Goal: Task Accomplishment & Management: Use online tool/utility

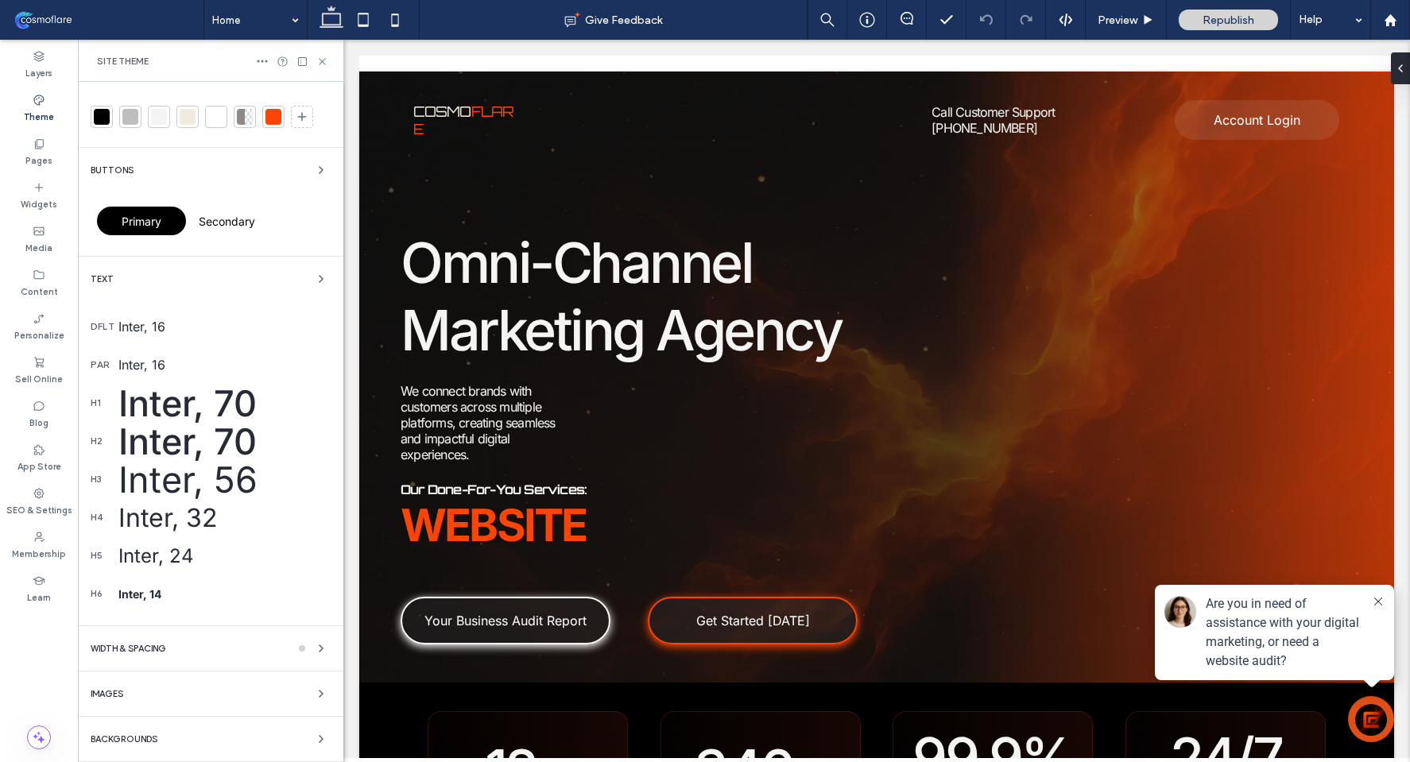
click at [215, 738] on div "Backgrounds" at bounding box center [211, 739] width 240 height 19
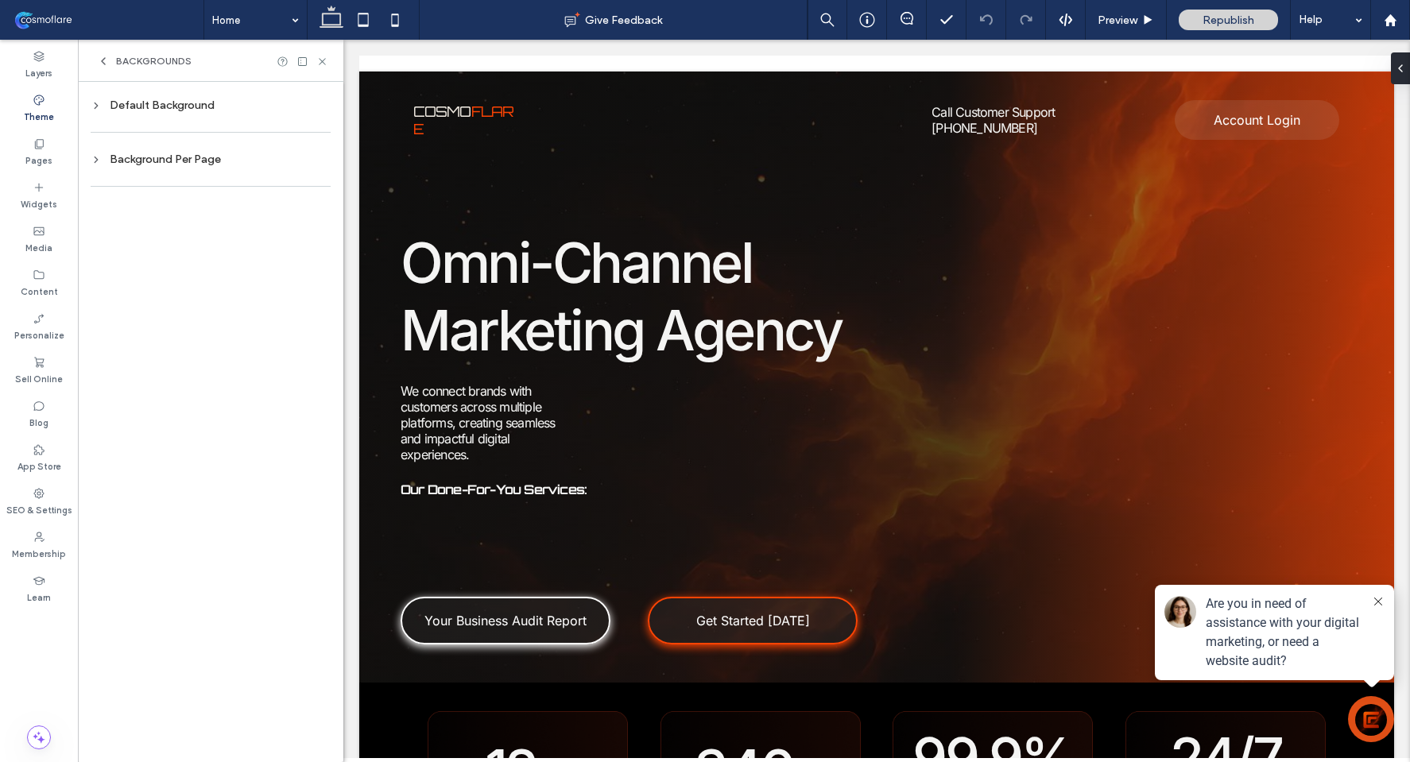
click at [157, 83] on div "Default Background Background Per Page" at bounding box center [210, 422] width 265 height 680
click at [161, 108] on div "Default Background" at bounding box center [211, 106] width 240 height 14
click at [308, 242] on div "rgb(255, 255, 255)" at bounding box center [307, 241] width 14 height 14
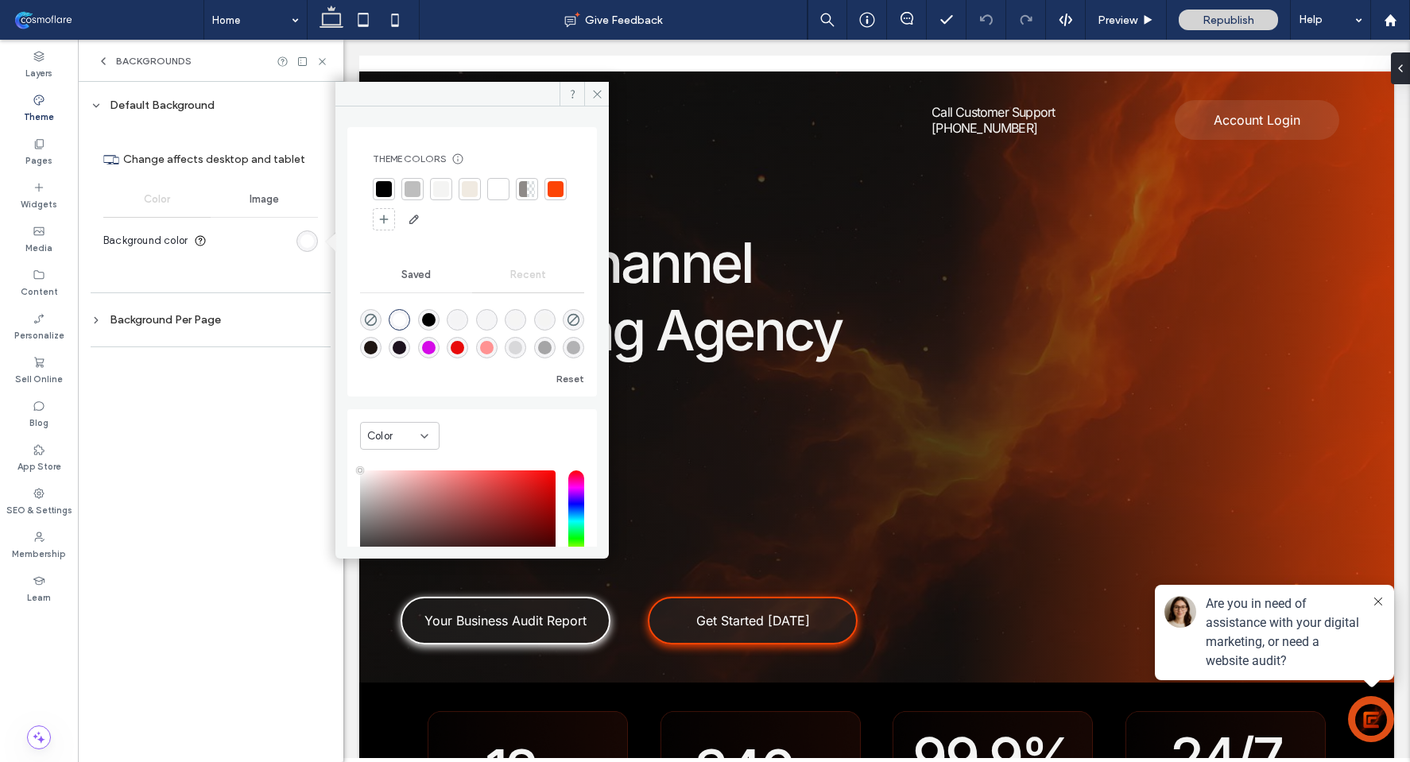
click at [384, 189] on div at bounding box center [384, 189] width 16 height 16
click at [597, 90] on icon at bounding box center [597, 94] width 12 height 12
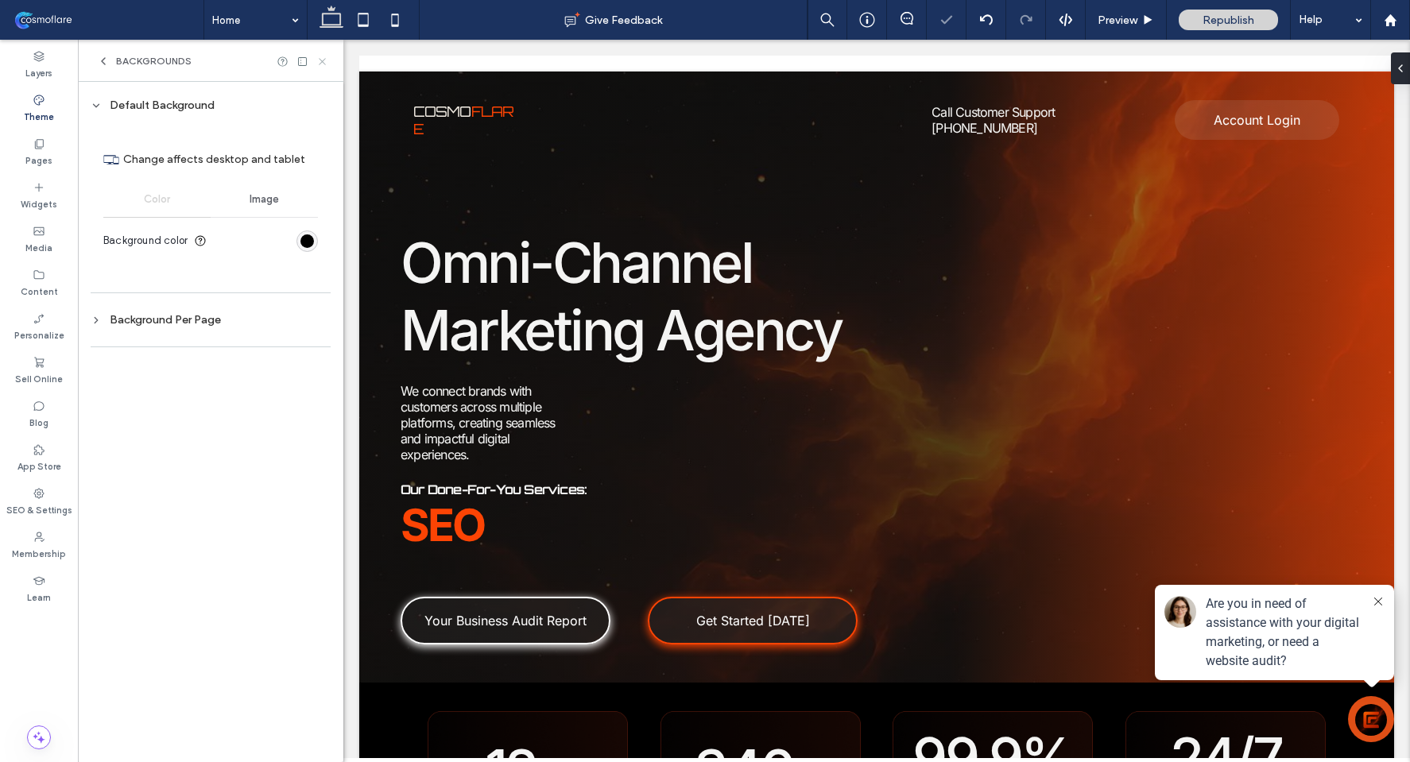
drag, startPoint x: 323, startPoint y: 56, endPoint x: 982, endPoint y: 149, distance: 666.4
click at [323, 56] on icon at bounding box center [322, 62] width 12 height 12
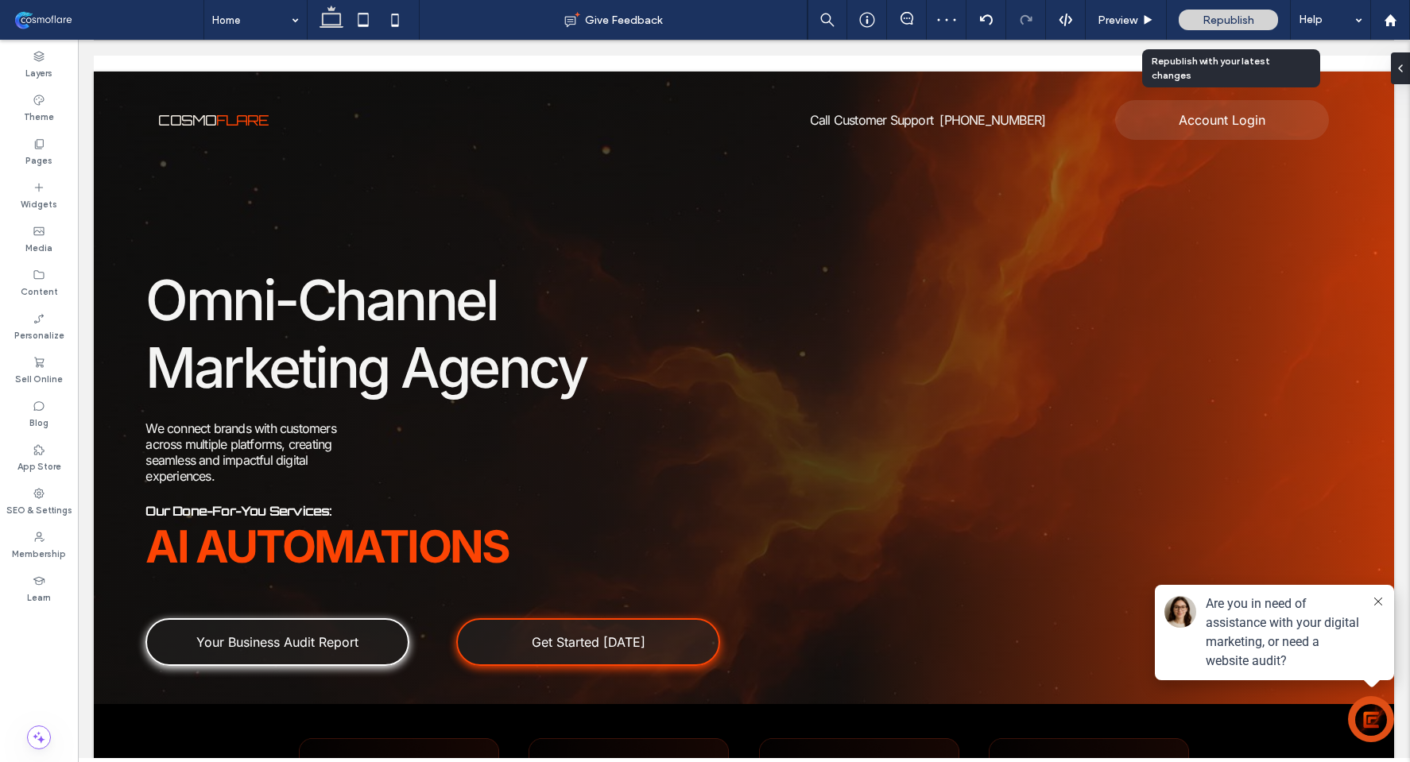
click at [1229, 28] on div "Republish" at bounding box center [1228, 20] width 99 height 21
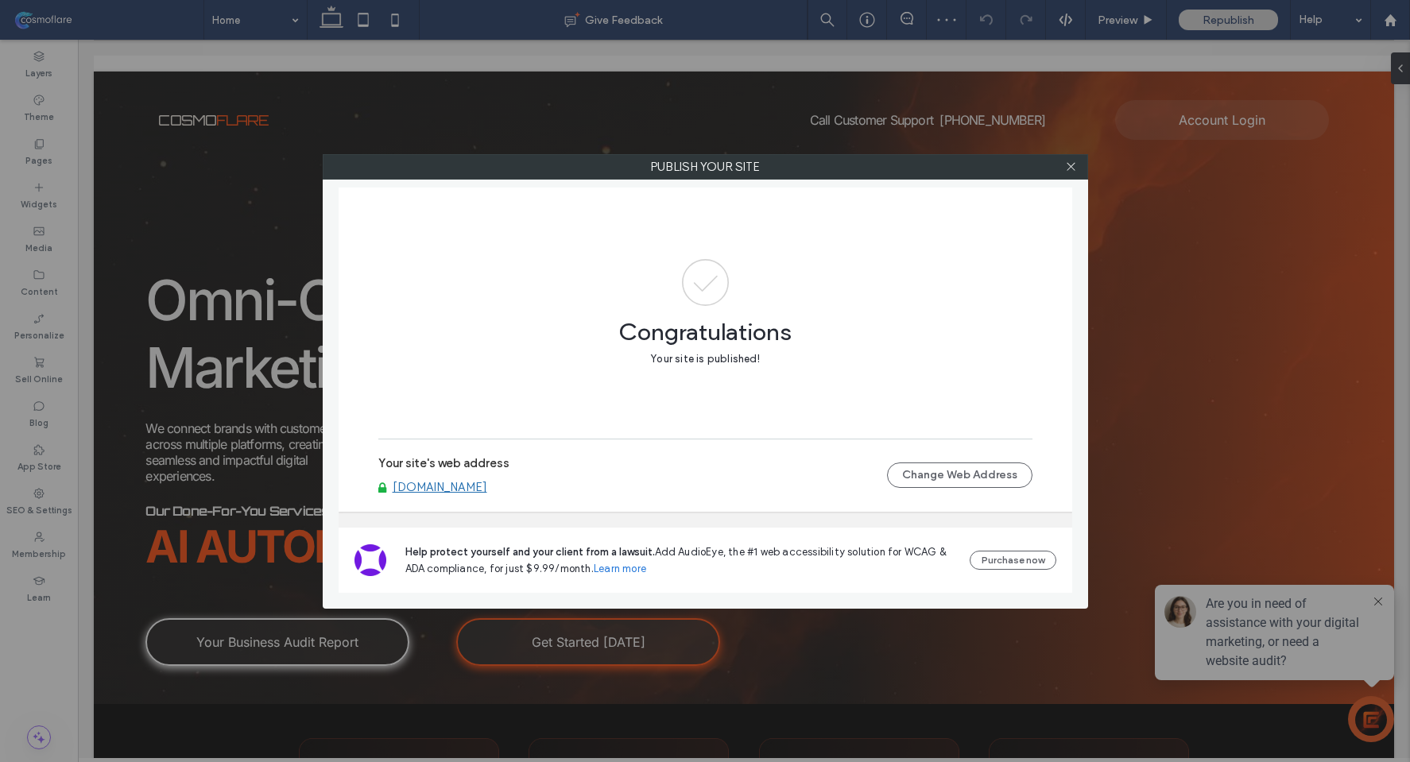
click at [442, 491] on link "www.cosmoflare.com" at bounding box center [440, 487] width 95 height 14
click at [1069, 164] on icon at bounding box center [1071, 167] width 12 height 12
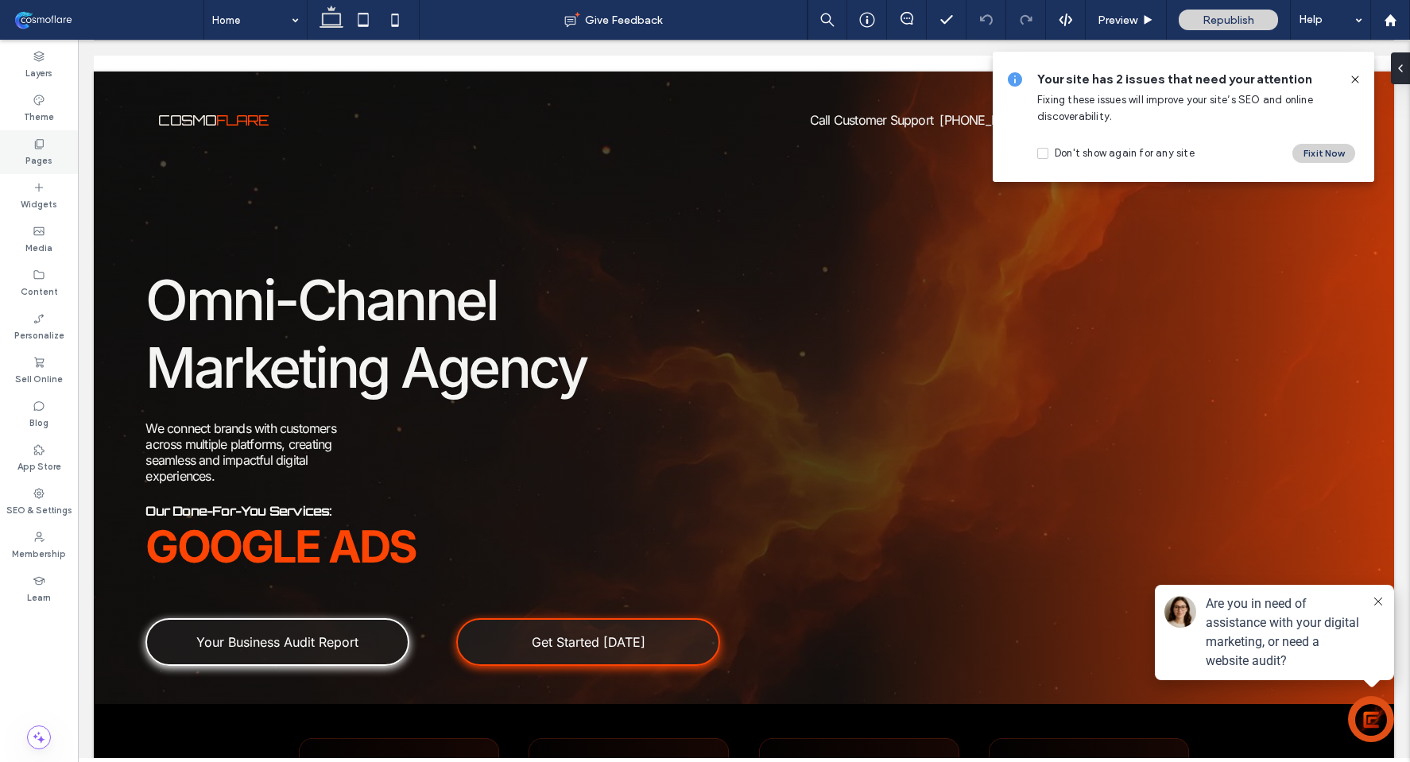
click at [41, 140] on icon at bounding box center [39, 144] width 13 height 13
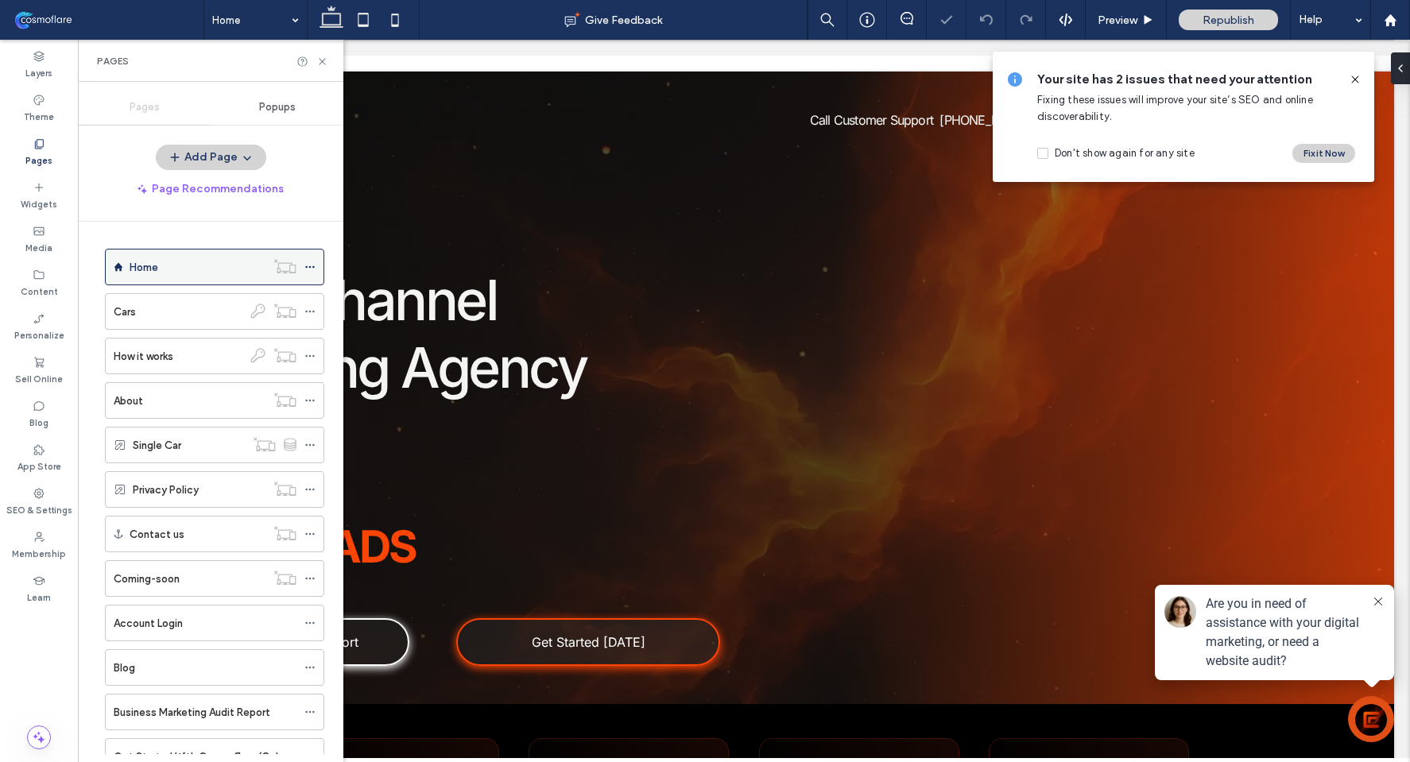
click at [310, 262] on icon at bounding box center [309, 267] width 11 height 11
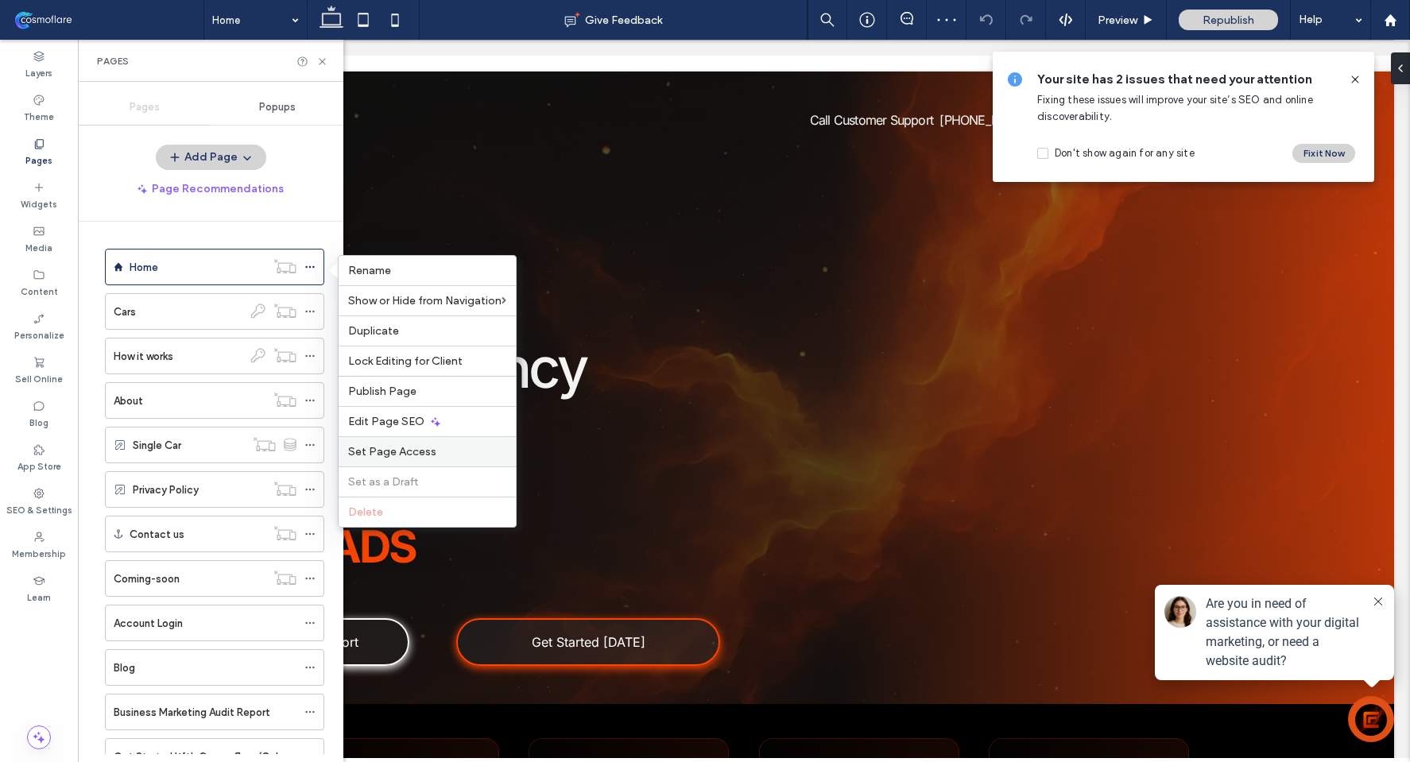
click at [415, 449] on span "Set Page Access" at bounding box center [392, 452] width 88 height 14
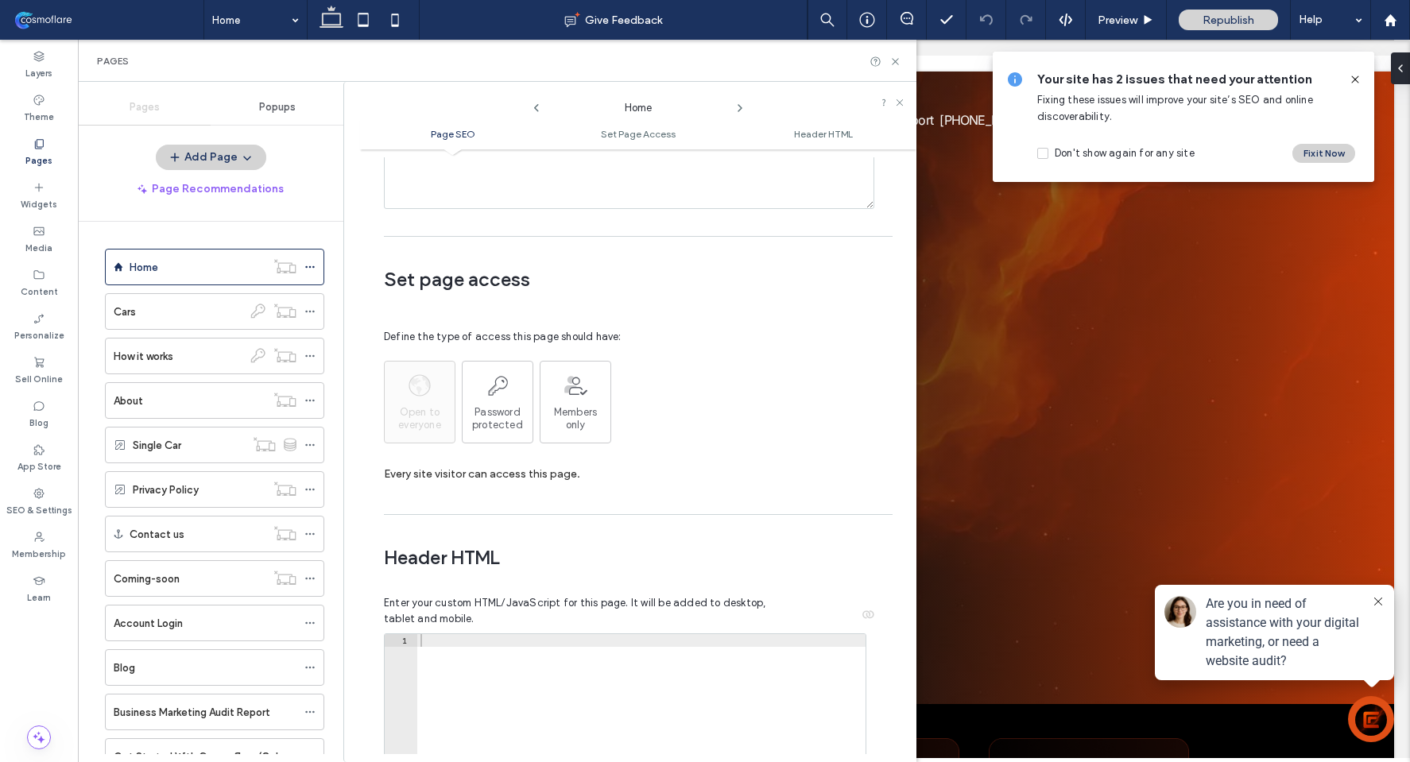
scroll to position [1081, 0]
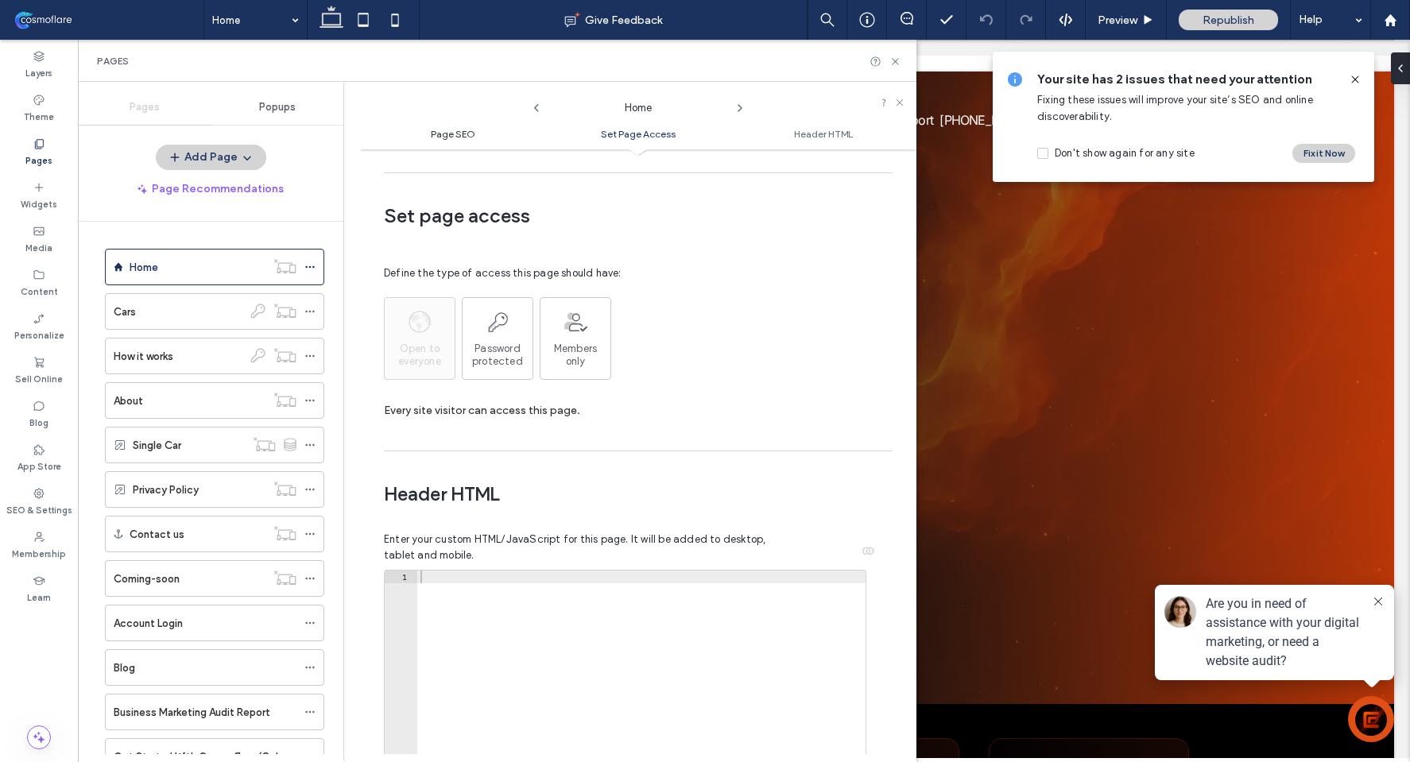
click at [451, 135] on span "Page SEO" at bounding box center [453, 134] width 45 height 12
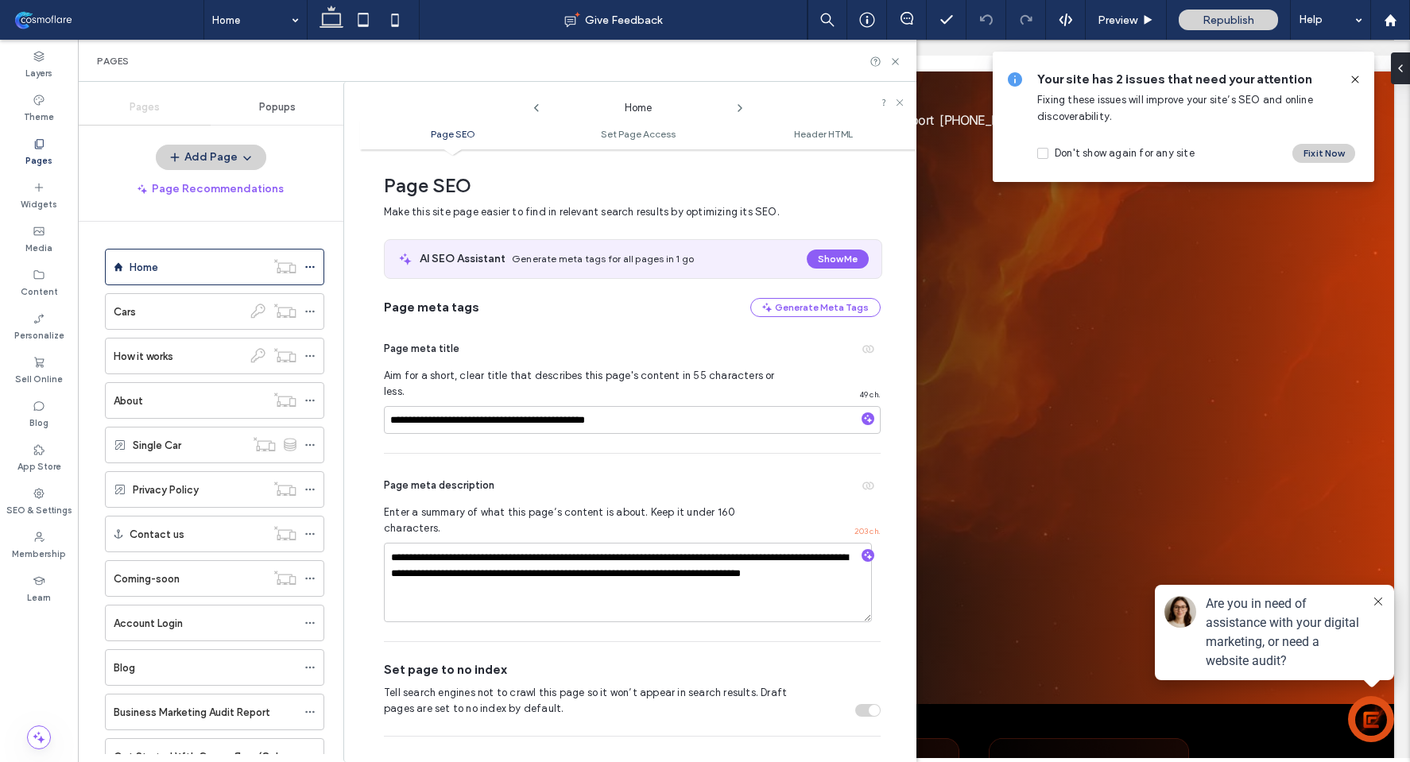
scroll to position [0, 0]
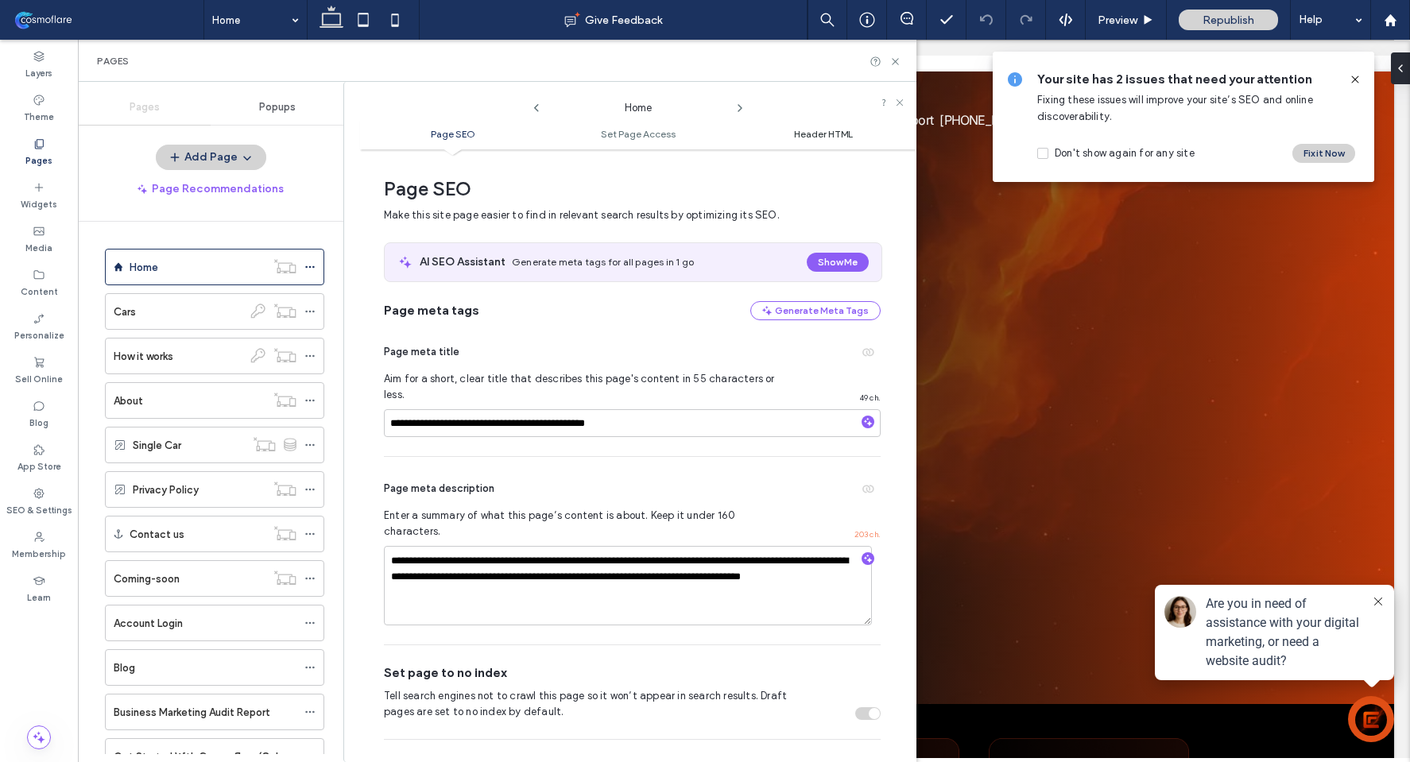
click at [844, 138] on span "Header HTML" at bounding box center [823, 134] width 59 height 12
click at [19, 106] on div "Theme" at bounding box center [39, 109] width 78 height 44
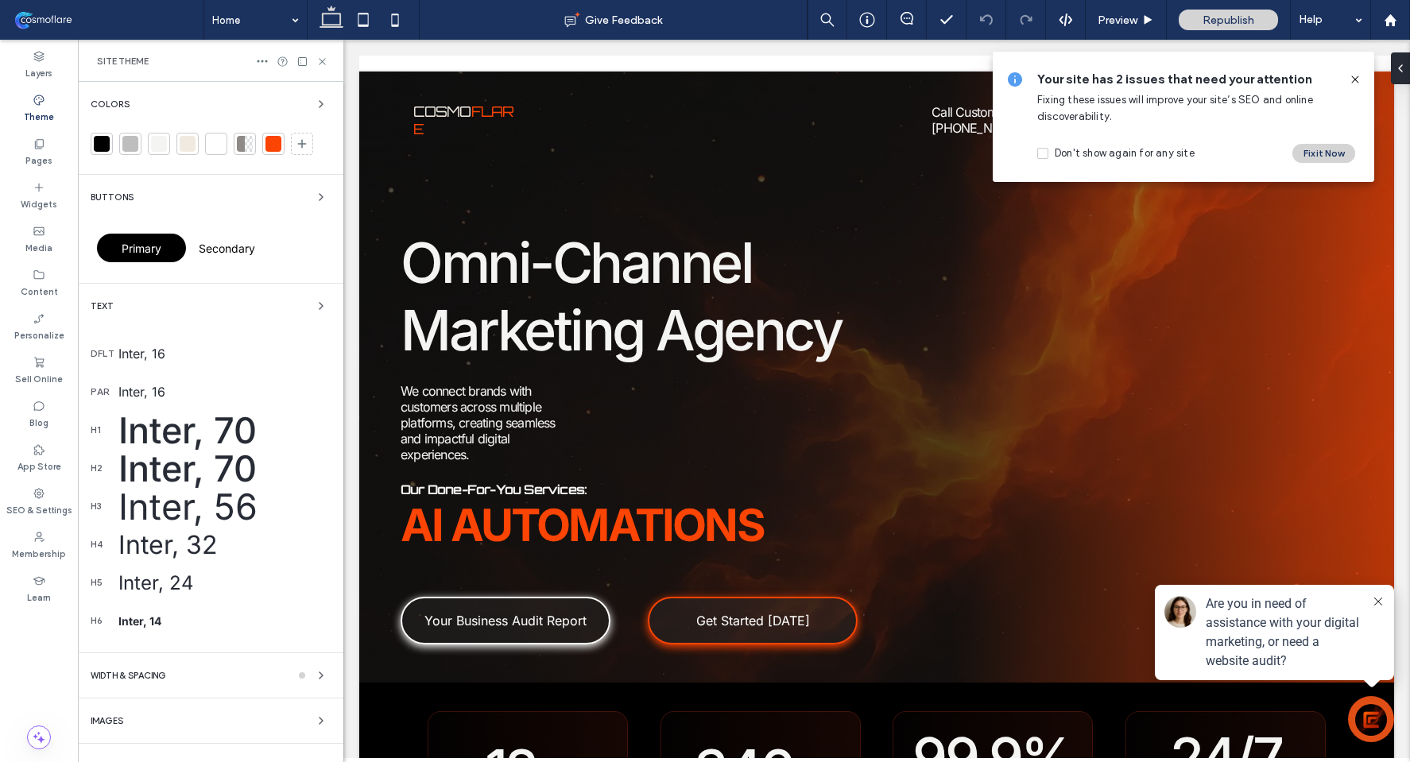
scroll to position [27, 0]
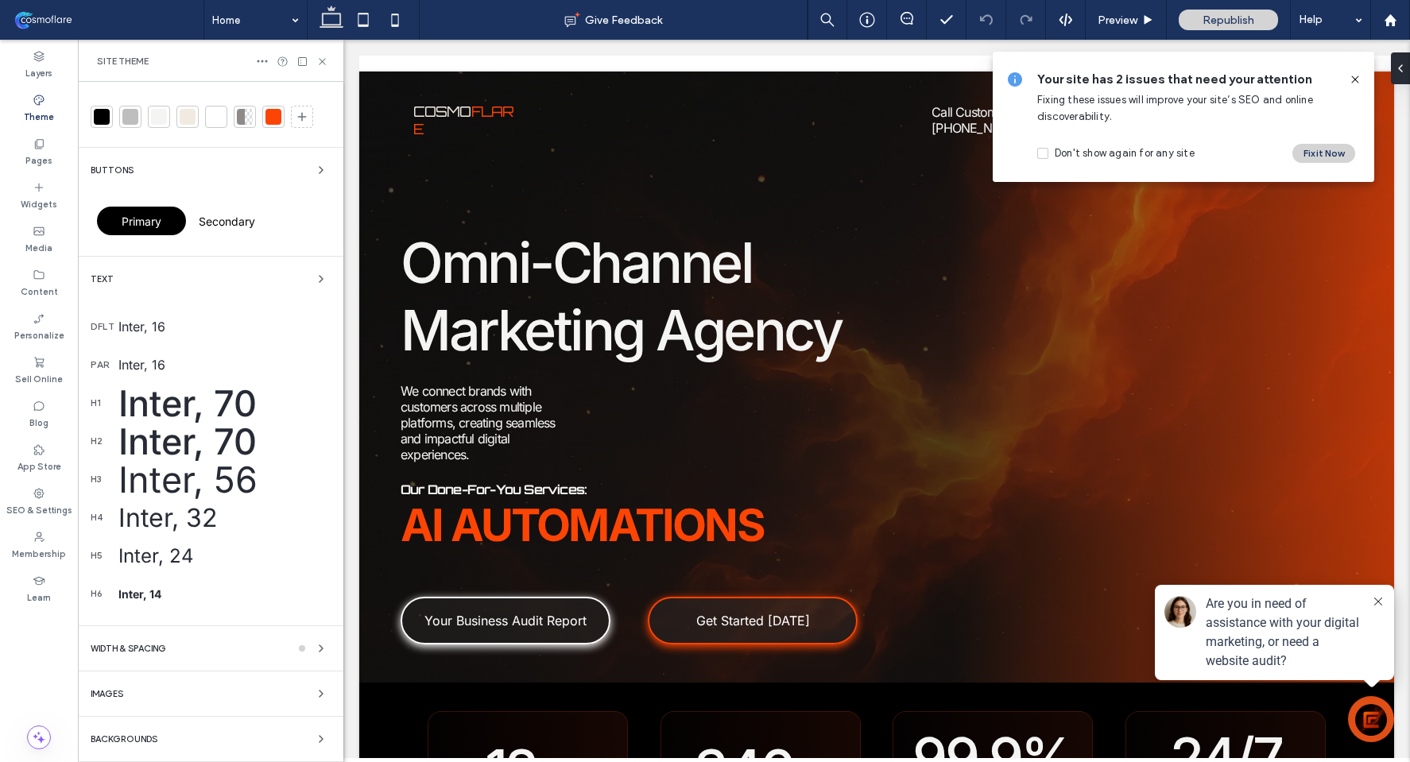
click at [256, 738] on div "Backgrounds" at bounding box center [211, 739] width 240 height 19
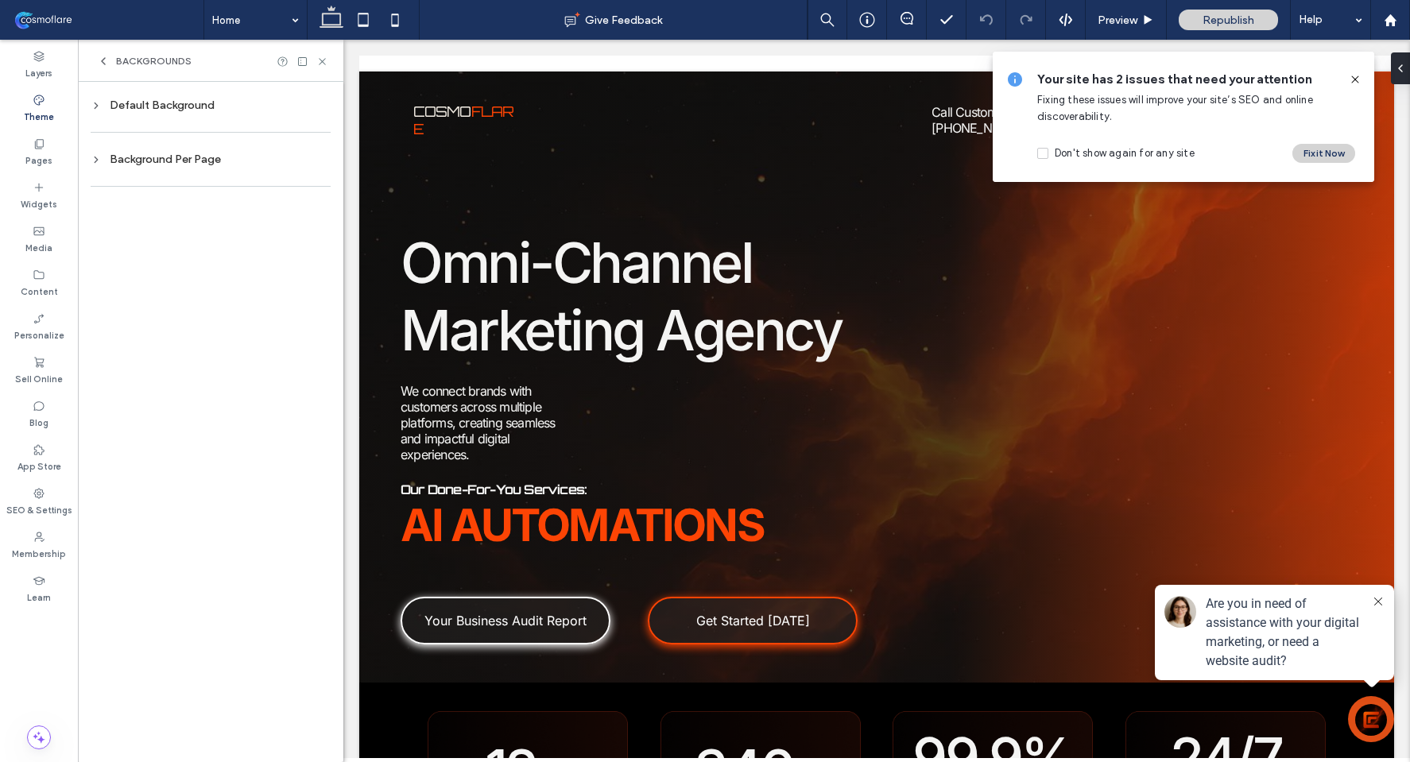
scroll to position [0, 0]
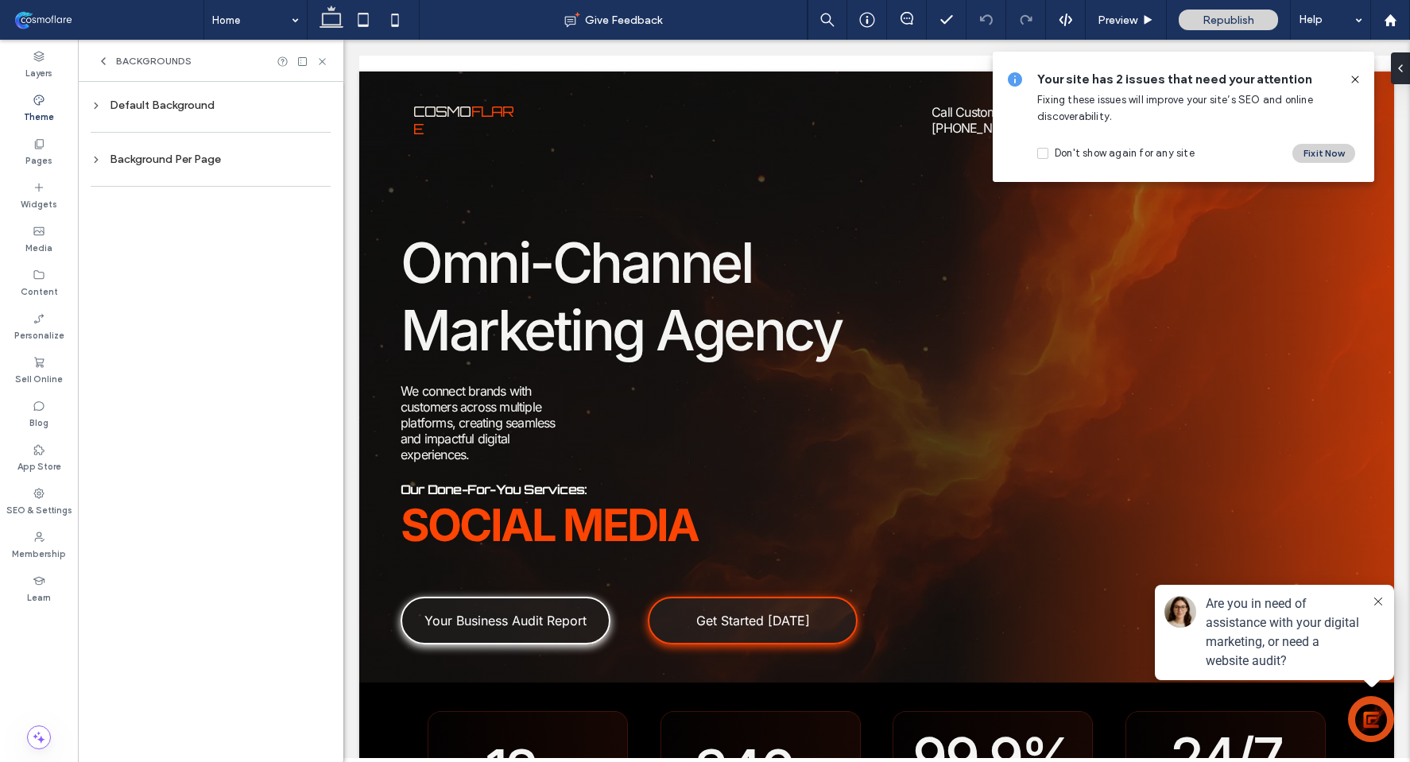
click at [191, 160] on div "Background Per Page" at bounding box center [211, 160] width 240 height 14
click at [316, 332] on div "rgb(244, 244, 243)" at bounding box center [306, 336] width 21 height 21
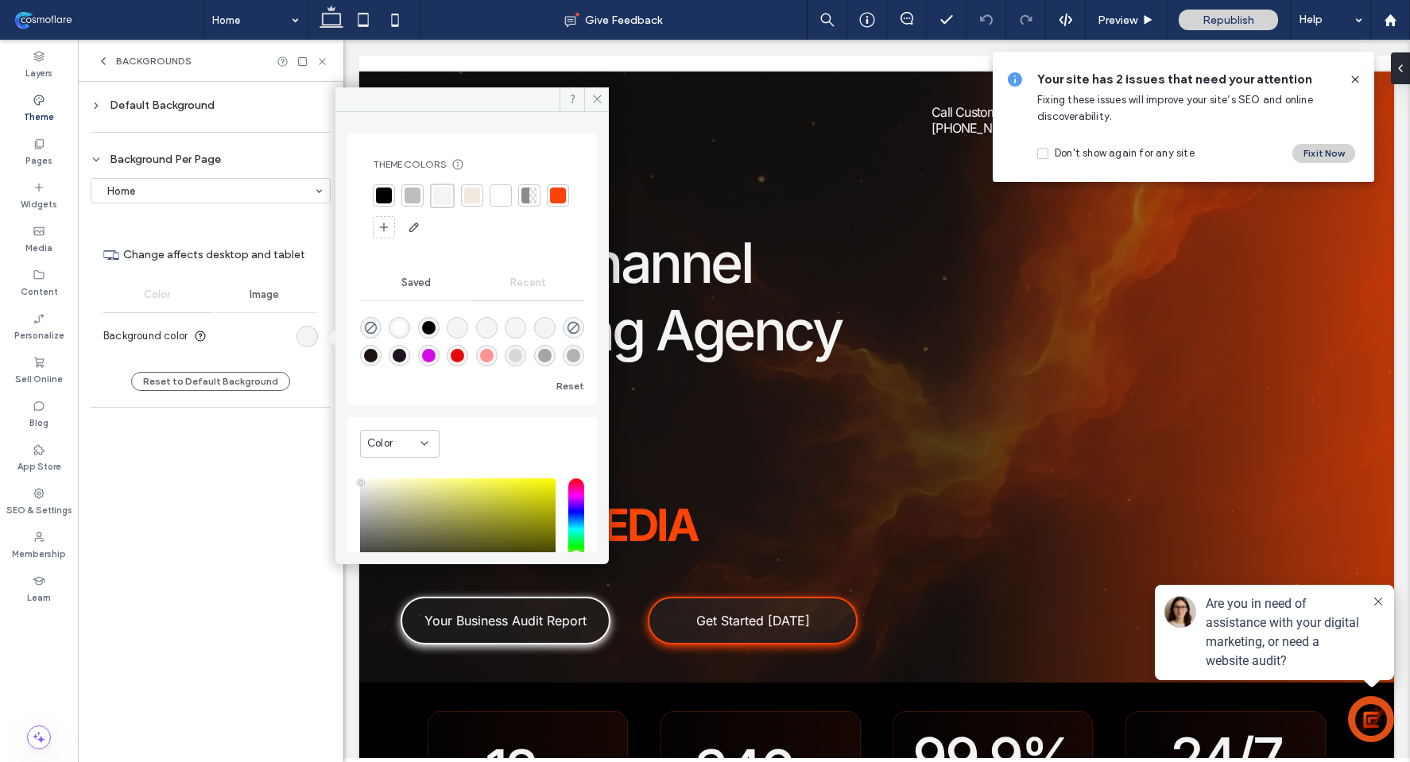
click at [383, 196] on div at bounding box center [384, 196] width 16 height 16
click at [325, 64] on use at bounding box center [322, 61] width 6 height 6
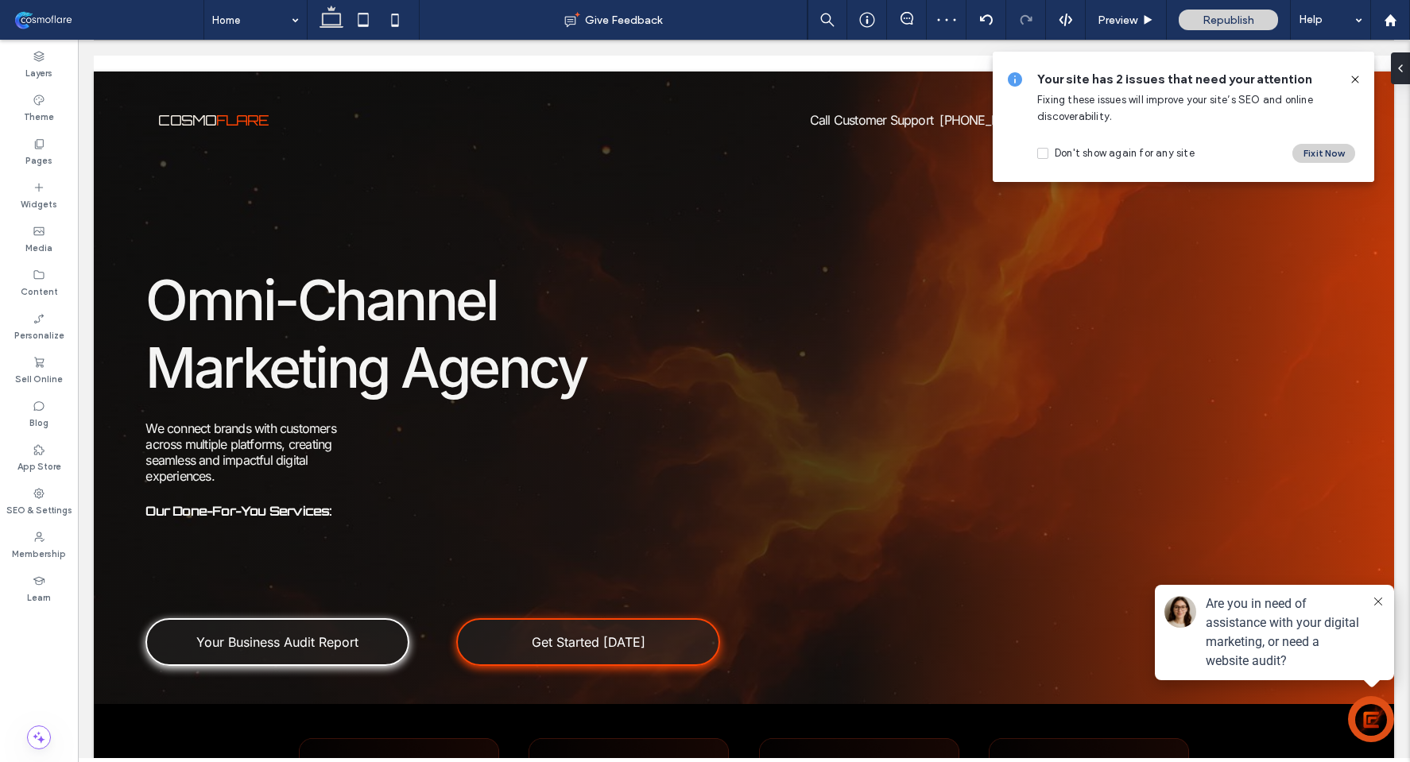
click at [1362, 78] on div "Your site has 2 issues that need your attention Fixing these issues will improv…" at bounding box center [1184, 117] width 382 height 130
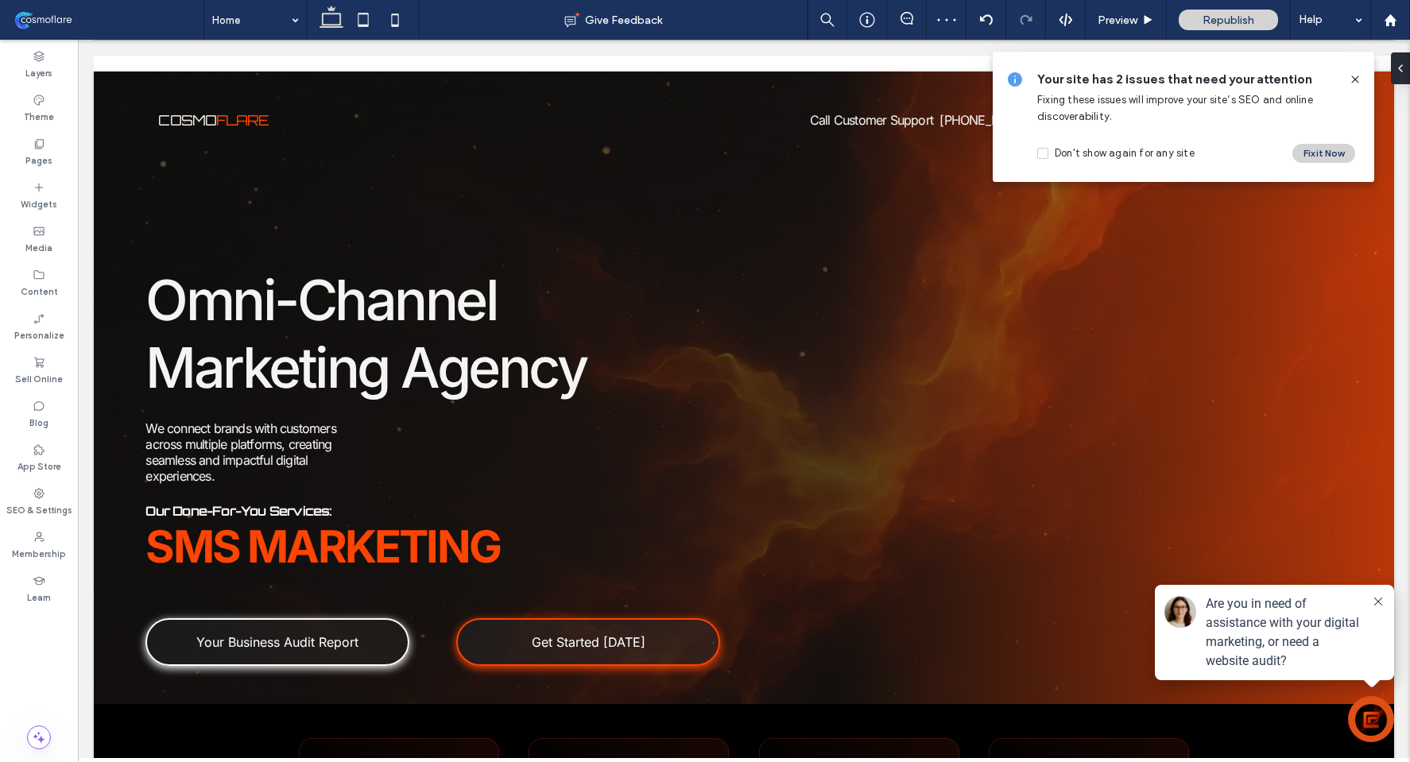
click at [1353, 75] on icon at bounding box center [1355, 79] width 13 height 13
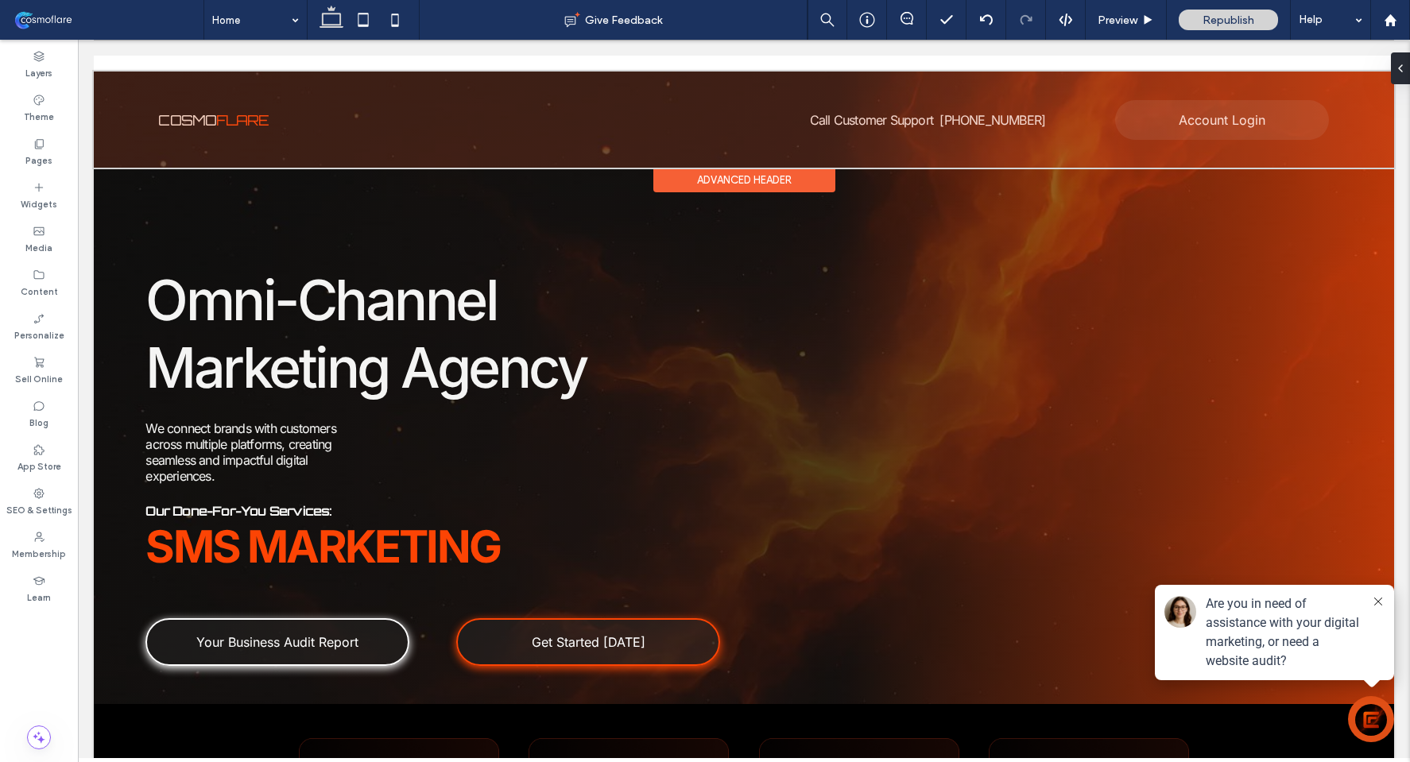
click at [967, 98] on div at bounding box center [744, 120] width 1300 height 96
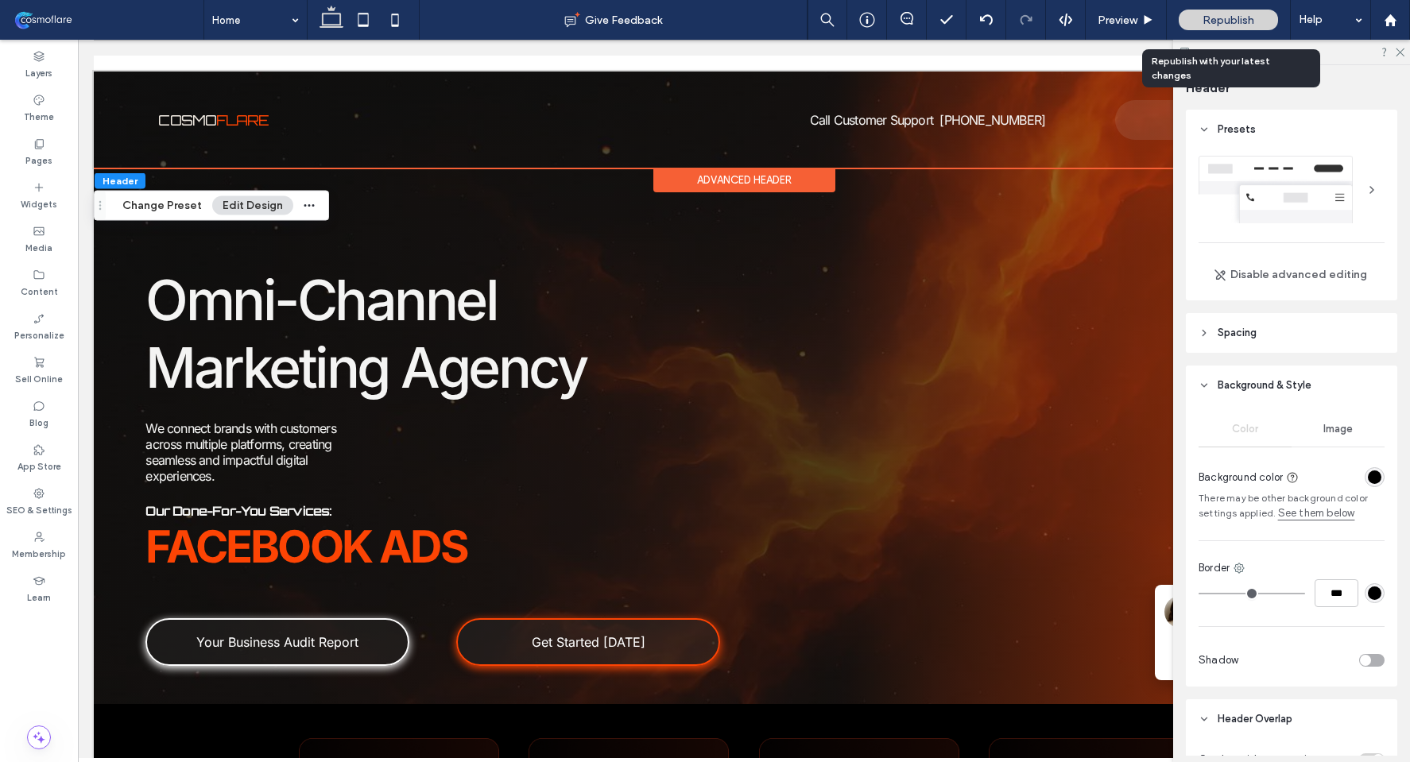
click at [1244, 25] on span "Republish" at bounding box center [1229, 21] width 52 height 14
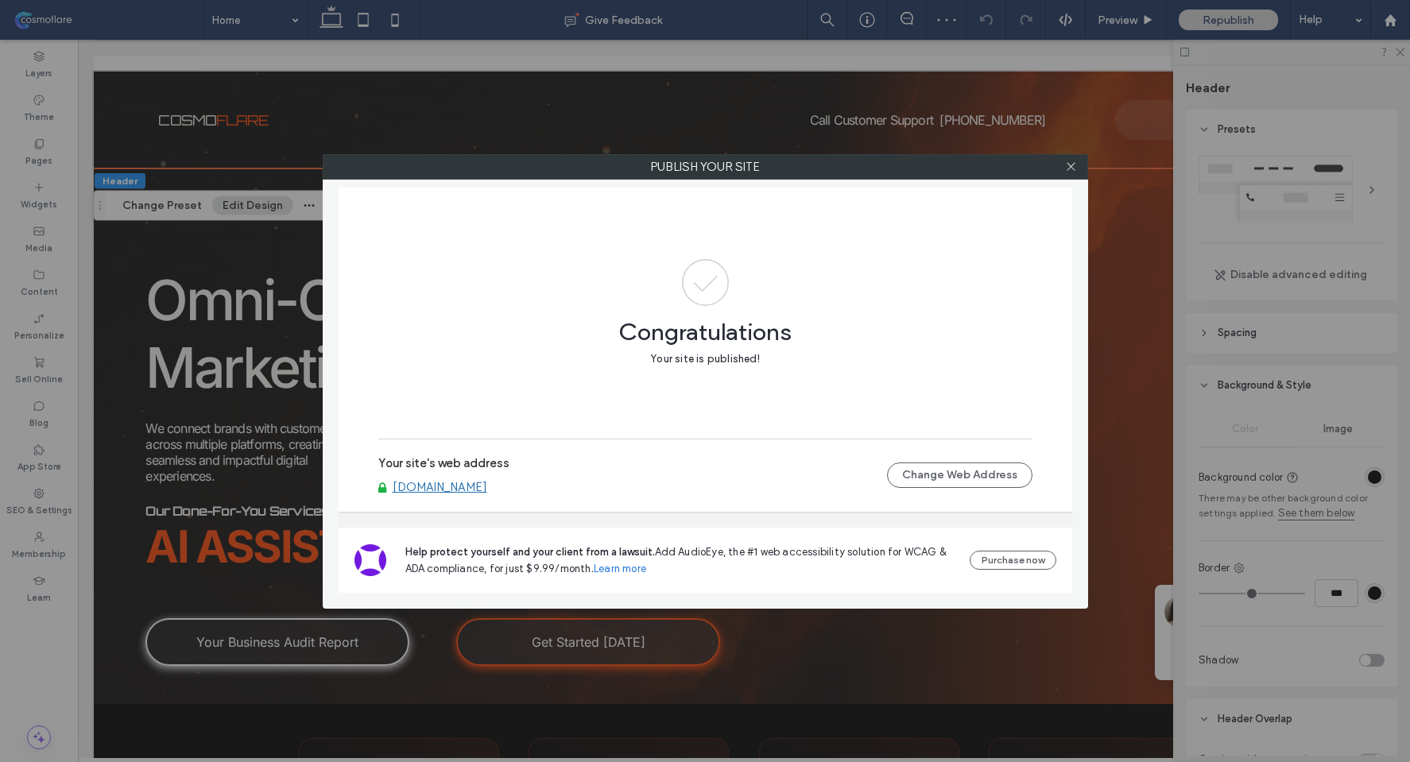
click at [479, 484] on link "www.cosmoflare.com" at bounding box center [440, 487] width 95 height 14
click at [1079, 161] on div at bounding box center [1072, 167] width 24 height 24
click at [1070, 161] on icon at bounding box center [1071, 167] width 12 height 12
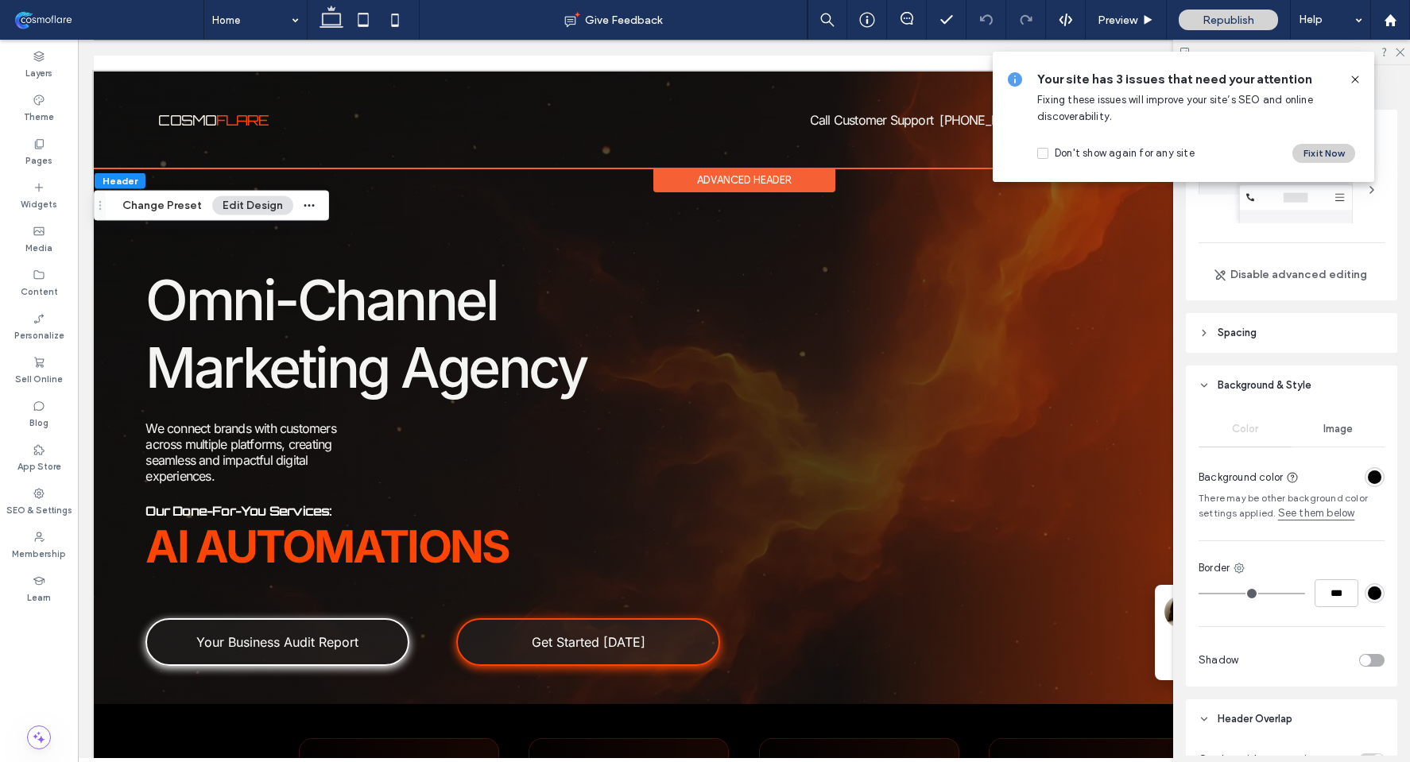
click at [1352, 74] on icon at bounding box center [1355, 79] width 13 height 13
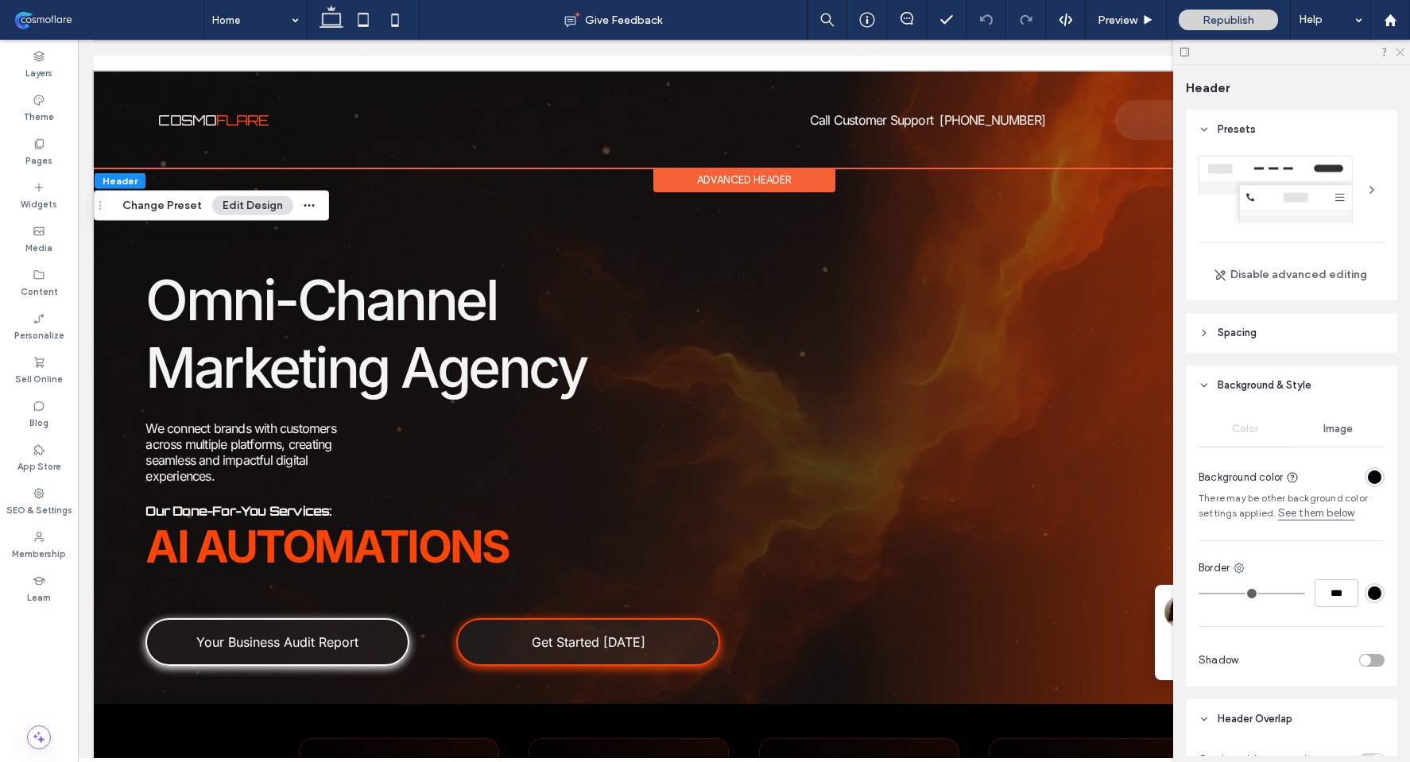
drag, startPoint x: 1401, startPoint y: 54, endPoint x: 1296, endPoint y: 24, distance: 109.2
click at [1401, 54] on icon at bounding box center [1399, 51] width 10 height 10
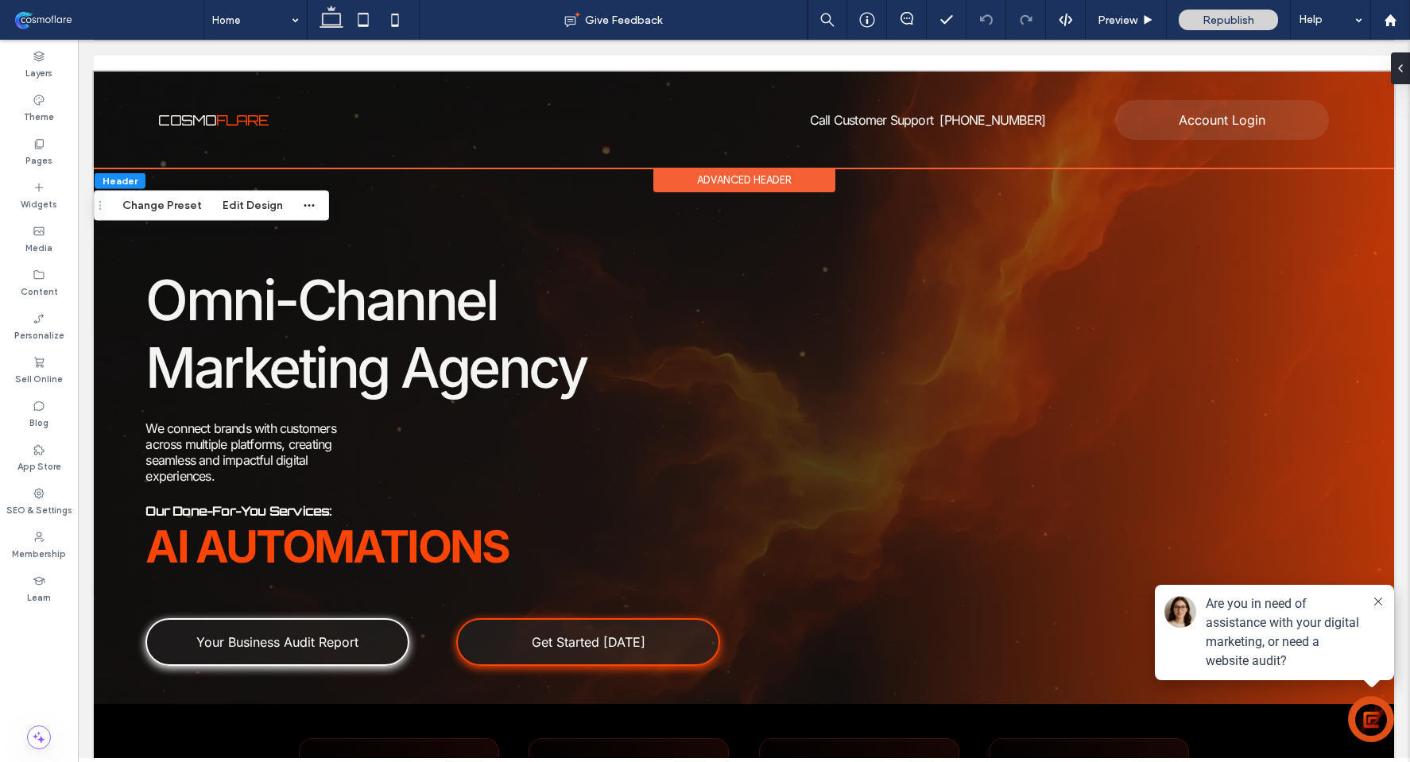
click at [781, 183] on div "Advanced Header" at bounding box center [744, 180] width 182 height 25
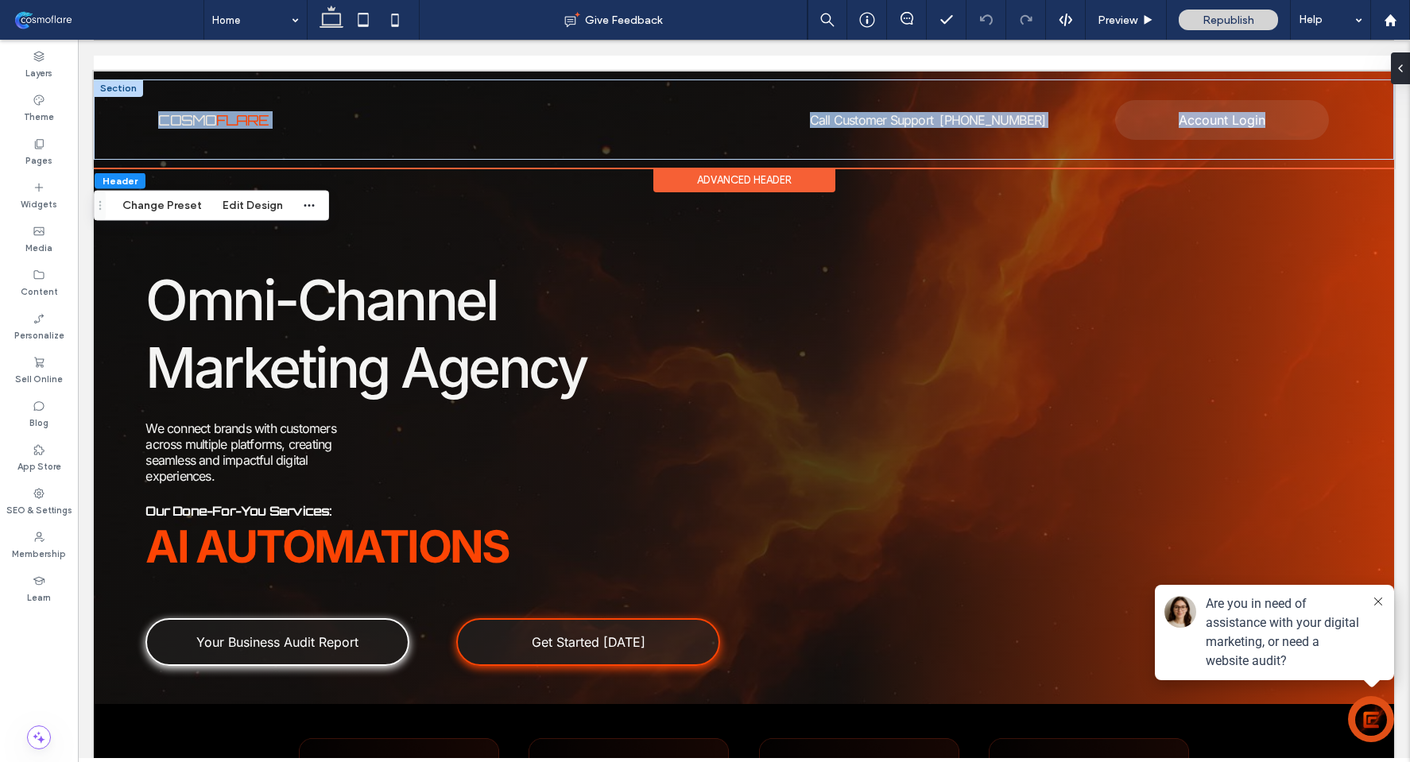
drag, startPoint x: 102, startPoint y: 86, endPoint x: 107, endPoint y: 124, distance: 38.5
click at [107, 124] on div "COSMO FLARE Account Login Blog Business Marketing Audit Report Get Started With…" at bounding box center [744, 119] width 1300 height 80
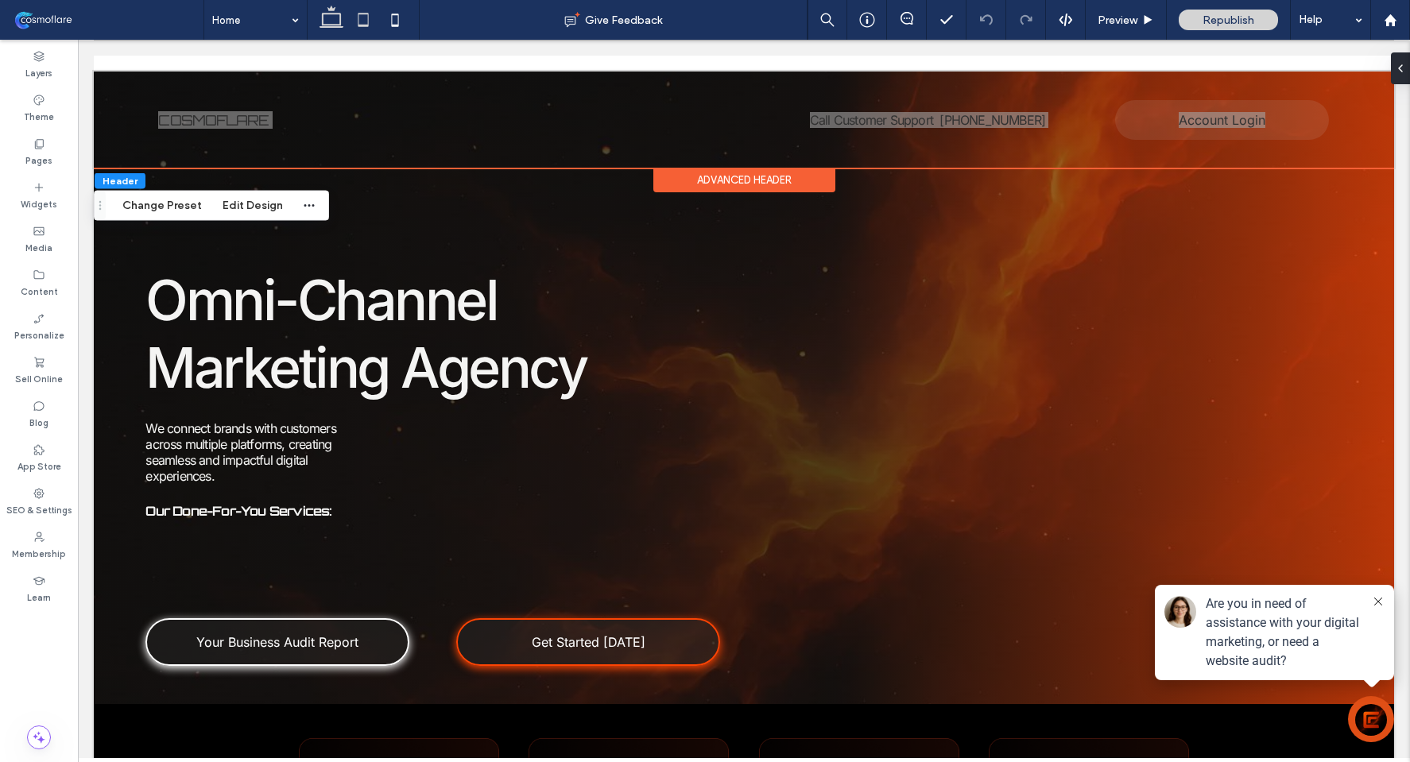
click at [365, 25] on use at bounding box center [363, 20] width 10 height 14
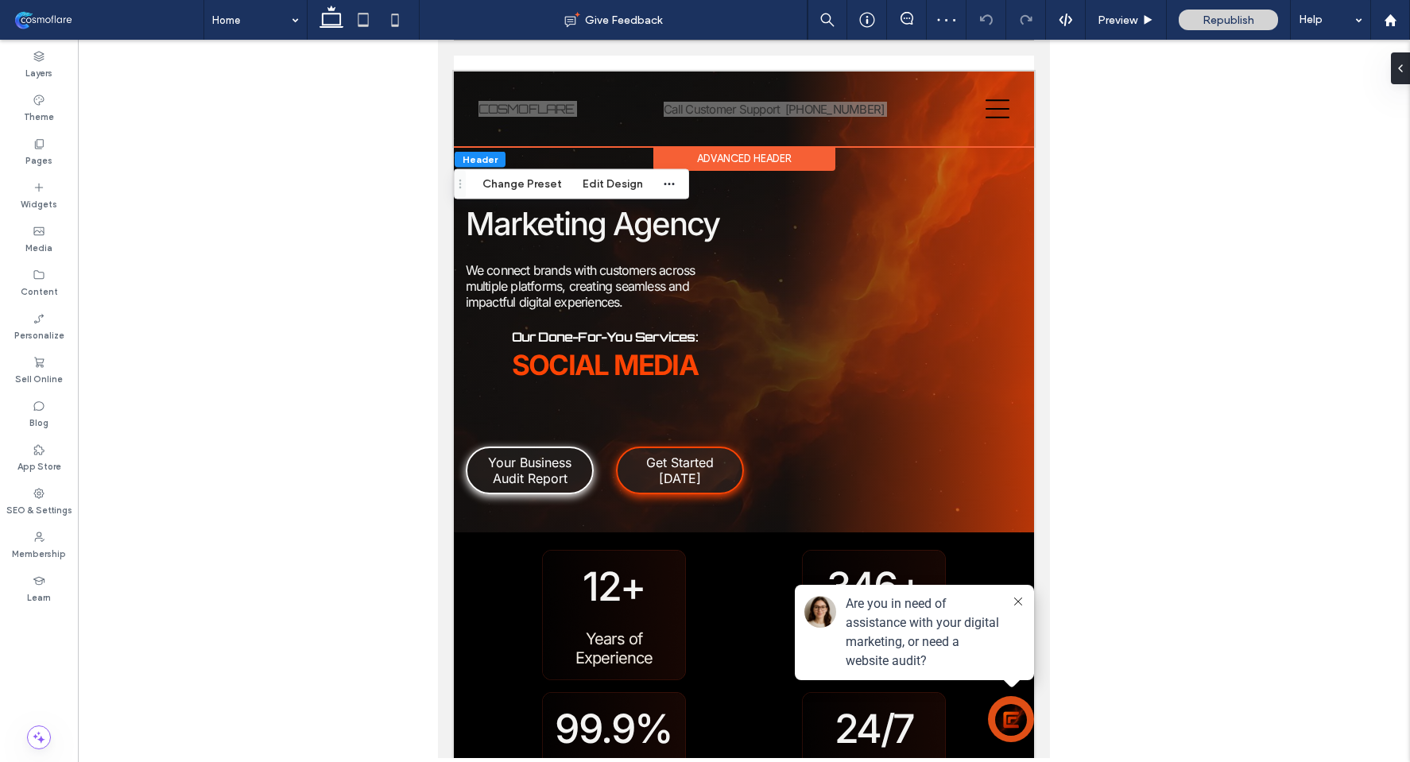
click at [393, 21] on icon at bounding box center [395, 20] width 32 height 32
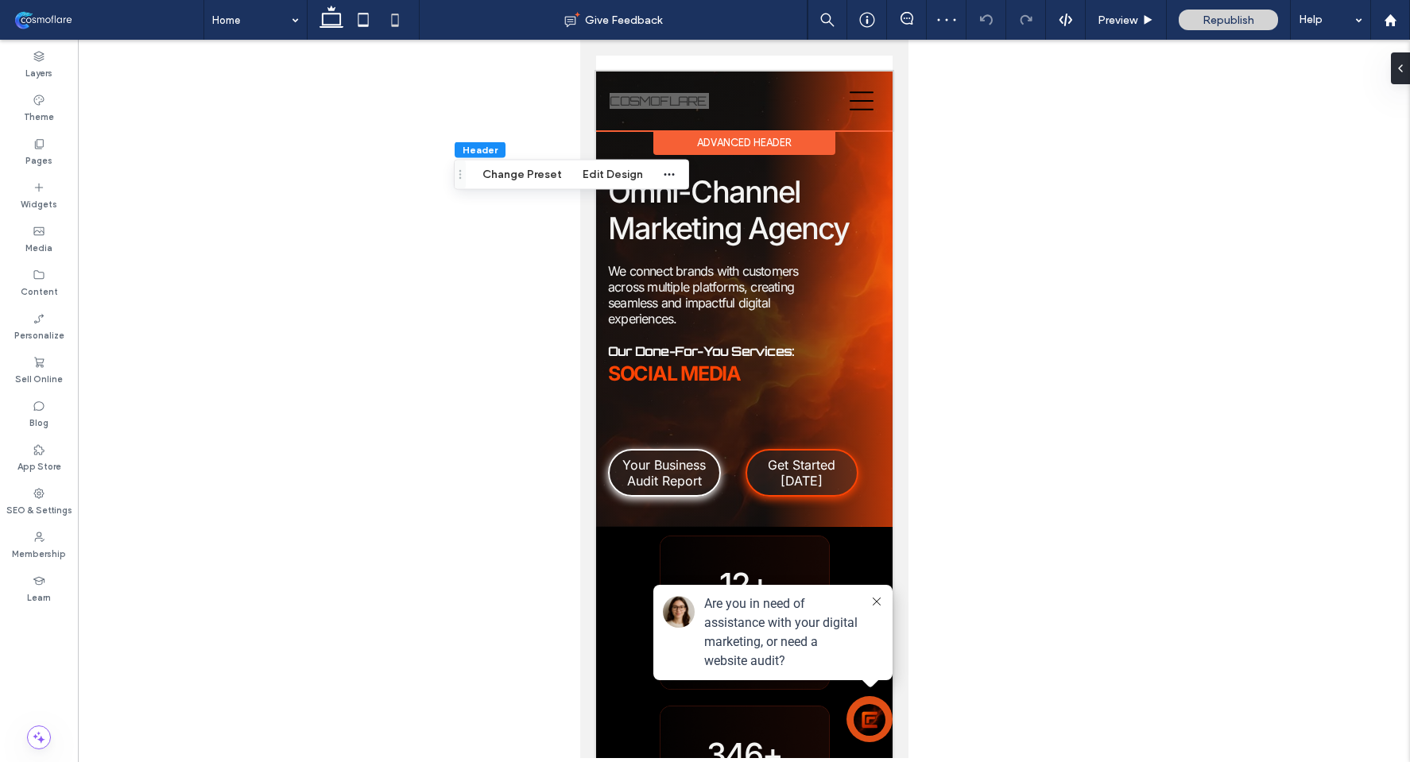
type input "*"
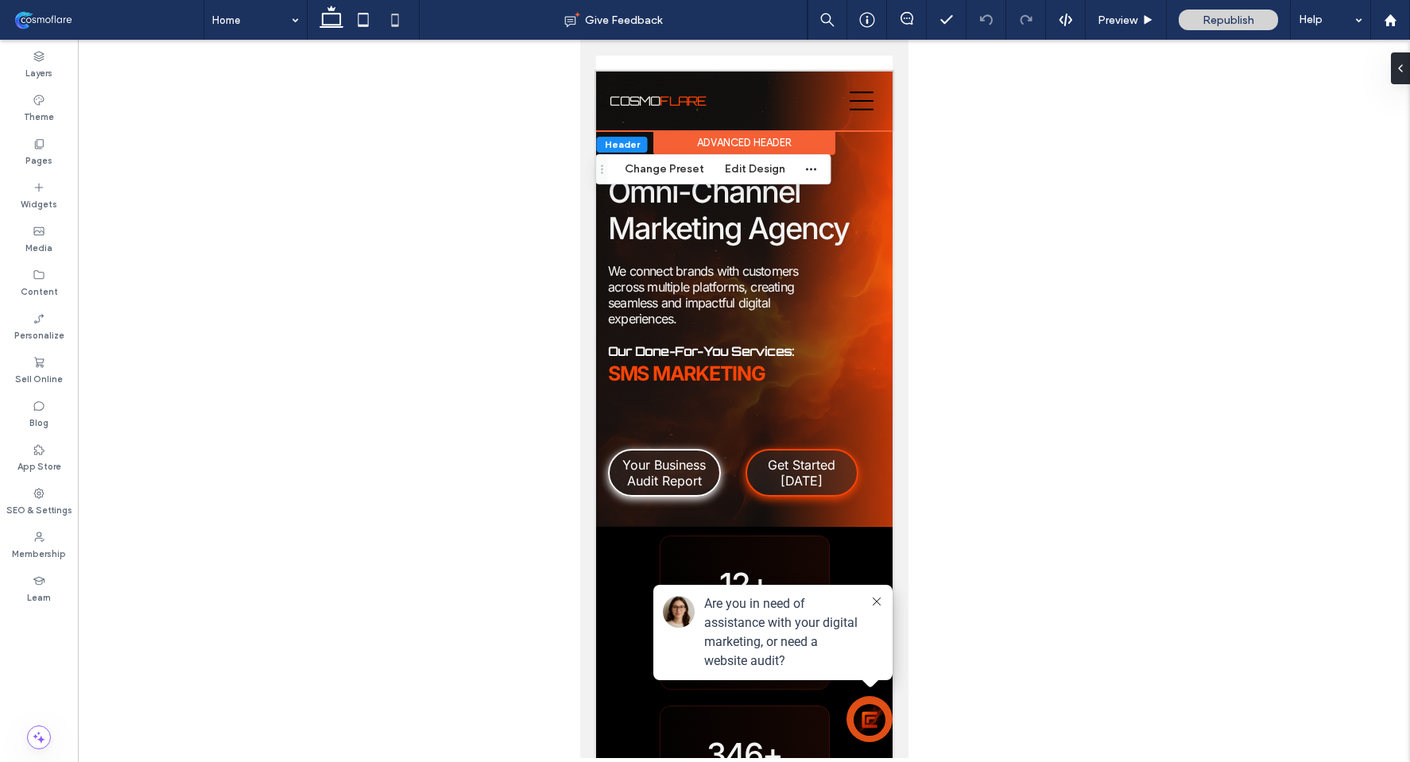
click at [753, 139] on div "Advanced Header" at bounding box center [744, 142] width 182 height 25
click at [750, 166] on button "Edit Design" at bounding box center [755, 169] width 81 height 19
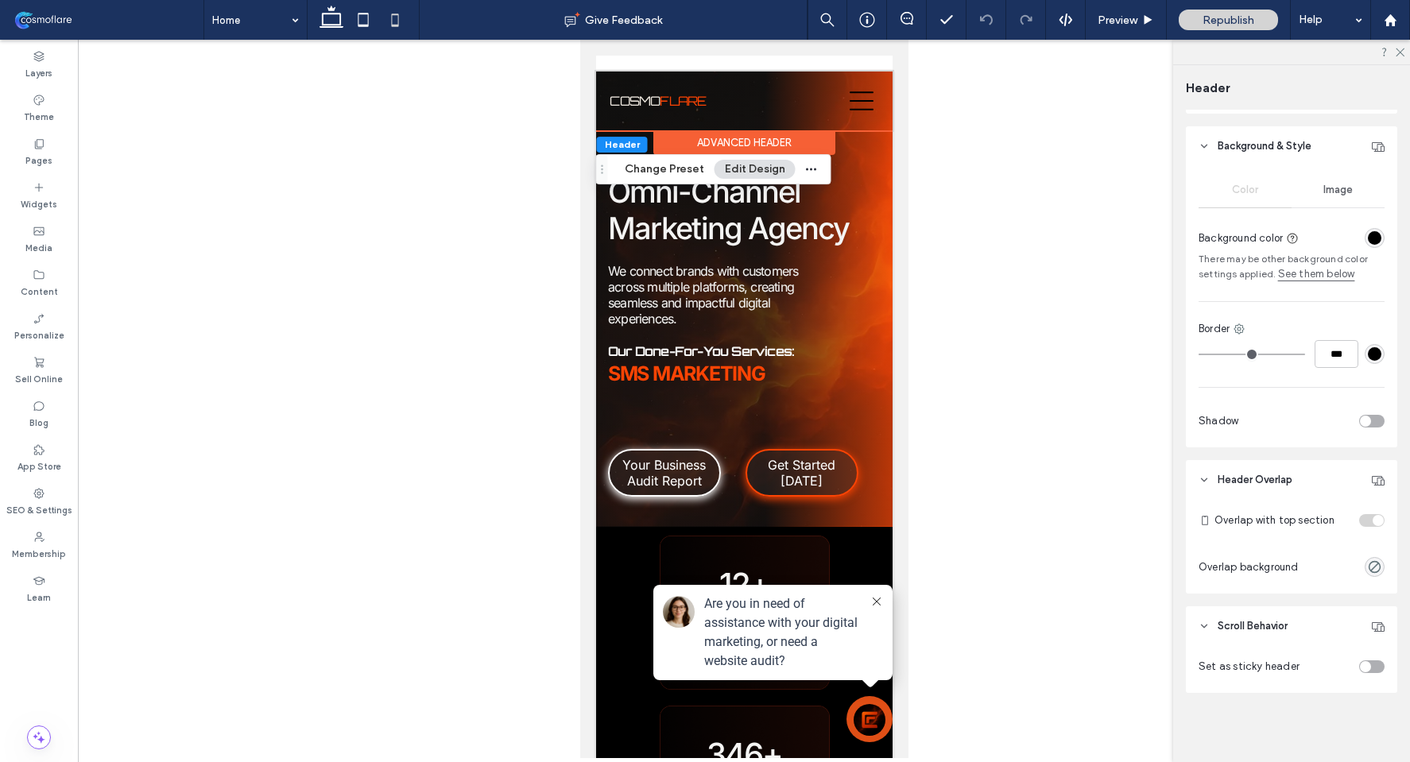
scroll to position [240, 0]
click at [1369, 566] on icon "rgba(0, 0, 0, 0)" at bounding box center [1375, 567] width 14 height 14
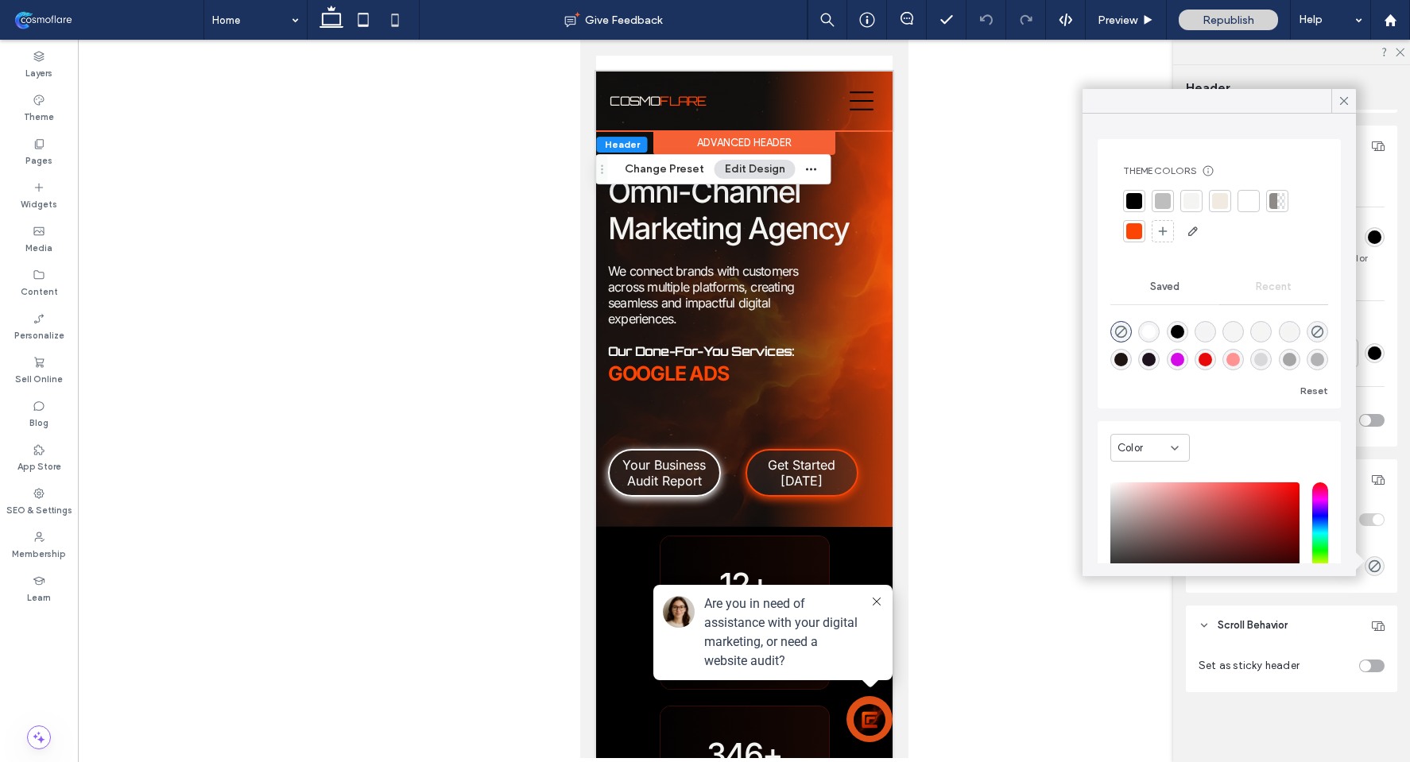
click at [1180, 330] on div "rgba(0, 0, 0, 1)" at bounding box center [1178, 332] width 14 height 14
type input "***"
type input "****"
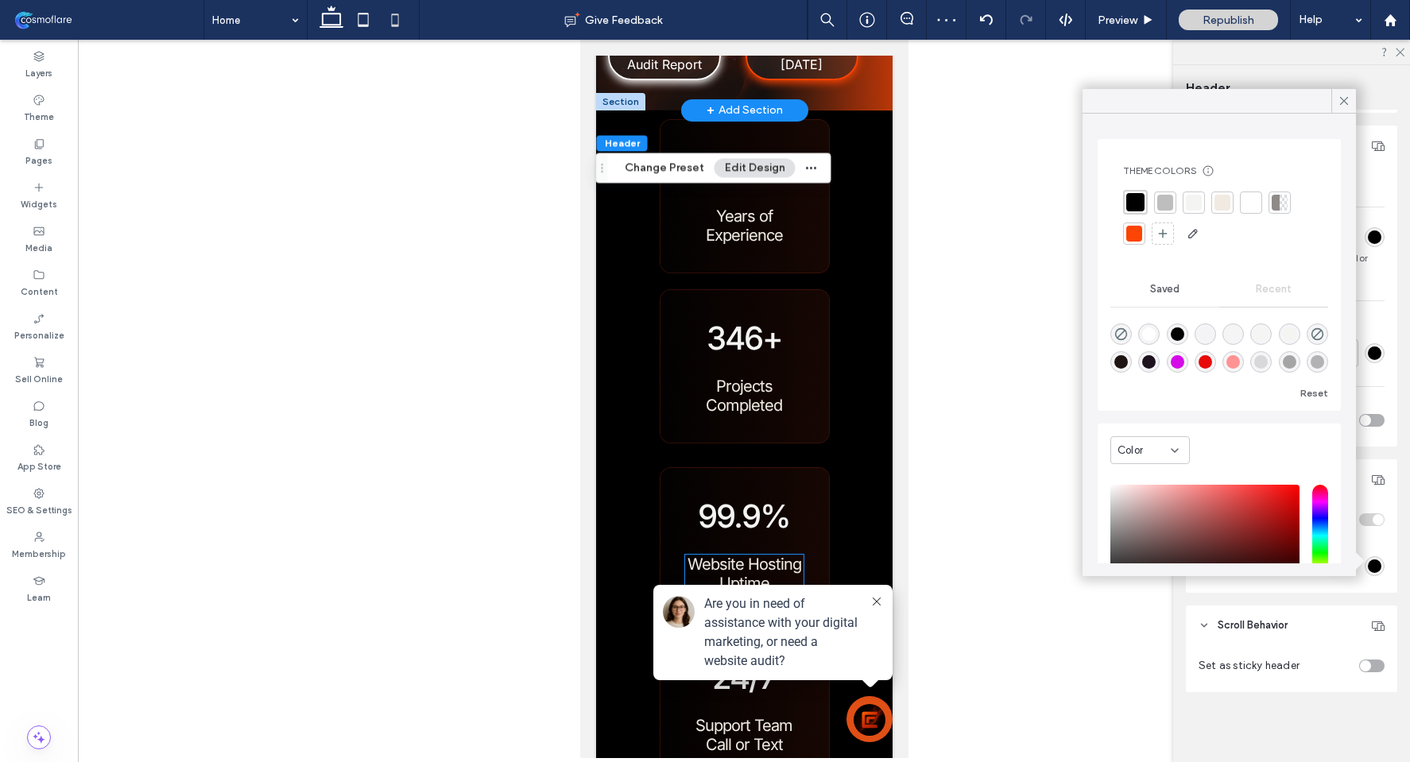
scroll to position [0, 0]
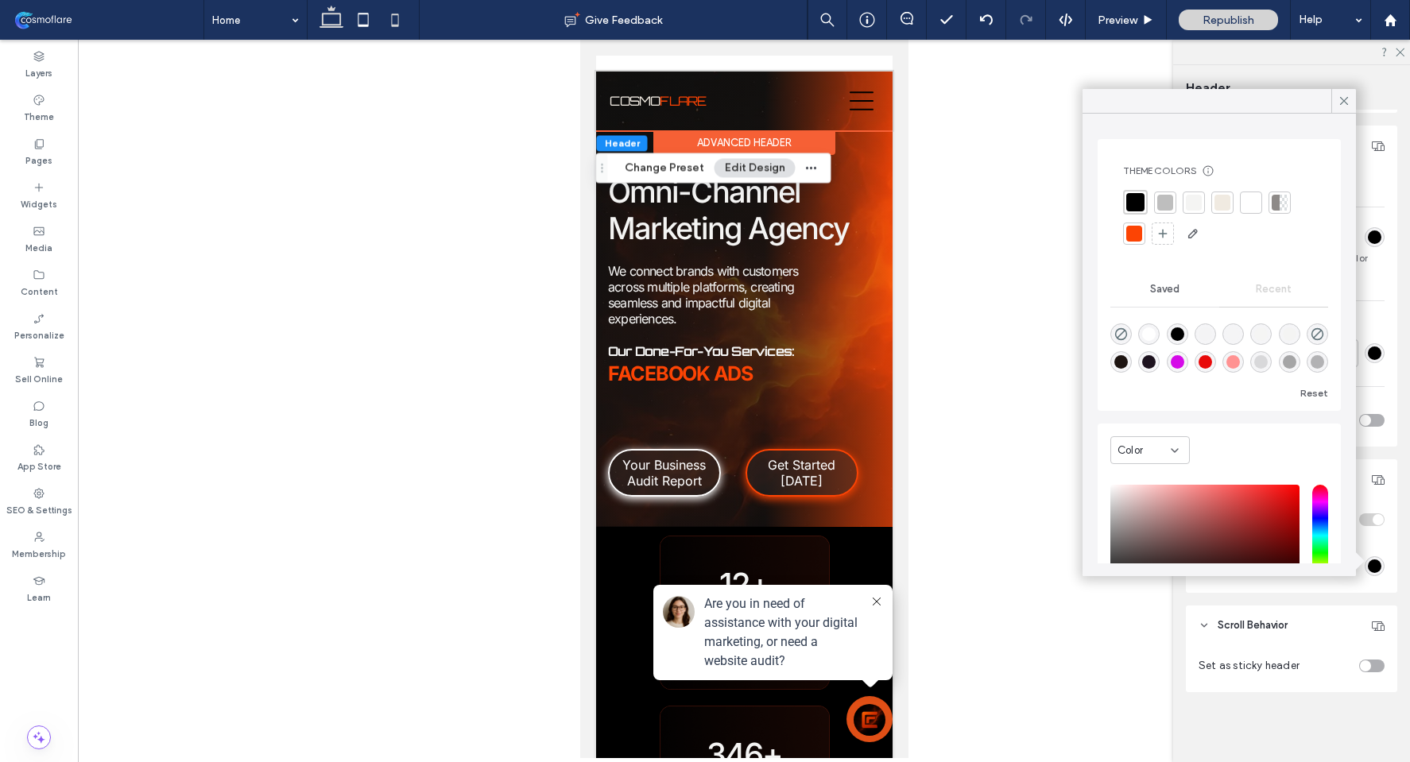
click at [320, 7] on icon at bounding box center [332, 20] width 32 height 32
type input "**"
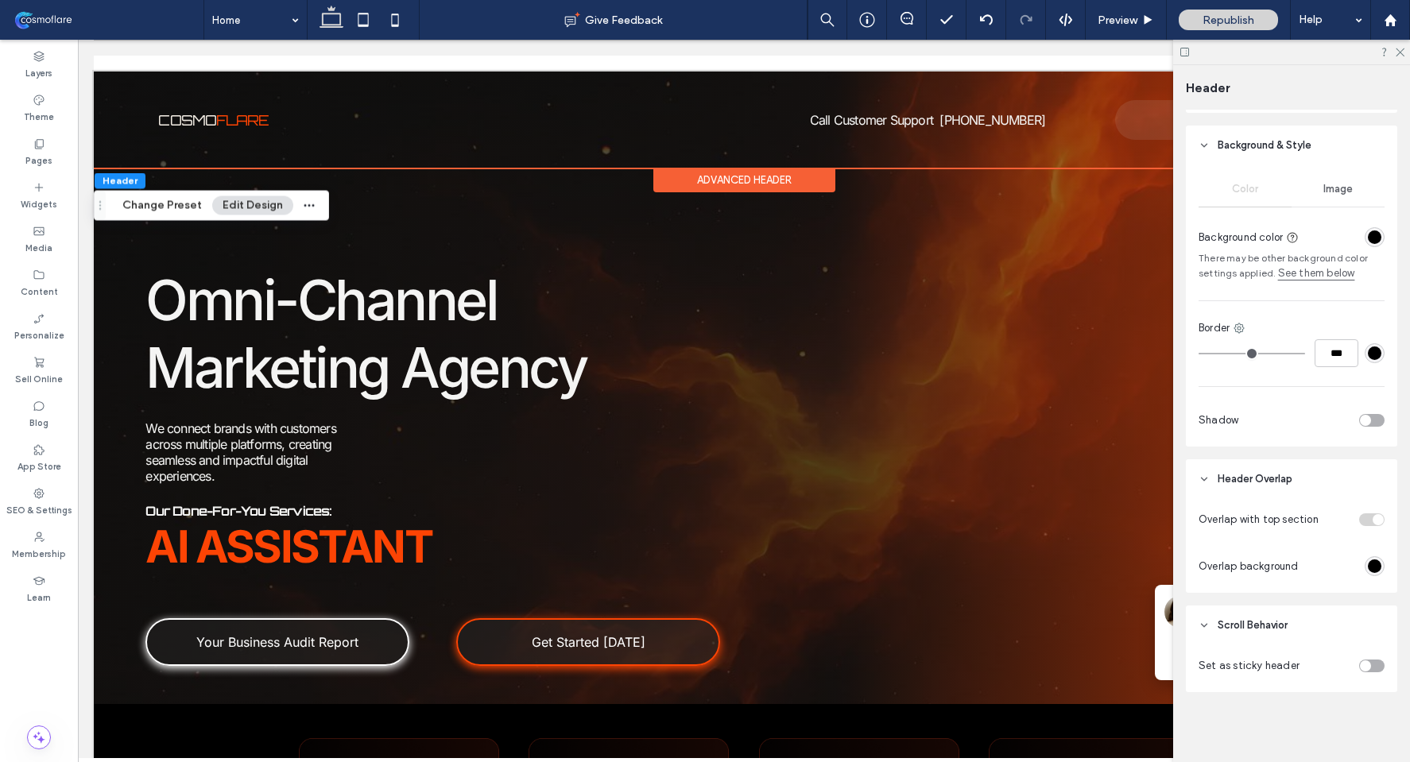
click at [1354, 193] on div "Image" at bounding box center [1338, 189] width 93 height 35
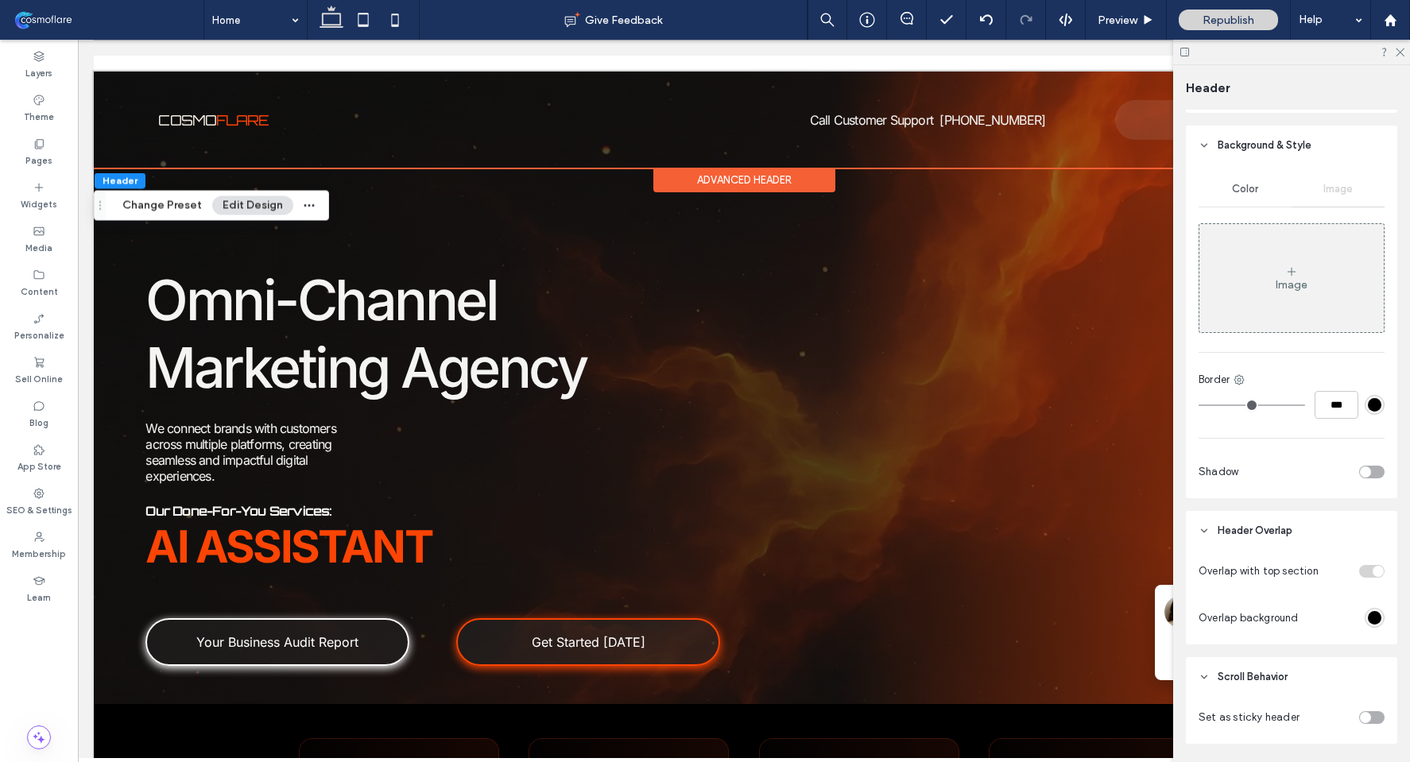
click at [1237, 196] on div "Color" at bounding box center [1245, 189] width 93 height 35
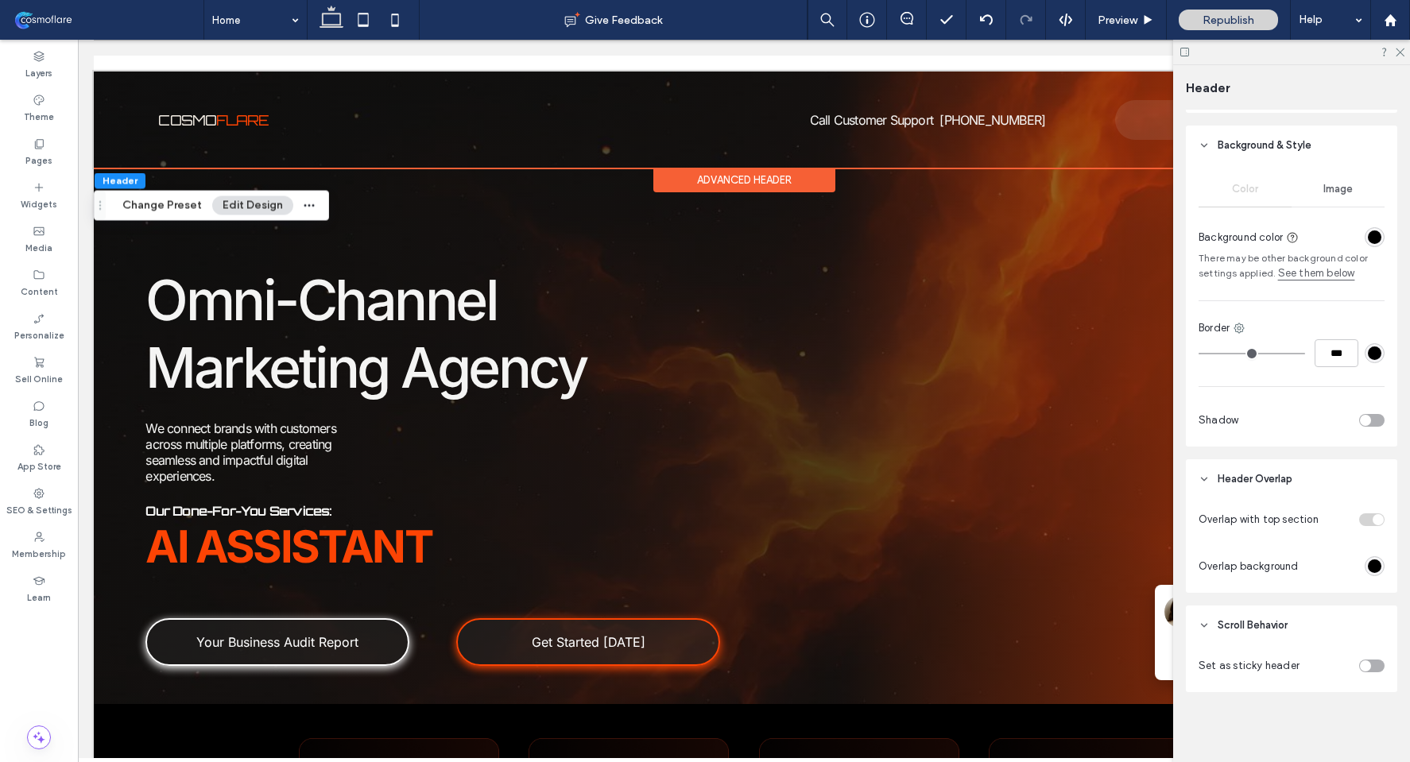
click at [1368, 235] on div "rgba(0, 0, 0, 1)" at bounding box center [1375, 238] width 14 height 14
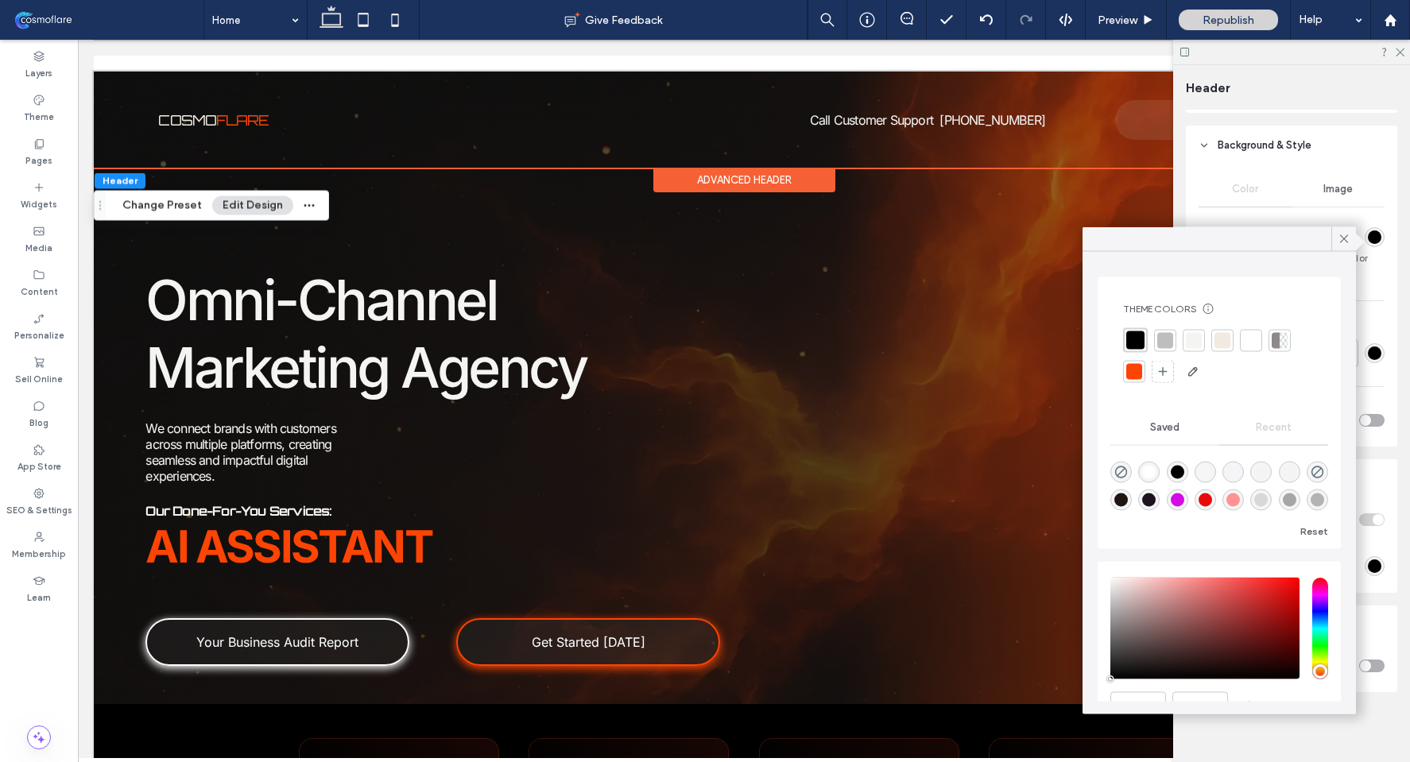
click at [1368, 235] on div "rgba(0, 0, 0, 1)" at bounding box center [1375, 238] width 14 height 14
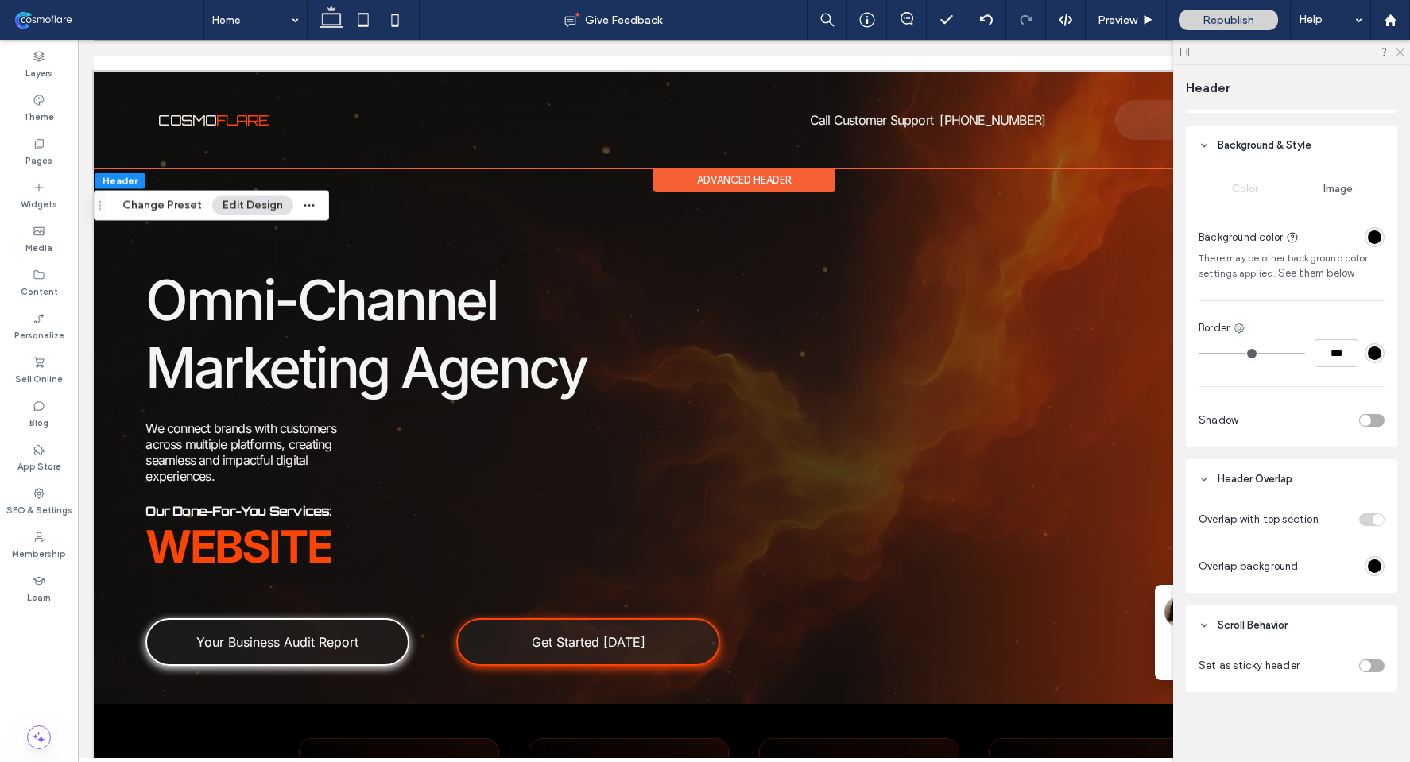
drag, startPoint x: 1400, startPoint y: 46, endPoint x: 1321, endPoint y: 7, distance: 87.8
click at [1400, 46] on icon at bounding box center [1399, 51] width 10 height 10
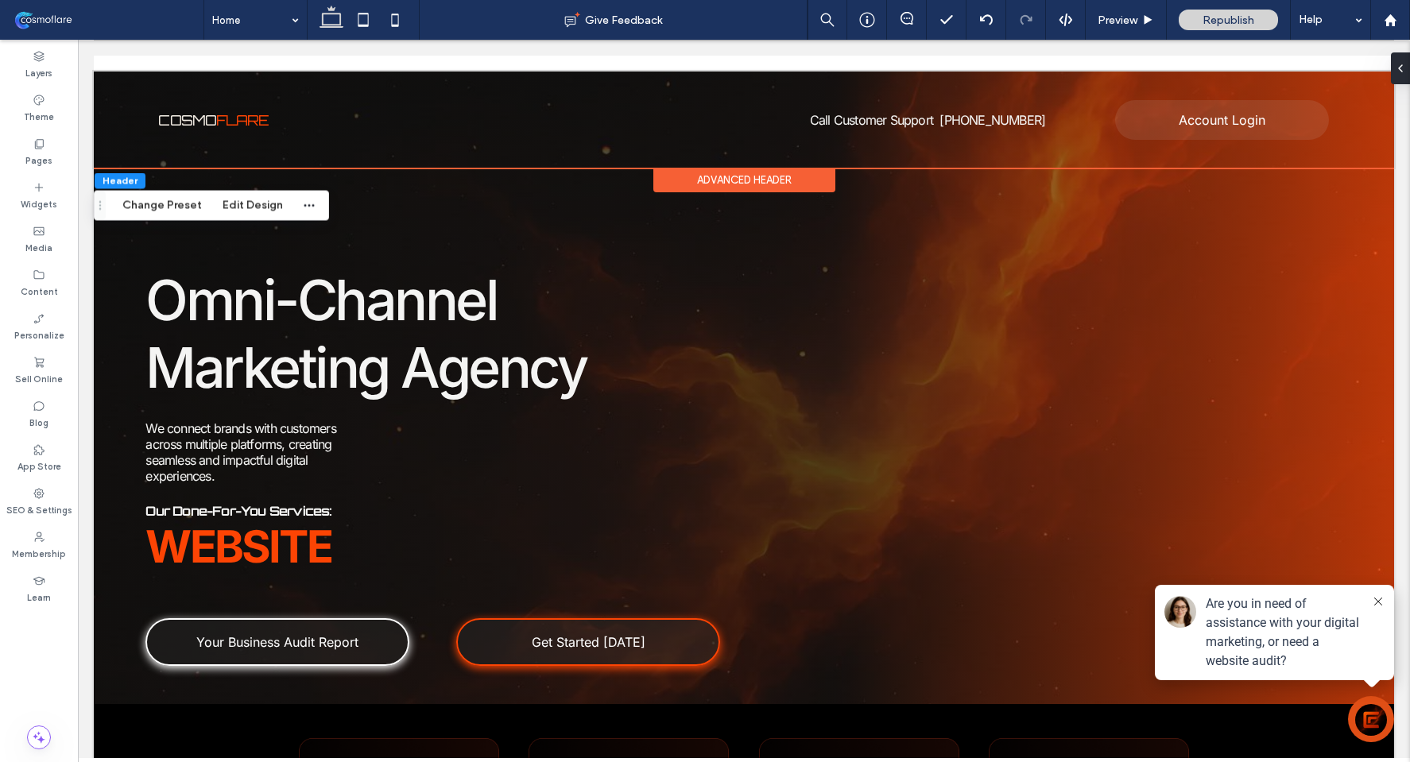
click at [720, 181] on div "Advanced Header" at bounding box center [744, 180] width 182 height 25
drag, startPoint x: 1237, startPoint y: 17, endPoint x: 920, endPoint y: 68, distance: 320.6
click at [1237, 17] on span "Republish" at bounding box center [1229, 21] width 52 height 14
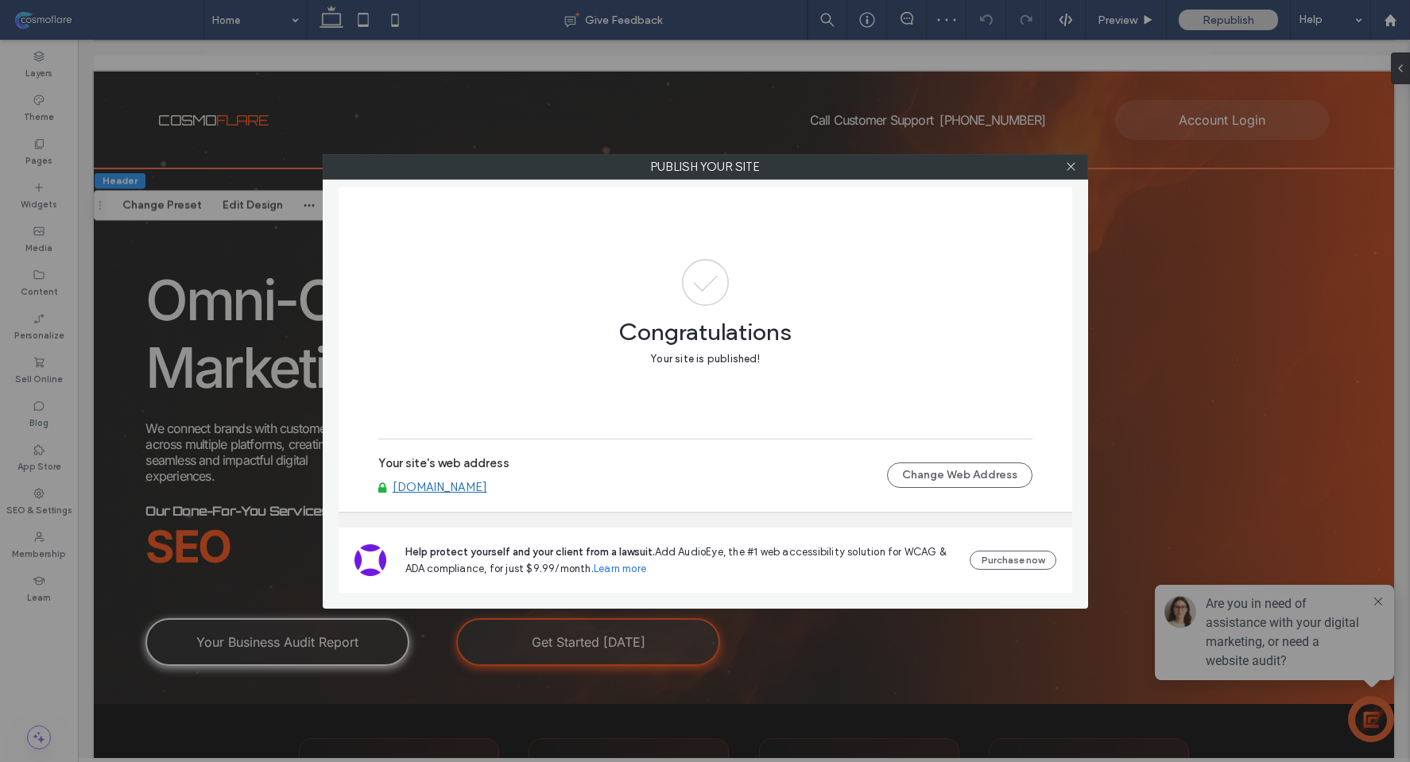
click at [478, 486] on link "www.cosmoflare.com" at bounding box center [440, 487] width 95 height 14
click at [1068, 170] on icon at bounding box center [1071, 167] width 12 height 12
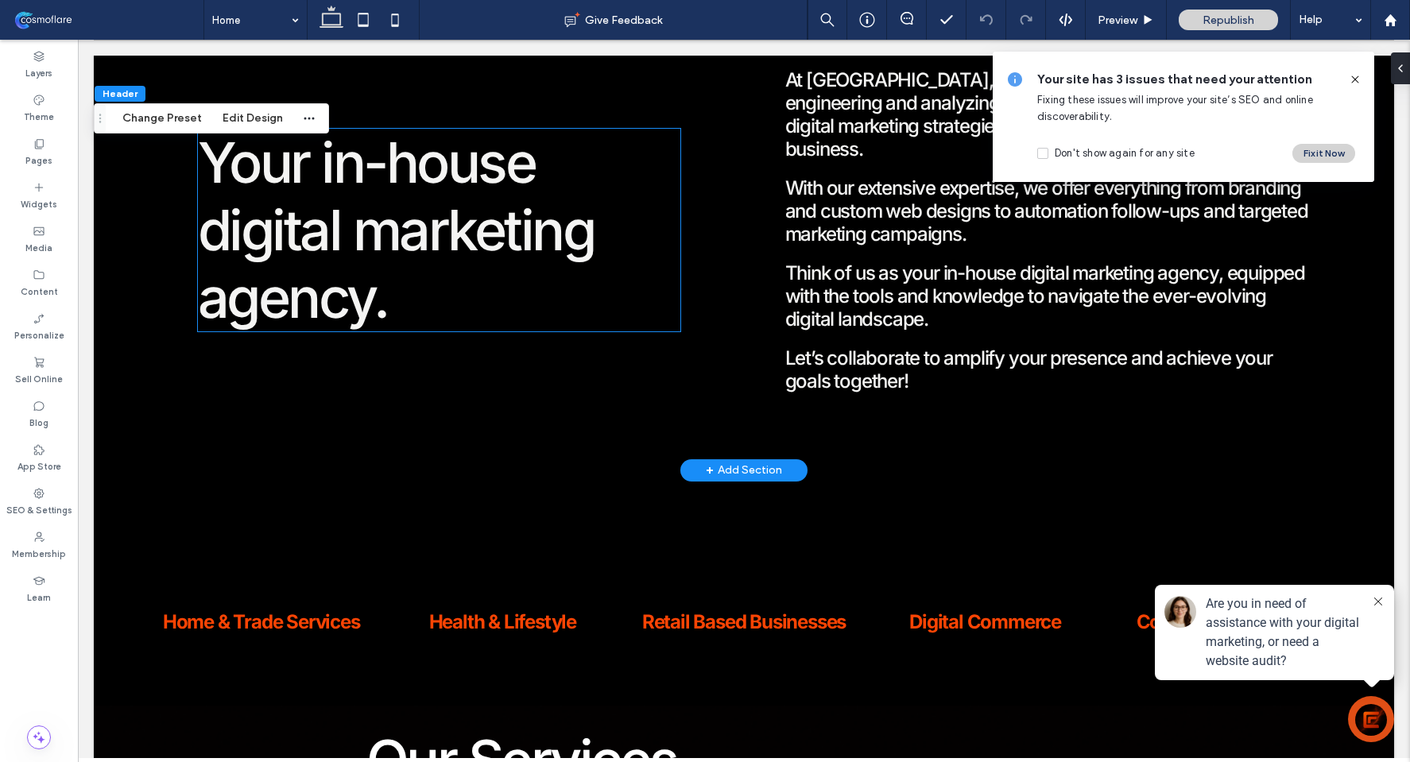
scroll to position [1248, 0]
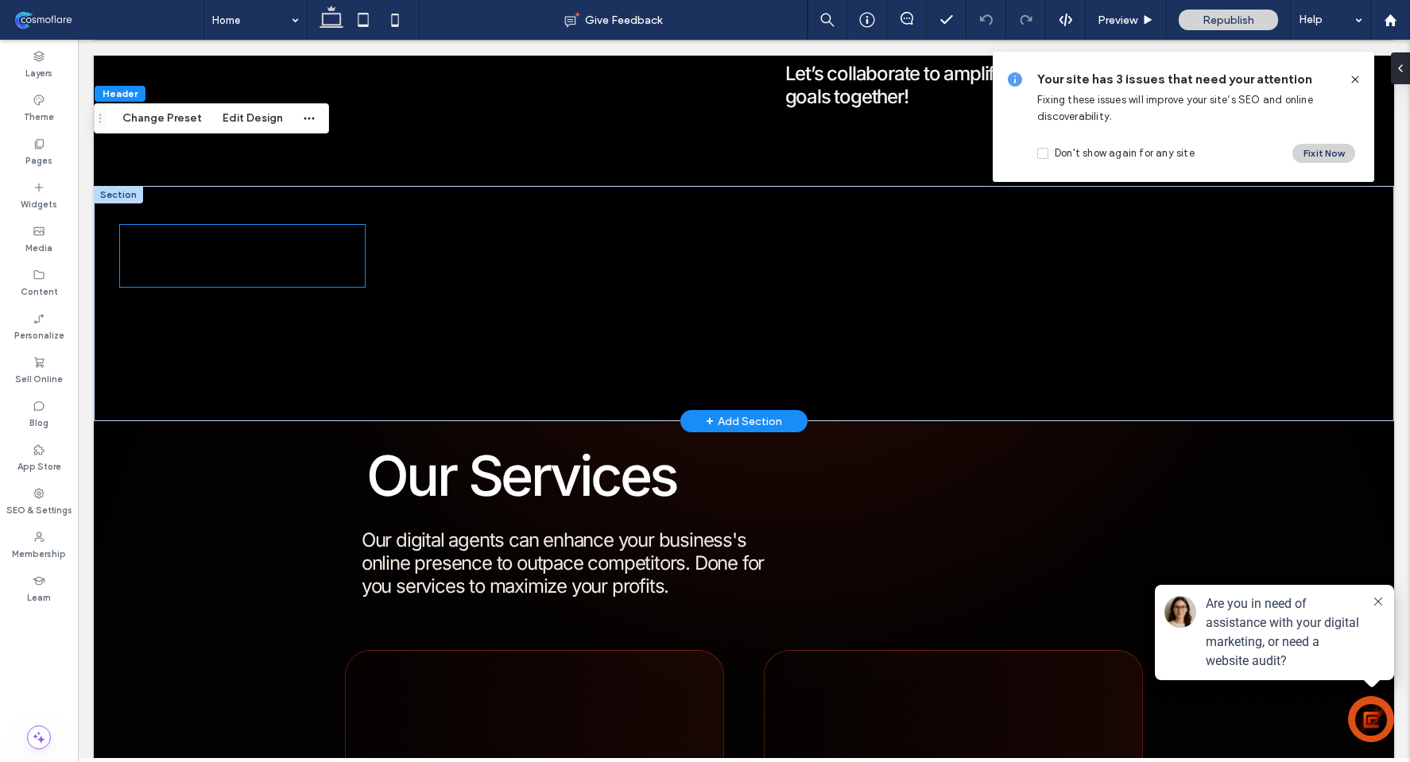
click at [182, 225] on span "Industries we services:" at bounding box center [192, 256] width 145 height 62
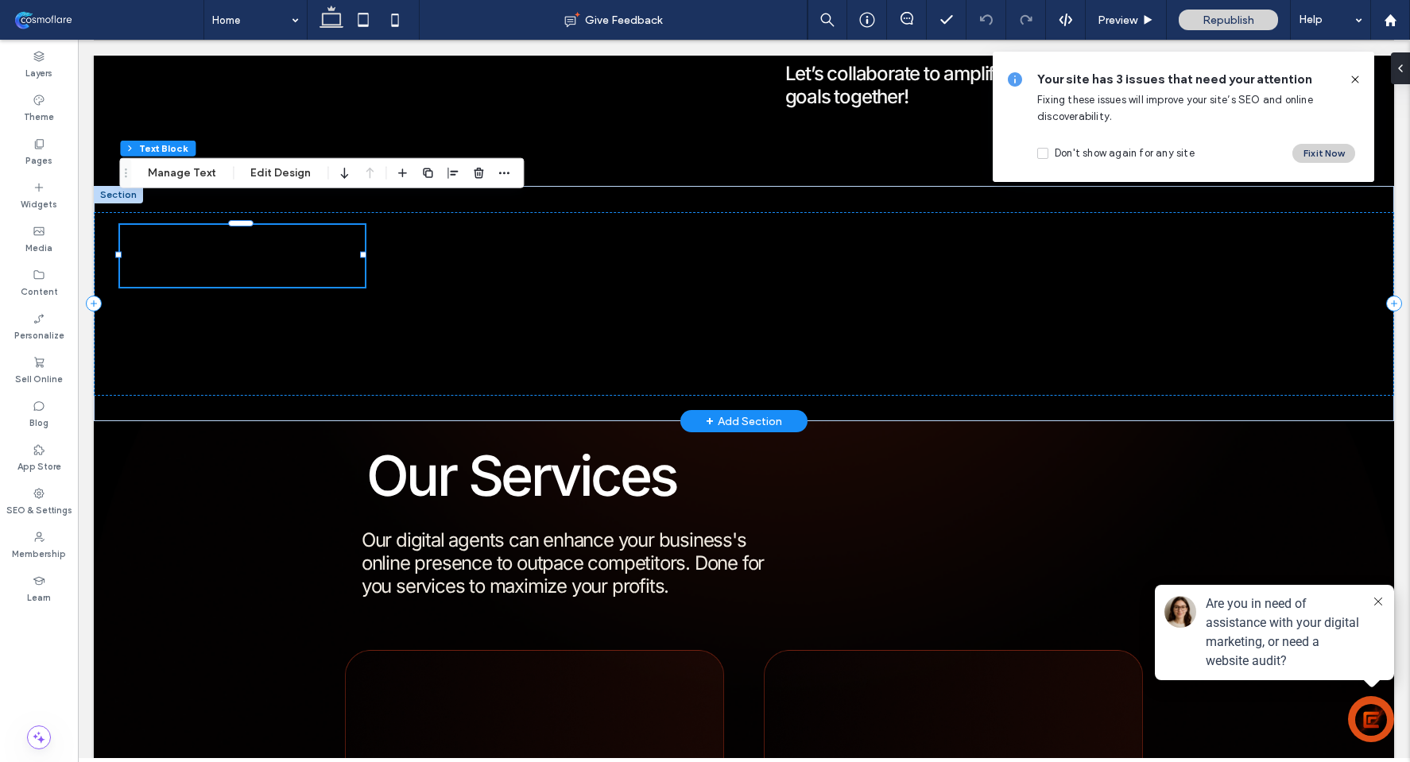
click at [182, 225] on div "Industries we services:" at bounding box center [242, 256] width 245 height 62
click at [182, 225] on span "Industries we services:" at bounding box center [192, 256] width 145 height 62
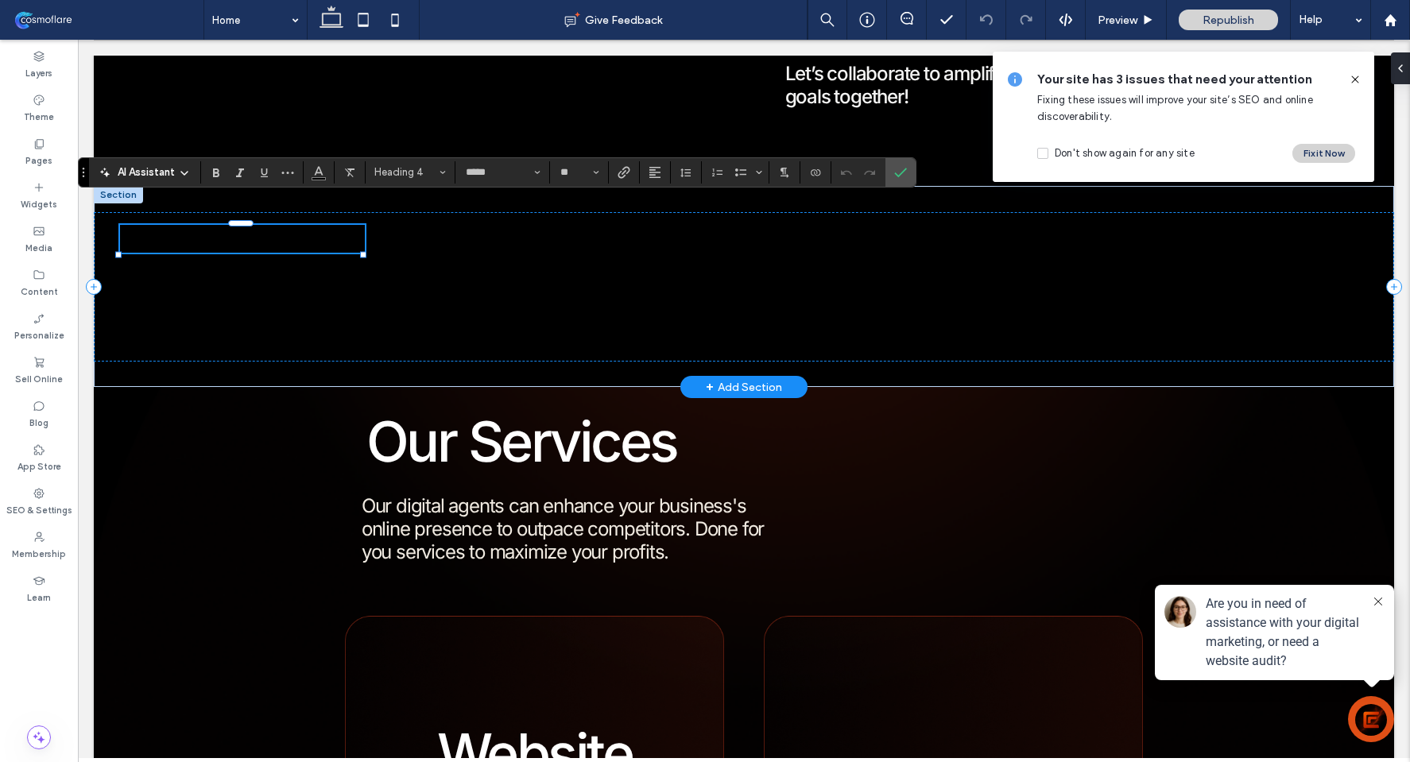
type input "*****"
type input "**"
click at [182, 226] on span "**********" at bounding box center [238, 238] width 236 height 25
click at [326, 173] on button "Color" at bounding box center [319, 172] width 24 height 22
click at [318, 174] on icon "Color" at bounding box center [318, 171] width 13 height 13
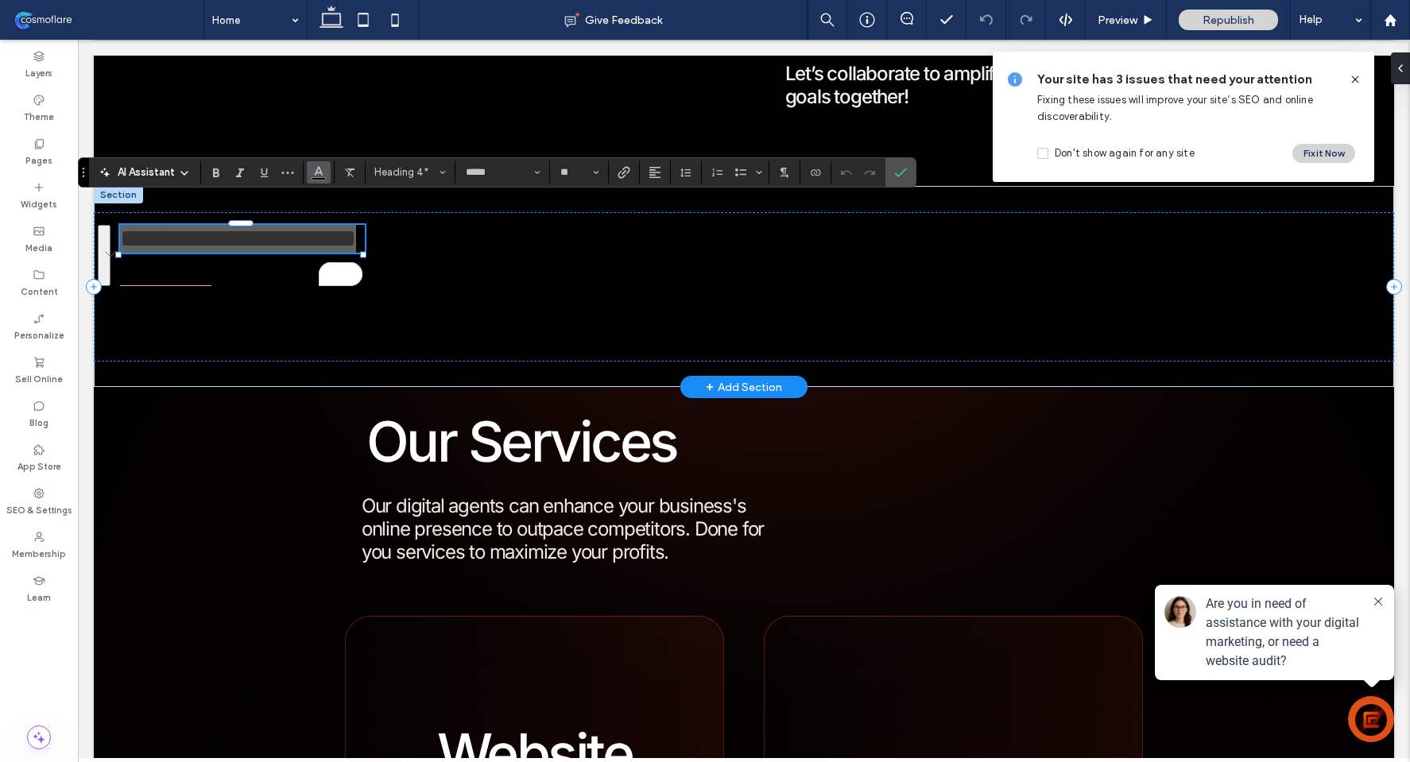
click at [317, 179] on span "Color" at bounding box center [318, 171] width 13 height 21
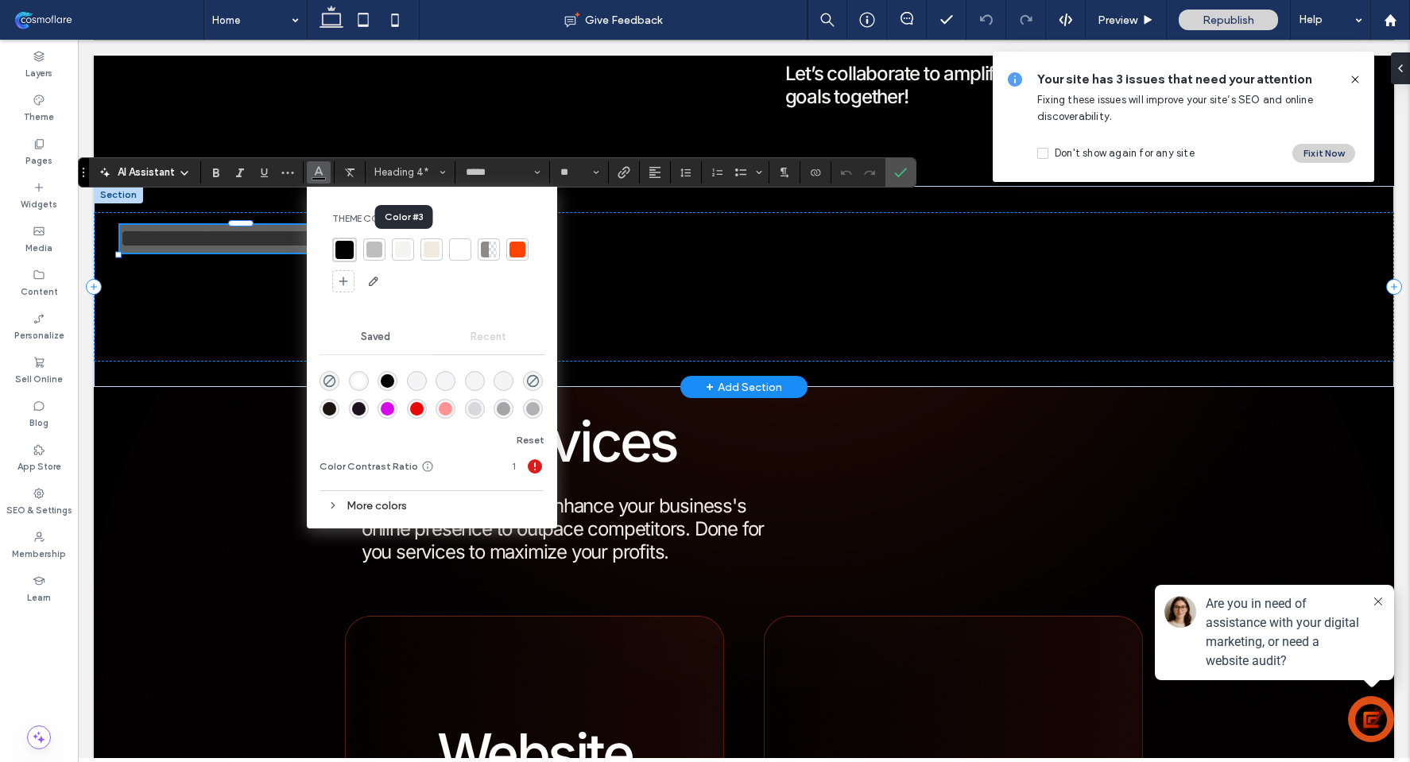
click at [405, 254] on div at bounding box center [403, 250] width 16 height 16
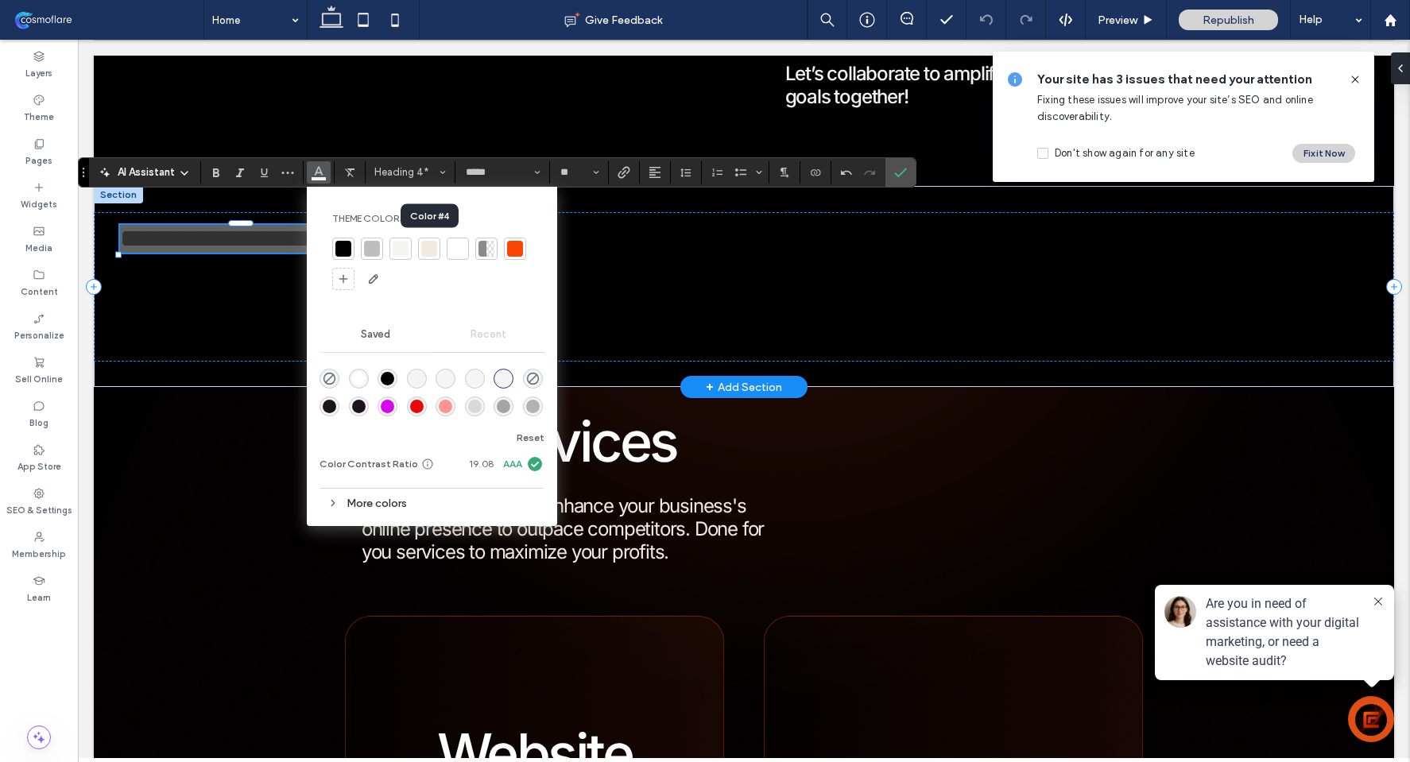
click at [426, 246] on div at bounding box center [429, 249] width 16 height 16
click at [252, 231] on h4 "**********" at bounding box center [242, 239] width 245 height 28
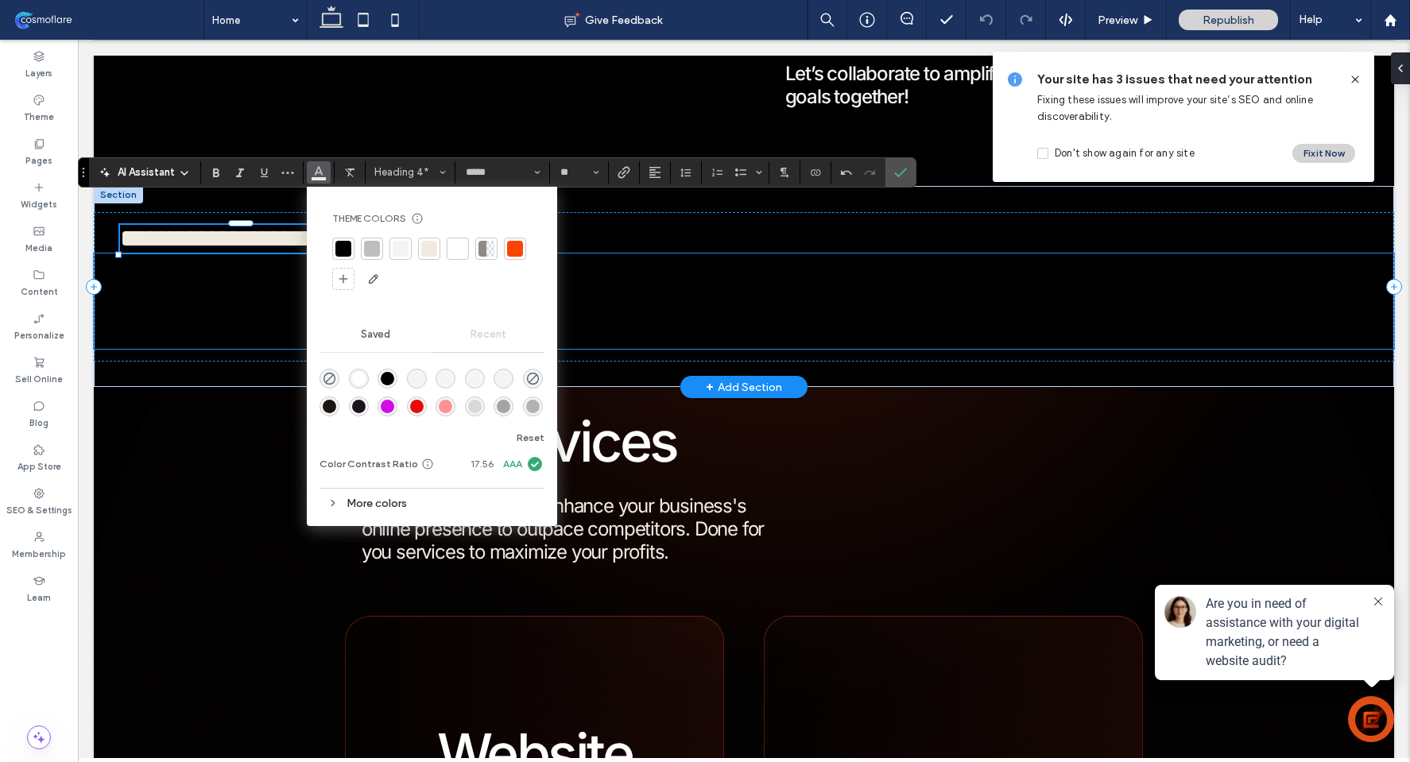
scroll to position [1245, 0]
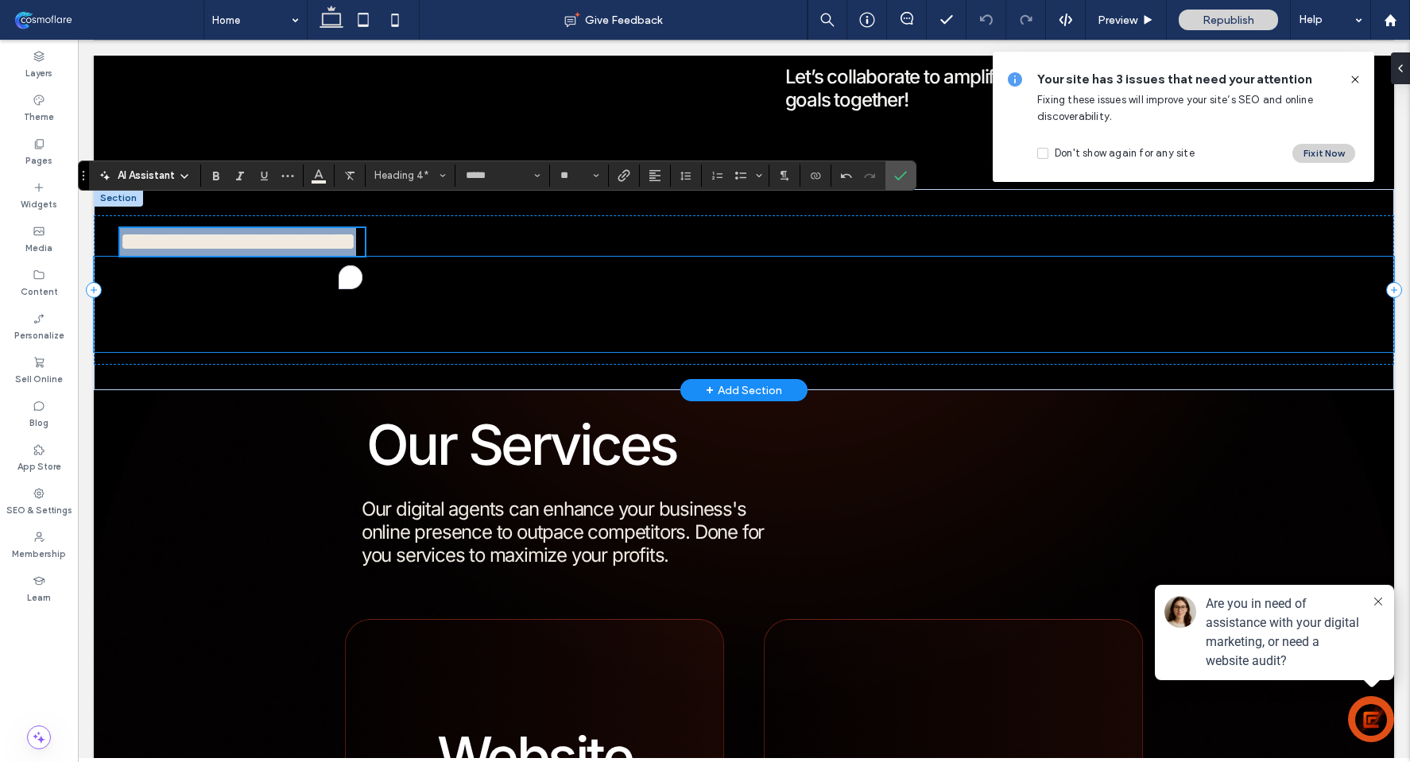
click at [216, 233] on div "Commercial Services" at bounding box center [744, 204] width 1134 height 57
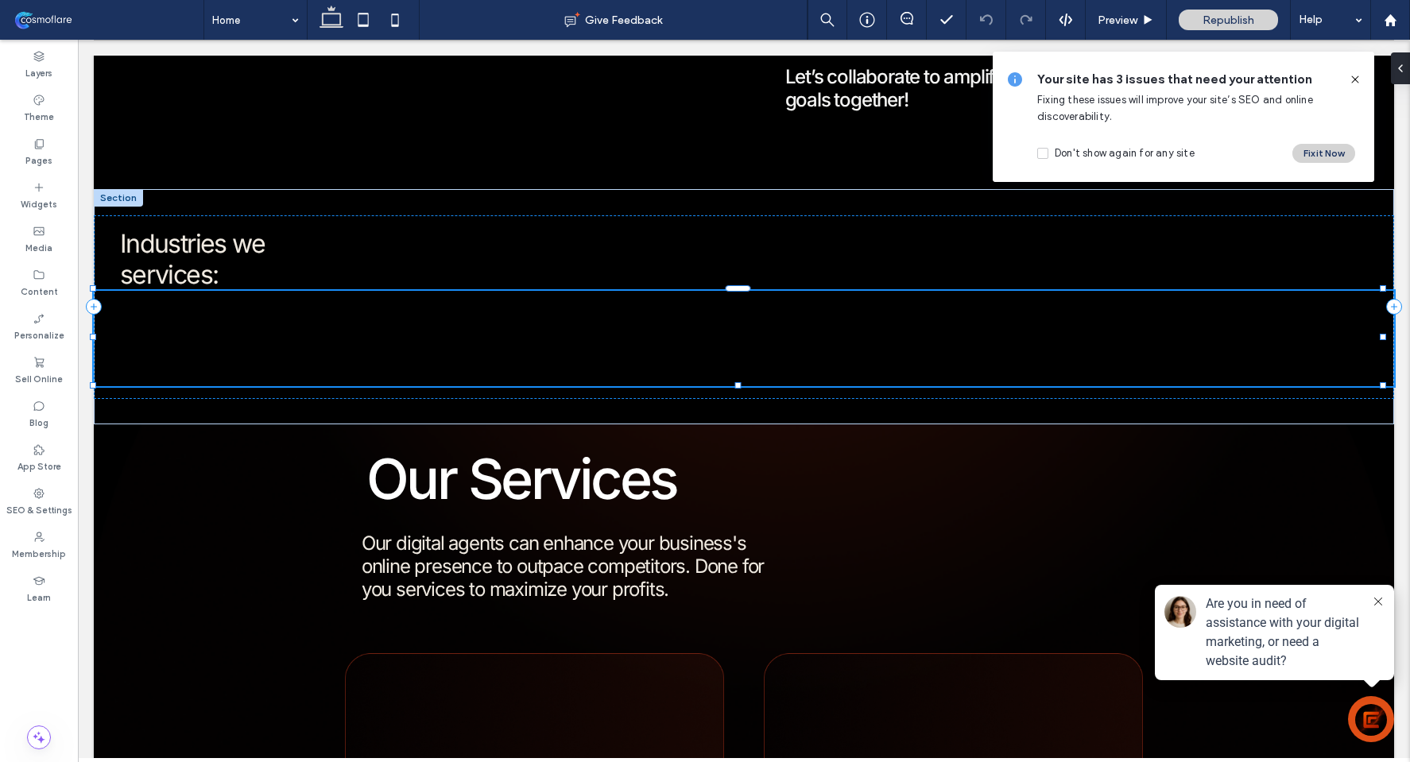
click at [1359, 78] on icon at bounding box center [1355, 79] width 13 height 13
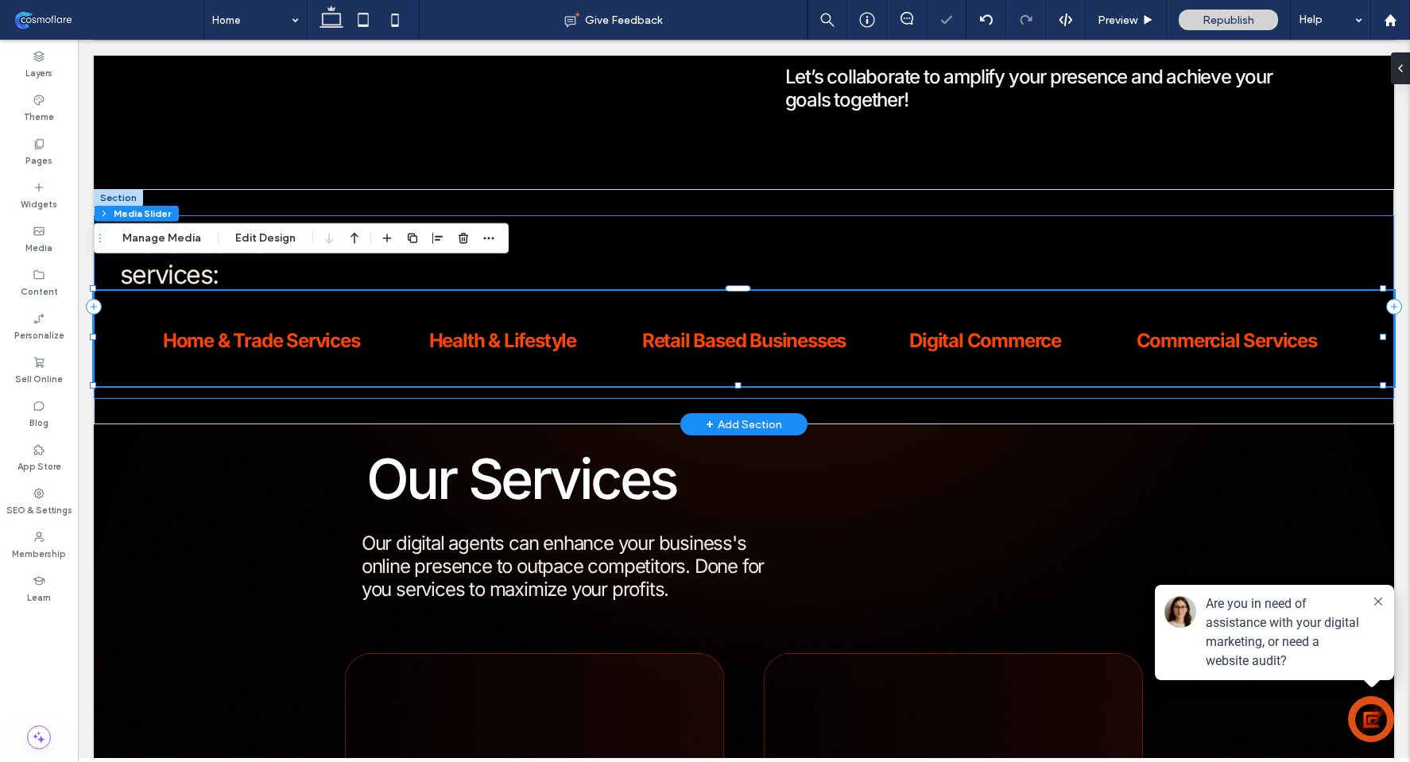
click at [614, 232] on div "Industries we services: Home & Trade Services Health & Lifestyle Retail Based B…" at bounding box center [744, 307] width 1300 height 184
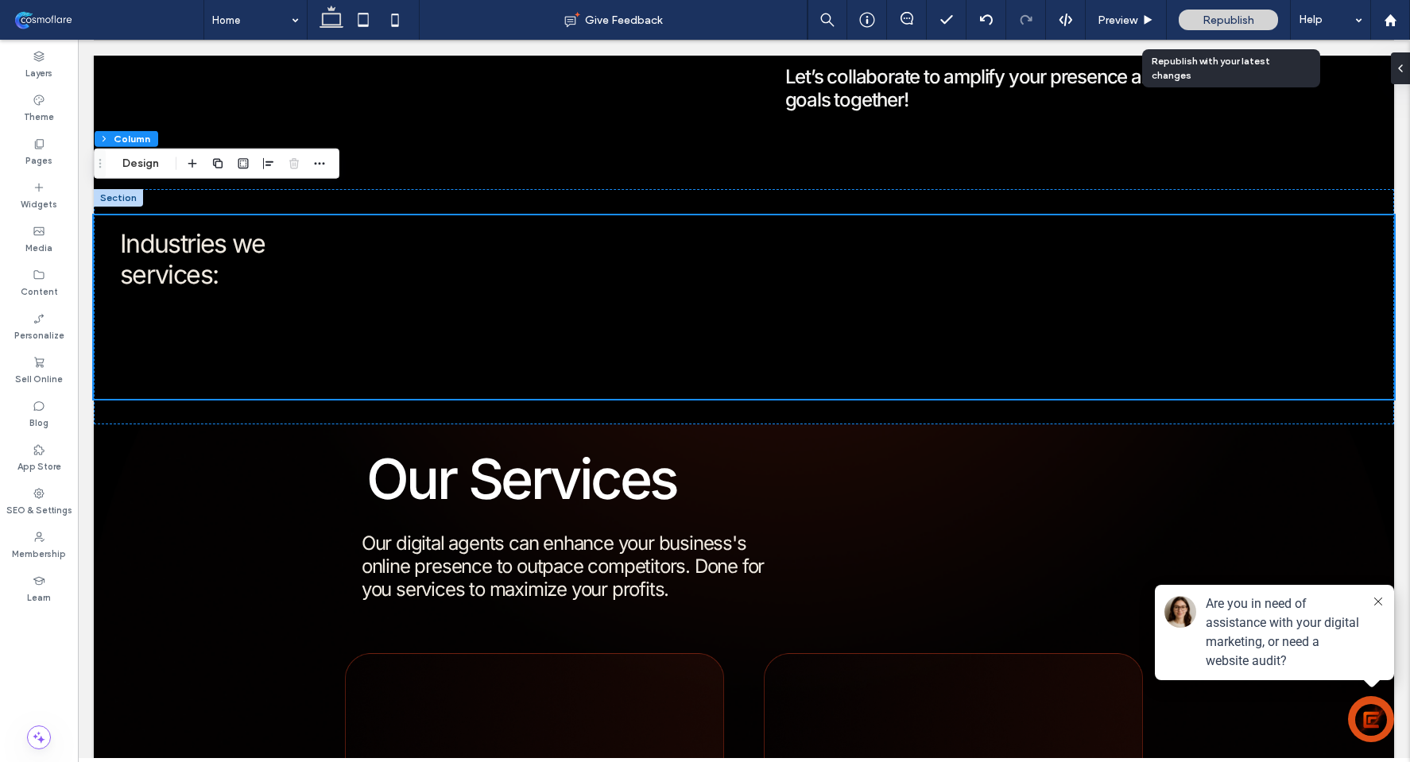
click at [1248, 21] on span "Republish" at bounding box center [1229, 21] width 52 height 14
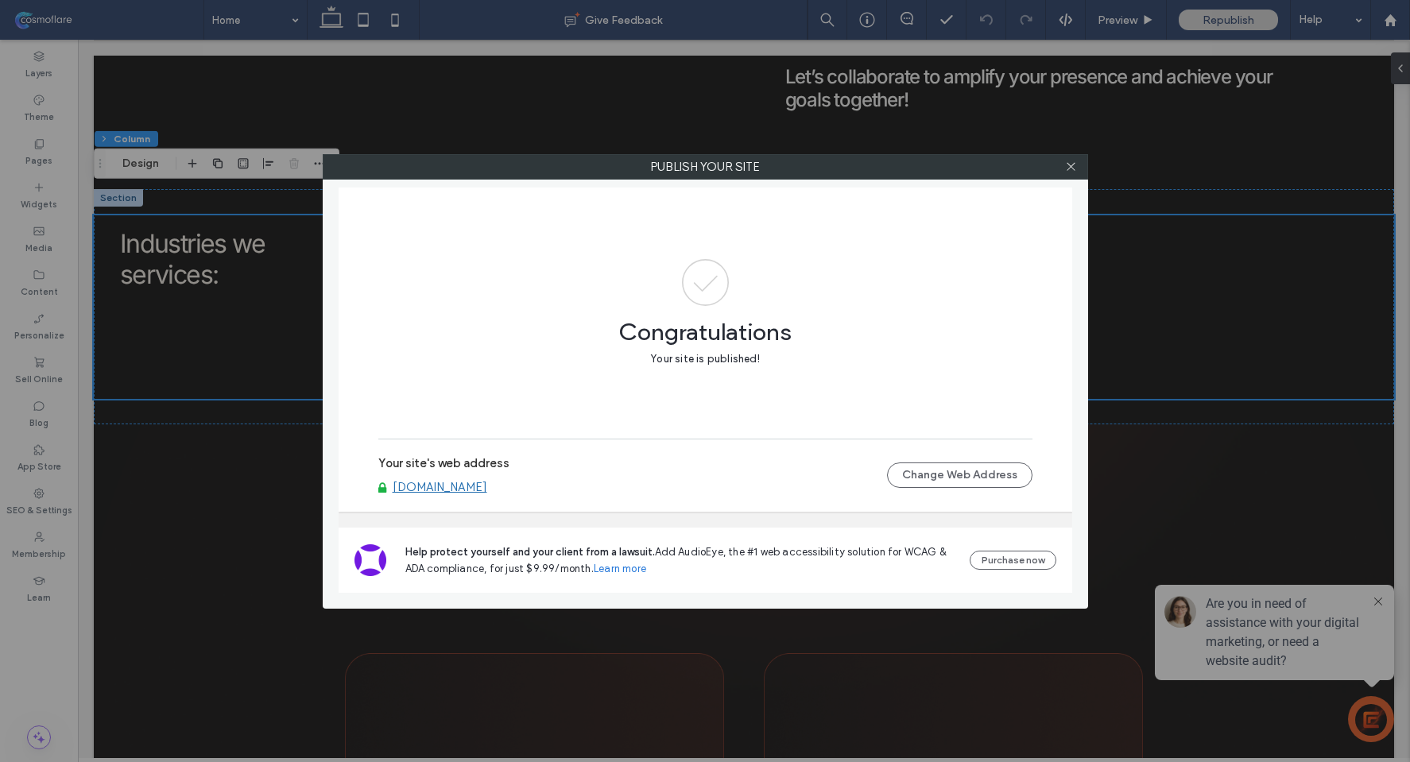
click at [468, 493] on link "www.cosmoflare.com" at bounding box center [440, 487] width 95 height 14
click at [1076, 171] on icon at bounding box center [1071, 167] width 12 height 12
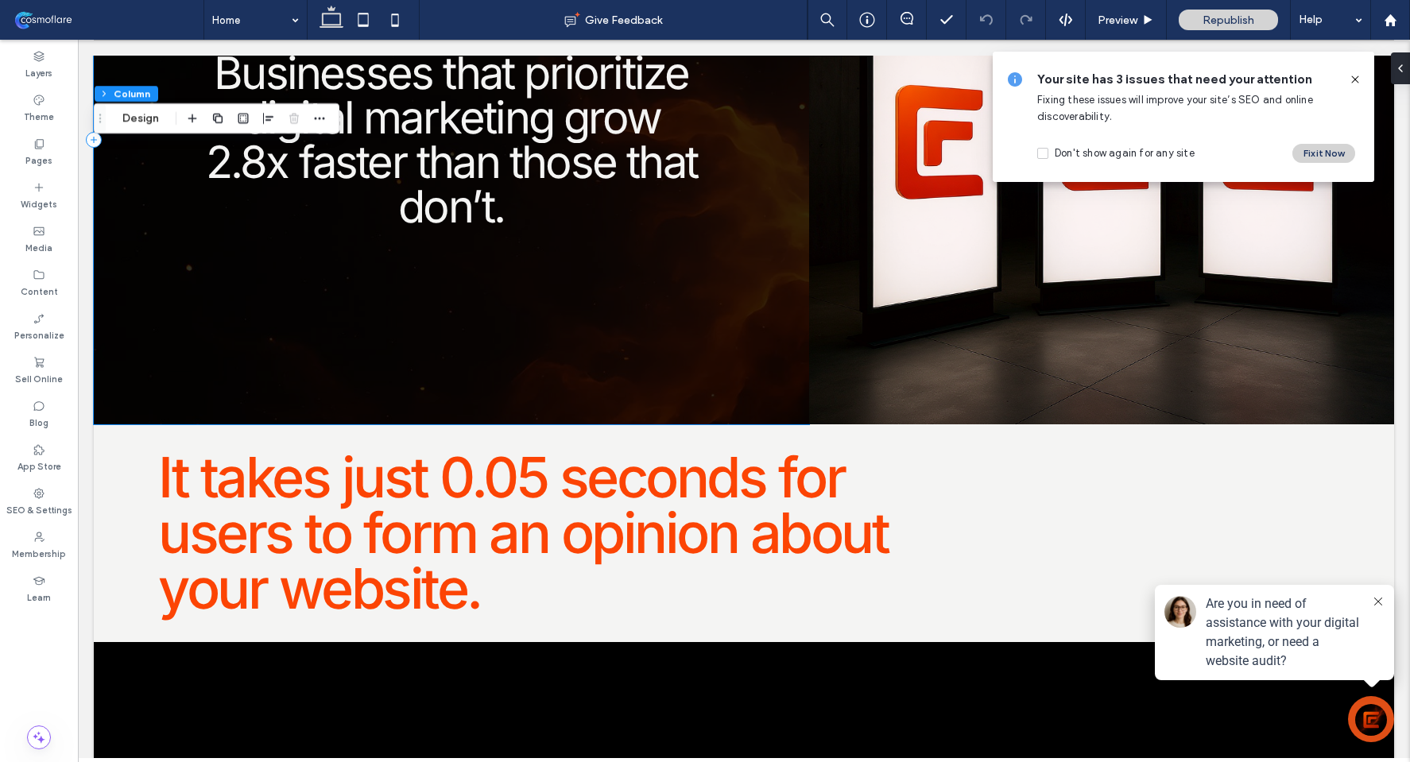
scroll to position [4083, 0]
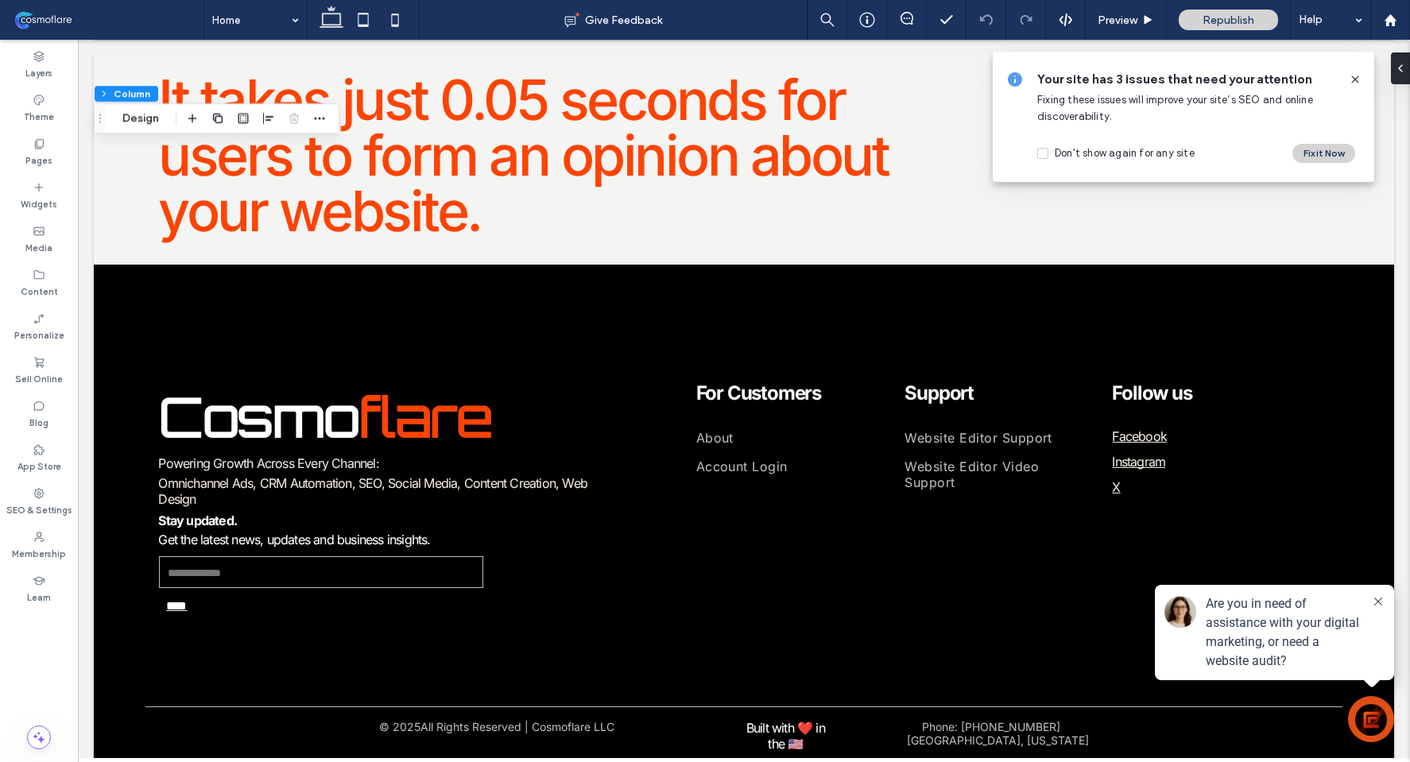
drag, startPoint x: 1355, startPoint y: 79, endPoint x: 1094, endPoint y: 85, distance: 260.8
click at [1355, 79] on use at bounding box center [1354, 79] width 7 height 7
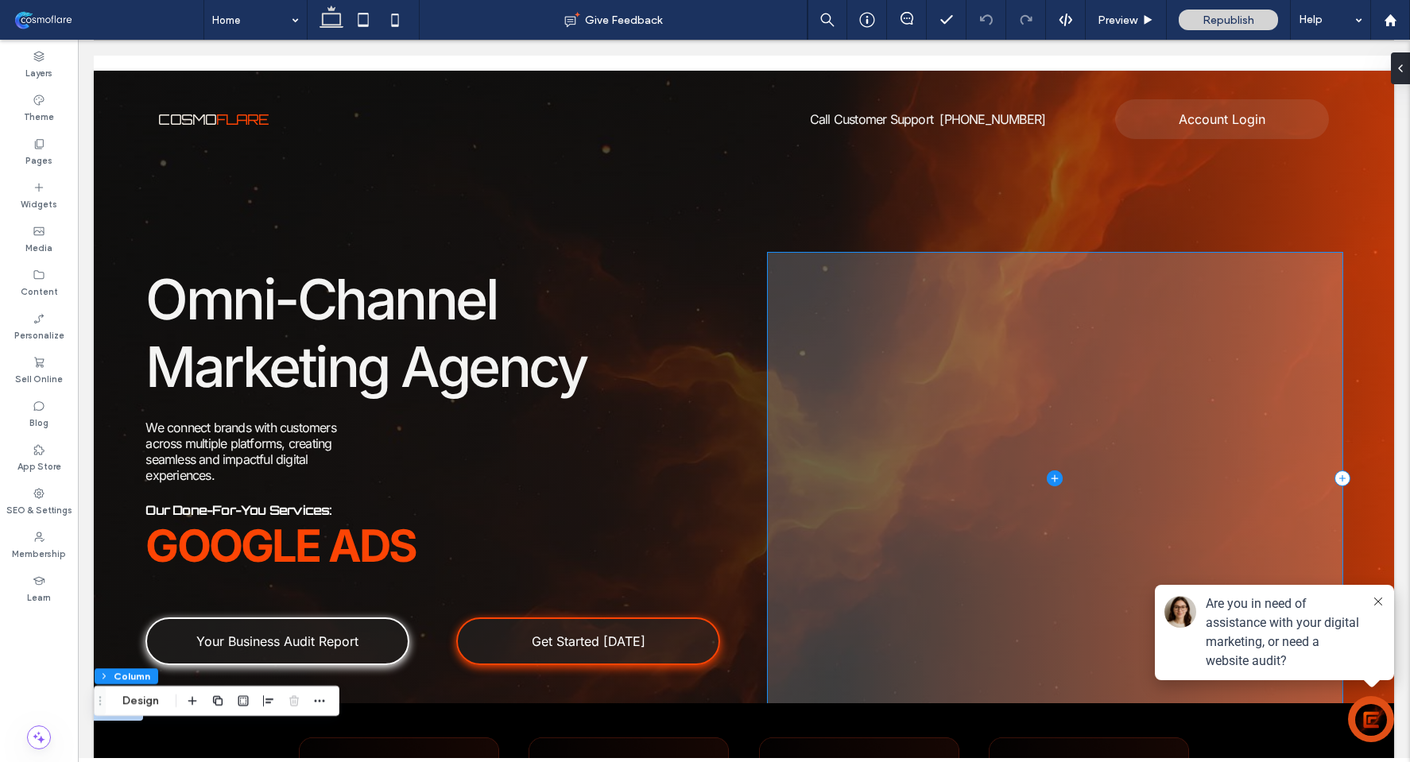
scroll to position [0, 0]
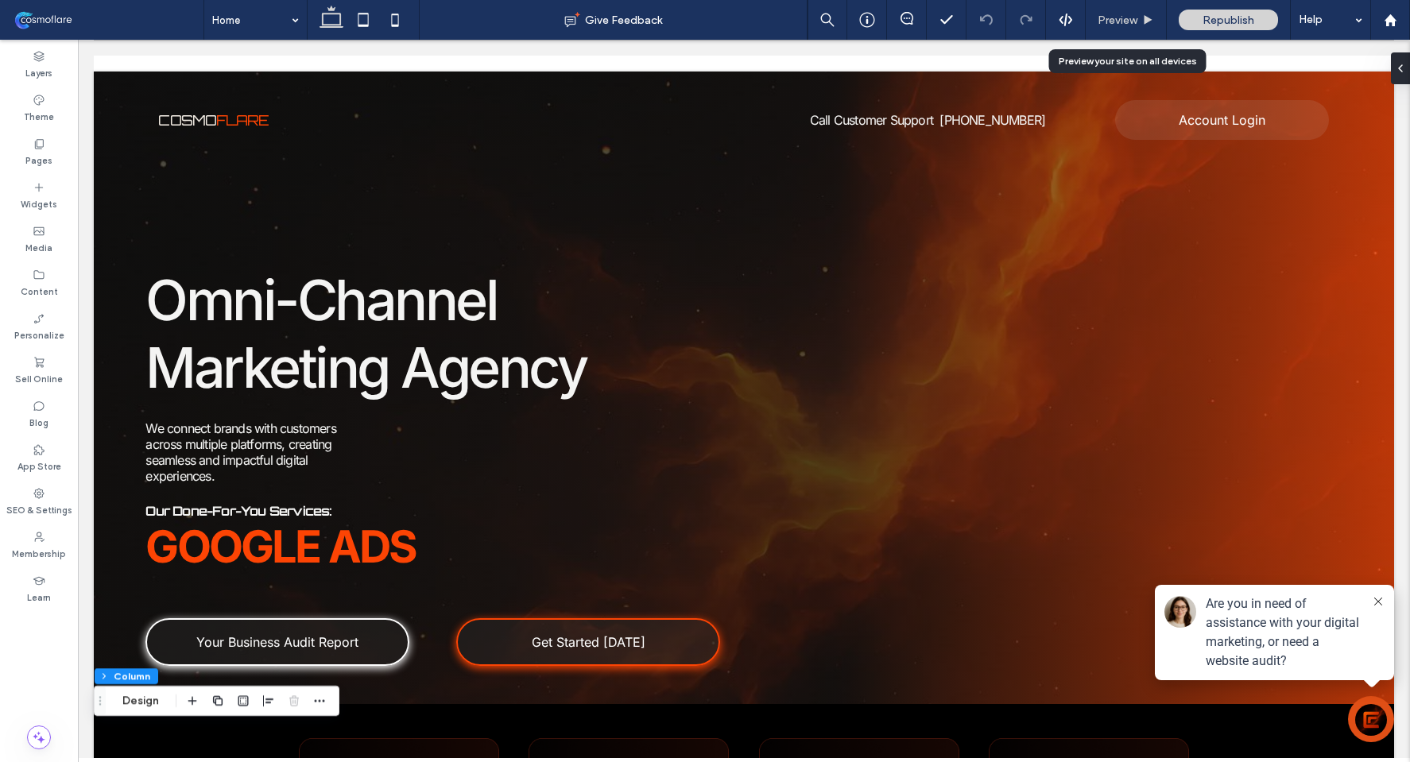
drag, startPoint x: 1160, startPoint y: 24, endPoint x: 867, endPoint y: 25, distance: 292.5
click at [1160, 24] on div "Preview" at bounding box center [1126, 21] width 80 height 14
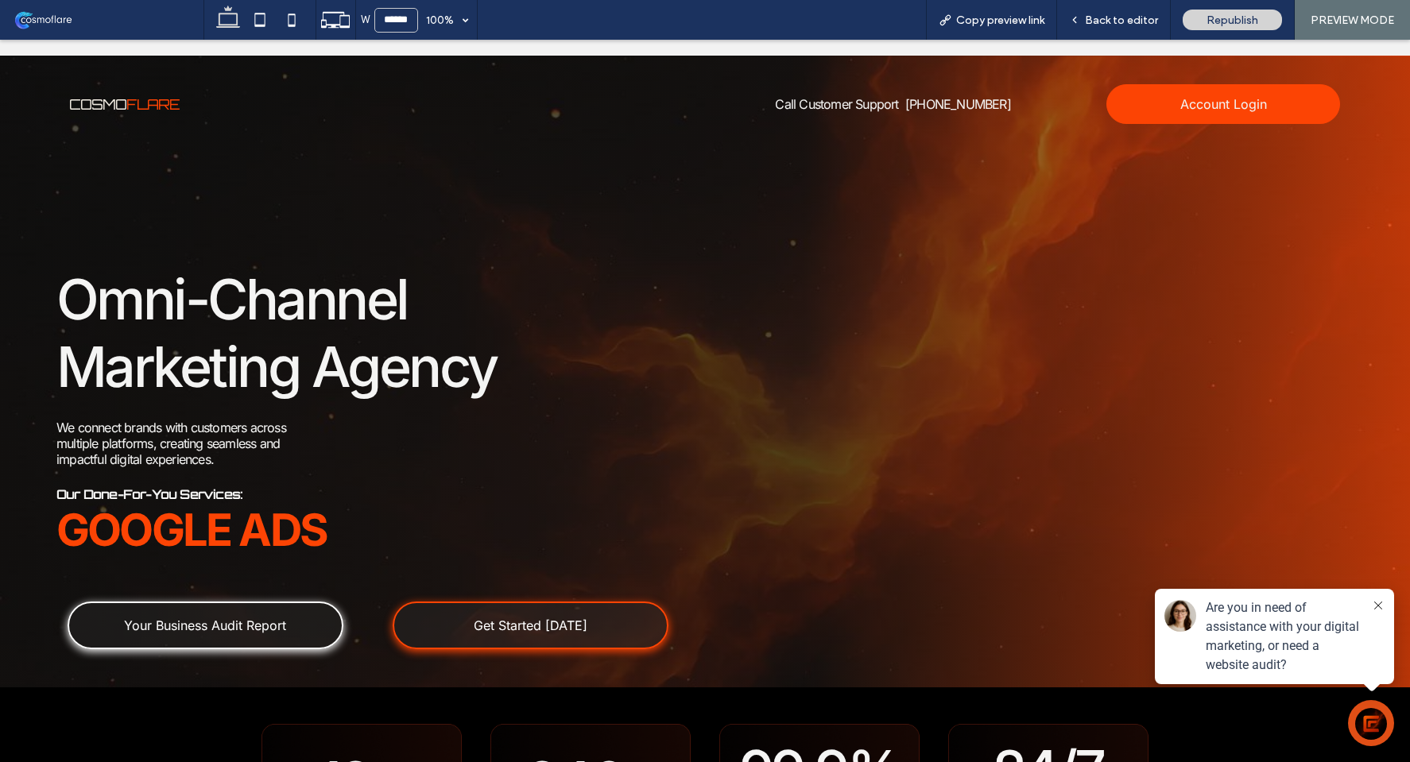
click at [1189, 103] on span "Account Login" at bounding box center [1223, 104] width 87 height 16
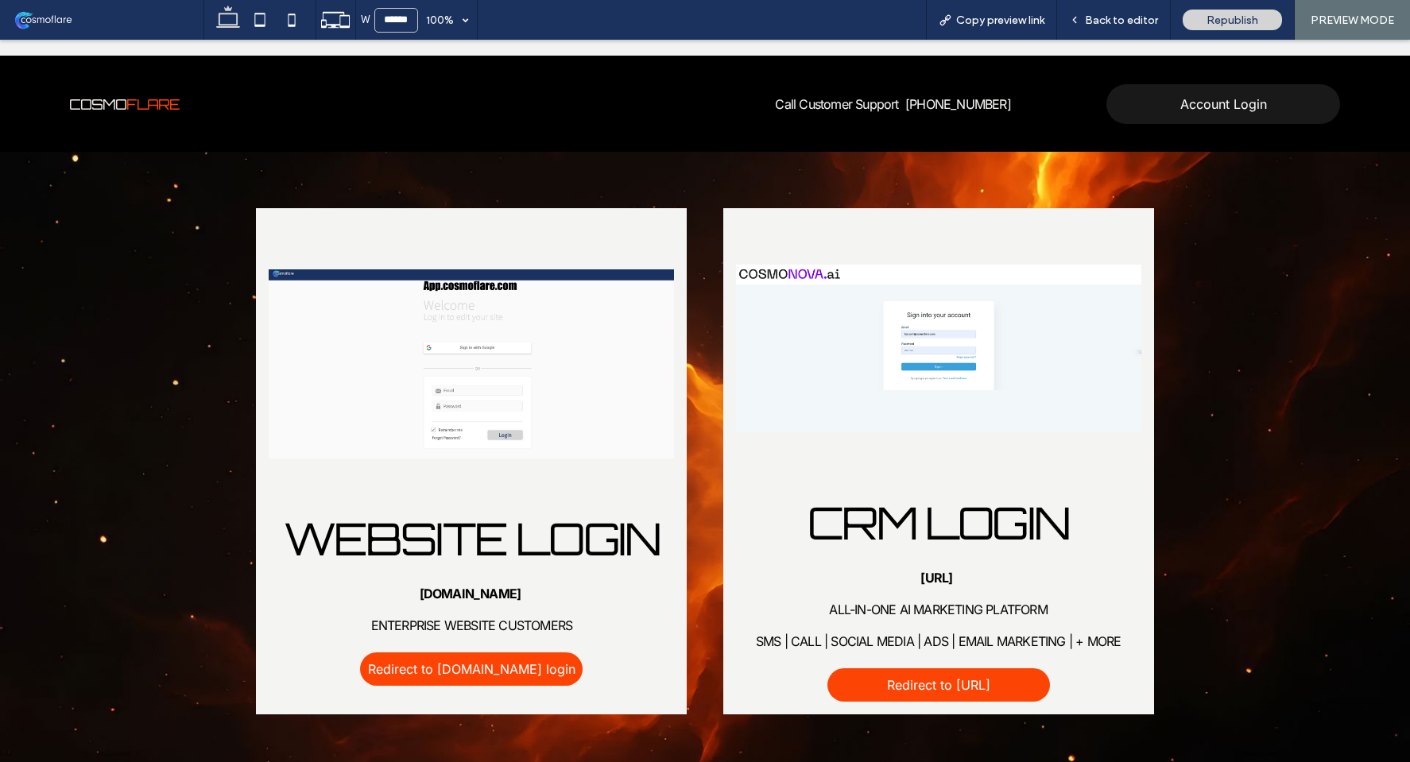
scroll to position [545, 0]
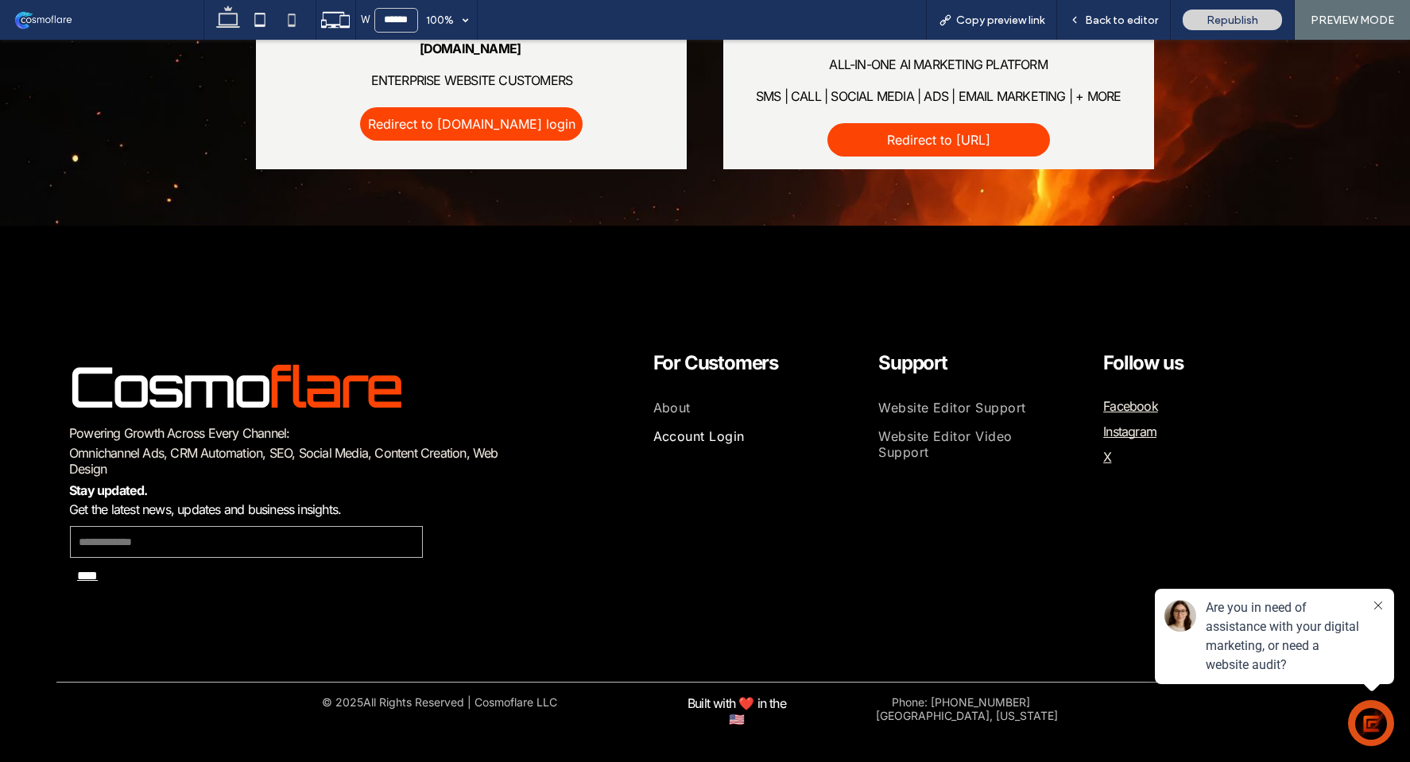
click at [290, 25] on use at bounding box center [291, 20] width 7 height 13
type input "*****"
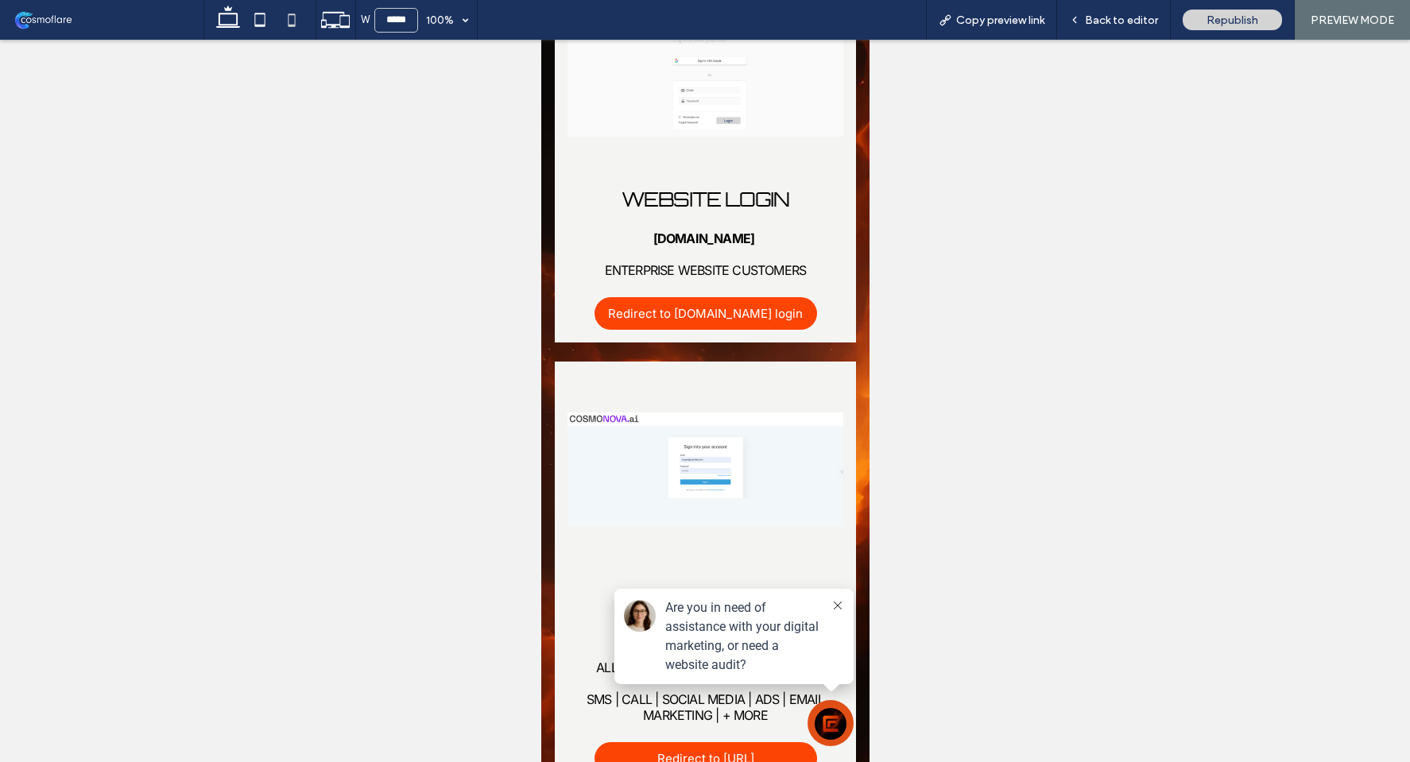
scroll to position [738, 0]
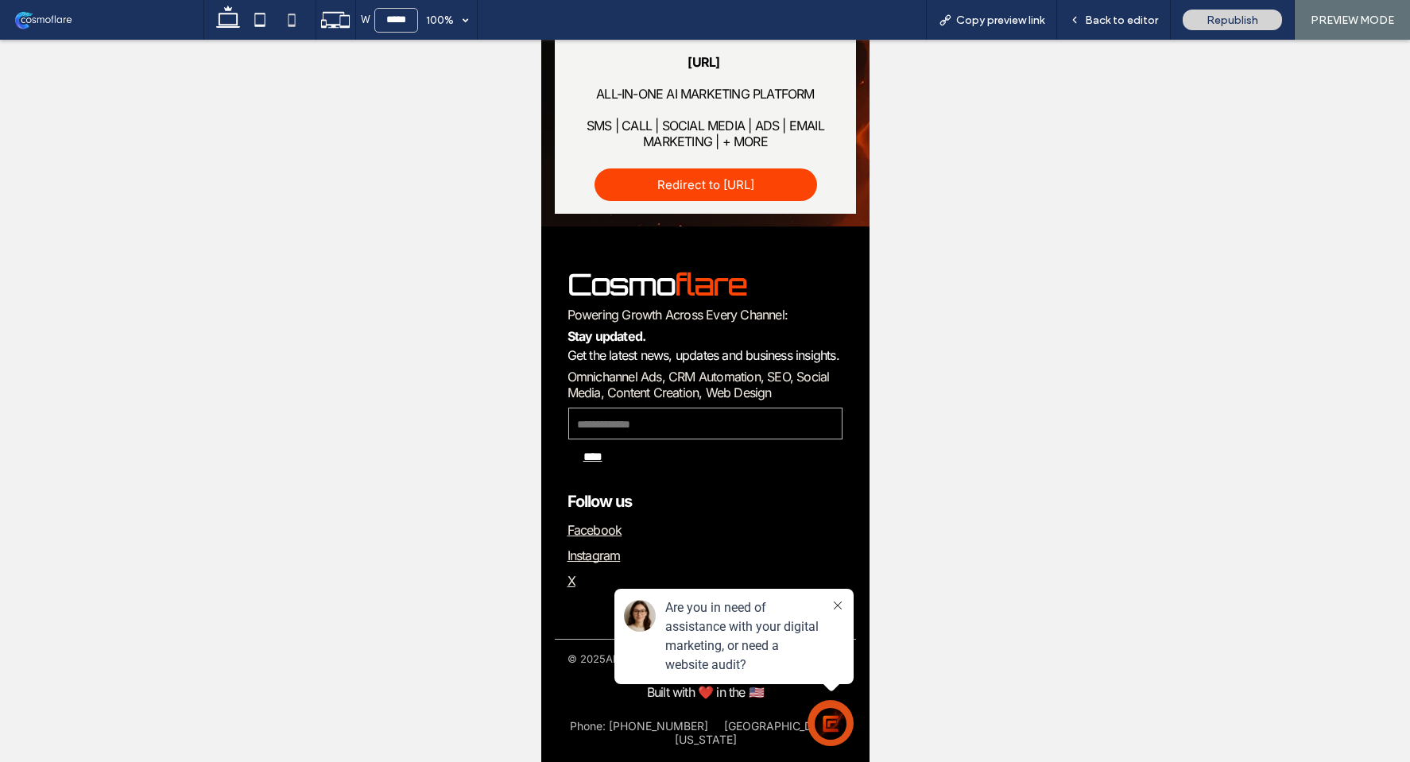
click at [833, 603] on icon at bounding box center [837, 606] width 8 height 8
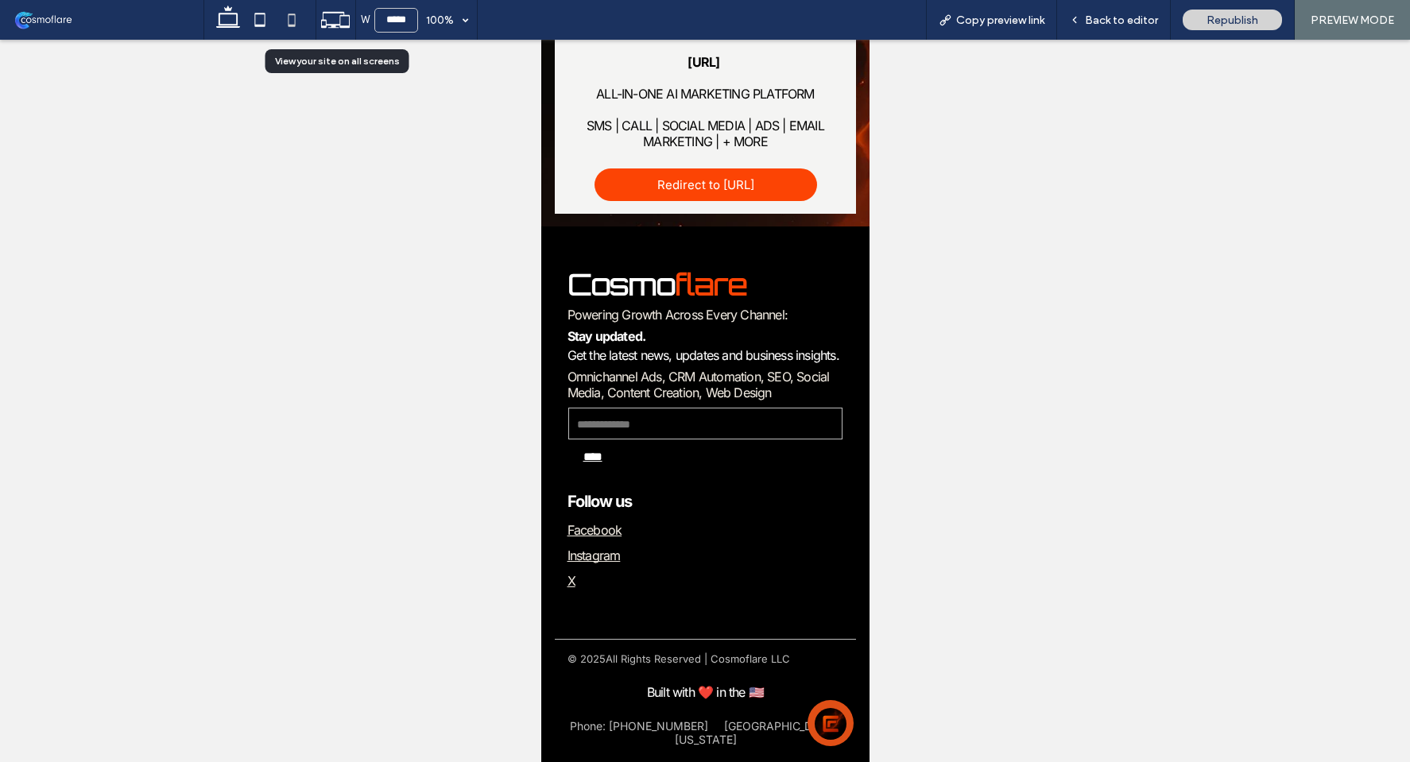
click at [324, 25] on icon at bounding box center [335, 20] width 30 height 30
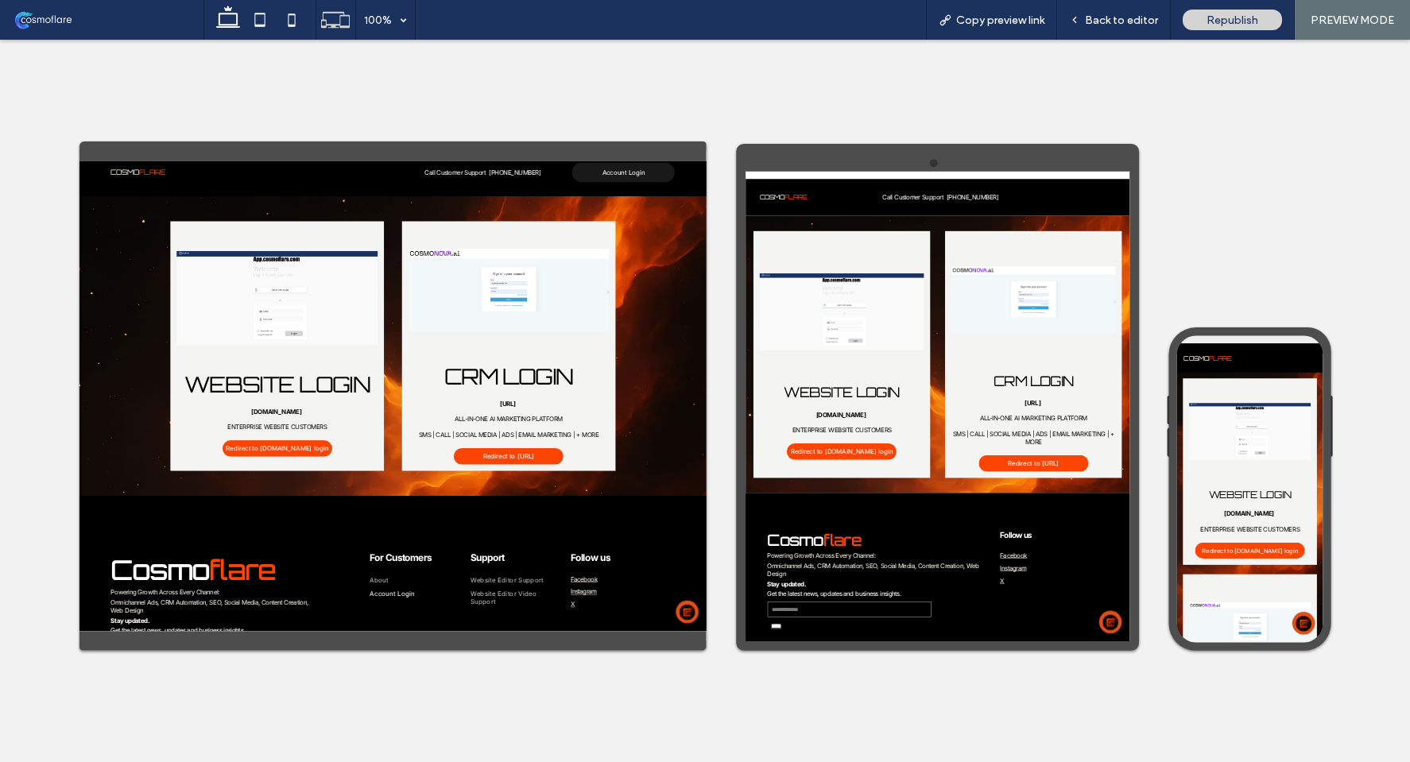
scroll to position [0, 0]
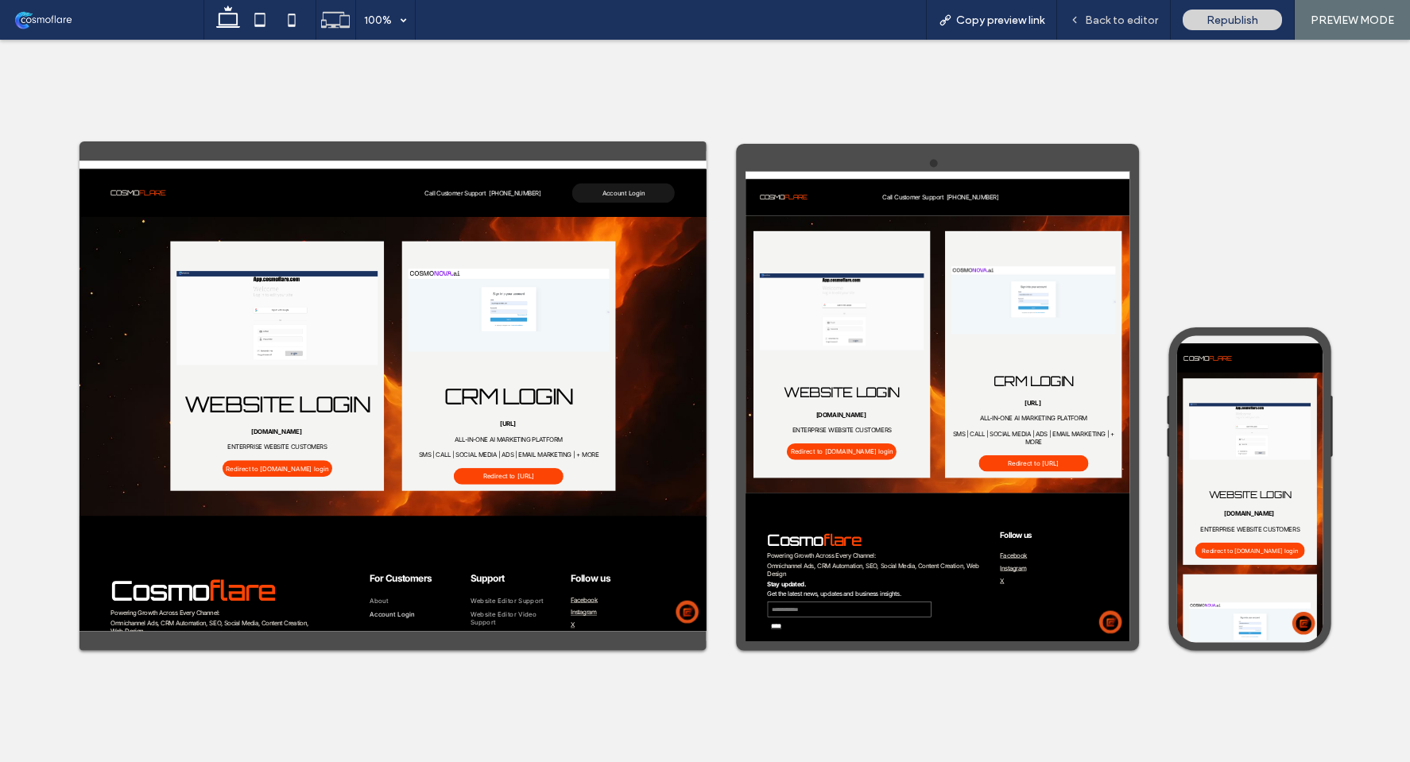
click at [1129, 17] on span "Back to editor" at bounding box center [1121, 21] width 73 height 14
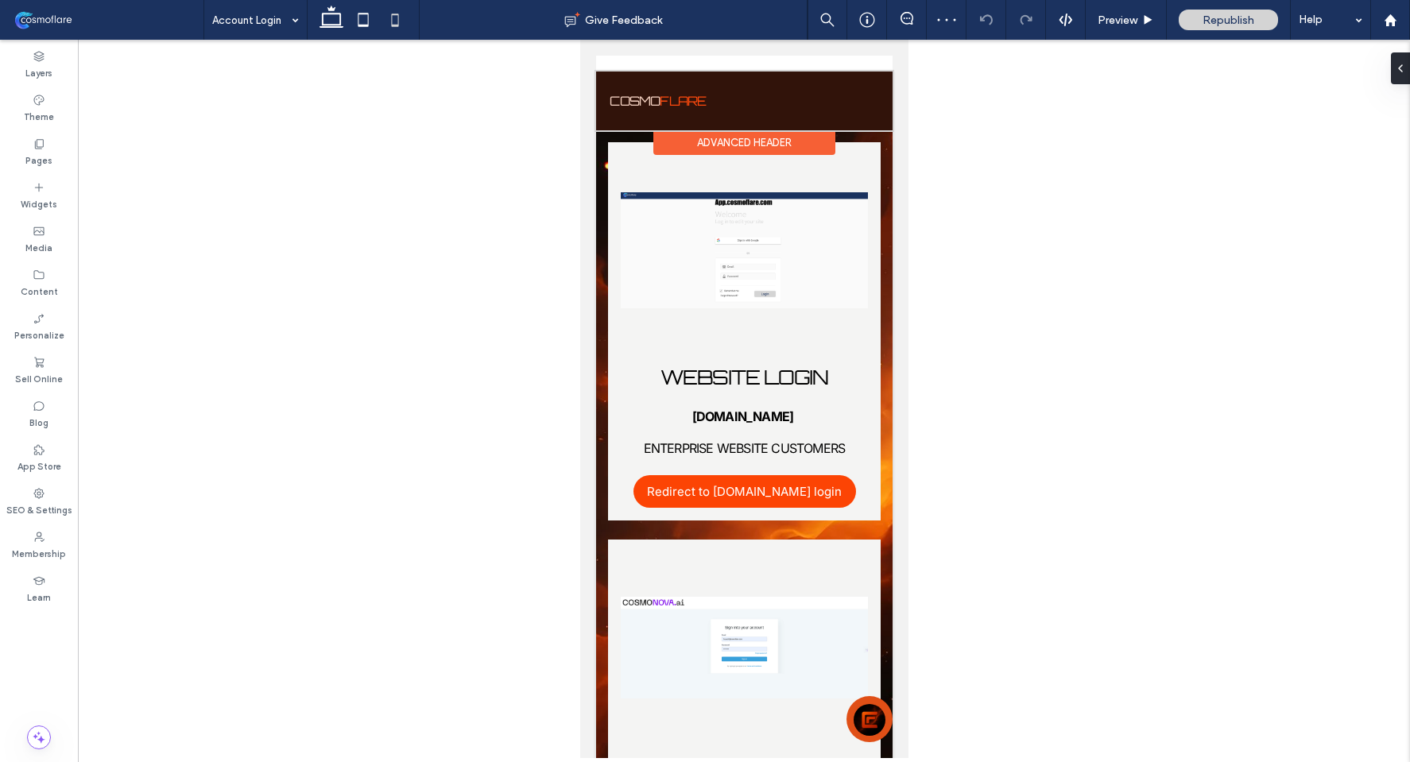
click at [780, 144] on div "Advanced Header" at bounding box center [744, 142] width 182 height 25
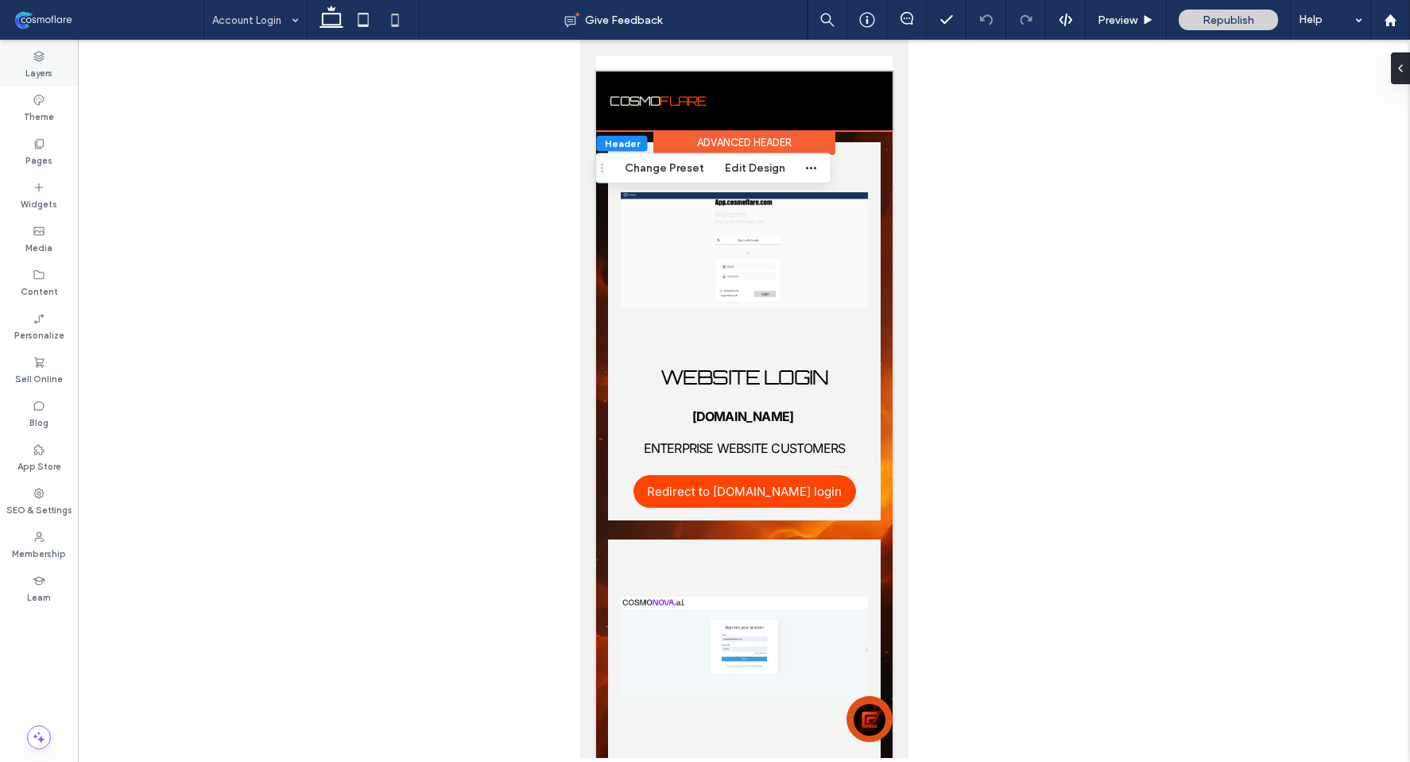
click at [33, 52] on icon at bounding box center [39, 56] width 13 height 13
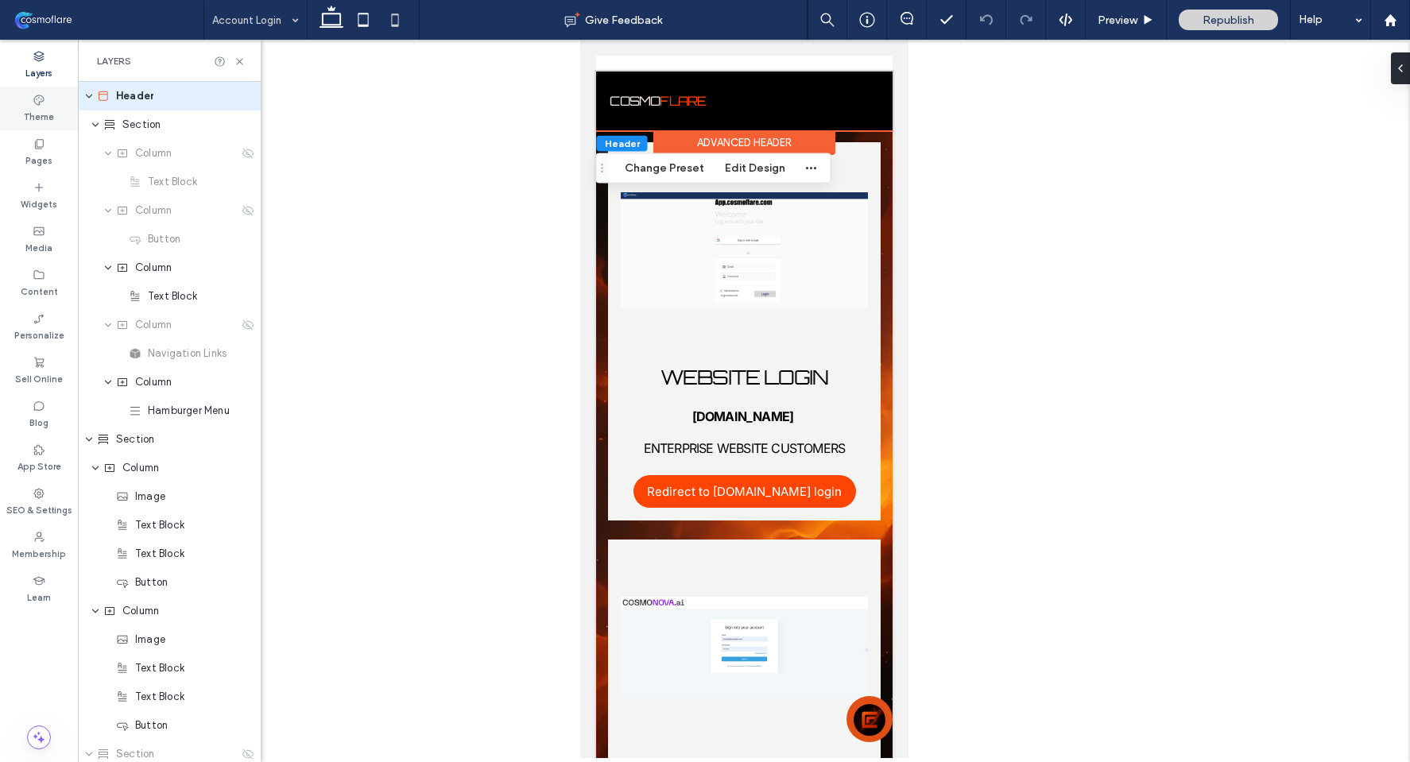
click at [52, 103] on div "Theme" at bounding box center [39, 109] width 78 height 44
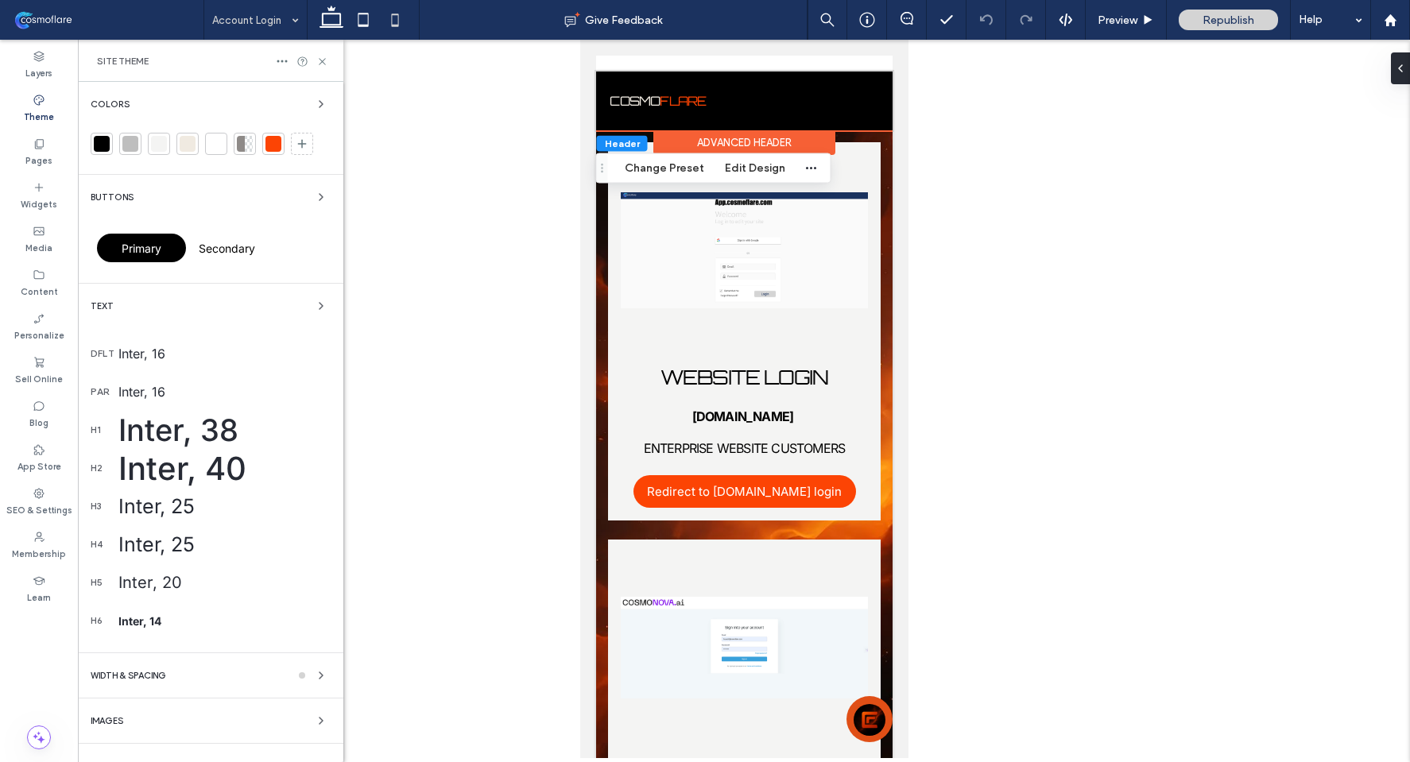
click at [52, 101] on div "Theme" at bounding box center [39, 109] width 78 height 44
click at [57, 67] on div "Layers" at bounding box center [39, 65] width 78 height 44
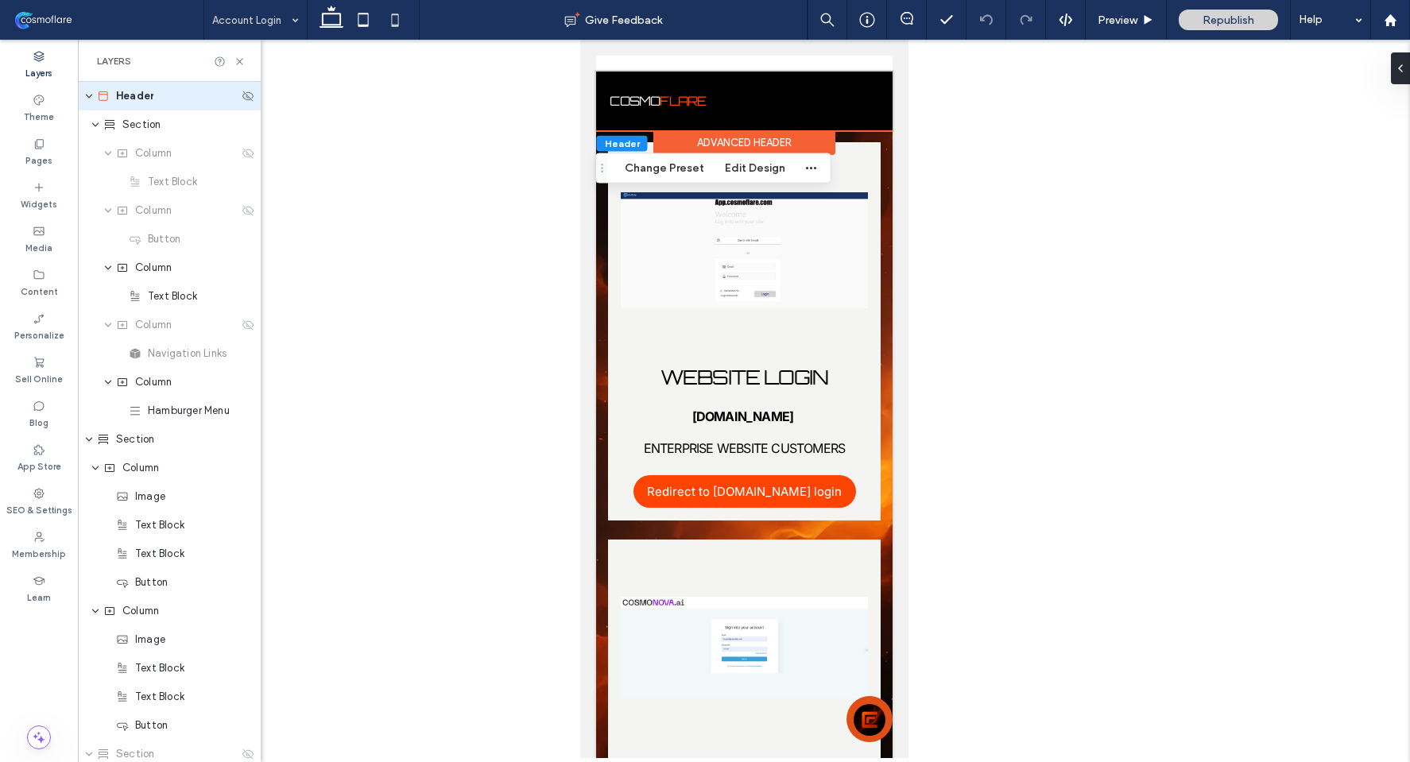
click at [87, 100] on icon "expand Header" at bounding box center [89, 96] width 10 height 13
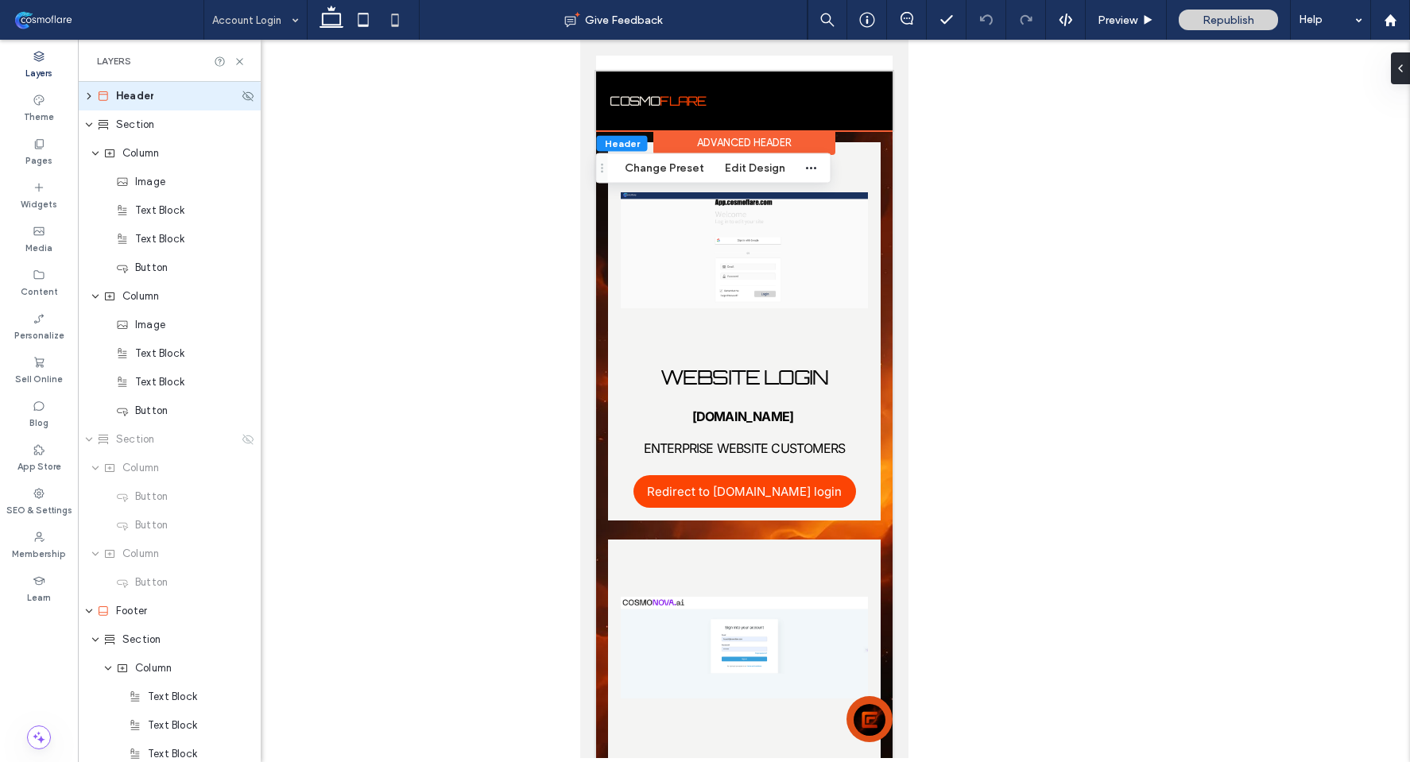
click at [87, 100] on icon "expand Header" at bounding box center [89, 96] width 13 height 10
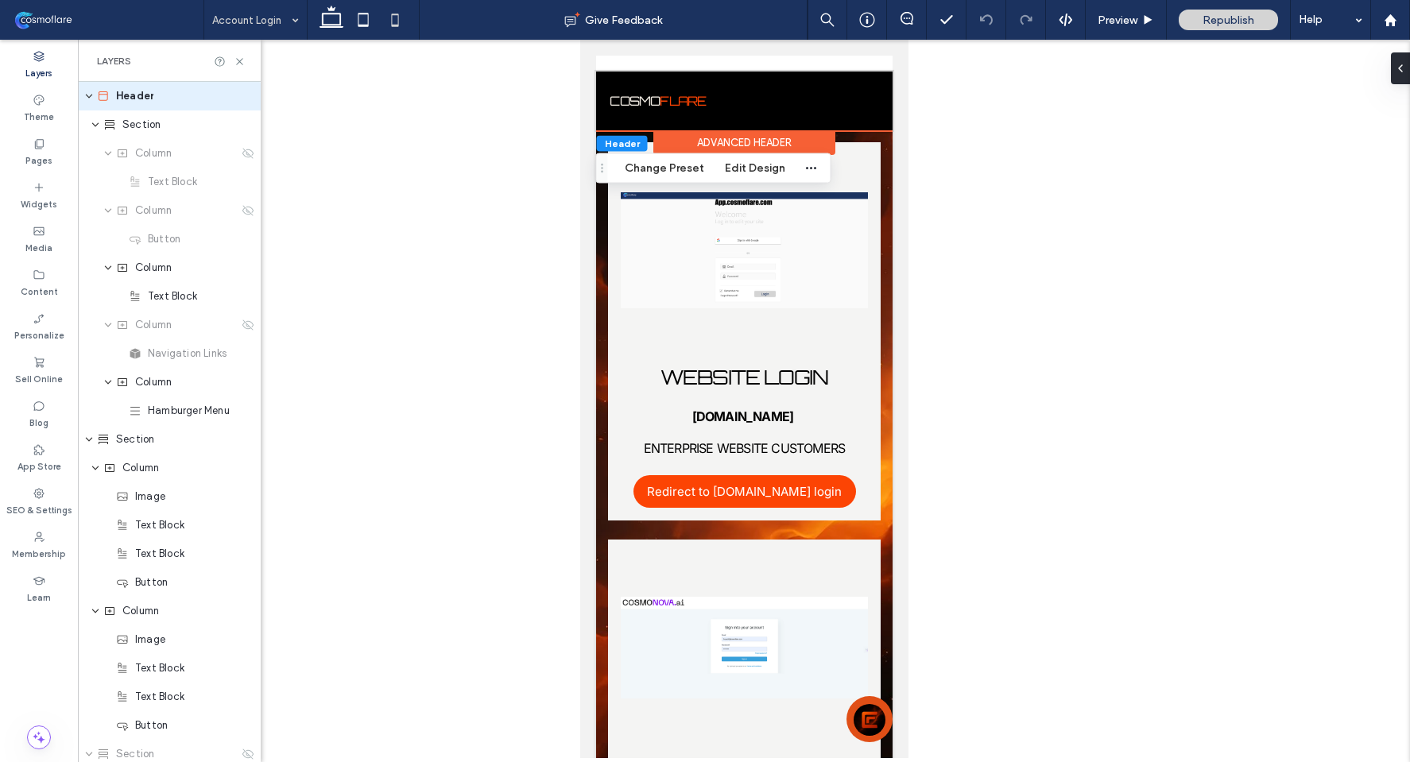
click at [1405, 62] on div at bounding box center [1403, 68] width 25 height 32
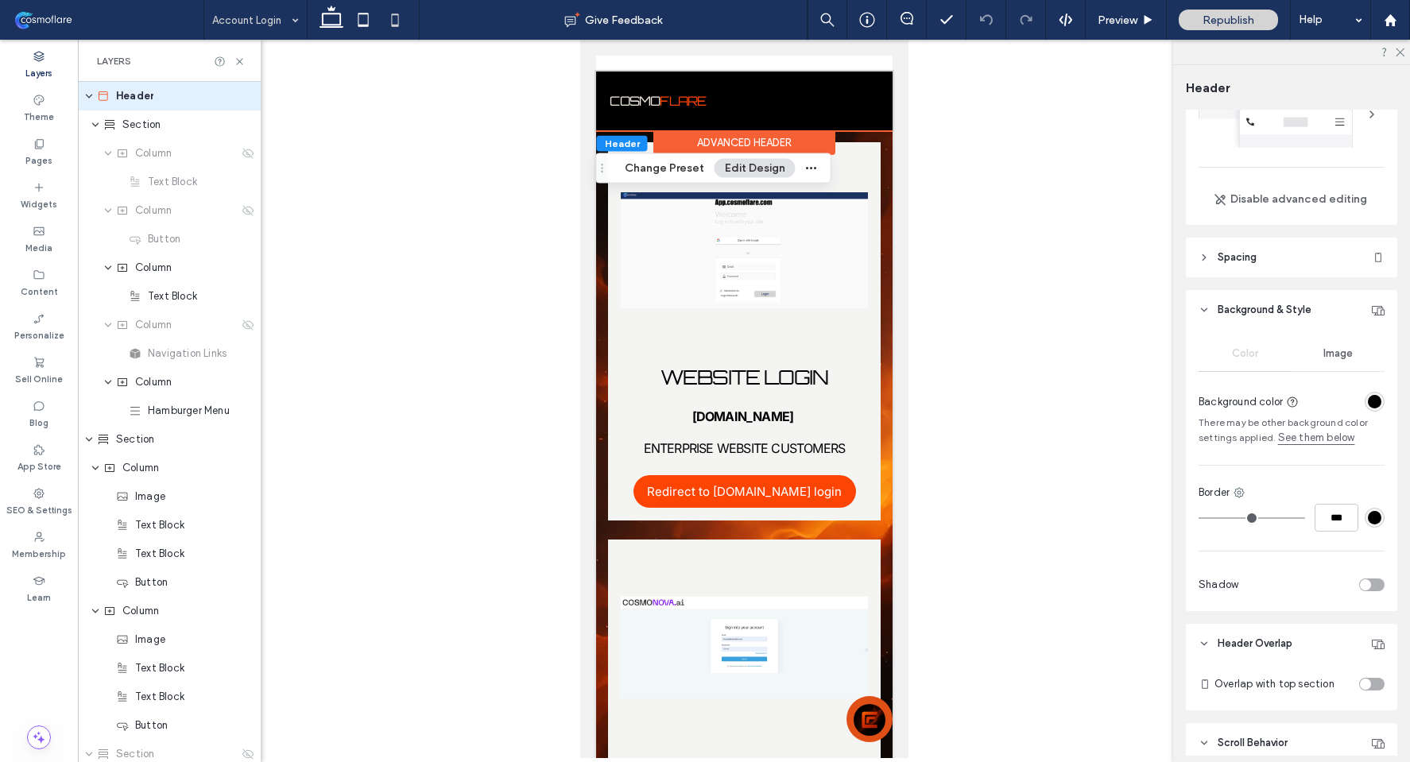
scroll to position [193, 0]
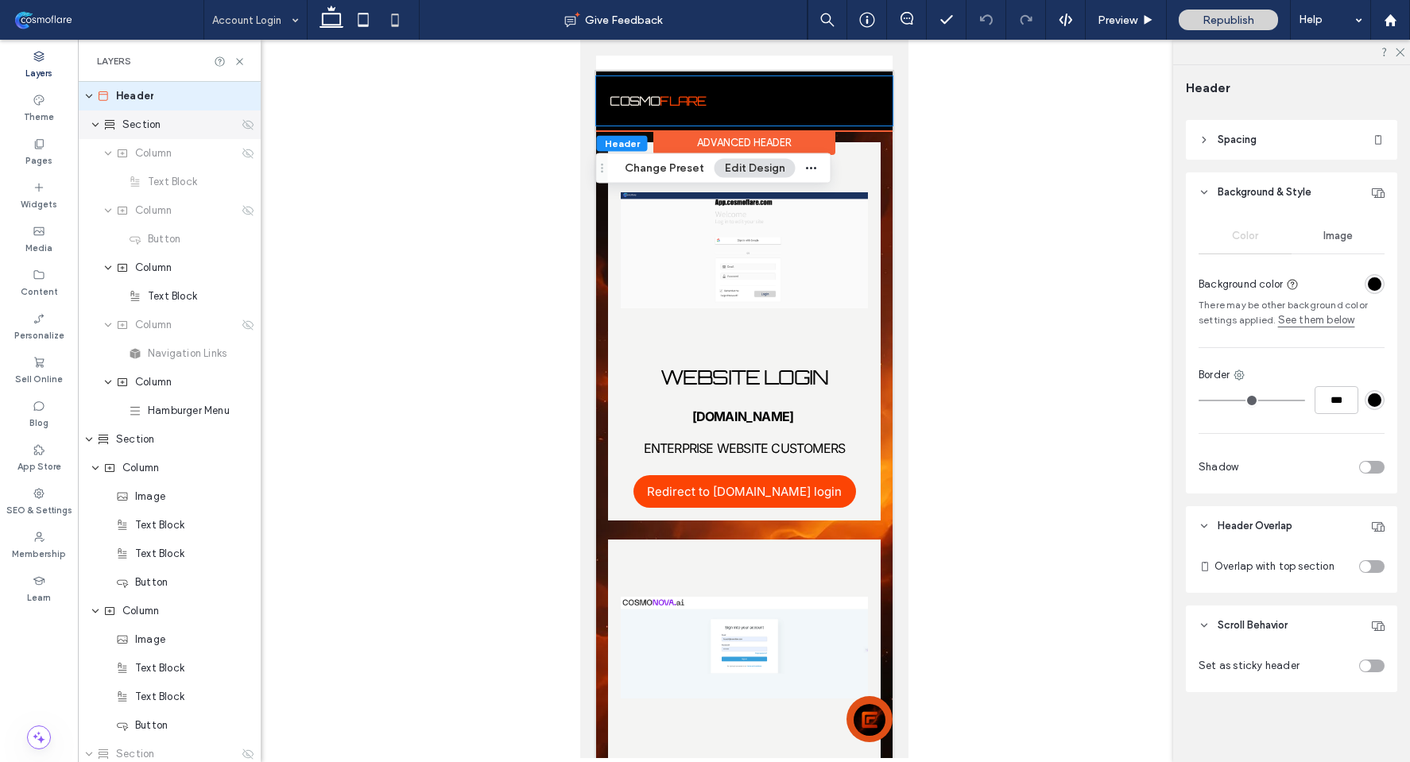
click at [151, 126] on span "Section" at bounding box center [141, 125] width 38 height 16
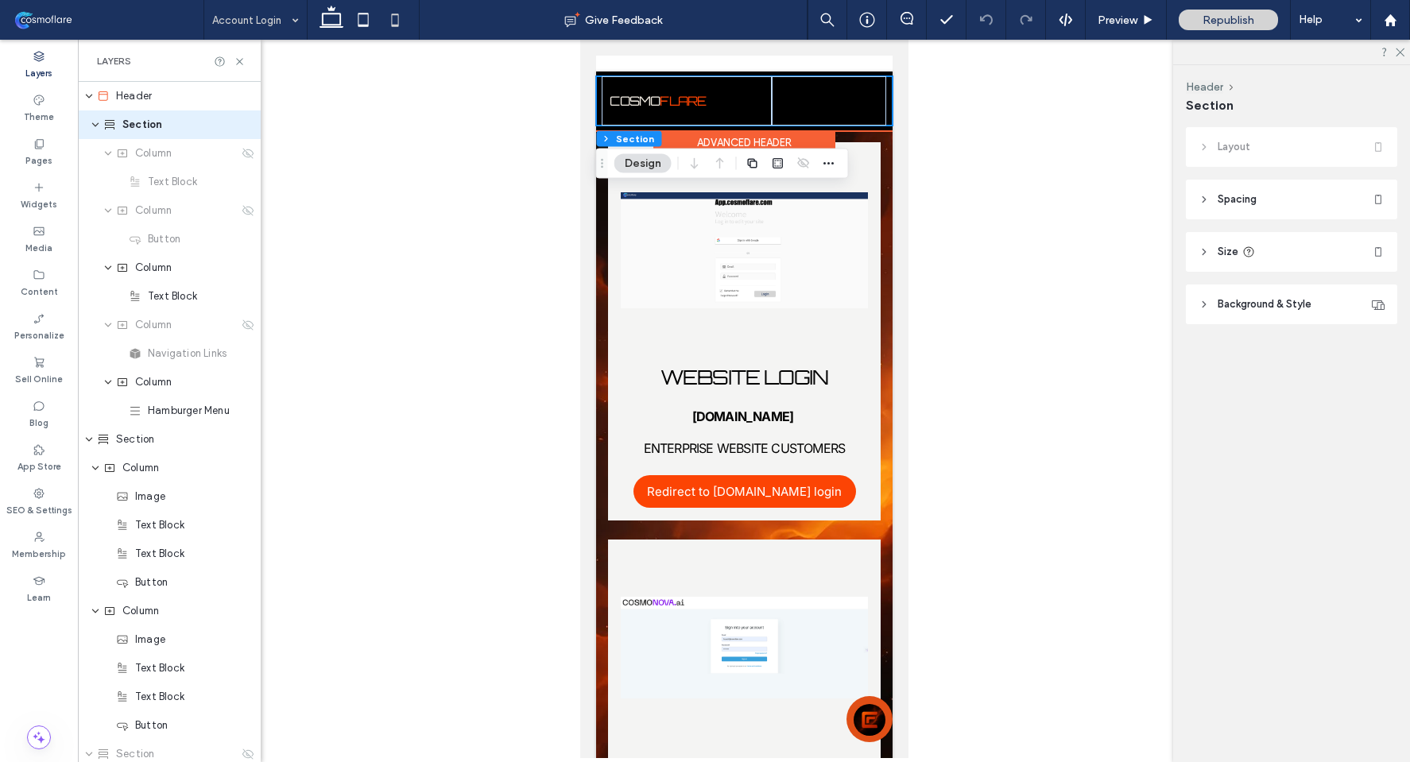
click at [762, 136] on div "Advanced Header" at bounding box center [744, 142] width 182 height 25
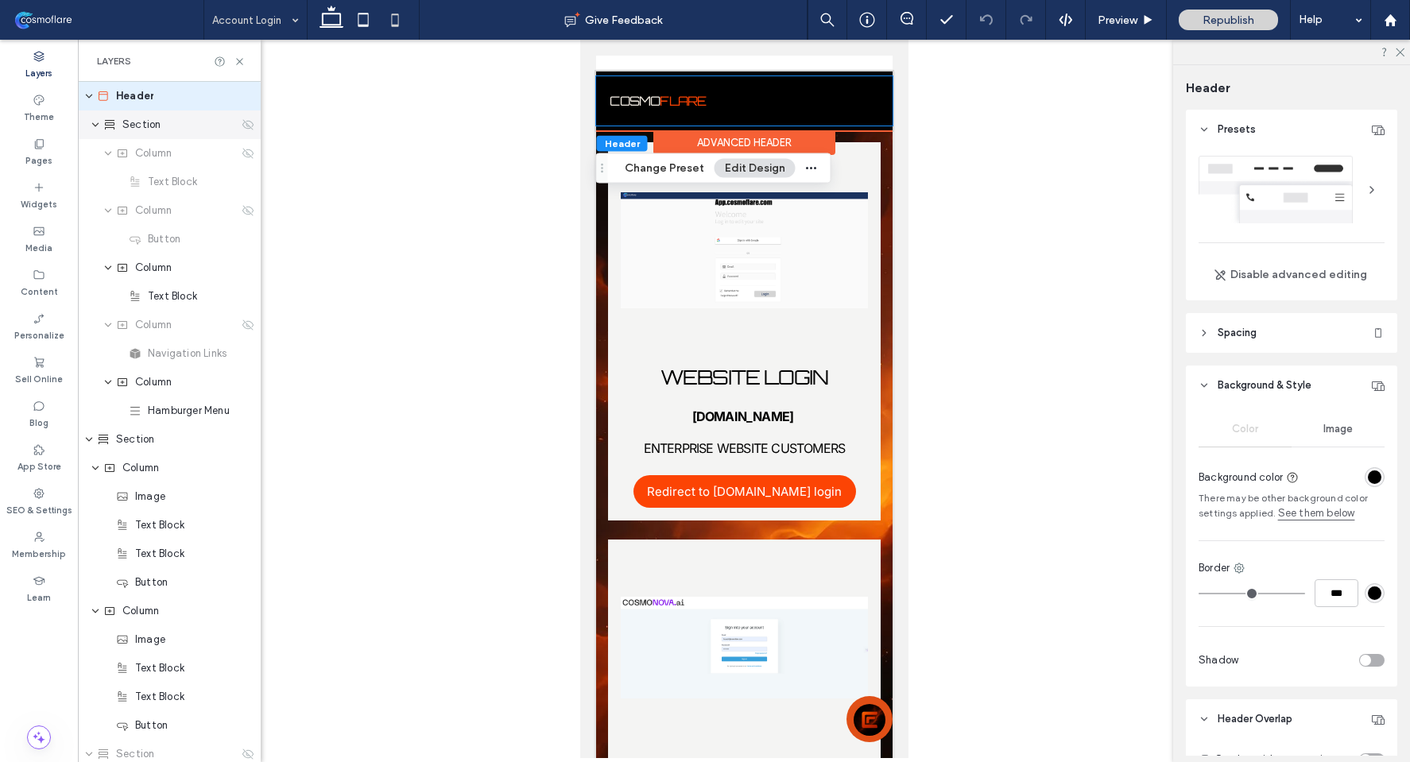
click at [88, 123] on div "Section" at bounding box center [169, 124] width 183 height 29
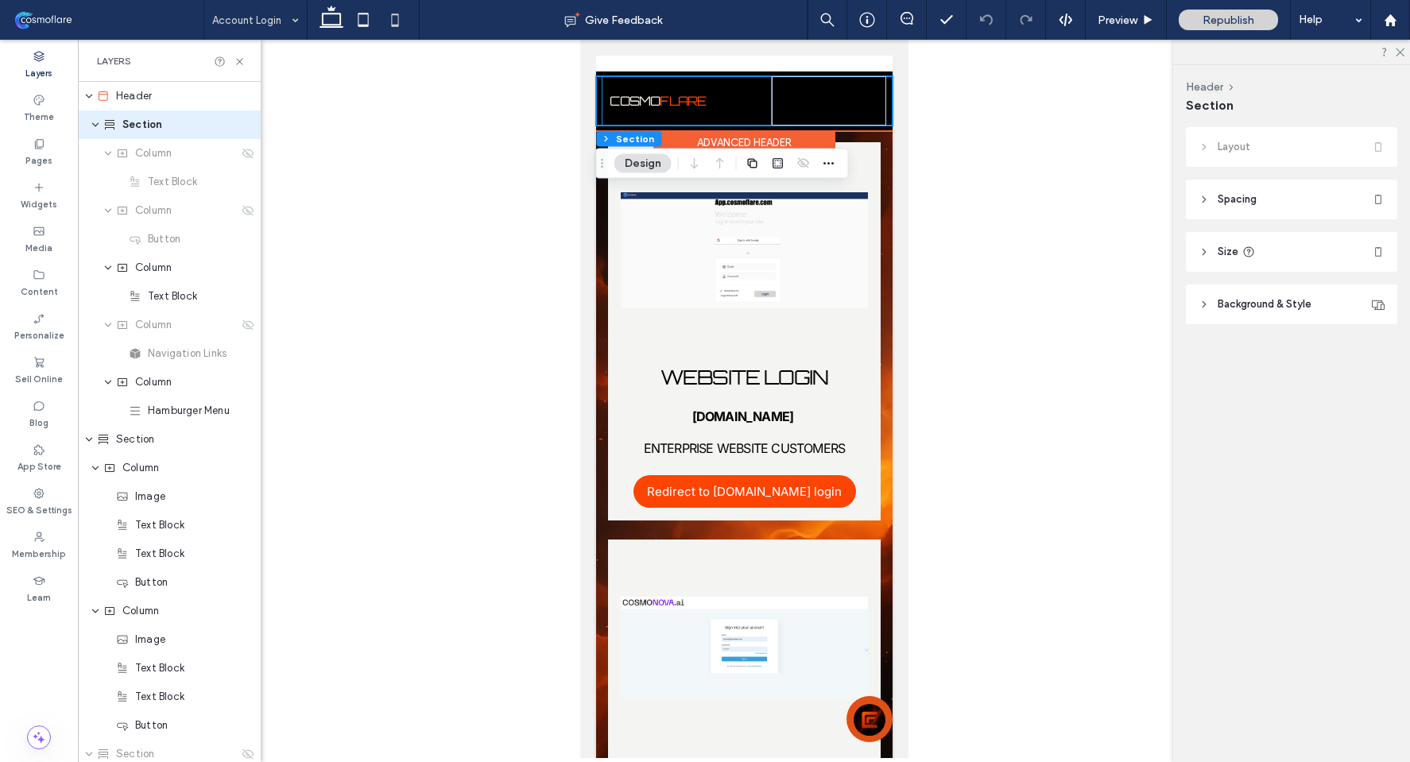
click at [680, 85] on div "COSMO FLARE" at bounding box center [685, 100] width 169 height 49
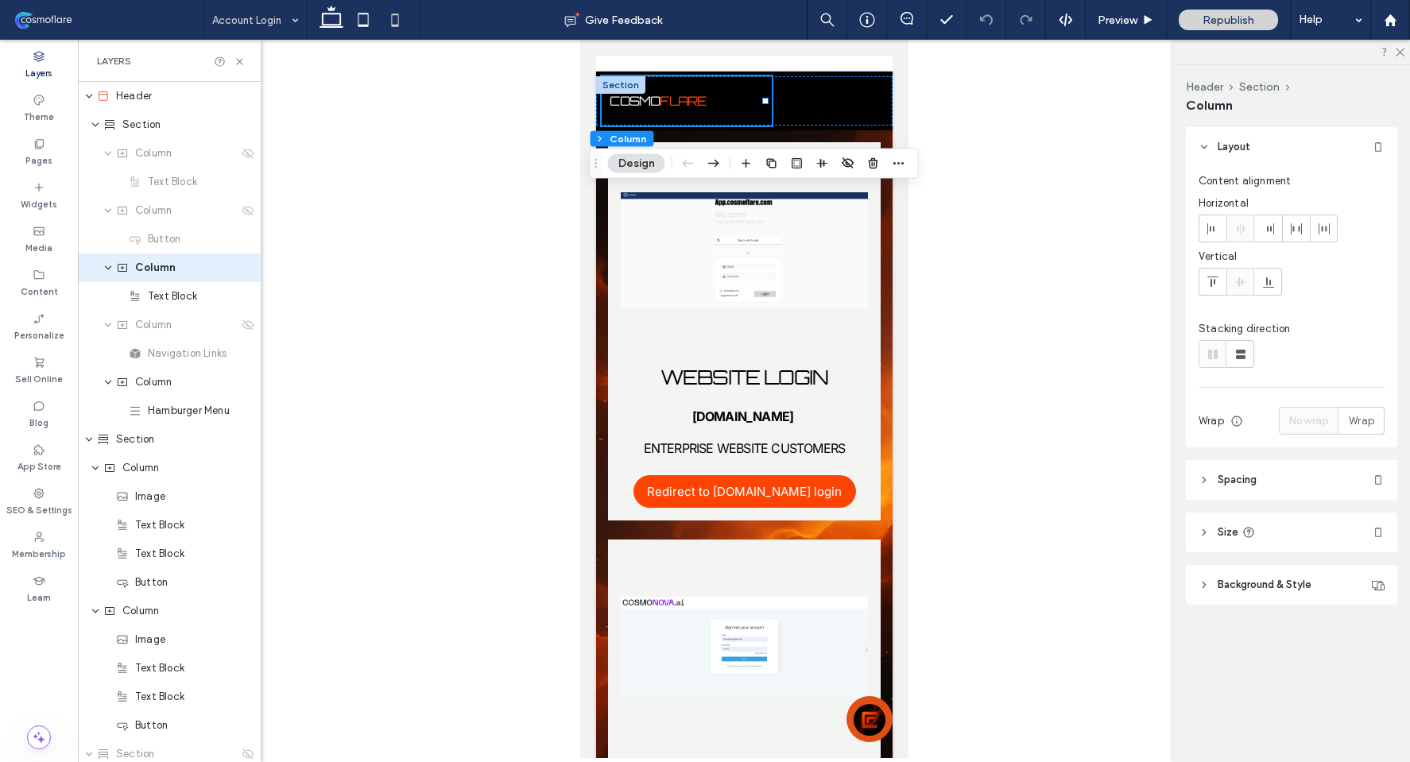
click at [712, 145] on div "Advanced Header" at bounding box center [744, 142] width 182 height 25
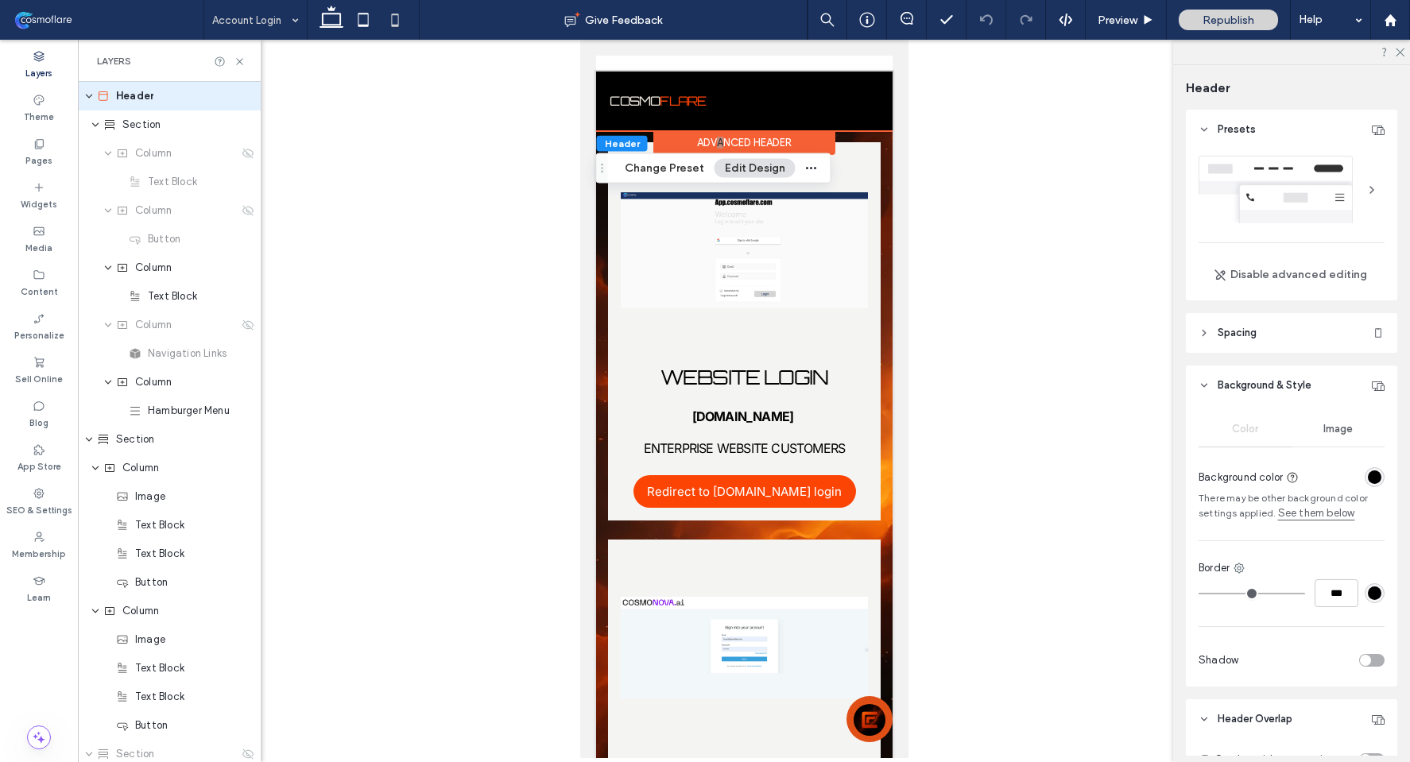
click at [1359, 194] on div at bounding box center [1371, 189] width 25 height 25
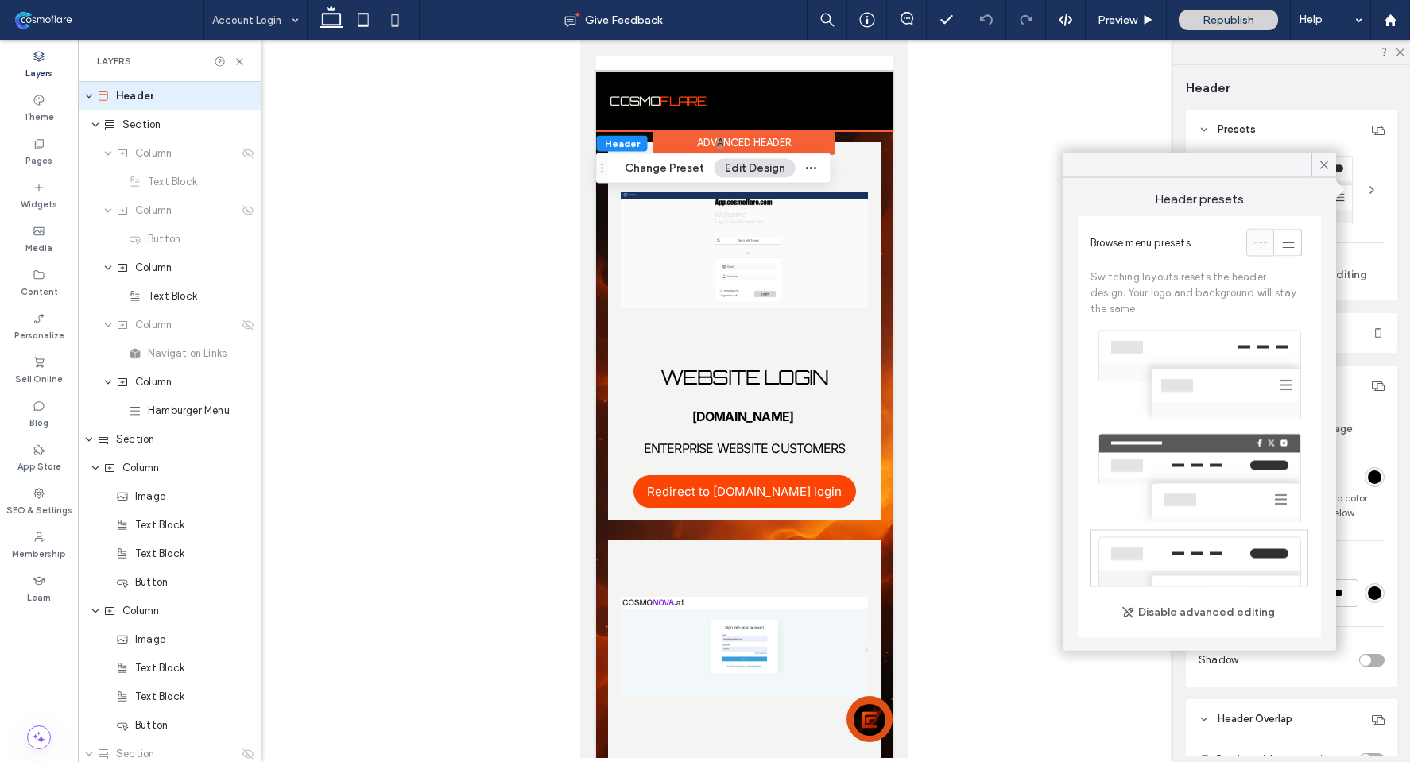
scroll to position [174, 0]
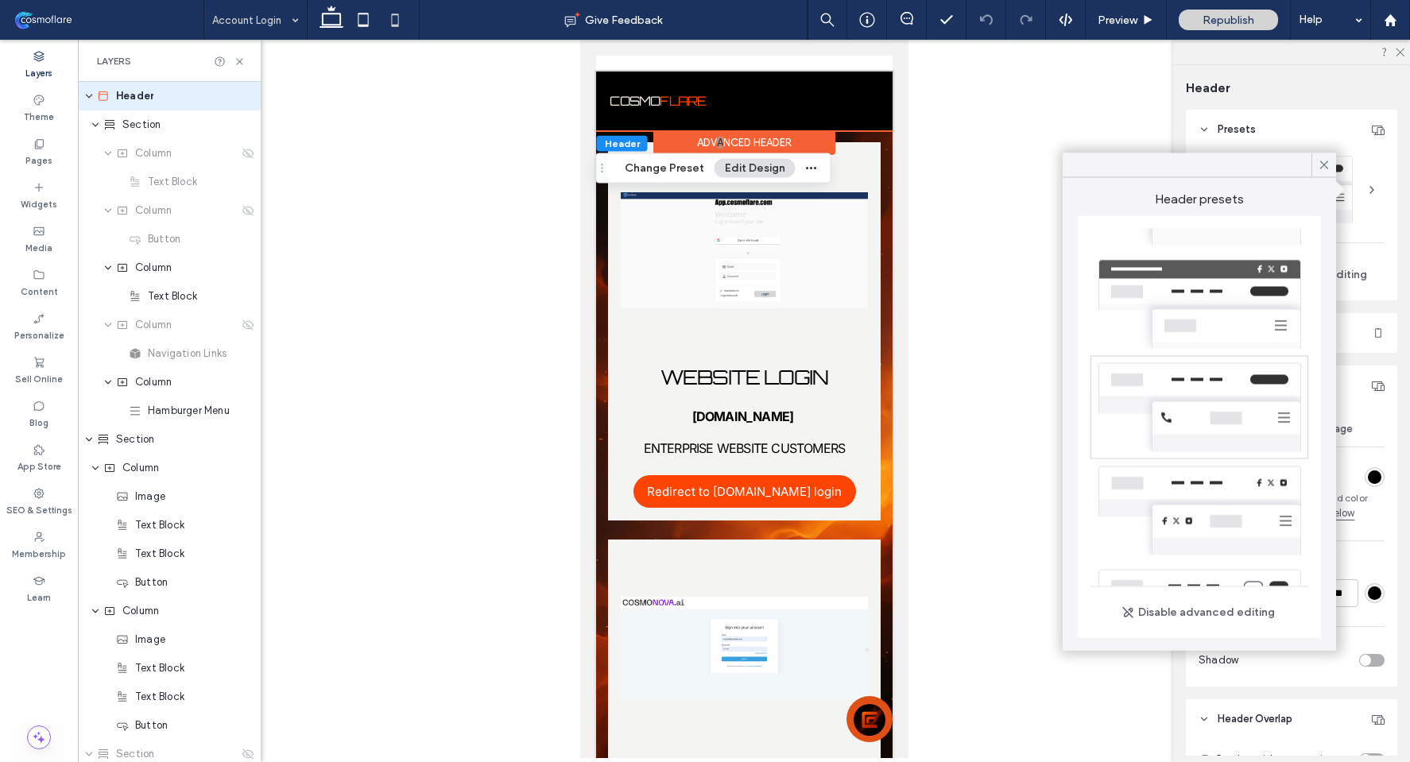
click at [1207, 485] on div at bounding box center [1200, 510] width 218 height 103
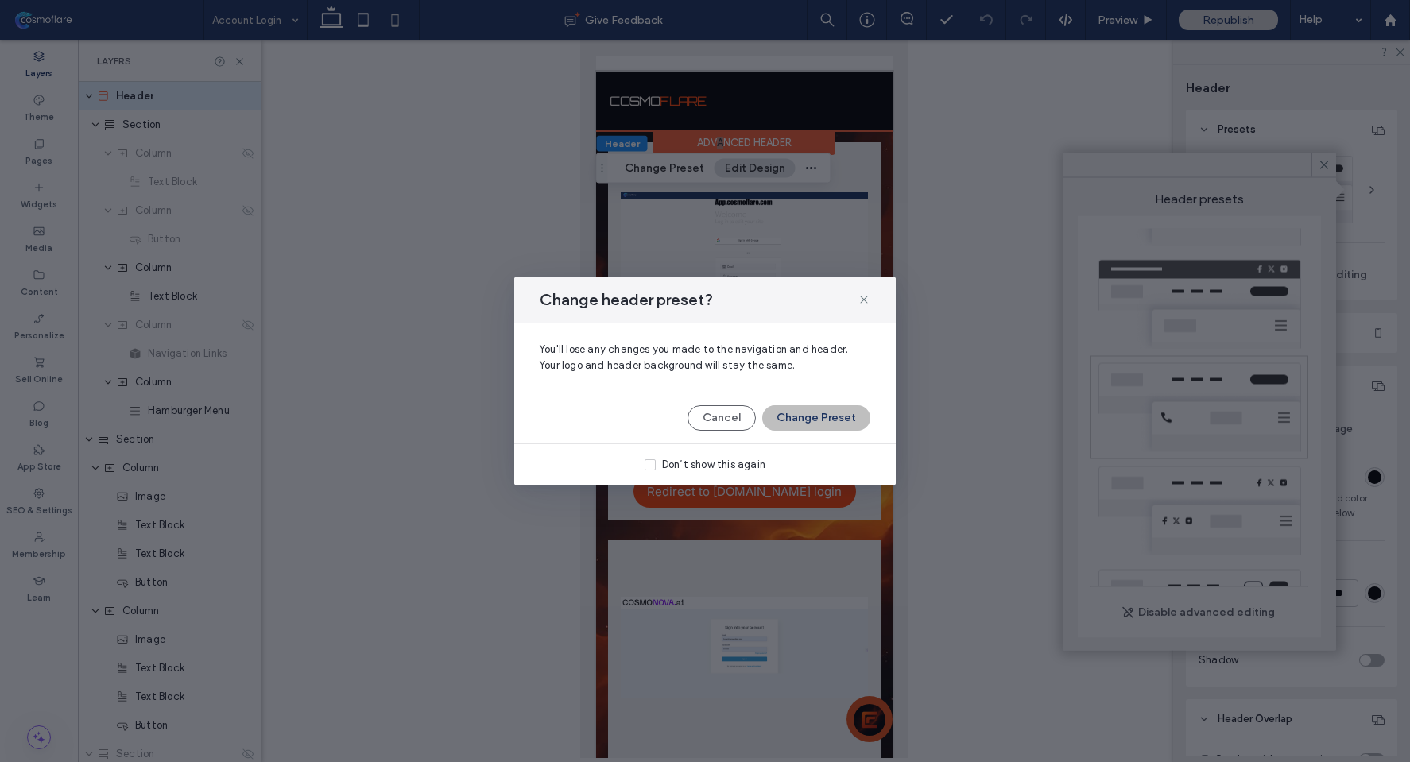
click at [846, 407] on button "Change Preset" at bounding box center [816, 417] width 108 height 25
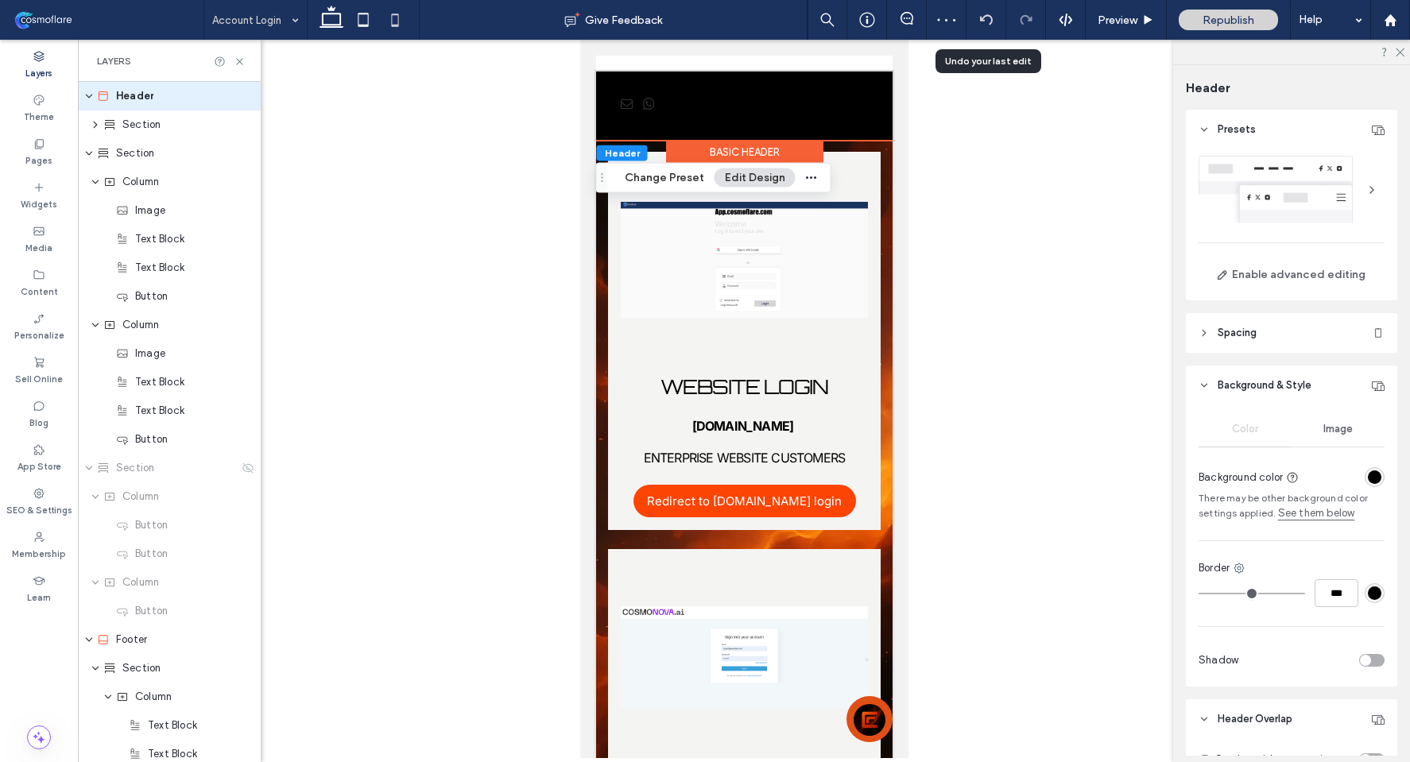
click at [992, 12] on div at bounding box center [987, 20] width 40 height 40
click at [987, 26] on div at bounding box center [987, 20] width 40 height 40
click at [1328, 201] on div at bounding box center [1292, 190] width 186 height 68
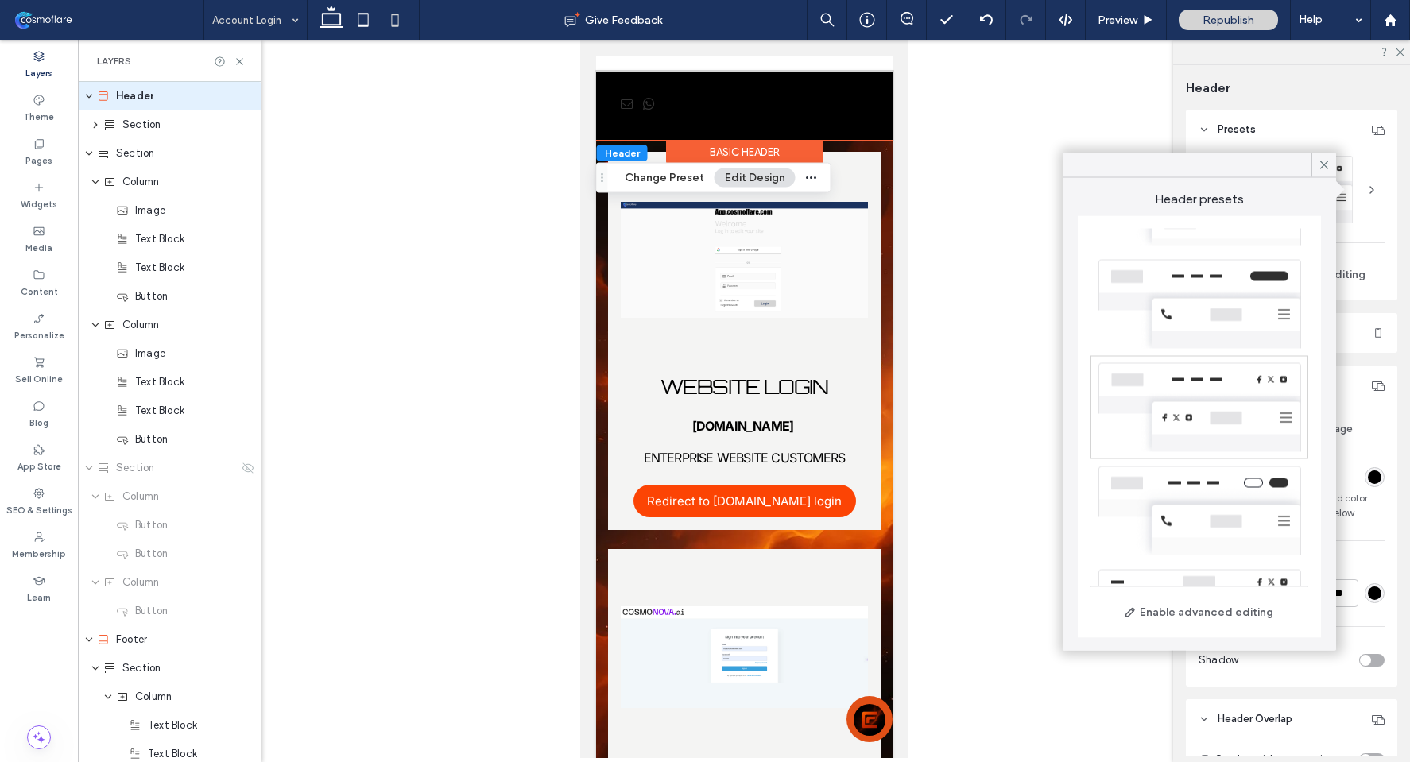
scroll to position [0, 0]
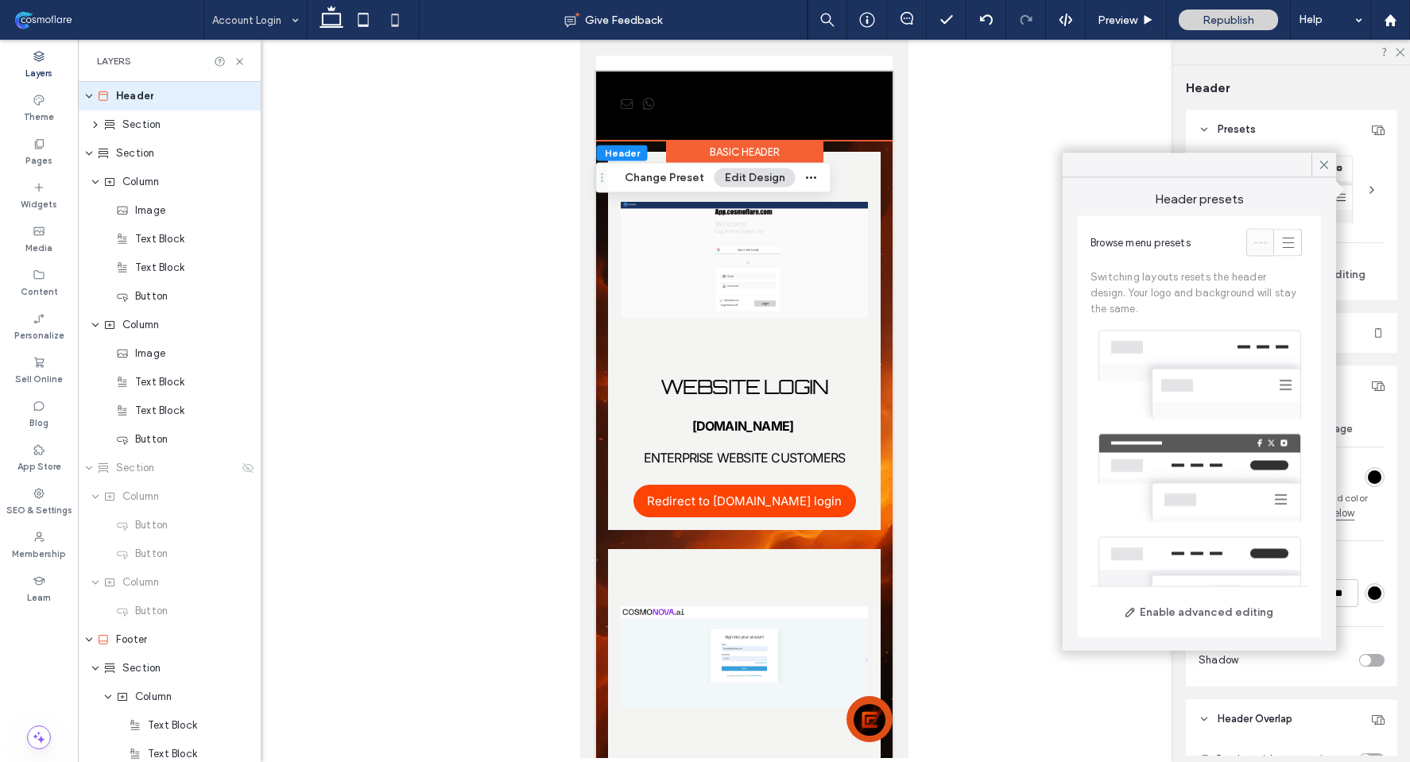
click at [1174, 352] on div at bounding box center [1200, 375] width 218 height 103
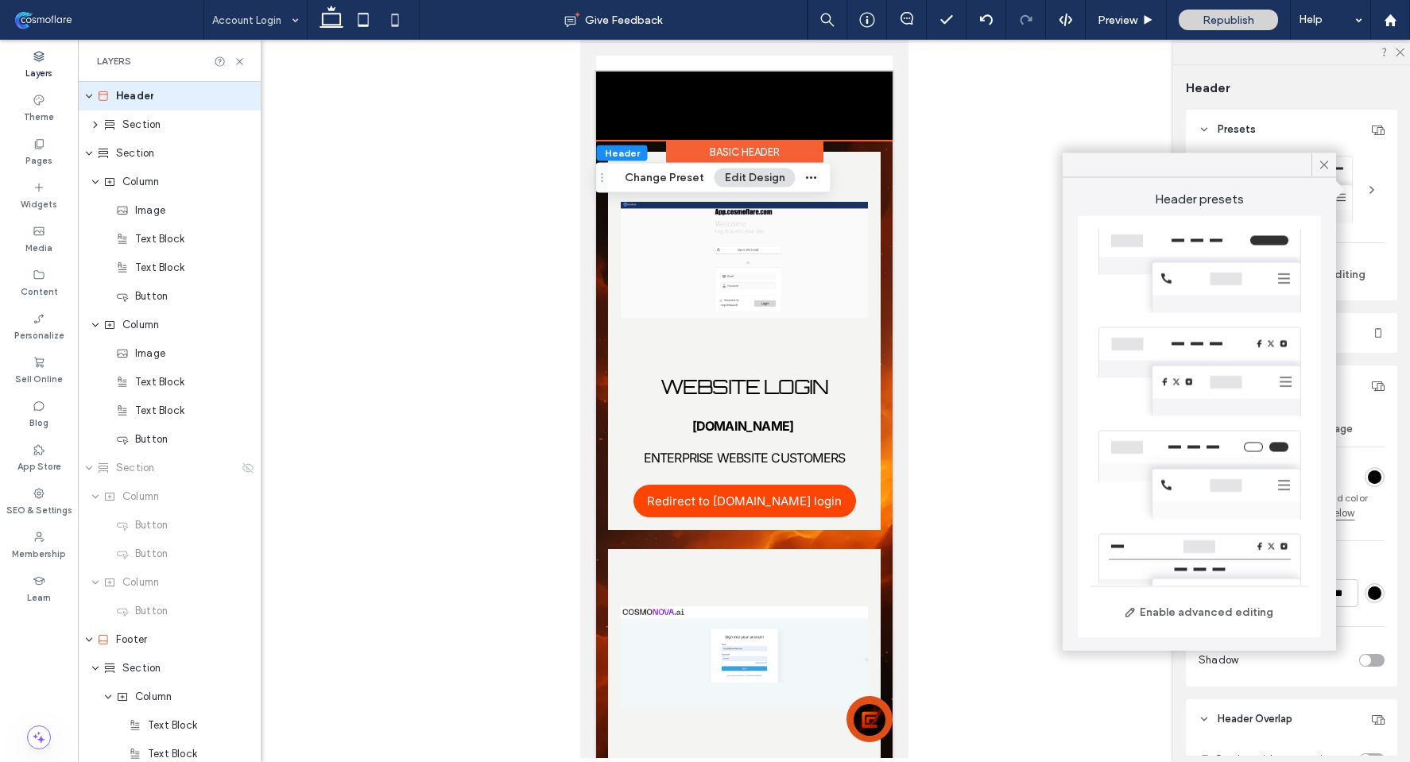
click at [1193, 287] on div at bounding box center [1200, 268] width 218 height 103
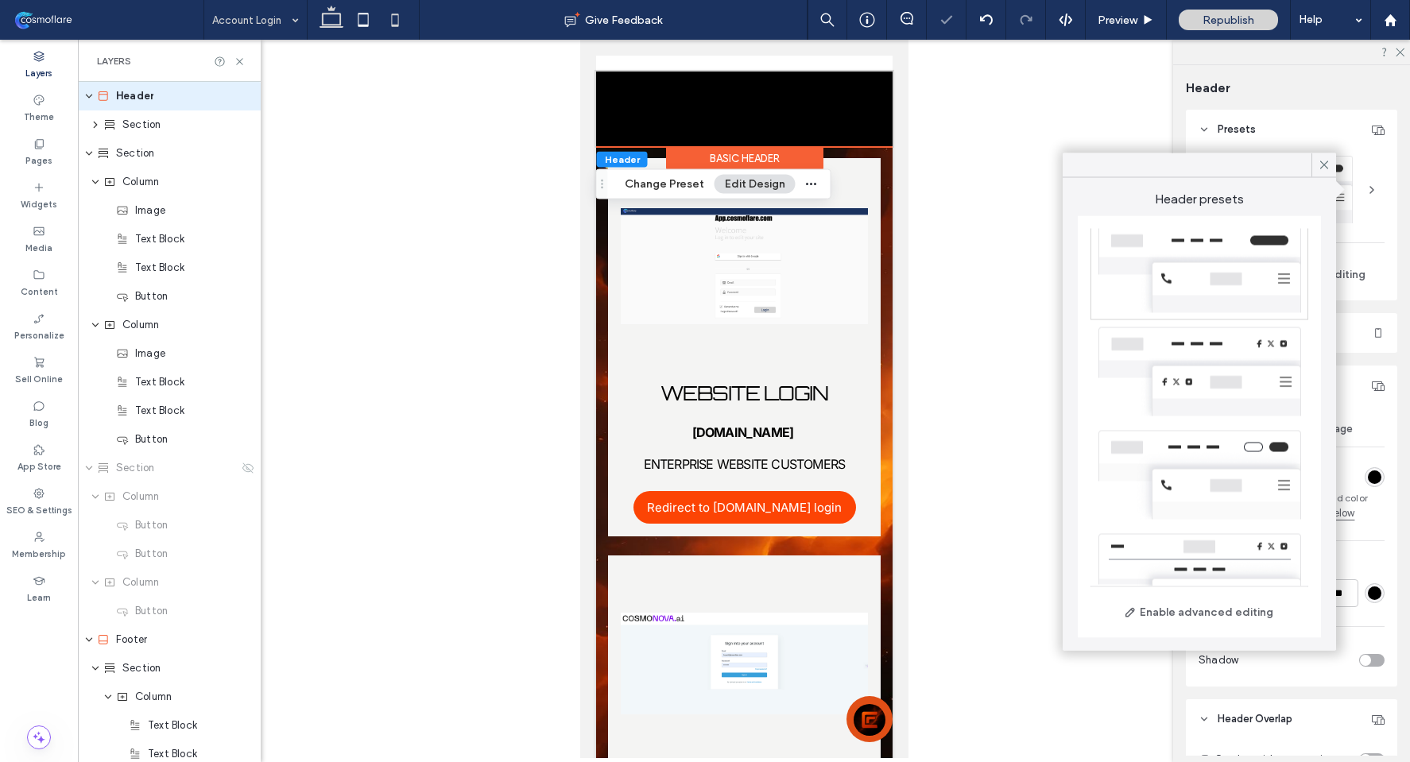
click at [326, 22] on icon at bounding box center [332, 20] width 32 height 32
type input "**"
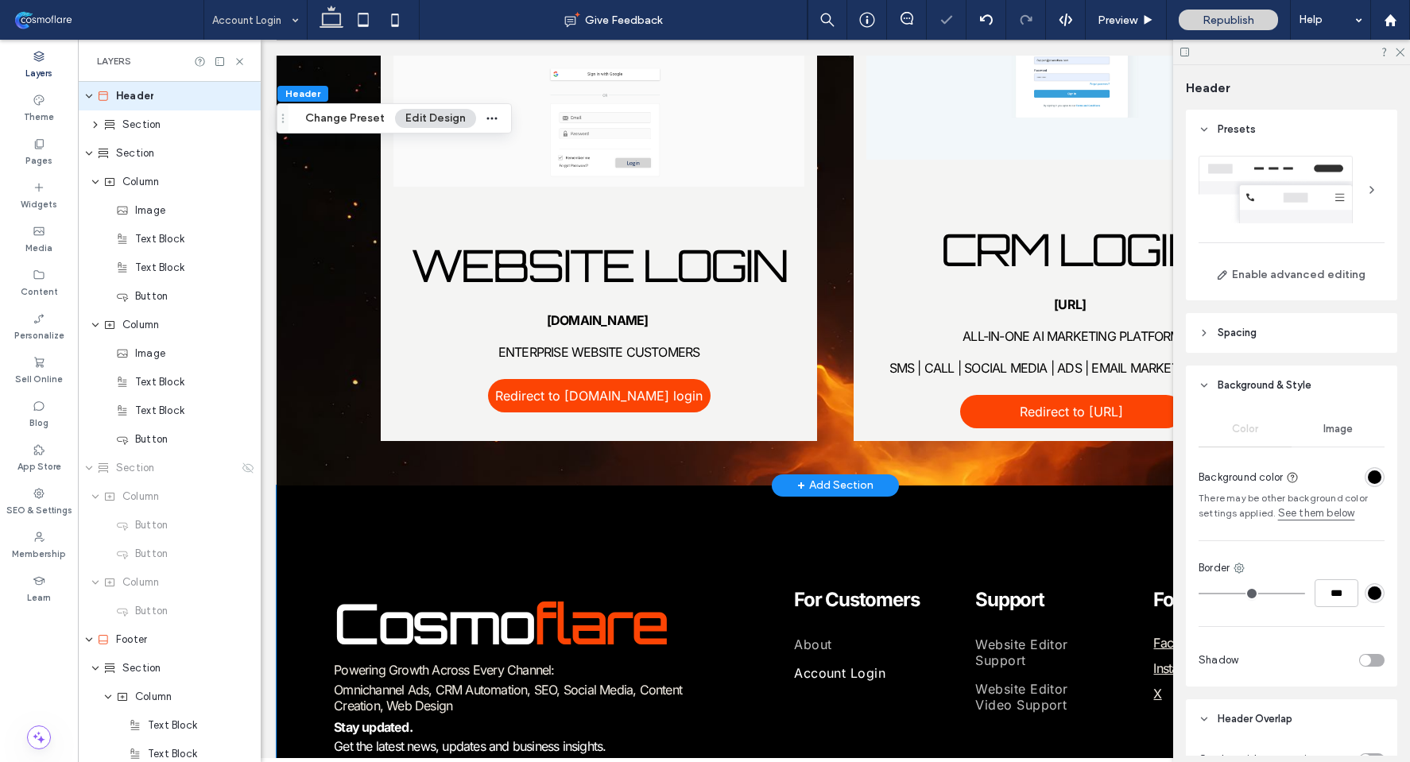
scroll to position [0, 0]
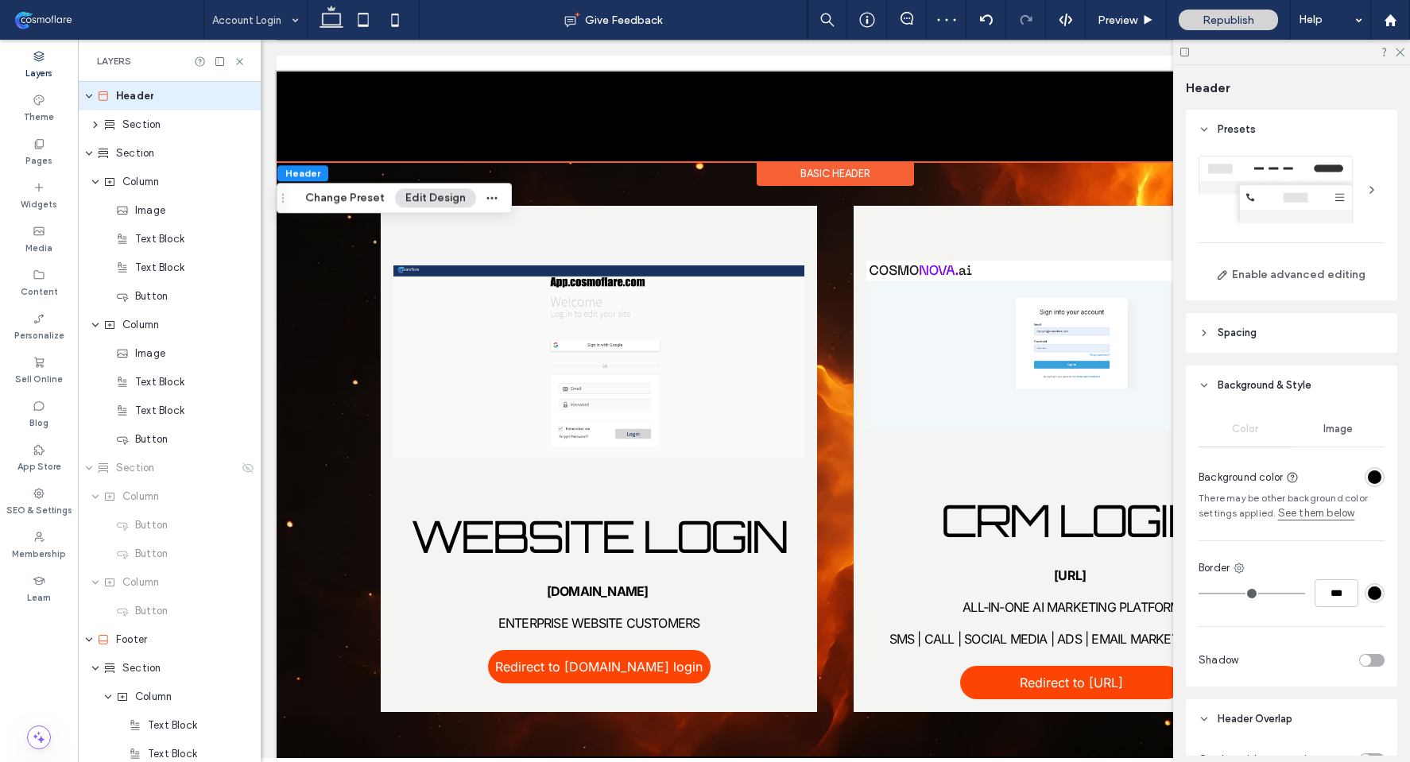
click at [1299, 191] on div at bounding box center [1292, 190] width 186 height 68
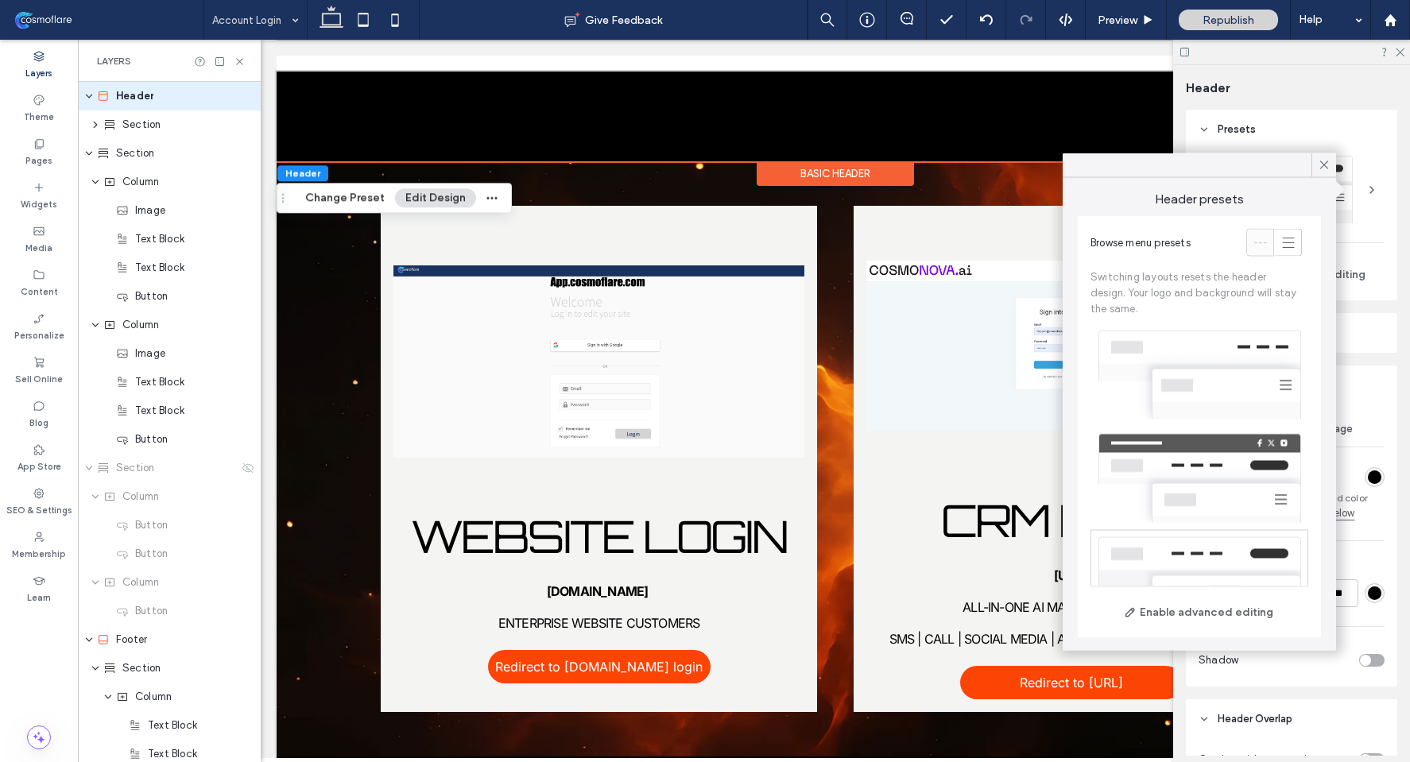
click at [1189, 459] on div at bounding box center [1200, 478] width 218 height 103
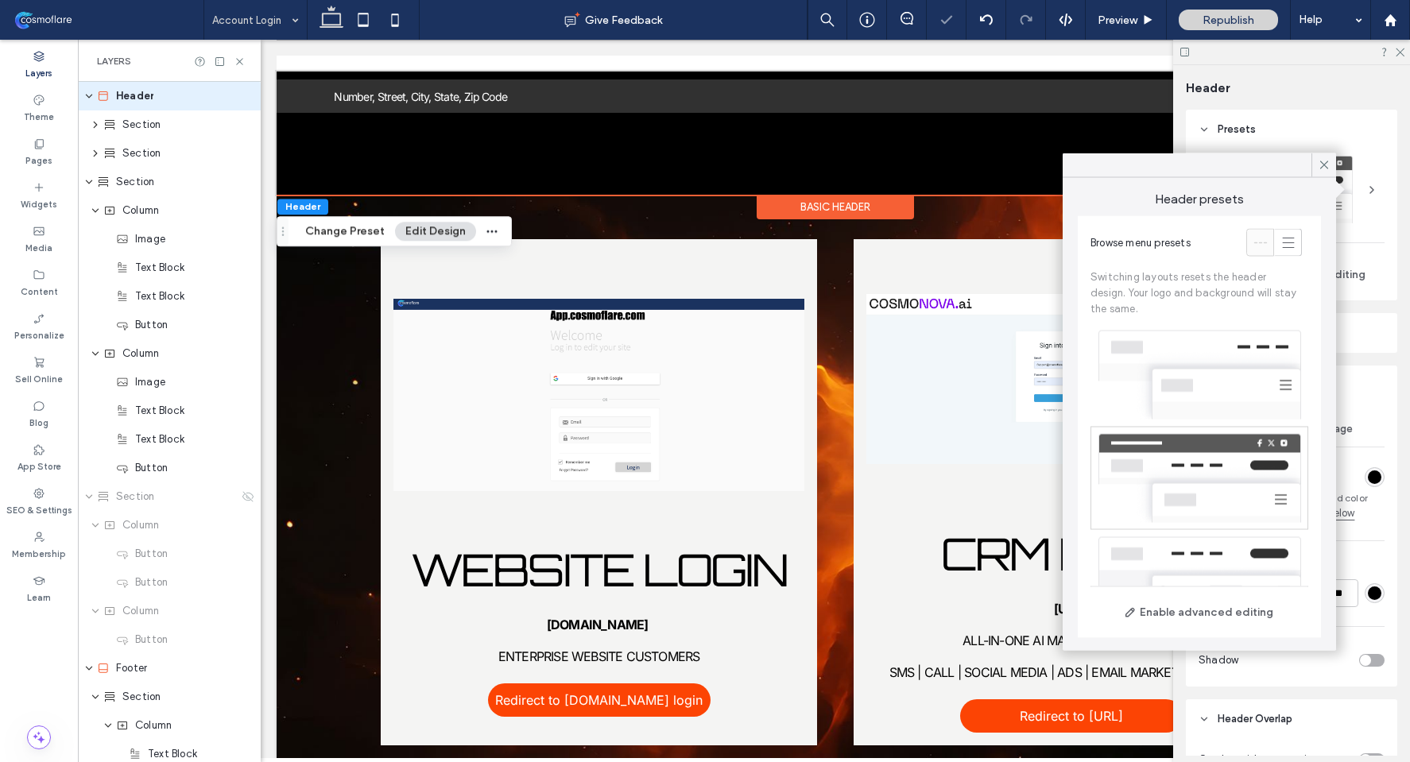
click at [1195, 360] on div at bounding box center [1200, 375] width 218 height 103
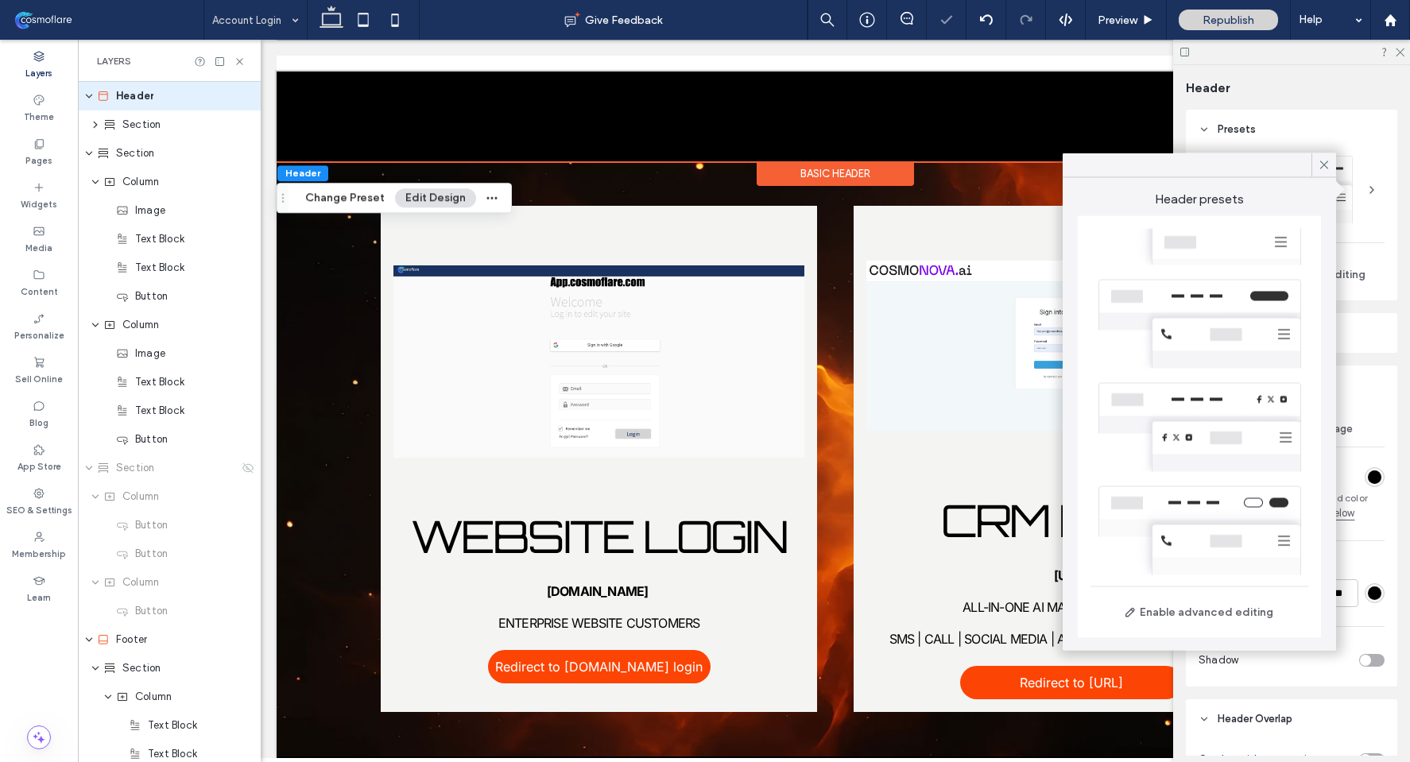
scroll to position [363, 0]
click at [1198, 445] on div at bounding box center [1200, 425] width 218 height 103
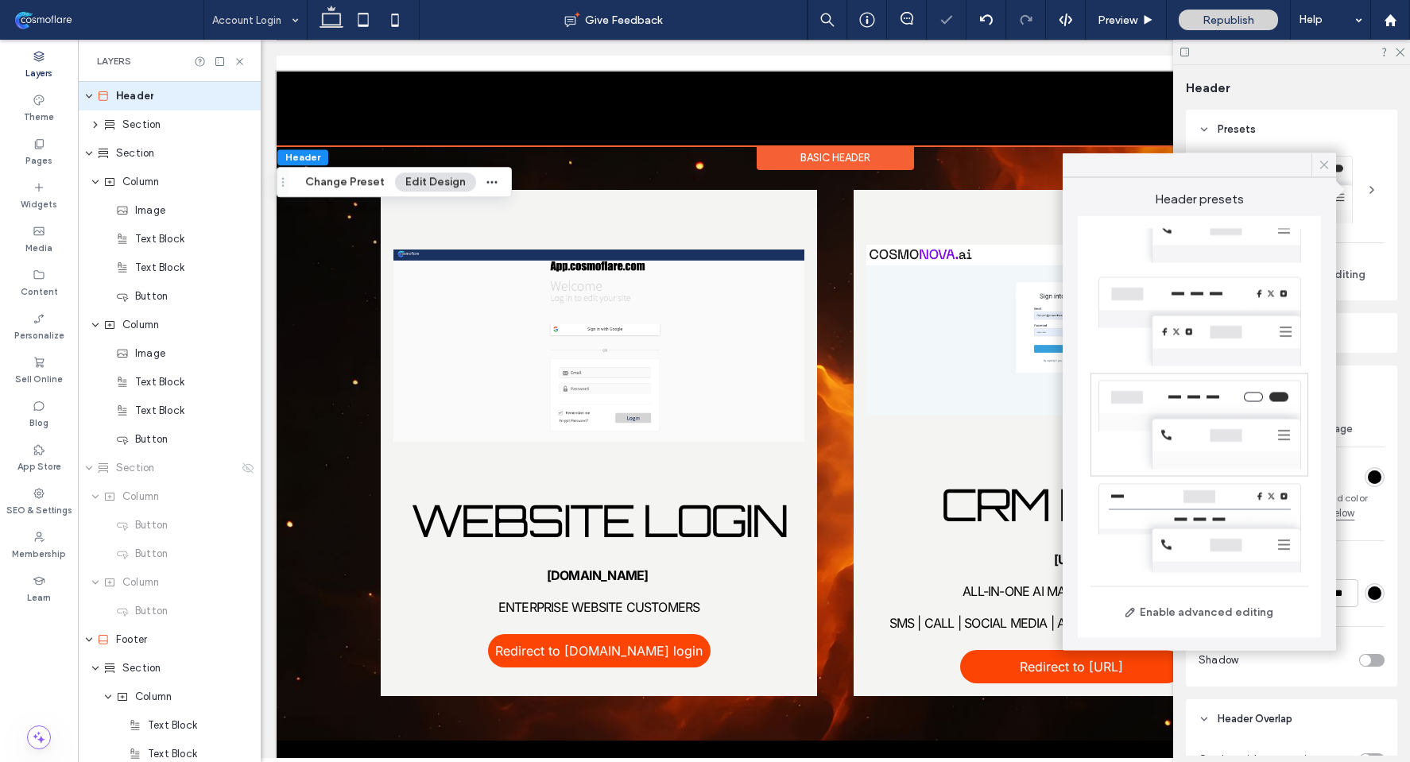
click at [1327, 168] on icon at bounding box center [1324, 165] width 14 height 14
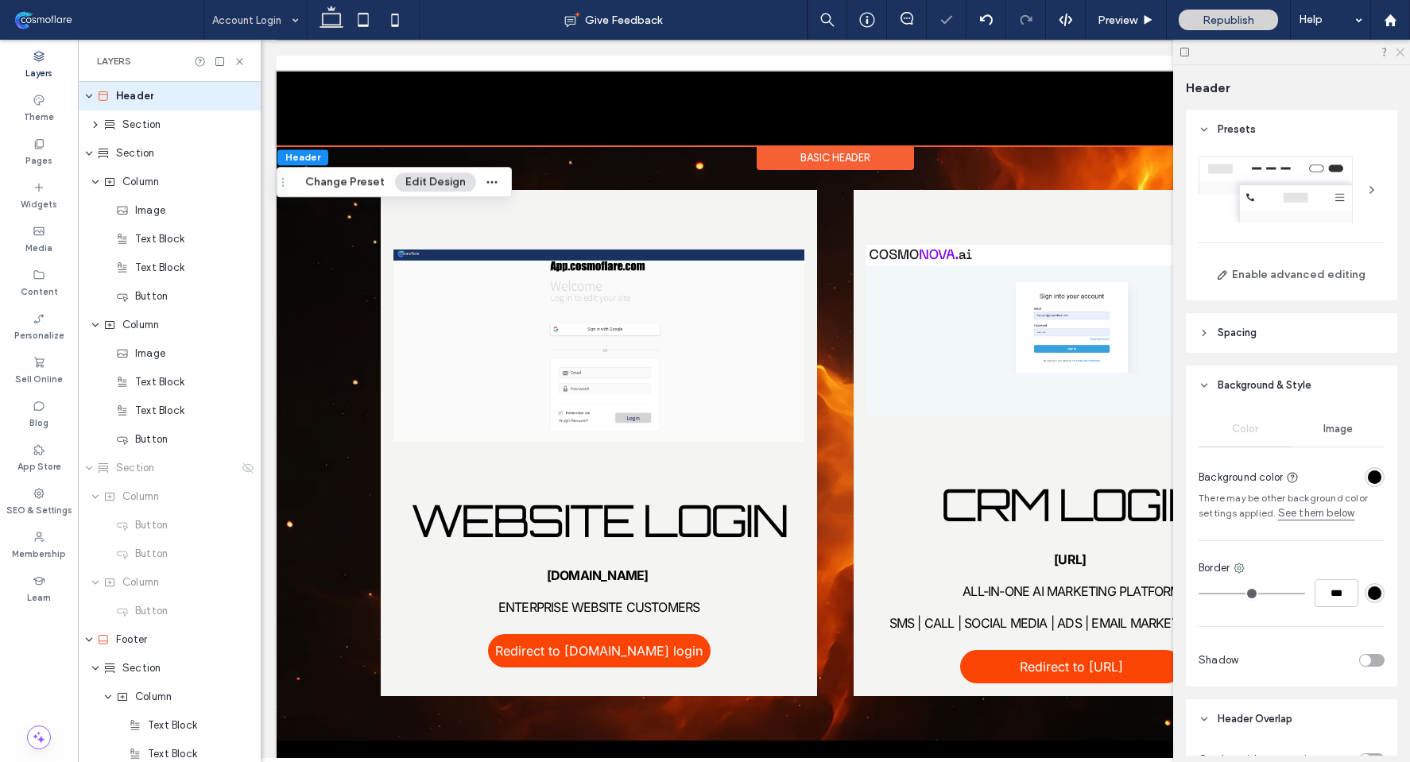
click at [1399, 52] on icon at bounding box center [1399, 51] width 10 height 10
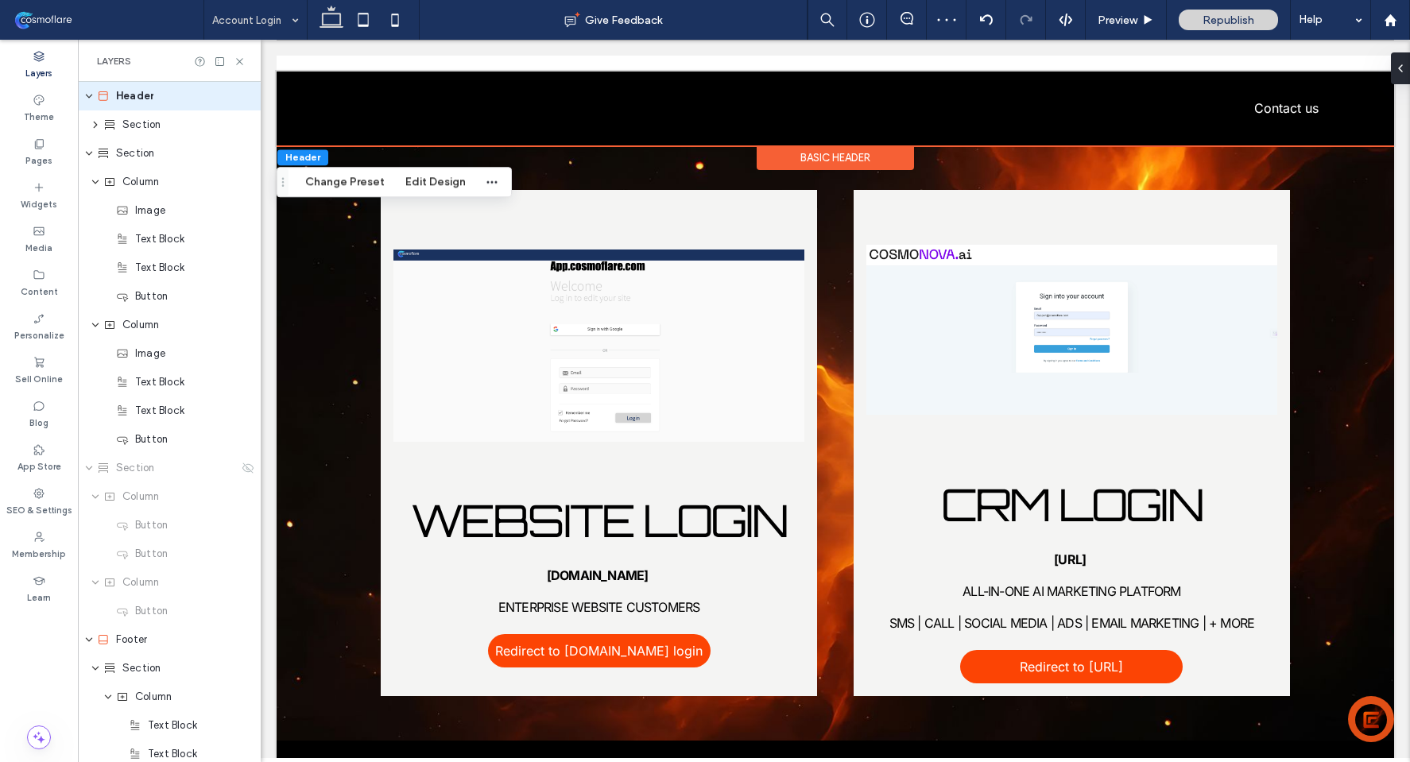
click at [831, 153] on div "Basic Header" at bounding box center [835, 157] width 157 height 25
click at [1403, 72] on div at bounding box center [1397, 68] width 25 height 32
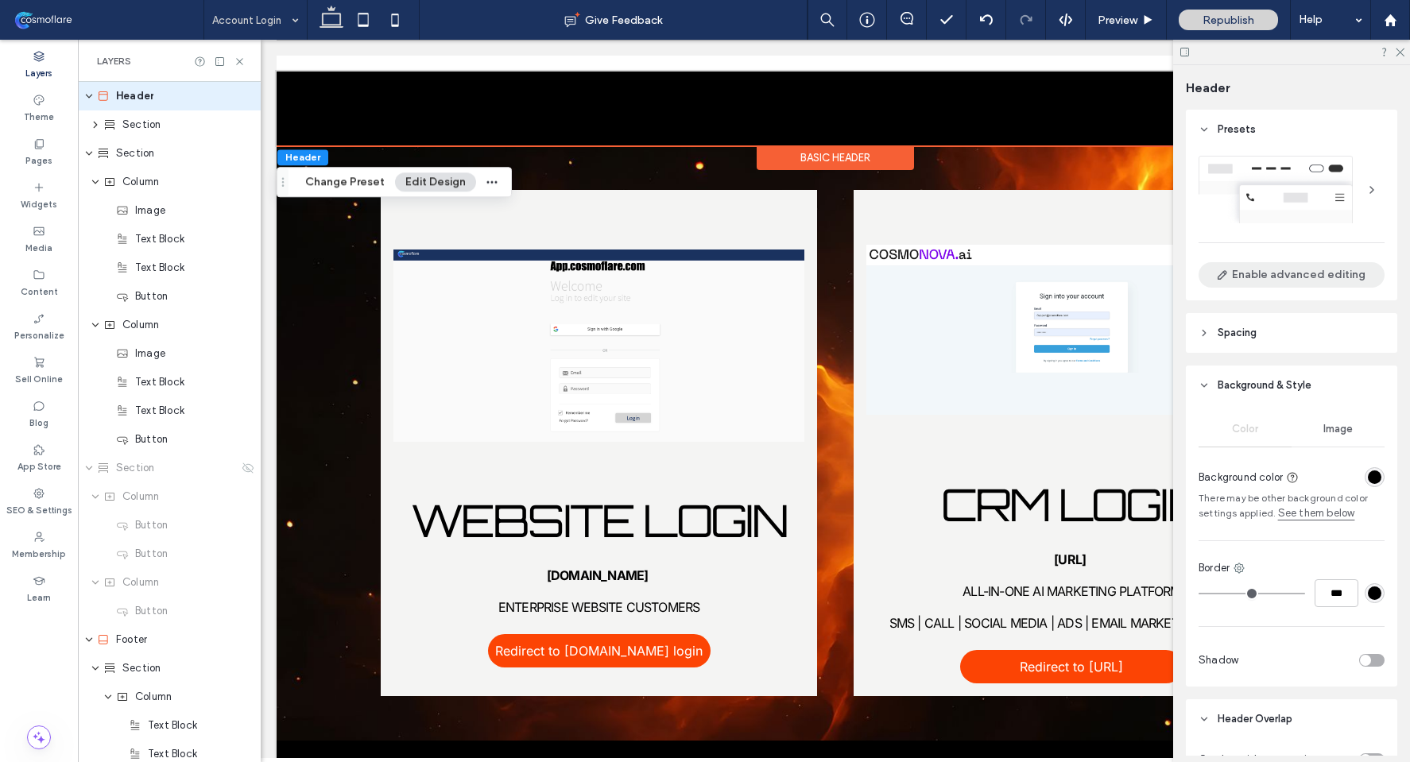
click at [1292, 273] on button "Enable advanced editing" at bounding box center [1292, 274] width 186 height 25
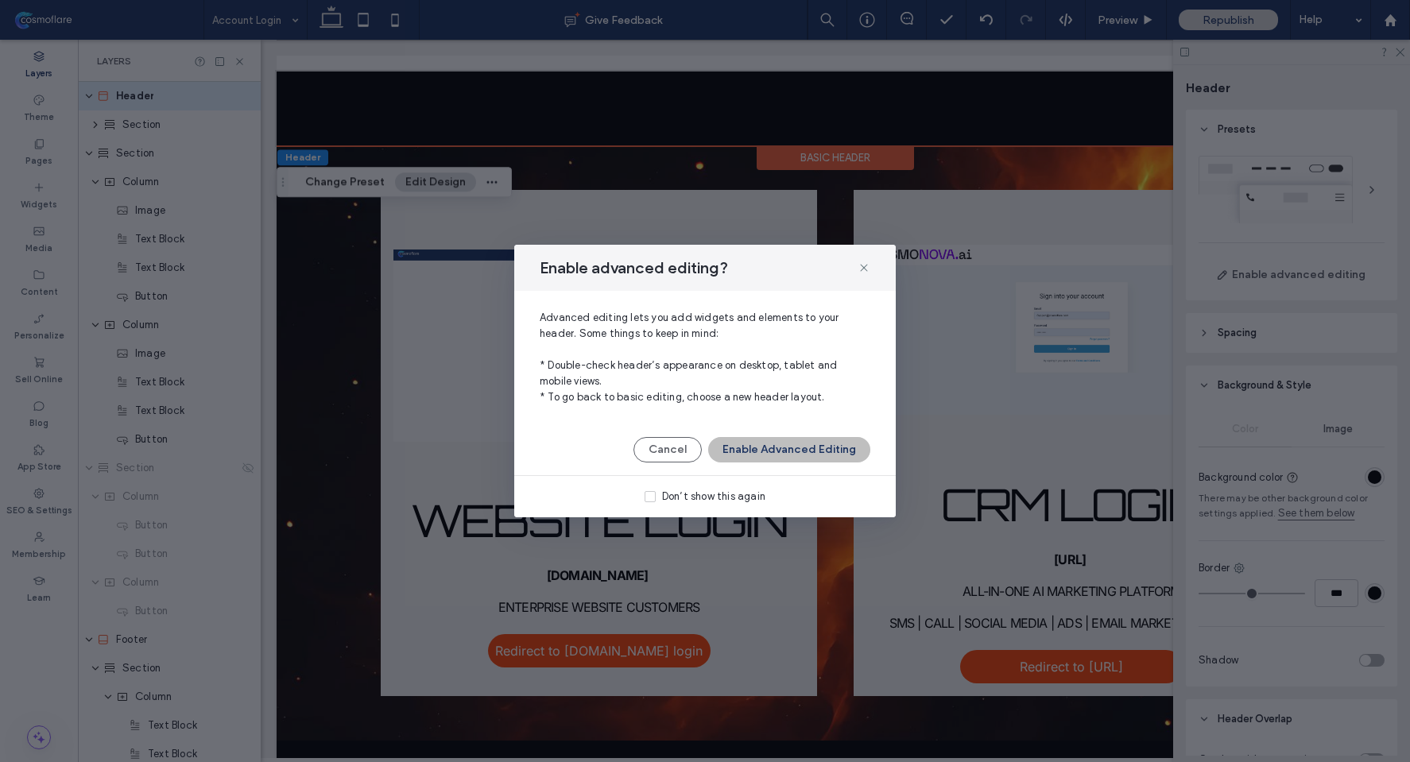
drag, startPoint x: 801, startPoint y: 463, endPoint x: 804, endPoint y: 443, distance: 20.9
click at [801, 463] on div "Enable advanced editing? Advanced editing lets you add widgets and elements to …" at bounding box center [705, 381] width 382 height 273
click at [805, 438] on button "Enable Advanced Editing" at bounding box center [789, 449] width 162 height 25
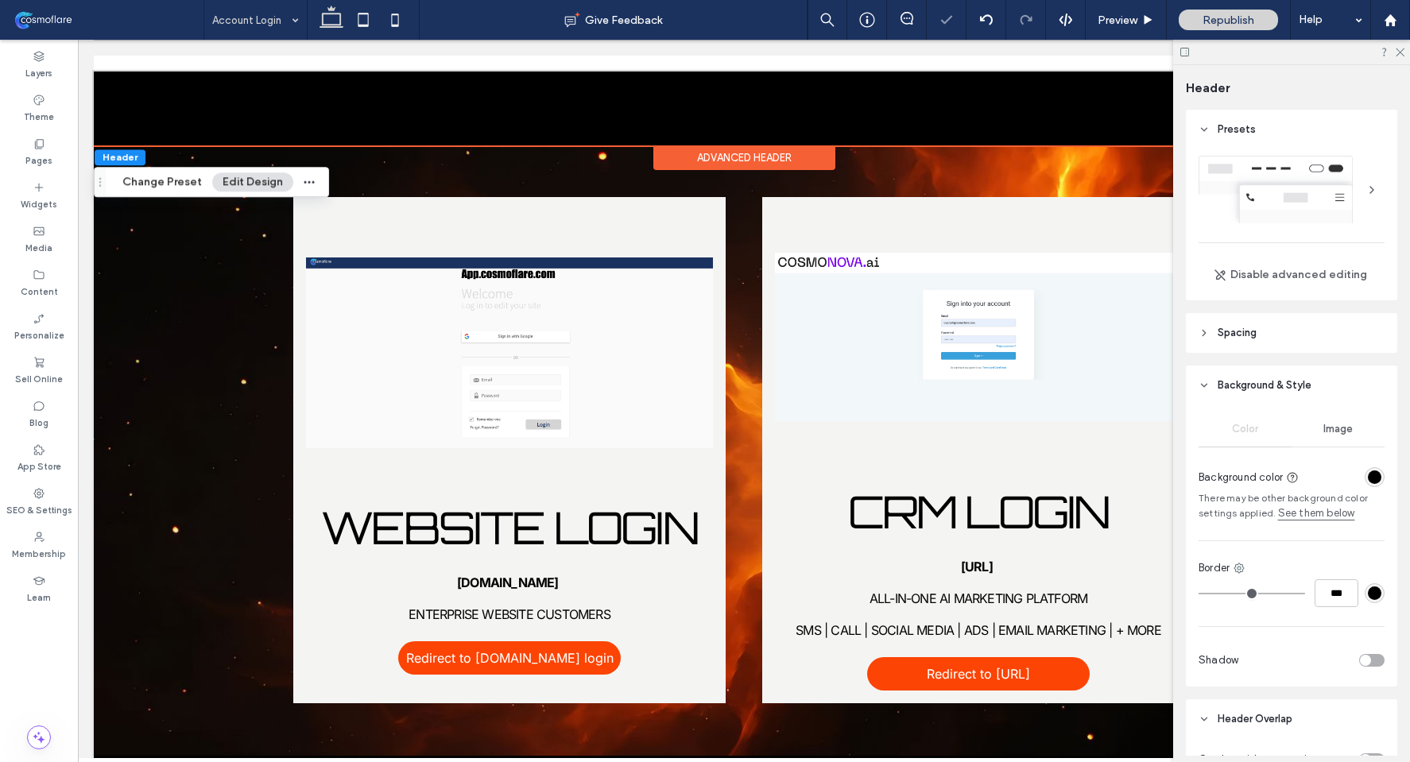
click at [1292, 196] on div at bounding box center [1292, 190] width 186 height 68
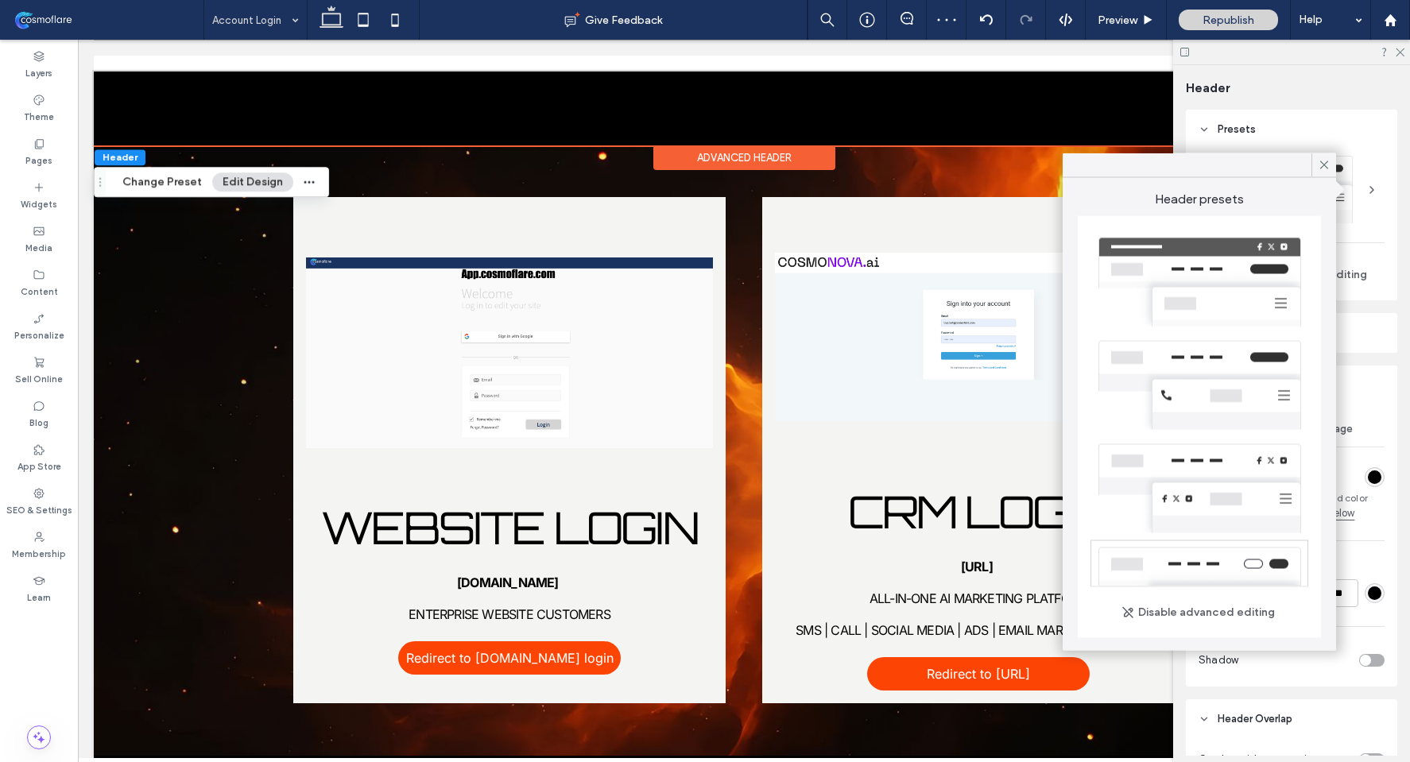
scroll to position [0, 0]
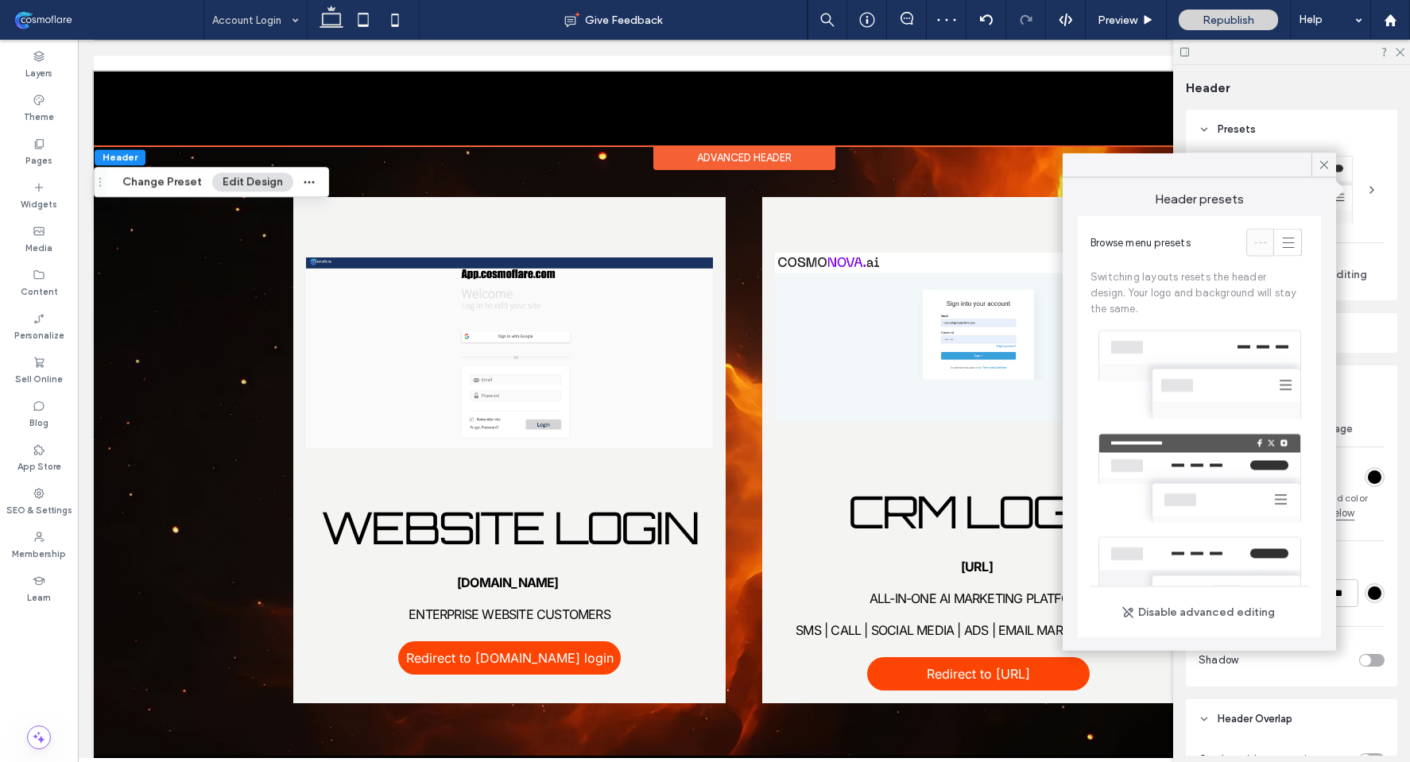
click at [1273, 256] on div "Browse menu presets Switching layouts resets the header design. Your logo and b…" at bounding box center [1200, 276] width 218 height 95
click at [1281, 233] on span at bounding box center [1289, 243] width 16 height 26
click at [1247, 246] on div at bounding box center [1260, 243] width 26 height 26
click at [1323, 154] on span at bounding box center [1324, 165] width 14 height 24
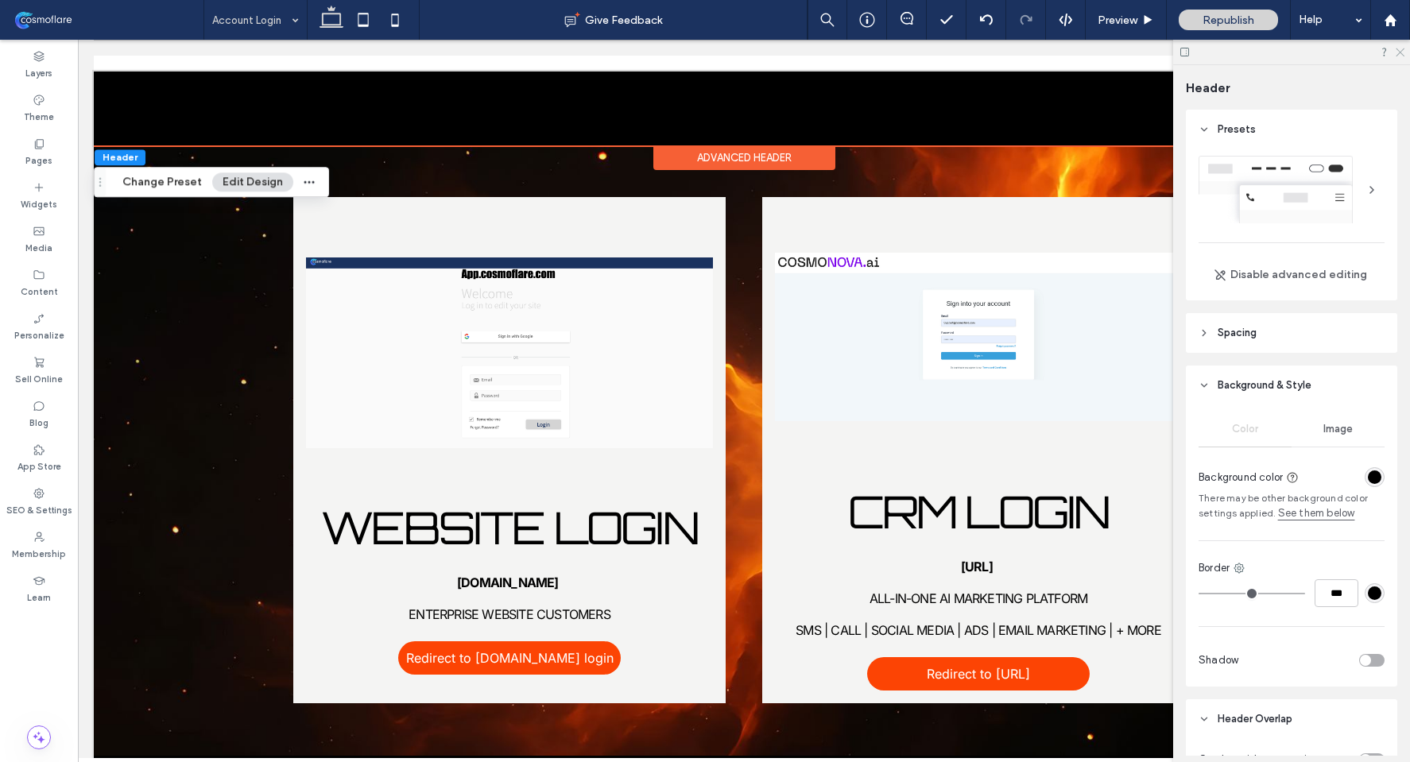
click at [1400, 55] on icon at bounding box center [1399, 51] width 10 height 10
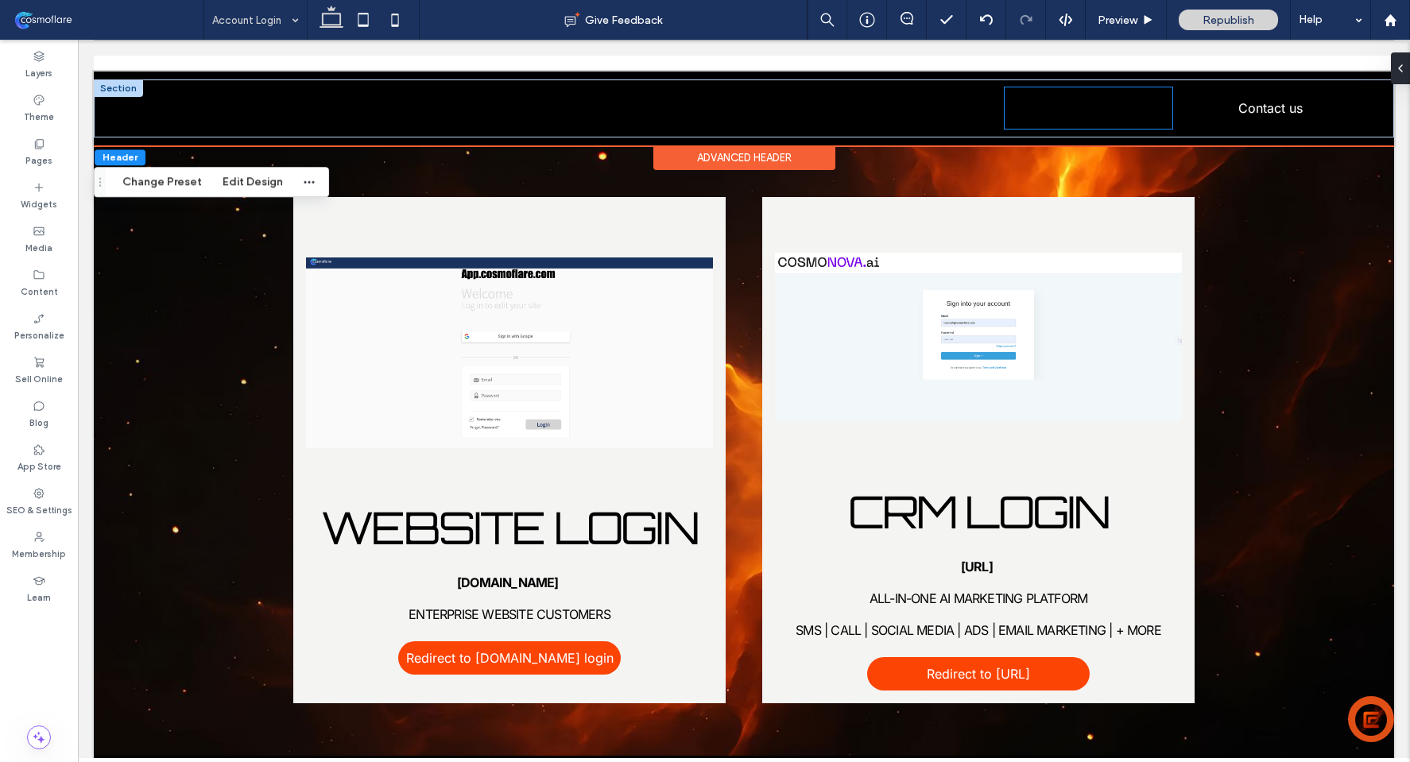
click at [1042, 105] on link "*5555" at bounding box center [1089, 107] width 168 height 41
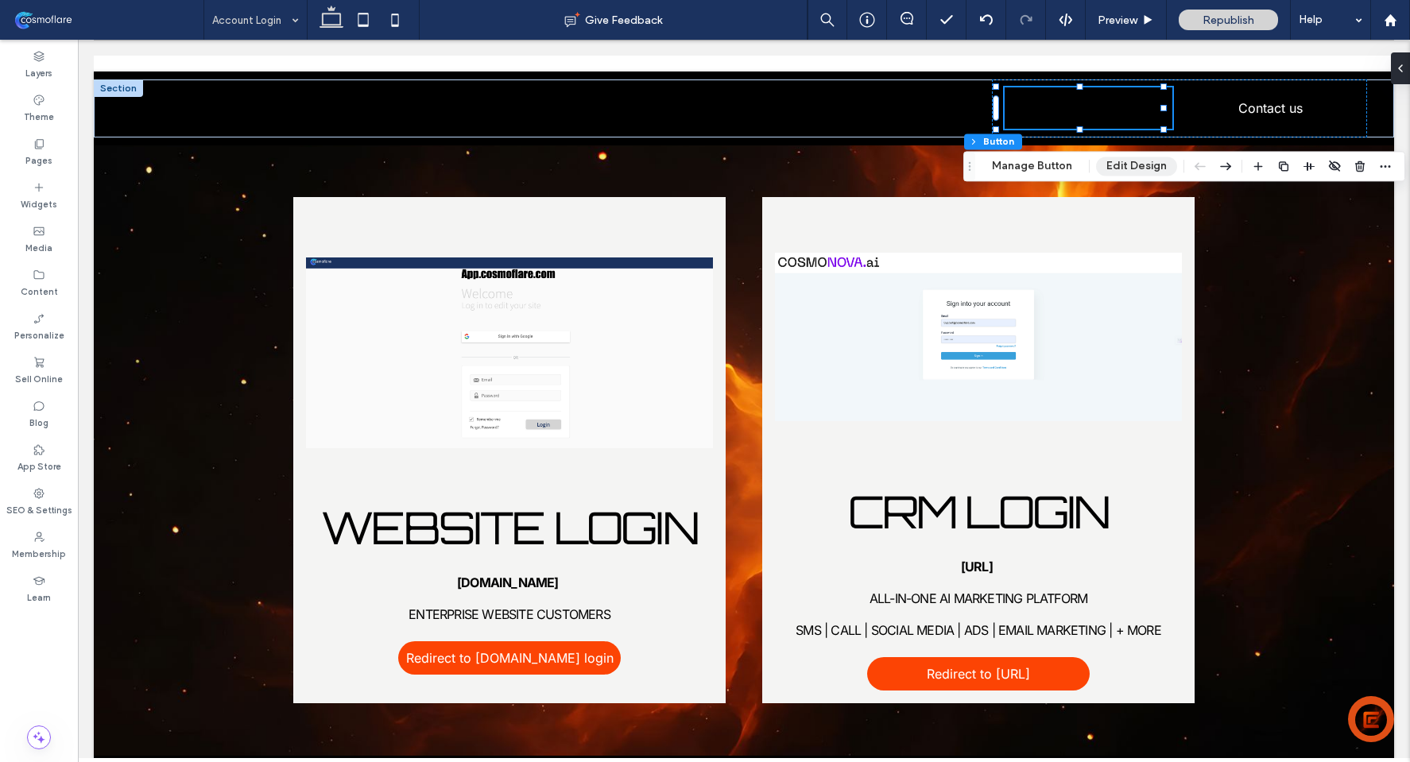
click at [1138, 163] on button "Edit Design" at bounding box center [1136, 166] width 81 height 19
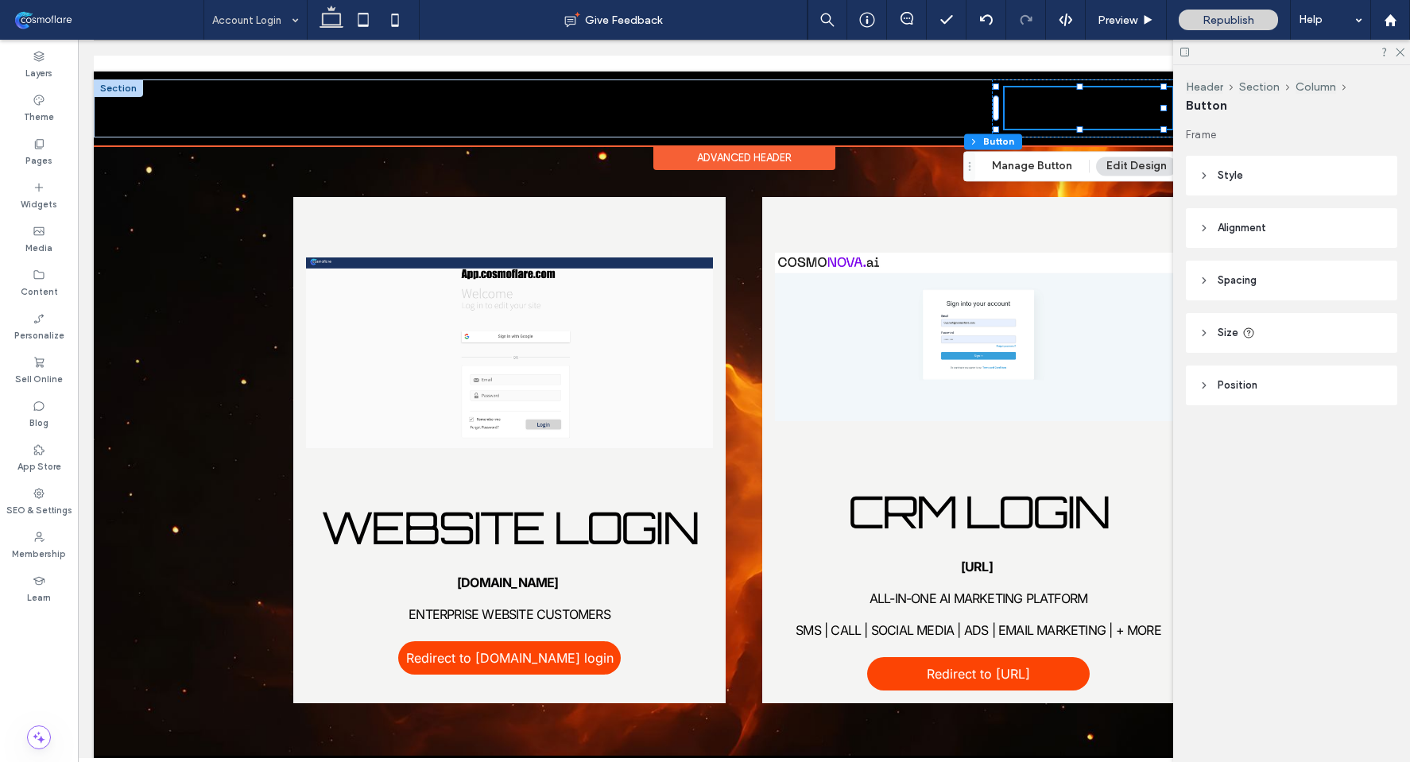
click at [719, 157] on div "Advanced Header" at bounding box center [744, 157] width 182 height 25
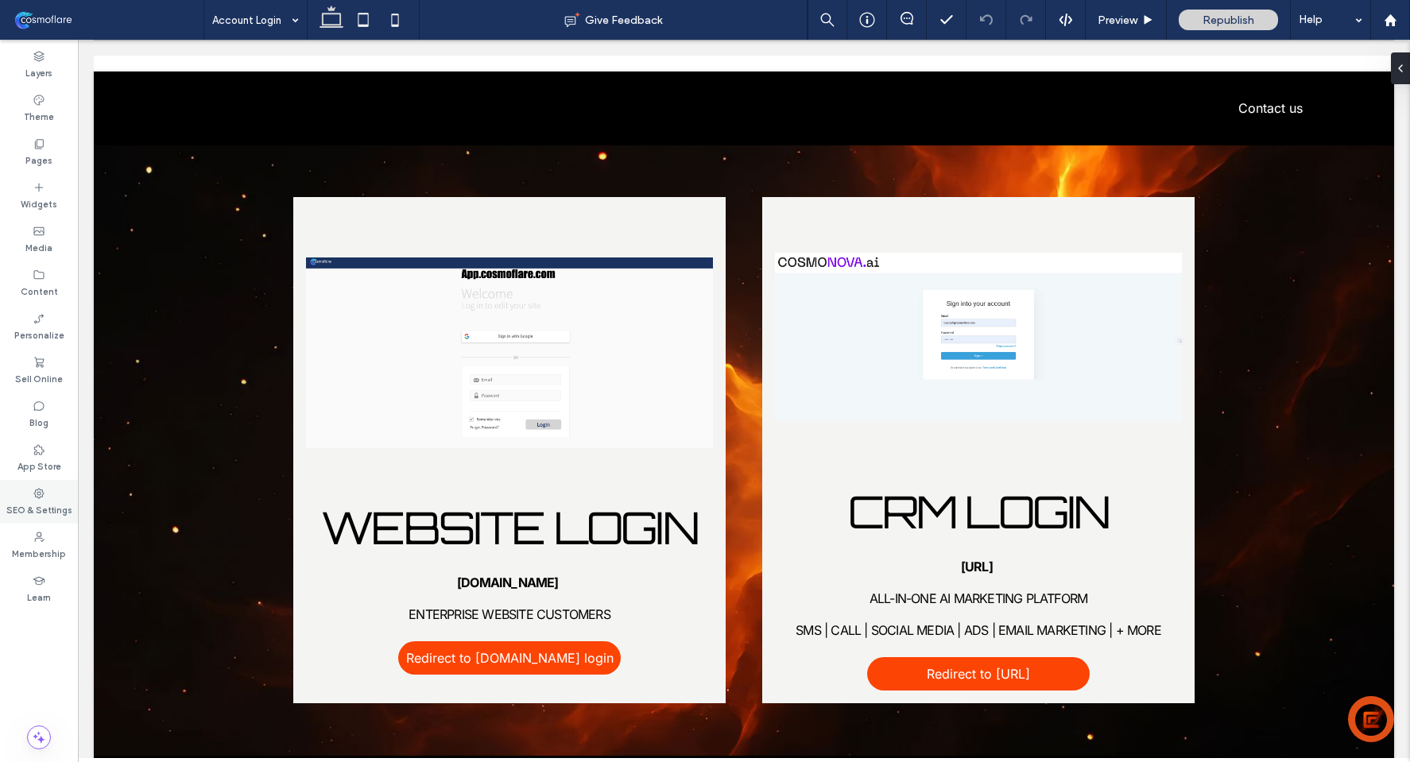
click at [48, 502] on label "SEO & Settings" at bounding box center [39, 508] width 66 height 17
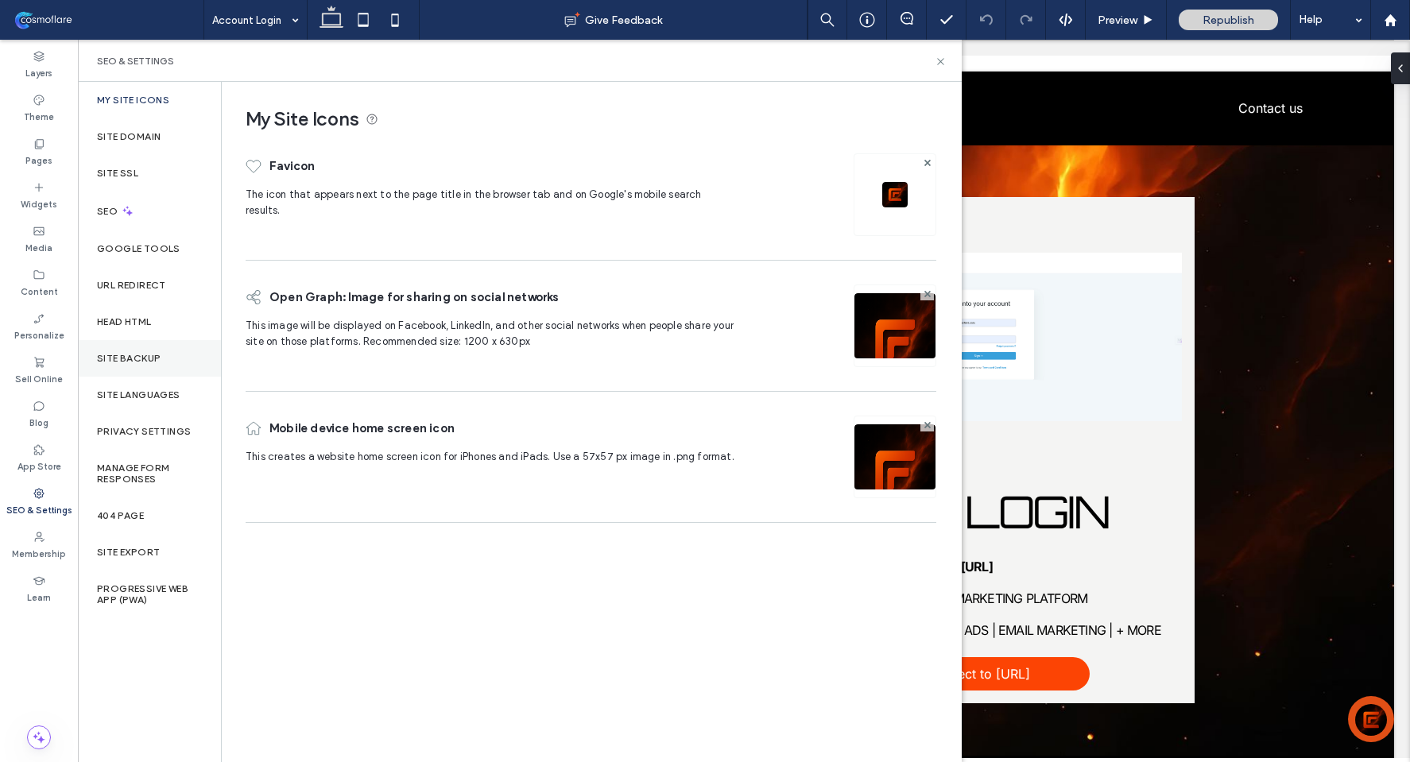
click at [107, 359] on label "Site Backup" at bounding box center [129, 358] width 64 height 11
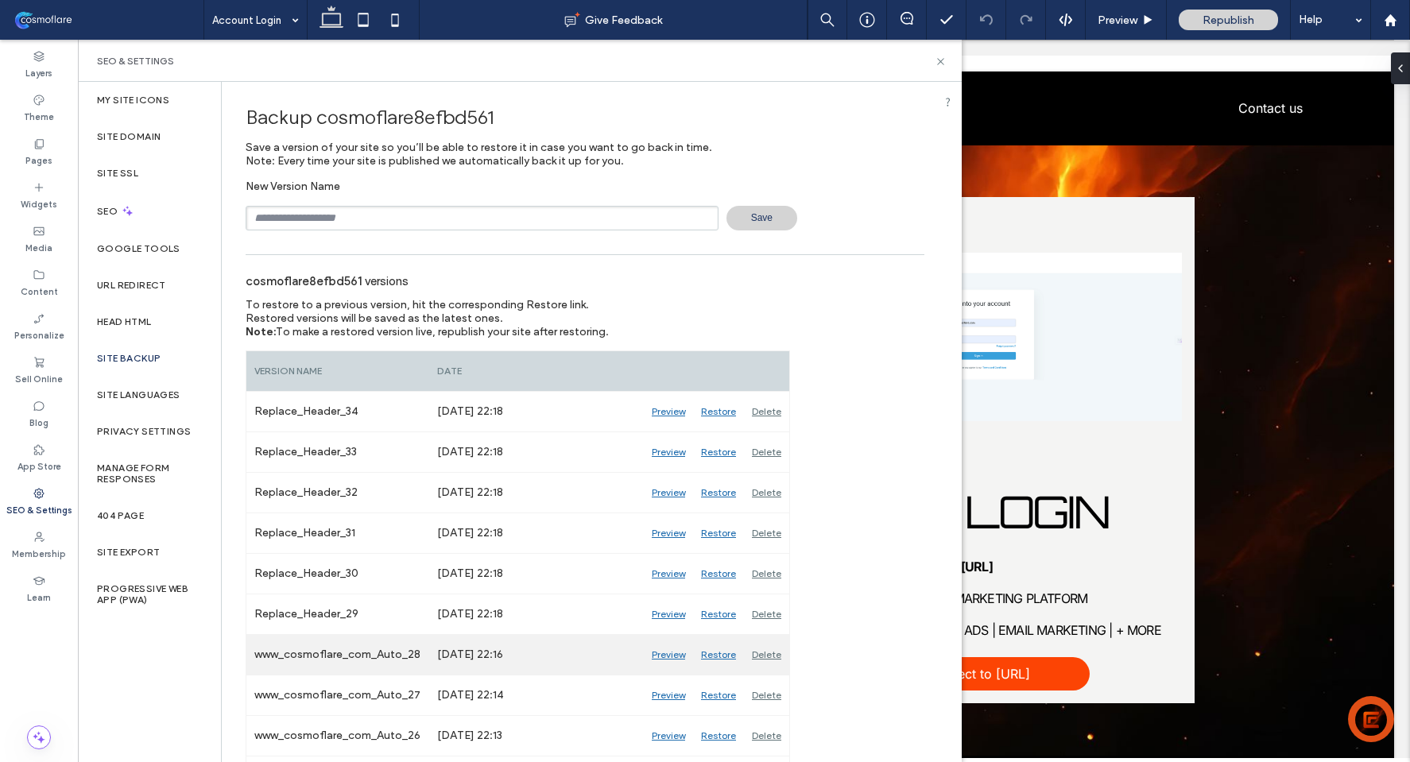
click at [670, 653] on div "Preview" at bounding box center [668, 655] width 49 height 40
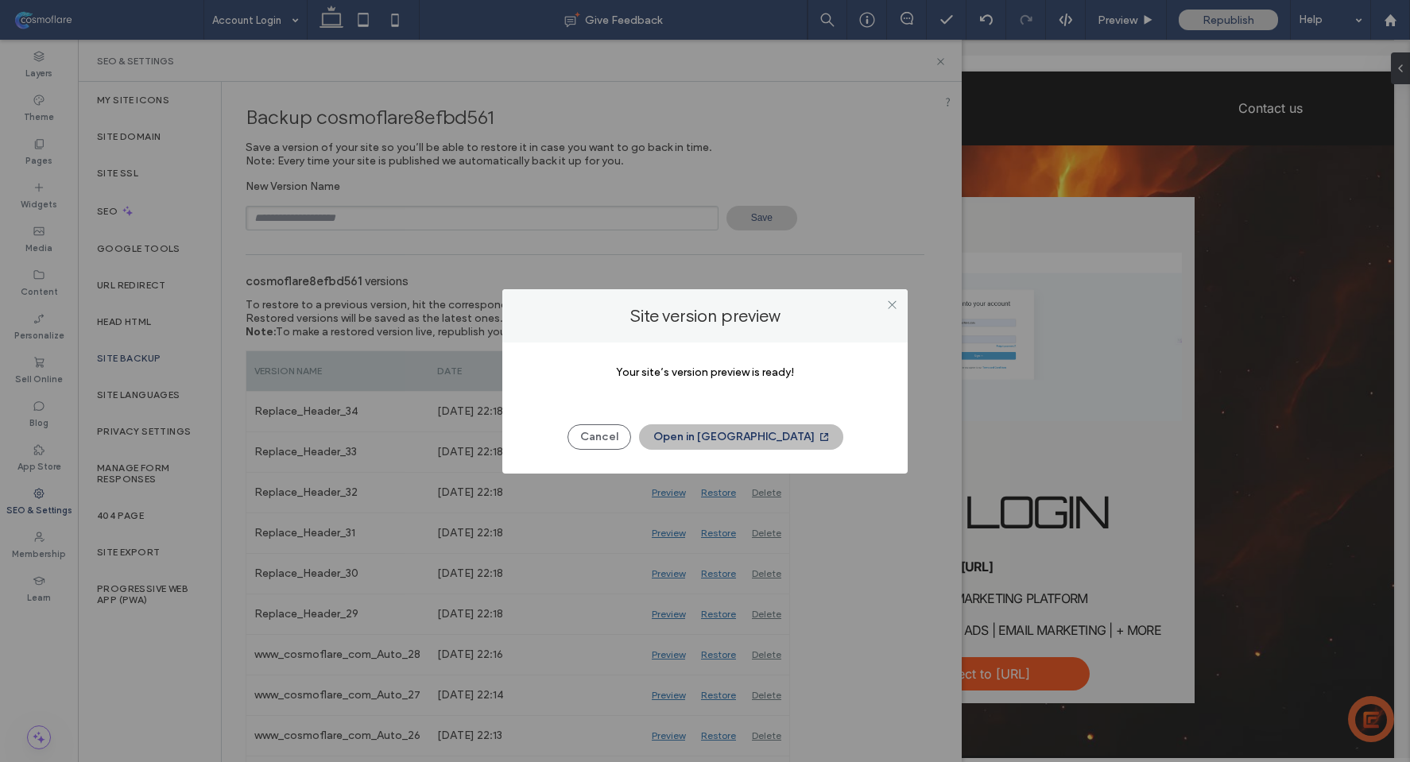
click at [777, 448] on button "Open in [GEOGRAPHIC_DATA]" at bounding box center [741, 436] width 204 height 25
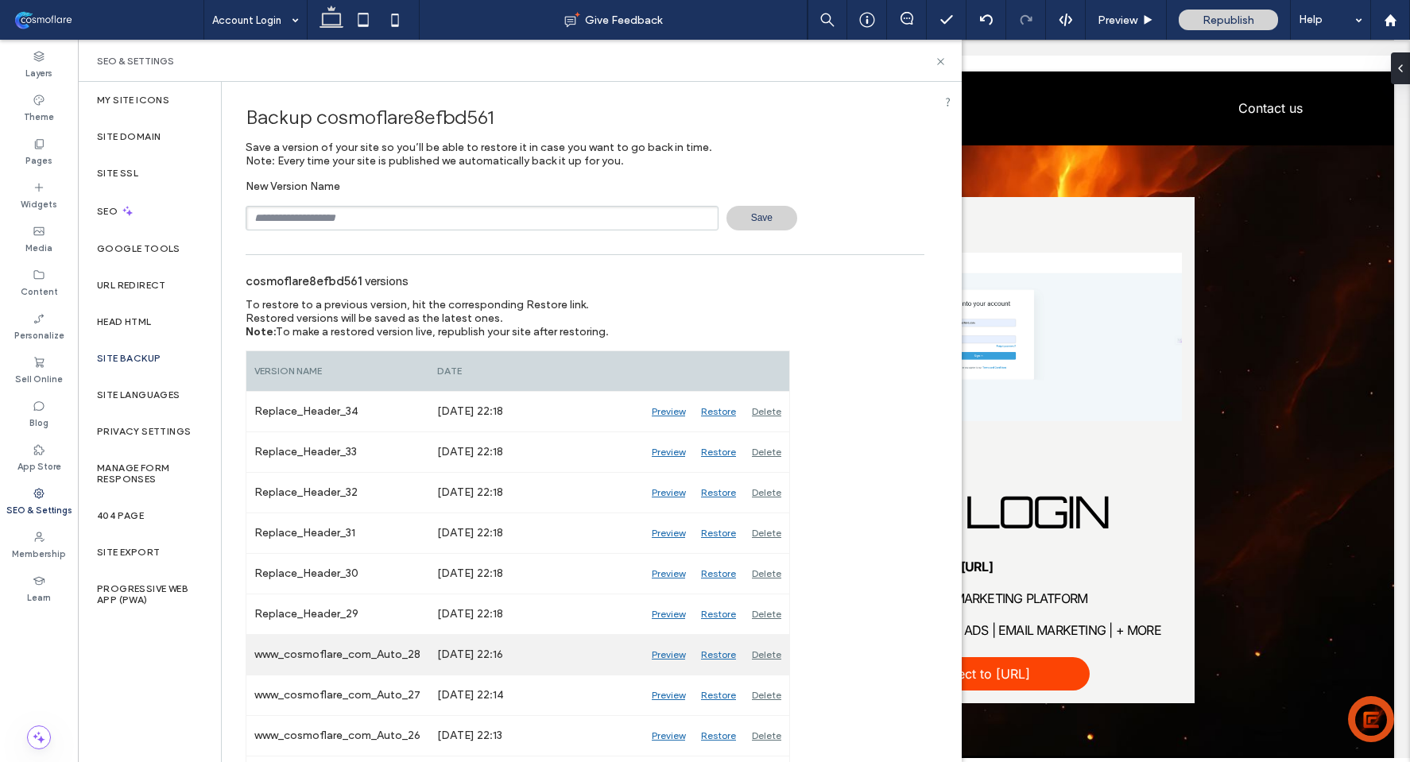
click at [722, 655] on div "Restore" at bounding box center [718, 655] width 51 height 40
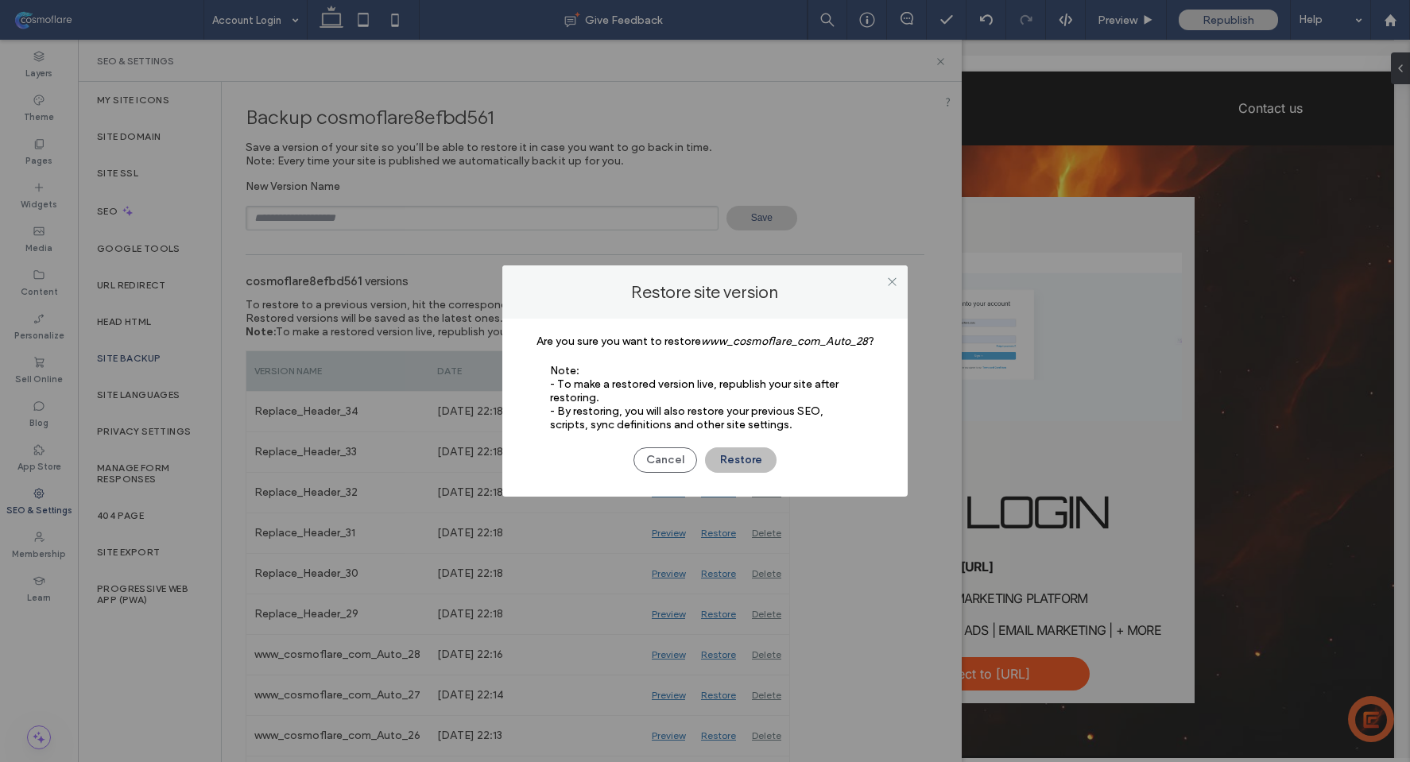
click at [732, 467] on button "Restore" at bounding box center [741, 460] width 72 height 25
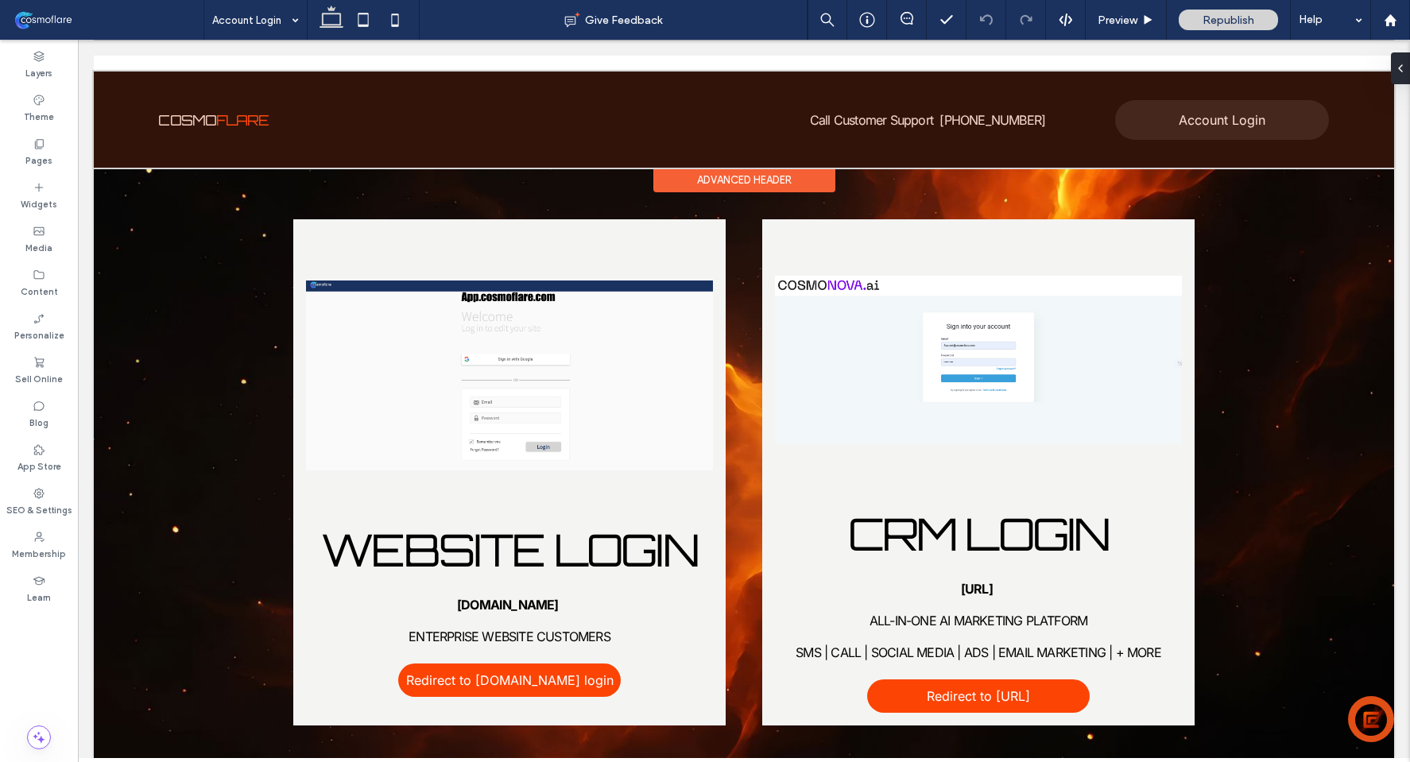
click at [806, 184] on div "Advanced Header" at bounding box center [744, 180] width 182 height 25
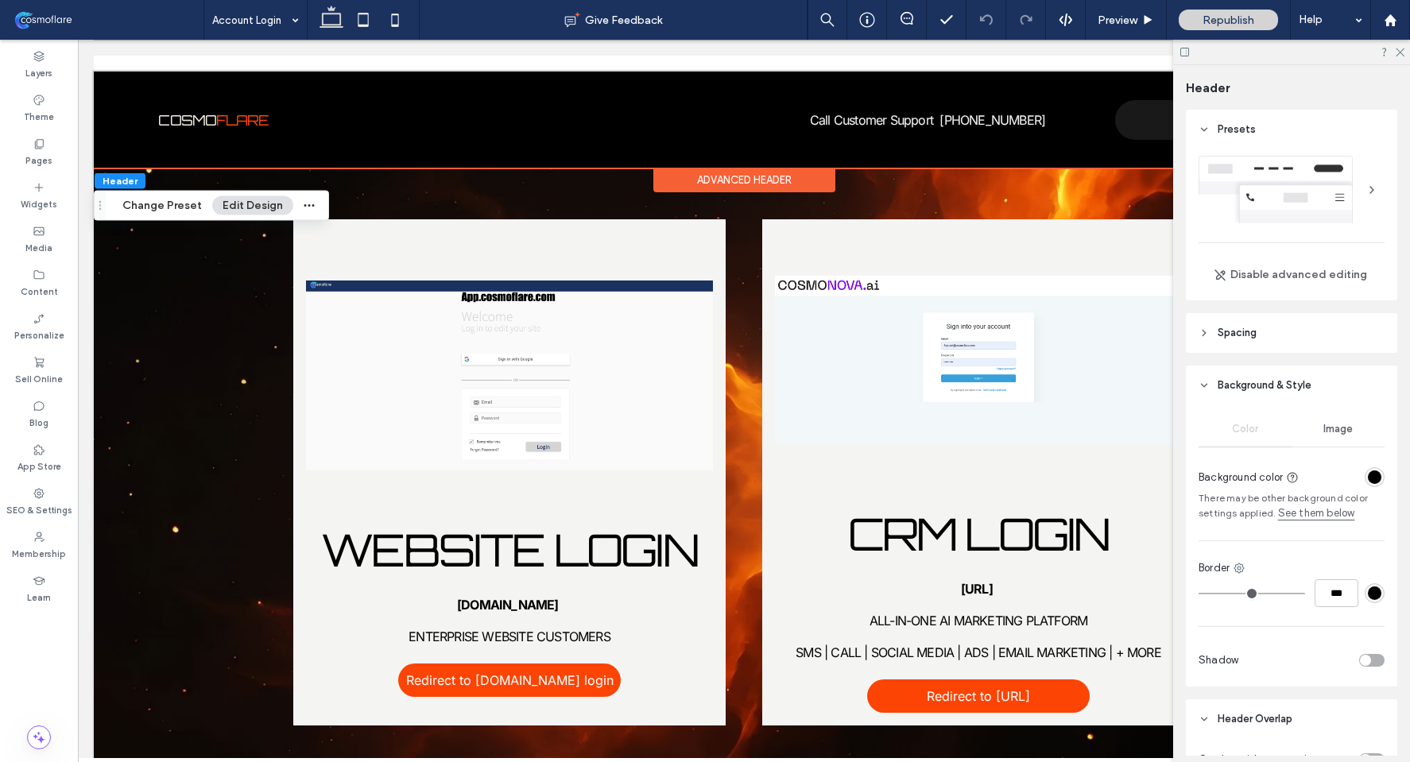
click at [1370, 476] on div "rgba(0, 0, 0, 1)" at bounding box center [1375, 478] width 14 height 14
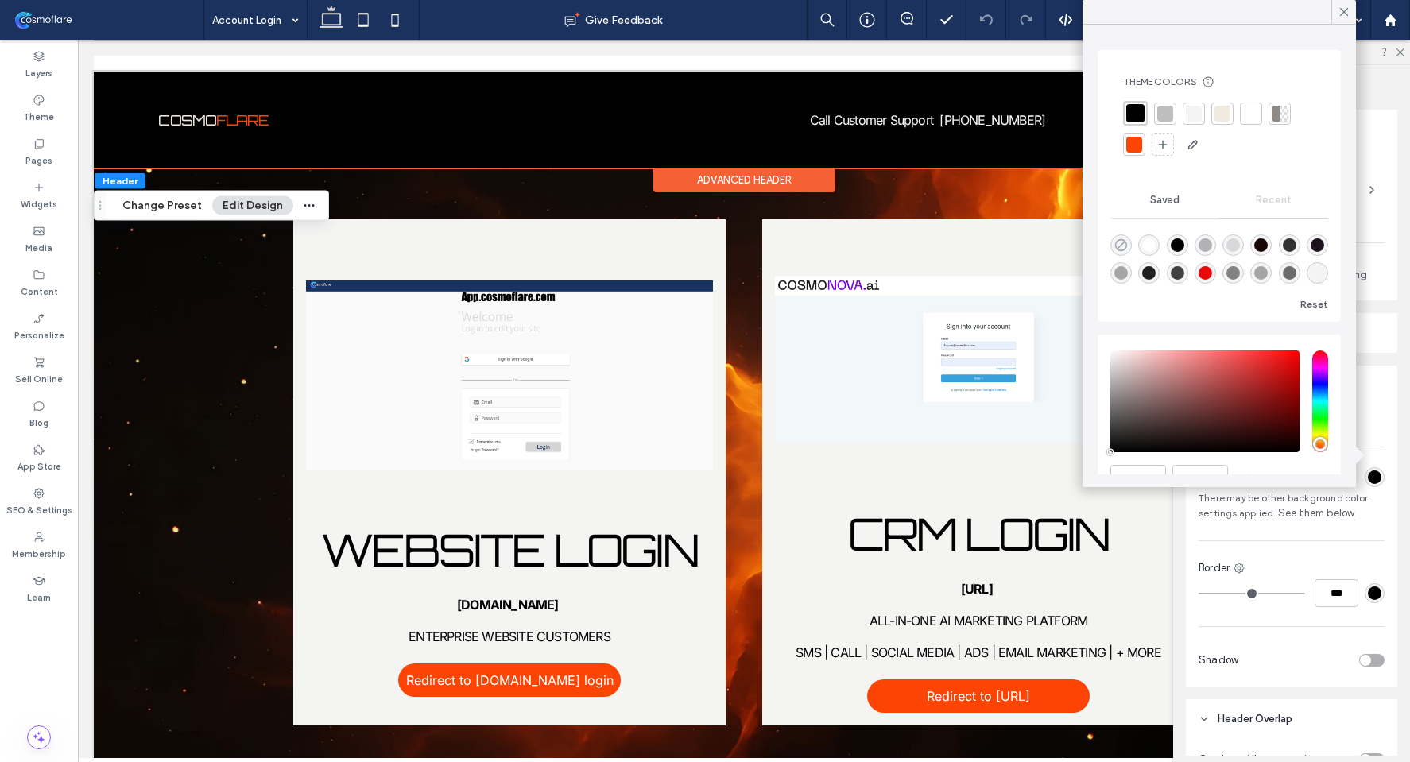
click at [1125, 238] on icon "rgba(0, 0, 0, 0)" at bounding box center [1121, 245] width 14 height 14
type input "*"
type input "**"
click at [1347, 13] on icon at bounding box center [1344, 12] width 14 height 14
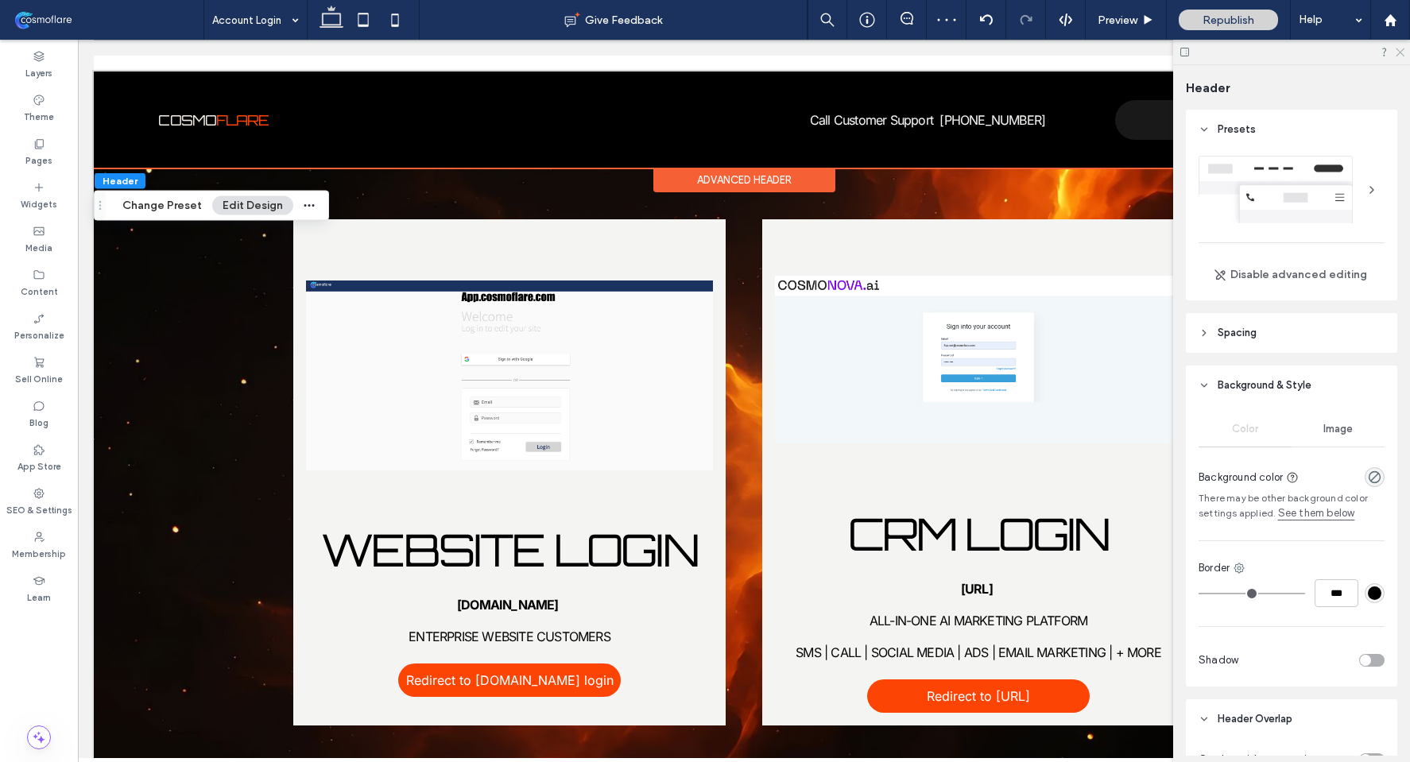
click at [1397, 56] on use at bounding box center [1400, 52] width 9 height 9
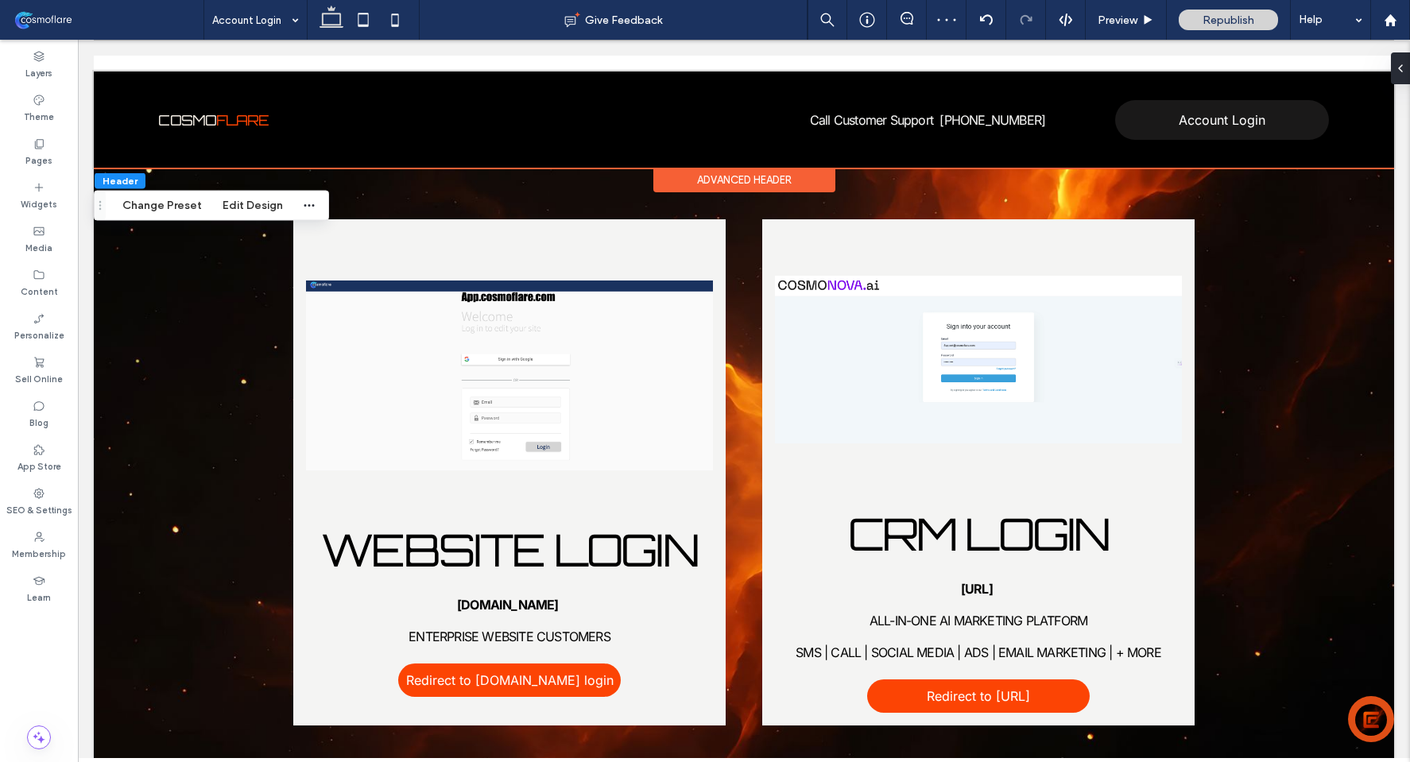
click at [752, 180] on div "Advanced Header" at bounding box center [744, 180] width 182 height 25
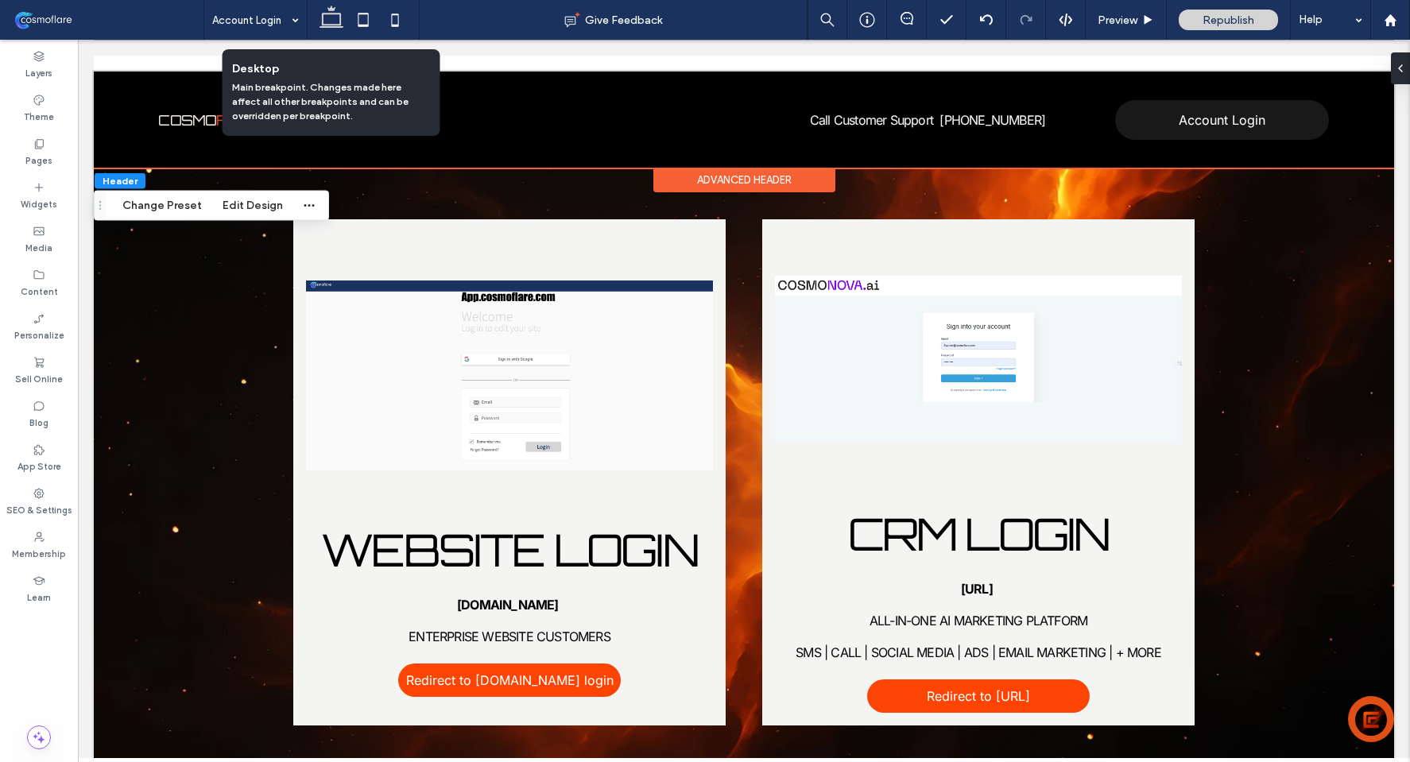
click at [335, 27] on use at bounding box center [332, 17] width 24 height 22
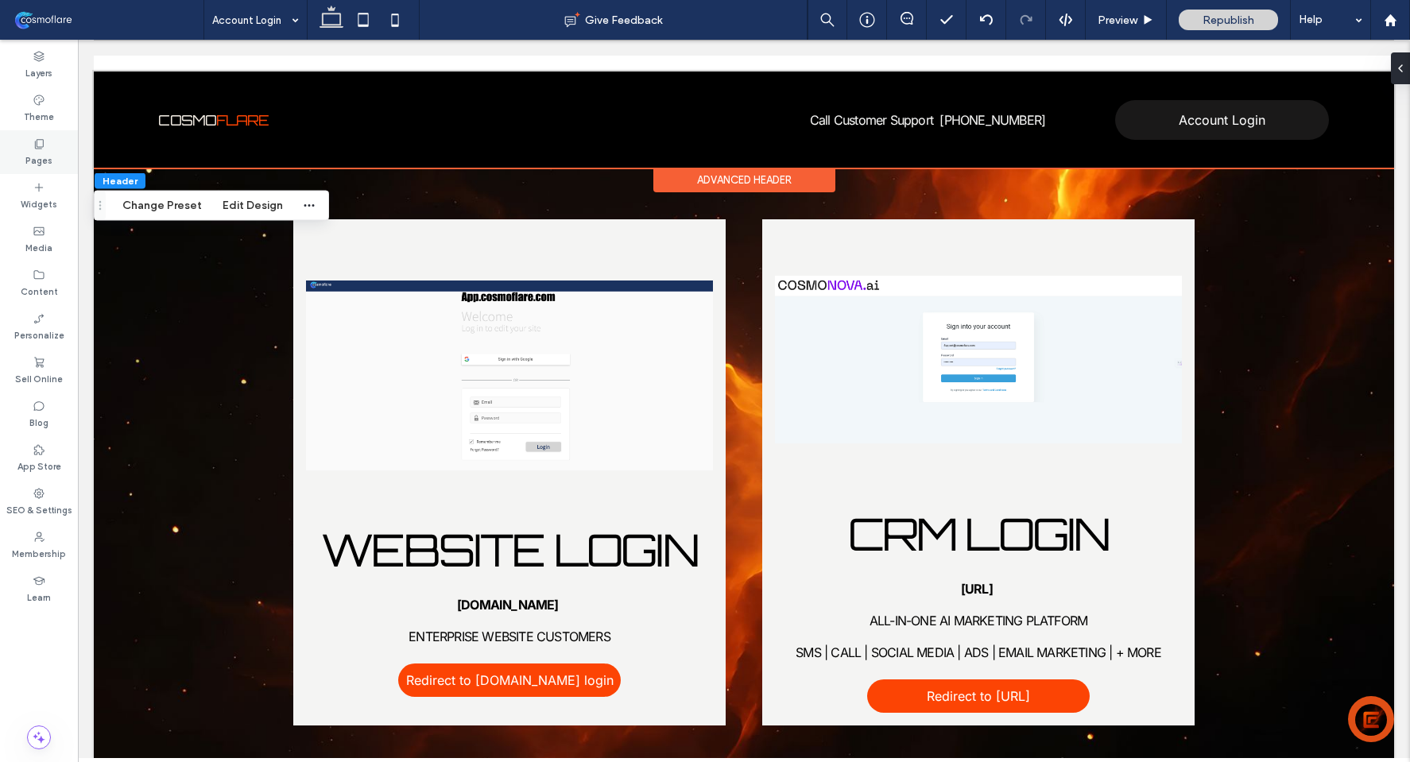
click at [48, 150] on label "Pages" at bounding box center [38, 158] width 27 height 17
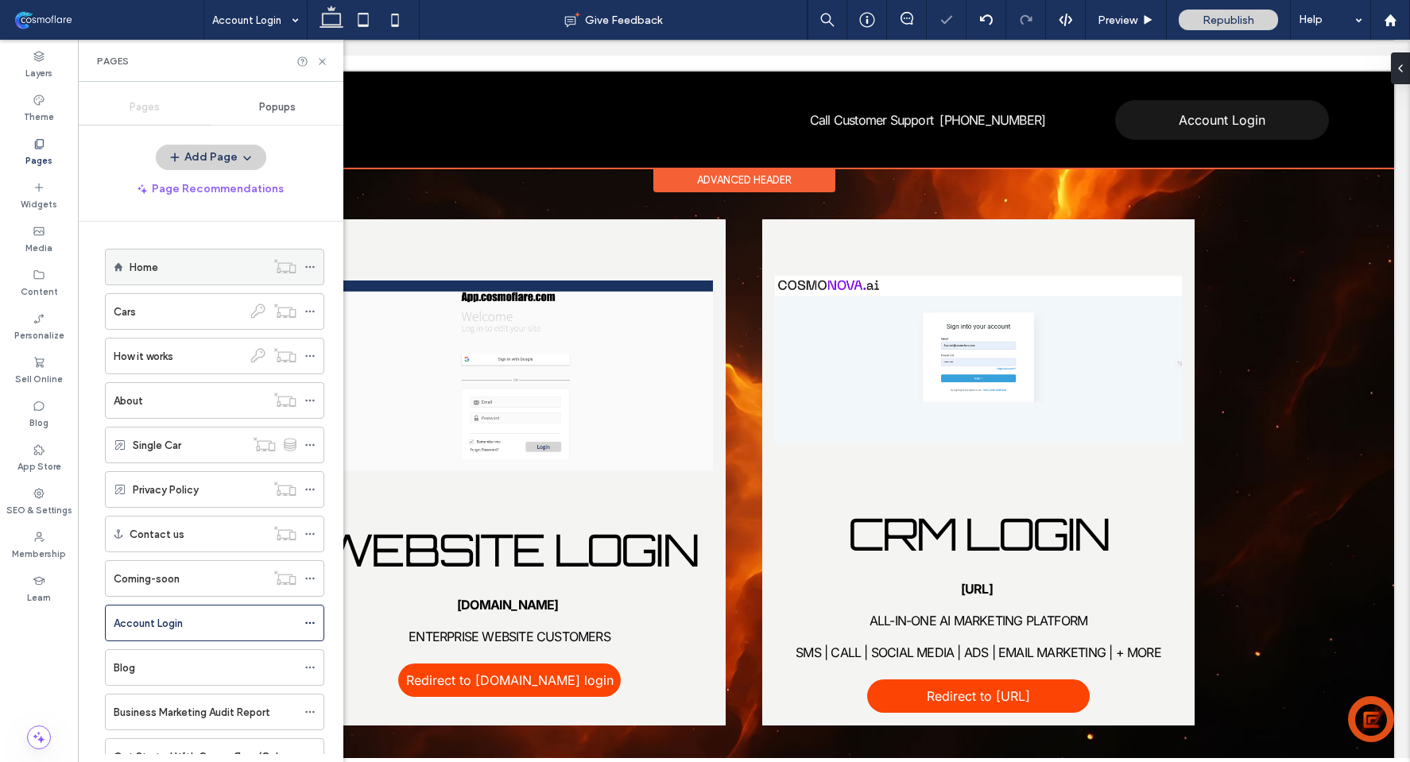
click at [219, 261] on div "Home" at bounding box center [198, 267] width 136 height 17
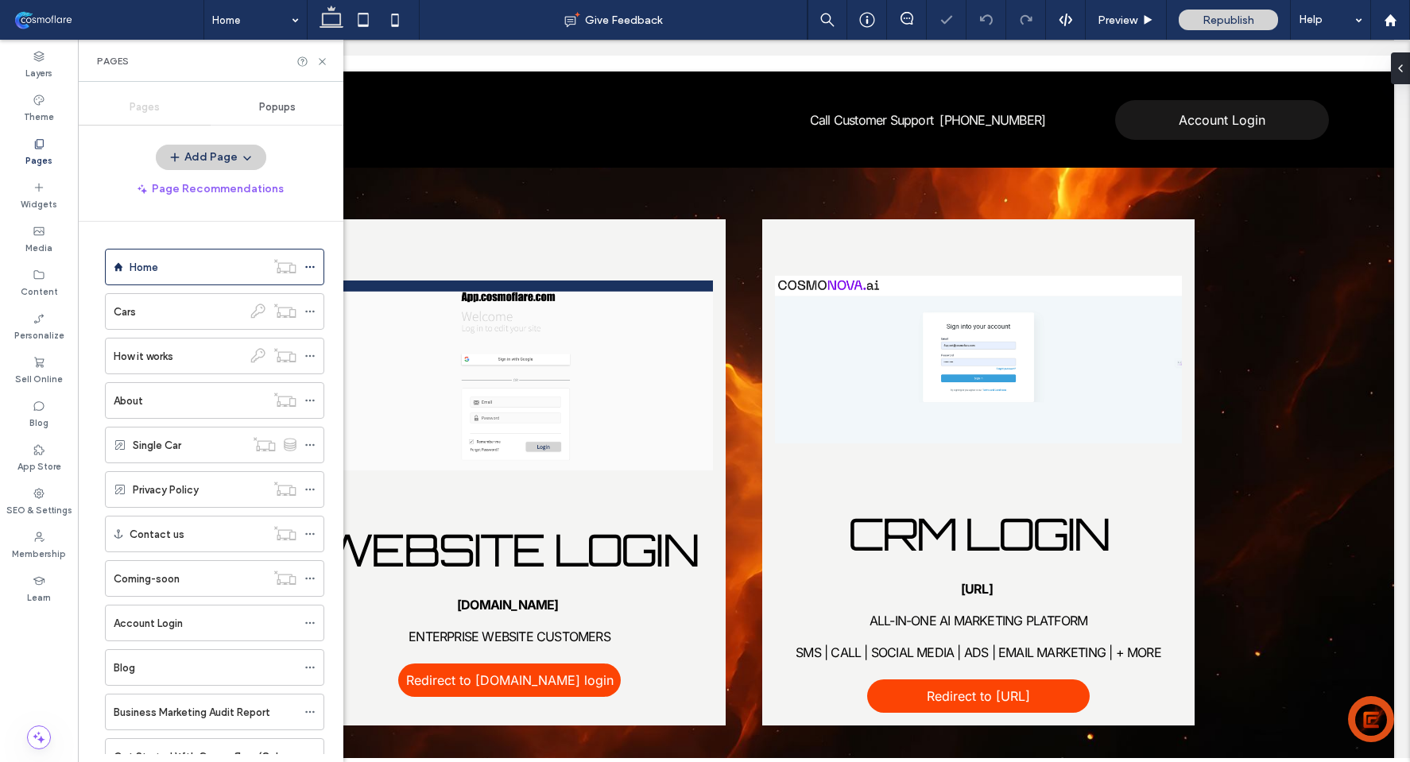
click at [323, 53] on div "Pages" at bounding box center [210, 61] width 265 height 42
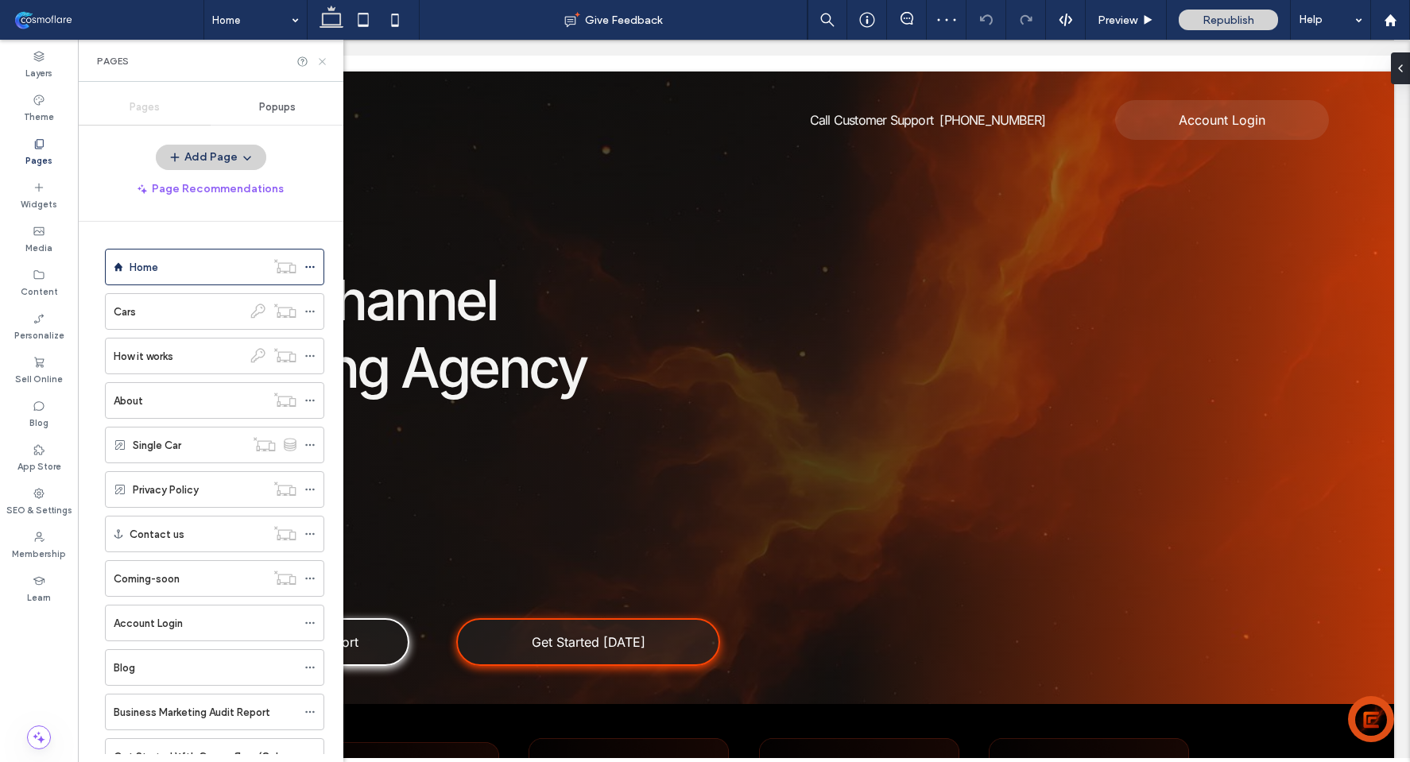
click at [321, 63] on icon at bounding box center [322, 62] width 12 height 12
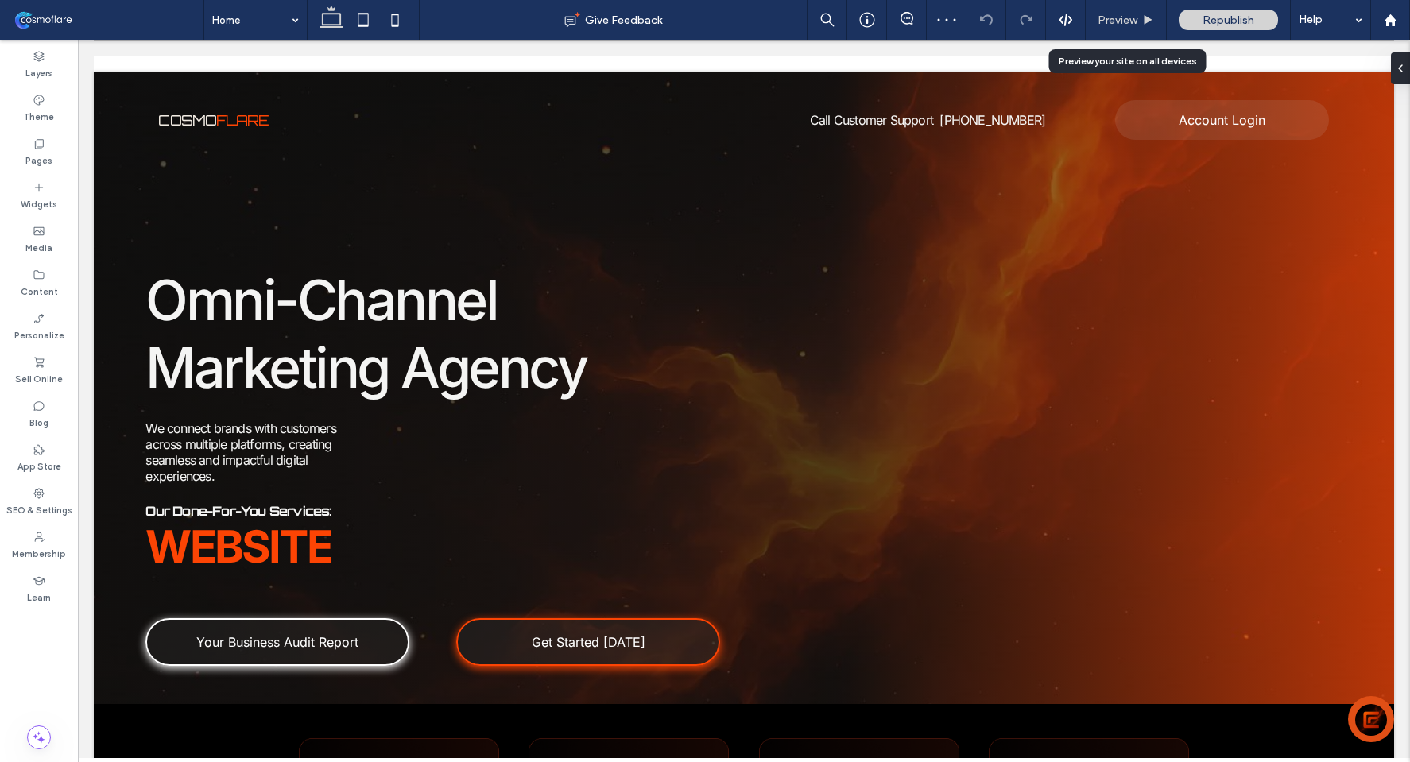
click at [1152, 30] on div "Preview" at bounding box center [1126, 20] width 81 height 40
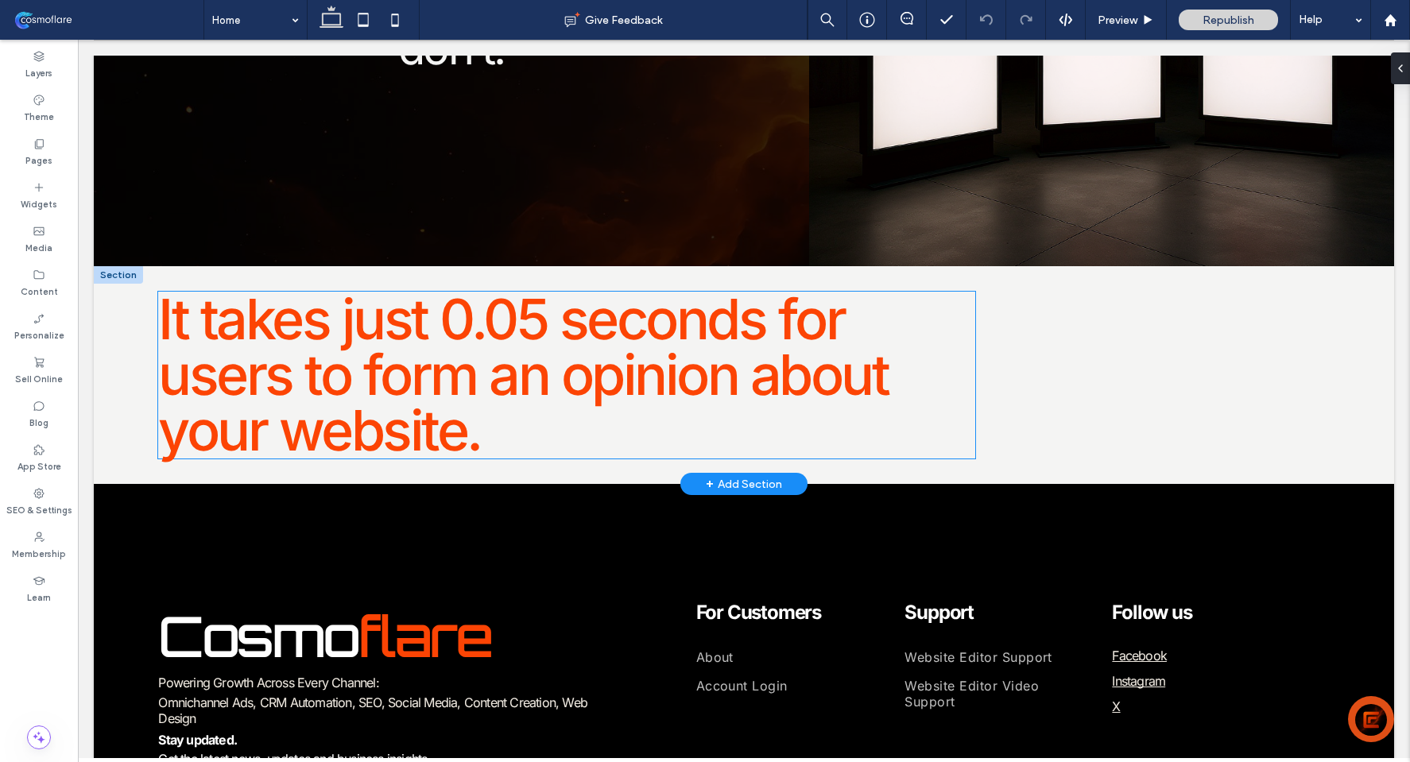
scroll to position [4083, 0]
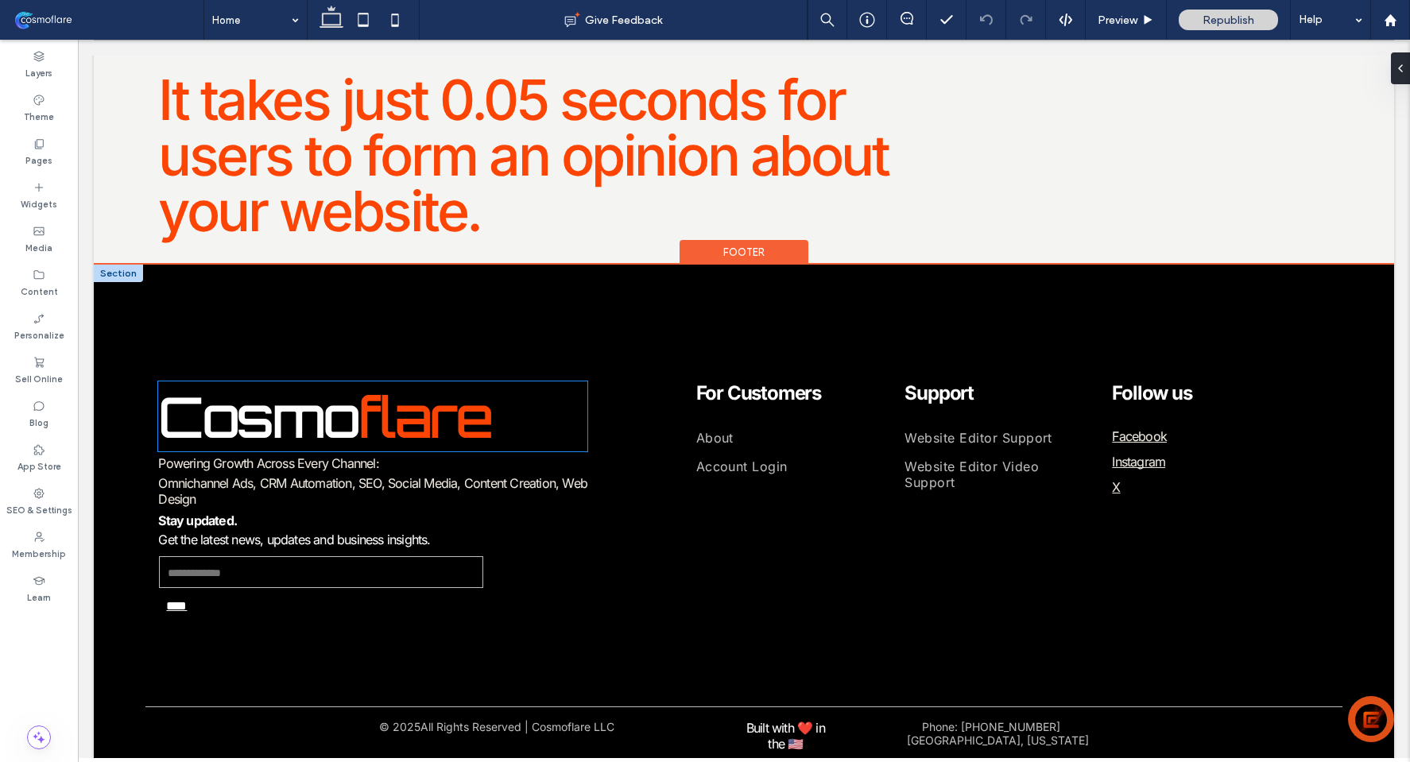
click at [339, 394] on span "Cosmo" at bounding box center [258, 417] width 200 height 70
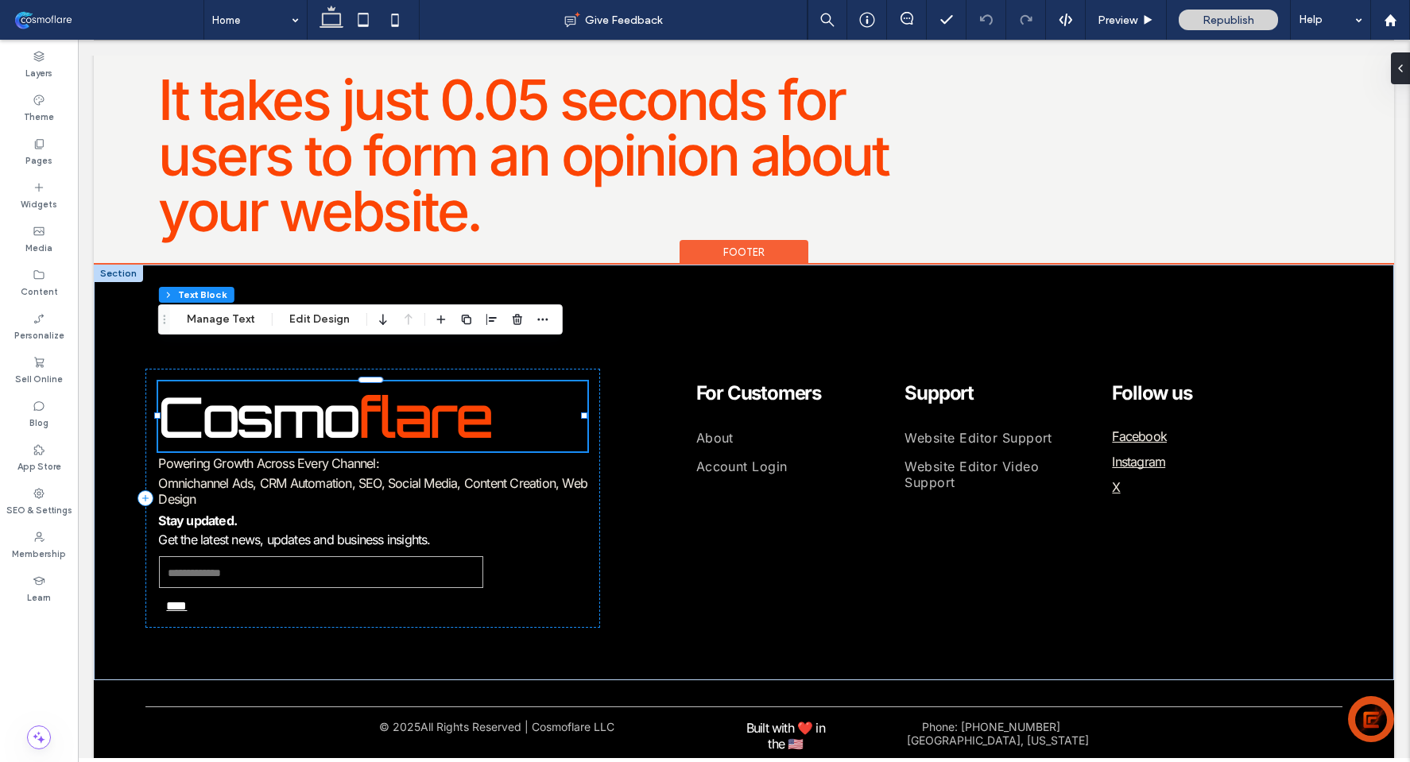
click at [339, 394] on span "Cosmo" at bounding box center [258, 417] width 200 height 70
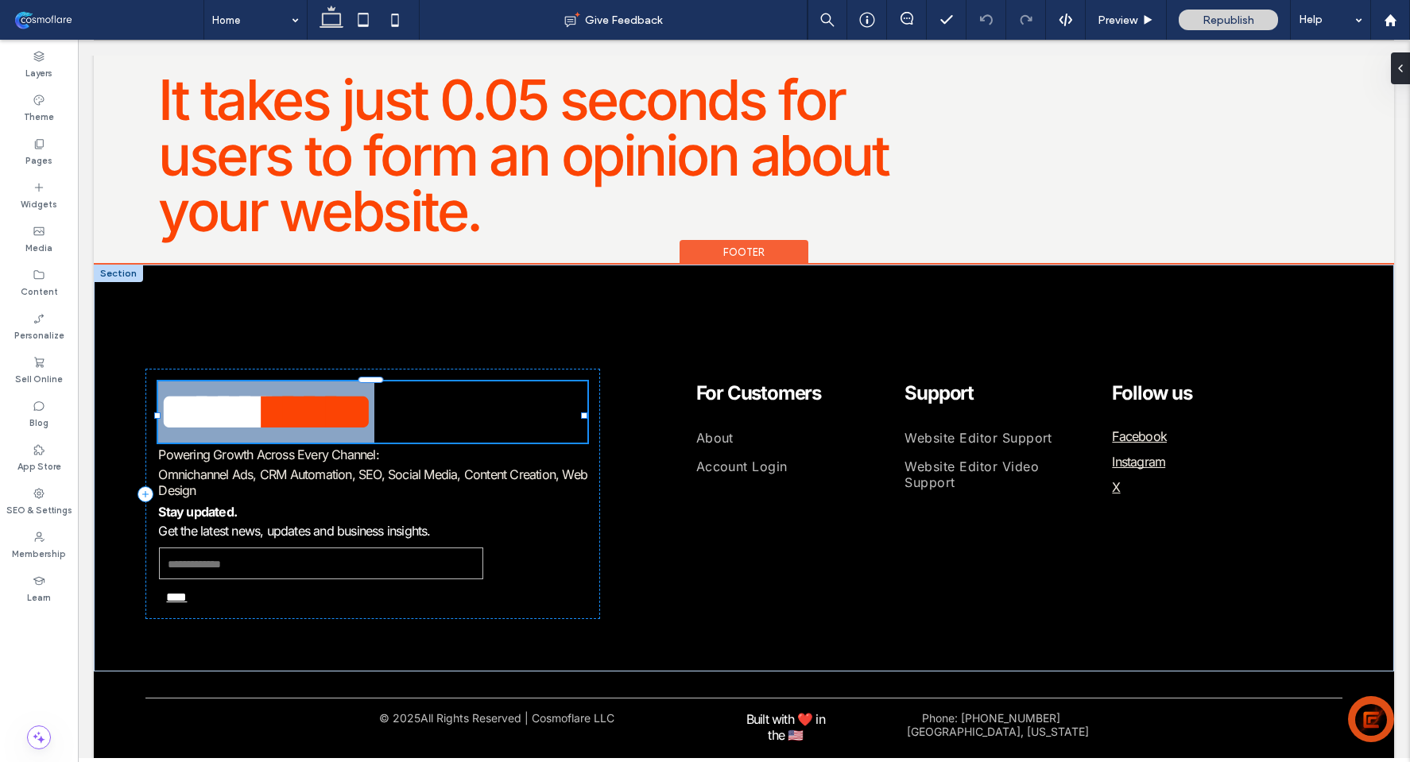
type input "********"
type input "**"
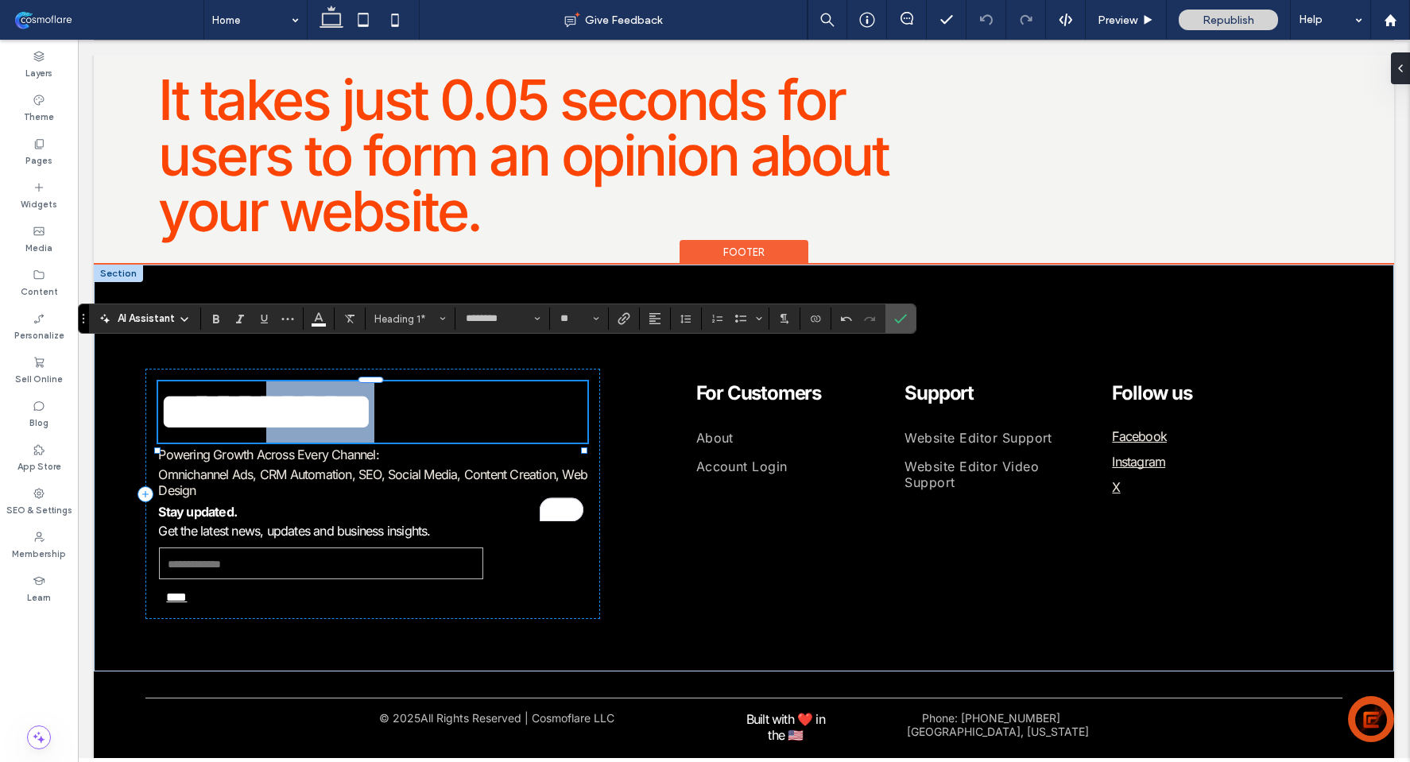
drag, startPoint x: 385, startPoint y: 386, endPoint x: 561, endPoint y: 424, distance: 180.7
click at [561, 424] on h1 "***** ﻿ *****" at bounding box center [372, 412] width 429 height 61
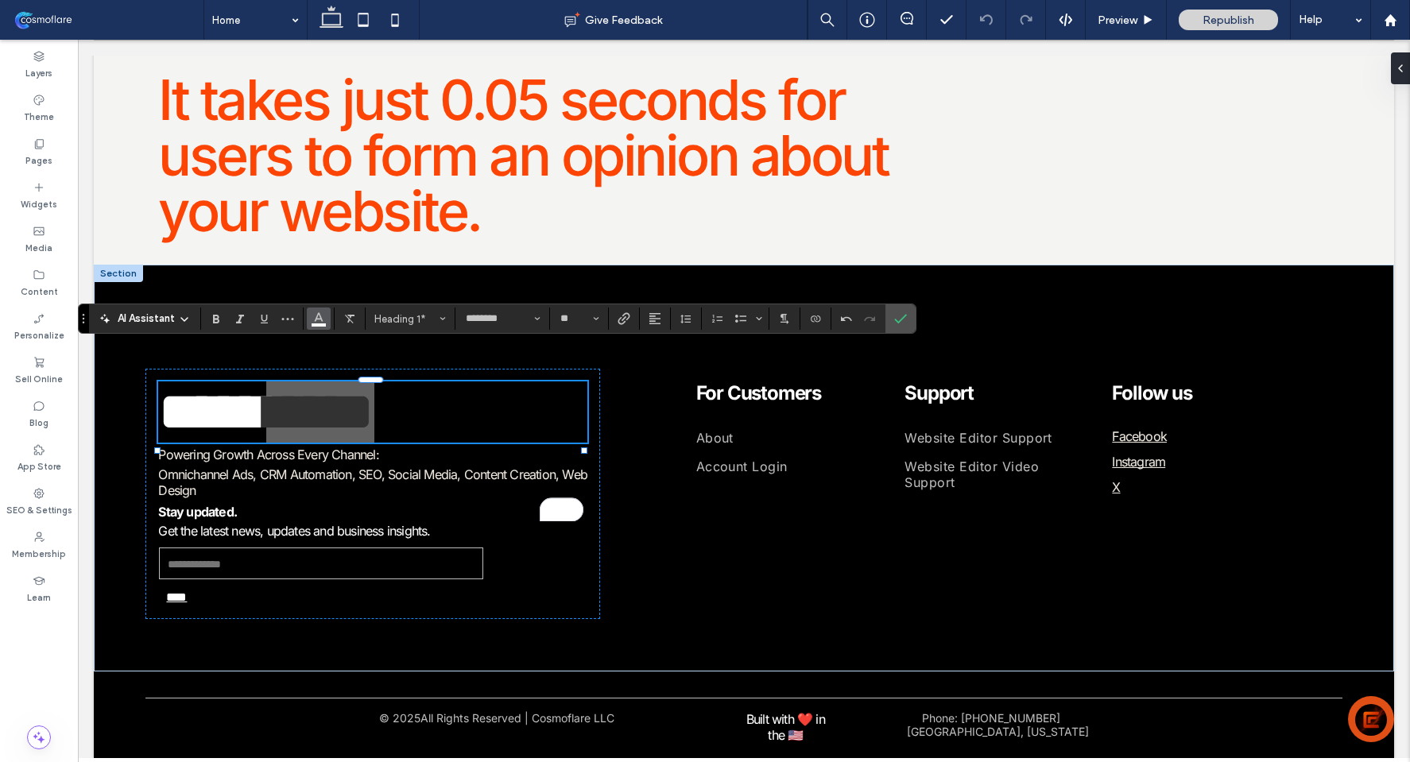
click at [327, 324] on button "Color" at bounding box center [319, 319] width 24 height 22
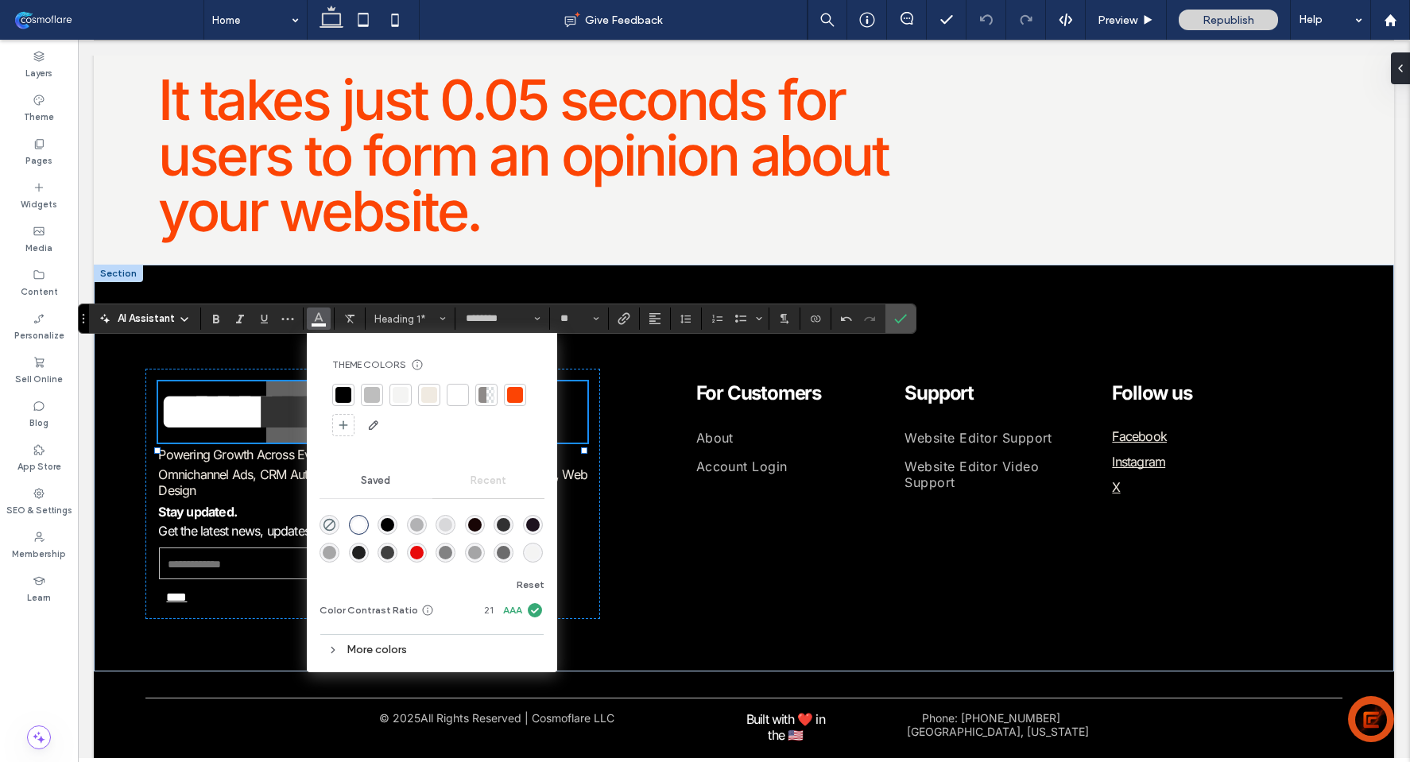
click at [521, 400] on div at bounding box center [515, 395] width 16 height 16
click at [895, 327] on span "Confirm" at bounding box center [897, 318] width 7 height 29
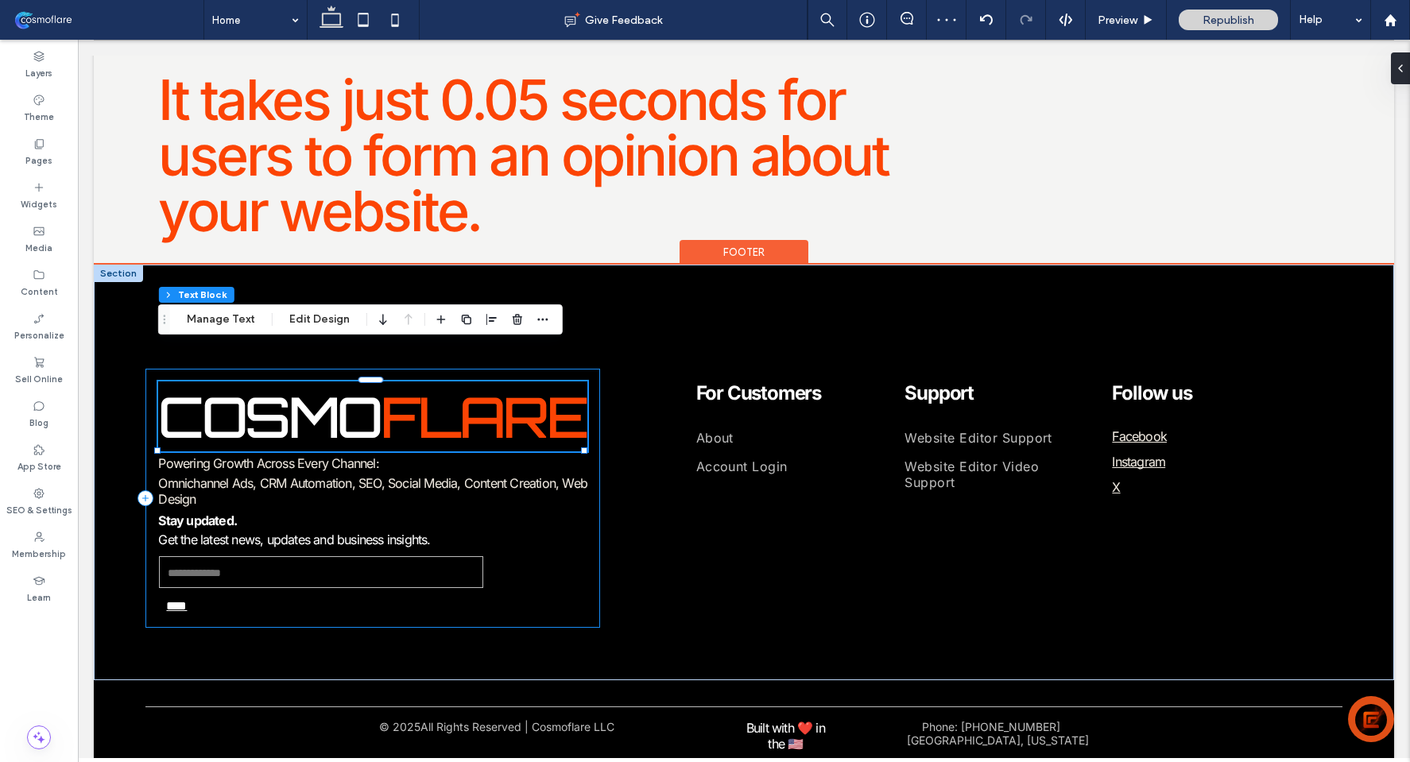
click at [590, 436] on div "COSMO ﻿ FLARE Powering Growth Across Every Channel: Omnichannel Ads, CRM Automa…" at bounding box center [372, 498] width 455 height 259
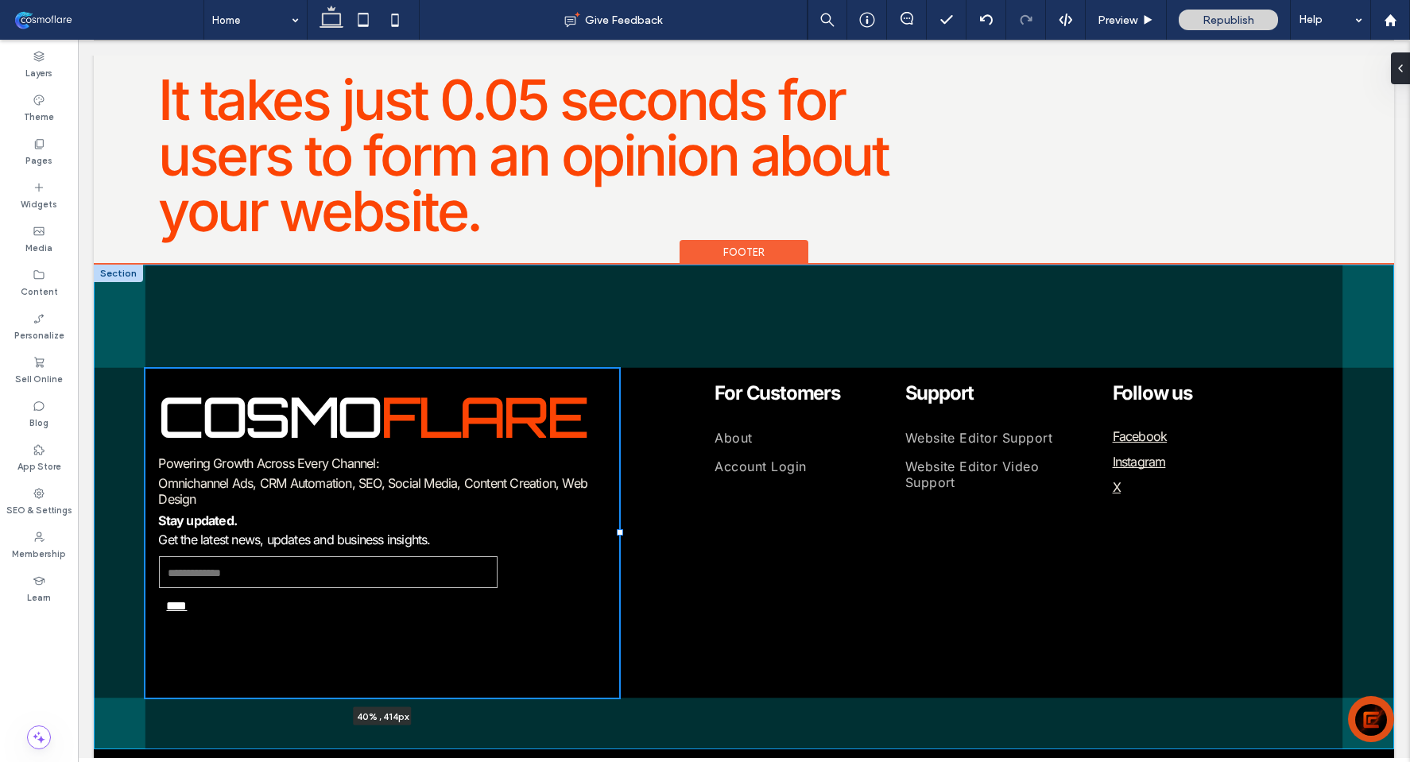
drag, startPoint x: 599, startPoint y: 500, endPoint x: 622, endPoint y: 498, distance: 23.1
click at [622, 529] on div at bounding box center [620, 532] width 6 height 6
type input "**"
type input "*****"
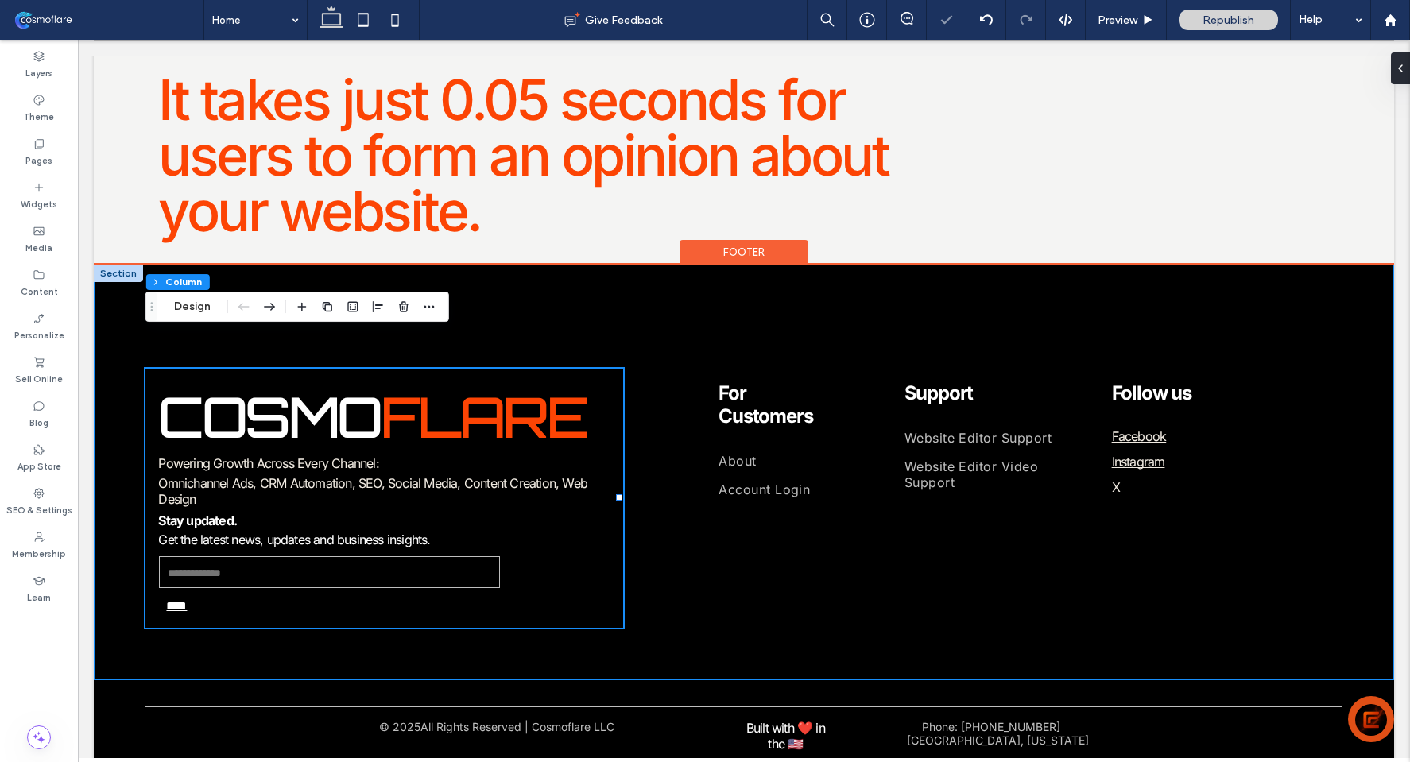
click at [576, 610] on div "COSMO ﻿ FLARE Powering Growth Across Every Channel: Omnichannel Ads, CRM Automa…" at bounding box center [744, 472] width 1300 height 415
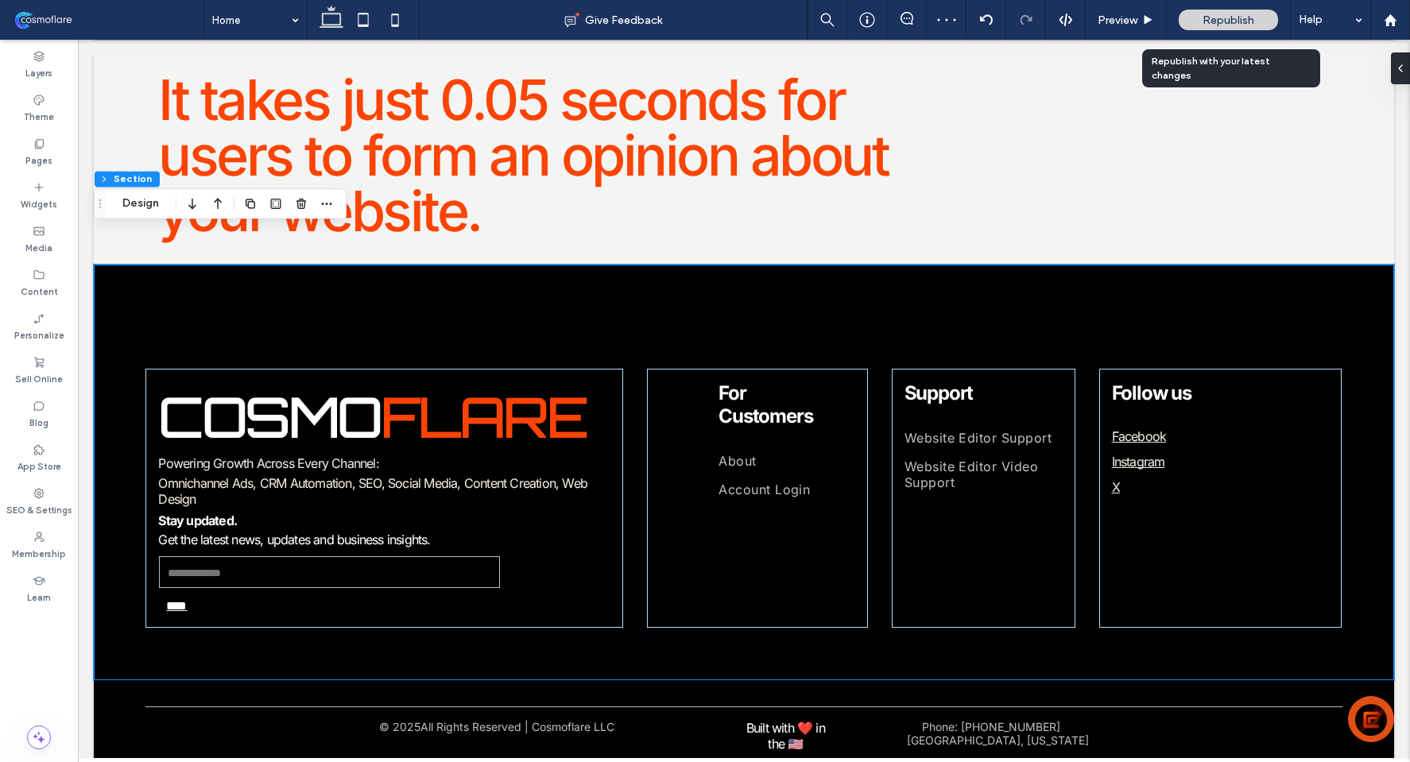
click at [1233, 27] on div "Republish" at bounding box center [1228, 20] width 99 height 21
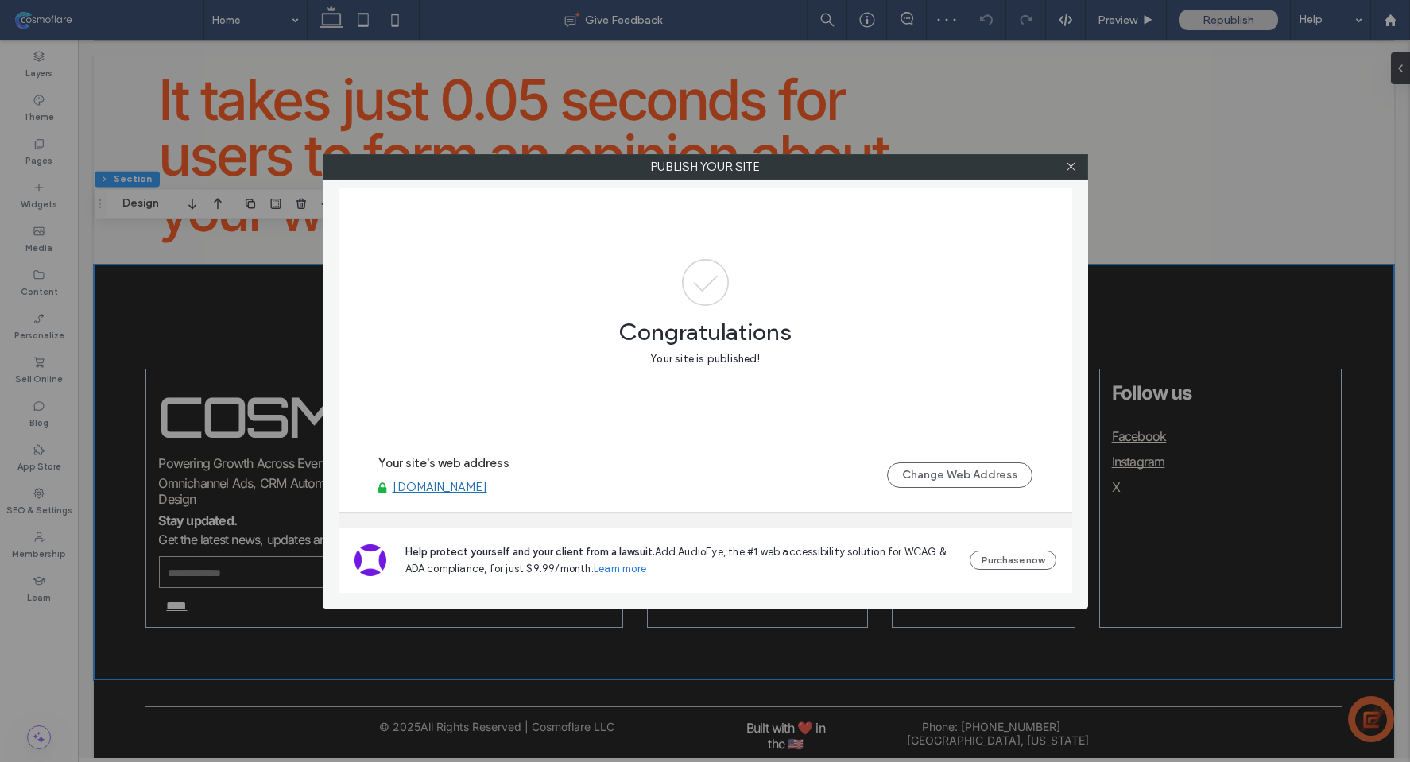
click at [481, 493] on link "www.cosmoflare.com" at bounding box center [440, 487] width 95 height 14
click at [1073, 162] on icon at bounding box center [1071, 167] width 12 height 12
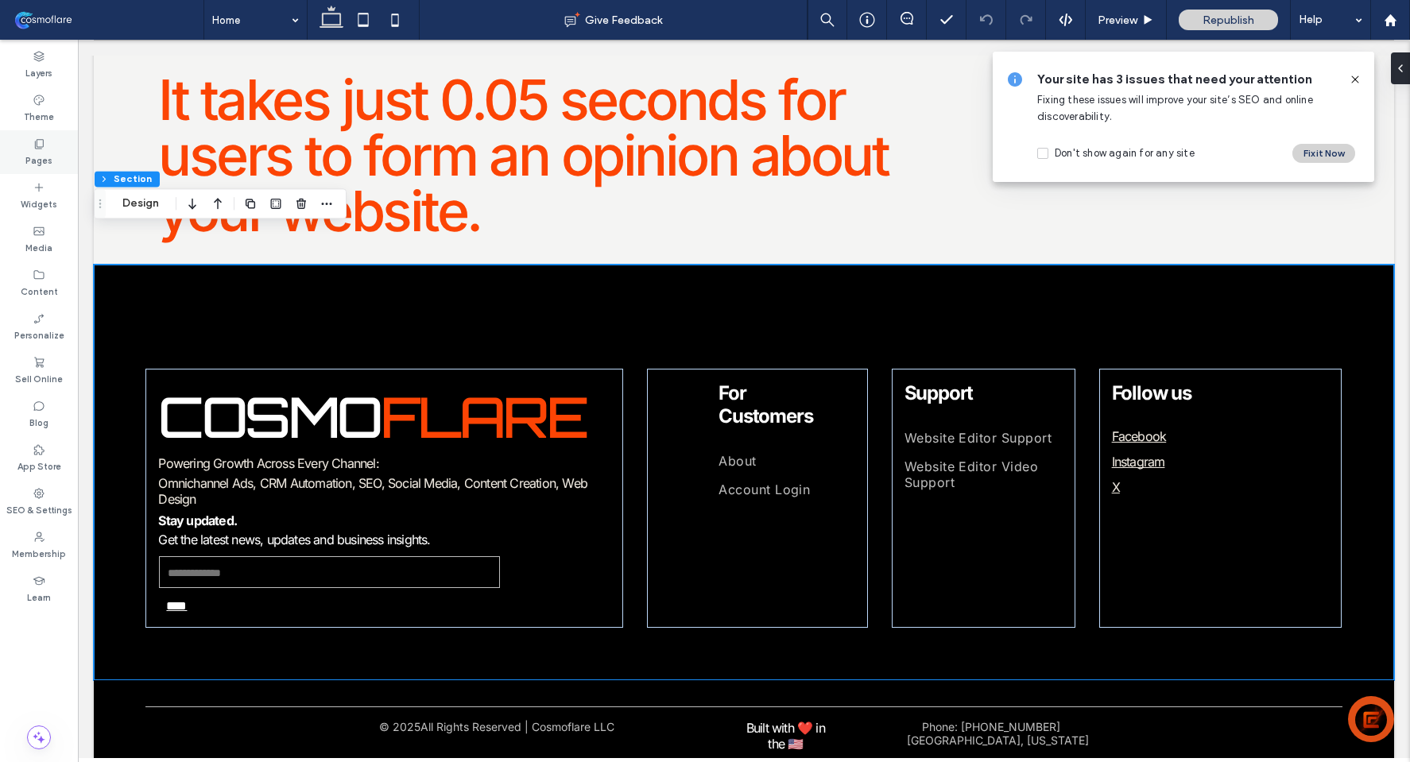
click at [44, 141] on icon at bounding box center [39, 144] width 13 height 13
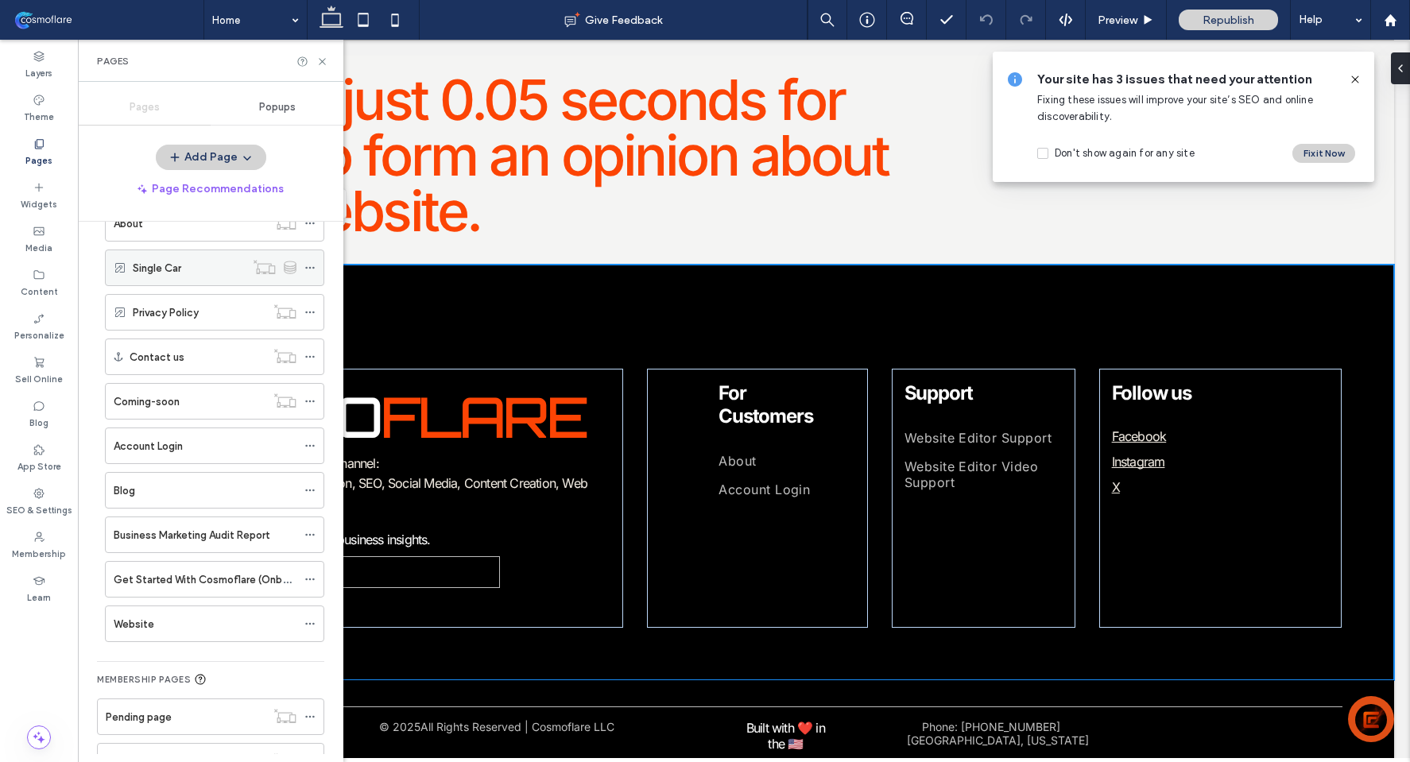
scroll to position [316, 0]
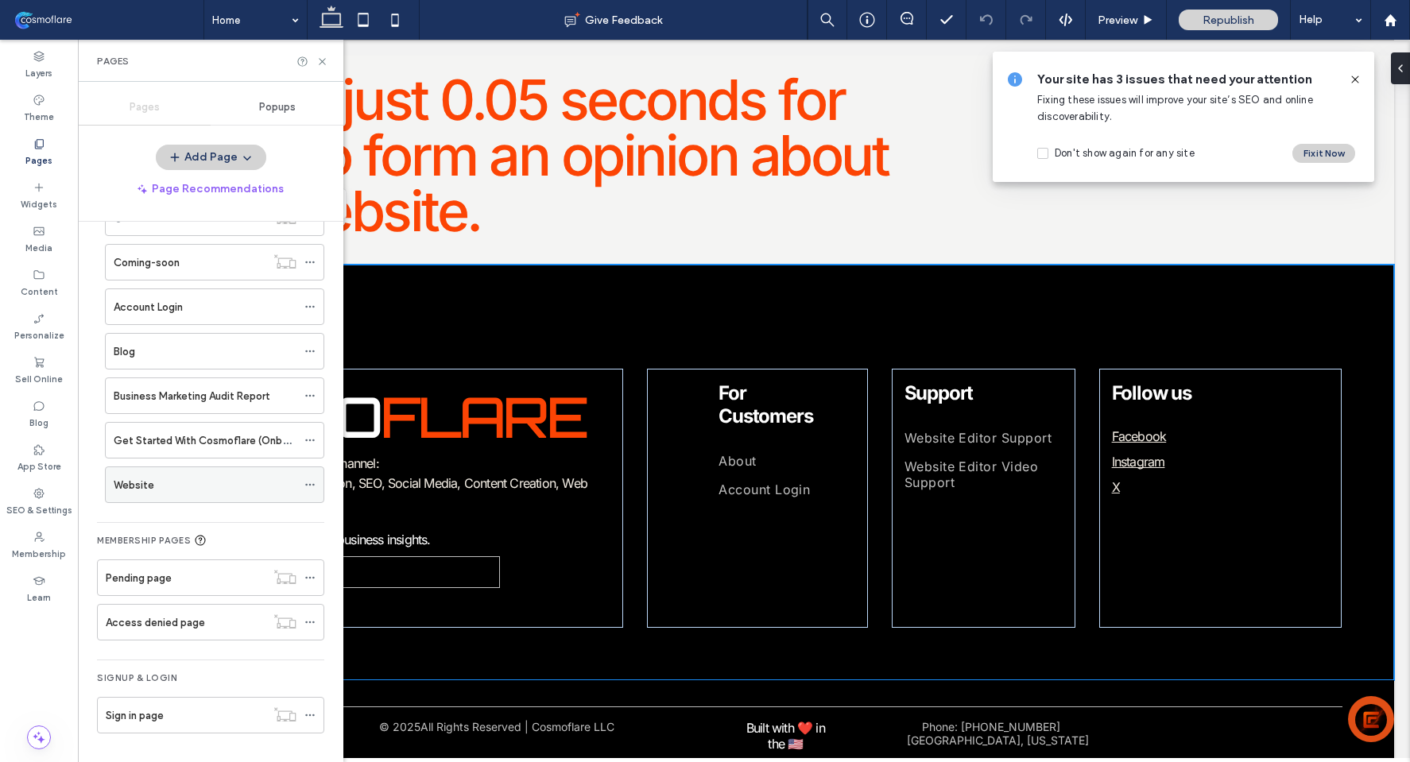
click at [188, 483] on div "Website" at bounding box center [205, 485] width 183 height 17
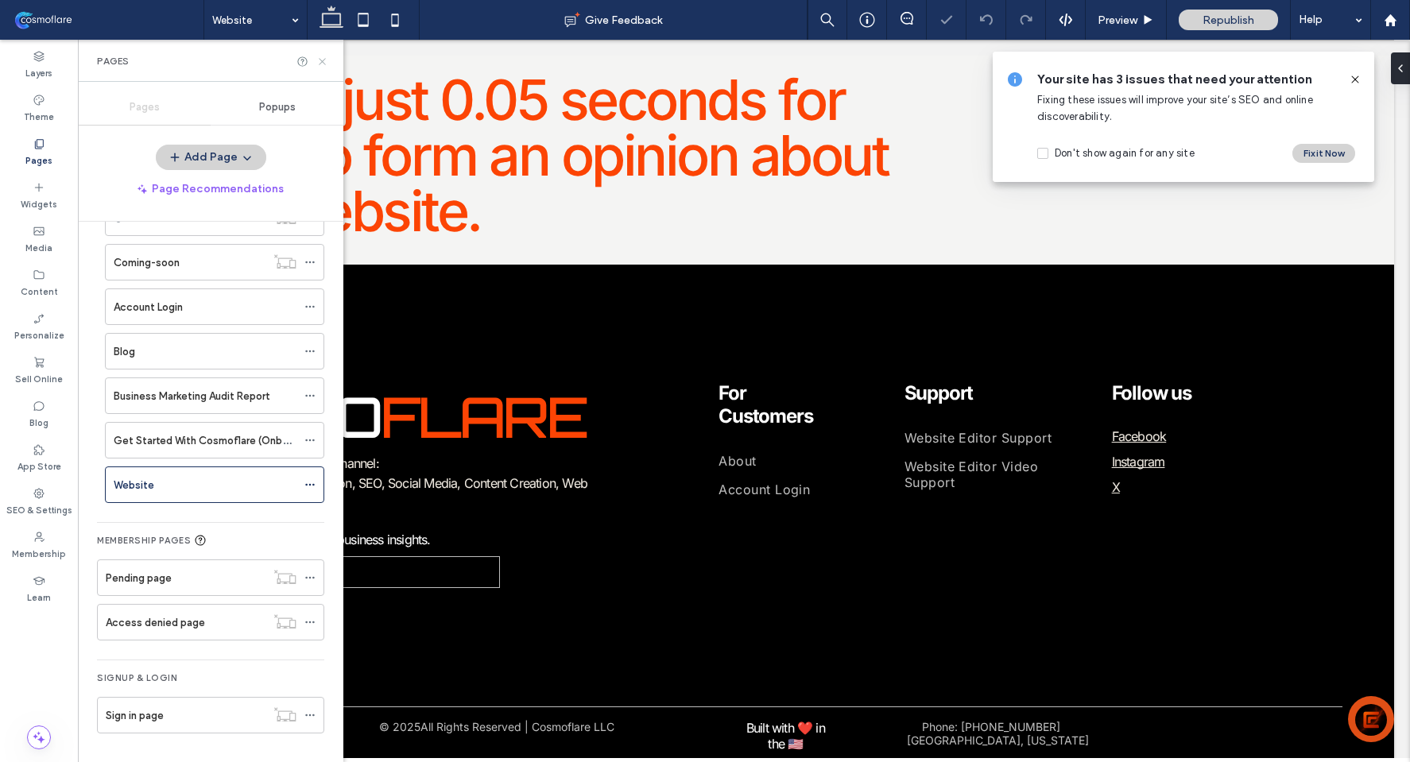
click at [321, 64] on icon at bounding box center [322, 62] width 12 height 12
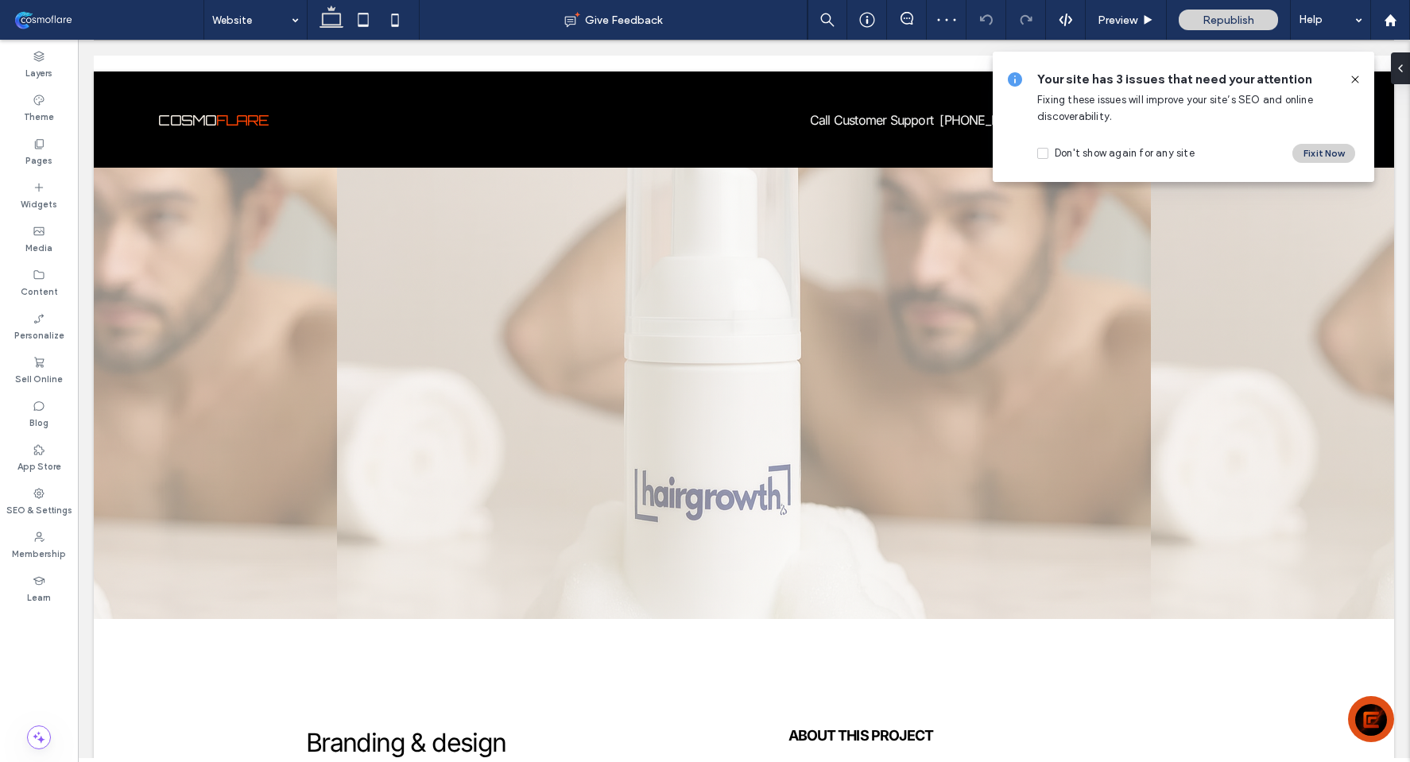
click at [1361, 79] on icon at bounding box center [1355, 79] width 13 height 13
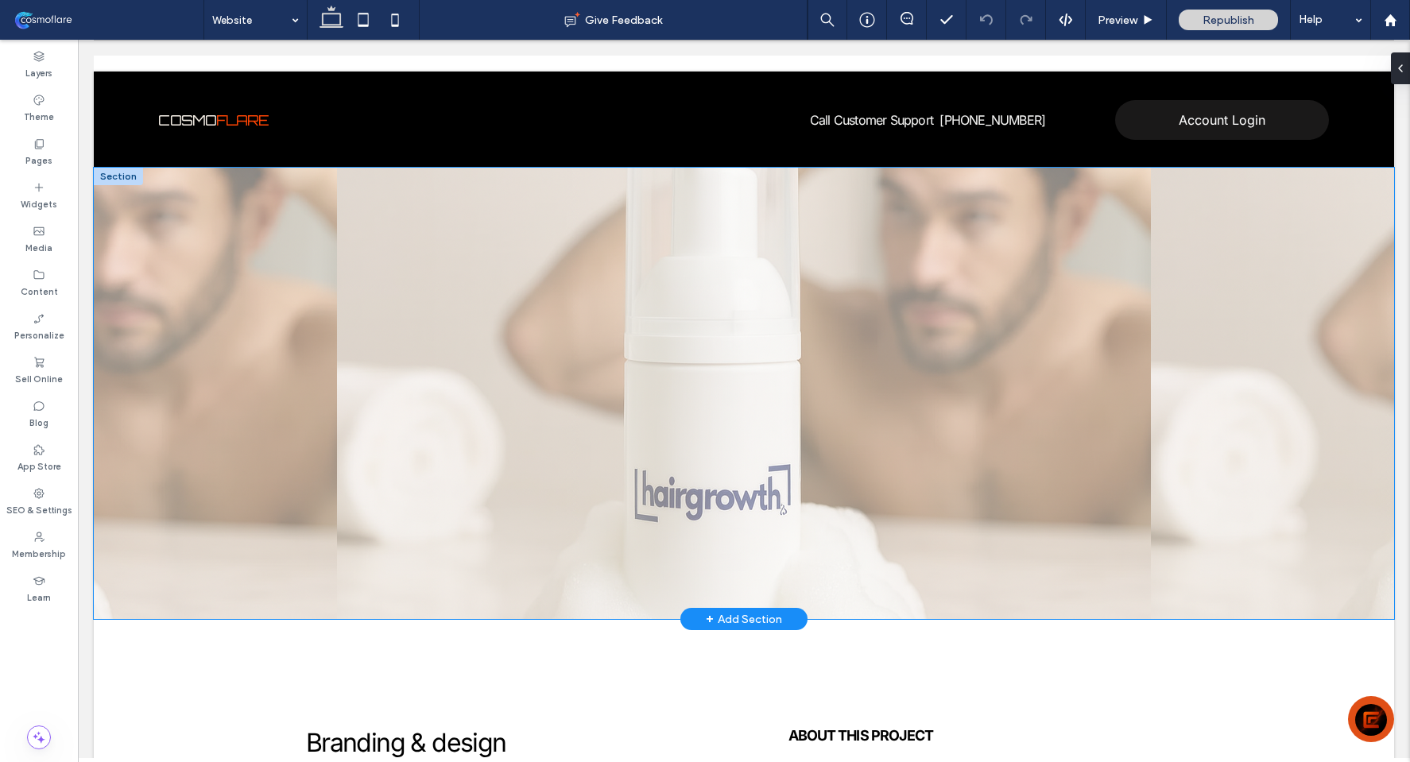
click at [157, 403] on div at bounding box center [744, 394] width 1300 height 452
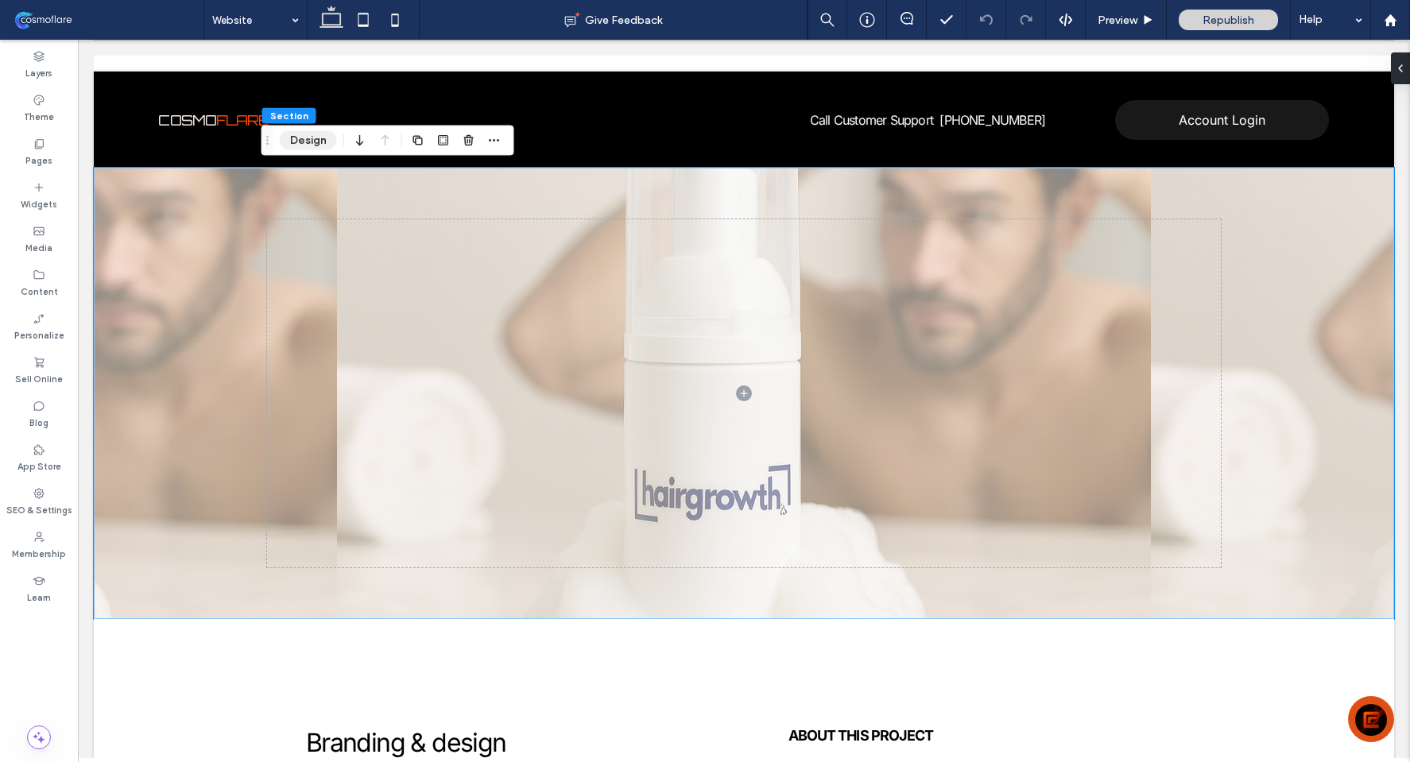
click at [314, 143] on button "Design" at bounding box center [308, 140] width 57 height 19
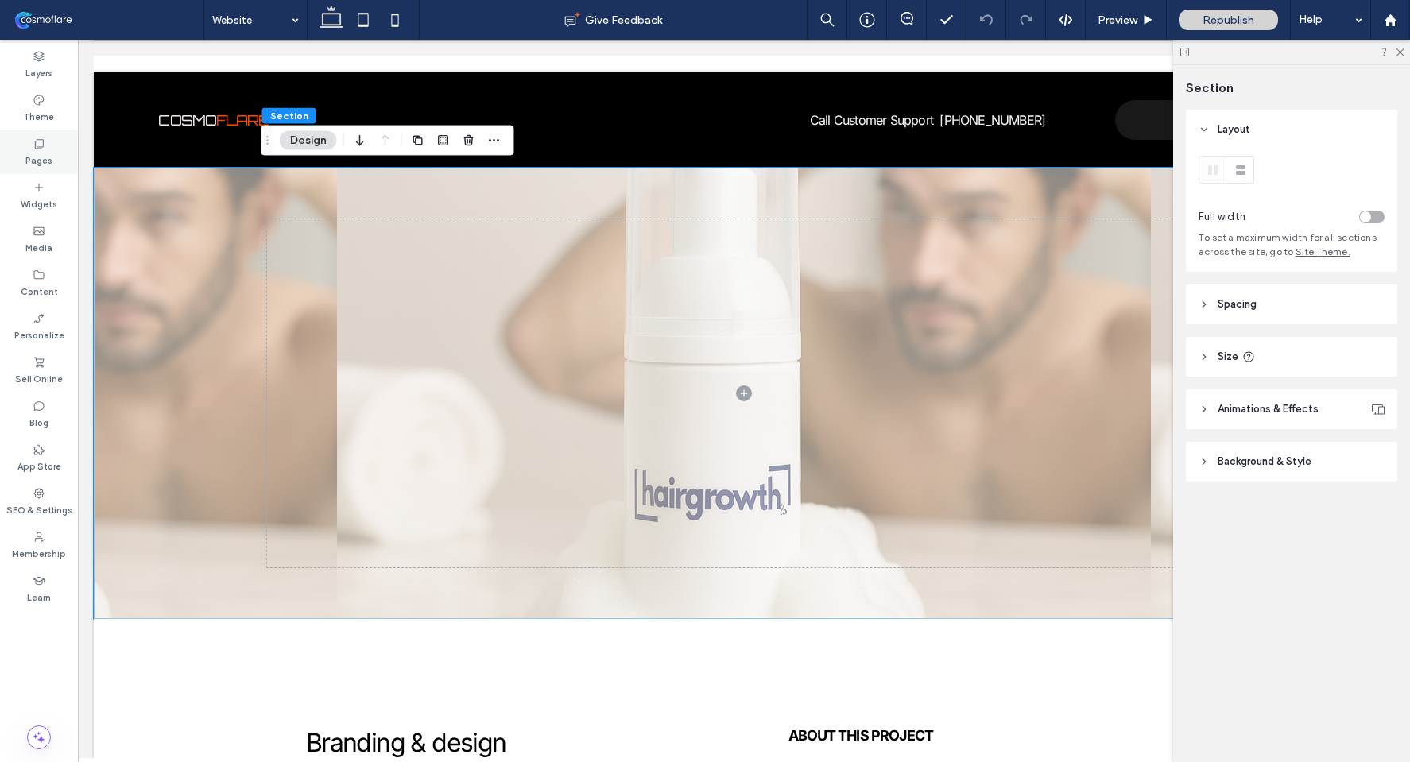
click at [47, 150] on label "Pages" at bounding box center [38, 158] width 27 height 17
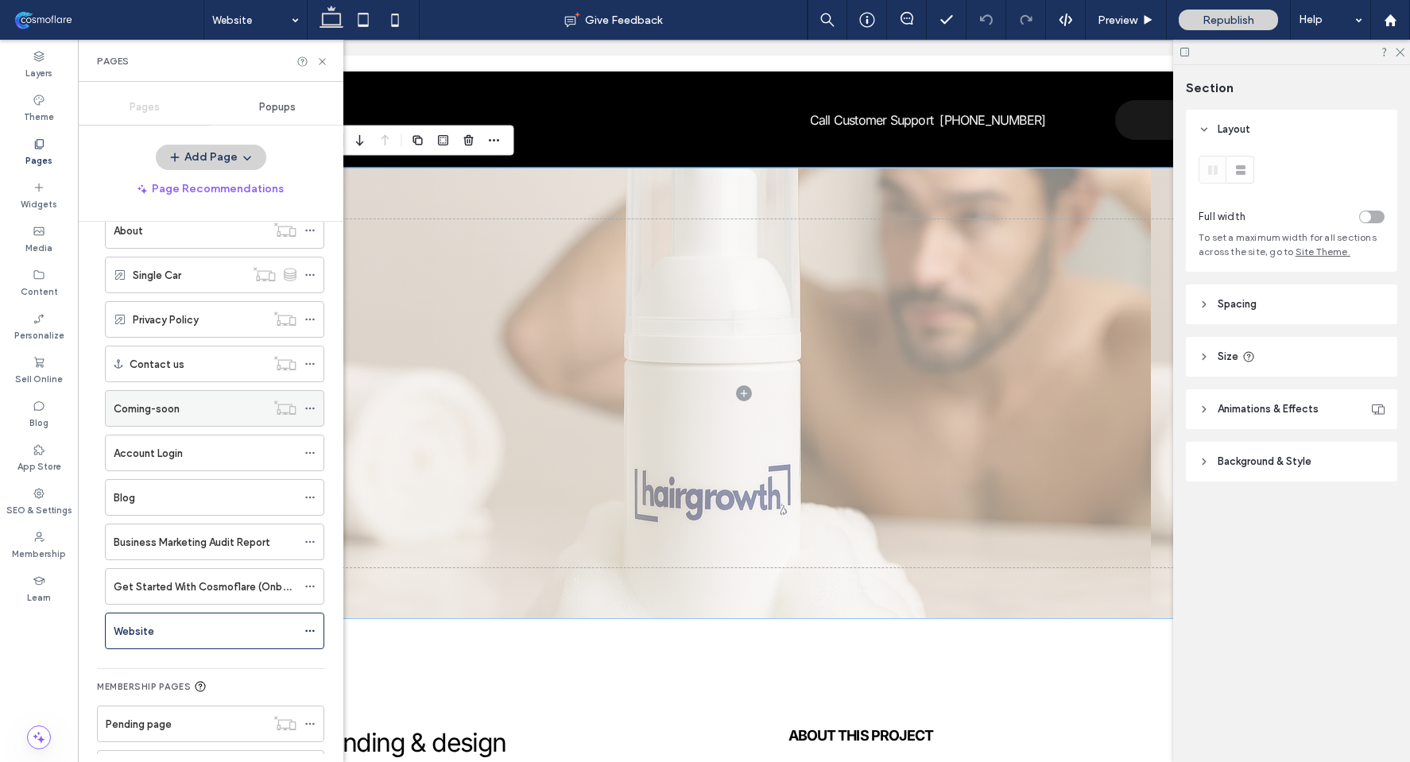
scroll to position [316, 0]
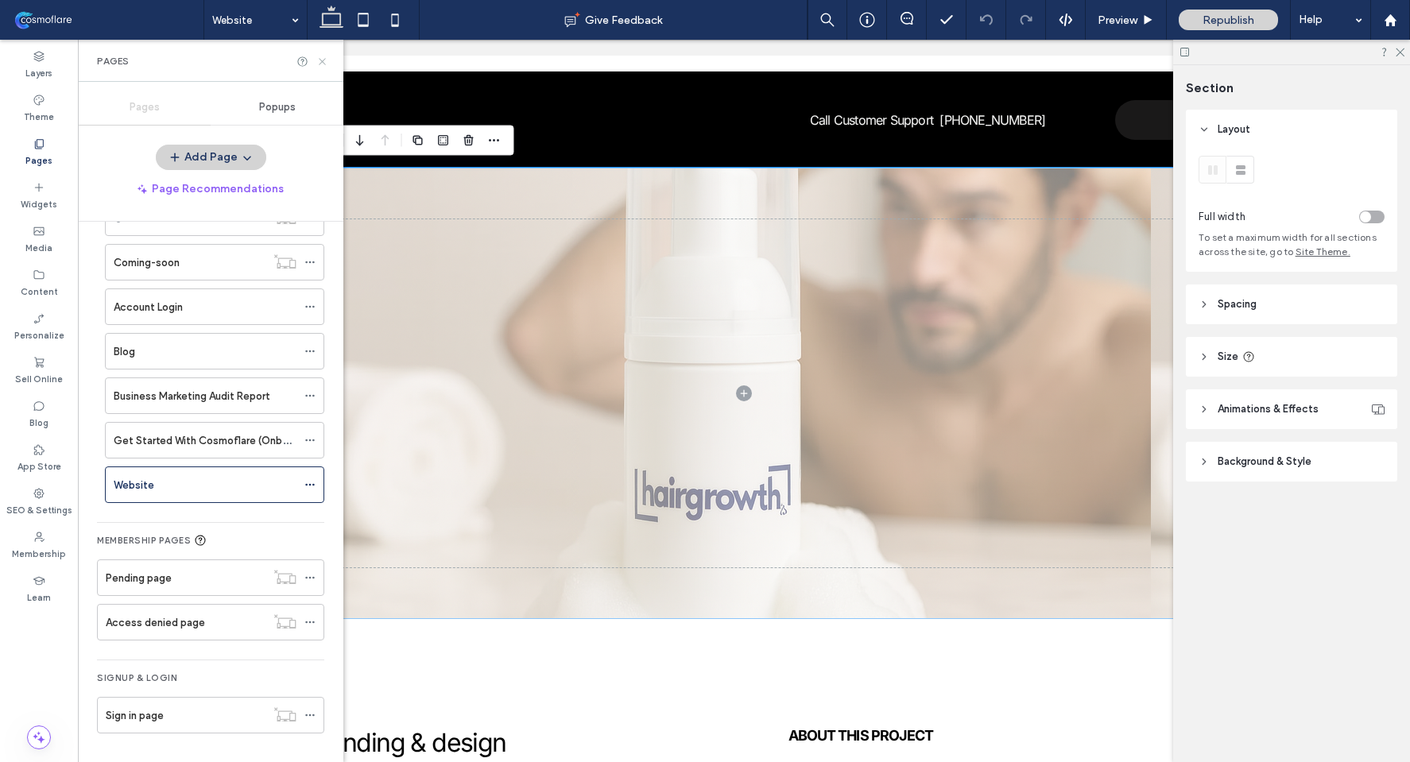
click at [322, 64] on icon at bounding box center [322, 62] width 12 height 12
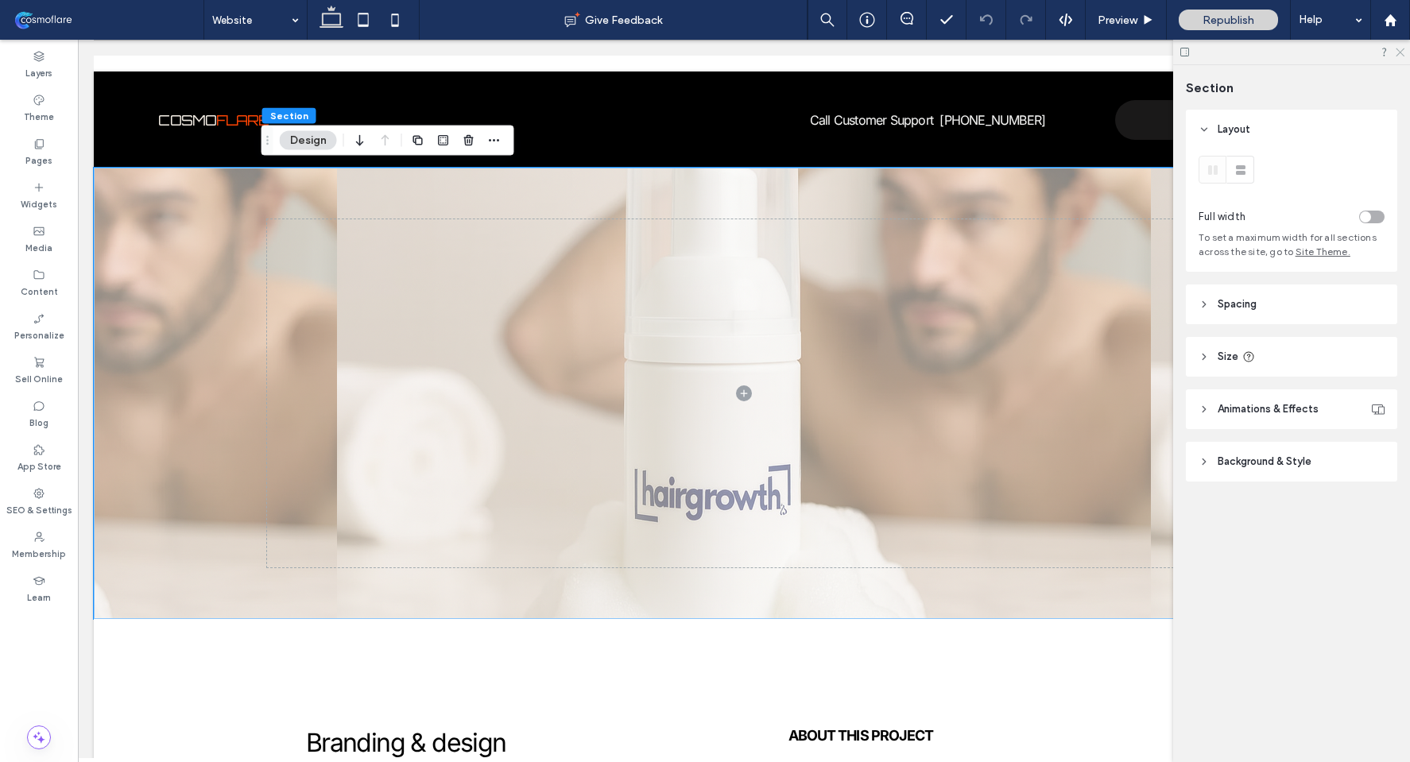
click at [1399, 50] on icon at bounding box center [1399, 51] width 10 height 10
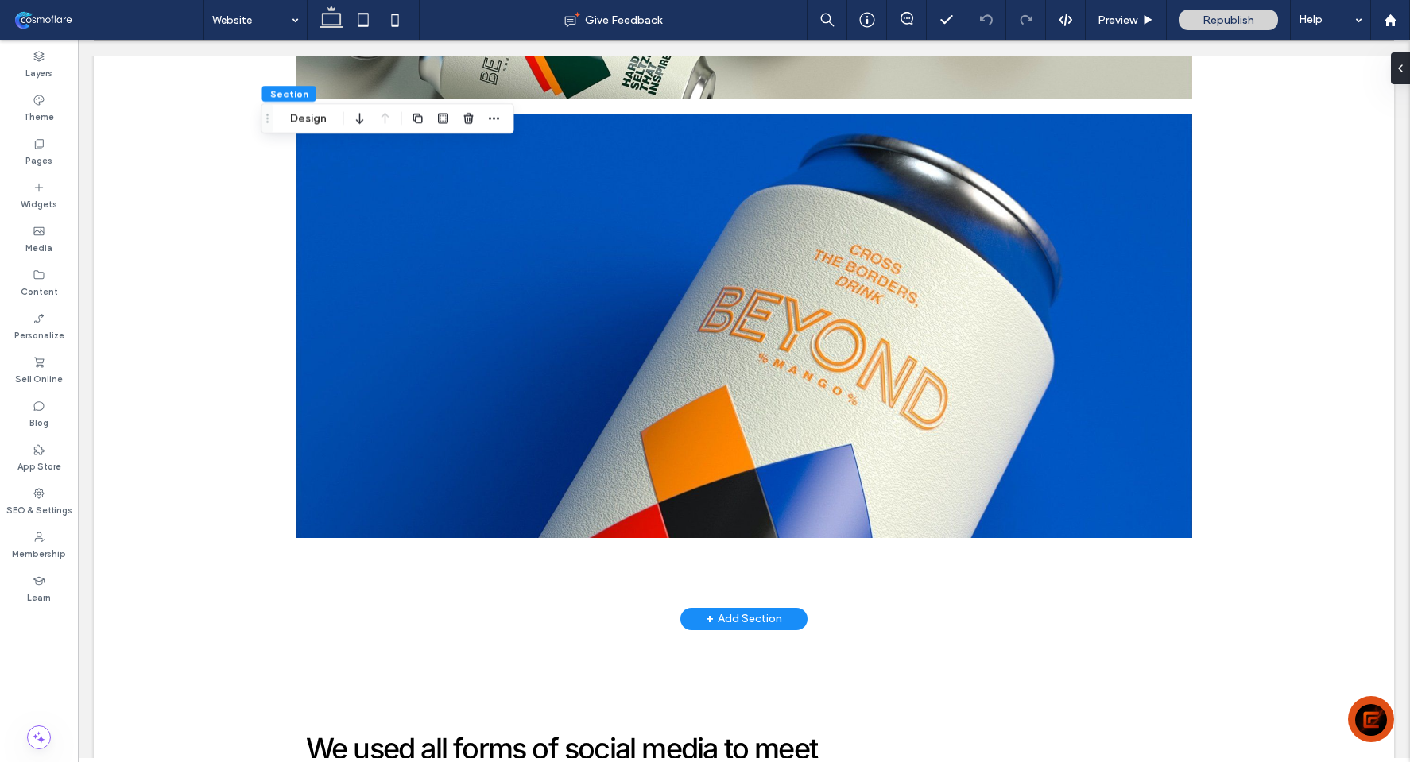
scroll to position [950, 0]
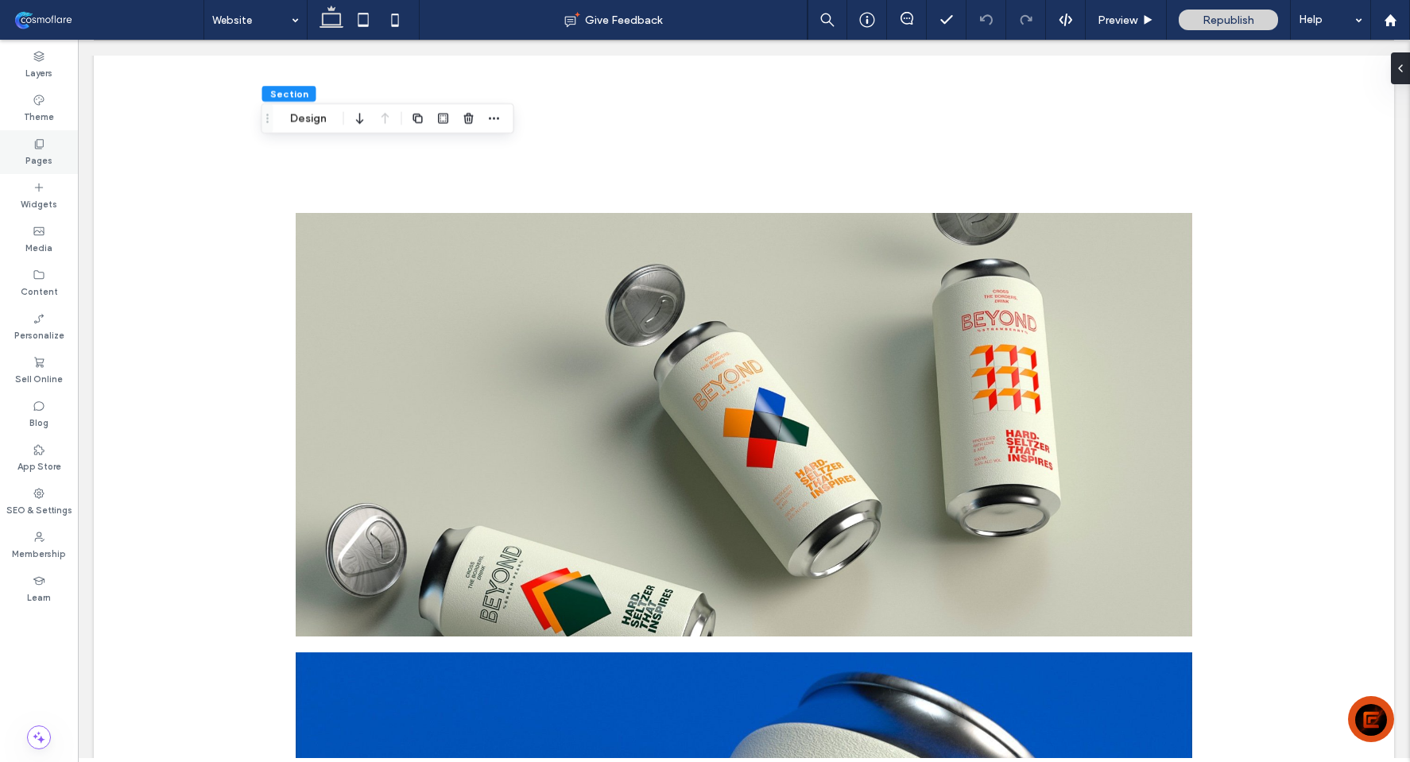
click at [38, 147] on icon at bounding box center [39, 144] width 13 height 13
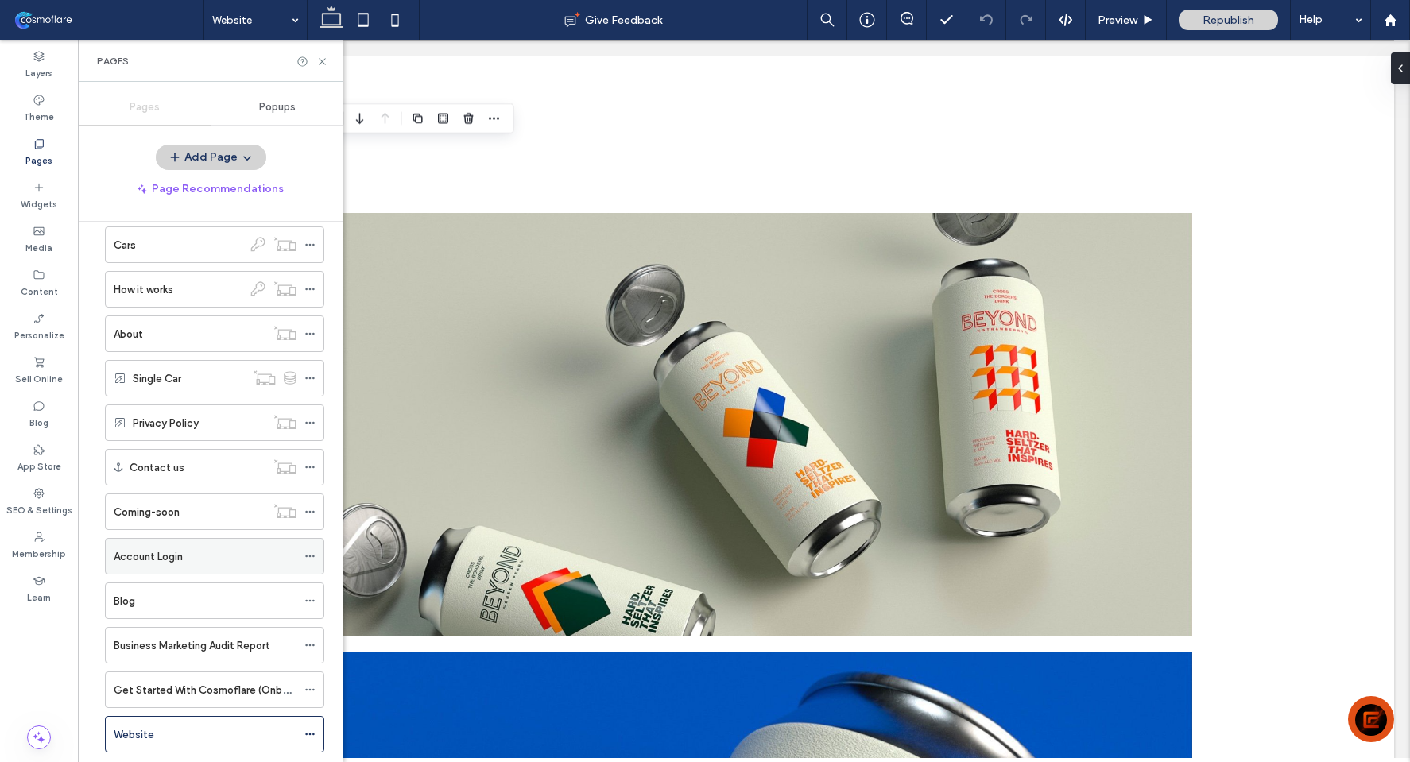
scroll to position [288, 0]
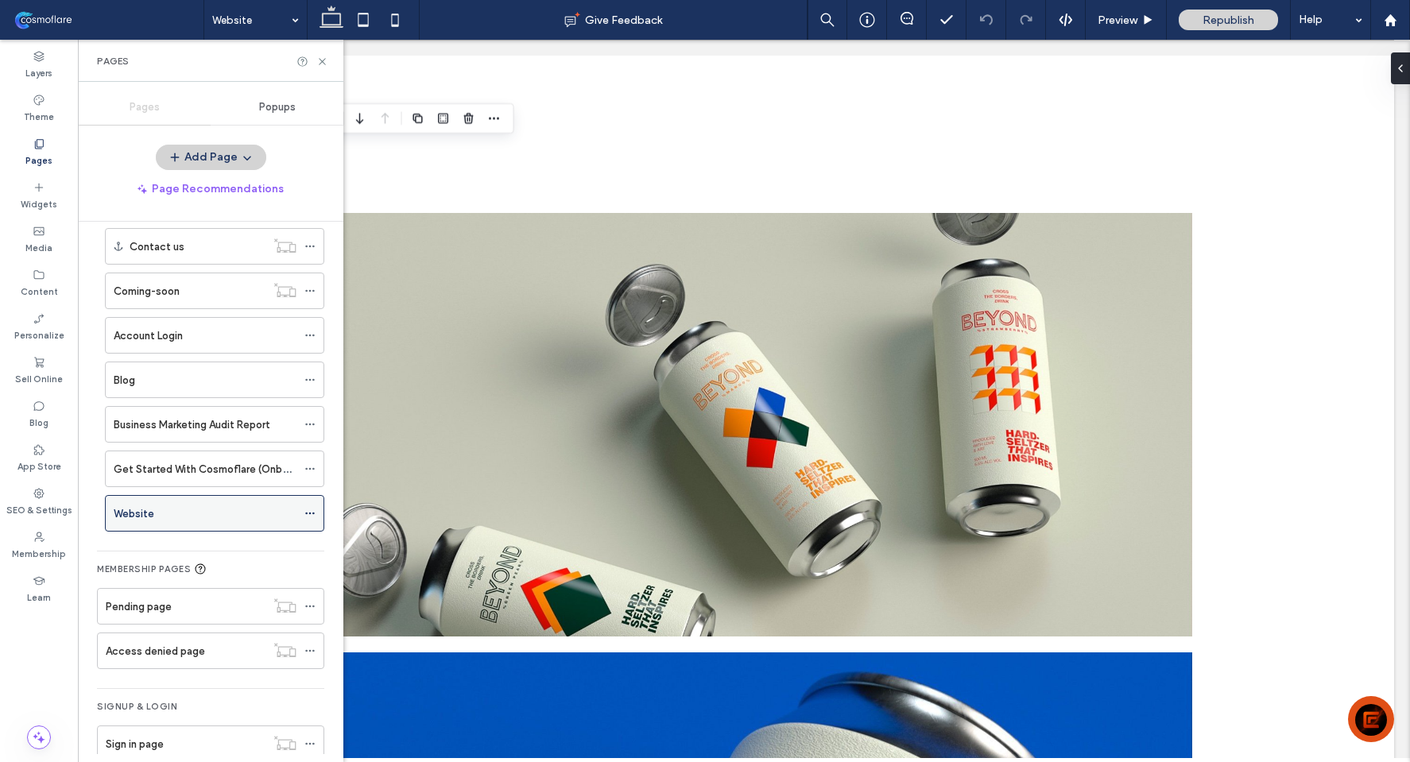
click at [312, 510] on icon at bounding box center [309, 513] width 11 height 11
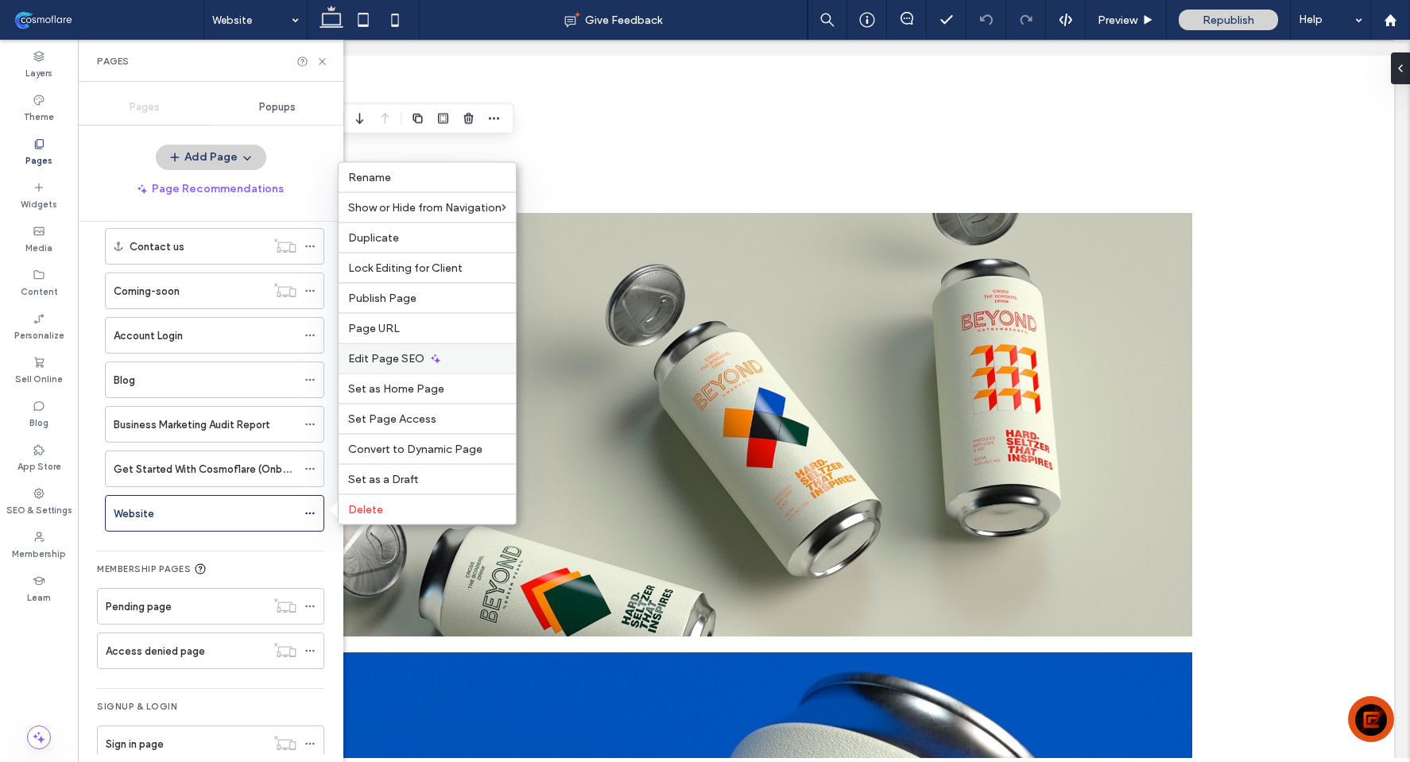
click at [424, 353] on div "Edit Page SEO" at bounding box center [427, 358] width 177 height 30
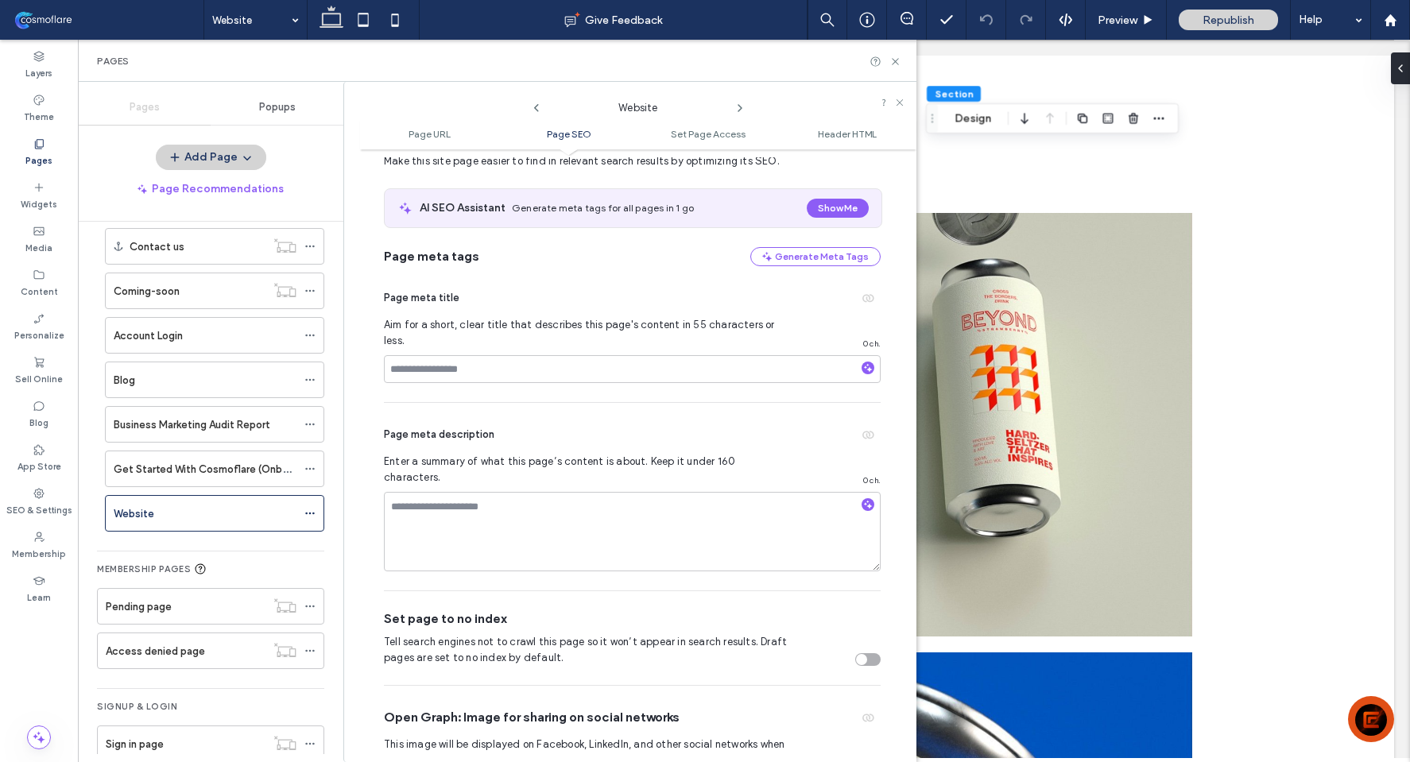
scroll to position [264, 0]
click at [858, 636] on div "Set page to no index Tell search engines not to crawl this page so it won’t app…" at bounding box center [632, 638] width 497 height 94
click at [858, 653] on div "toggle" at bounding box center [861, 658] width 11 height 11
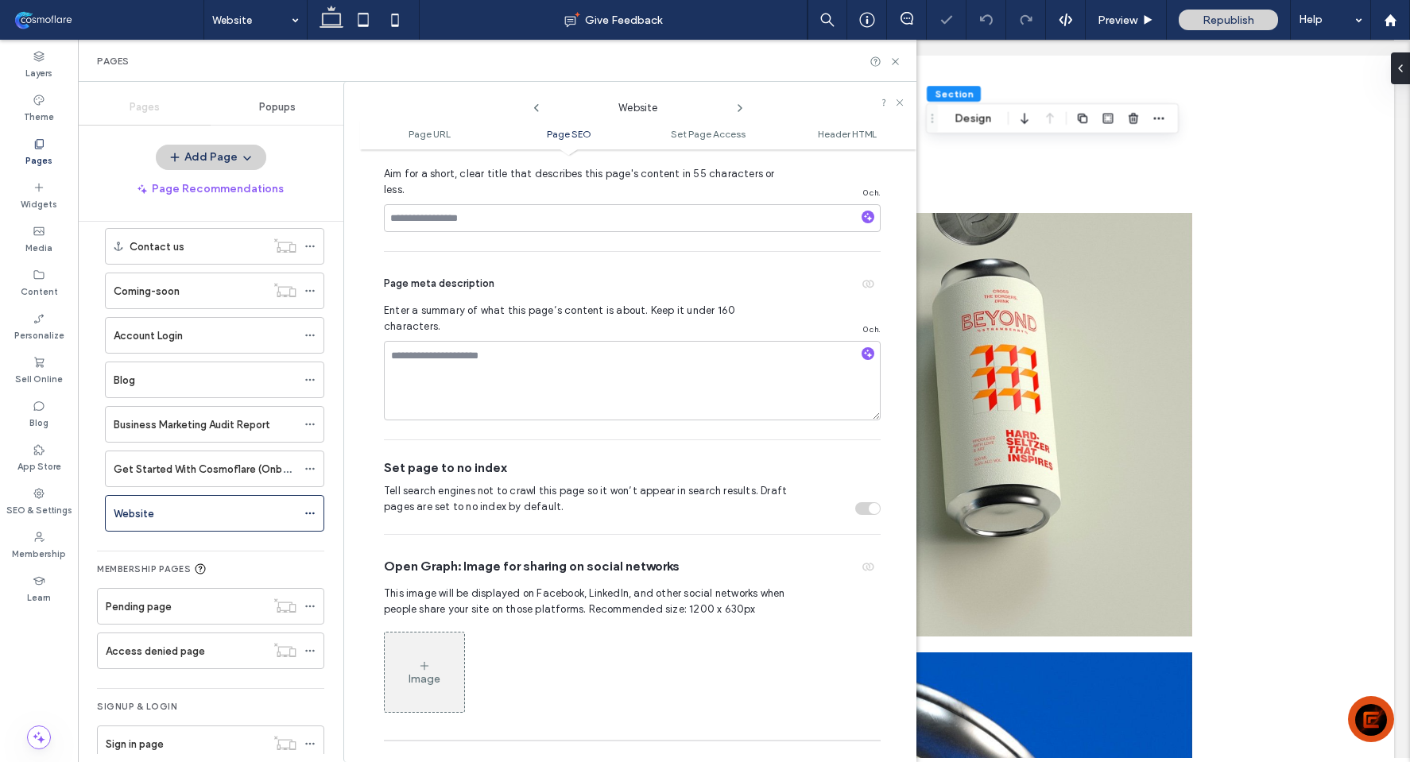
scroll to position [679, 0]
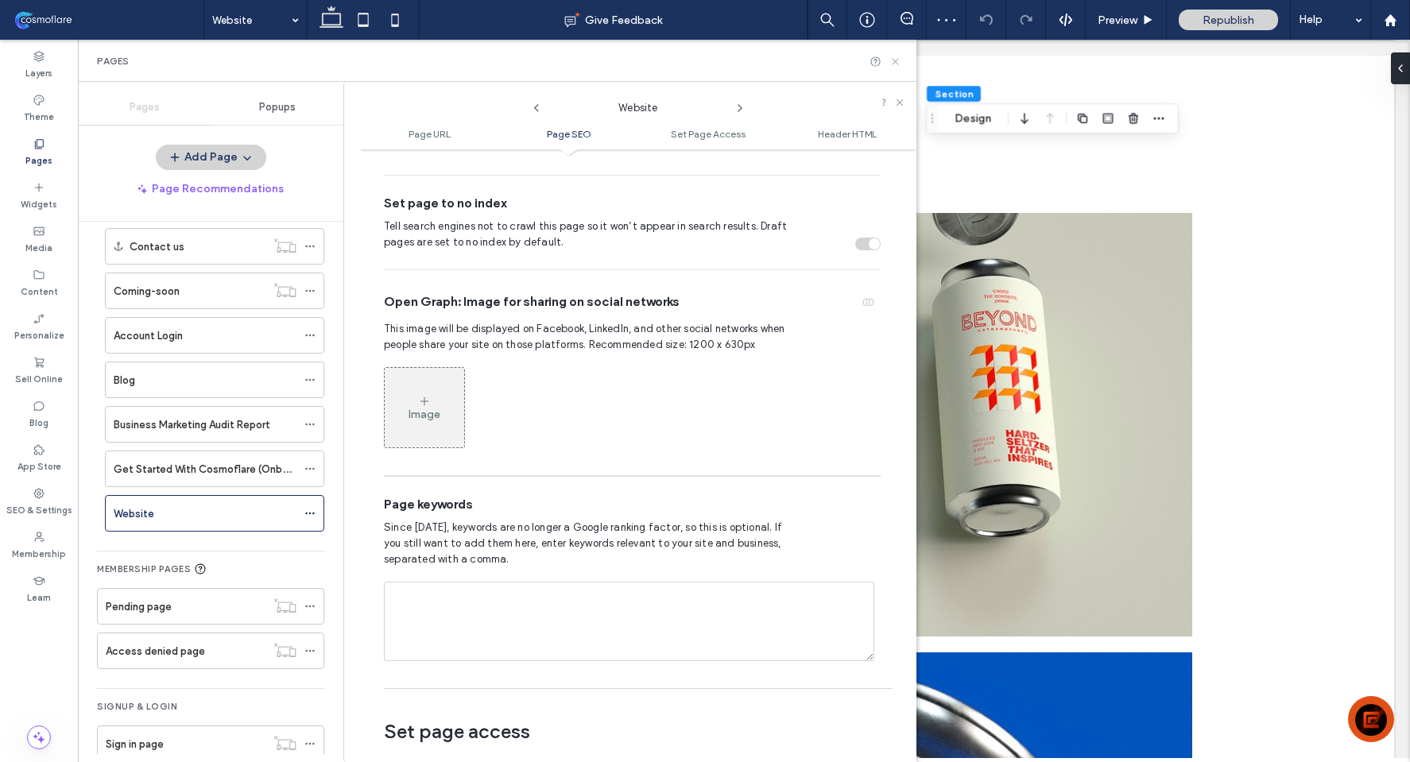
click at [901, 63] on icon at bounding box center [895, 62] width 12 height 12
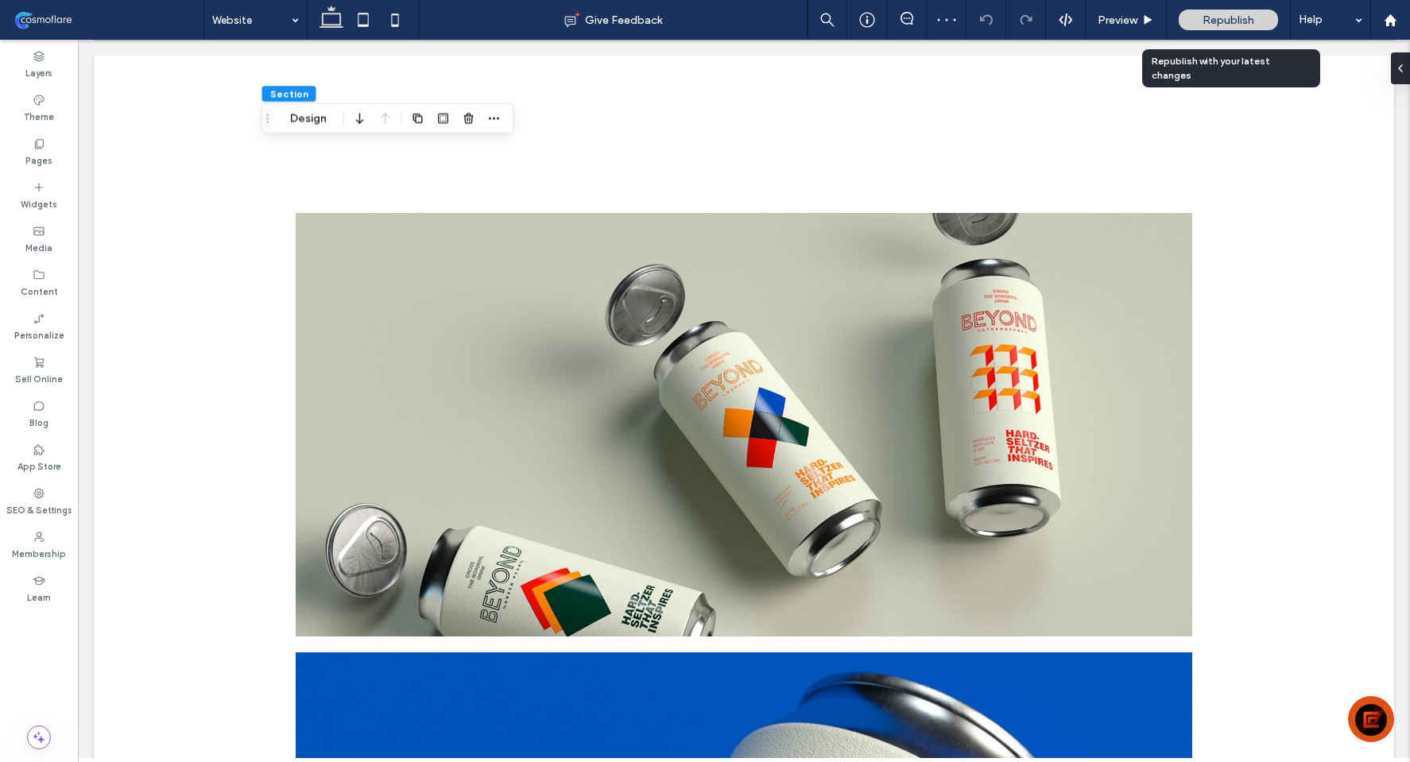
click at [1201, 22] on div "Republish" at bounding box center [1228, 20] width 99 height 21
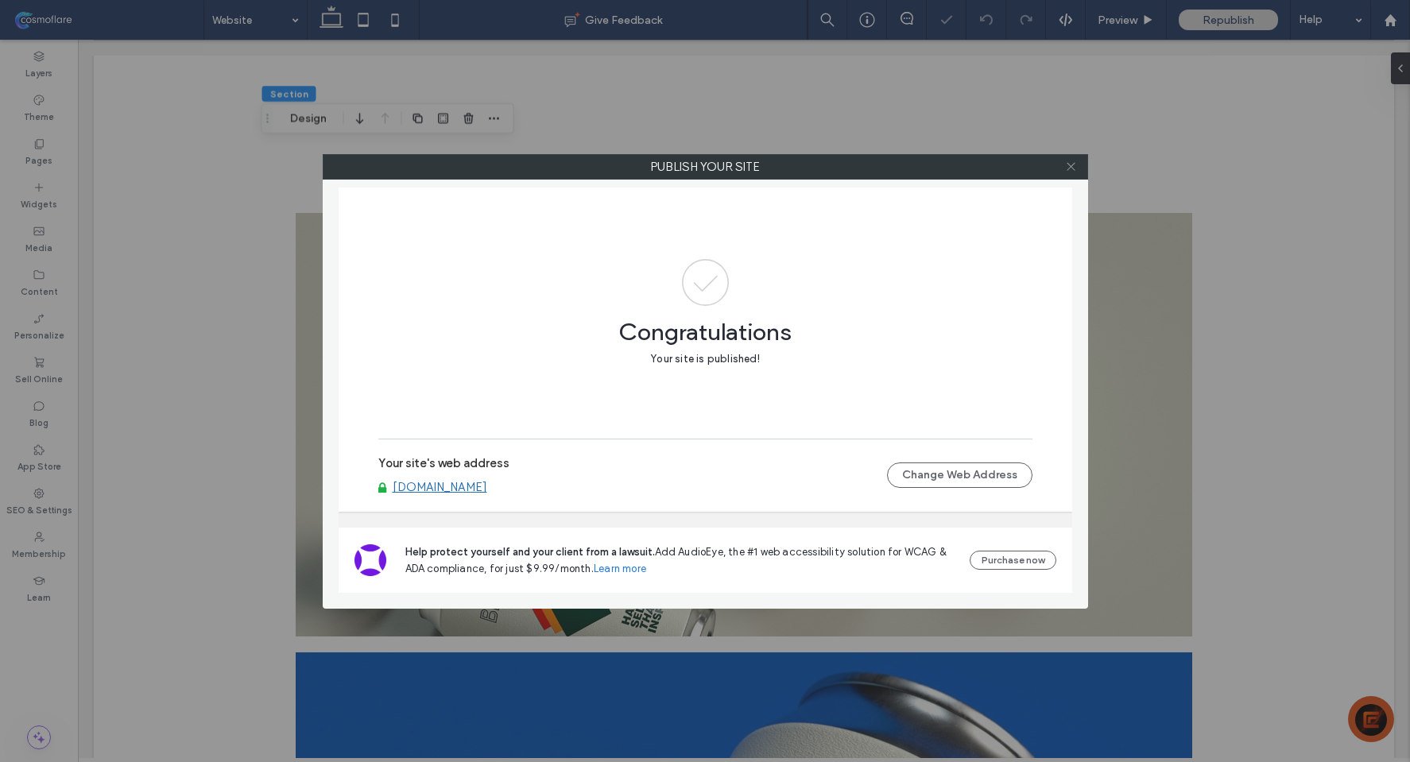
click at [1071, 165] on icon at bounding box center [1071, 167] width 12 height 12
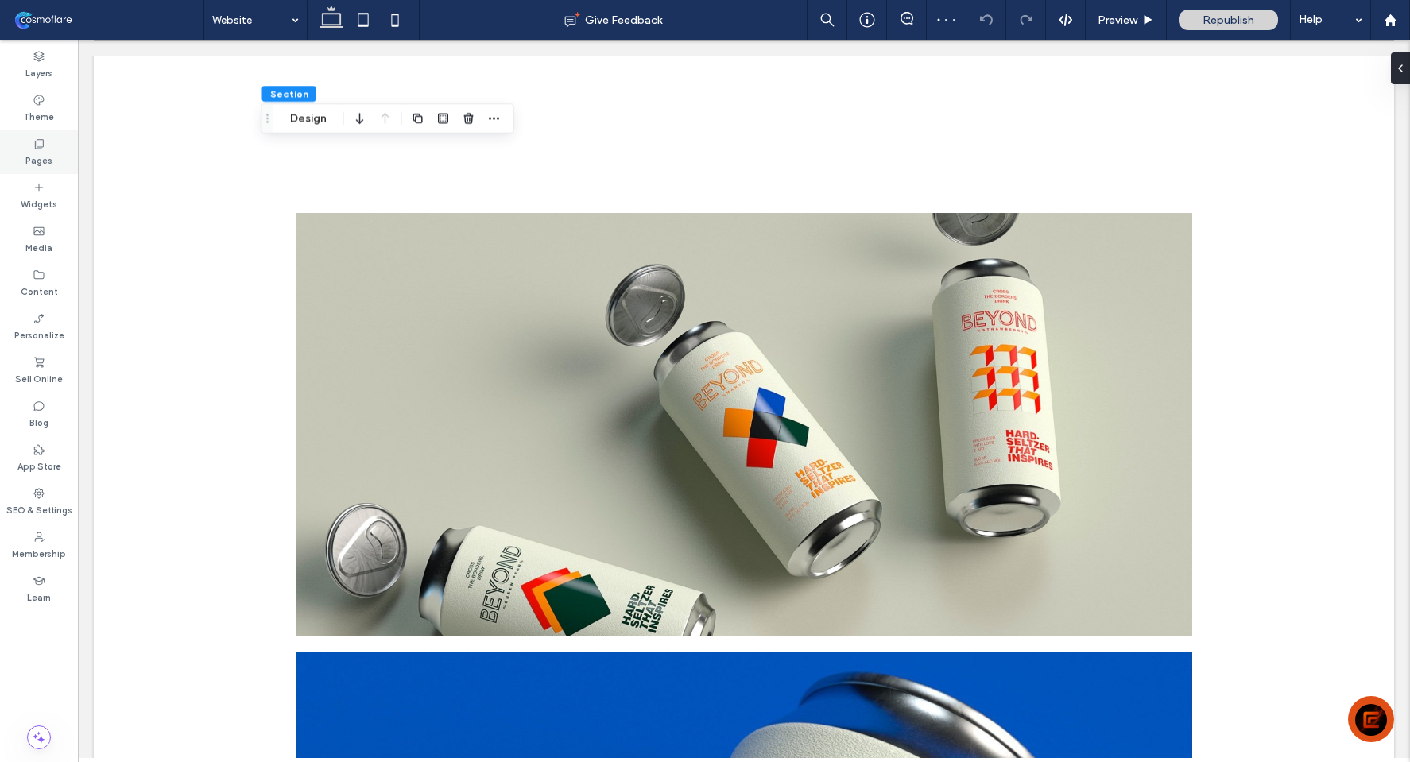
click at [27, 169] on div "Pages" at bounding box center [39, 152] width 78 height 44
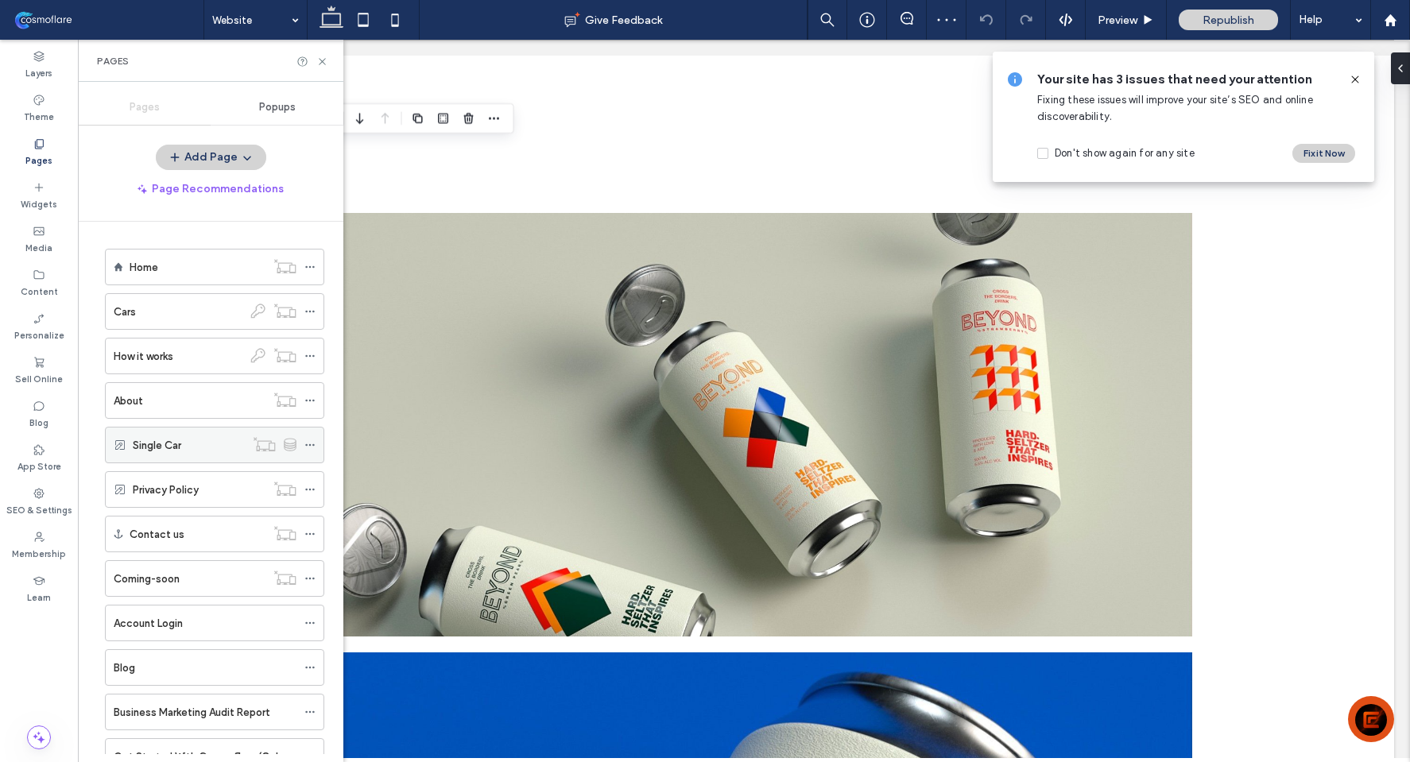
scroll to position [313, 0]
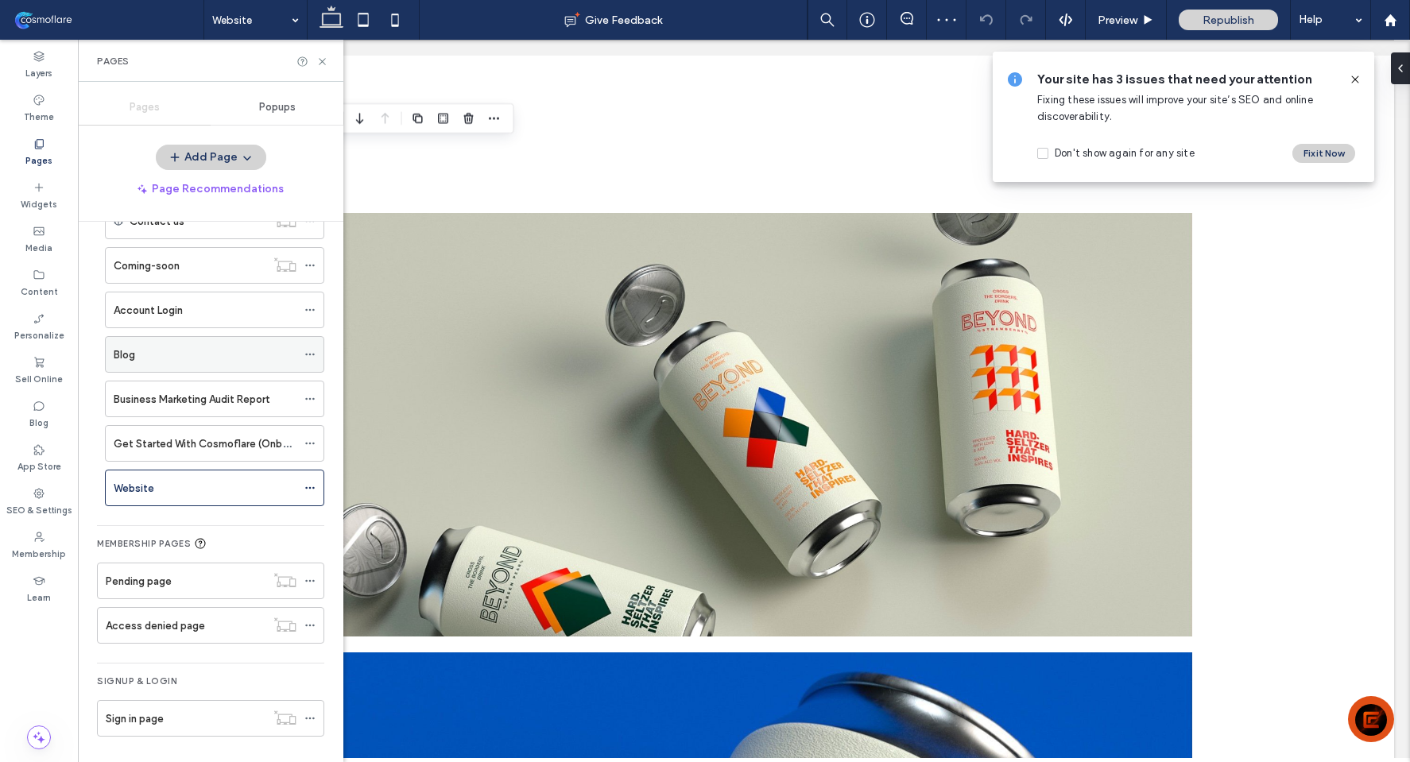
click at [169, 370] on div "Blog" at bounding box center [205, 354] width 183 height 35
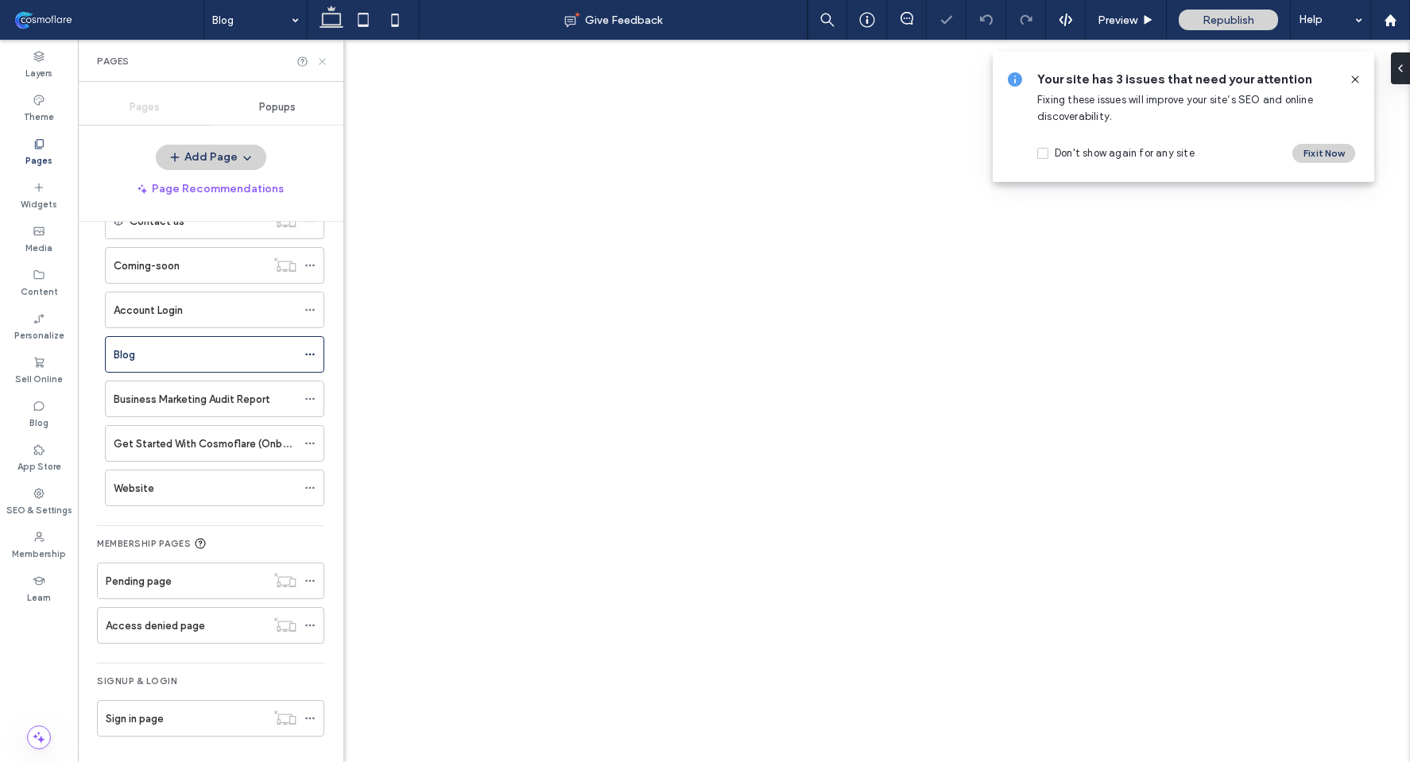
click at [319, 60] on icon at bounding box center [322, 62] width 12 height 12
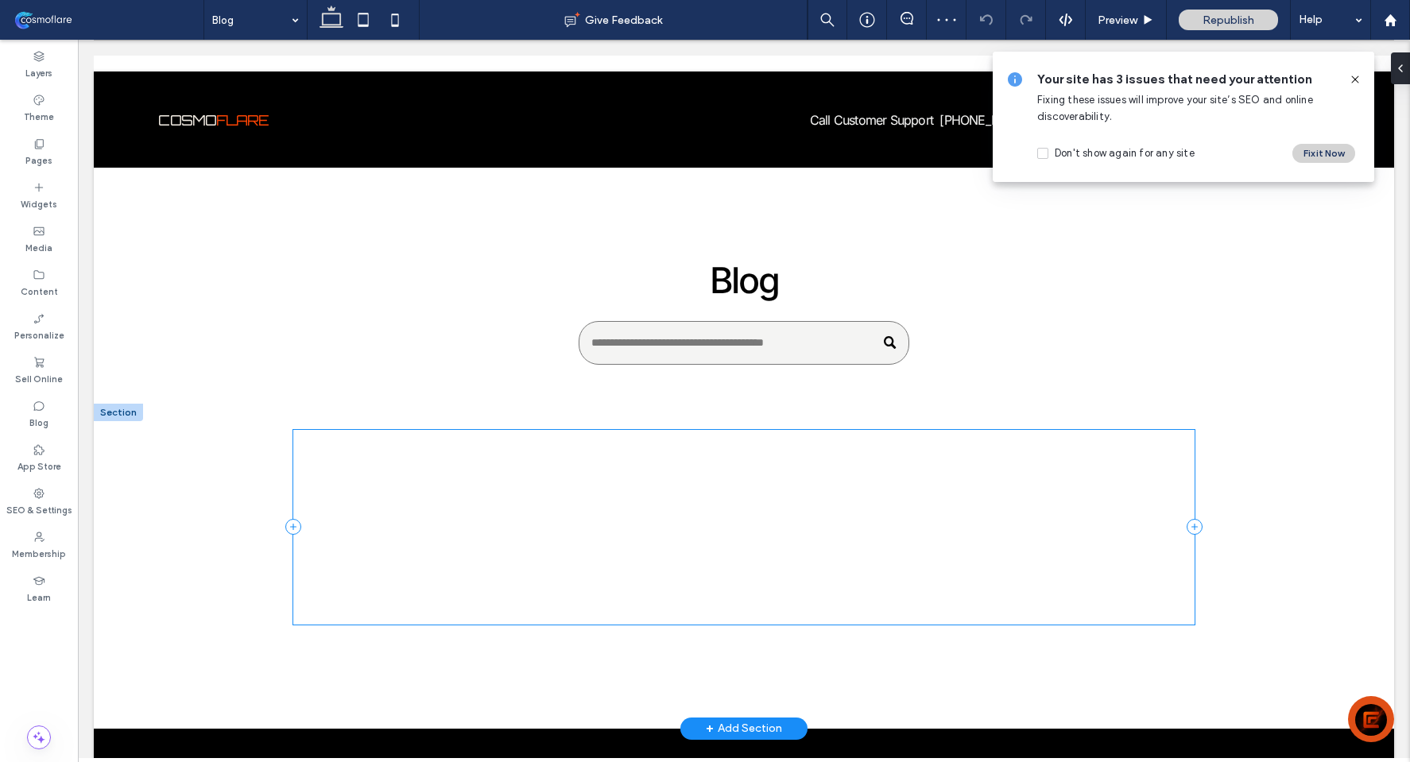
click at [395, 529] on div at bounding box center [744, 527] width 902 height 195
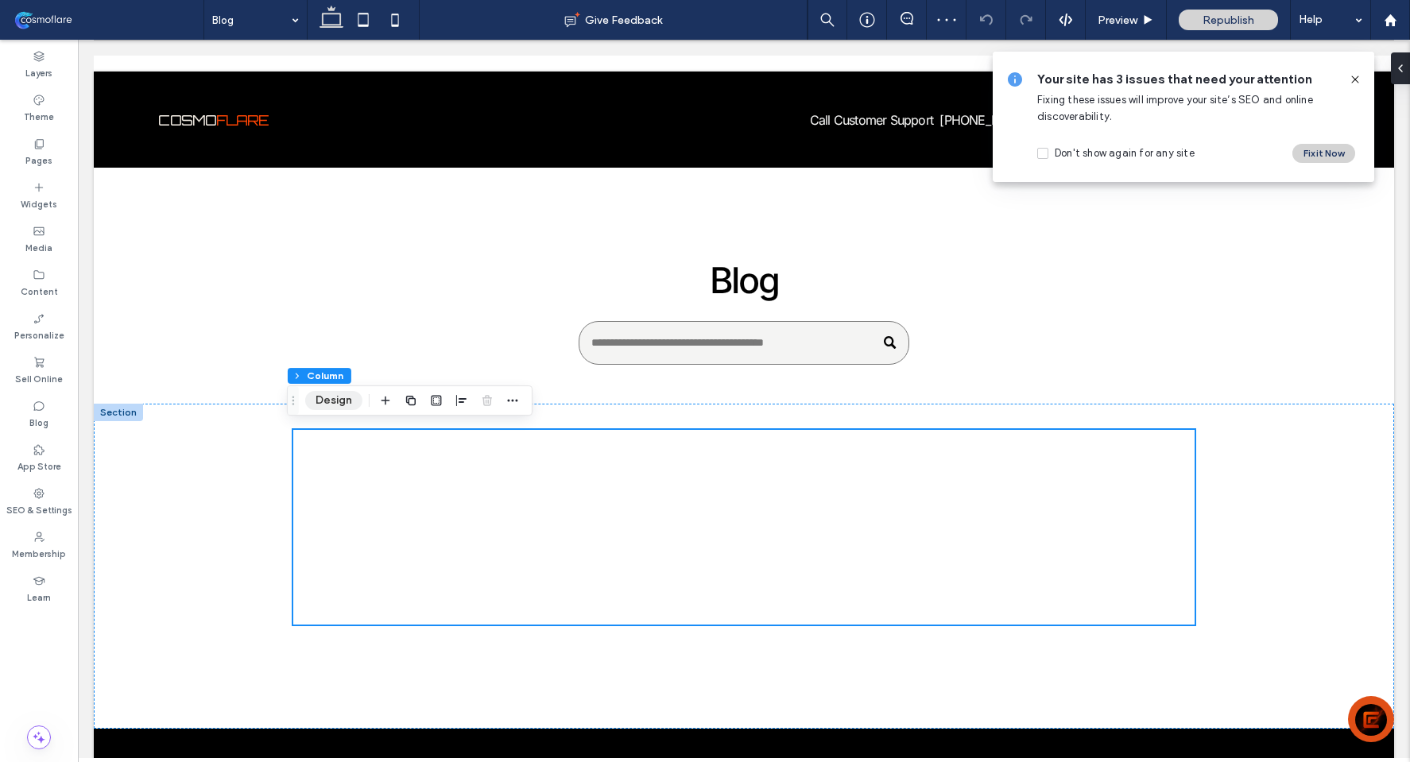
click at [328, 405] on button "Design" at bounding box center [333, 400] width 57 height 19
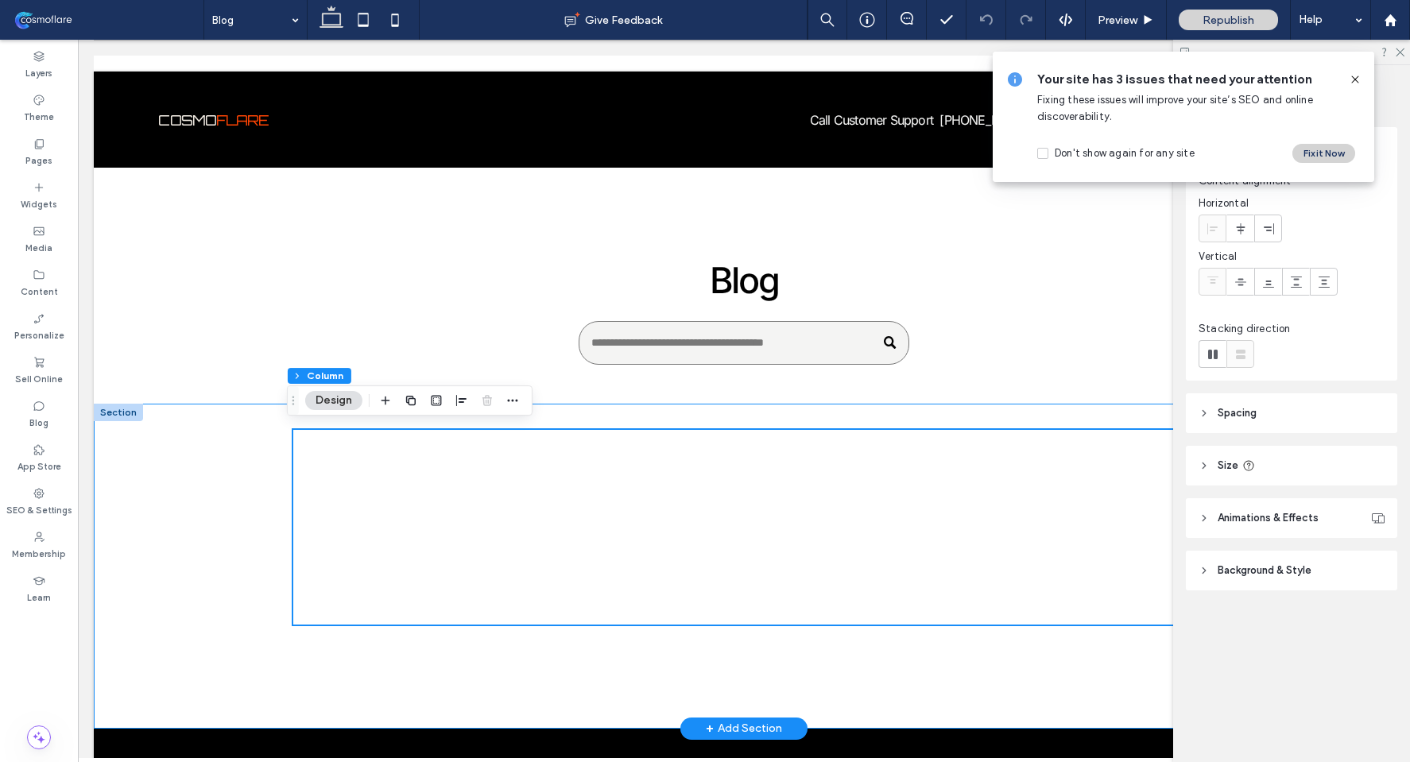
click at [111, 502] on div at bounding box center [744, 566] width 1300 height 325
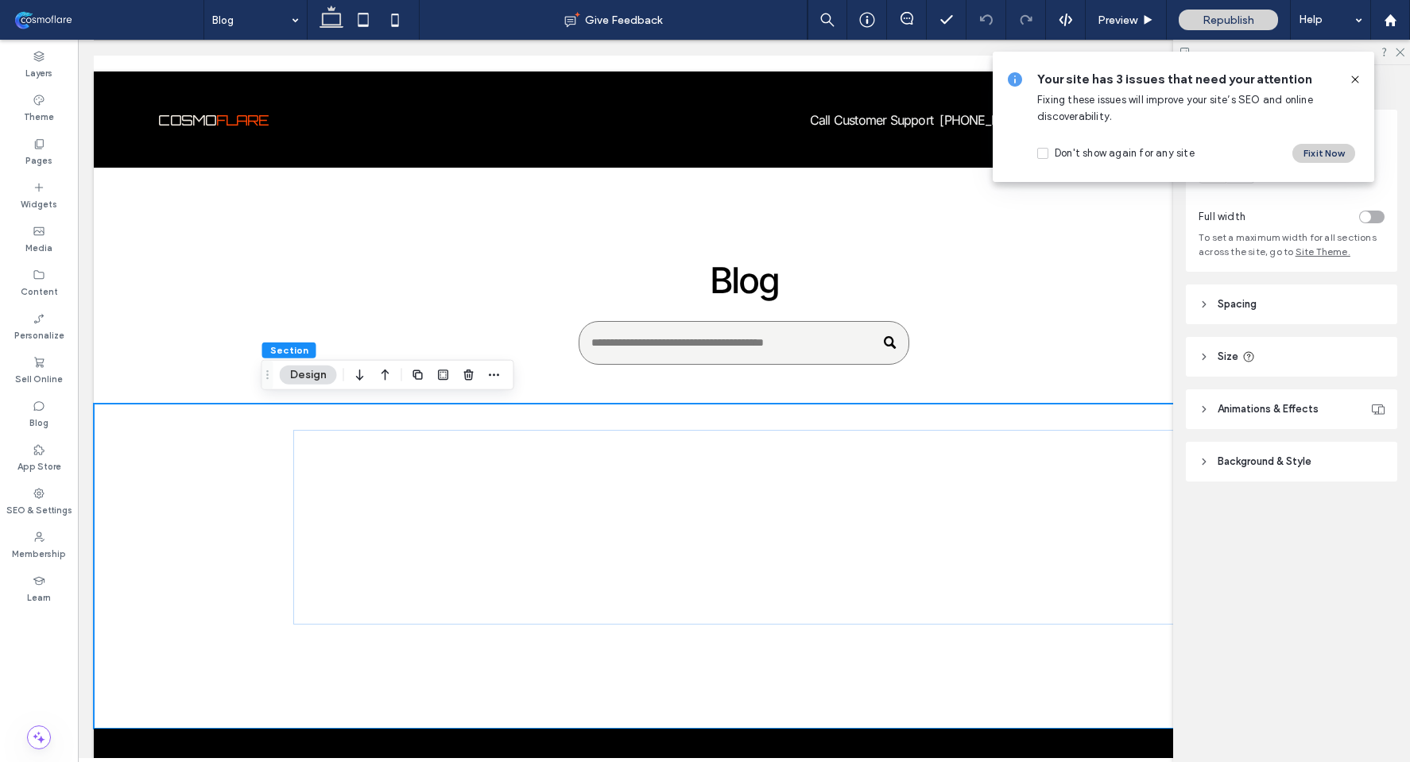
click at [1293, 463] on span "Background & Style" at bounding box center [1265, 462] width 94 height 16
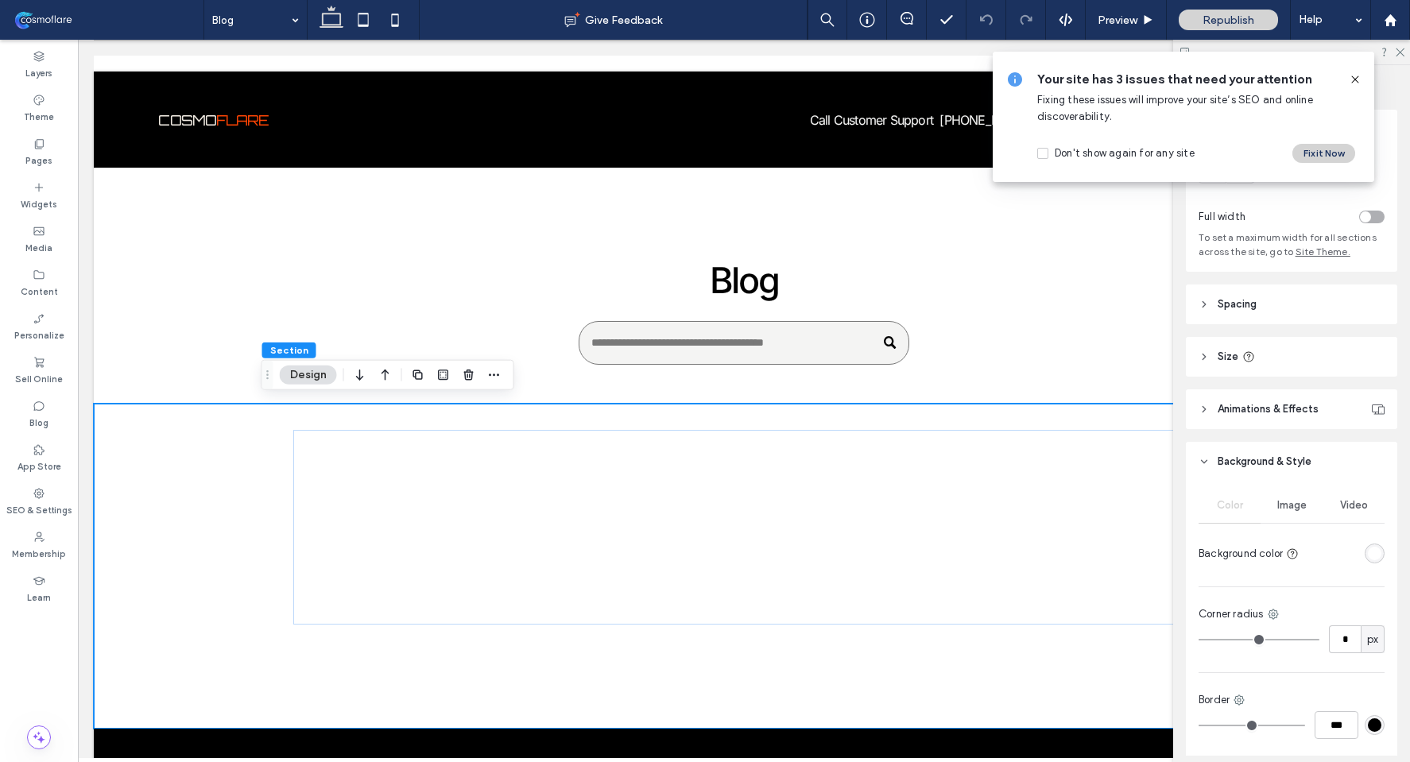
click at [1370, 556] on div "rgba(255, 255, 255, 1)" at bounding box center [1375, 554] width 14 height 14
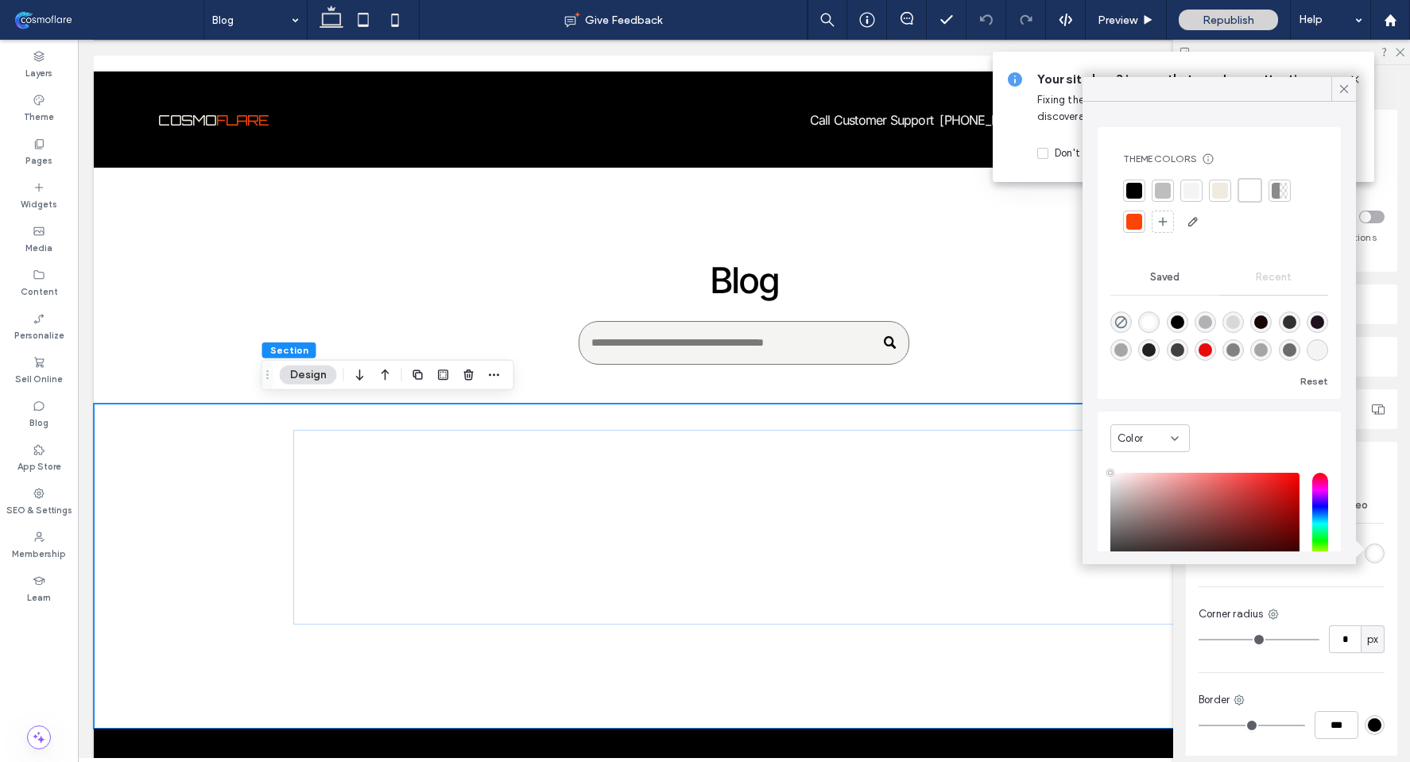
click at [1311, 329] on div "rgba(29, 18, 30, 1)" at bounding box center [1318, 323] width 14 height 14
type input "*******"
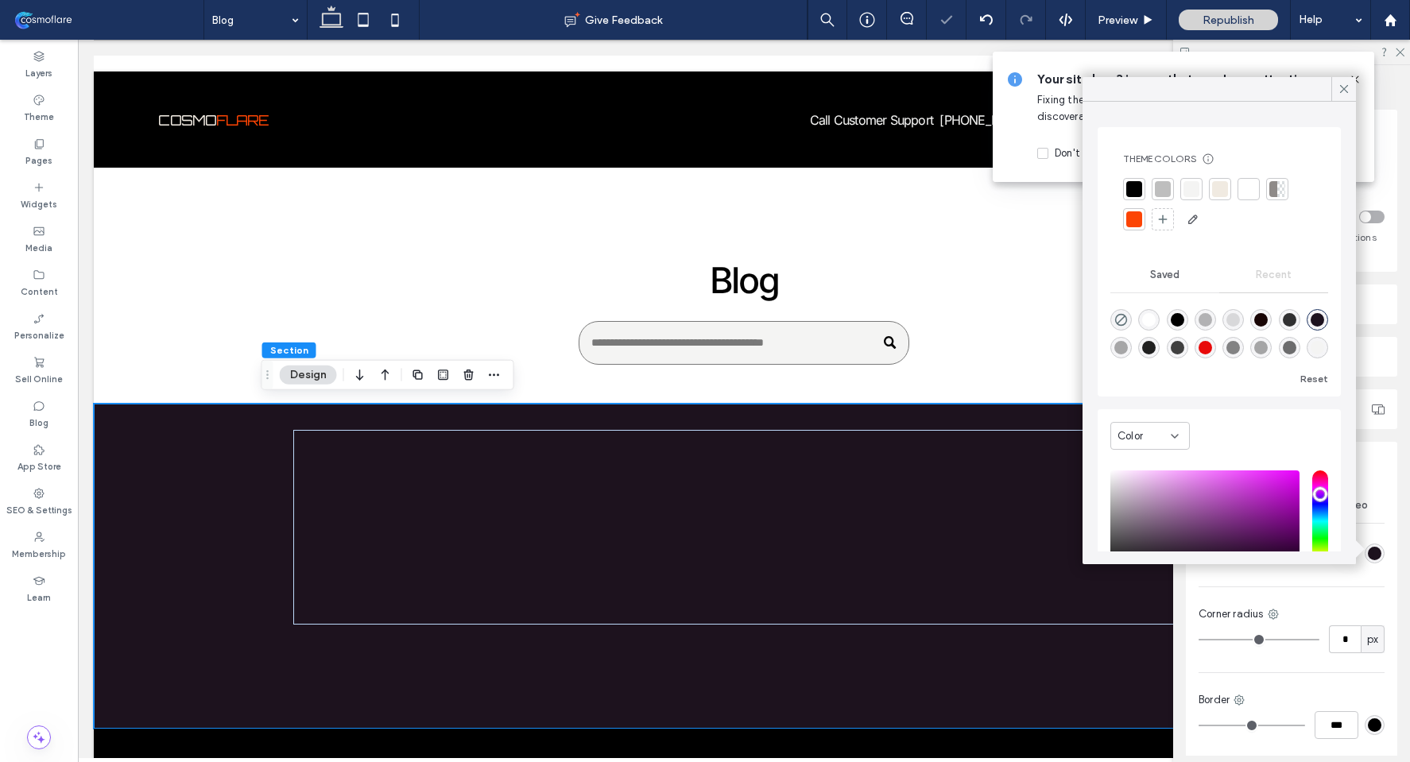
click at [1140, 179] on div at bounding box center [1134, 189] width 22 height 22
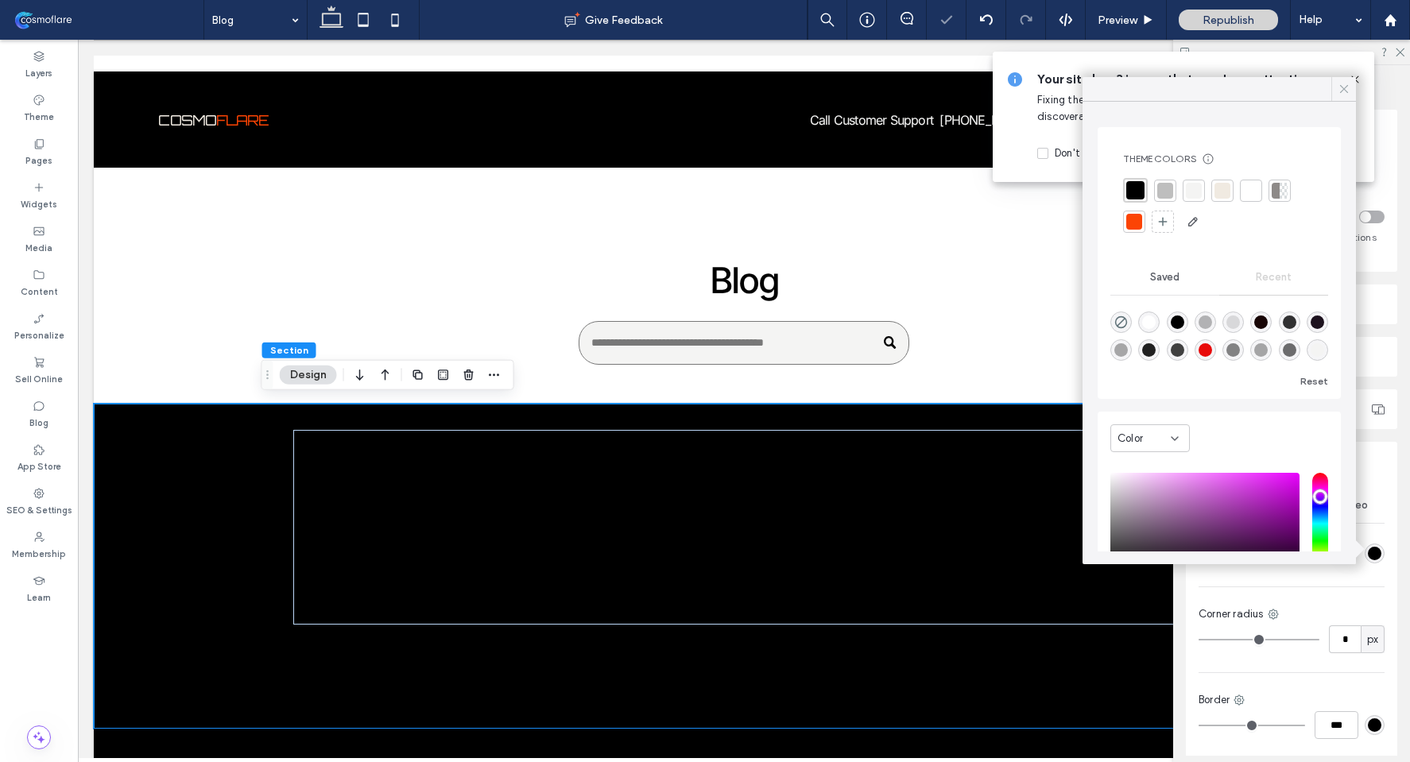
click at [1345, 91] on icon at bounding box center [1344, 89] width 14 height 14
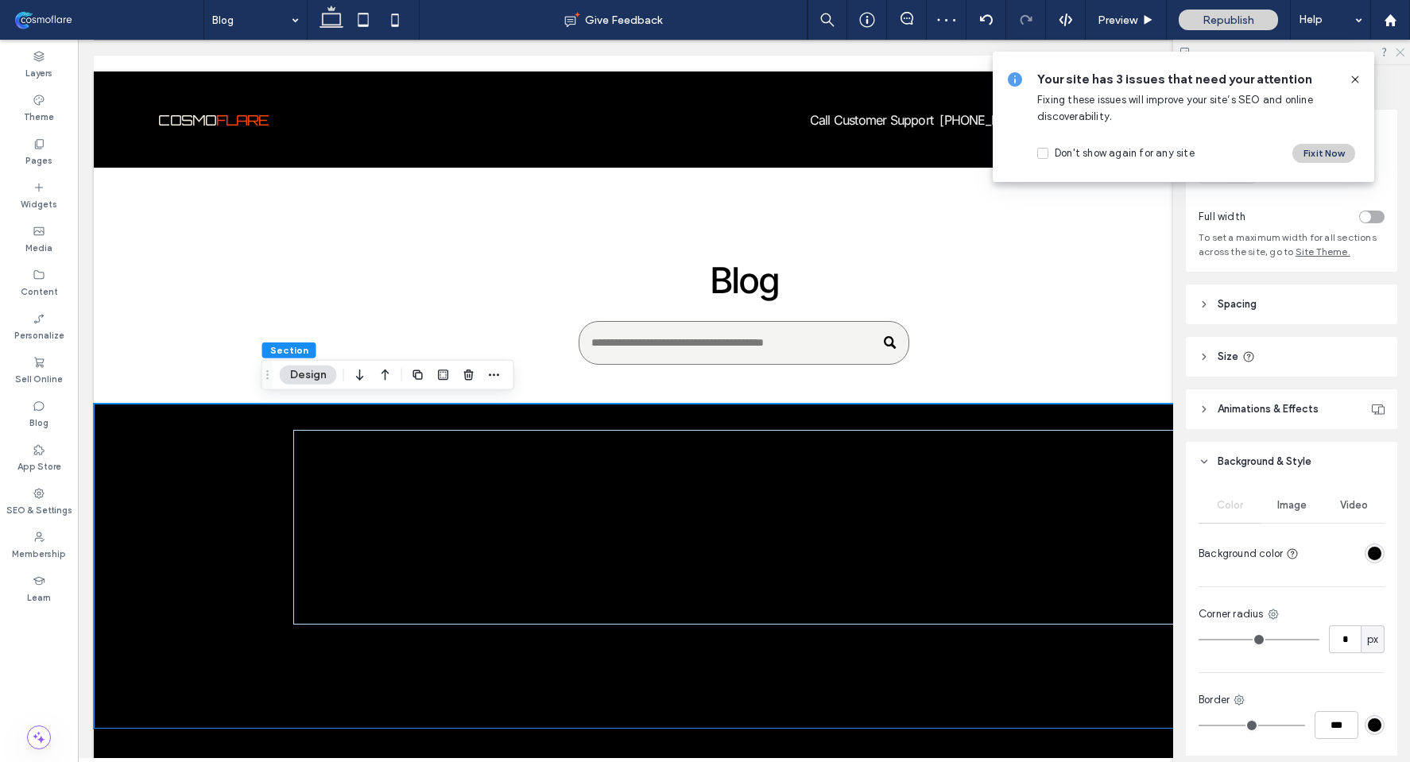
drag, startPoint x: 1402, startPoint y: 53, endPoint x: 1308, endPoint y: 23, distance: 99.3
click at [1402, 53] on icon at bounding box center [1399, 51] width 10 height 10
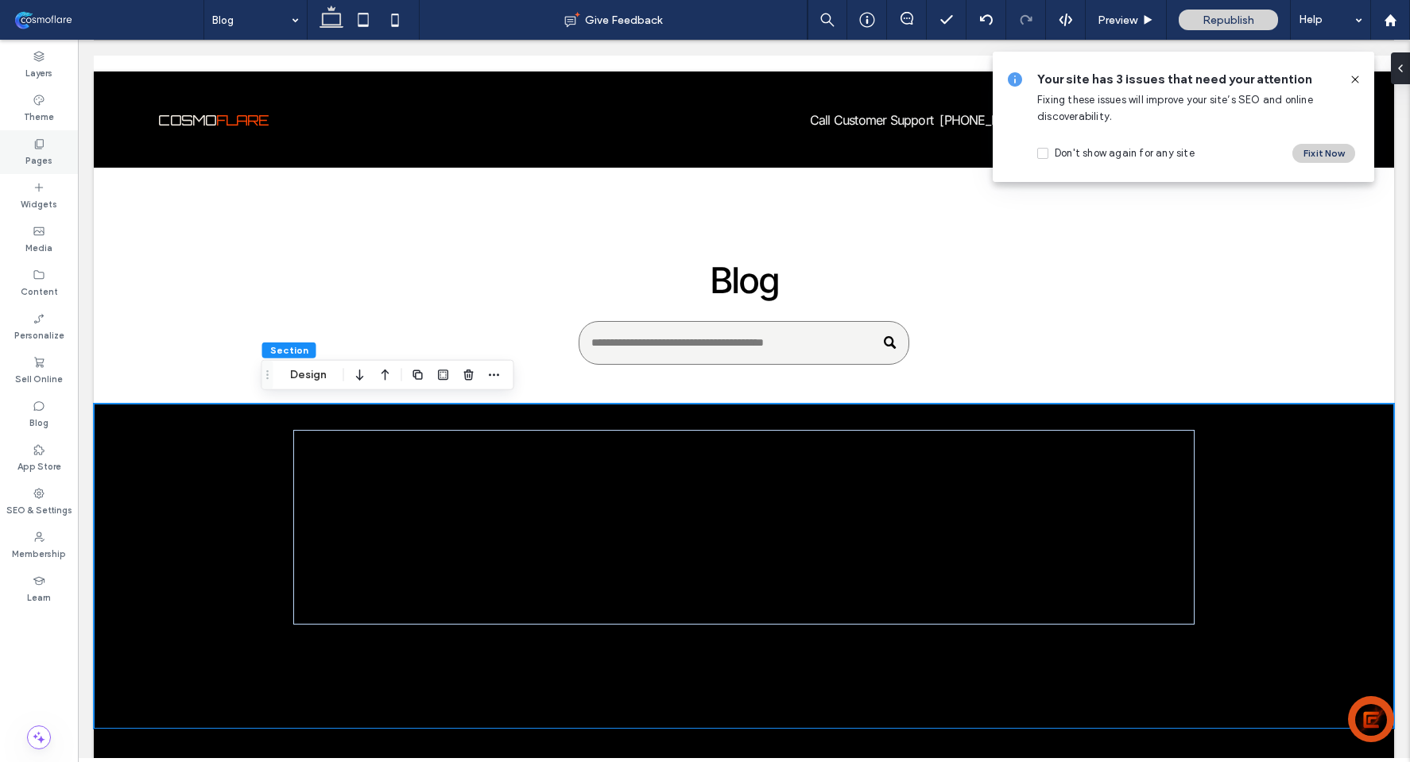
click at [44, 138] on icon at bounding box center [39, 144] width 13 height 13
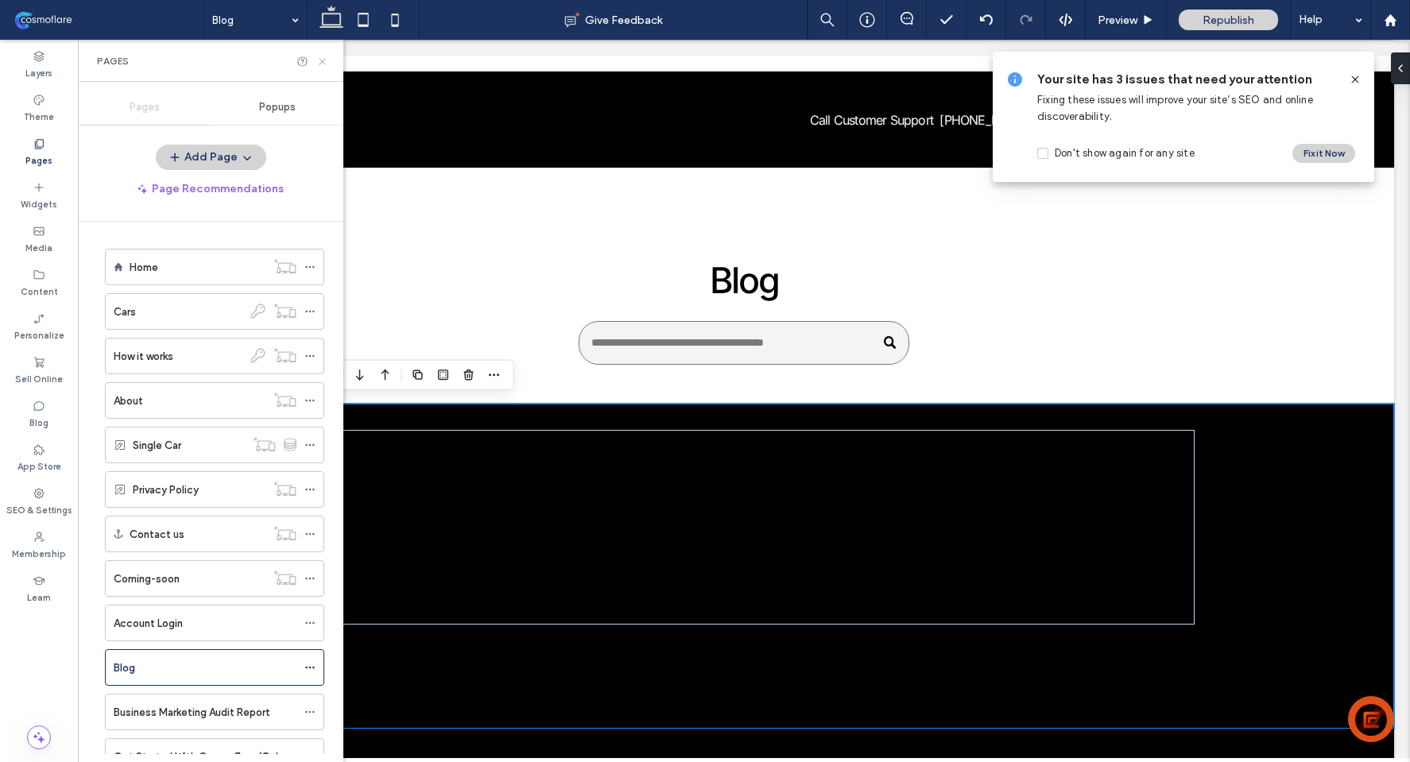
click at [327, 61] on icon at bounding box center [322, 62] width 12 height 12
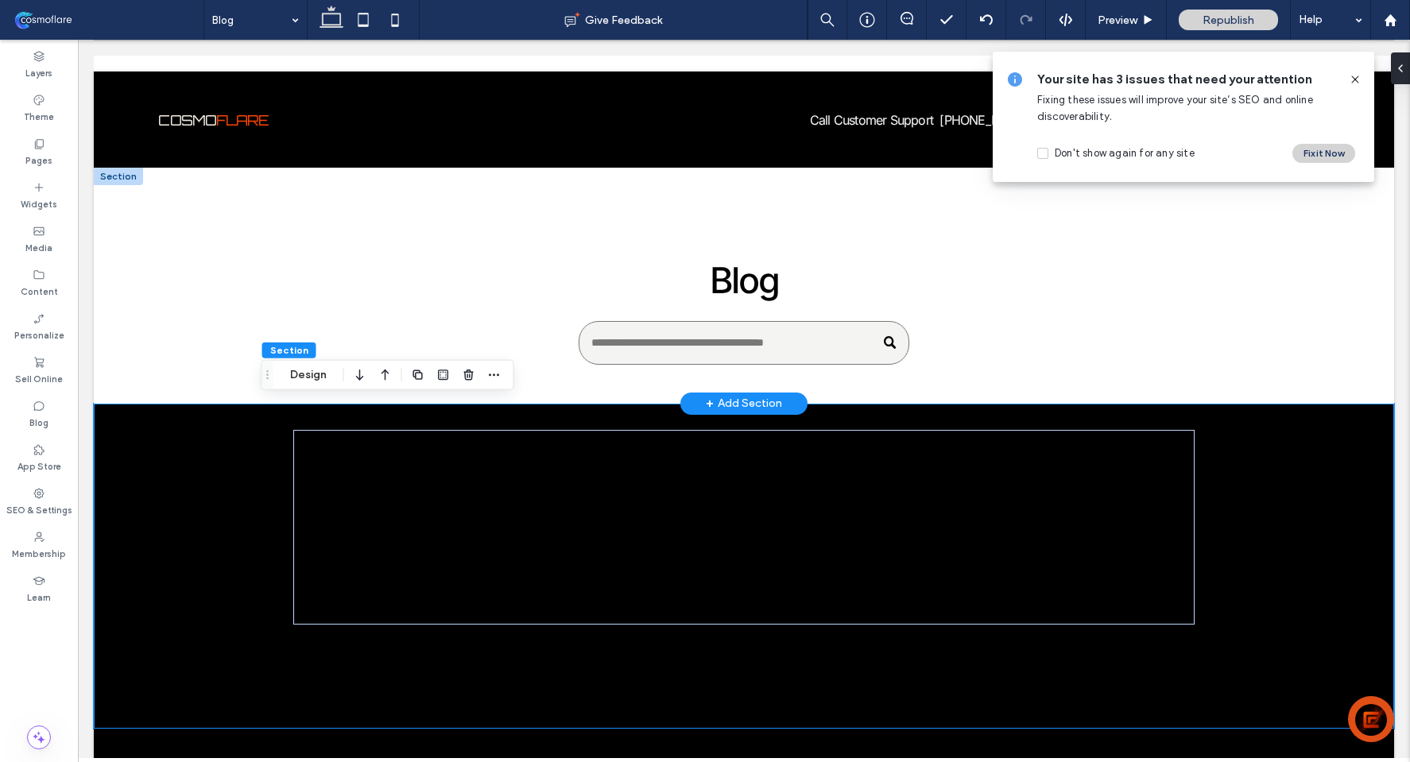
click at [125, 171] on div at bounding box center [118, 176] width 49 height 17
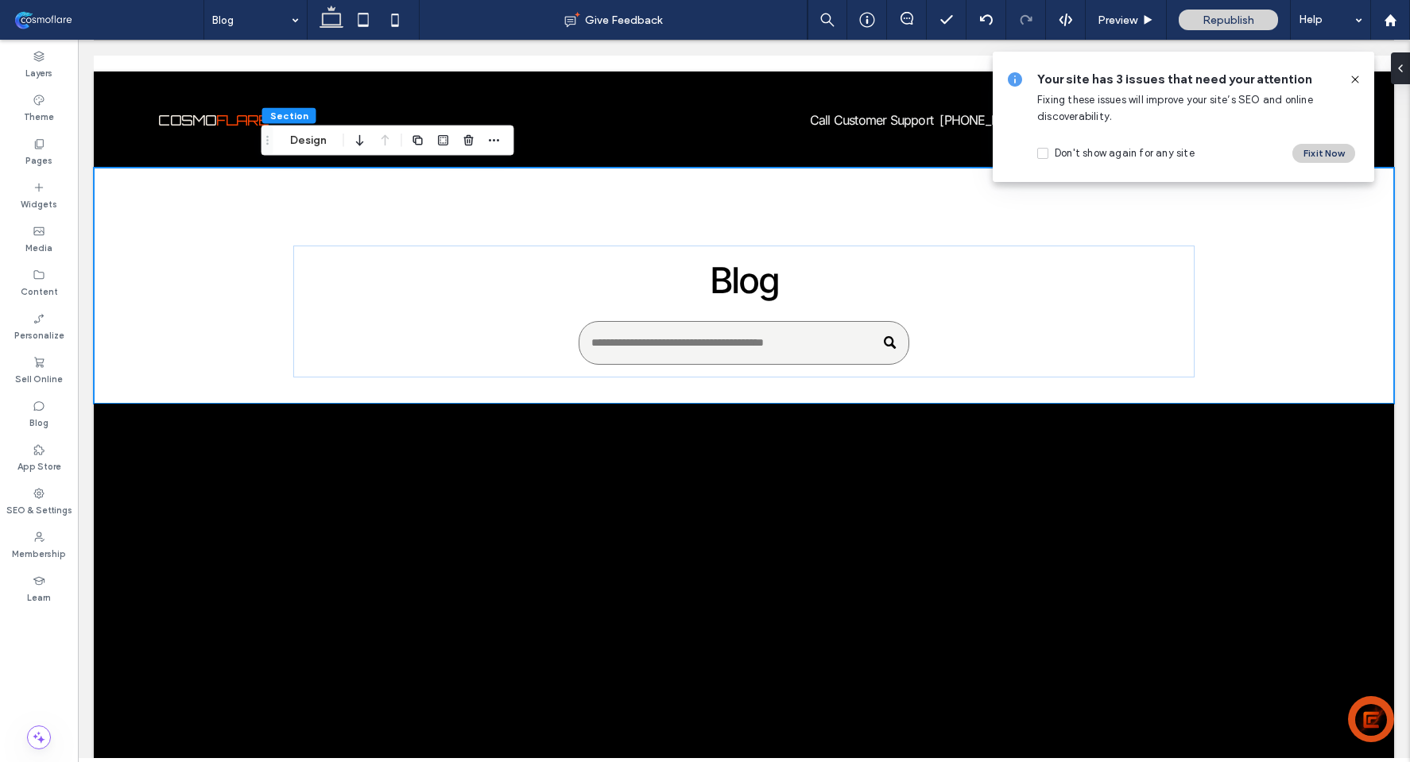
click at [1351, 77] on icon at bounding box center [1355, 79] width 13 height 13
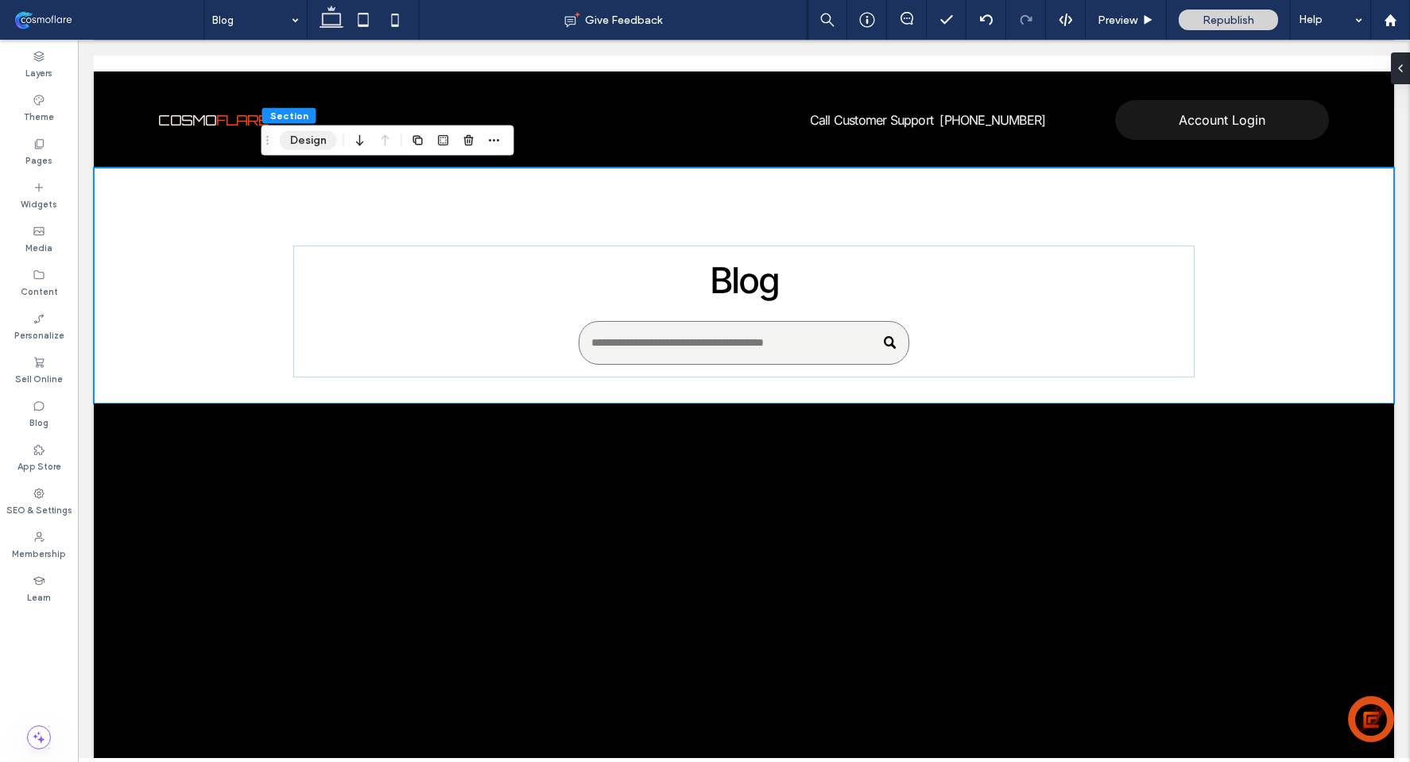
click at [314, 141] on button "Design" at bounding box center [308, 140] width 57 height 19
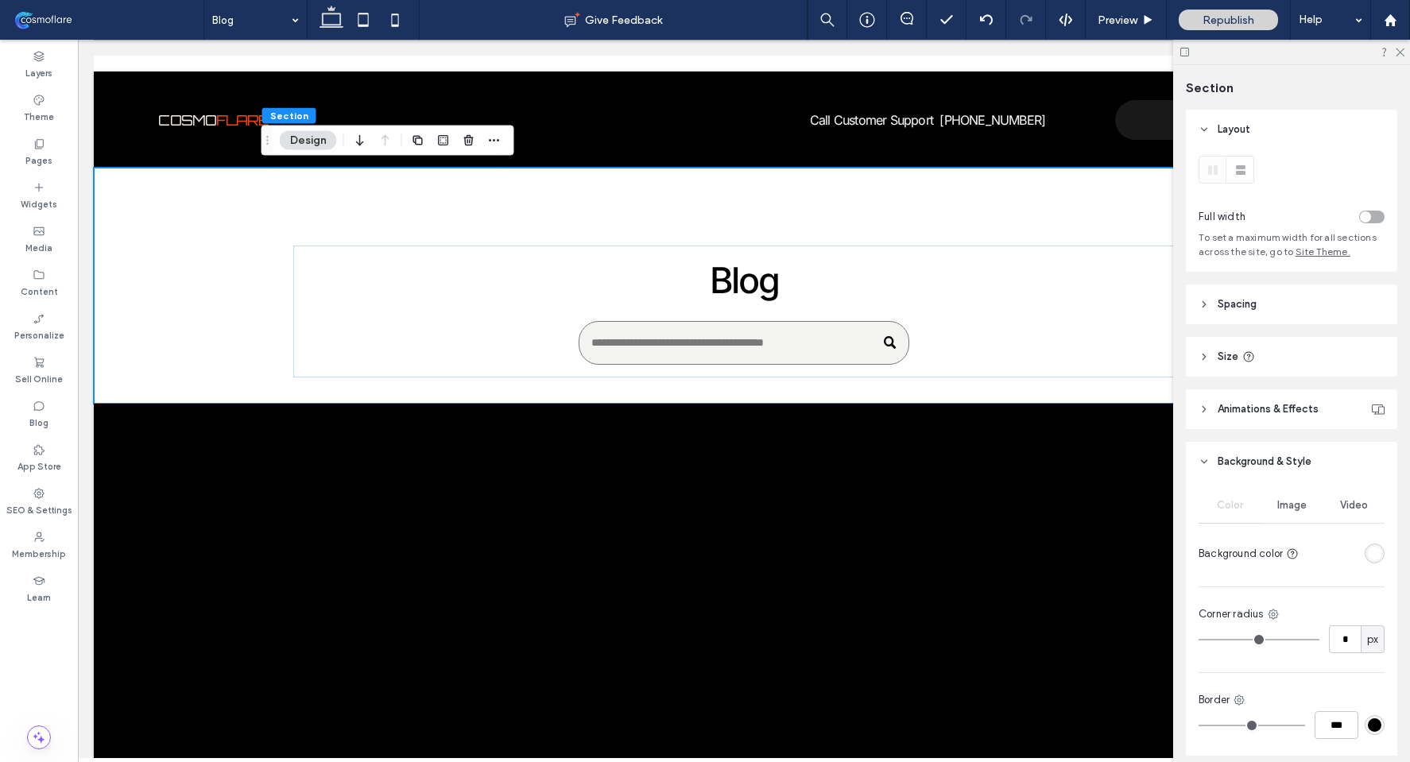
click at [1297, 514] on div "Image" at bounding box center [1292, 505] width 62 height 35
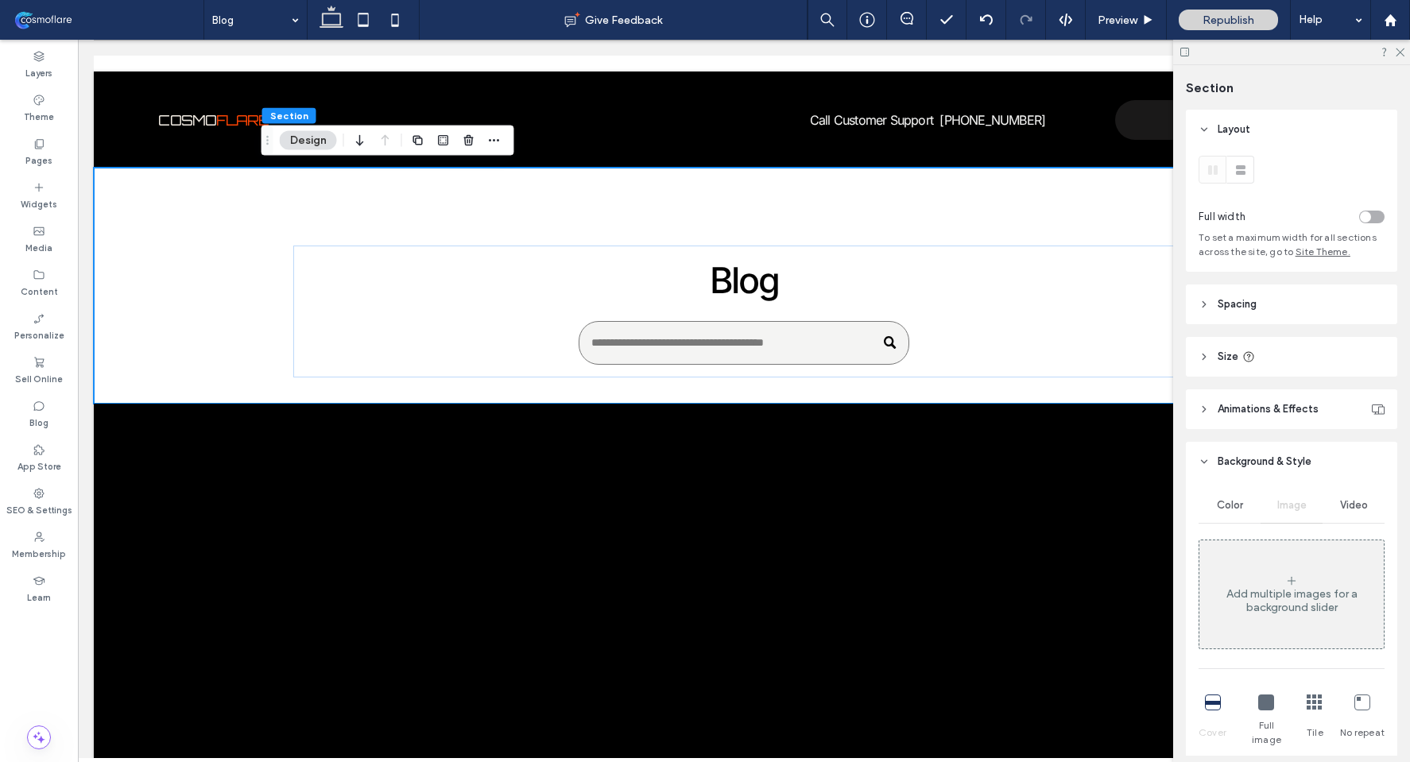
click at [1304, 585] on div "Add multiple images for a background slider" at bounding box center [1292, 594] width 184 height 105
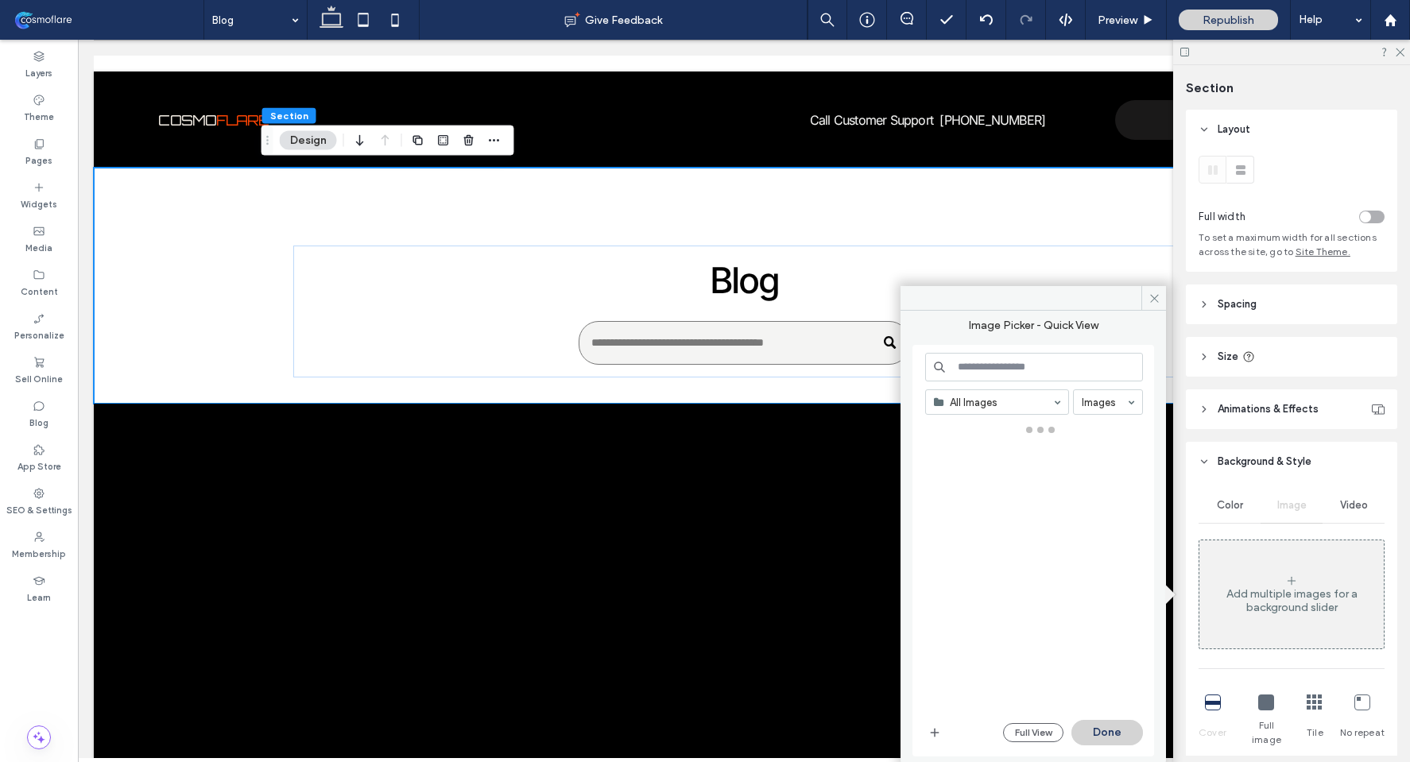
click at [1307, 699] on icon at bounding box center [1315, 703] width 16 height 16
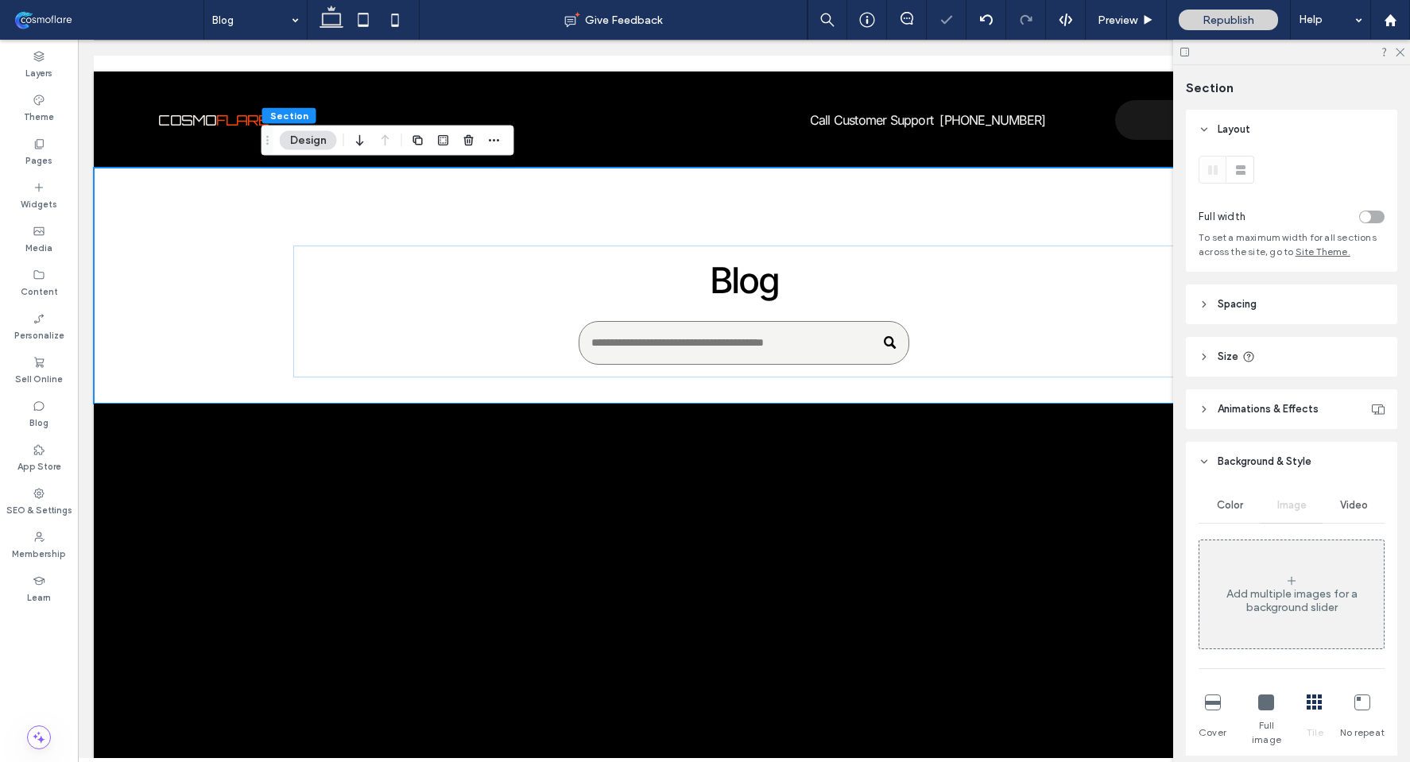
click at [1320, 588] on div "Add multiple images for a background slider" at bounding box center [1292, 600] width 184 height 27
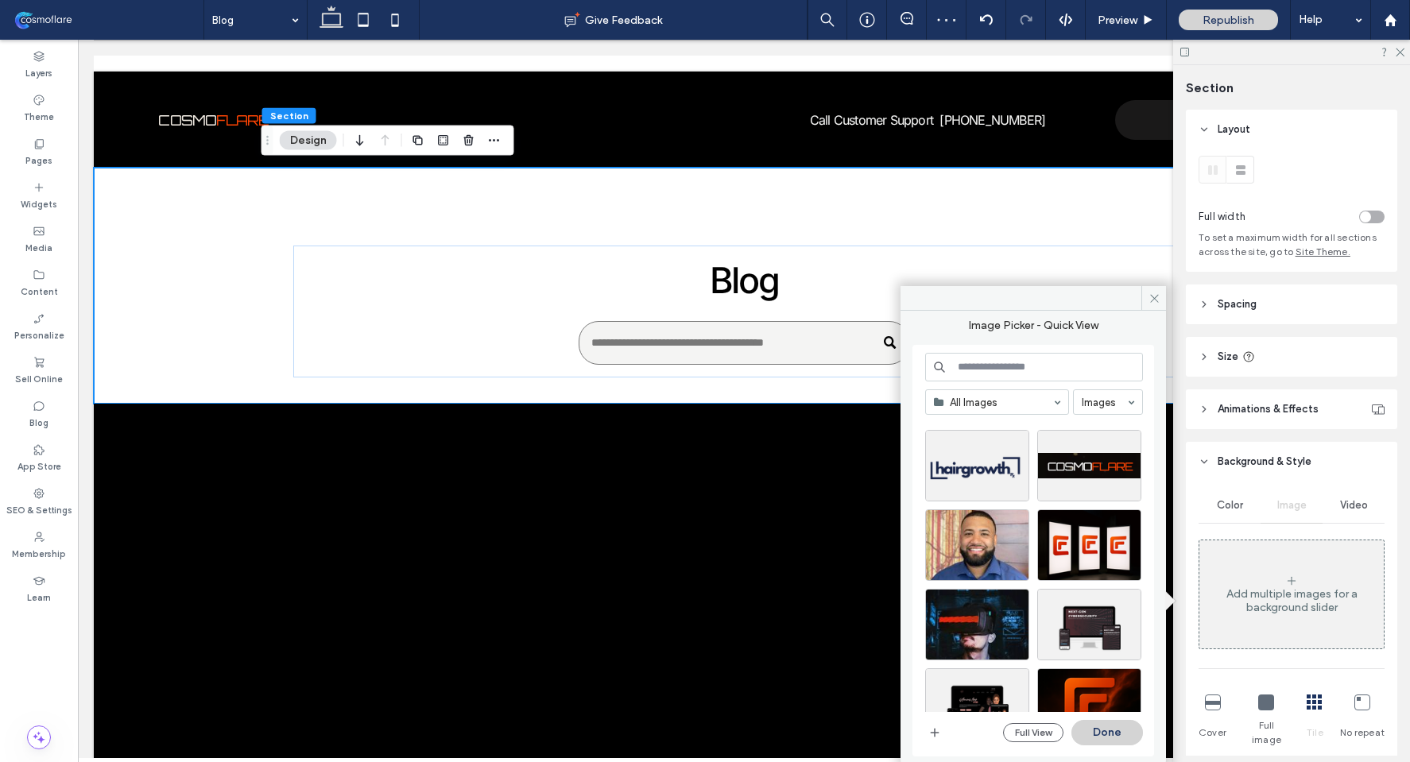
scroll to position [98, 0]
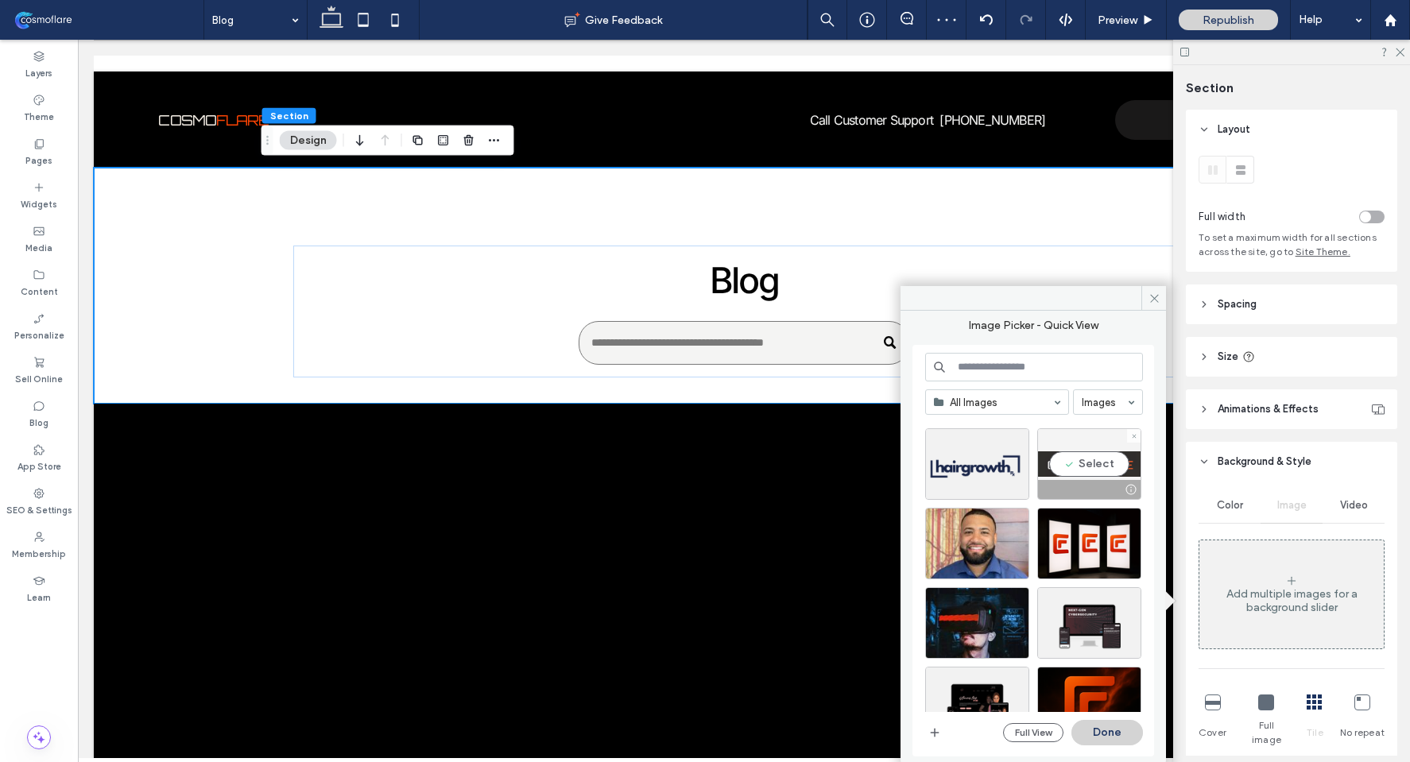
click at [1081, 459] on div "Select" at bounding box center [1089, 464] width 104 height 72
click at [1103, 723] on button "Done" at bounding box center [1108, 732] width 72 height 25
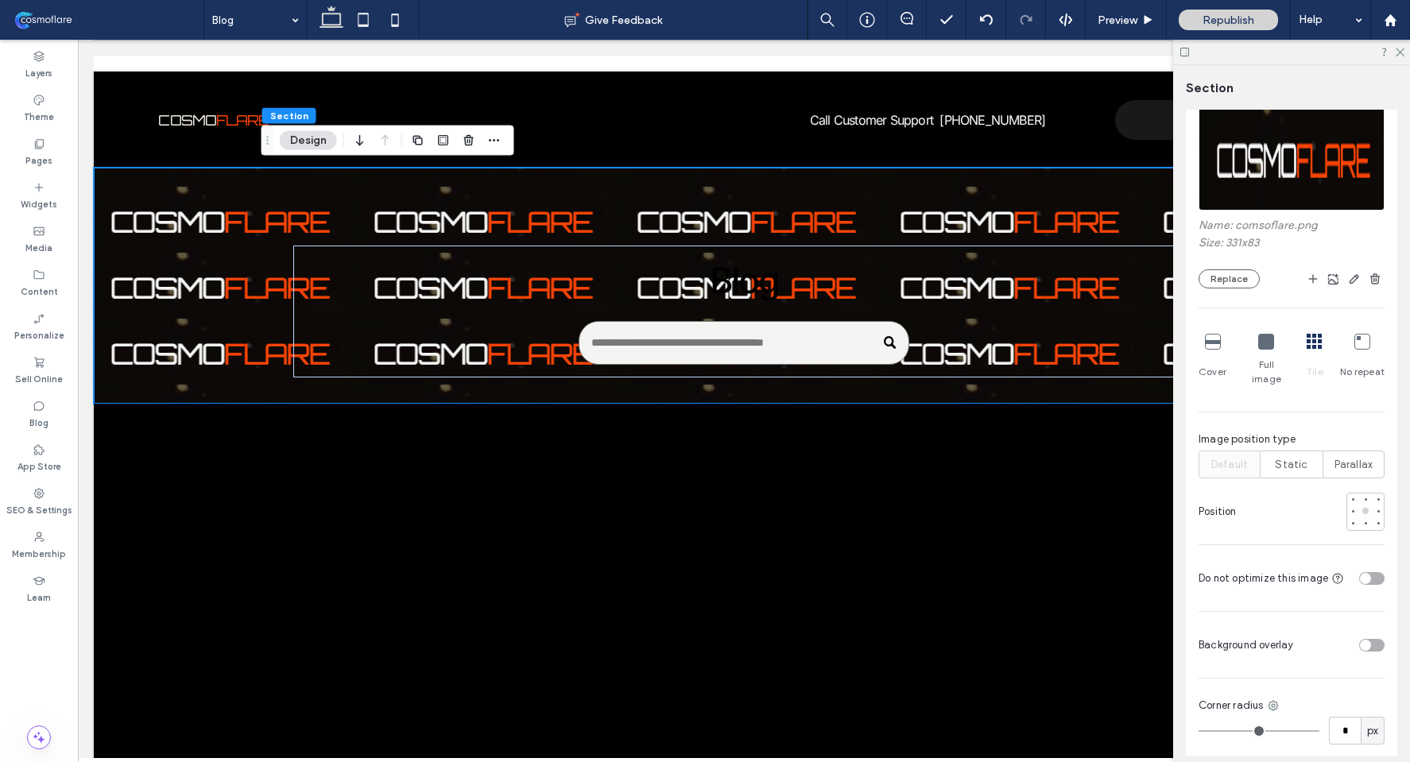
scroll to position [467, 0]
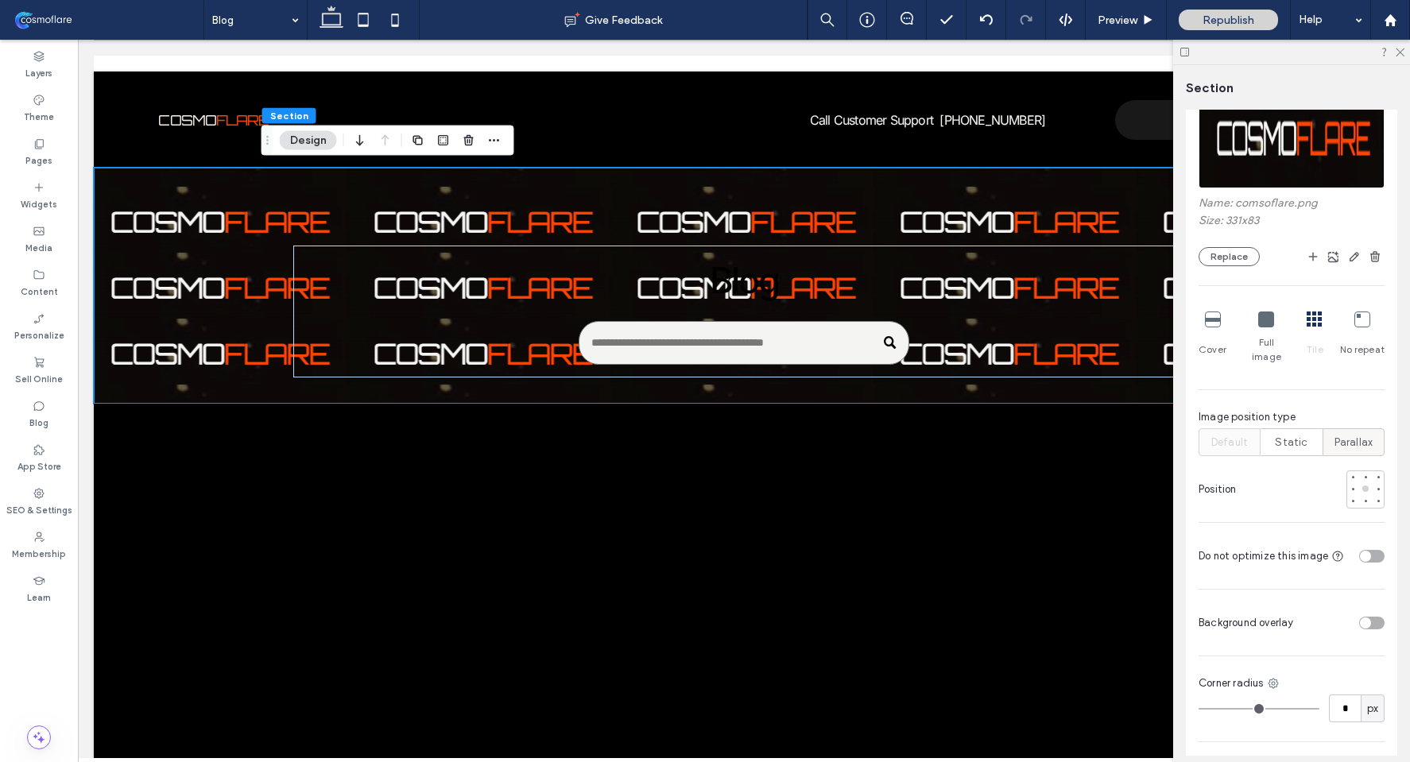
click at [1352, 435] on span "Parallax" at bounding box center [1354, 443] width 39 height 16
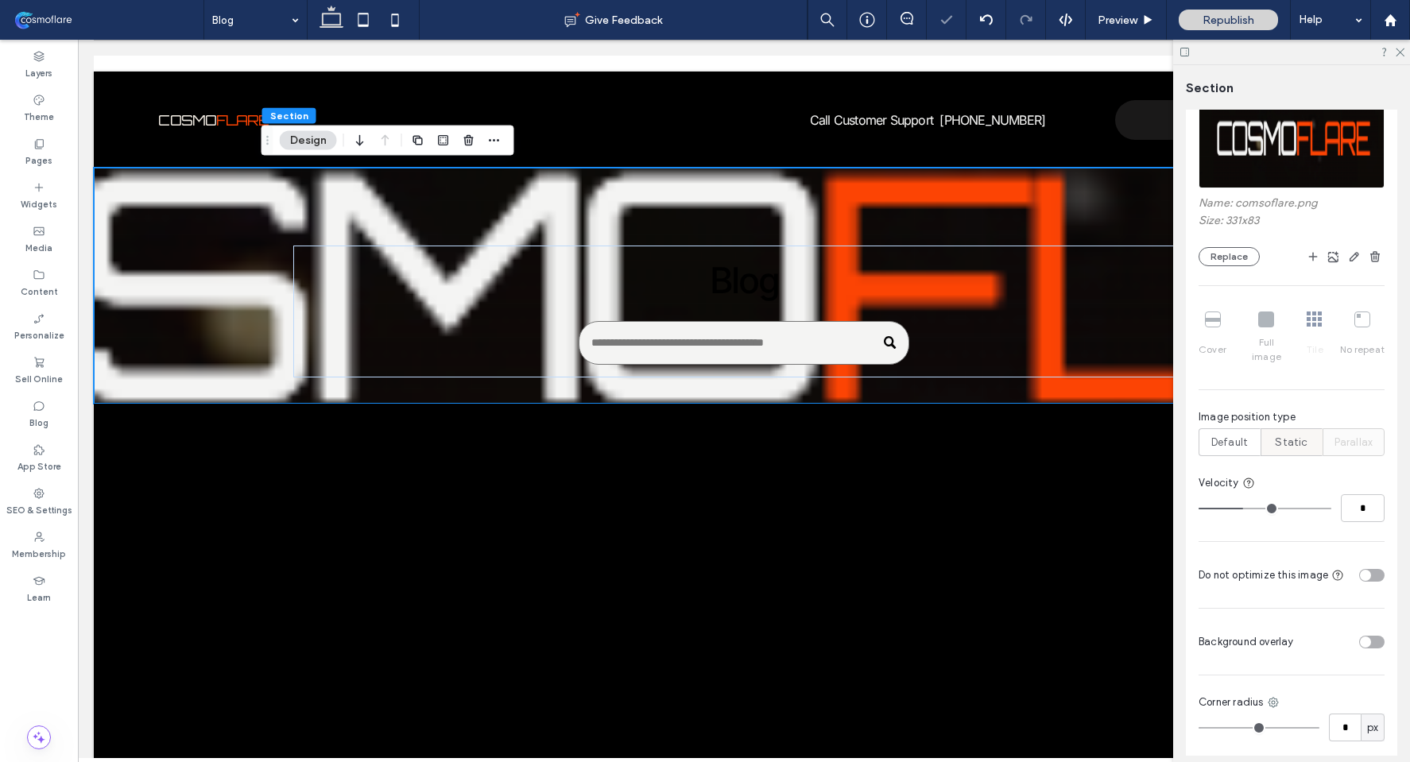
click at [1271, 434] on div "Static" at bounding box center [1291, 442] width 41 height 26
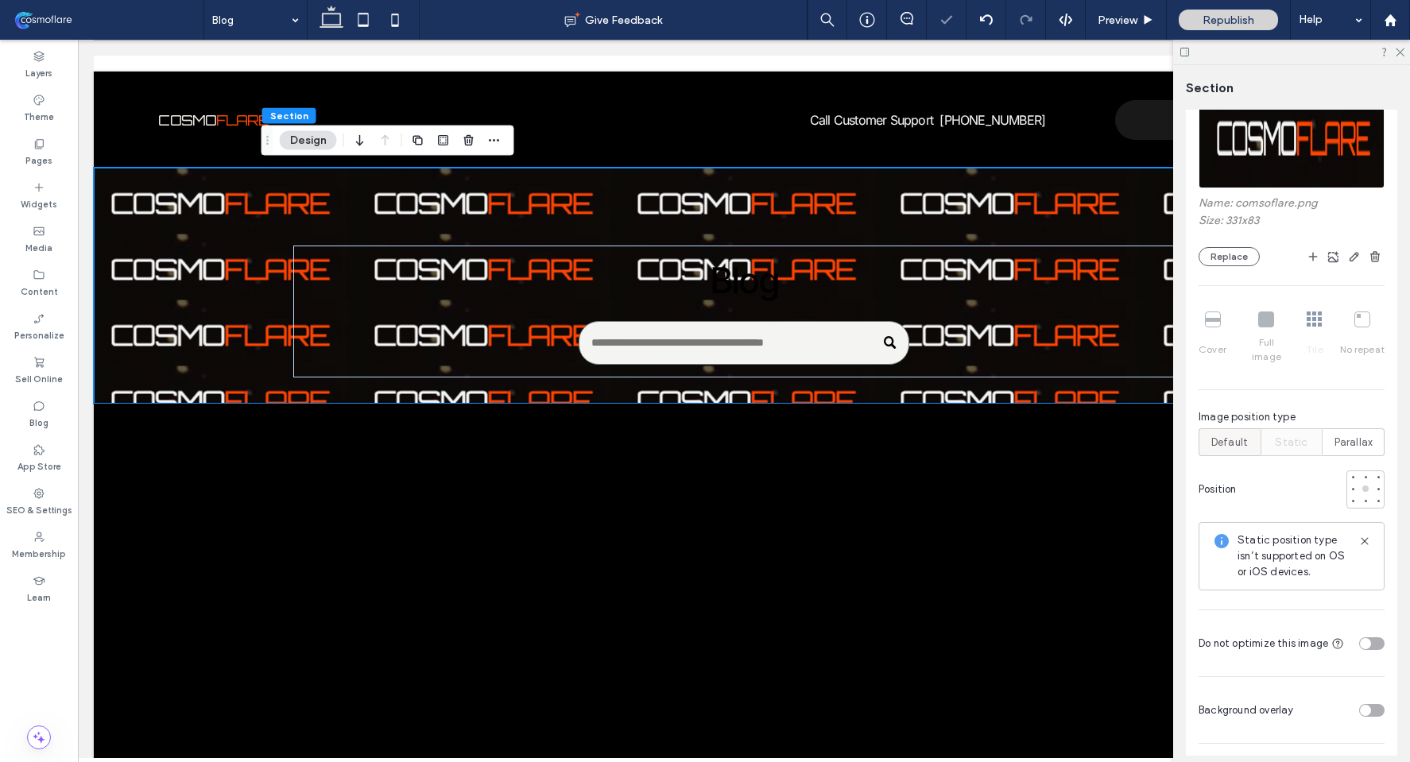
click at [1246, 429] on div "Default" at bounding box center [1229, 442] width 41 height 26
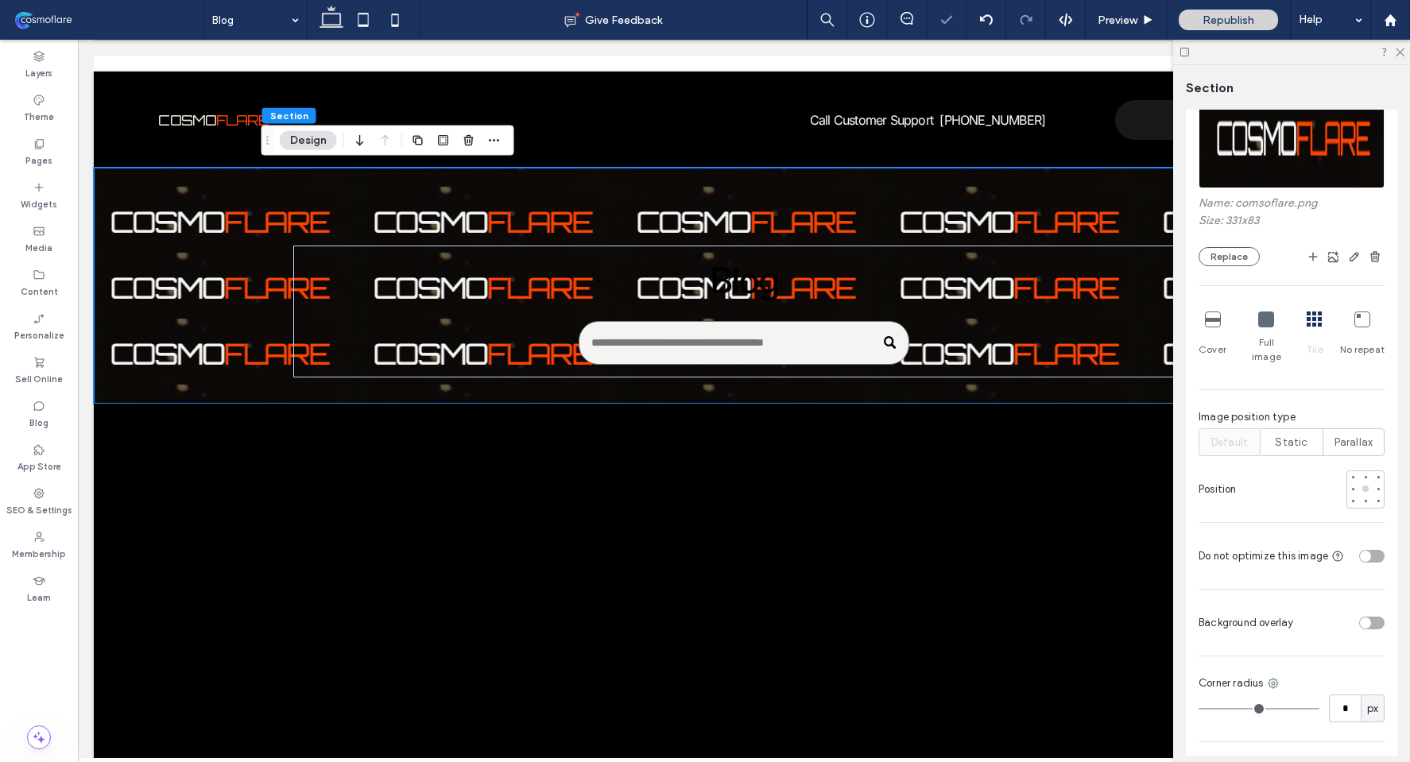
click at [1369, 617] on div "toggle" at bounding box center [1371, 623] width 25 height 13
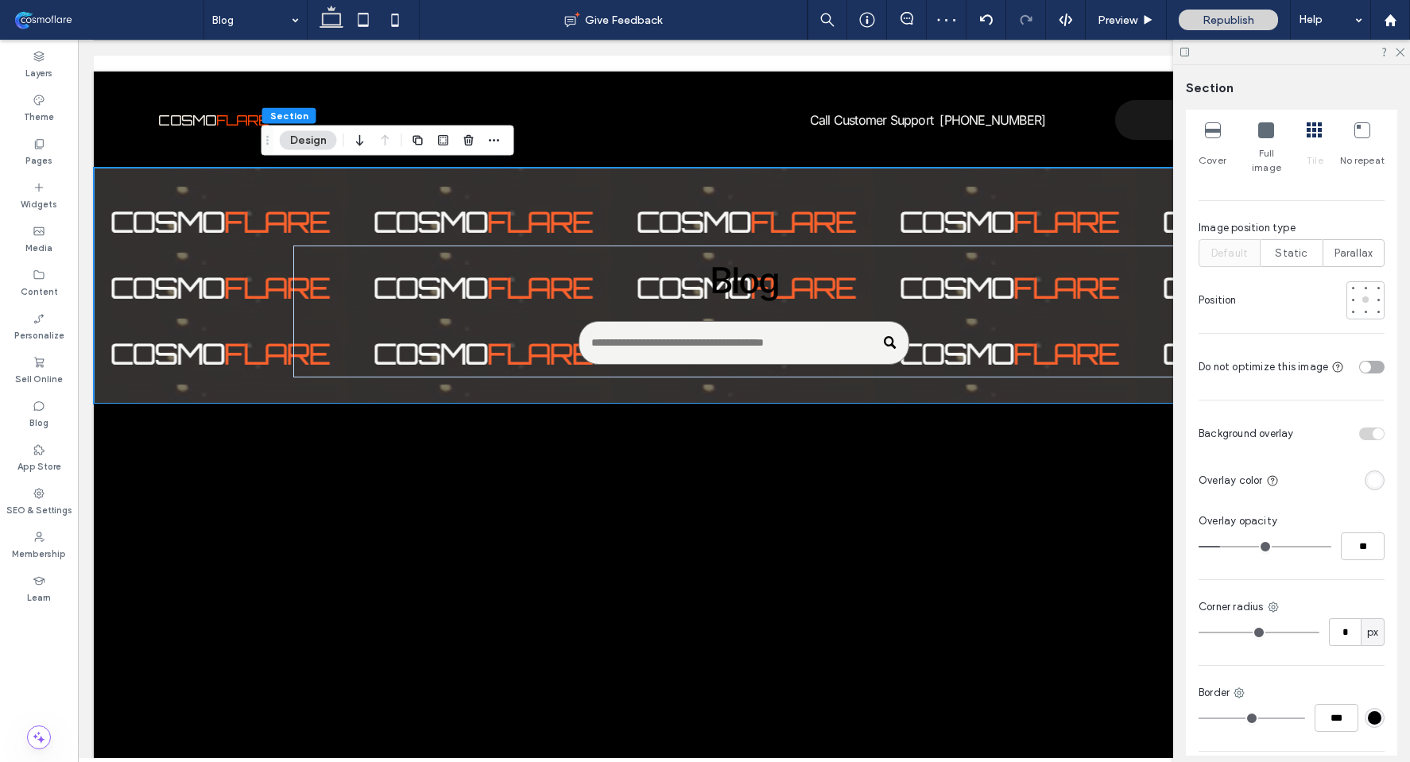
scroll to position [762, 0]
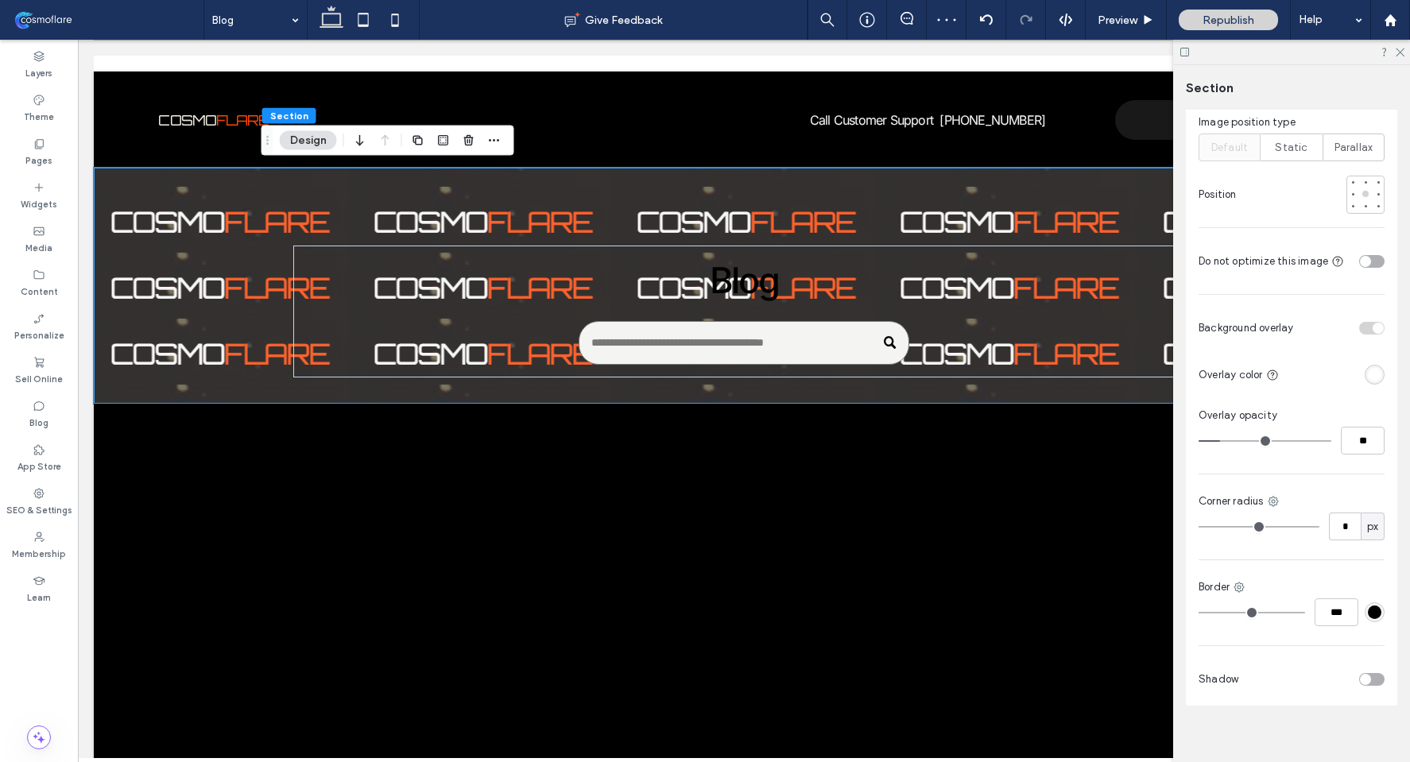
click at [1366, 365] on div "rgba(255, 255, 255, 1)" at bounding box center [1375, 375] width 20 height 20
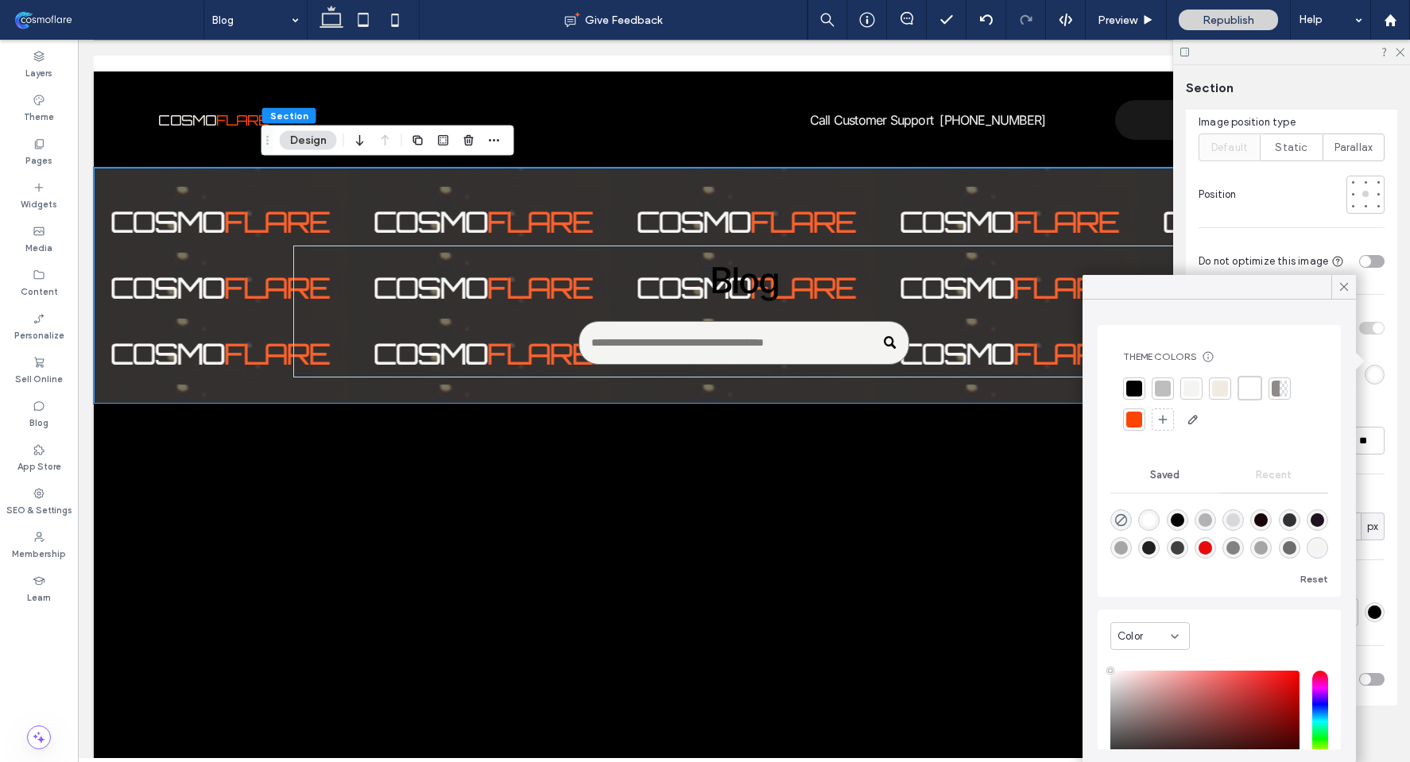
click at [1141, 382] on div at bounding box center [1134, 389] width 16 height 16
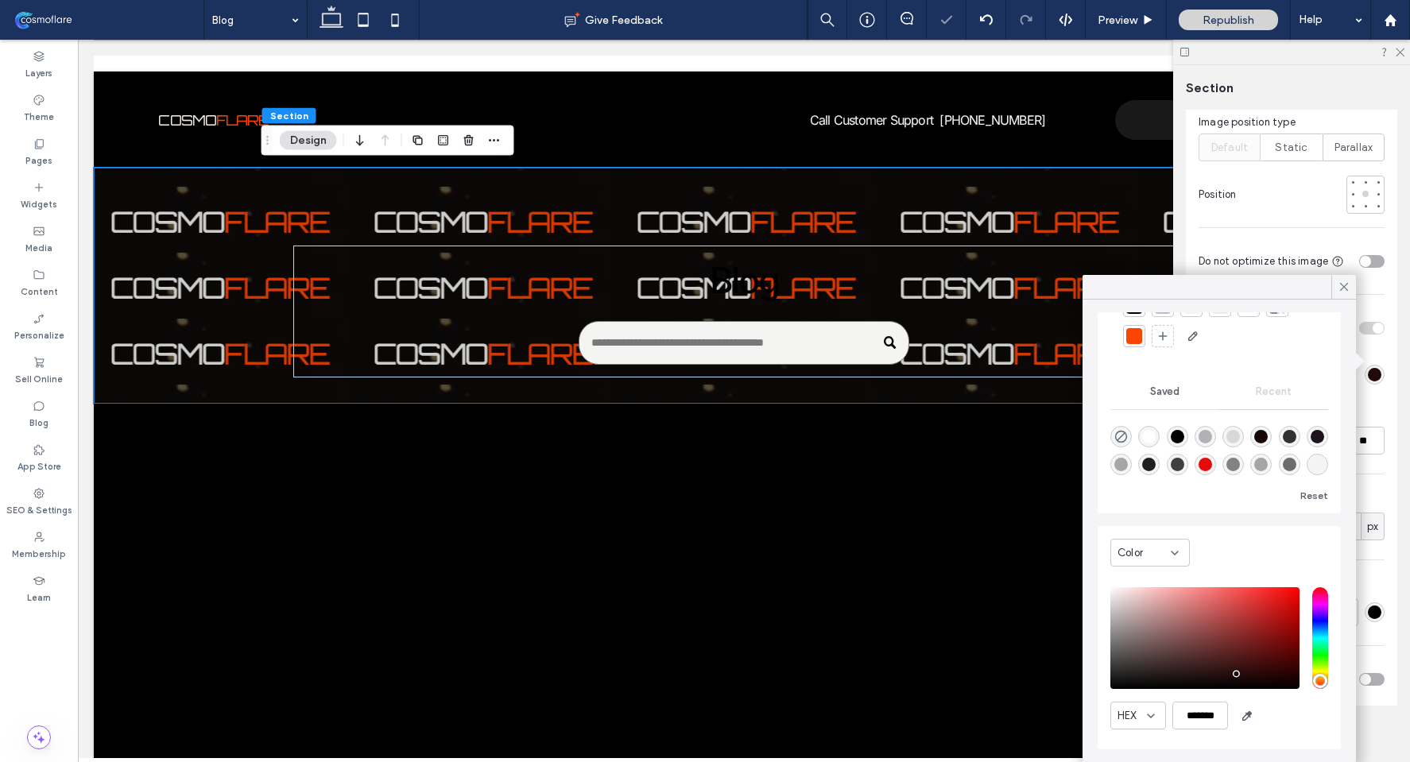
scroll to position [81, 0]
type input "*******"
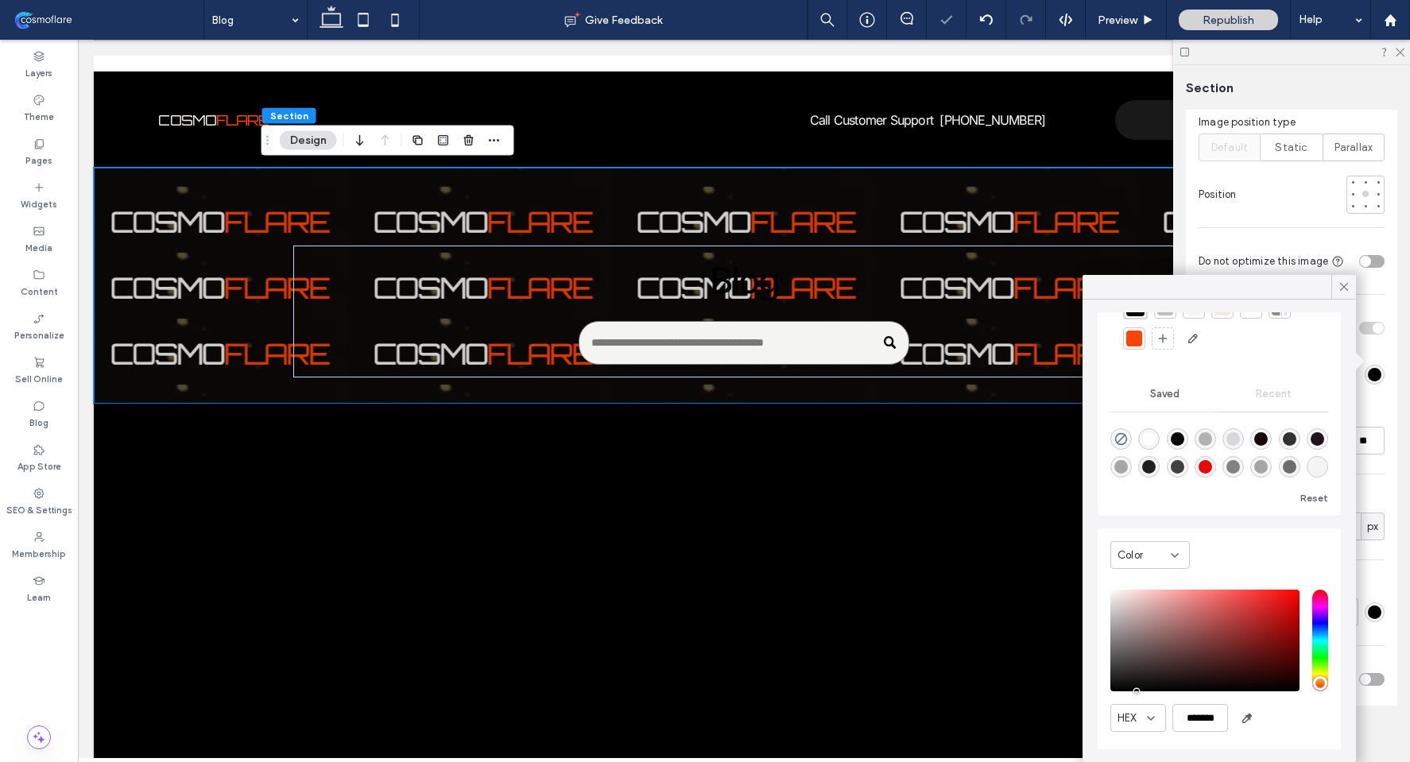
drag, startPoint x: 1227, startPoint y: 680, endPoint x: 1129, endPoint y: 696, distance: 98.9
click at [1130, 696] on div "HEX *******" at bounding box center [1219, 663] width 218 height 162
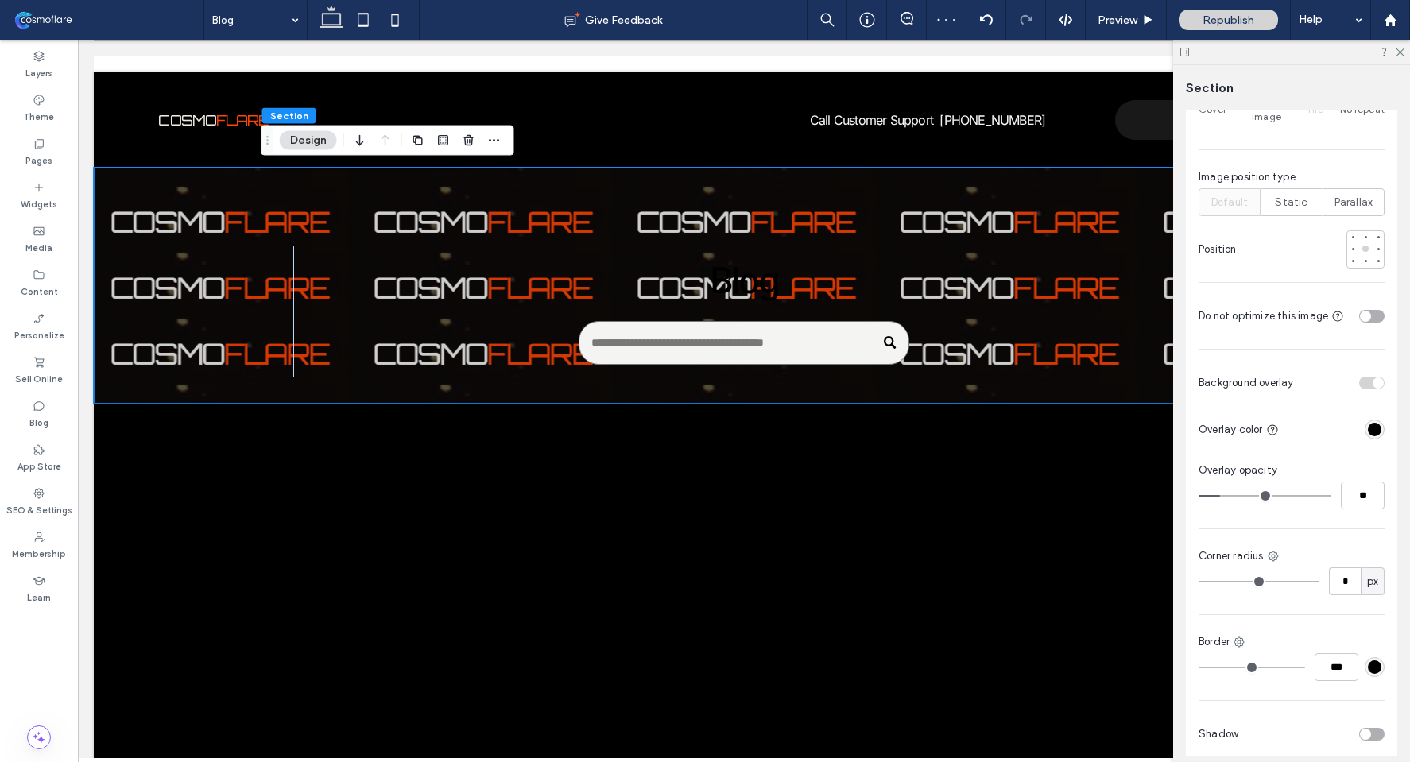
scroll to position [502, 0]
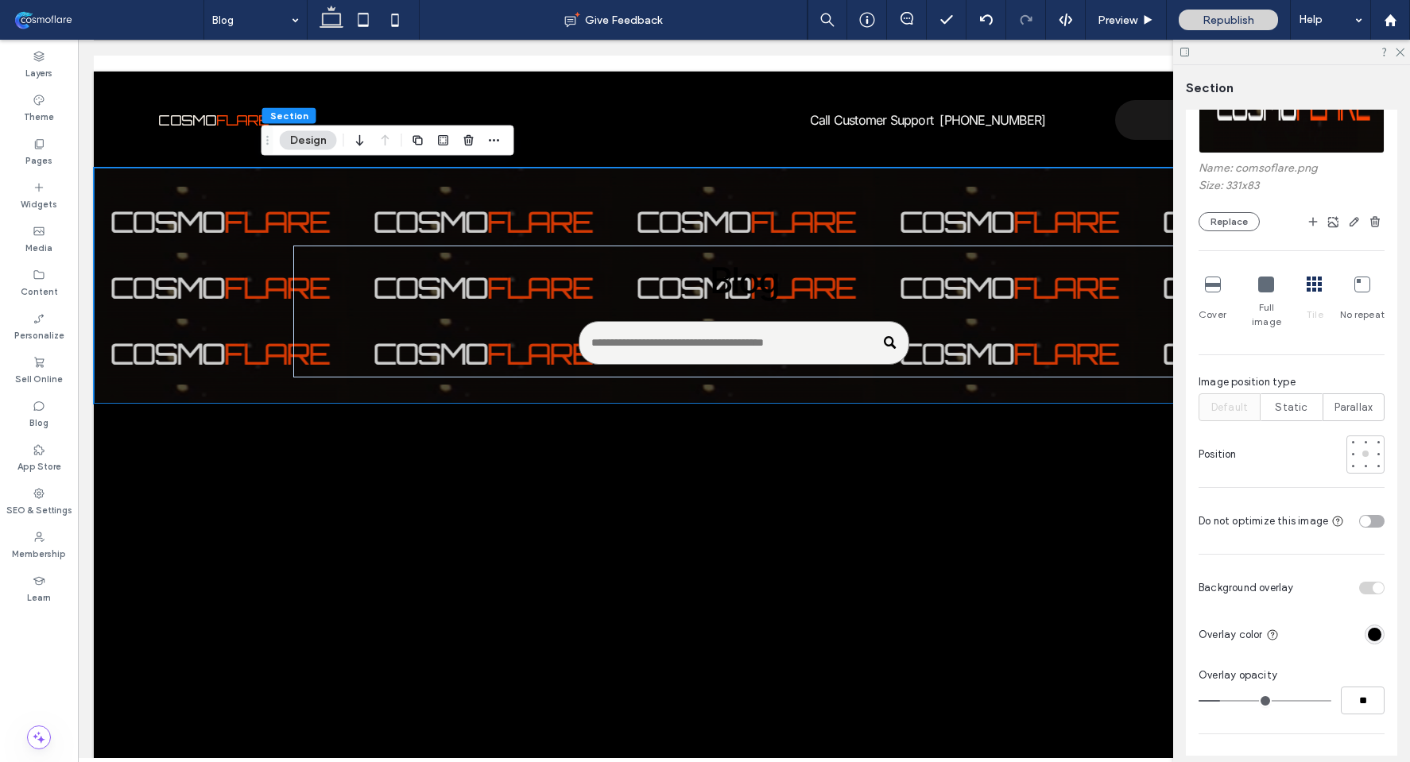
type input "**"
click at [1260, 700] on input "range" at bounding box center [1265, 701] width 133 height 2
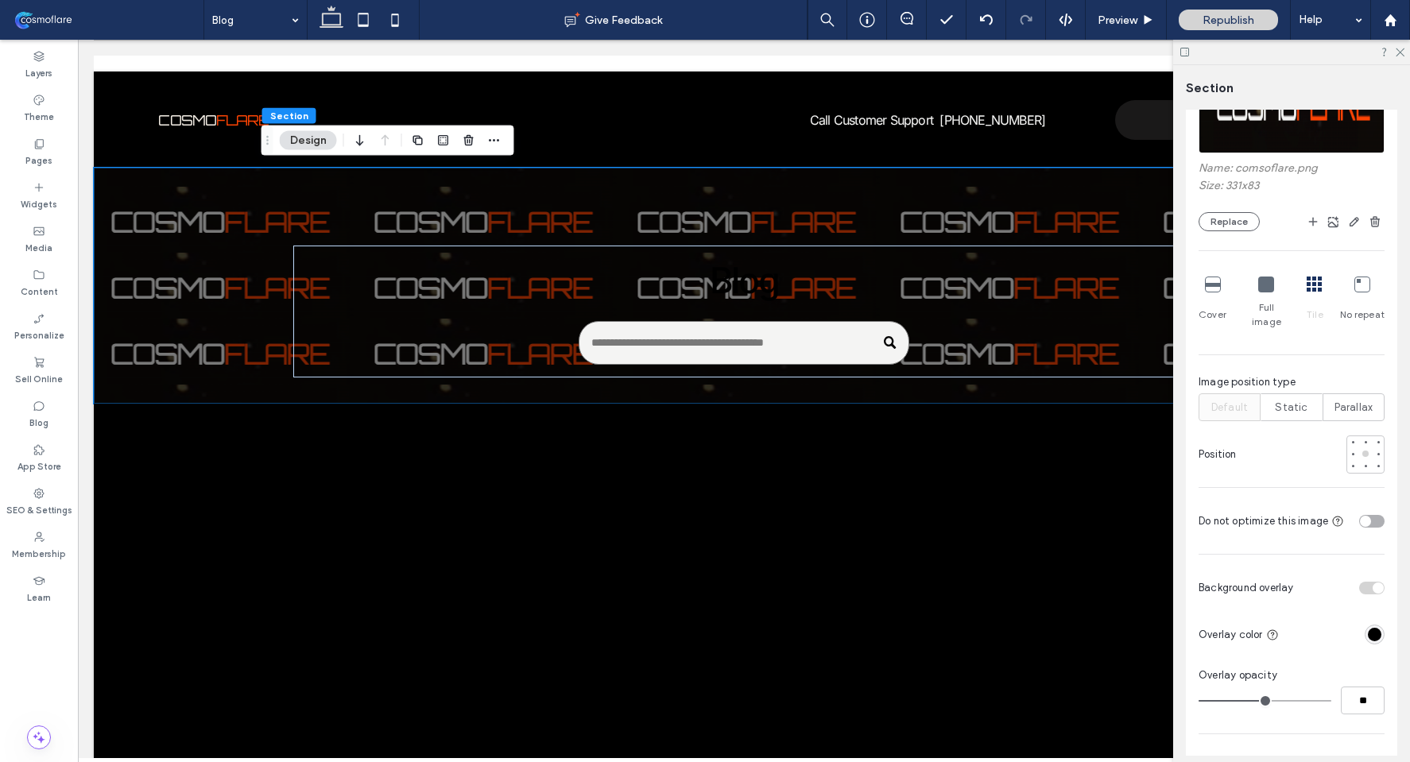
type input "**"
click at [1282, 700] on input "range" at bounding box center [1265, 701] width 133 height 2
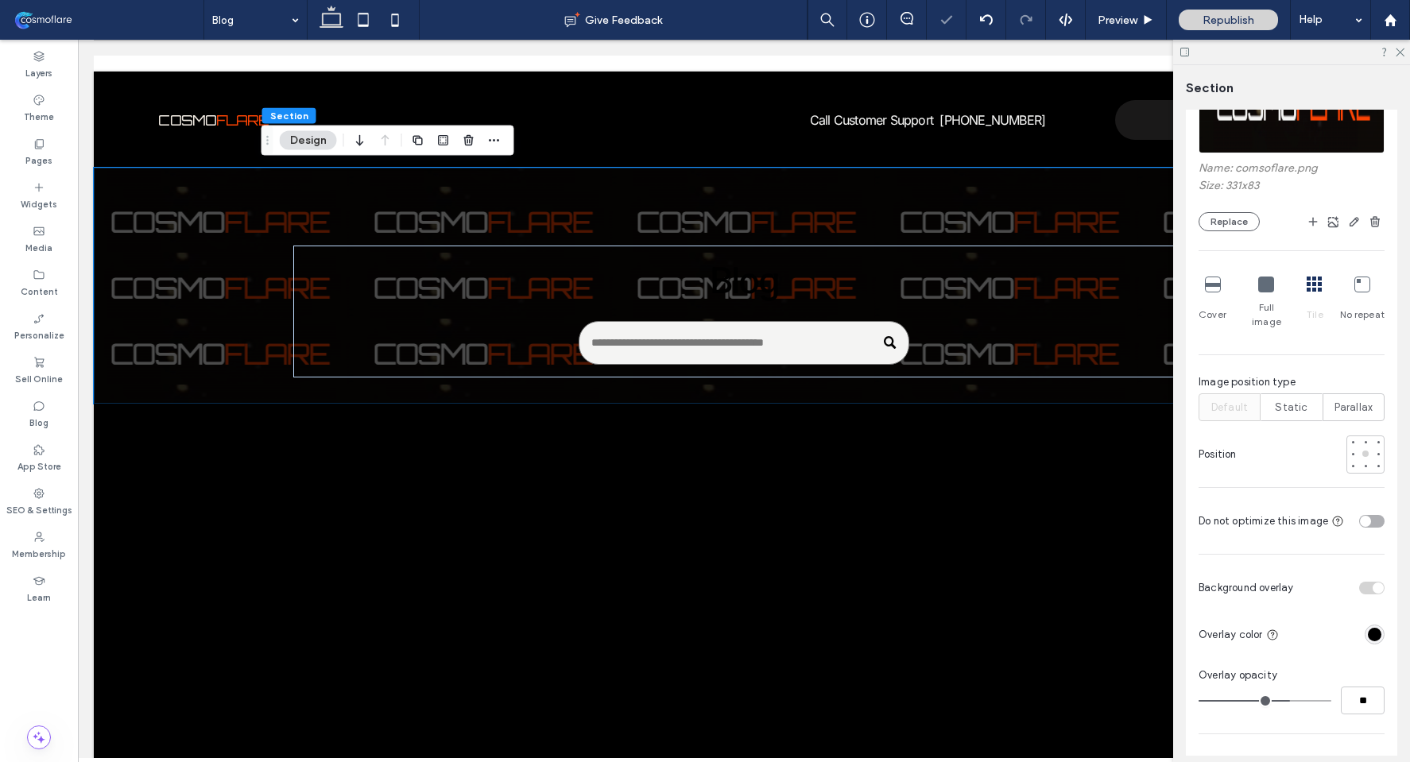
type input "**"
click at [1289, 700] on input "range" at bounding box center [1265, 701] width 133 height 2
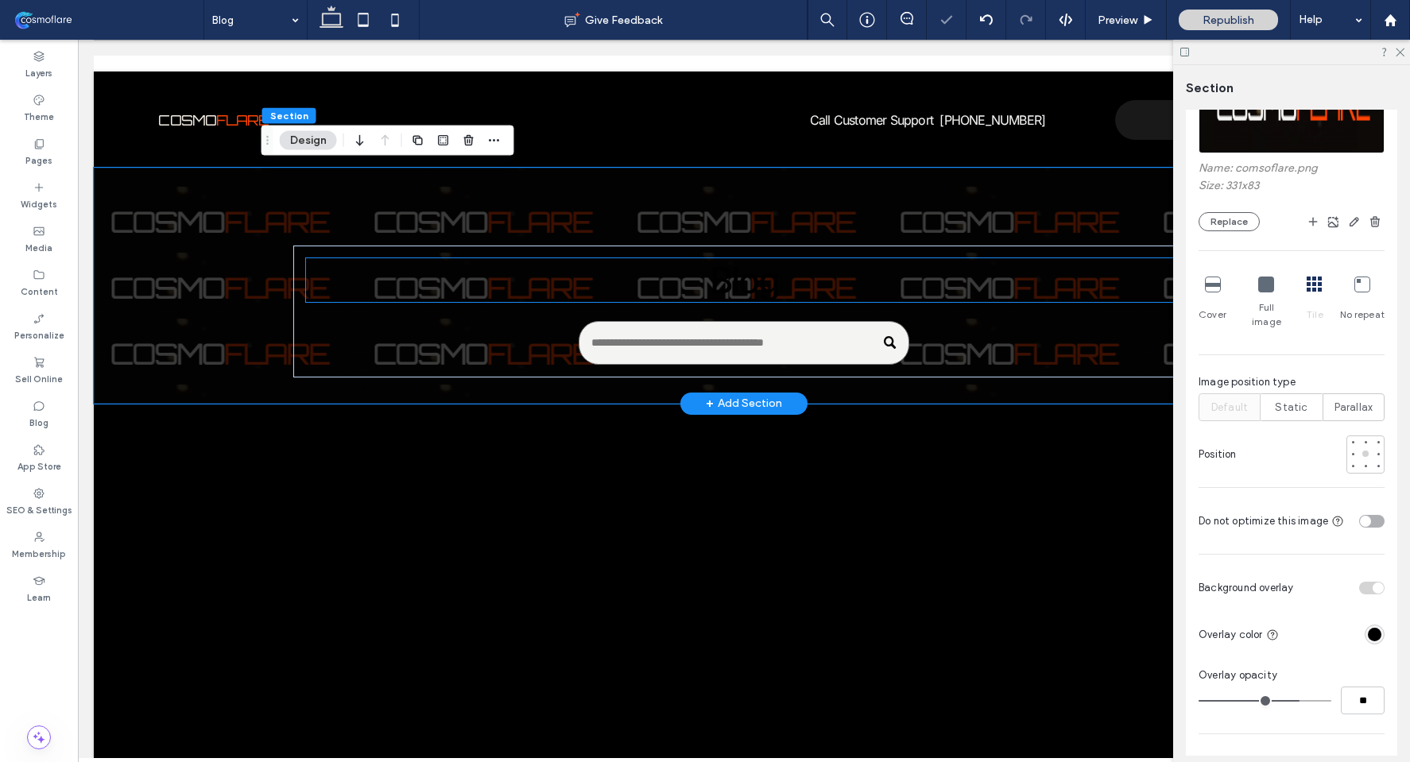
click at [715, 277] on span "Blog" at bounding box center [744, 280] width 69 height 44
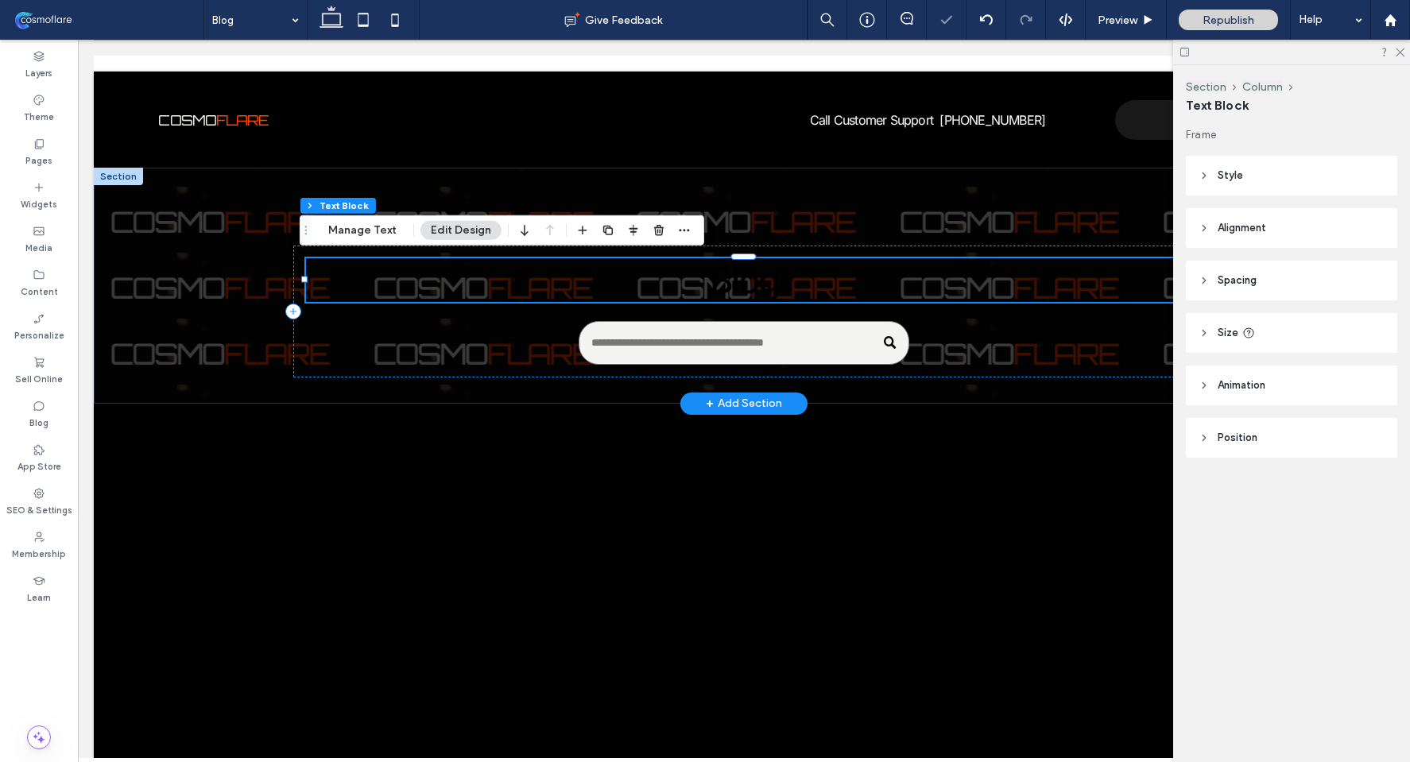
click at [715, 277] on span "Blog" at bounding box center [744, 280] width 69 height 44
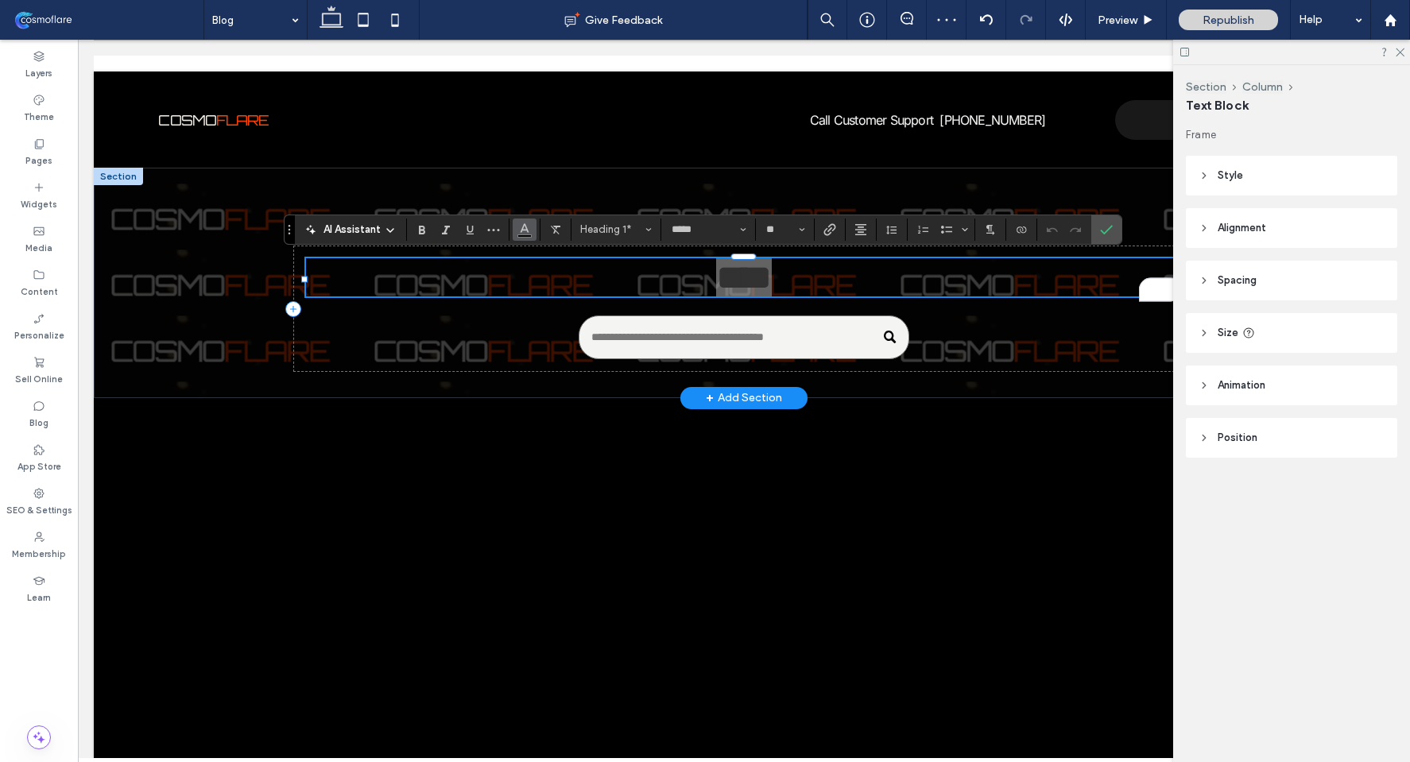
click at [516, 228] on button "Color" at bounding box center [525, 230] width 24 height 22
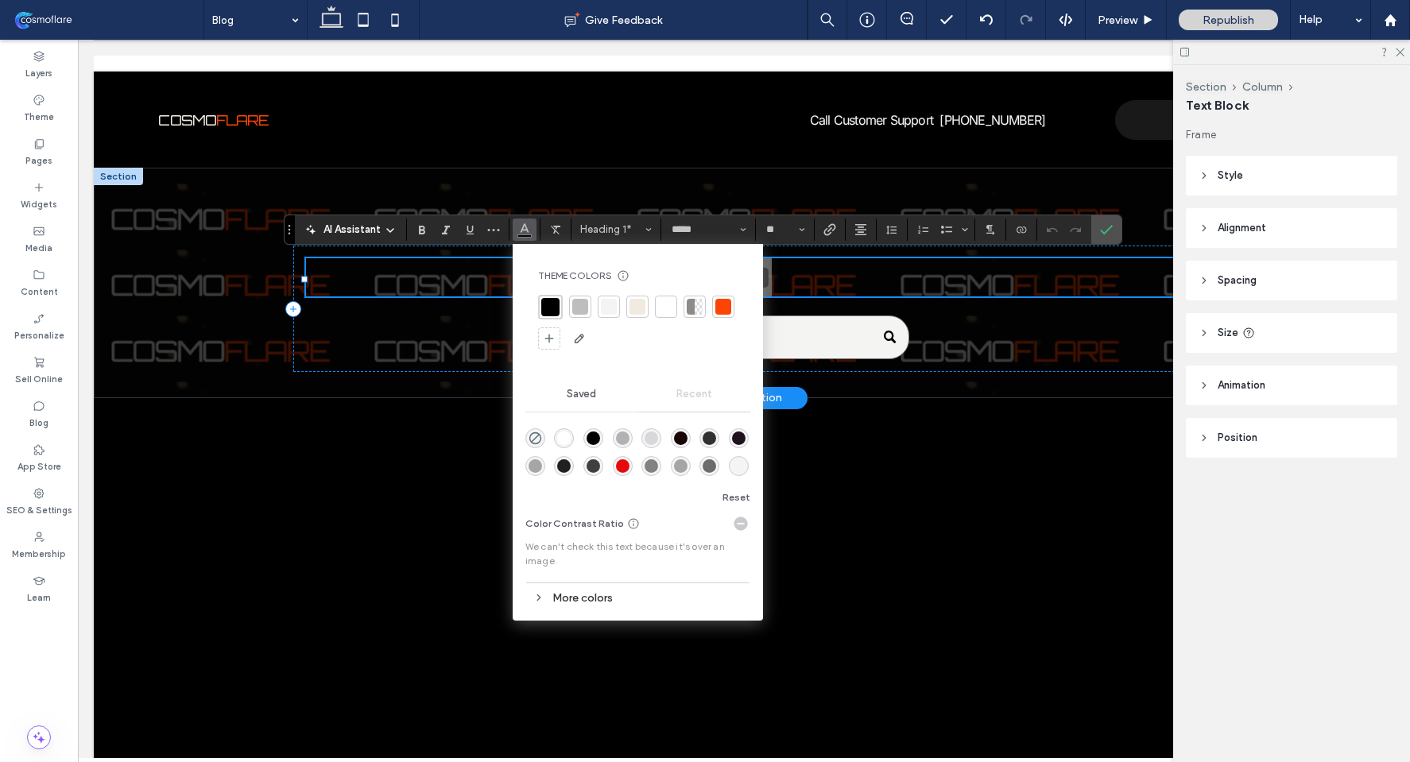
click at [617, 311] on div at bounding box center [609, 307] width 22 height 22
click at [1112, 239] on span "Confirm" at bounding box center [1106, 229] width 13 height 27
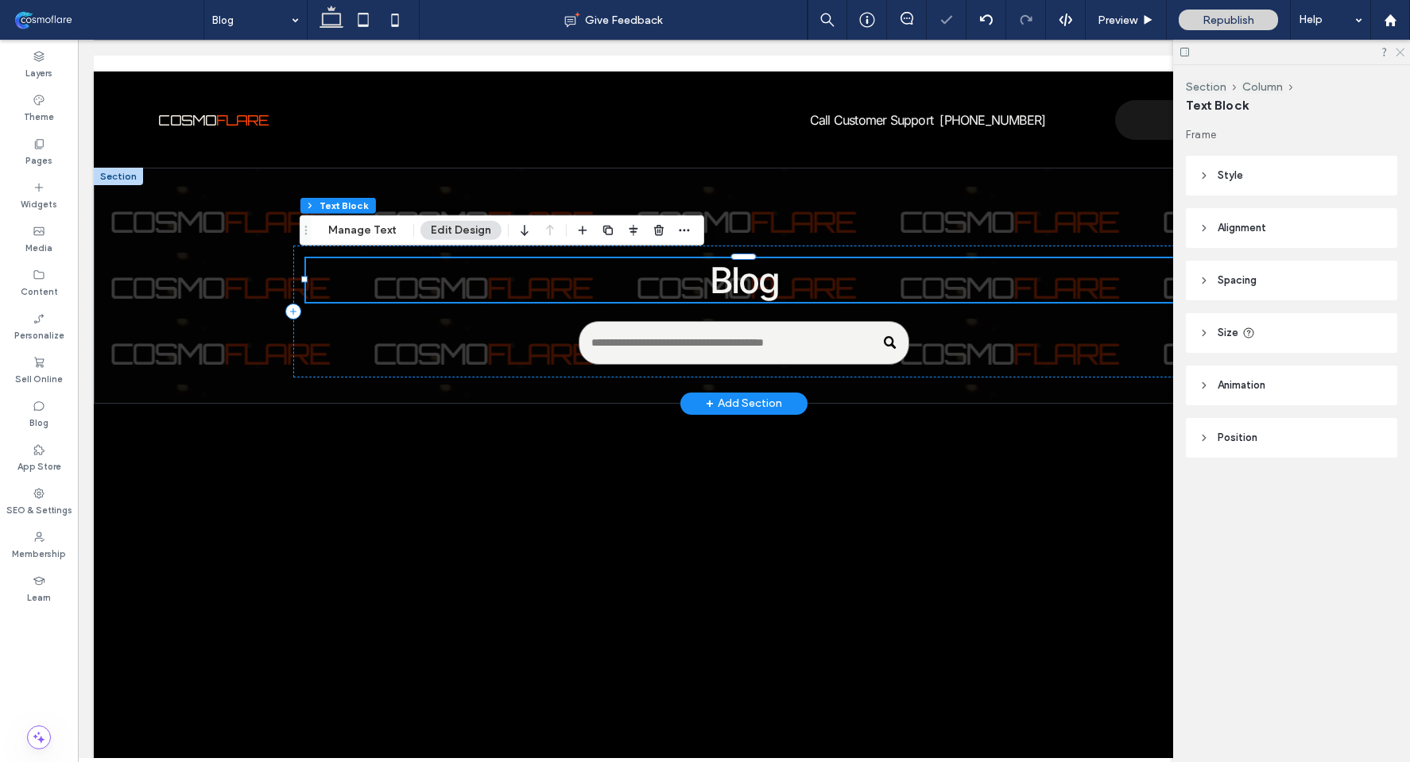
click at [1401, 55] on icon at bounding box center [1399, 51] width 10 height 10
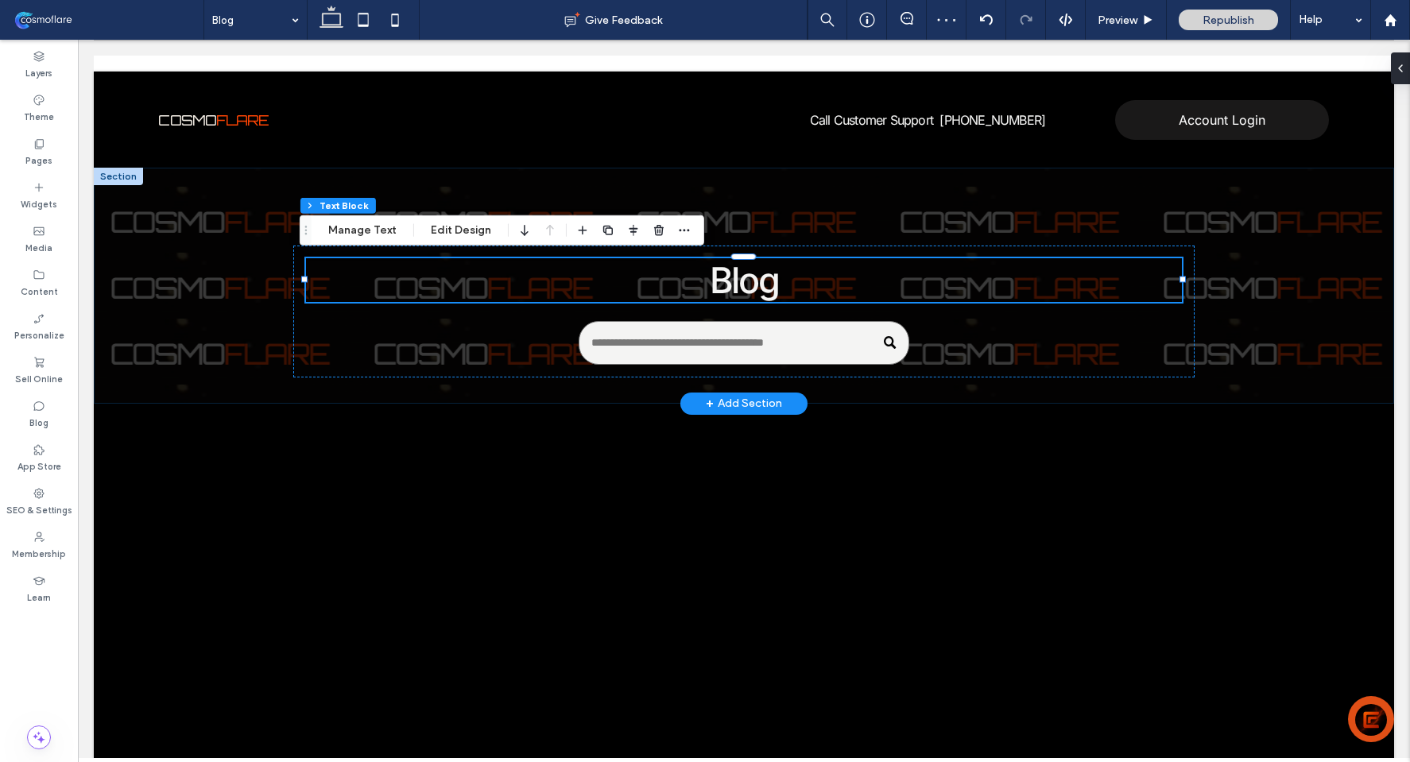
click at [1252, 245] on div "Blog" at bounding box center [744, 286] width 1300 height 236
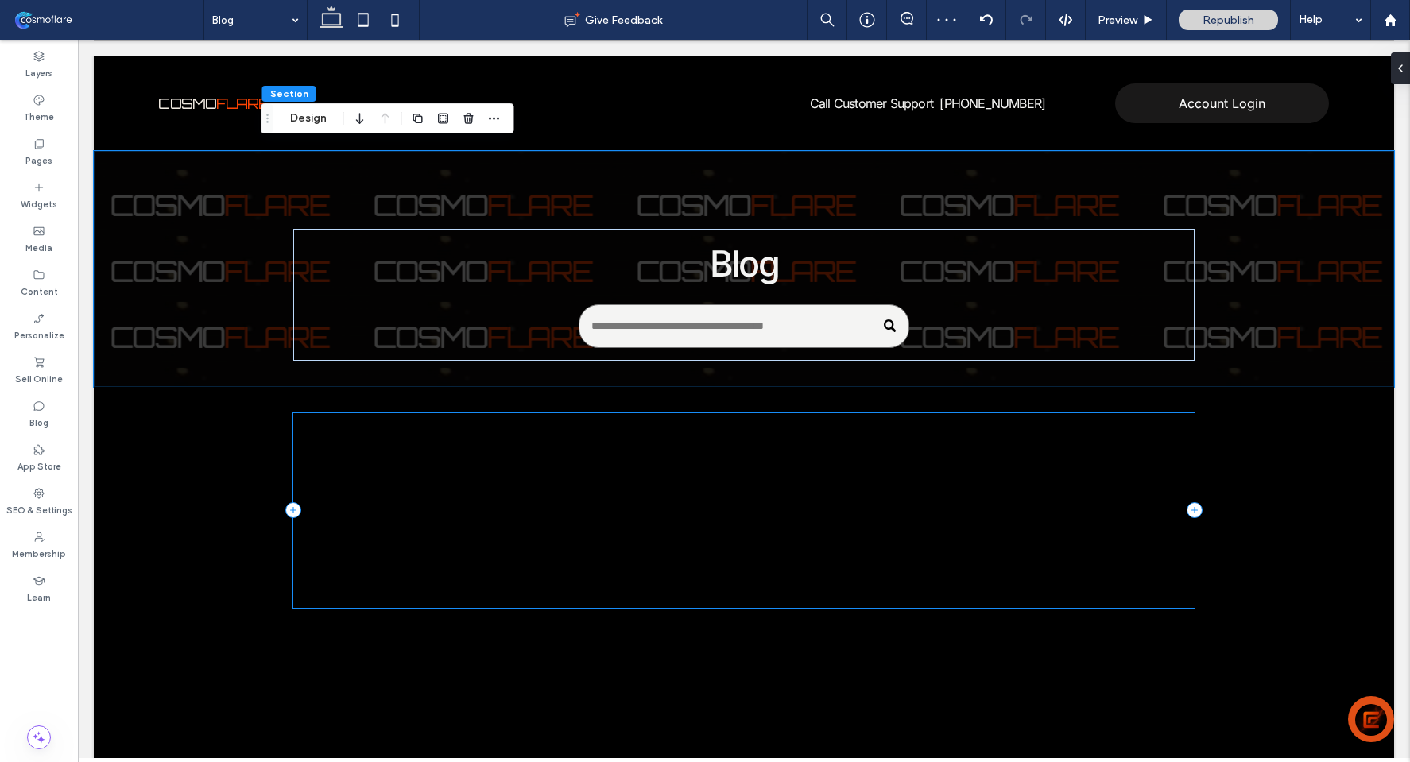
scroll to position [0, 0]
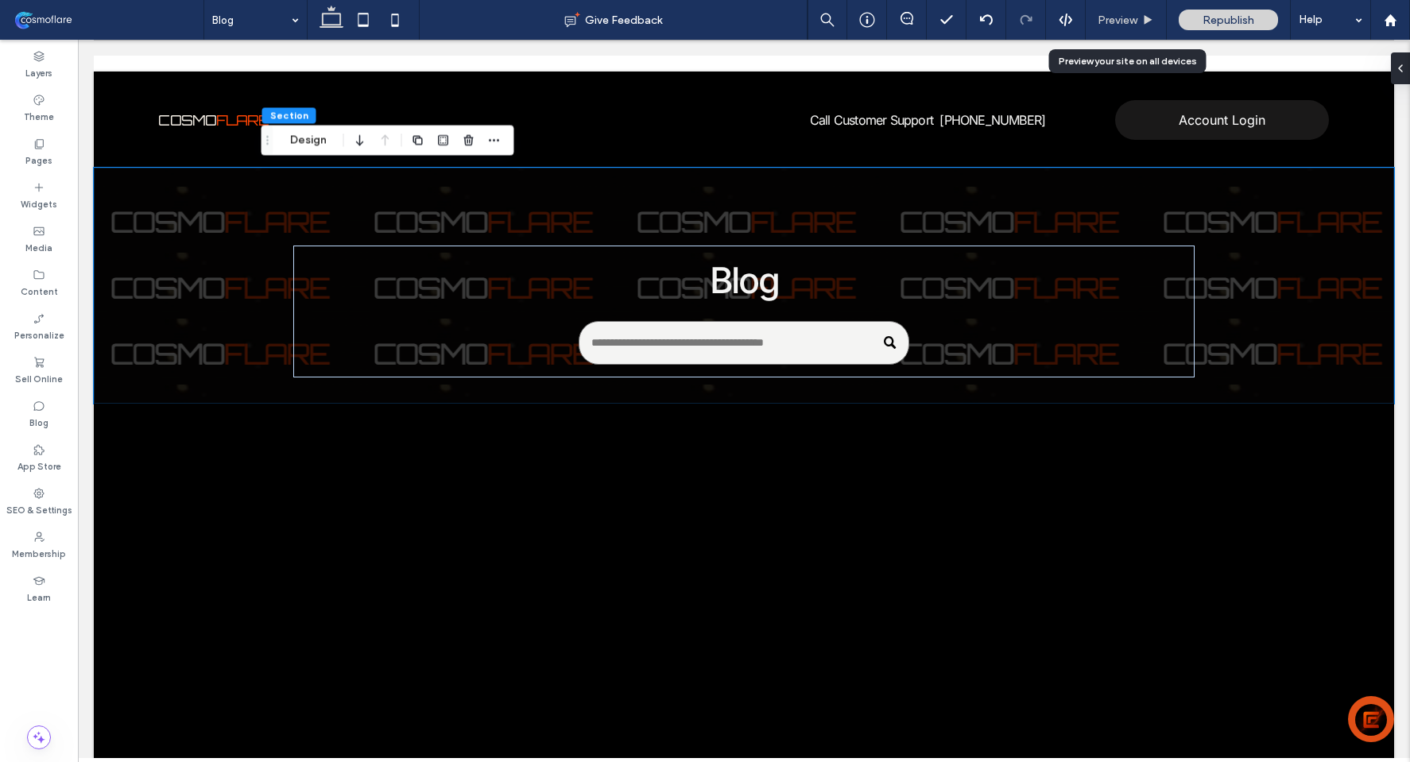
click at [1109, 20] on span "Preview" at bounding box center [1118, 21] width 40 height 14
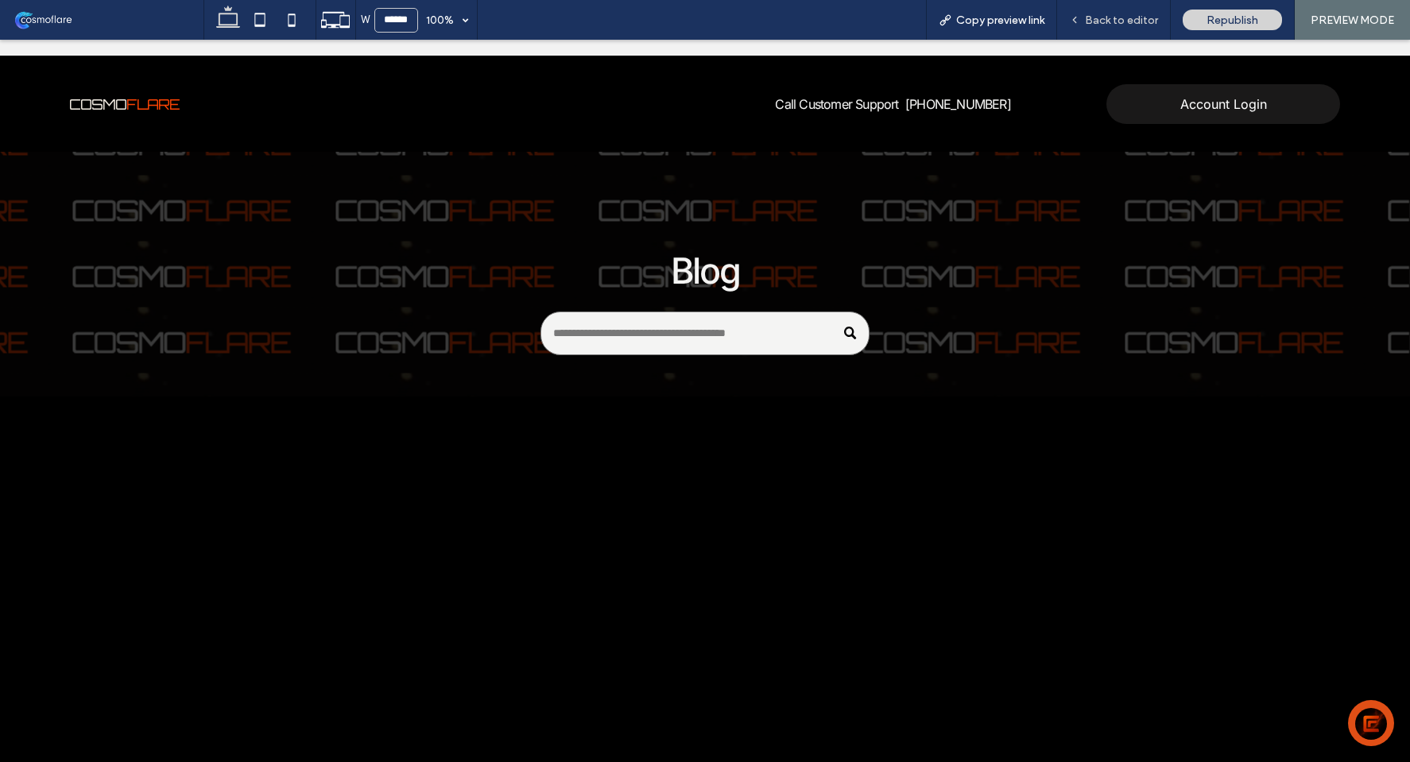
click at [1124, 33] on div "Back to editor" at bounding box center [1114, 20] width 114 height 40
click at [1134, 17] on span "Back to editor" at bounding box center [1121, 21] width 73 height 14
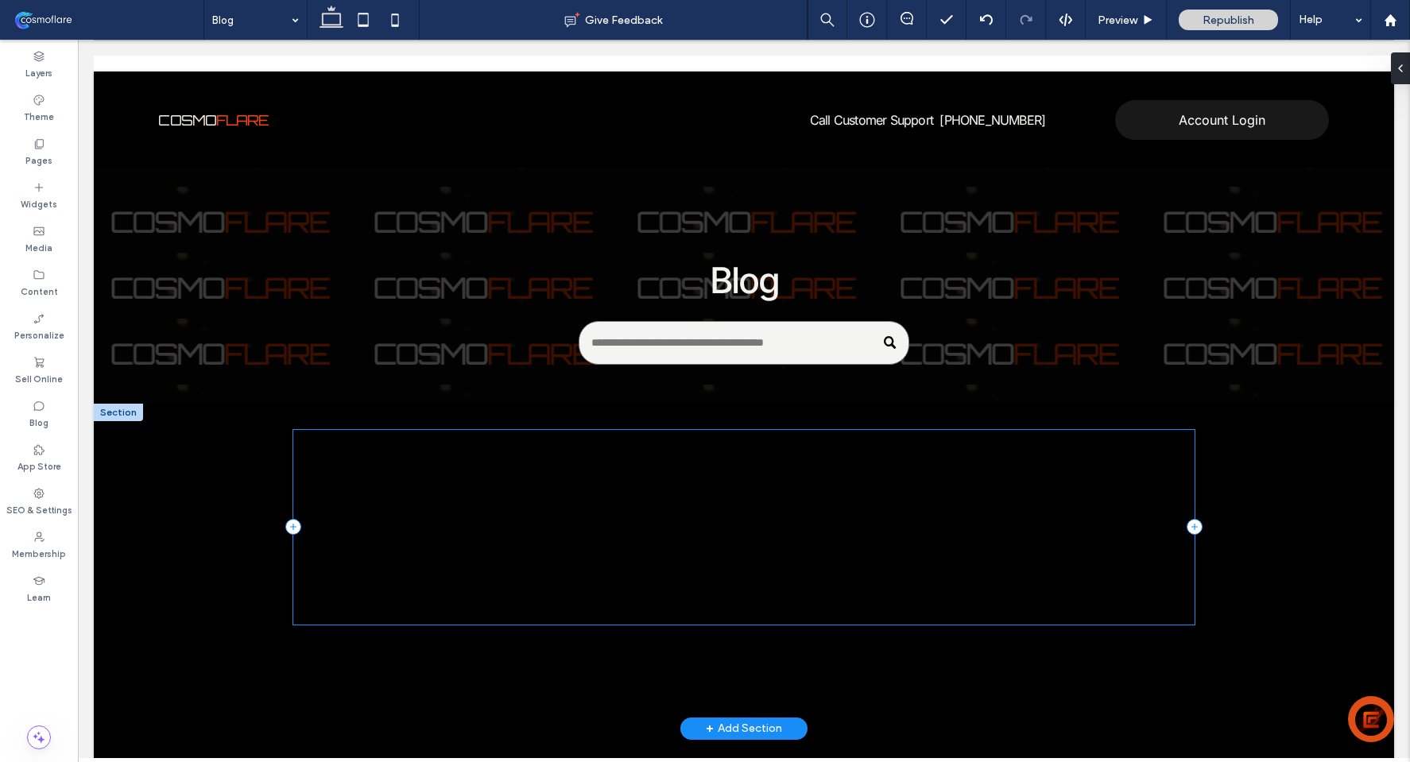
click at [352, 497] on div at bounding box center [744, 527] width 902 height 195
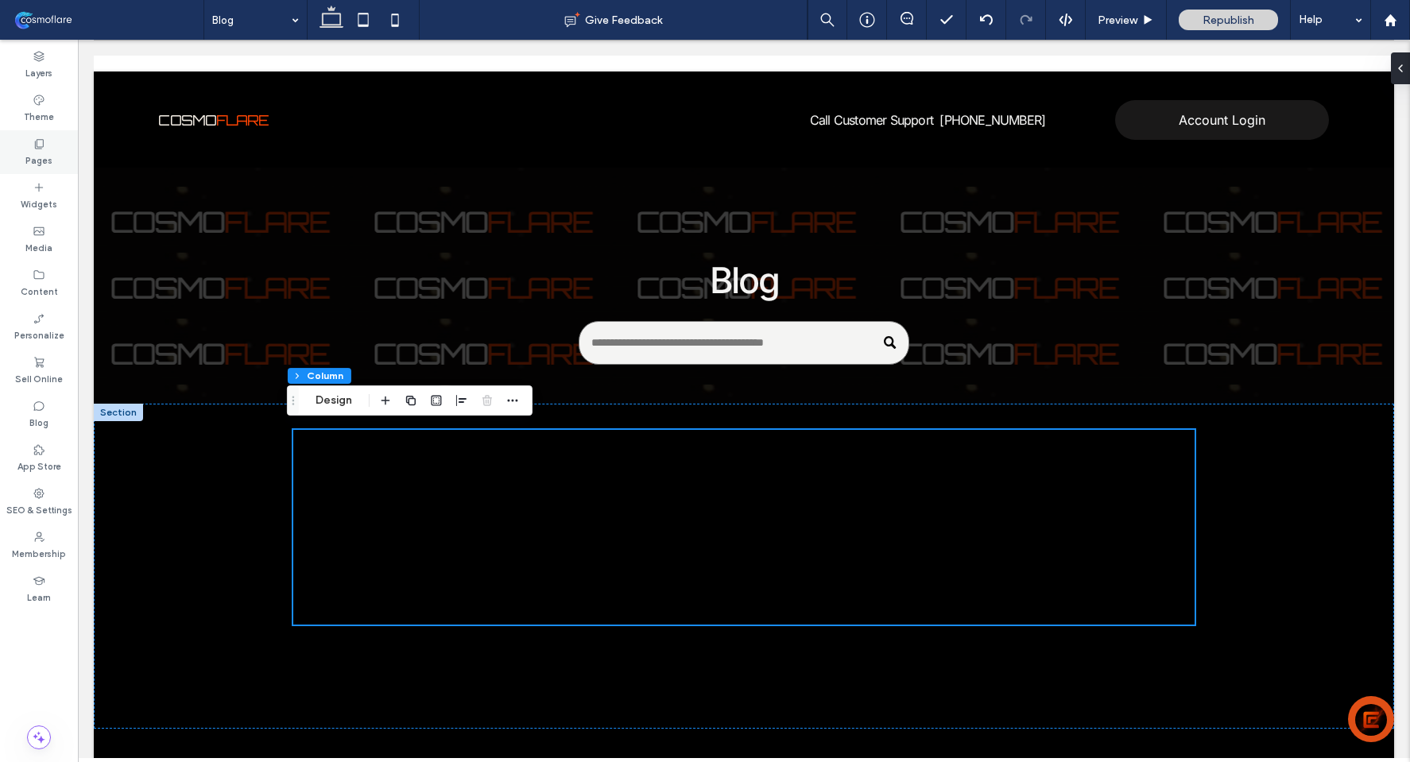
click at [38, 161] on label "Pages" at bounding box center [38, 158] width 27 height 17
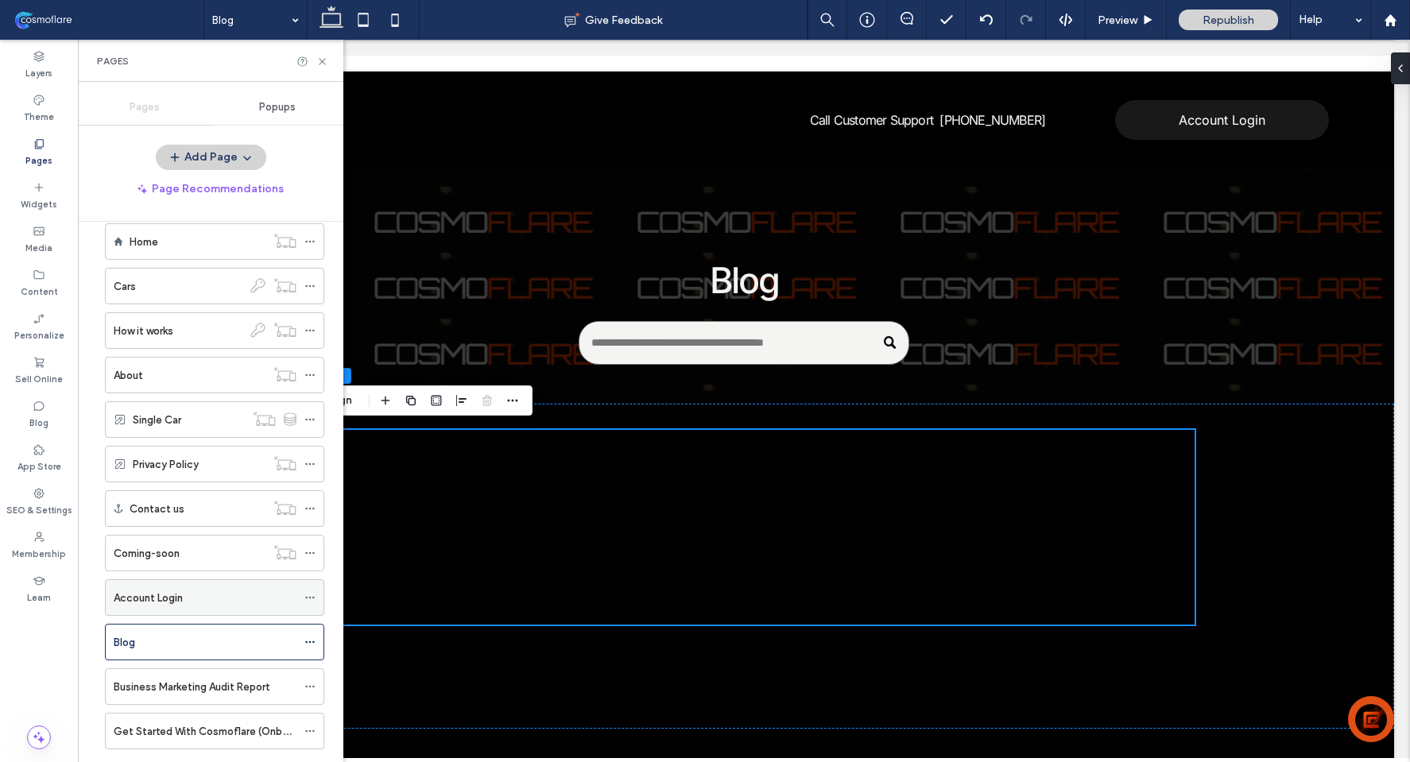
scroll to position [48, 0]
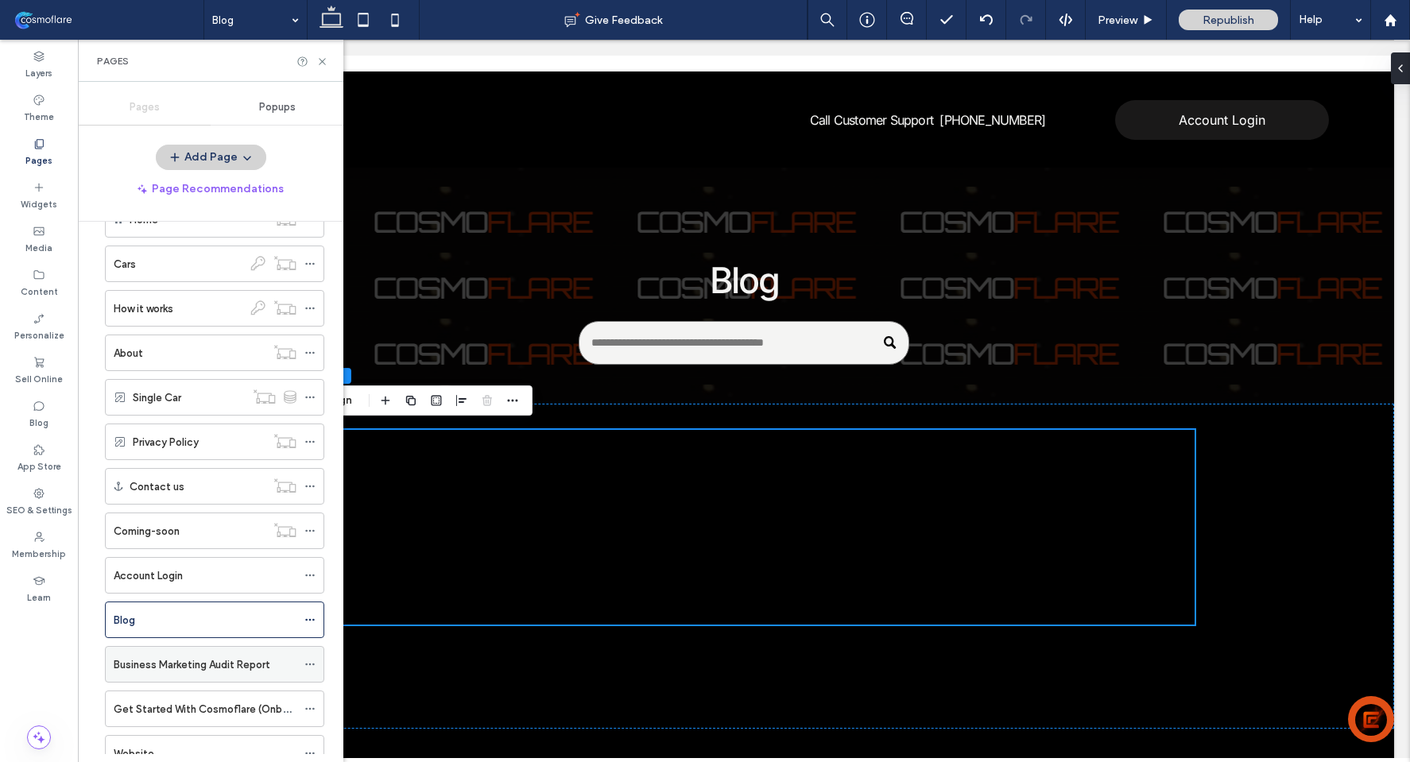
click at [194, 669] on label "Business Marketing Audit Report" at bounding box center [192, 665] width 156 height 28
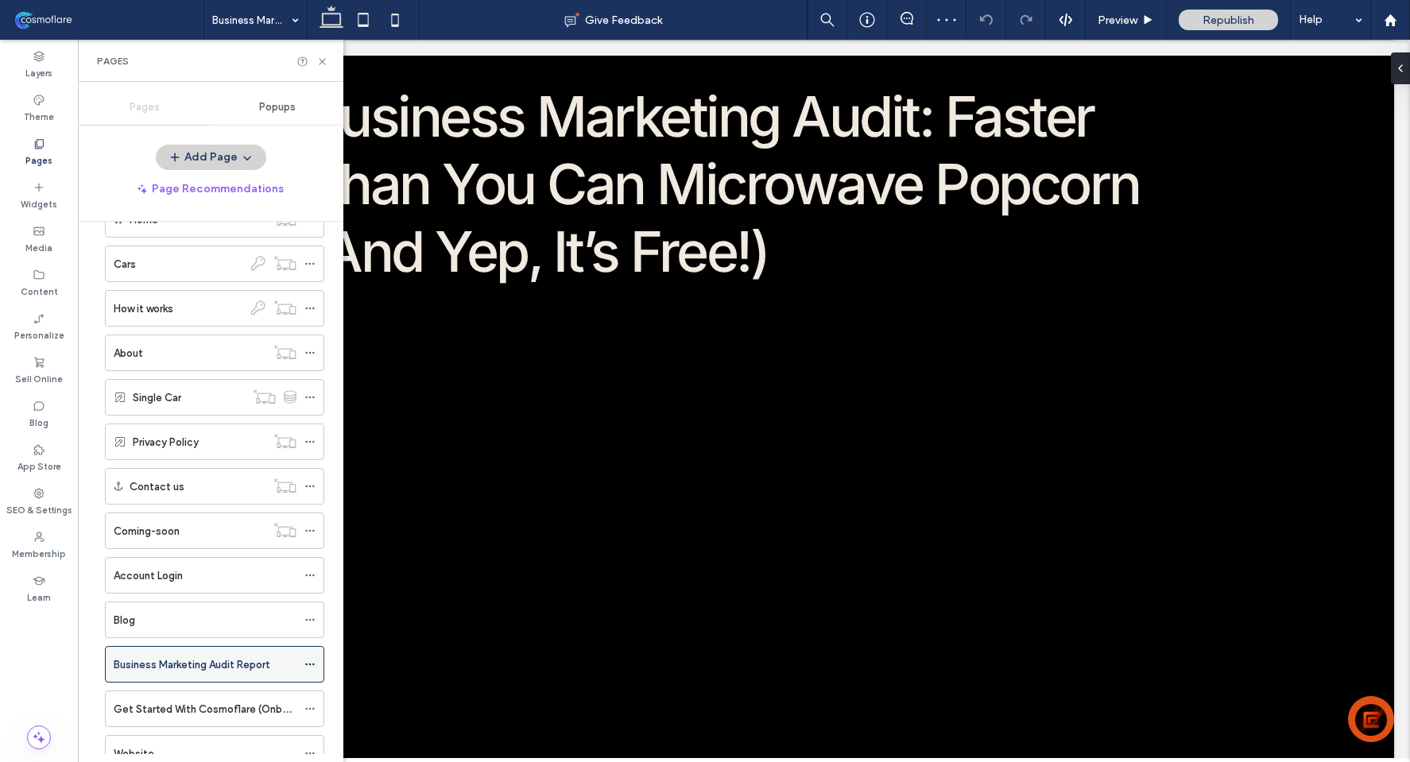
scroll to position [75, 0]
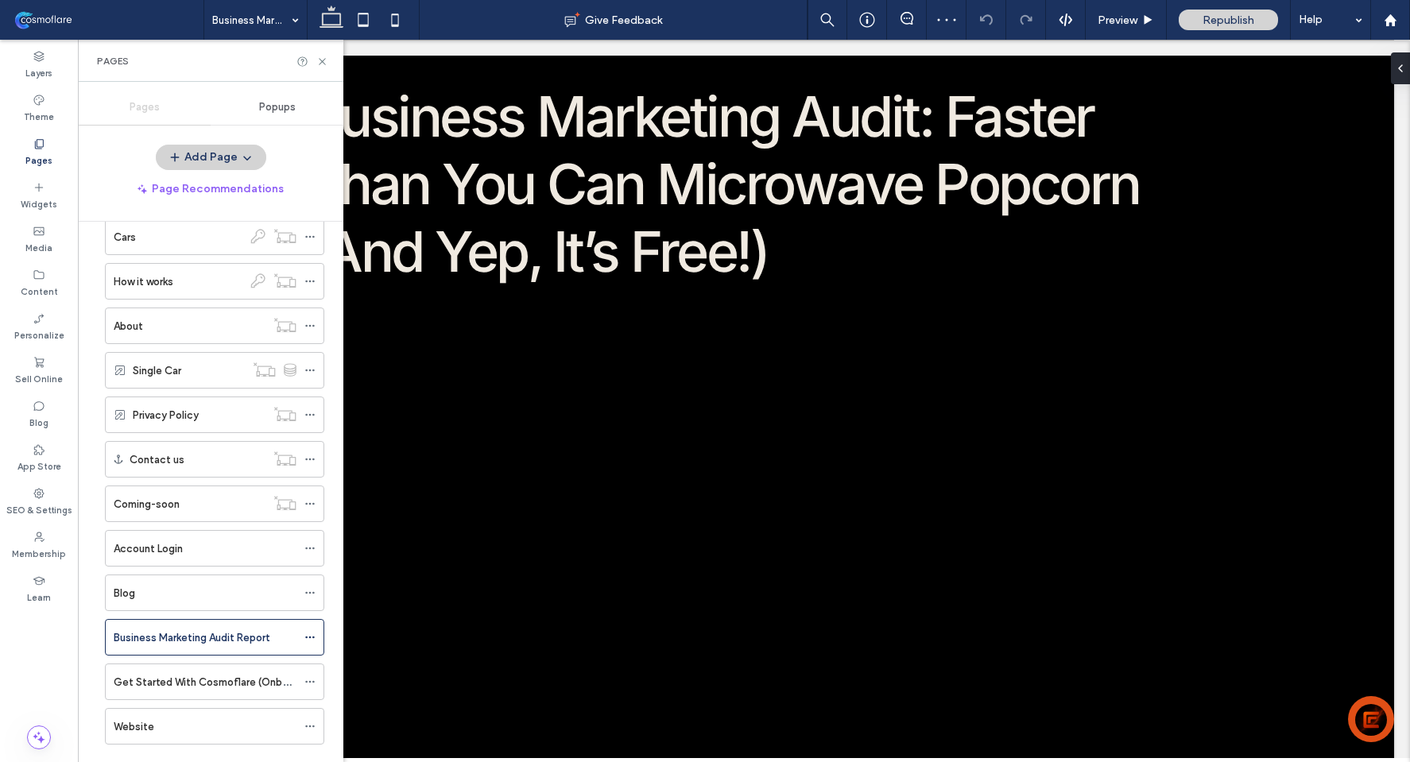
click at [220, 707] on ol "Home Cars How it works About Single Car Privacy Policy Contact us Coming-soon A…" at bounding box center [204, 459] width 239 height 571
click at [229, 717] on div "Website" at bounding box center [205, 726] width 183 height 35
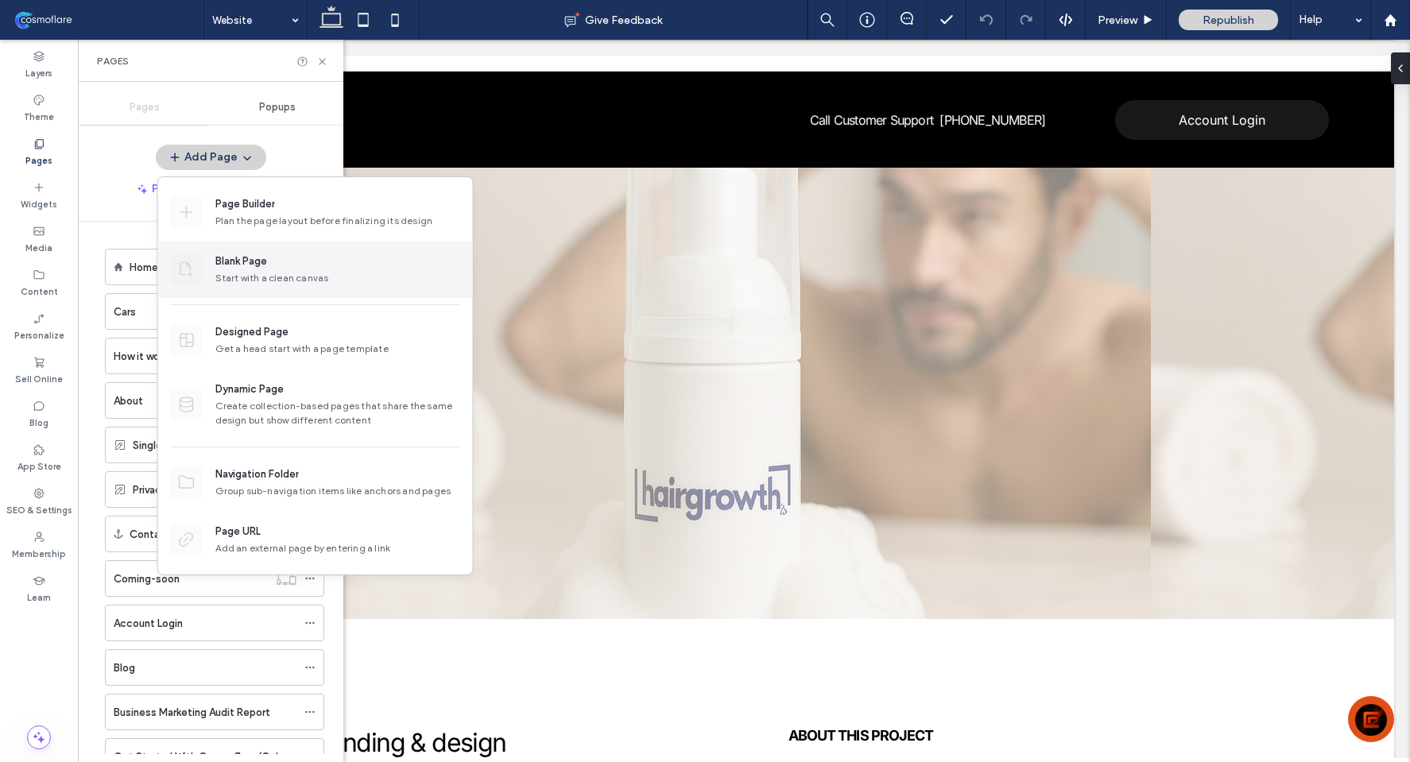
click at [267, 289] on div "Blank Page Start with a clean canvas" at bounding box center [315, 269] width 315 height 57
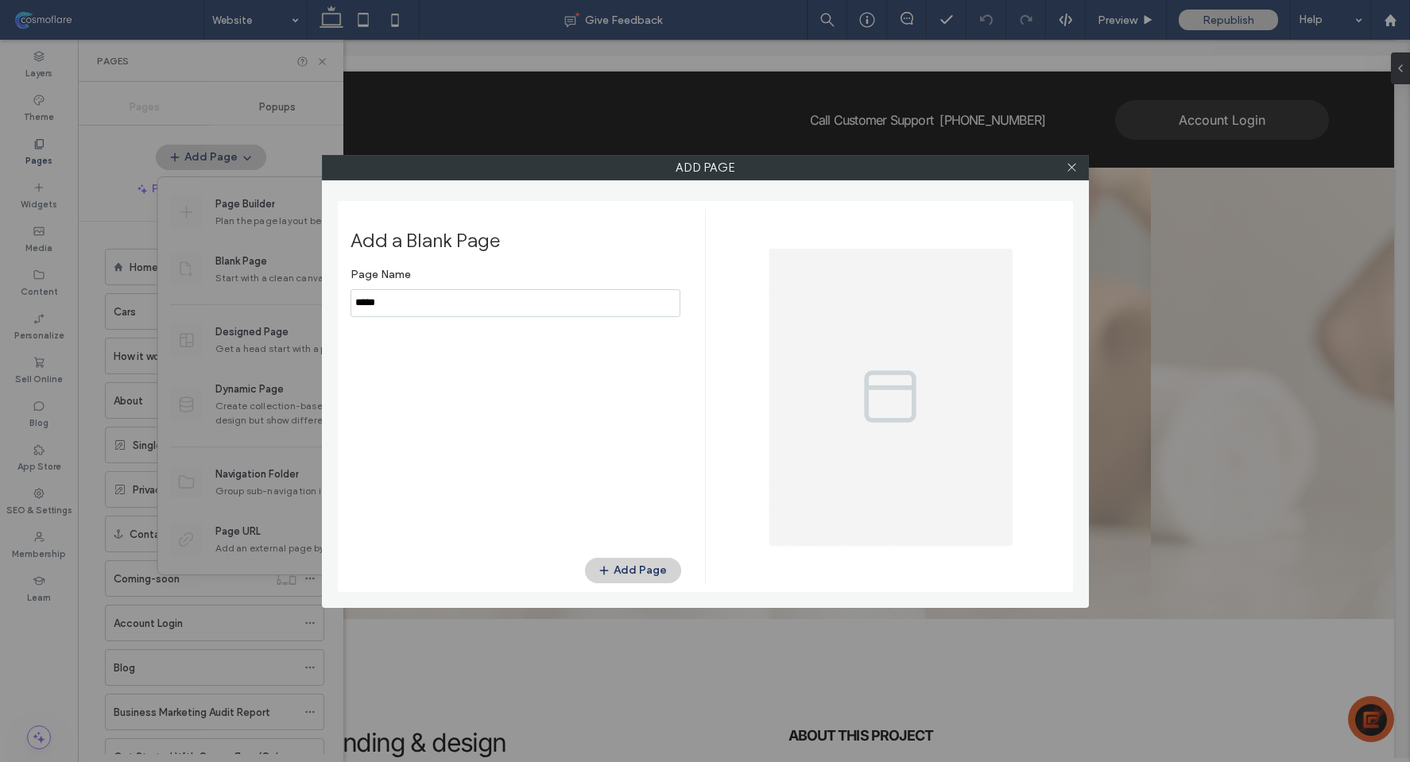
click at [422, 296] on input "notEmpty" at bounding box center [516, 303] width 330 height 28
click at [424, 308] on input "notEmpty" at bounding box center [516, 303] width 330 height 28
type input "*******"
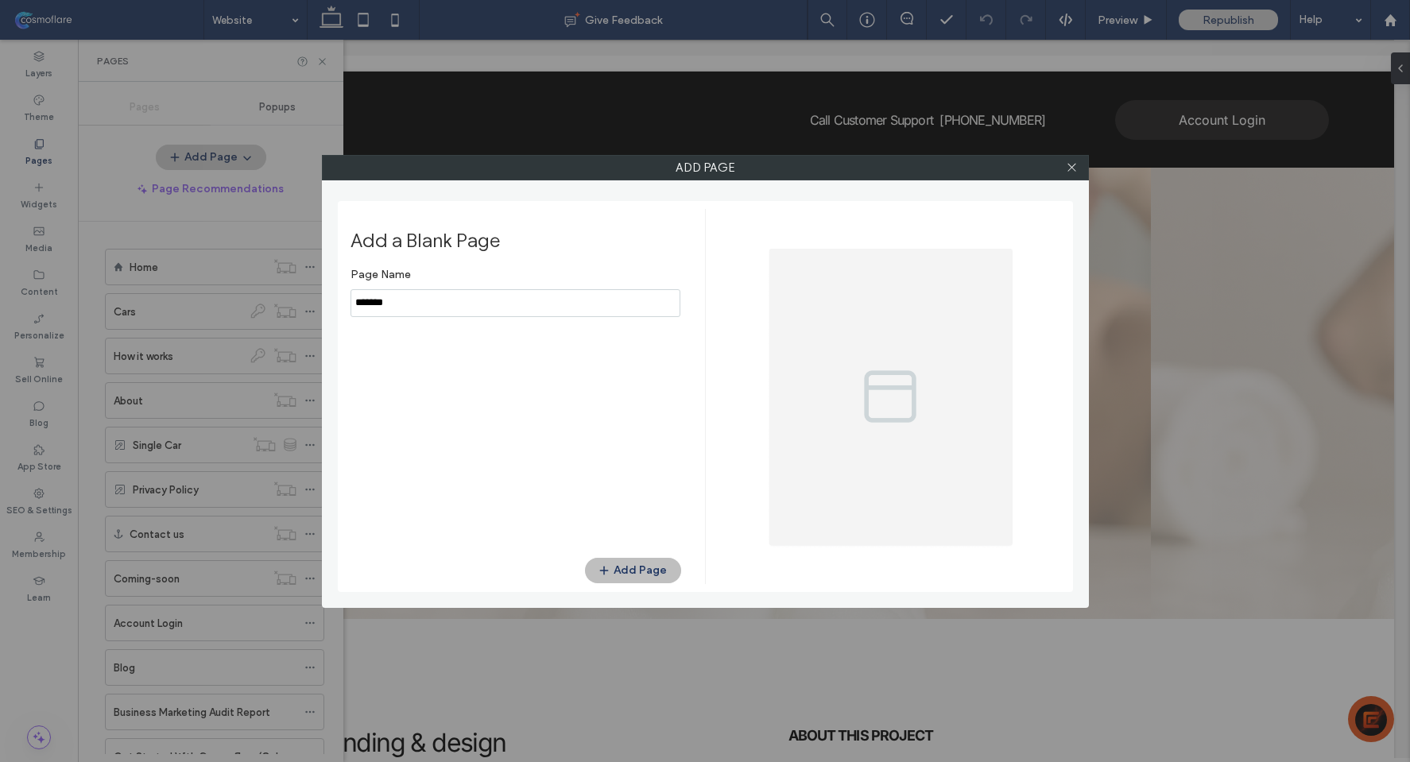
click at [651, 581] on button "Add Page" at bounding box center [633, 570] width 96 height 25
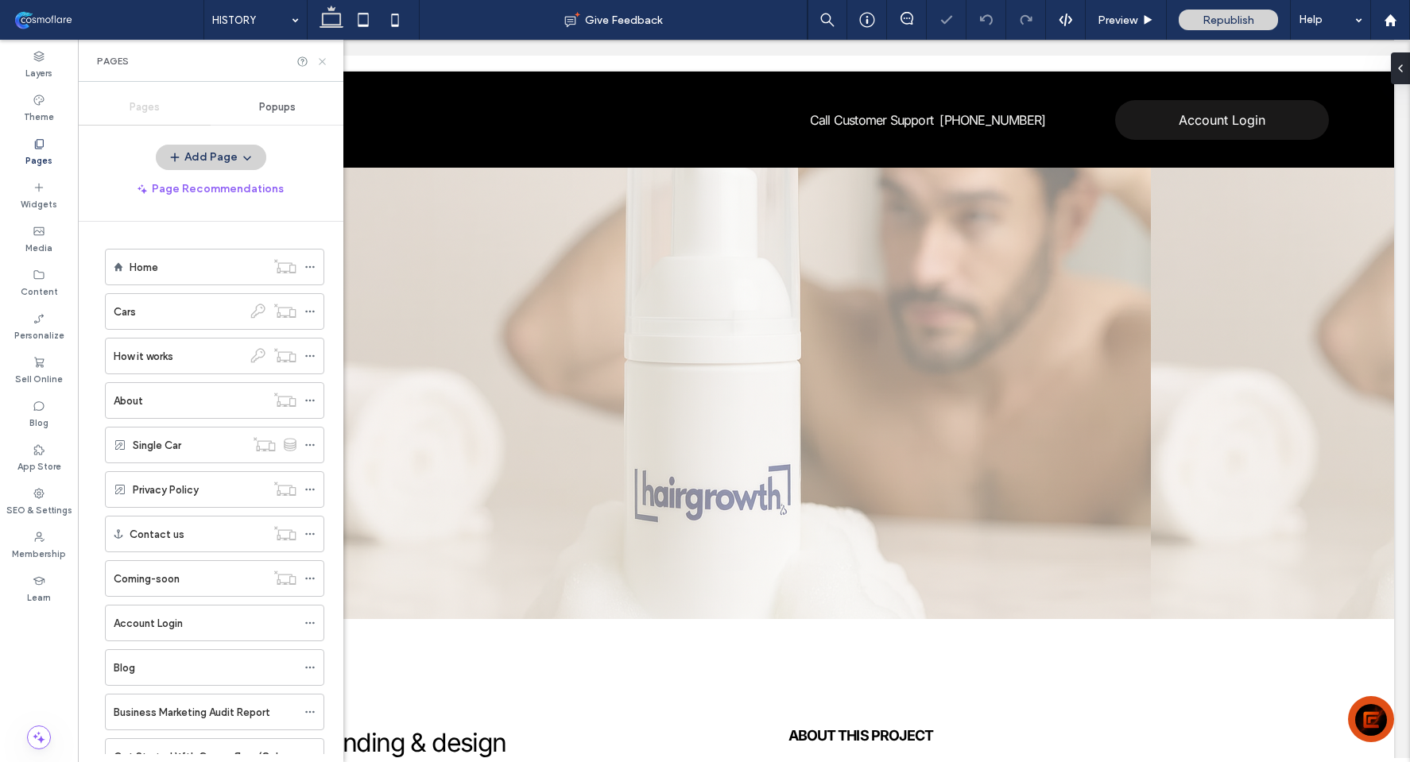
click at [324, 64] on icon at bounding box center [322, 62] width 12 height 12
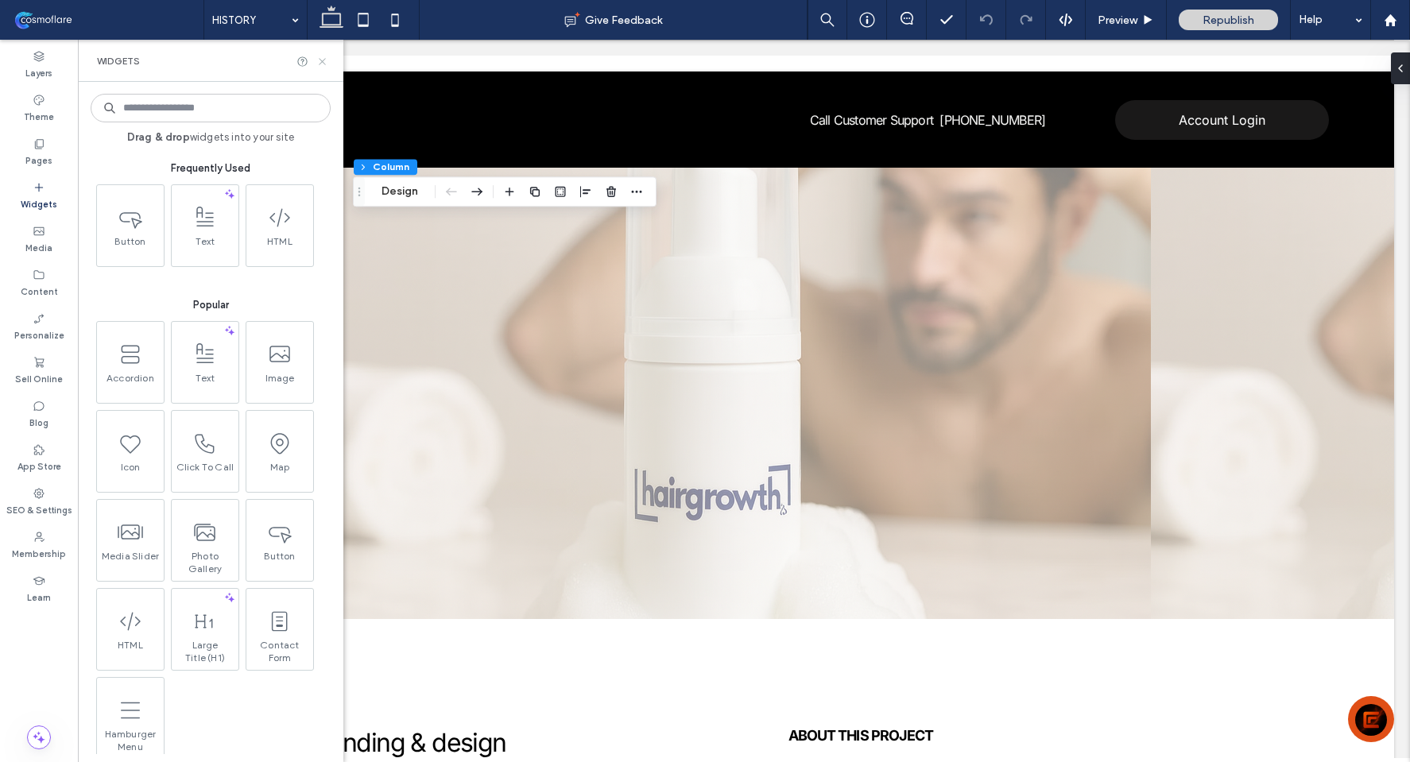
click at [324, 58] on icon at bounding box center [322, 62] width 12 height 12
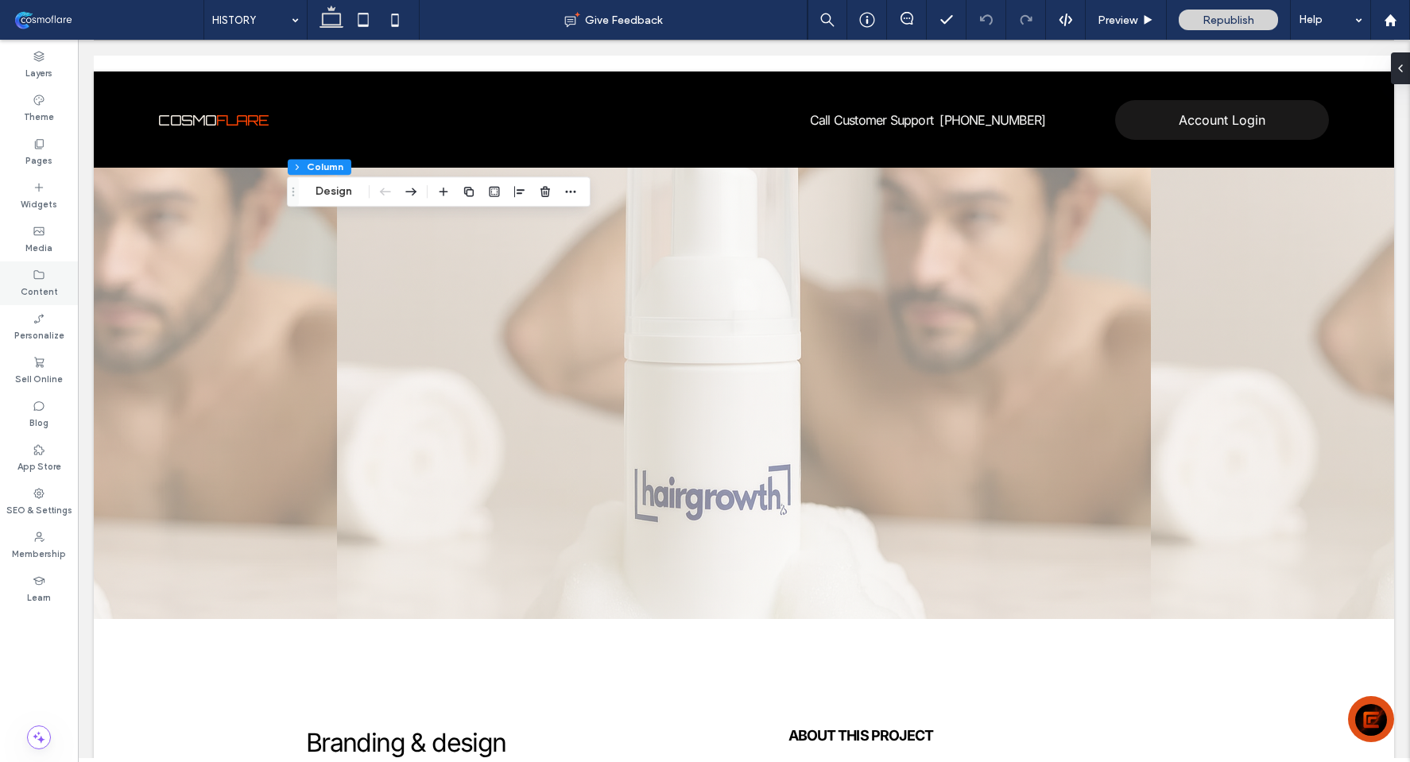
click at [33, 188] on icon at bounding box center [39, 187] width 13 height 13
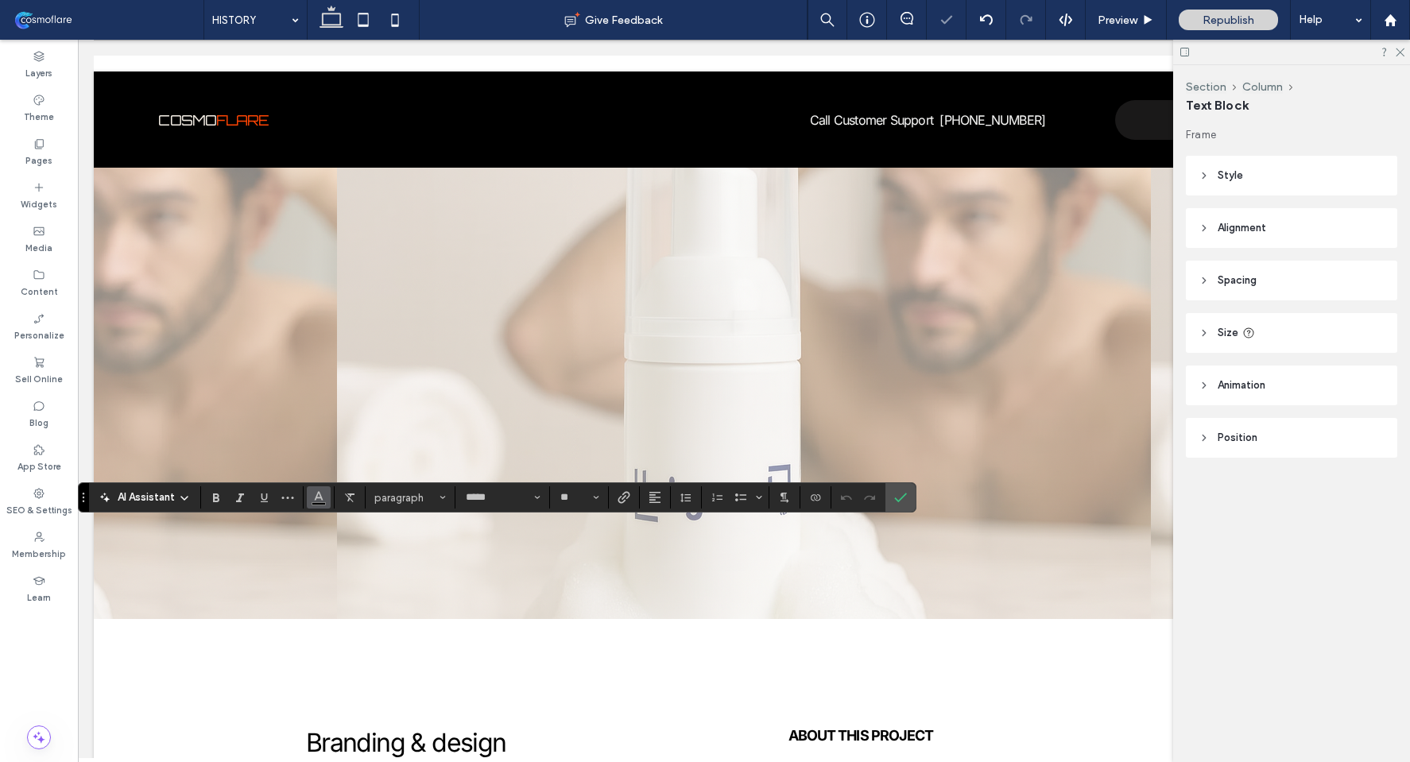
click at [322, 502] on span "Color" at bounding box center [318, 496] width 13 height 21
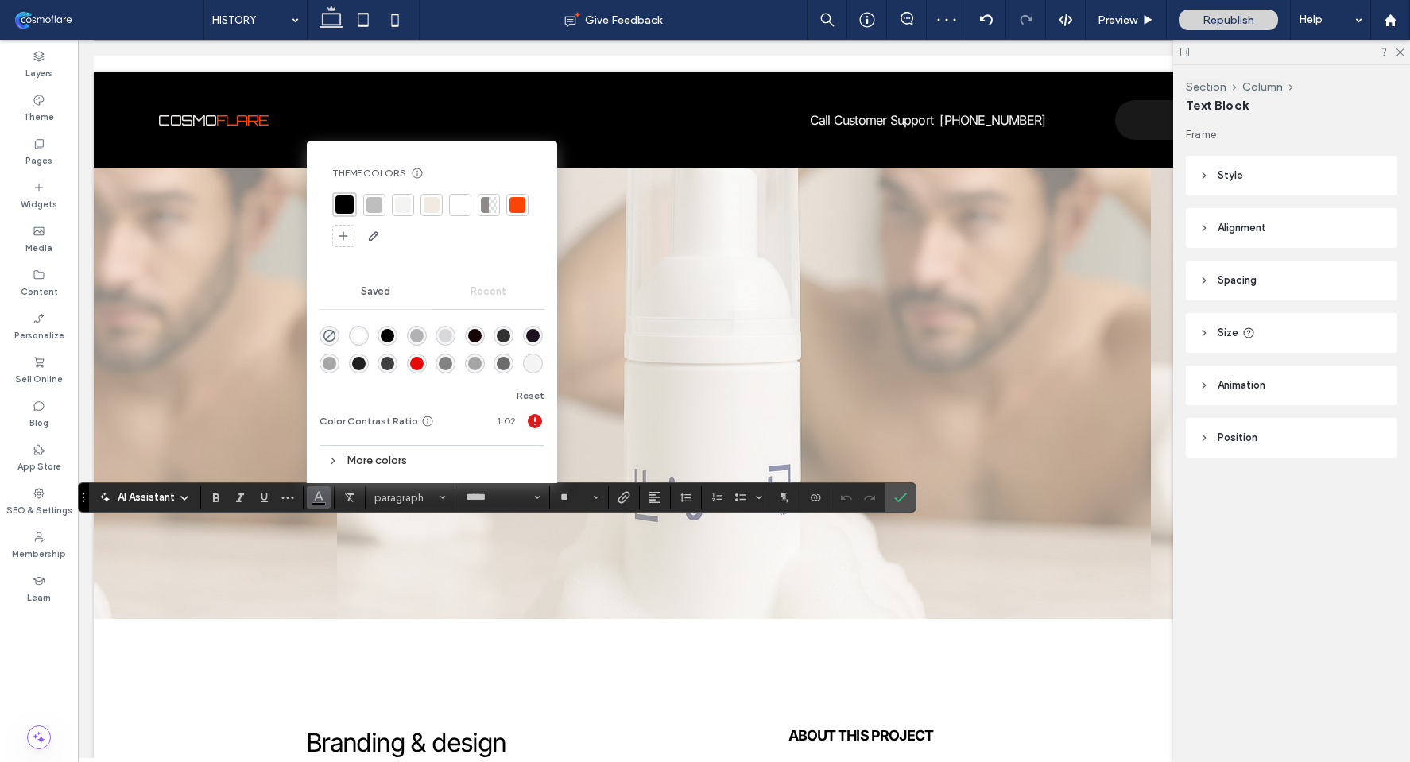
click at [400, 200] on div at bounding box center [403, 205] width 16 height 16
click at [901, 494] on icon "Confirm" at bounding box center [900, 497] width 13 height 13
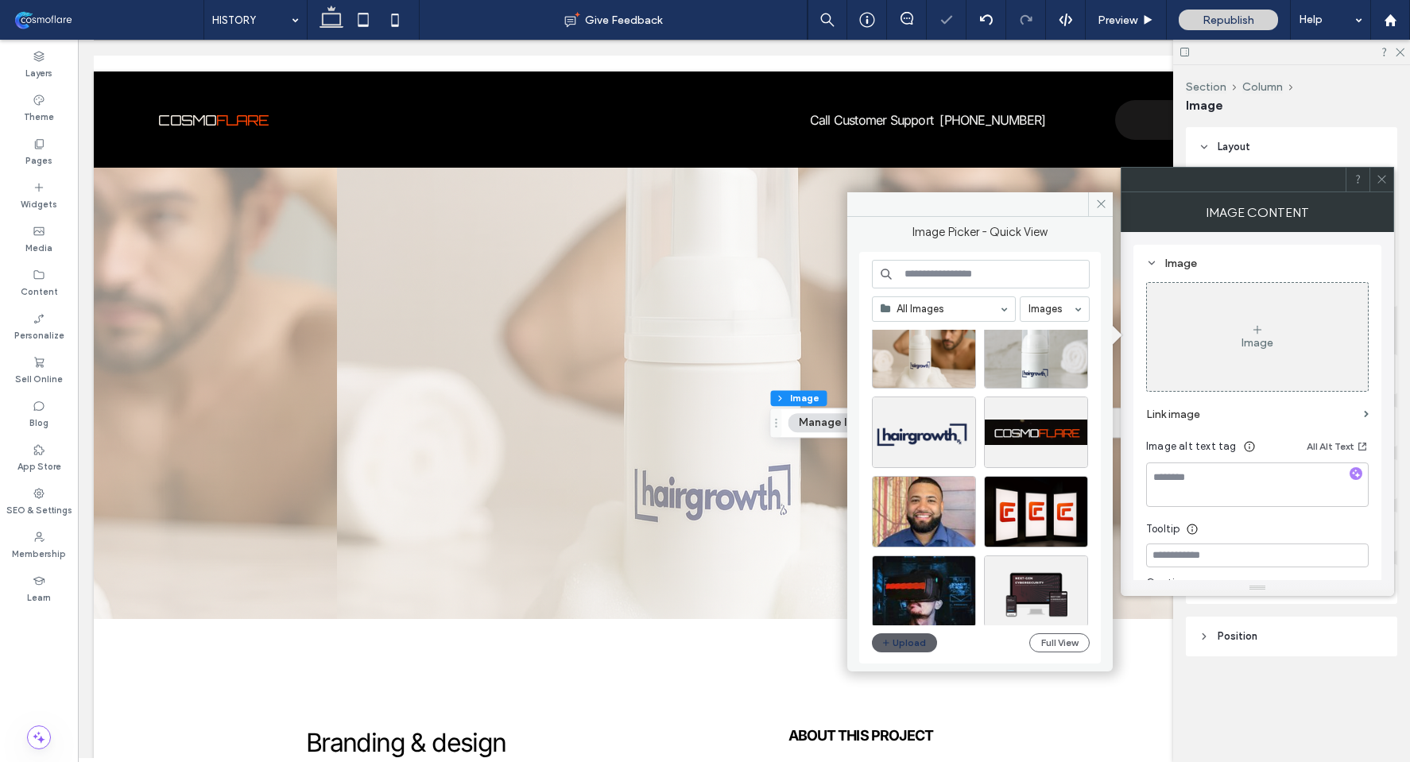
scroll to position [253, 0]
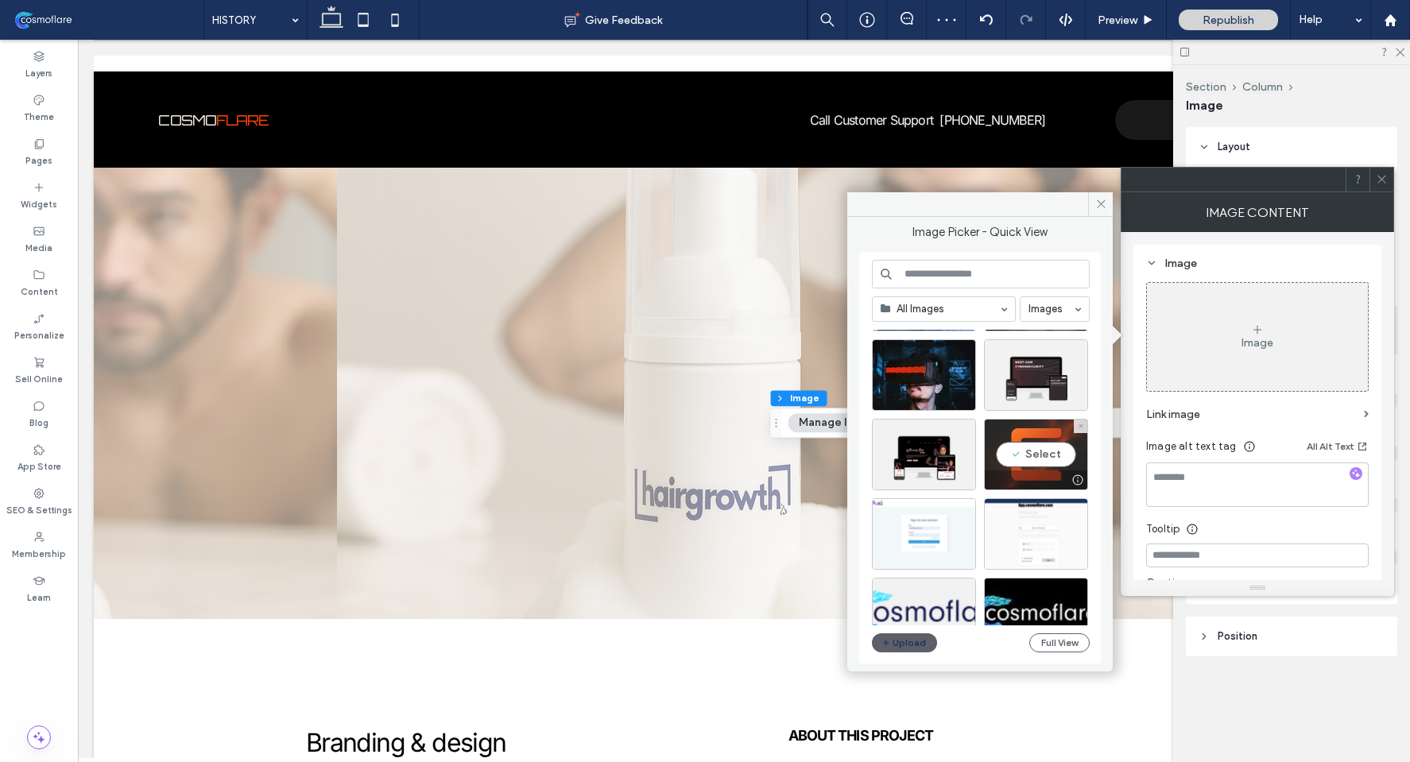
click at [1024, 452] on div "Select" at bounding box center [1036, 455] width 104 height 72
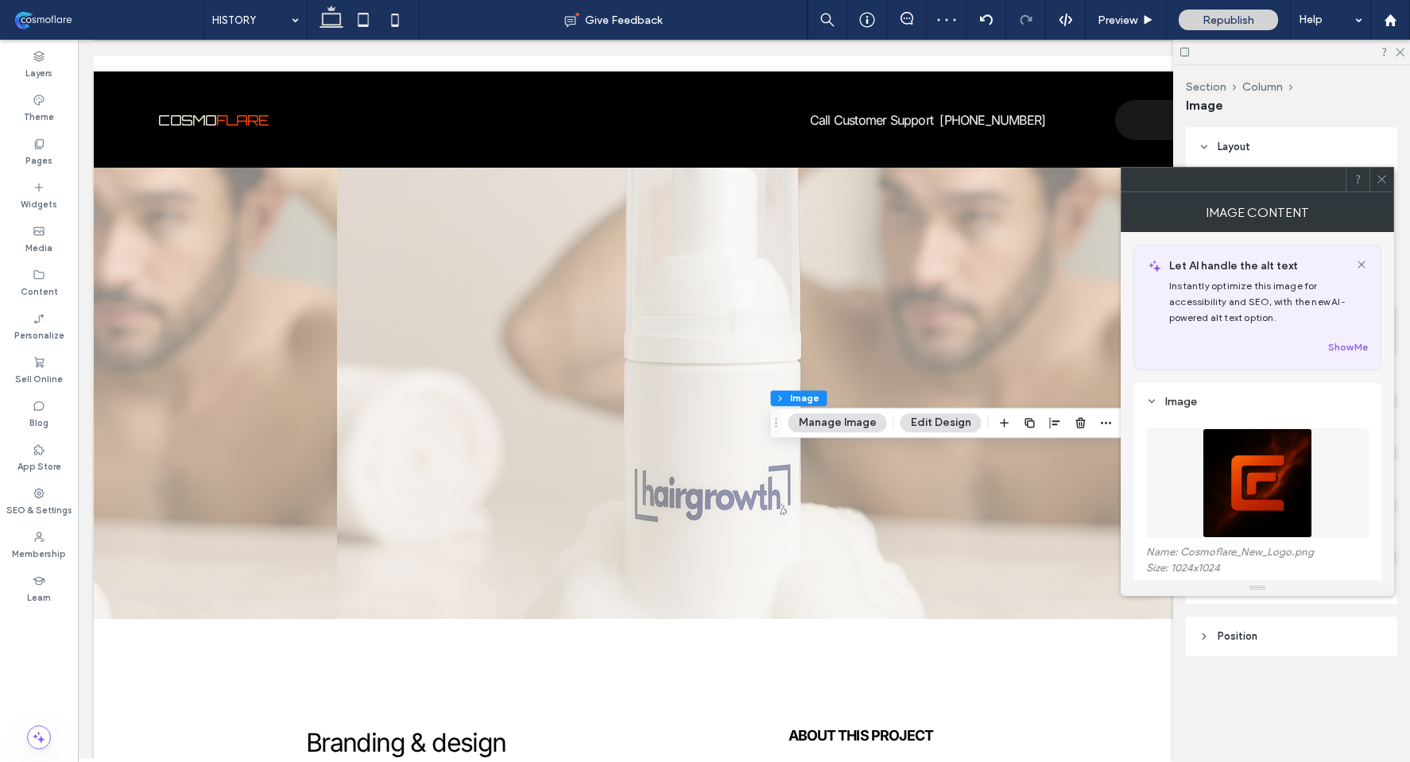
click at [1383, 183] on icon at bounding box center [1382, 179] width 12 height 12
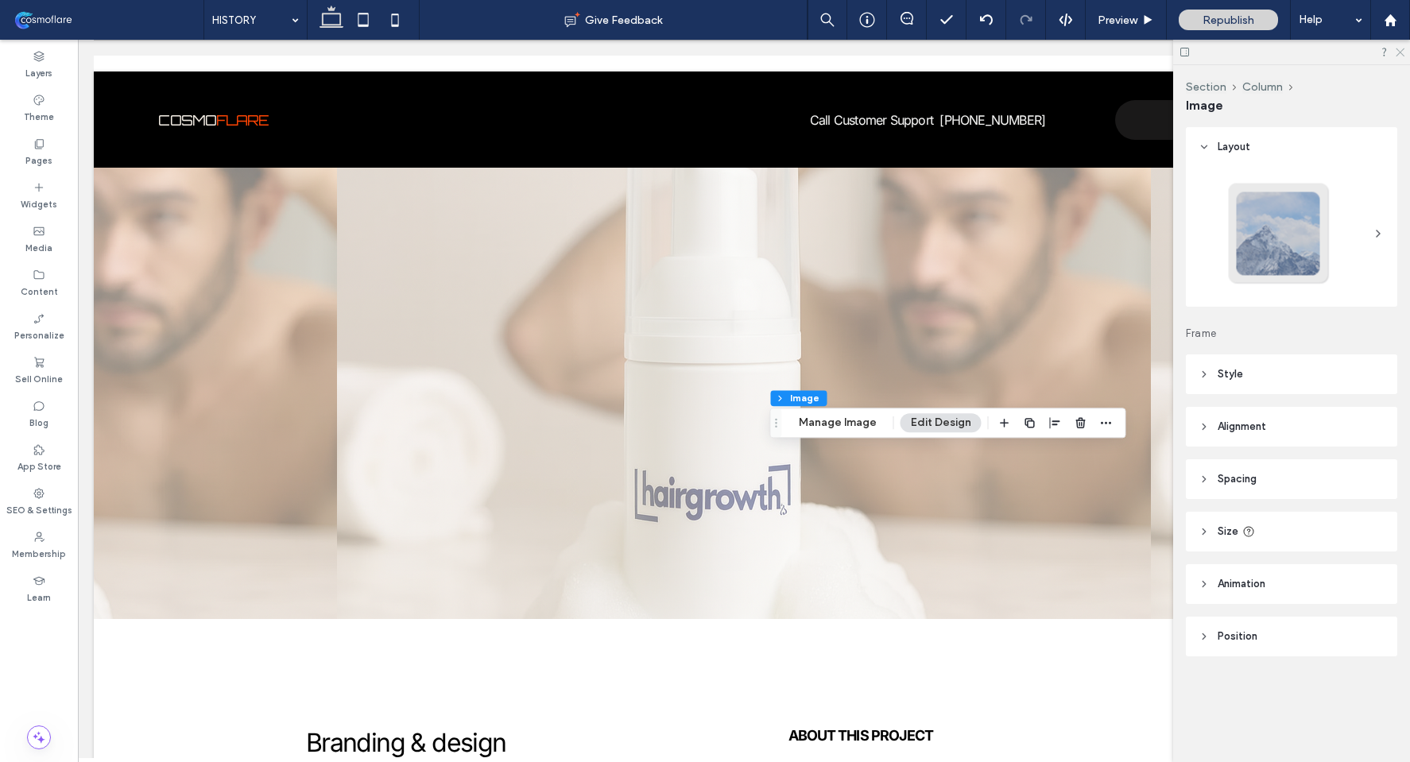
click at [1397, 48] on icon at bounding box center [1399, 51] width 10 height 10
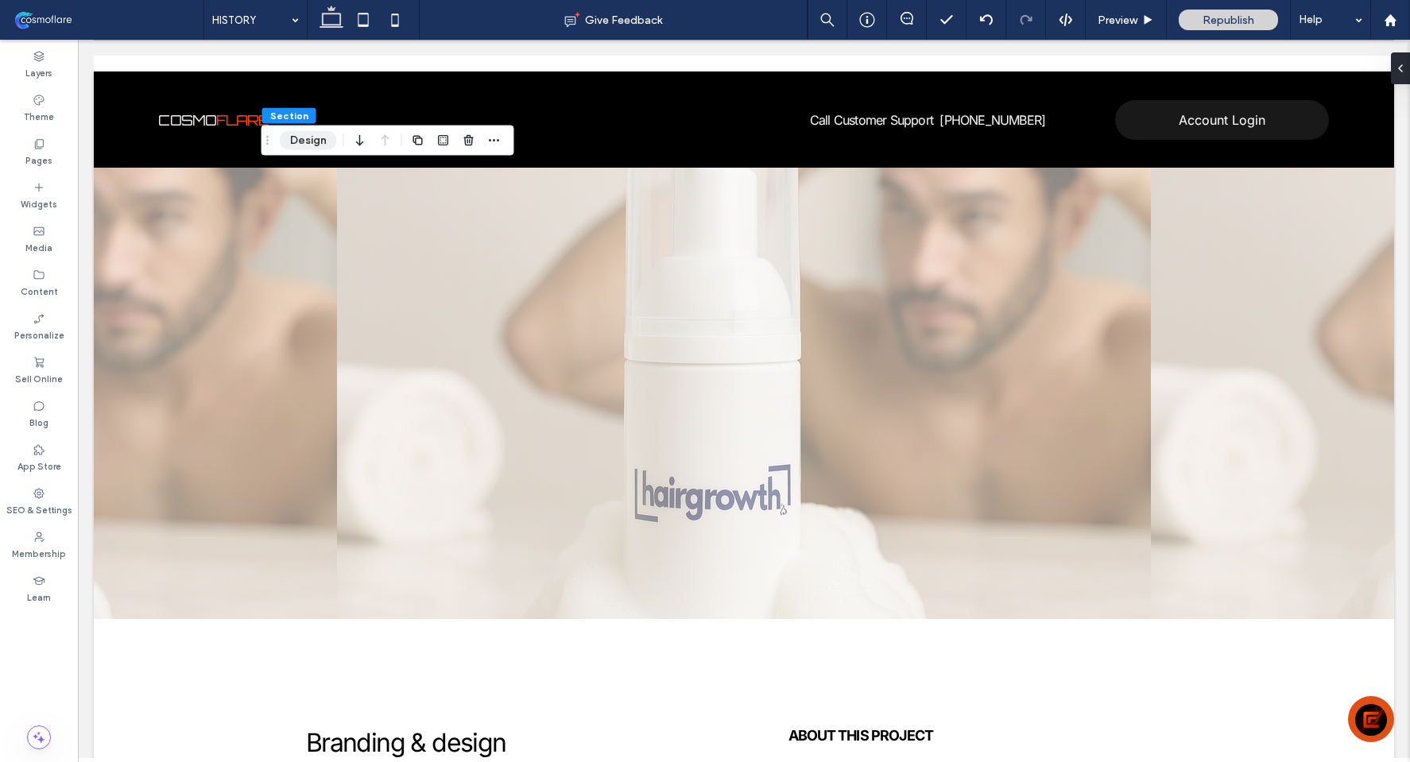
click at [316, 146] on button "Design" at bounding box center [308, 140] width 57 height 19
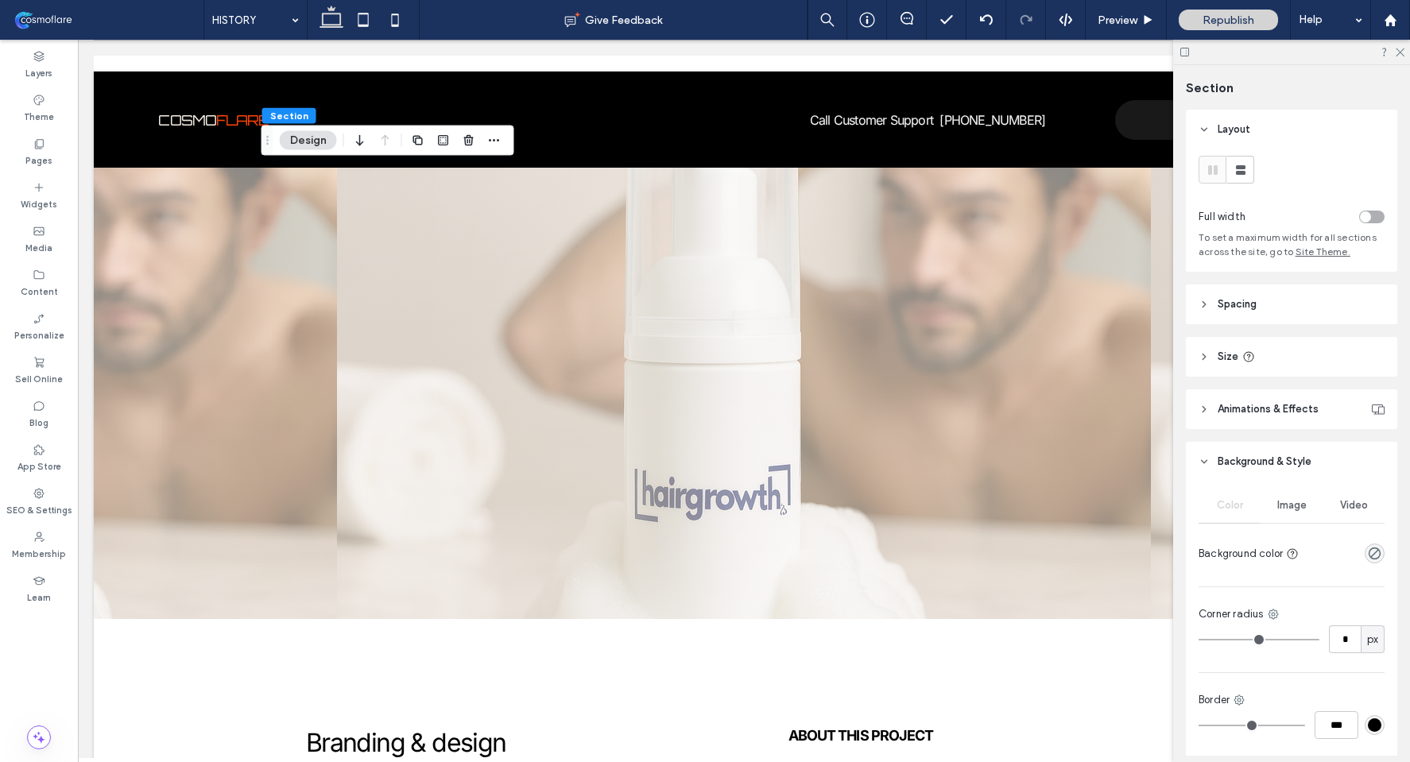
scroll to position [127, 0]
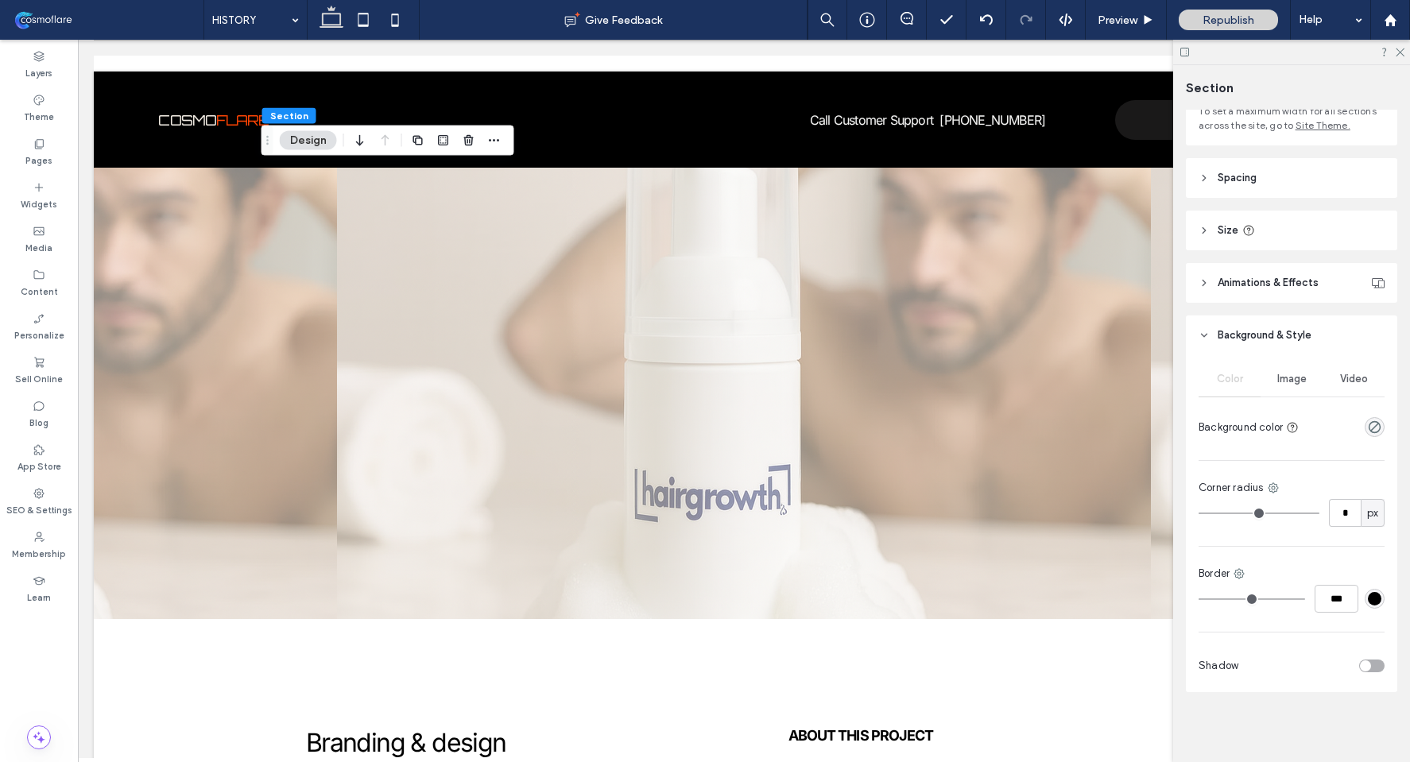
click at [1358, 379] on span "Video" at bounding box center [1354, 379] width 28 height 13
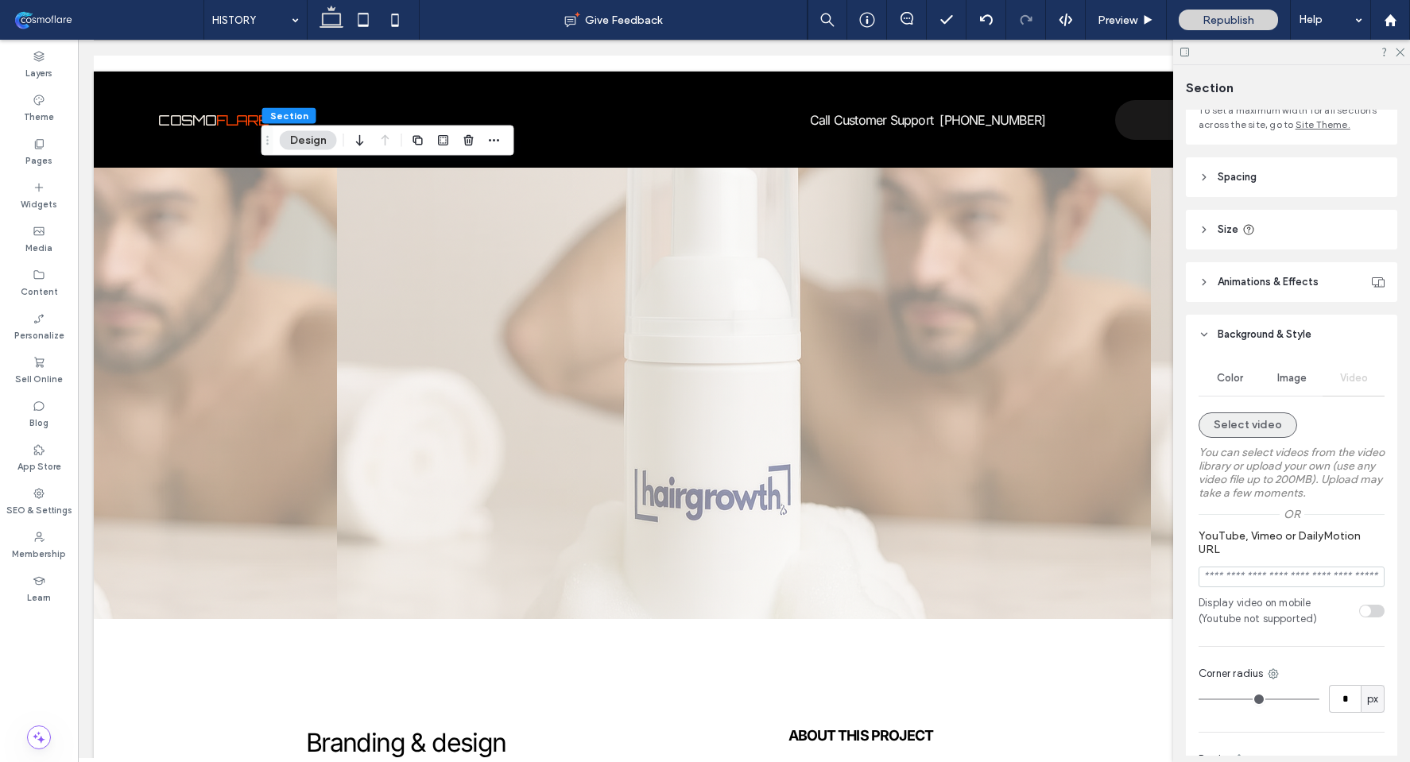
click at [1264, 427] on button "Select video" at bounding box center [1248, 425] width 99 height 25
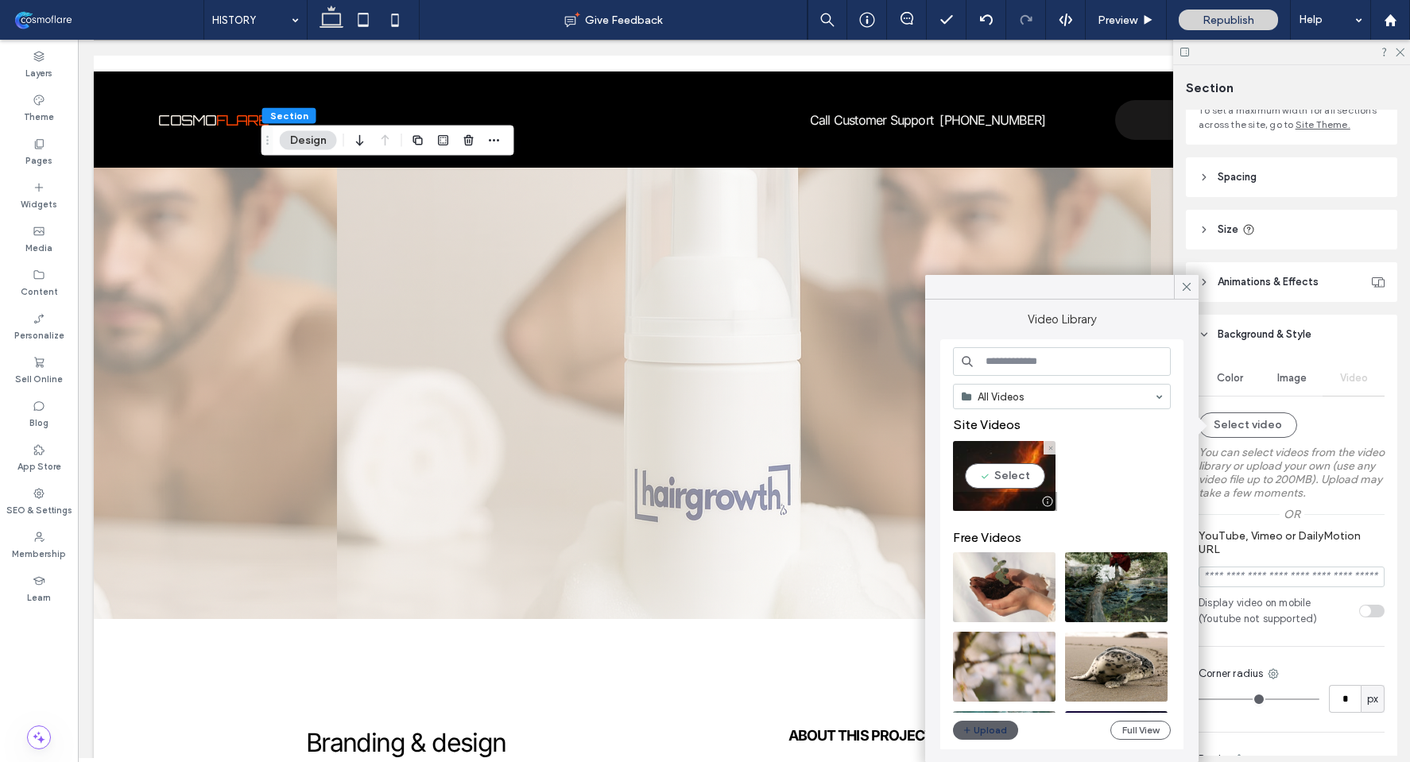
click at [1008, 484] on video at bounding box center [1004, 476] width 103 height 70
type input "**********"
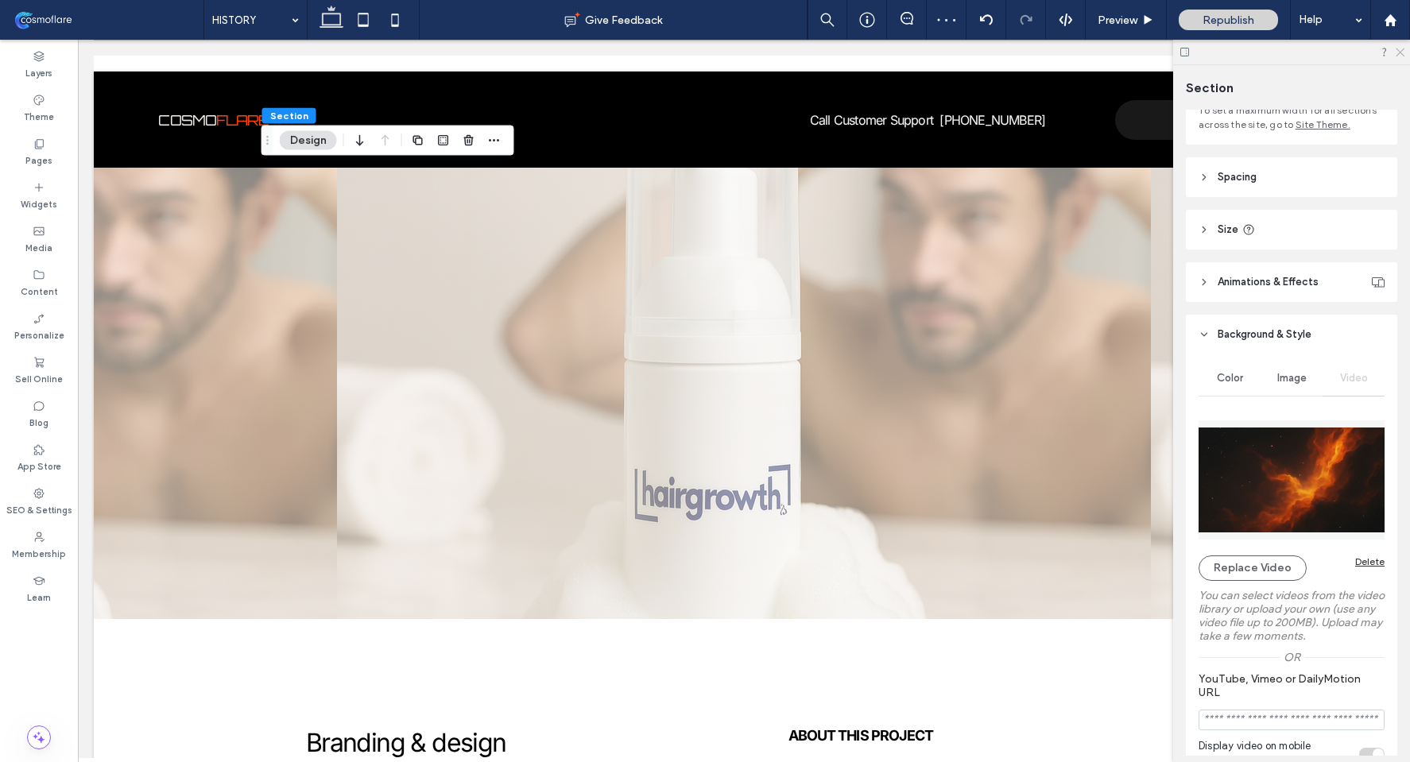
click at [1397, 51] on icon at bounding box center [1399, 51] width 10 height 10
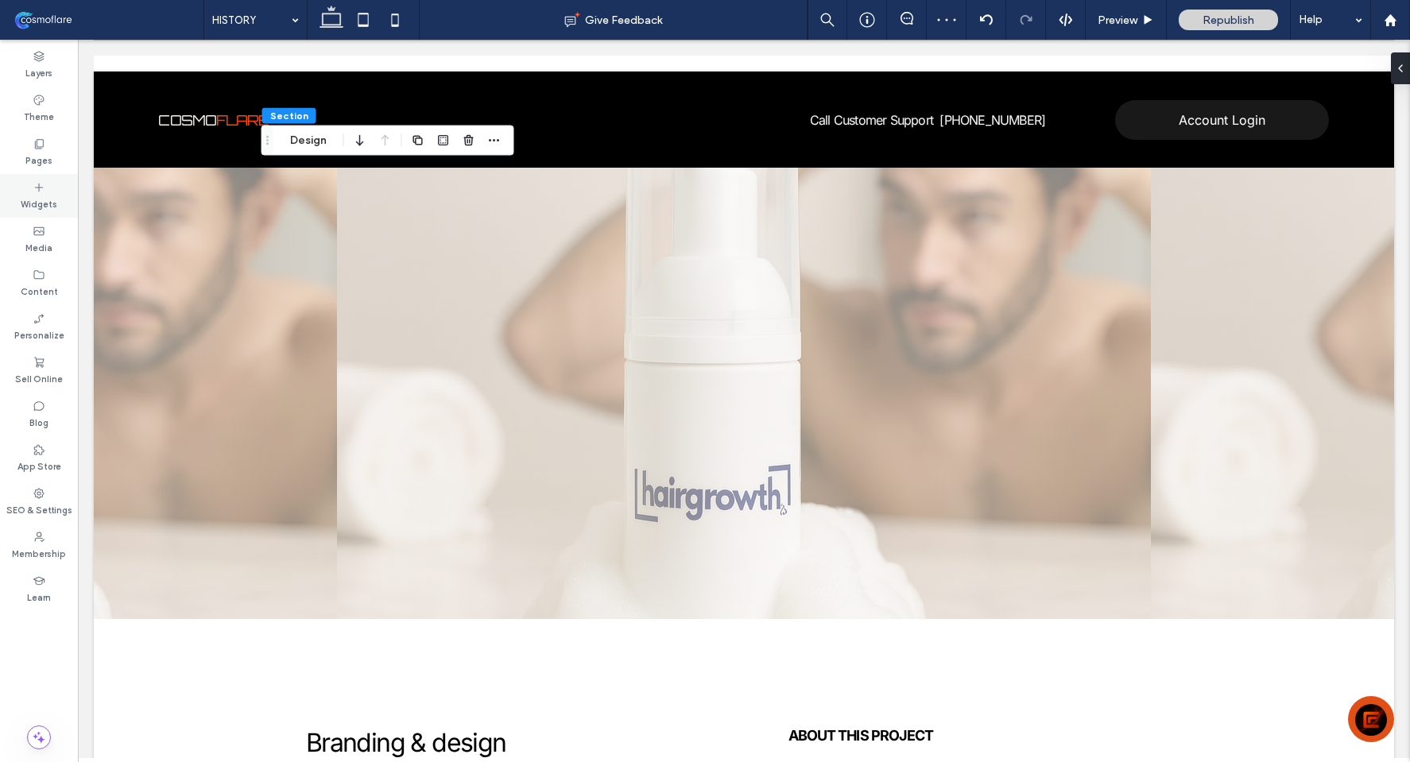
click at [25, 182] on div "Widgets" at bounding box center [39, 196] width 78 height 44
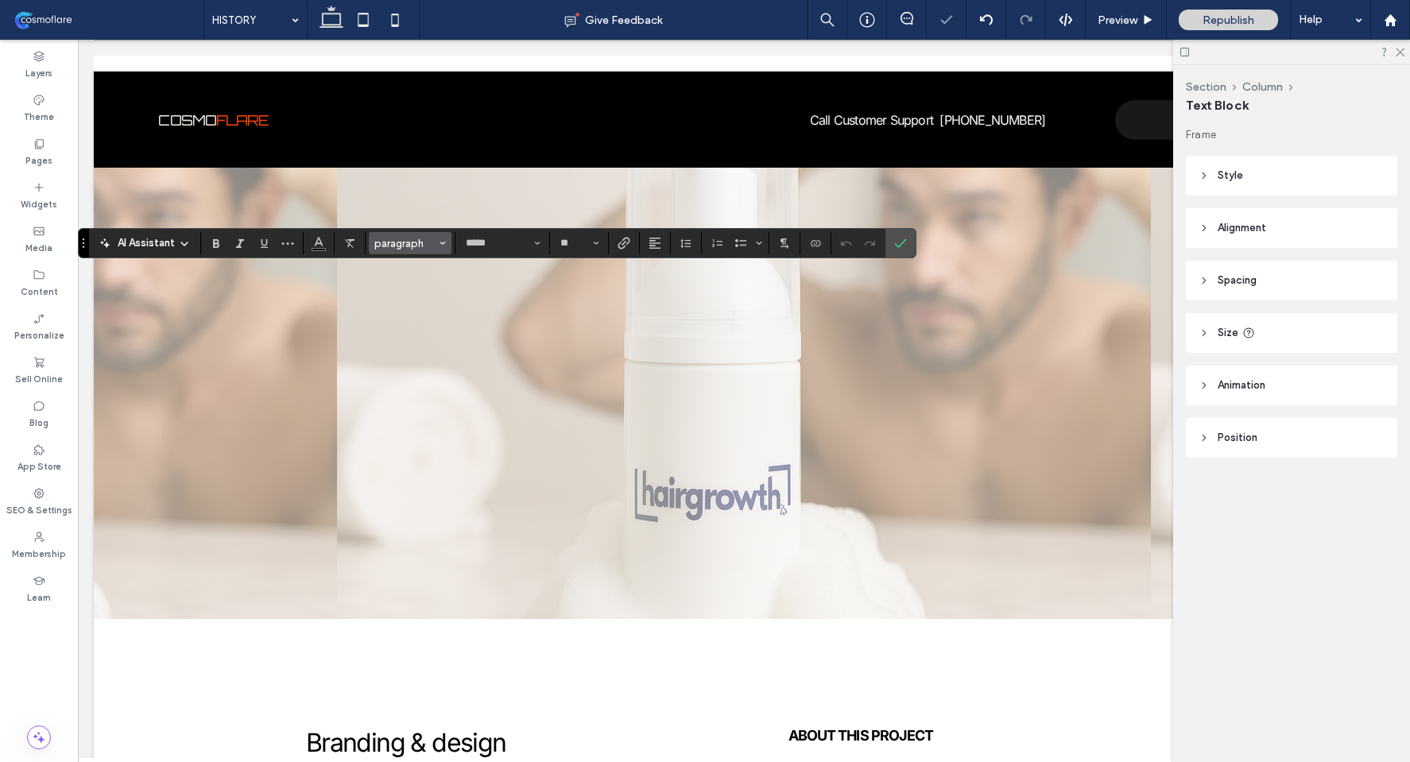
click at [409, 252] on button "paragraph" at bounding box center [410, 243] width 83 height 22
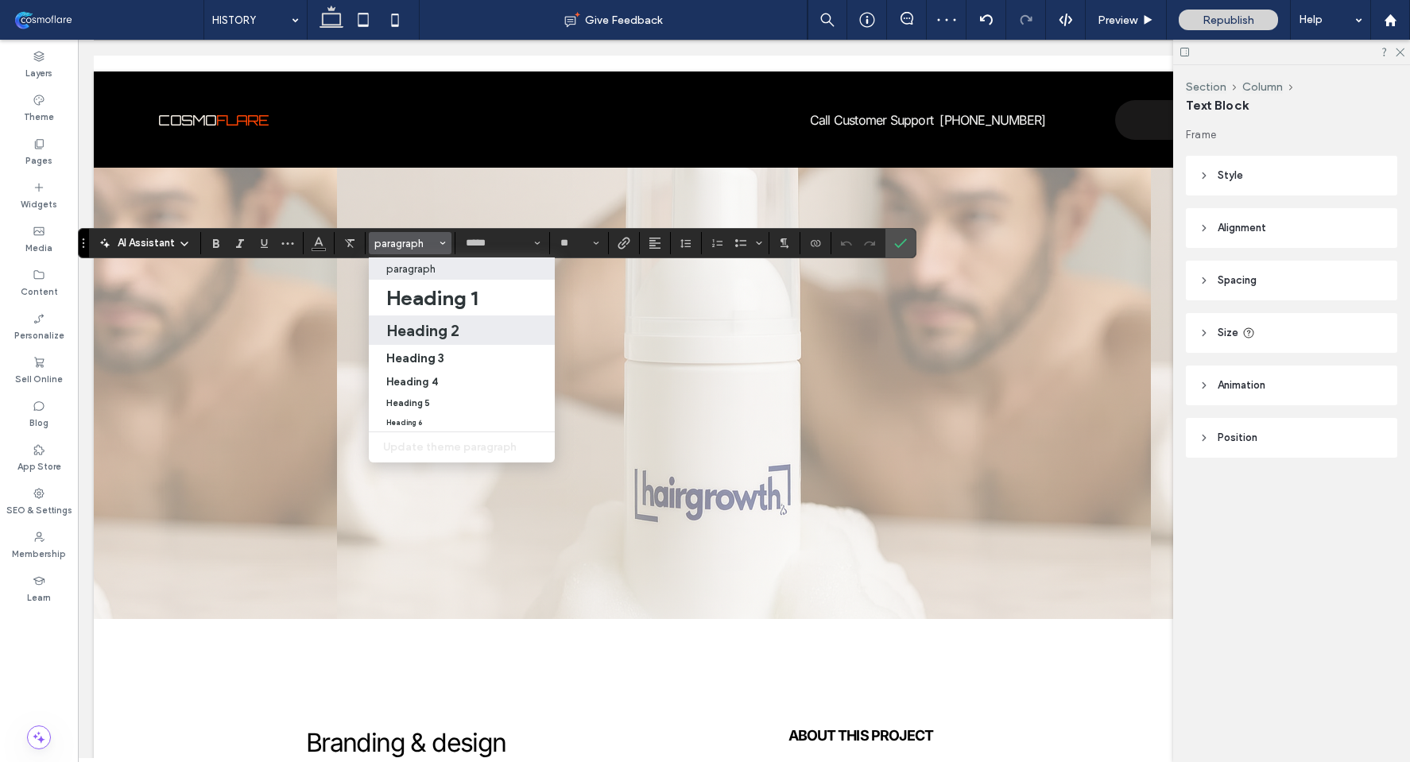
click at [455, 322] on h2 "Heading 2" at bounding box center [422, 330] width 73 height 19
type input "**"
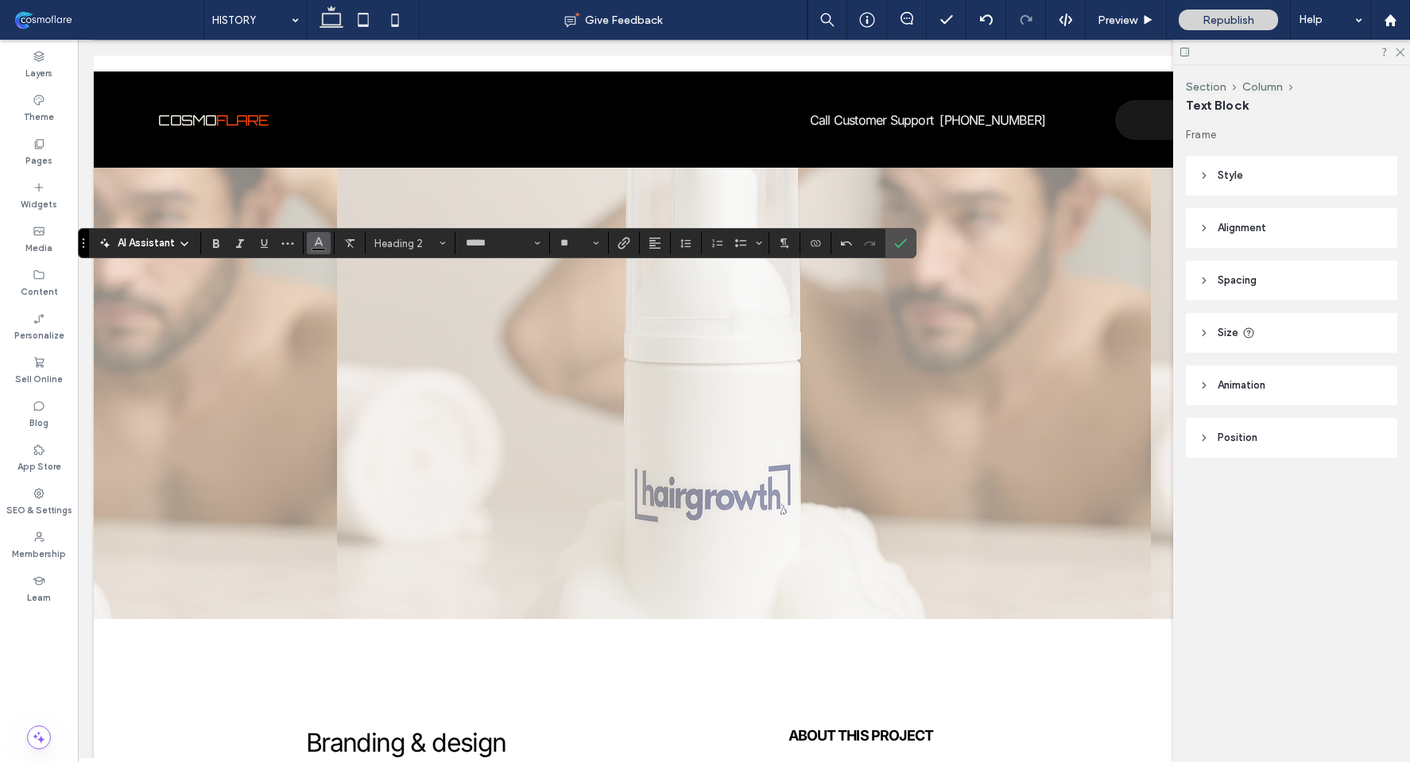
click at [313, 240] on icon "Color" at bounding box center [318, 241] width 13 height 13
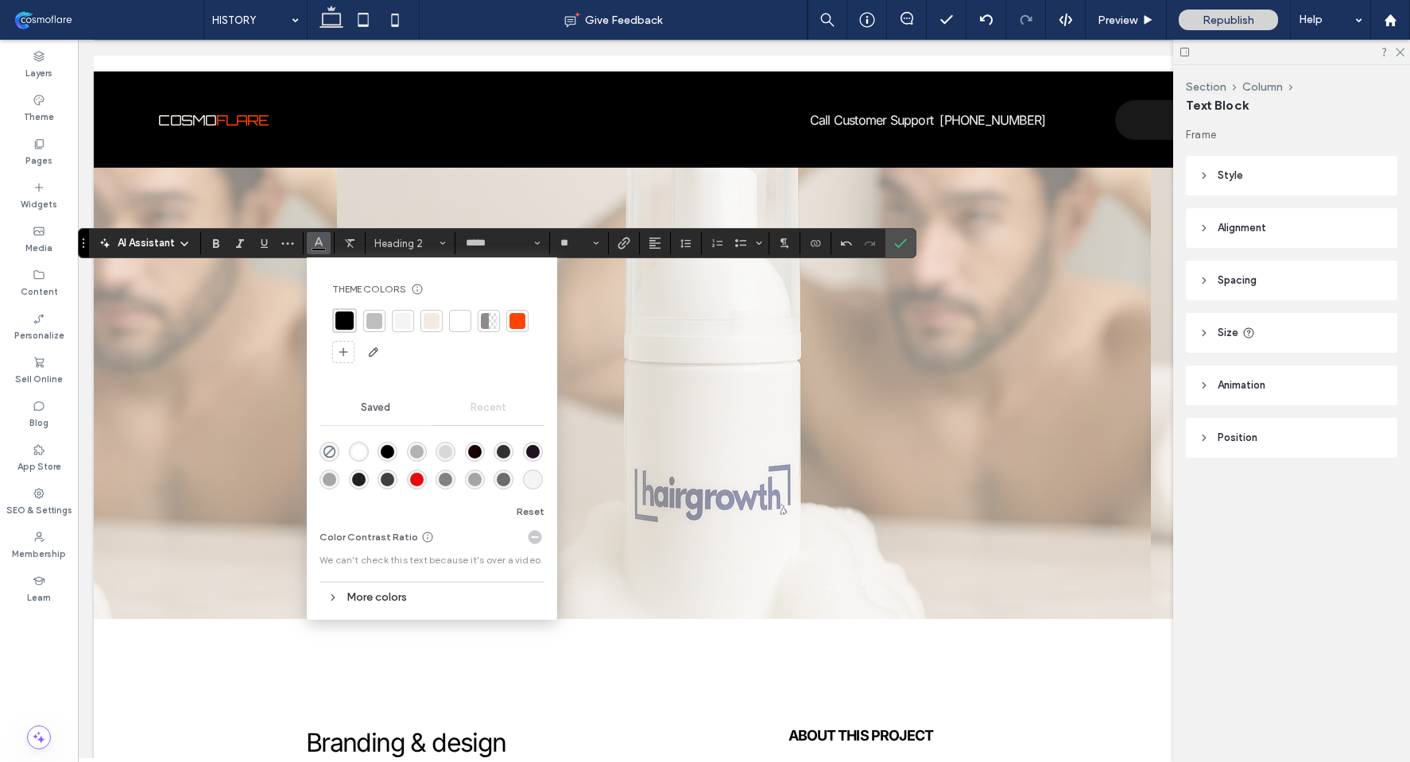
click at [411, 322] on div at bounding box center [403, 321] width 22 height 22
click at [899, 242] on icon "Confirm" at bounding box center [900, 243] width 13 height 13
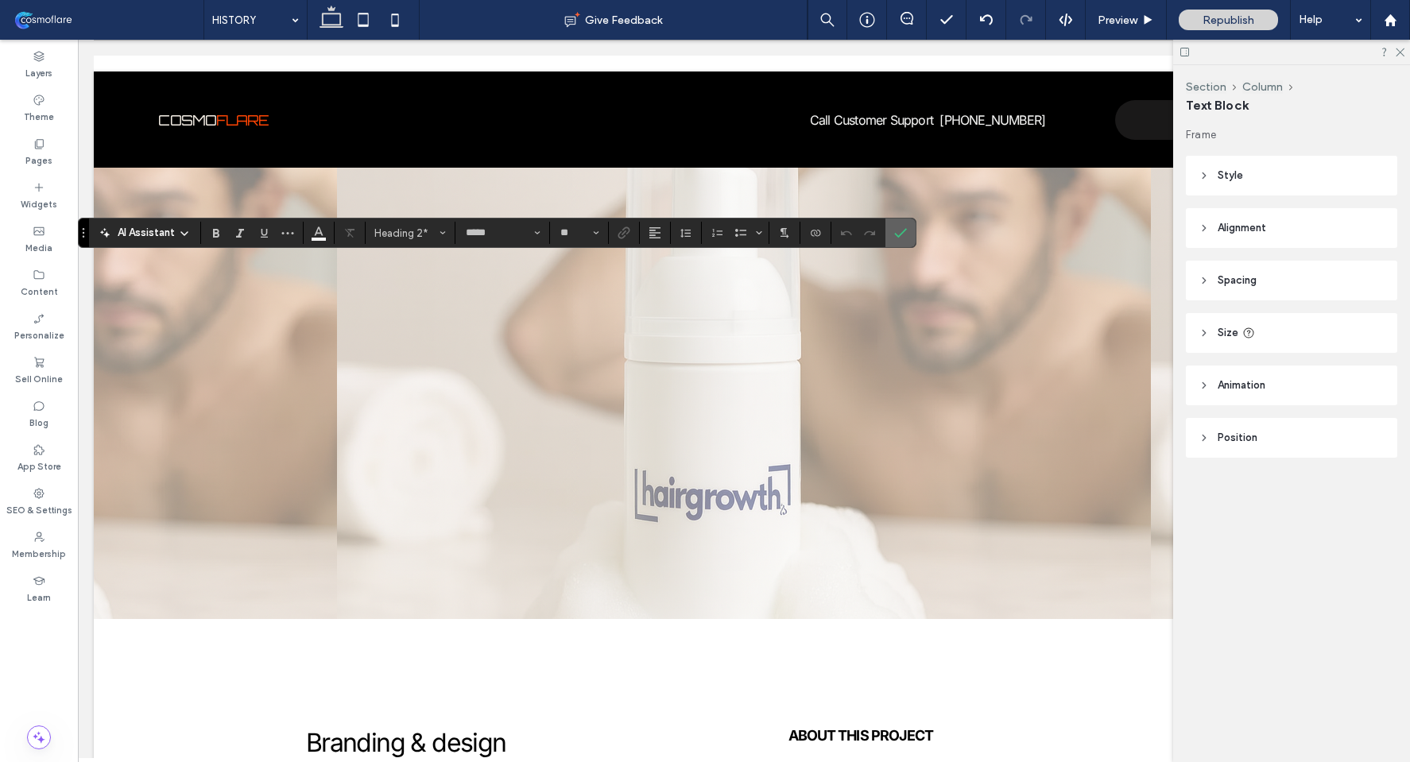
click at [904, 237] on icon "Confirm" at bounding box center [900, 233] width 13 height 13
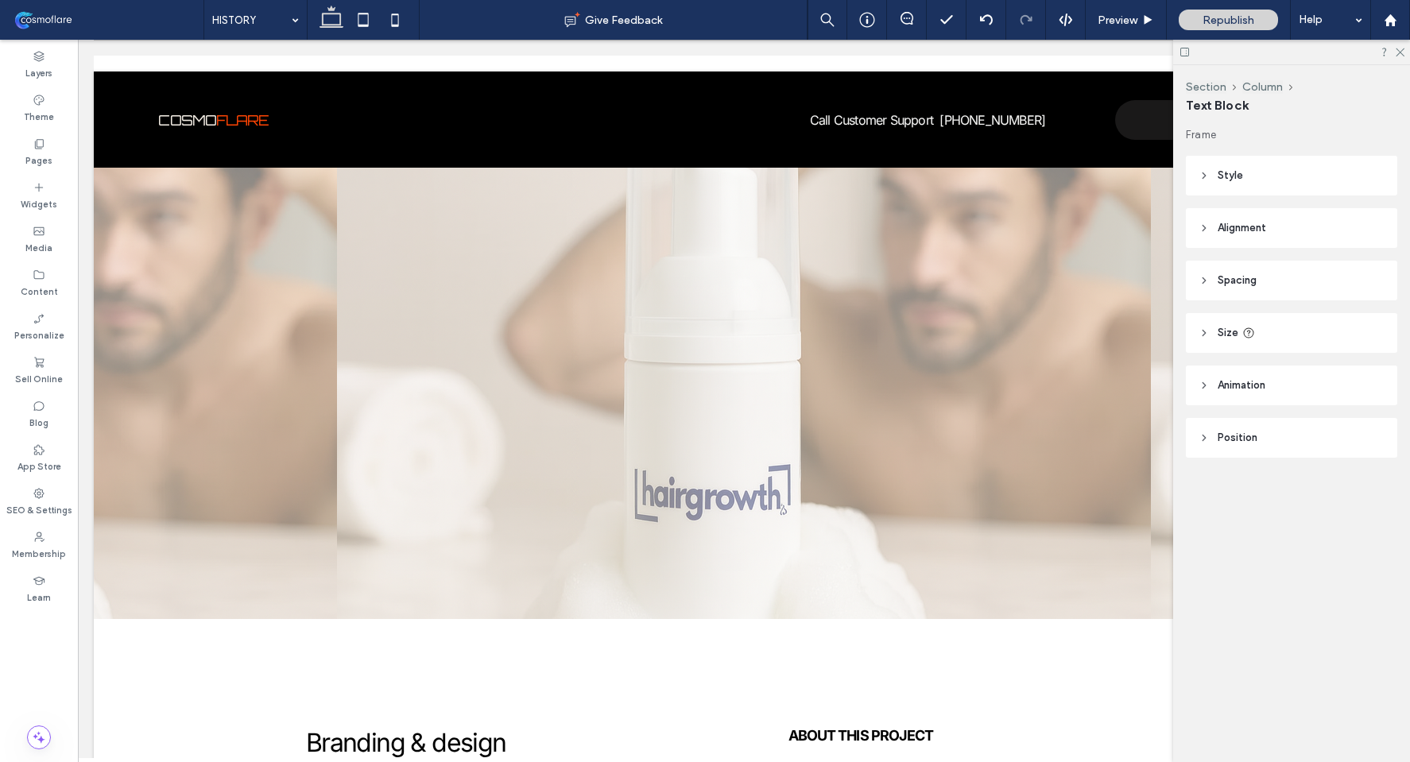
type input "*****"
type input "**"
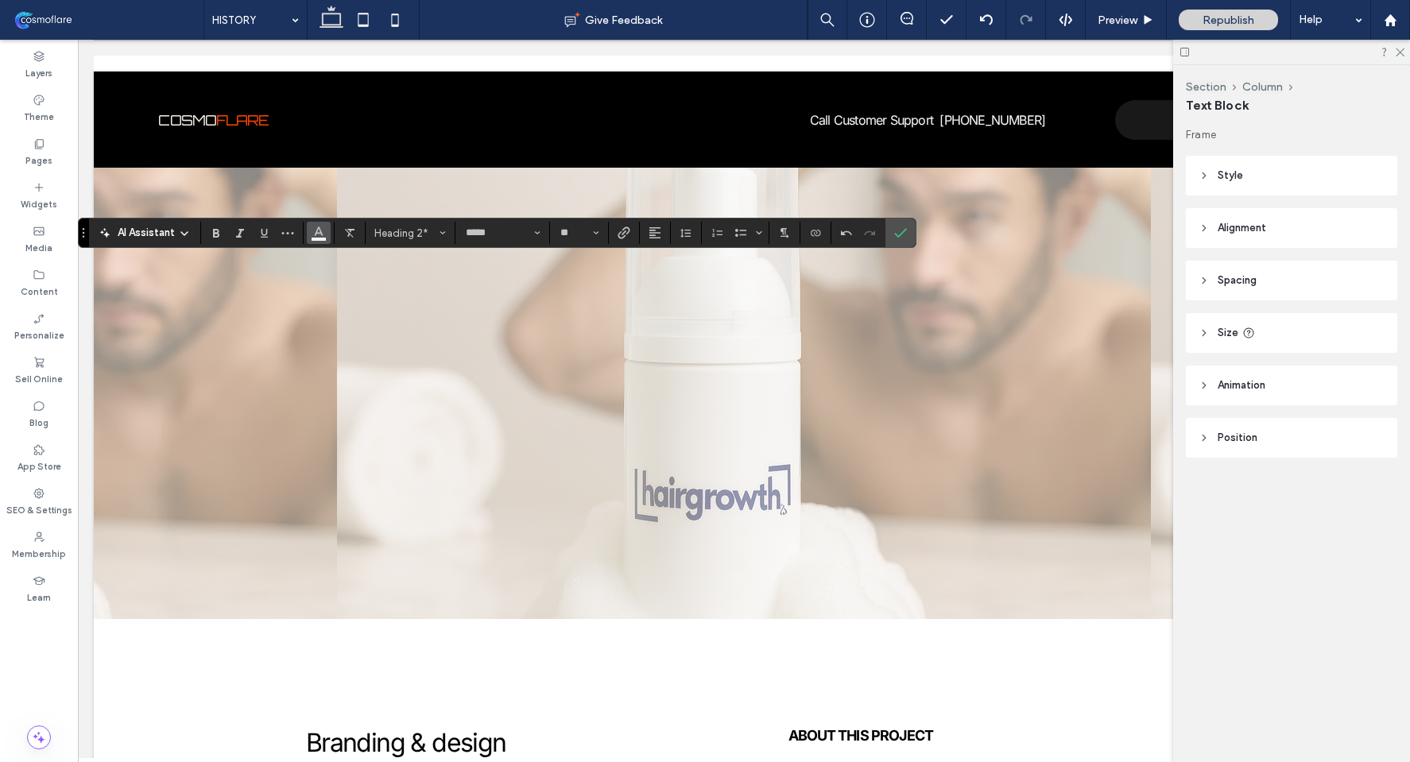
click at [314, 231] on icon "Color" at bounding box center [318, 231] width 13 height 13
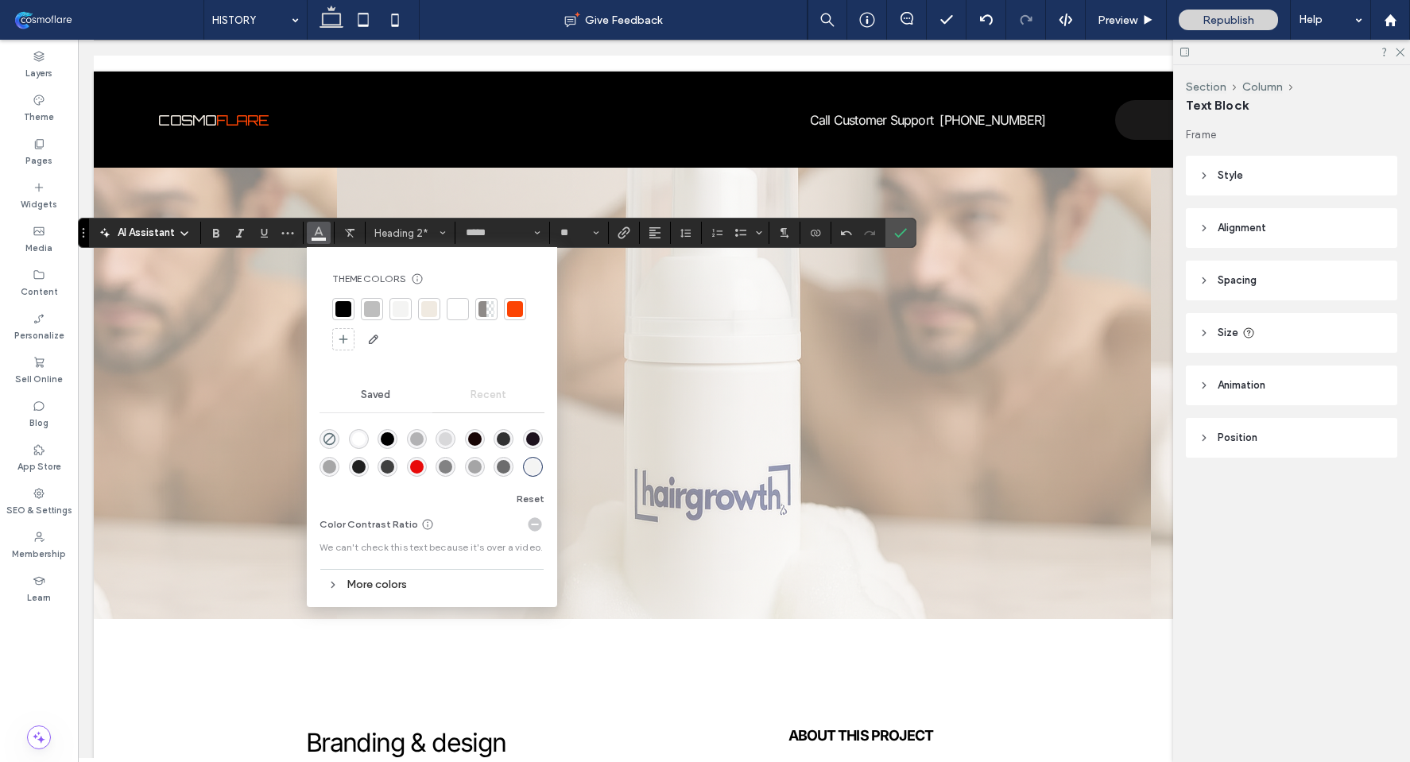
click at [421, 471] on div "rgba(232, 10, 10, 1)" at bounding box center [417, 467] width 14 height 14
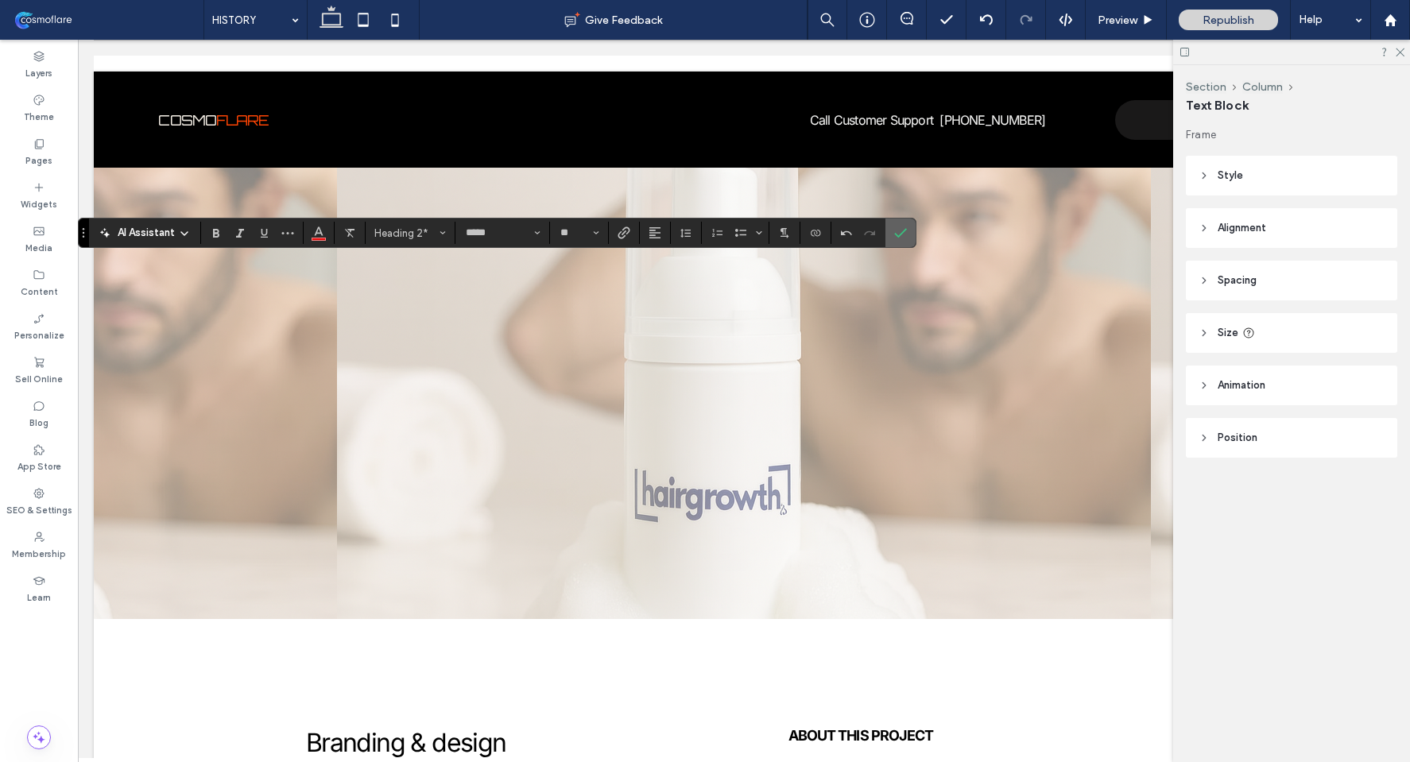
click at [899, 228] on icon "Confirm" at bounding box center [900, 233] width 13 height 13
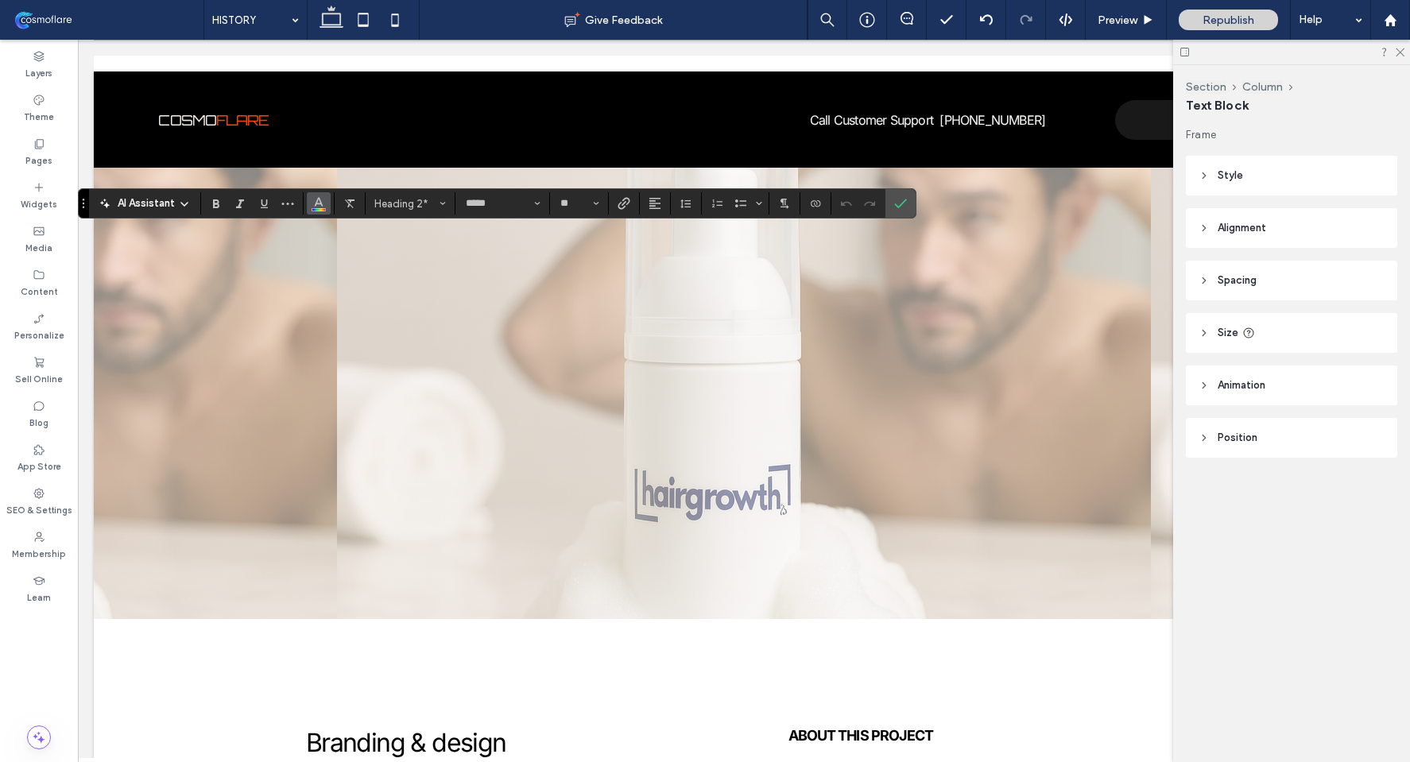
click at [321, 203] on use "Color" at bounding box center [319, 202] width 9 height 9
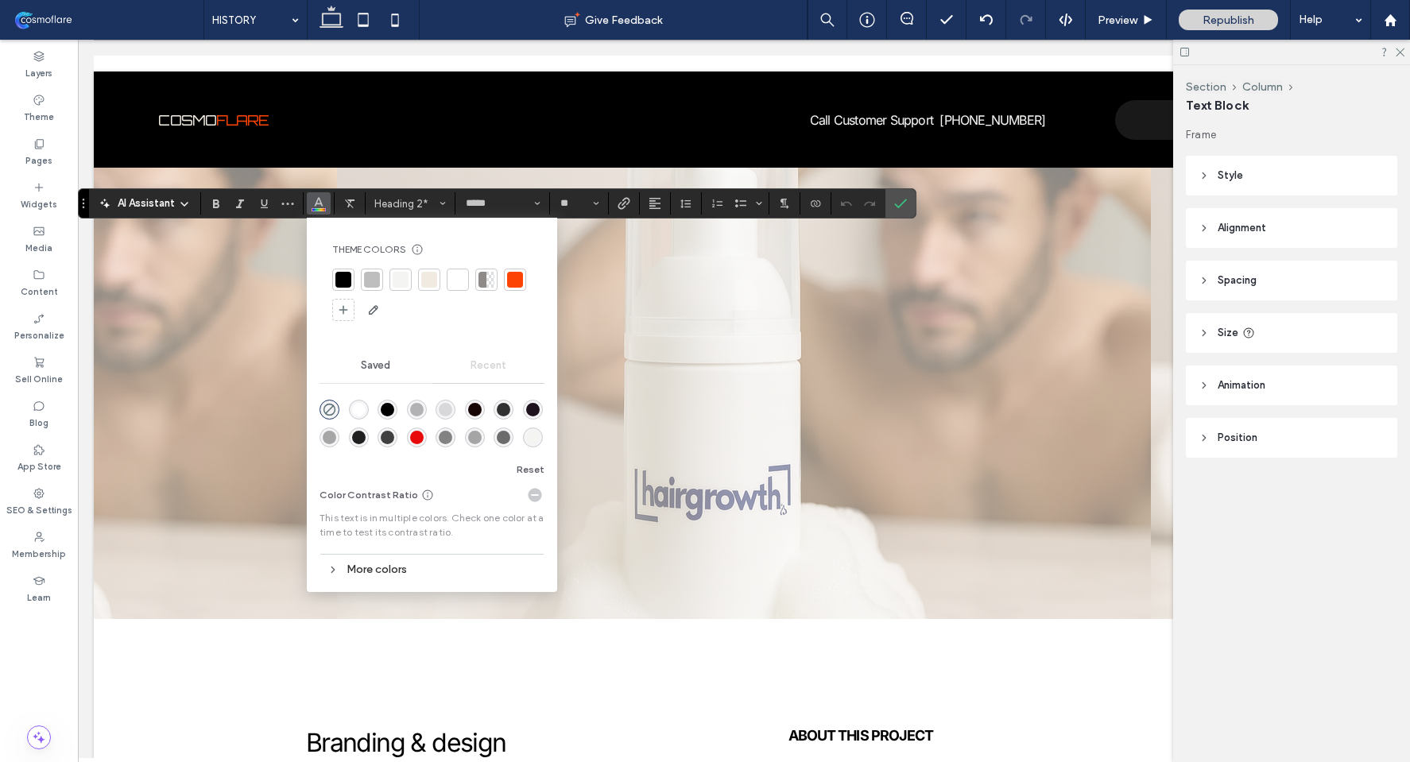
click at [343, 274] on div at bounding box center [343, 280] width 16 height 16
click at [908, 213] on label "Confirm" at bounding box center [901, 203] width 24 height 29
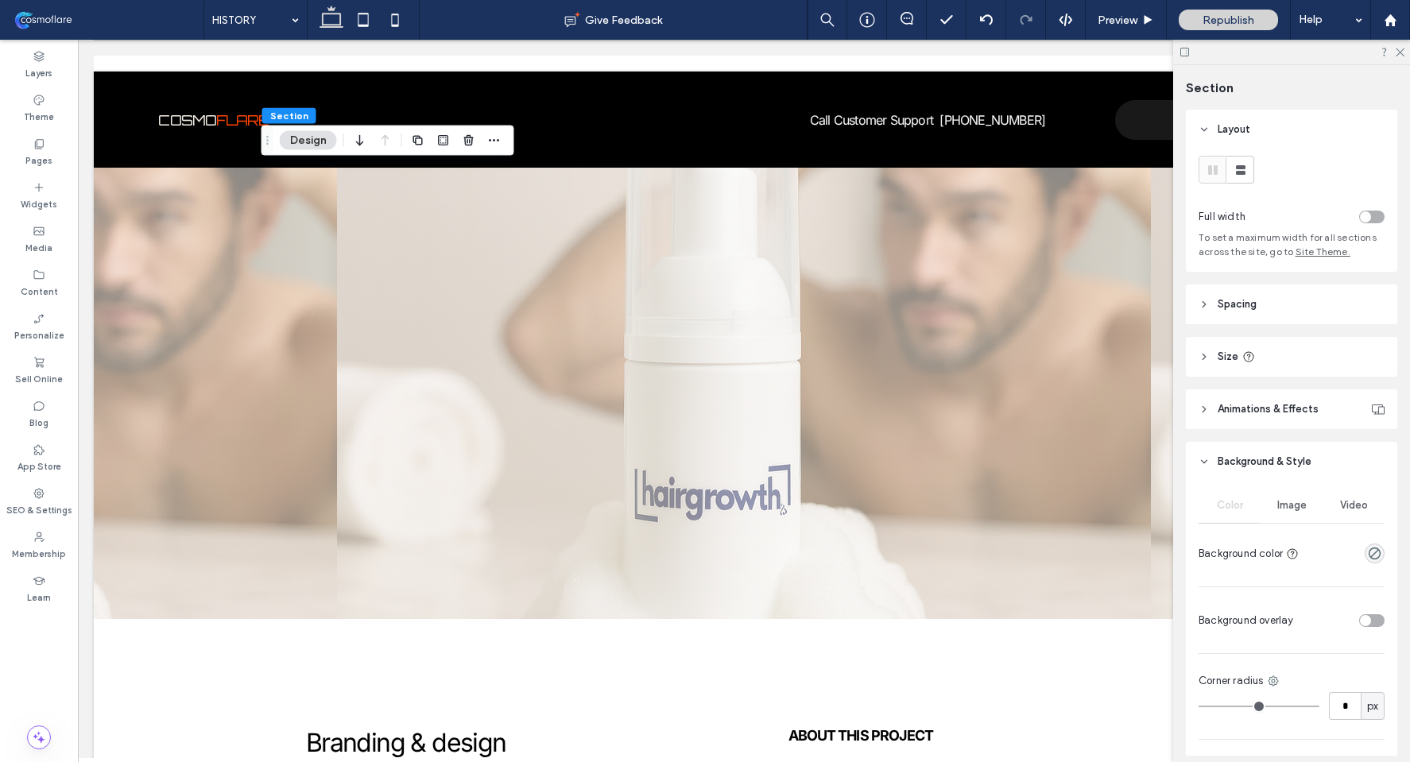
click at [1370, 621] on div "toggle" at bounding box center [1371, 620] width 25 height 13
click at [1368, 667] on div "rgba(255, 255, 255, 1)" at bounding box center [1375, 668] width 14 height 14
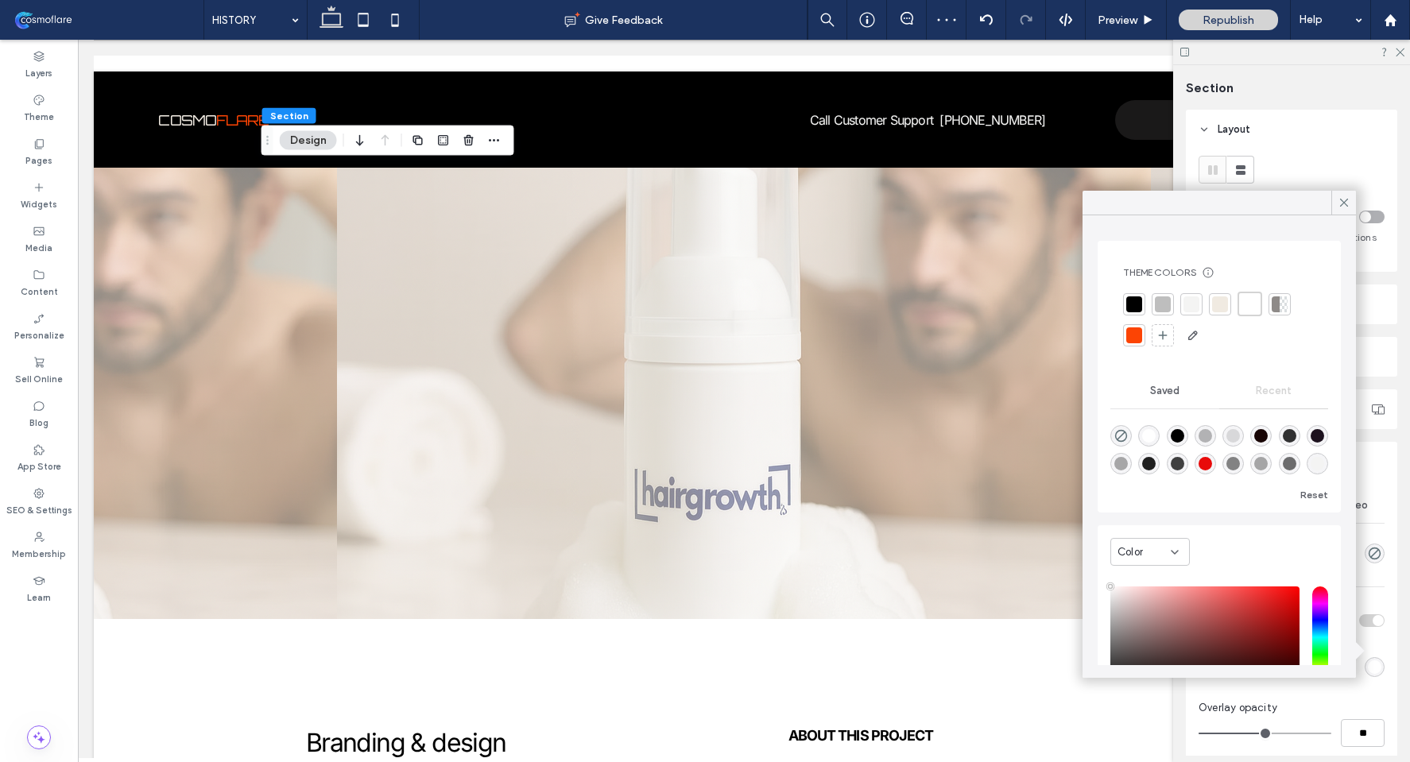
click at [1176, 540] on div "Color" at bounding box center [1149, 552] width 79 height 28
click at [1154, 597] on div "Gradient" at bounding box center [1150, 608] width 78 height 28
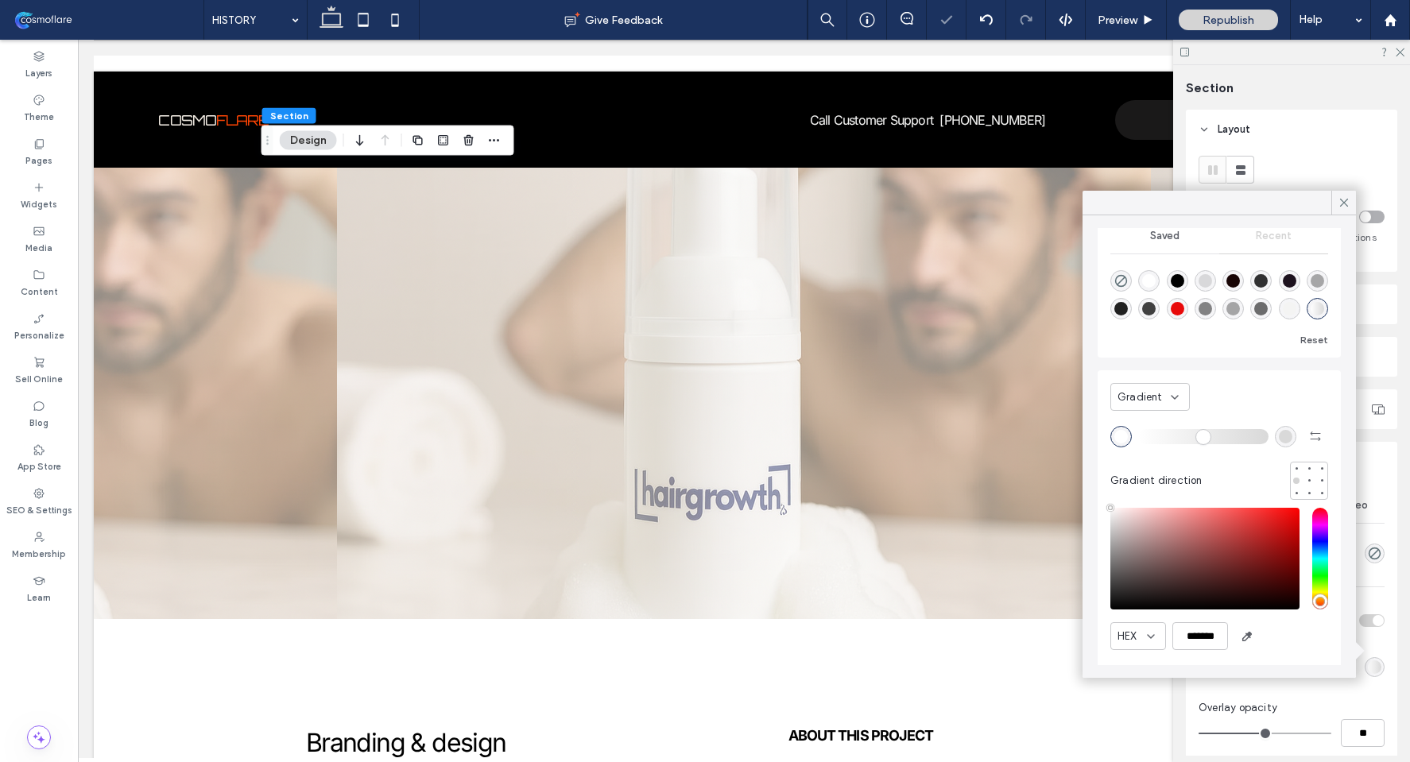
scroll to position [35, 0]
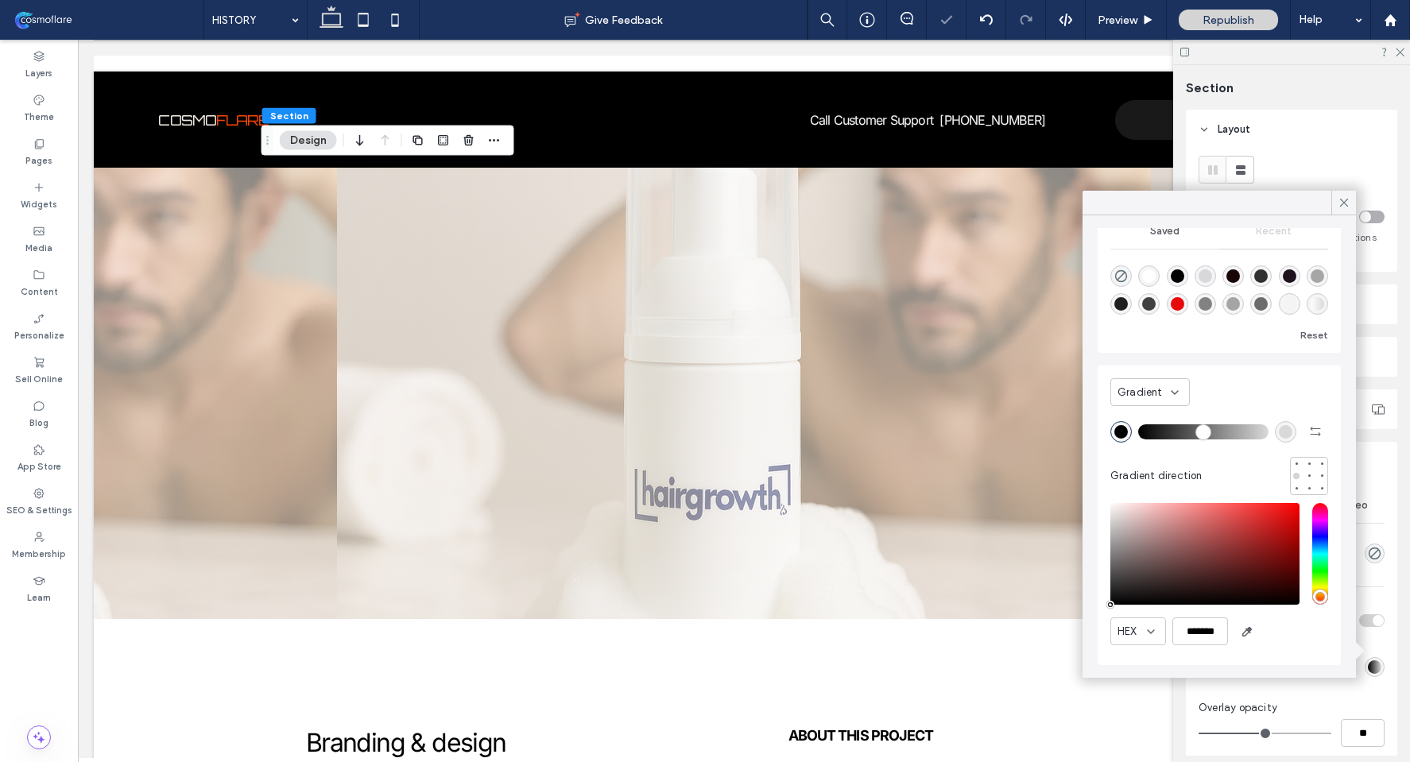
drag, startPoint x: 1150, startPoint y: 603, endPoint x: 1103, endPoint y: 612, distance: 47.9
click at [1103, 612] on div "Gradient Gradient direction HEX *******" at bounding box center [1219, 516] width 243 height 300
click at [1279, 425] on div "rgba(217, 217, 217, 1)" at bounding box center [1286, 432] width 14 height 14
click at [1156, 300] on div "rgba(232, 10, 10, 1)" at bounding box center [1149, 304] width 14 height 14
type input "*******"
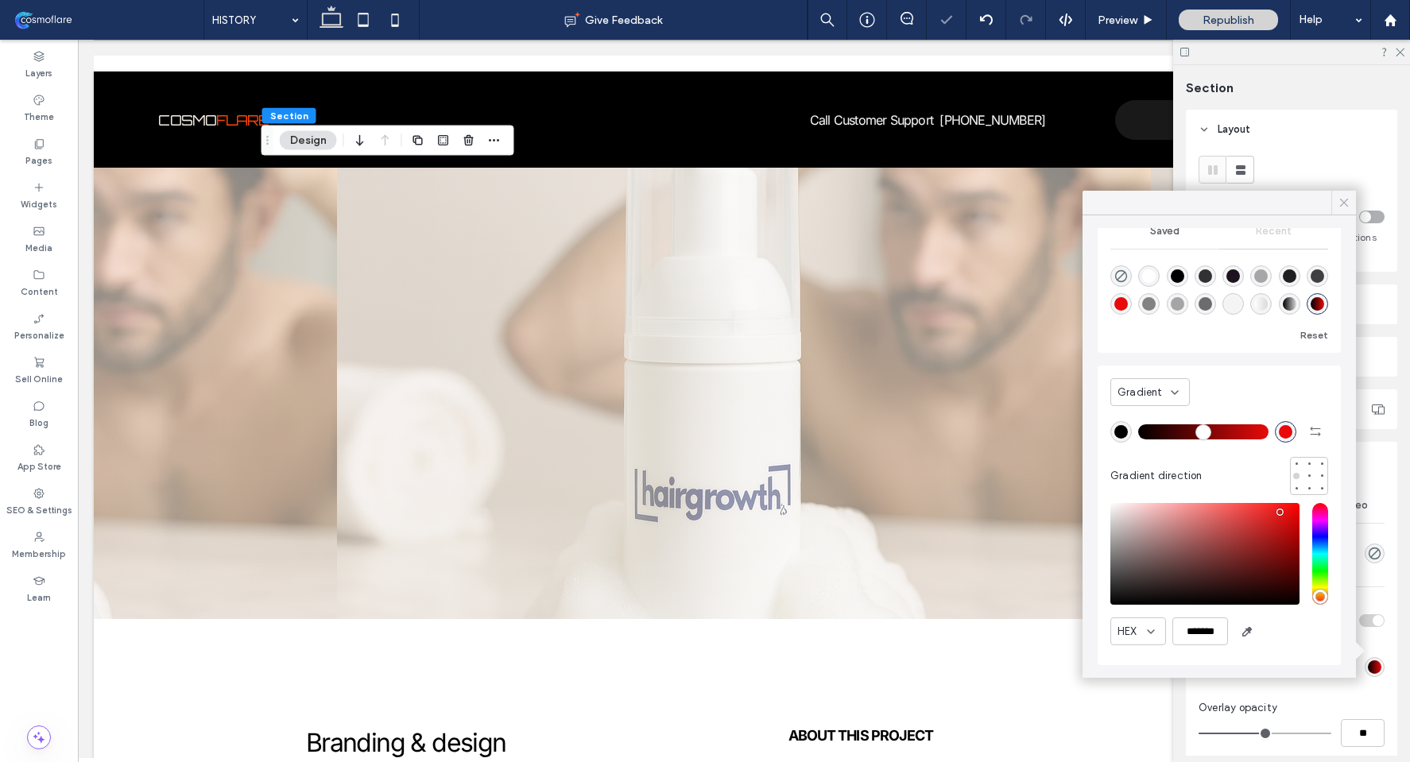
click at [1340, 203] on icon at bounding box center [1344, 203] width 14 height 14
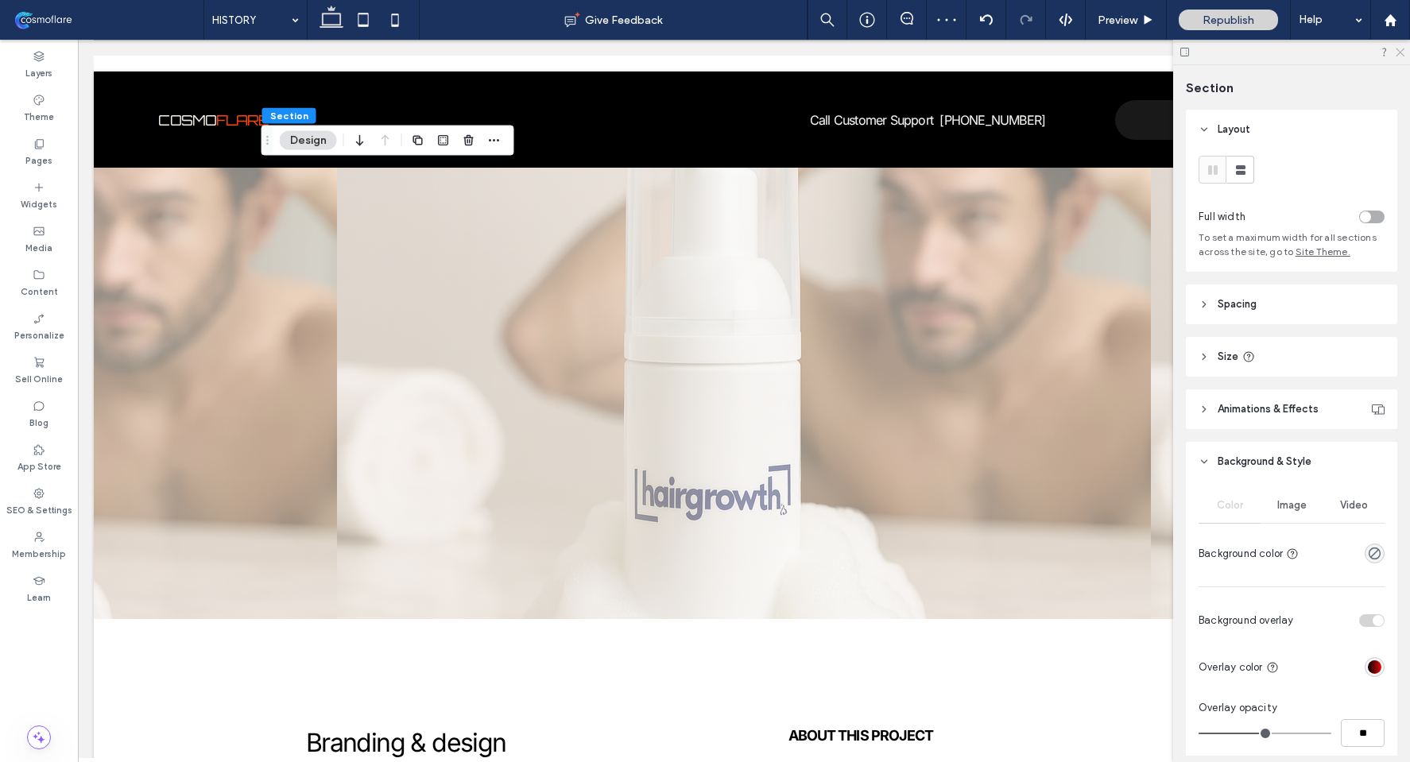
click at [1404, 48] on icon at bounding box center [1399, 51] width 10 height 10
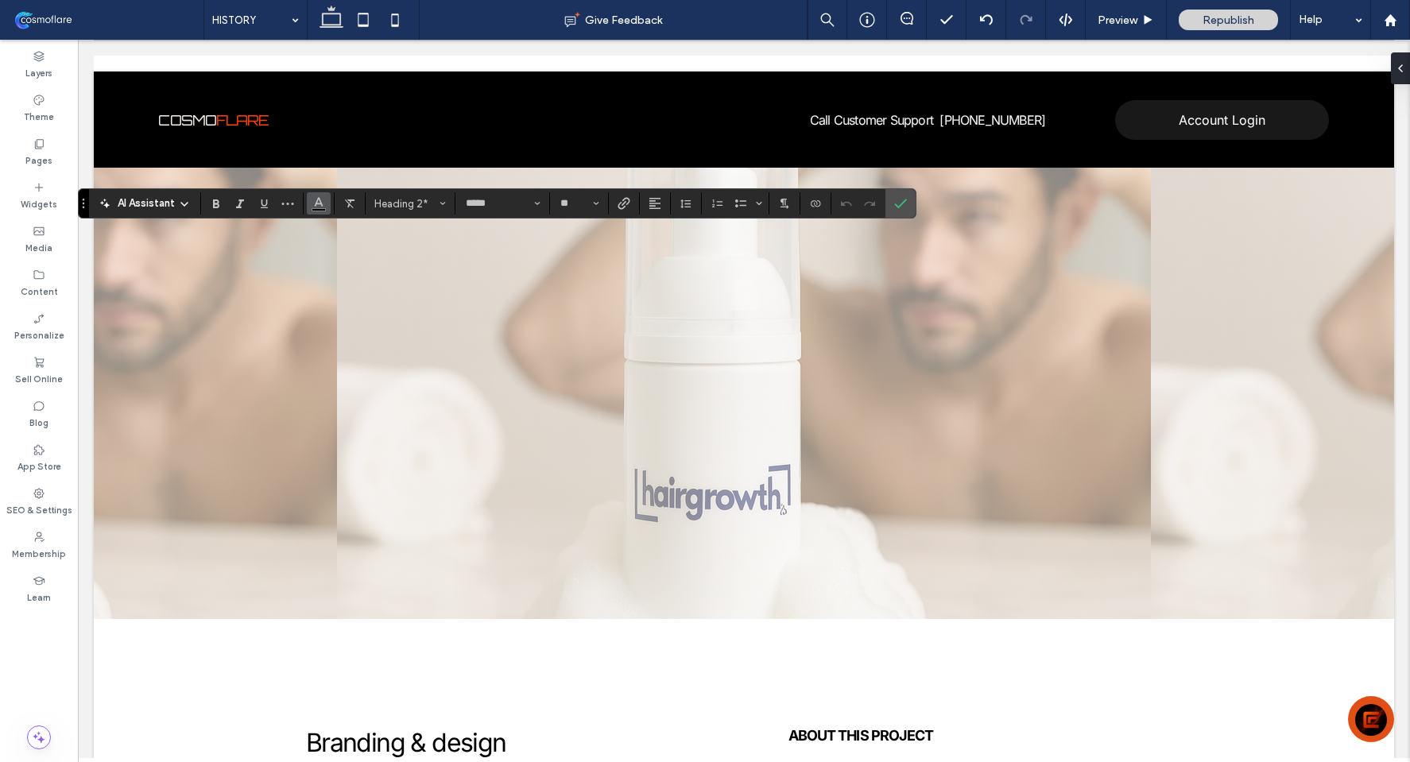
click at [327, 201] on button "Color" at bounding box center [319, 203] width 24 height 22
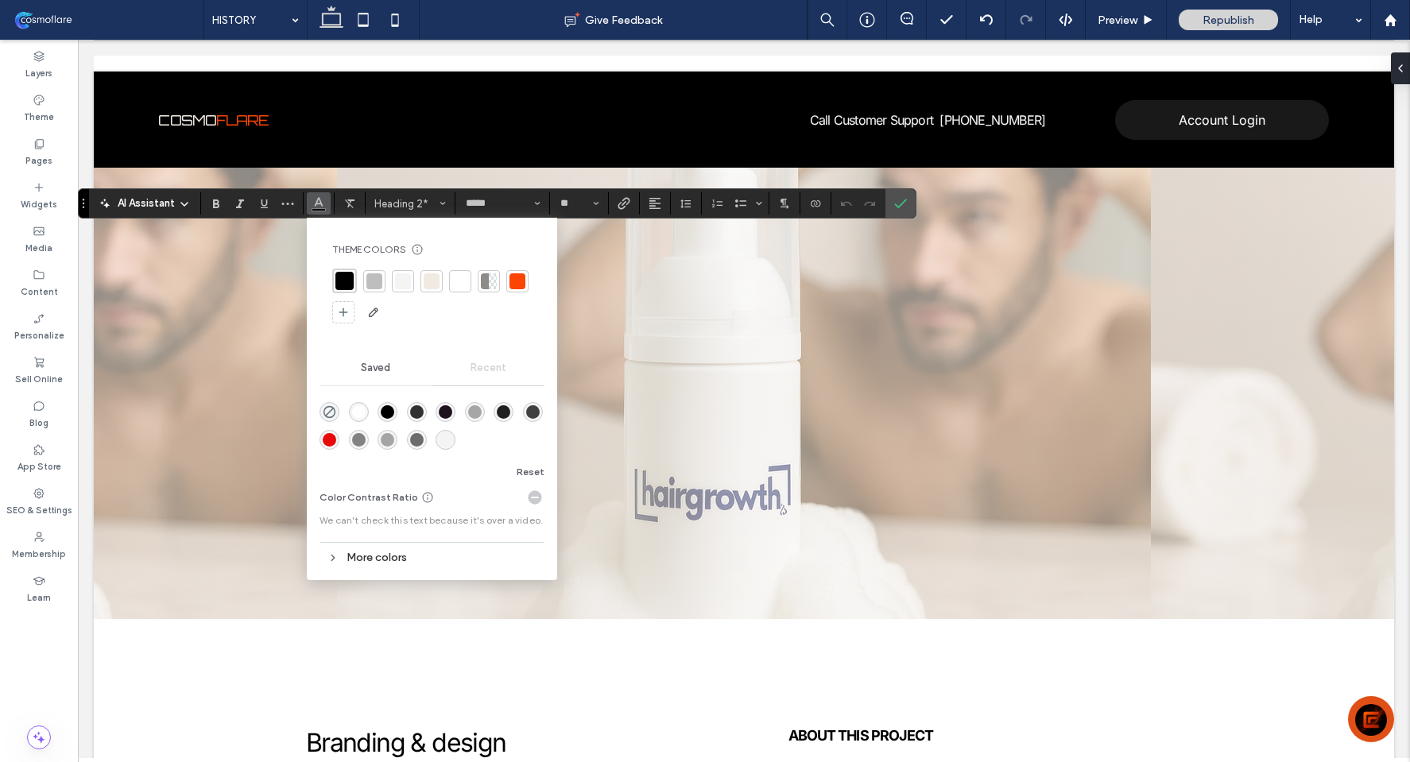
click at [518, 287] on div at bounding box center [518, 281] width 16 height 16
click at [894, 196] on span "Confirm" at bounding box center [897, 203] width 7 height 29
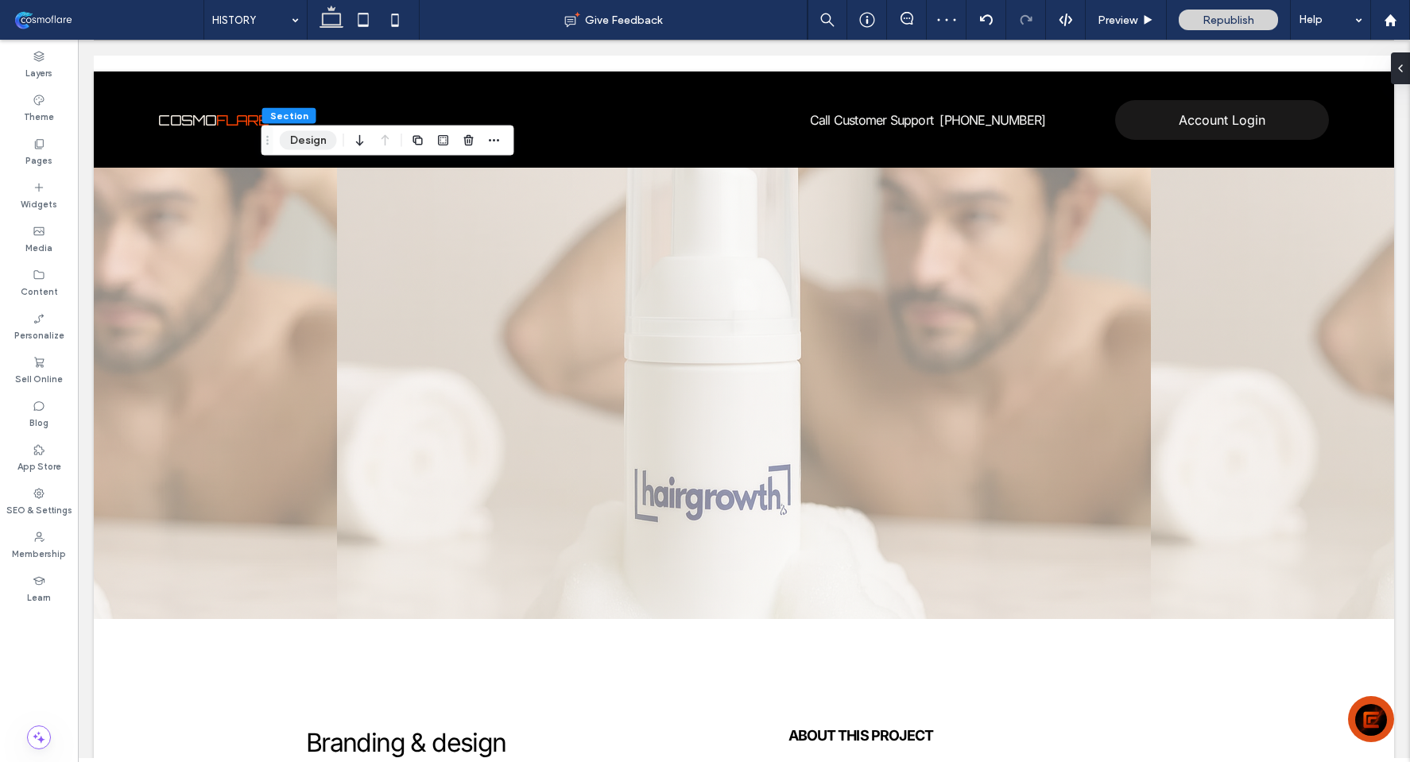
click at [316, 142] on button "Design" at bounding box center [308, 140] width 57 height 19
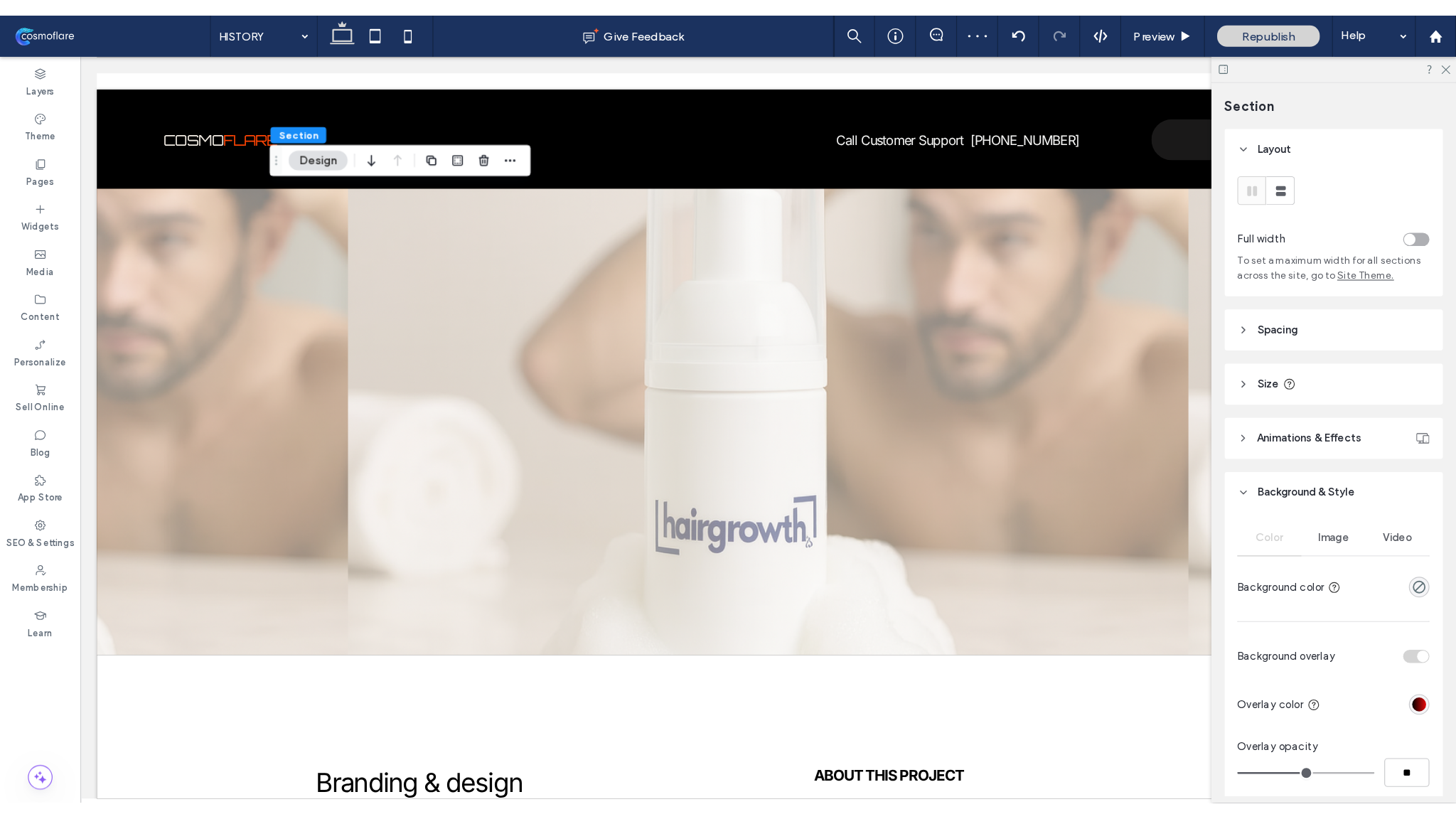
scroll to position [274, 0]
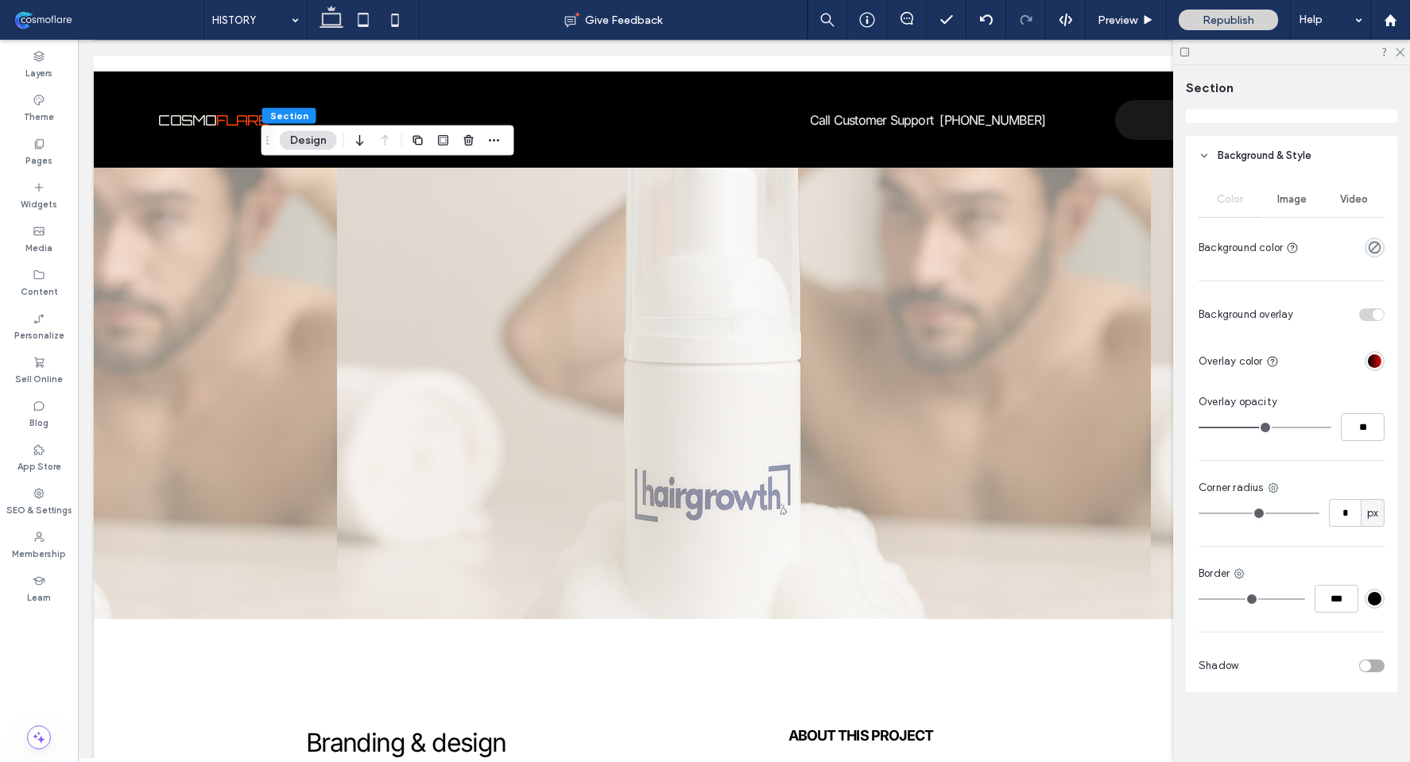
type input "**"
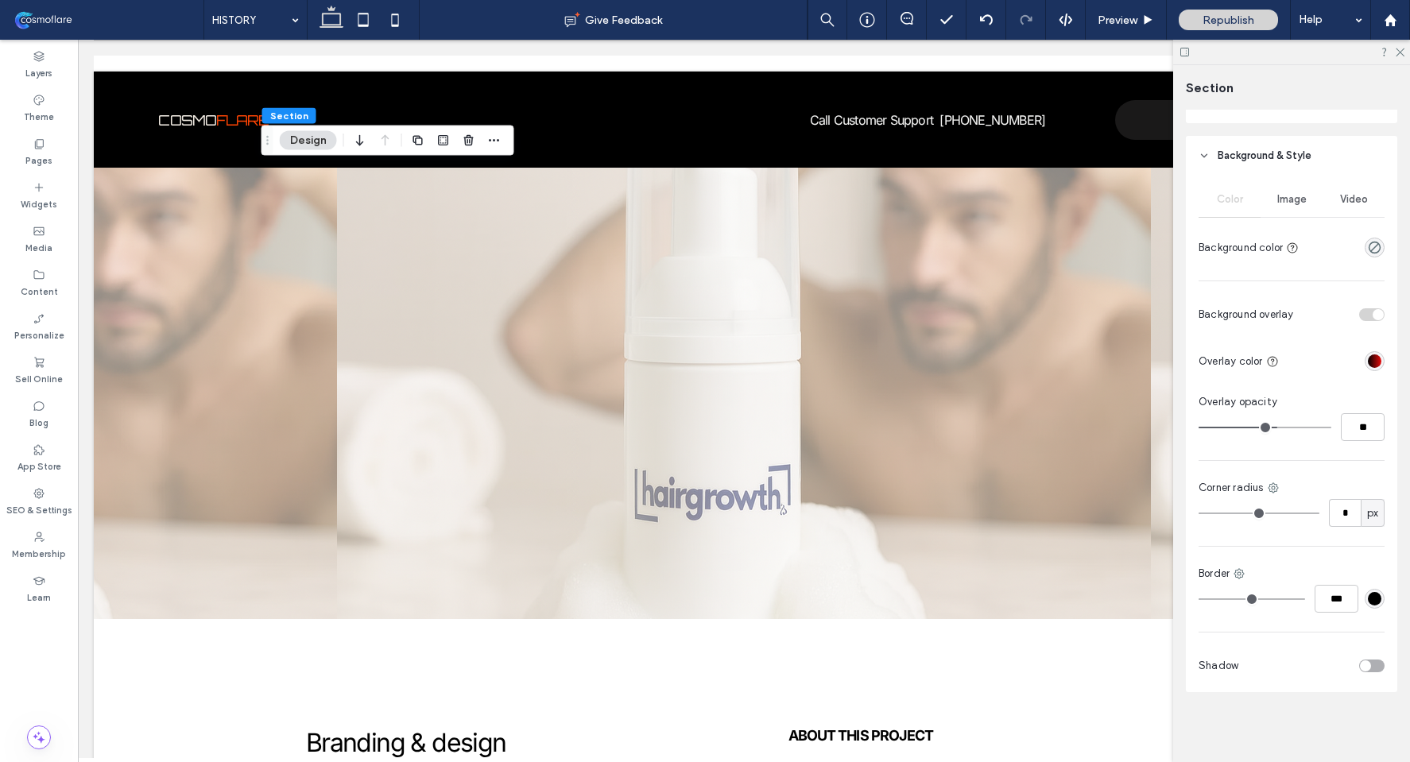
type input "**"
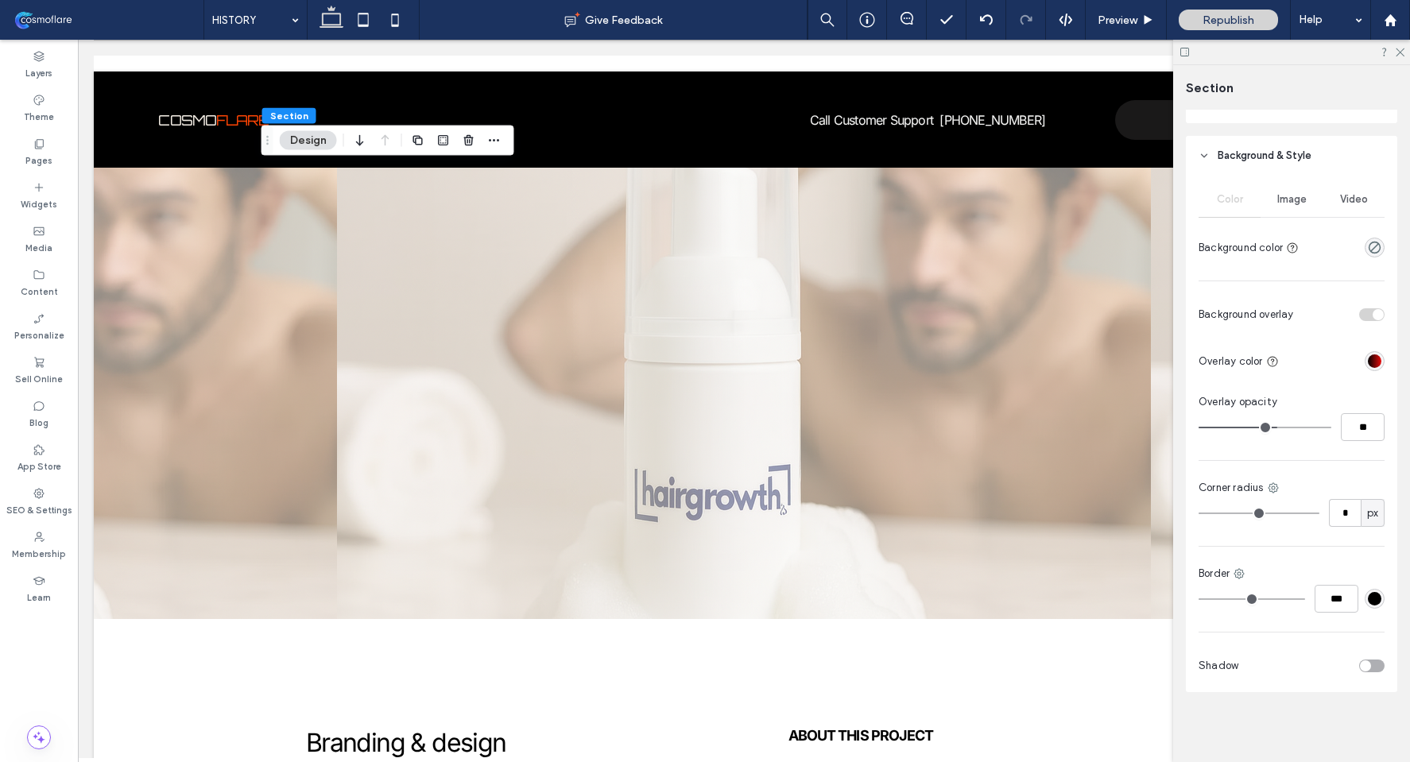
type input "**"
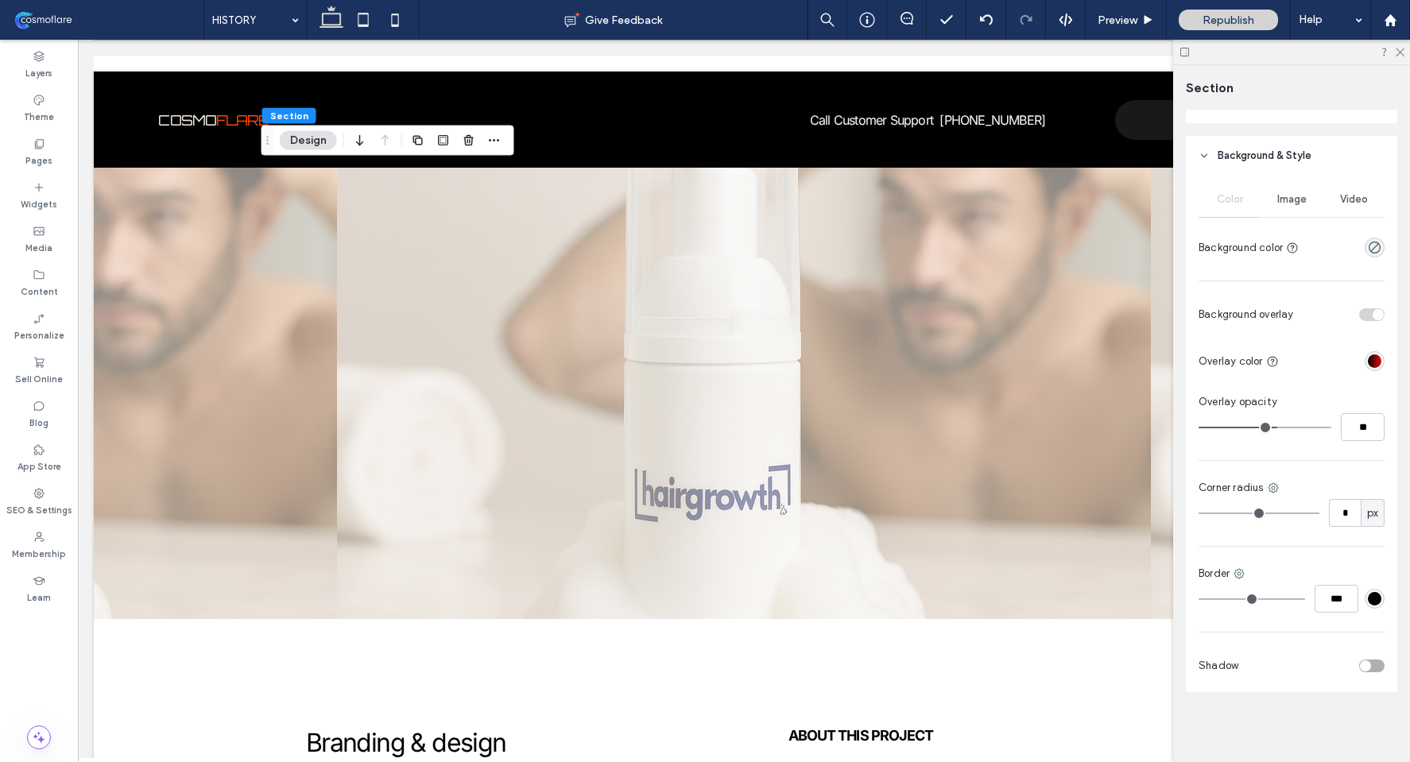
type input "**"
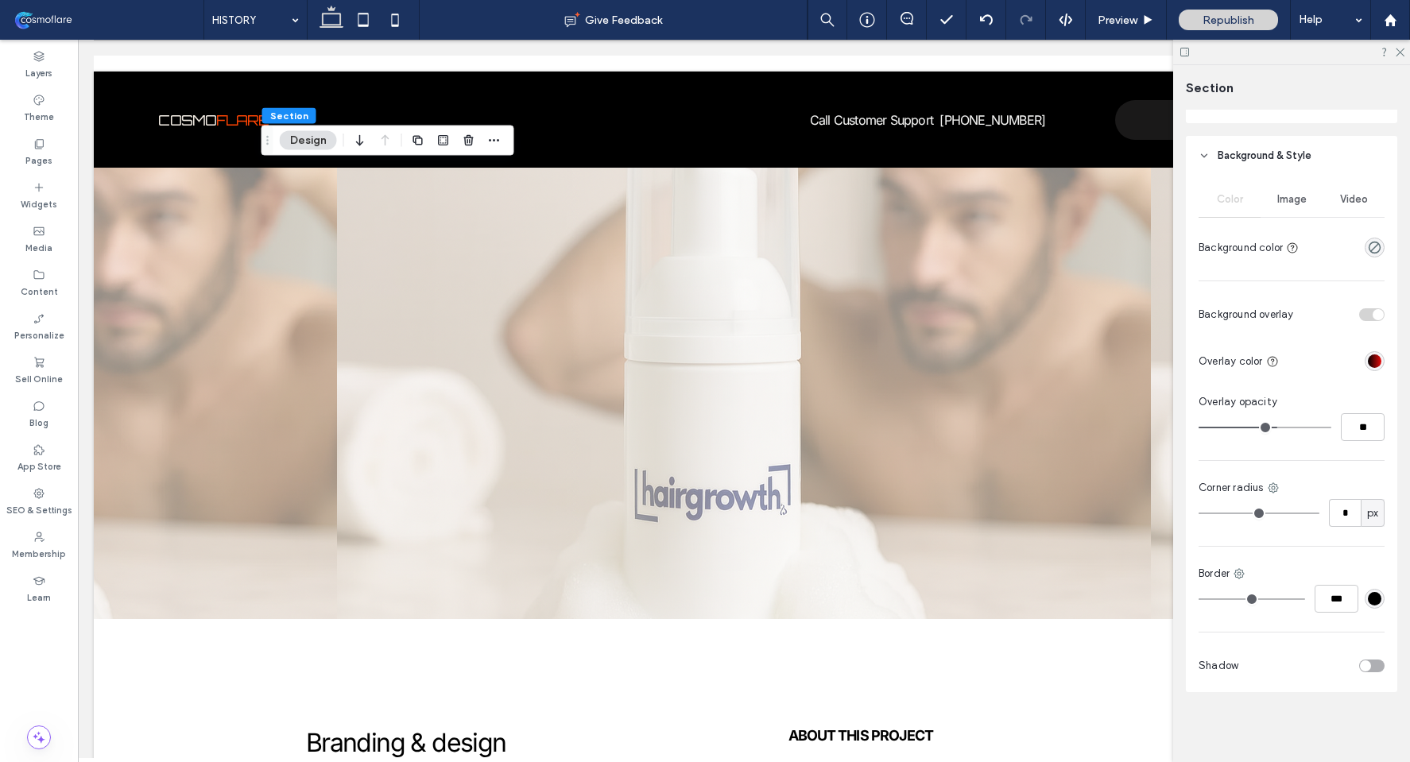
type input "**"
drag, startPoint x: 1269, startPoint y: 422, endPoint x: 1299, endPoint y: 422, distance: 30.2
click at [1299, 427] on input "range" at bounding box center [1265, 428] width 133 height 2
type input "**"
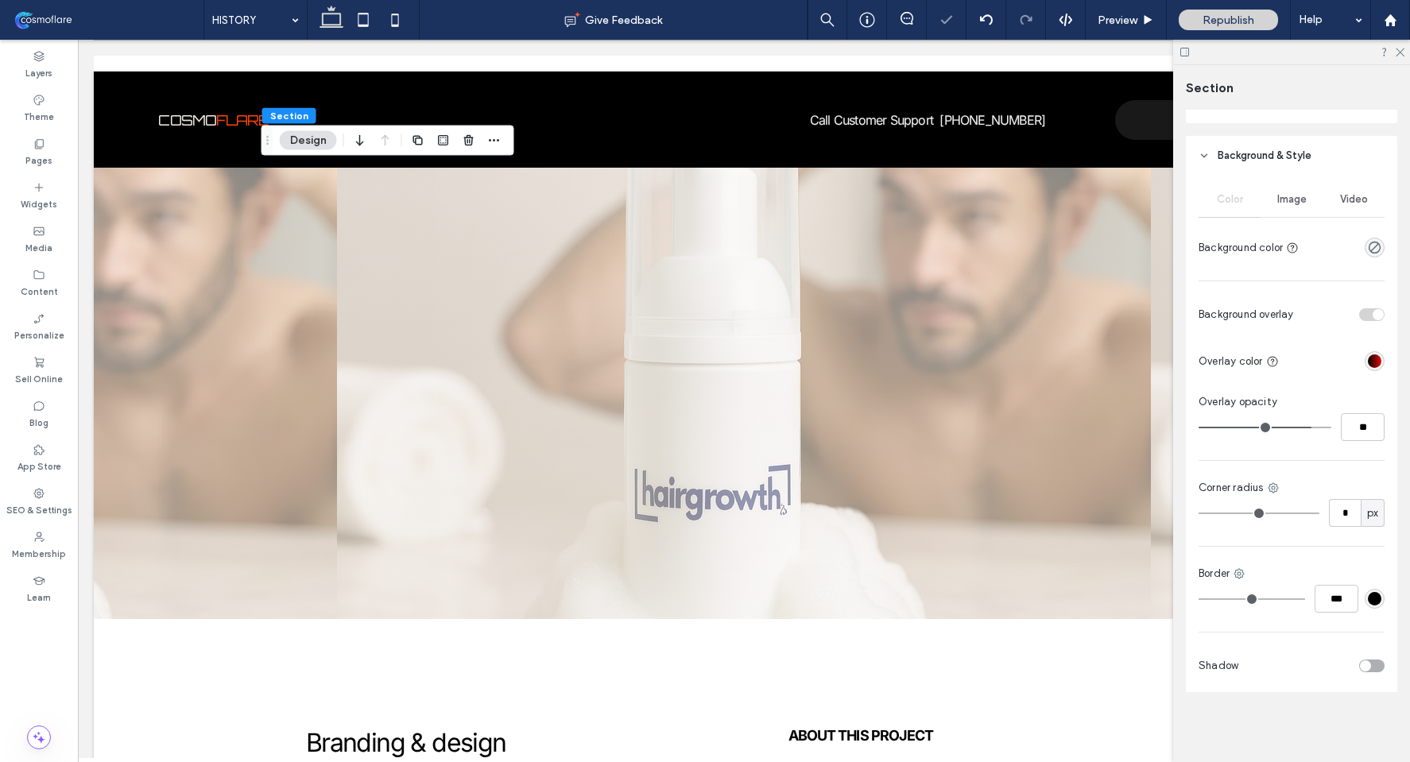
type input "**"
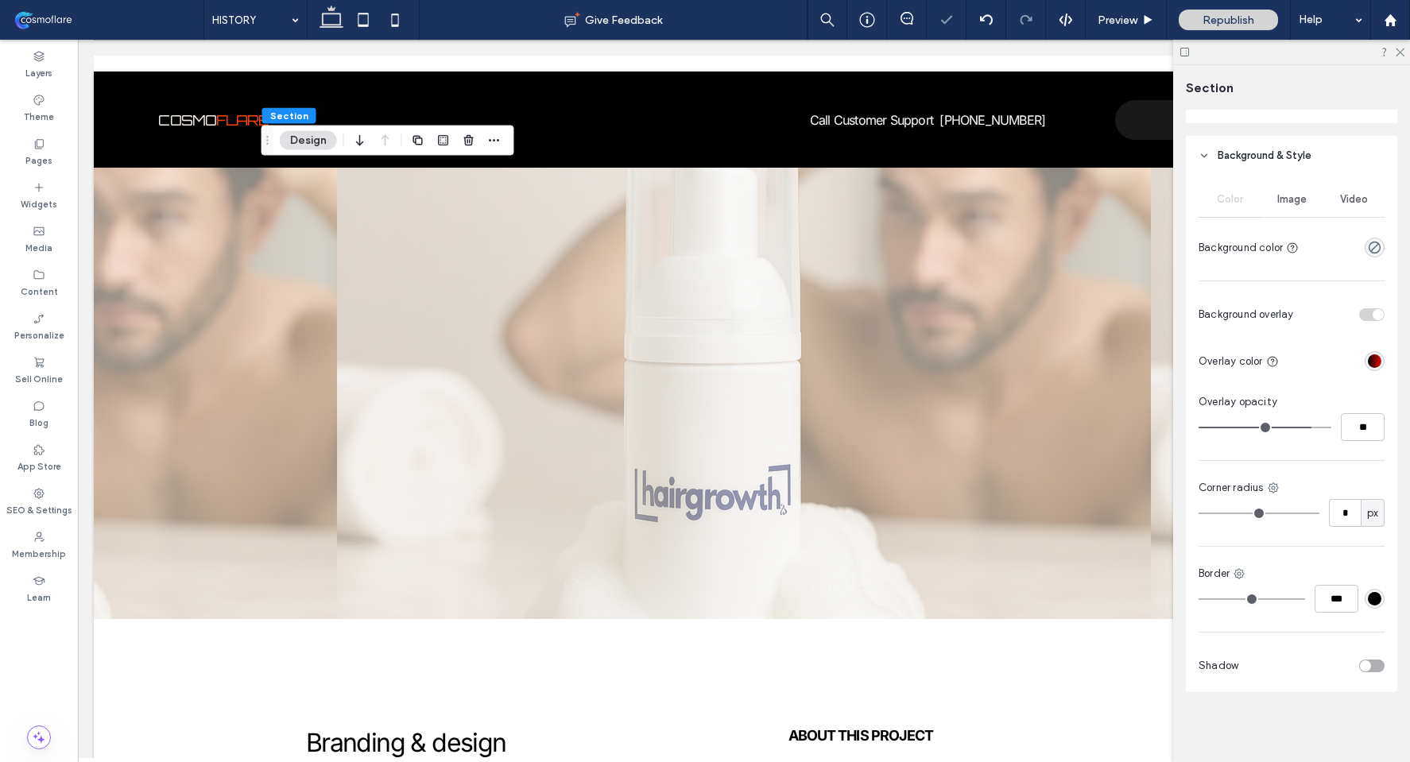
type input "**"
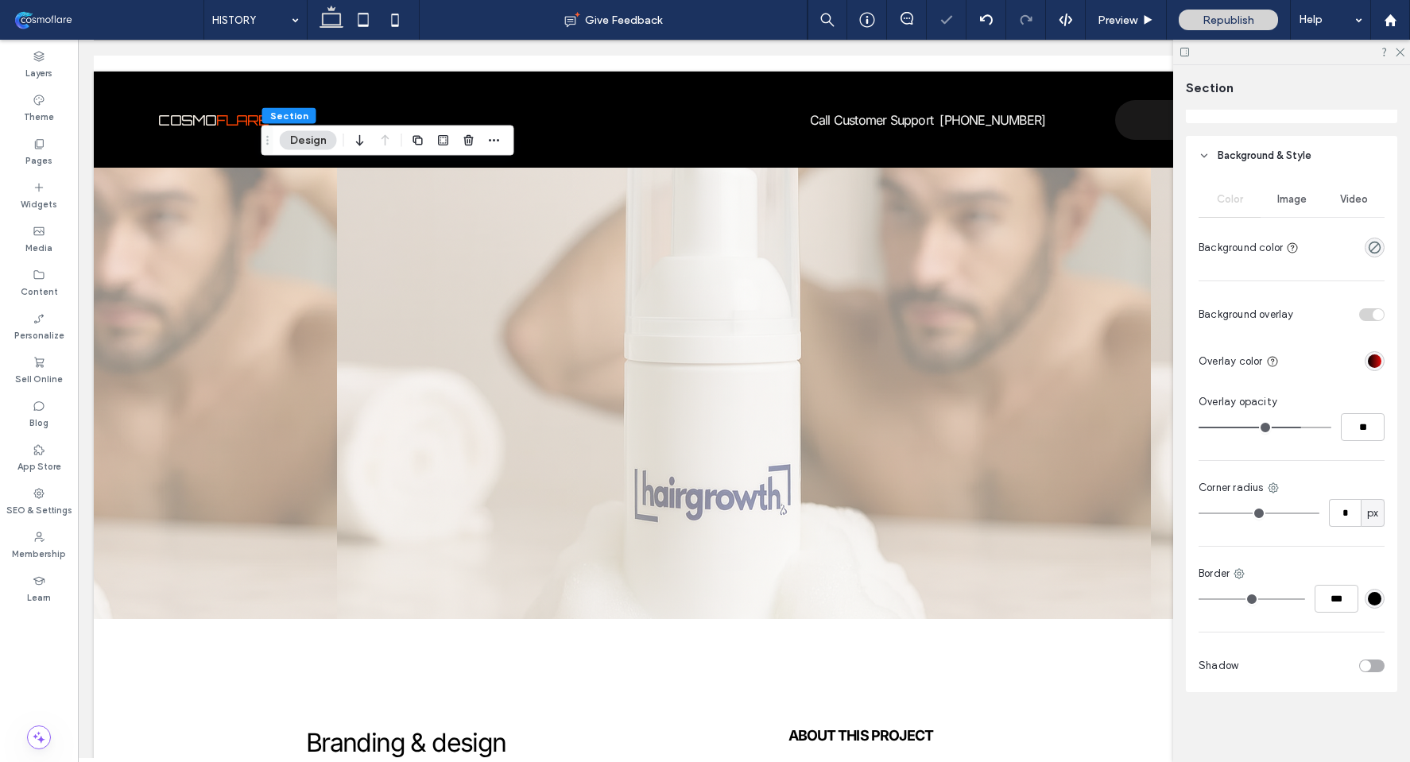
type input "**"
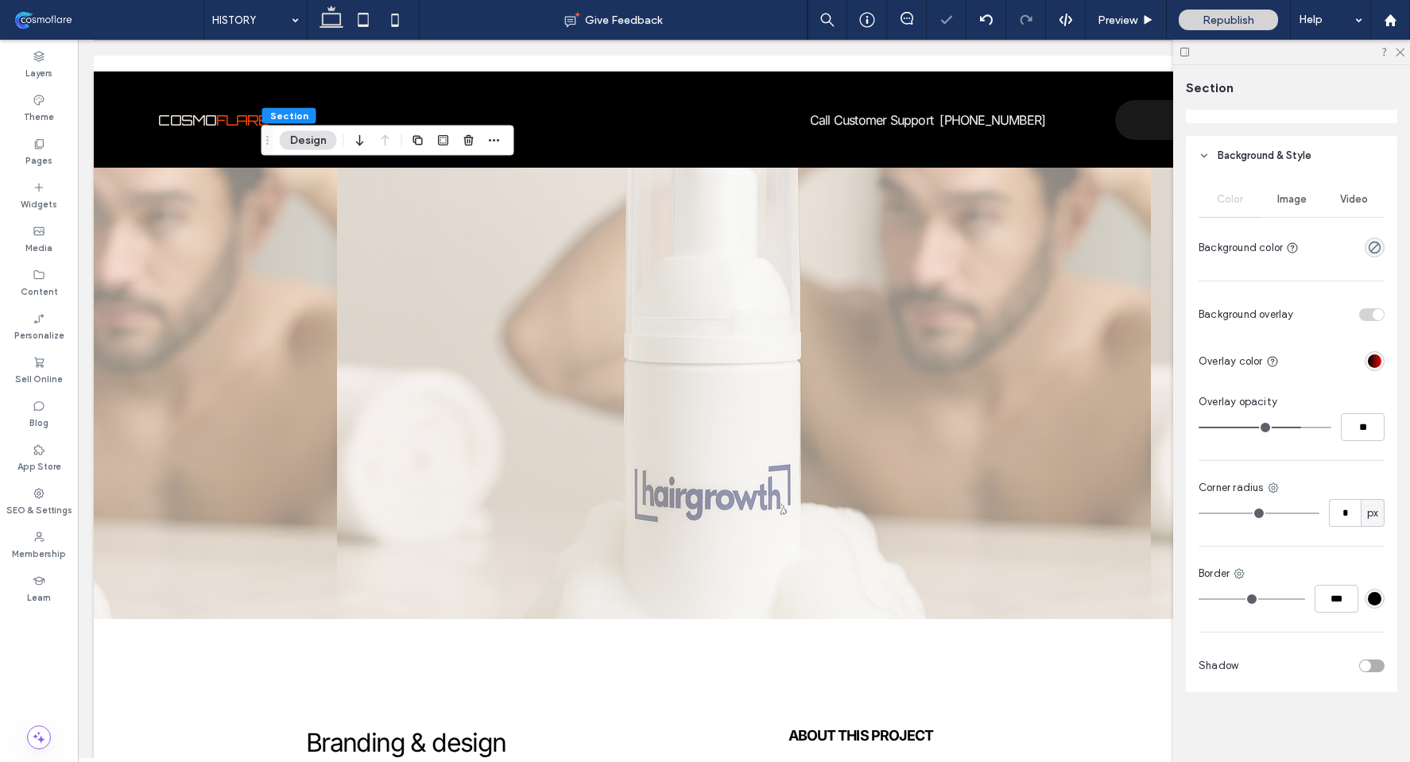
type input "**"
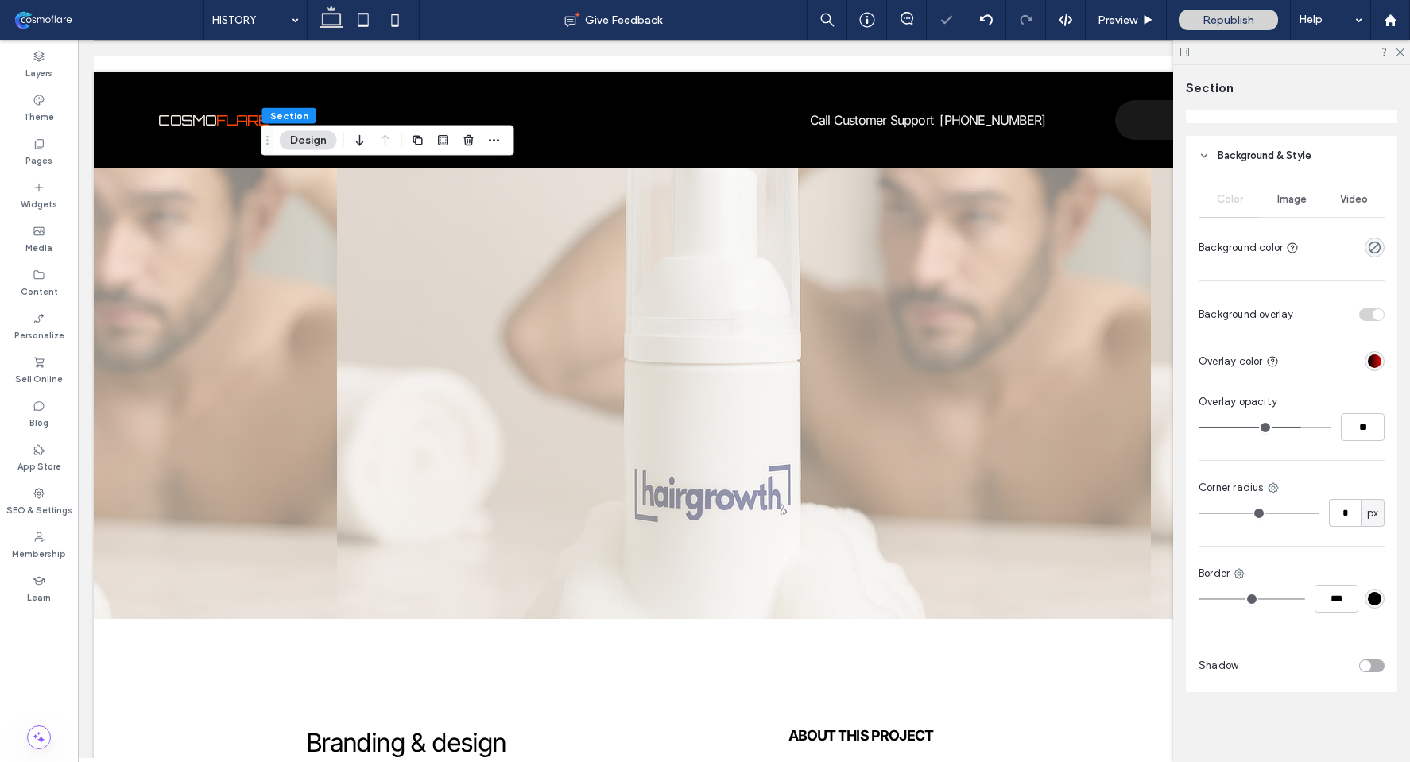
type input "**"
drag, startPoint x: 1291, startPoint y: 426, endPoint x: 1264, endPoint y: 428, distance: 27.1
type input "**"
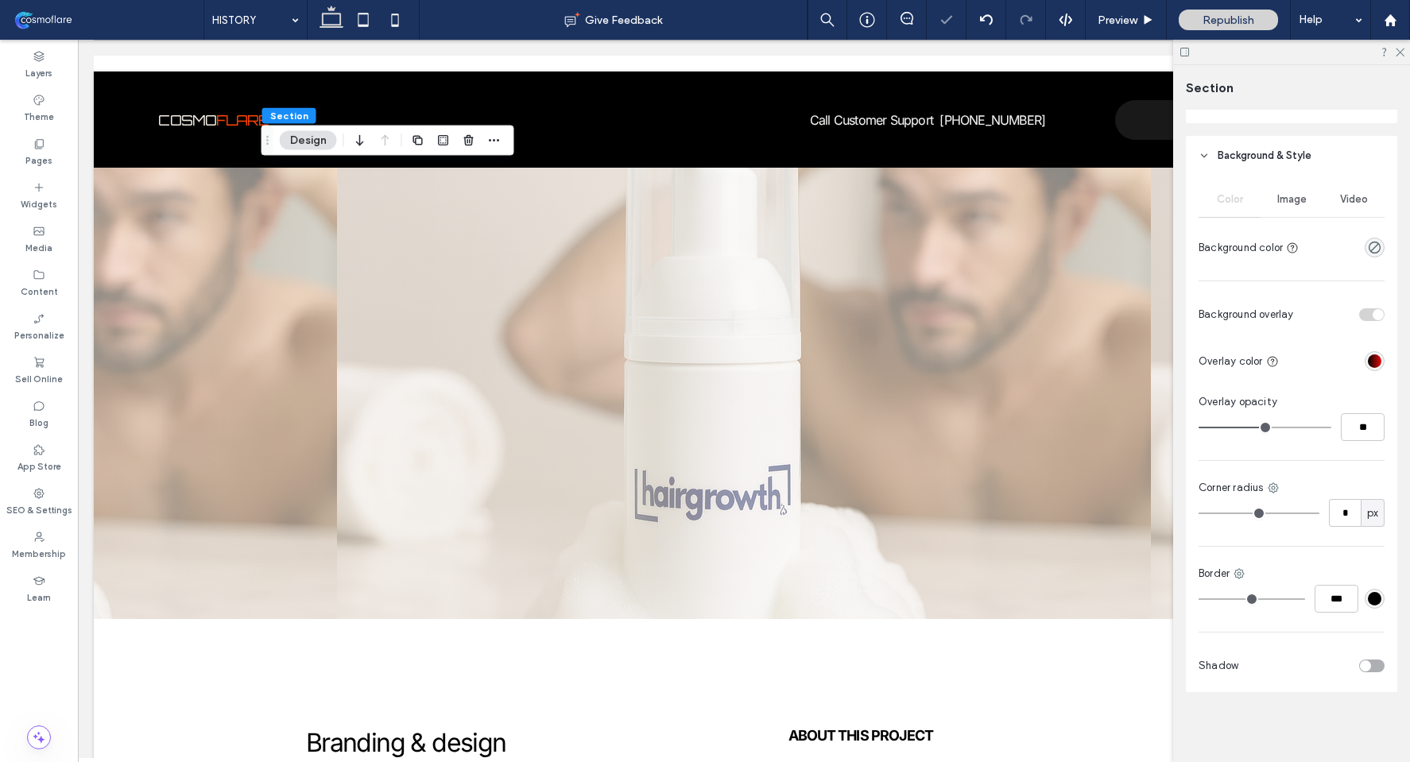
click at [1264, 428] on input "range" at bounding box center [1265, 428] width 133 height 2
click at [1398, 51] on use at bounding box center [1400, 52] width 9 height 9
